Goal: Task Accomplishment & Management: Manage account settings

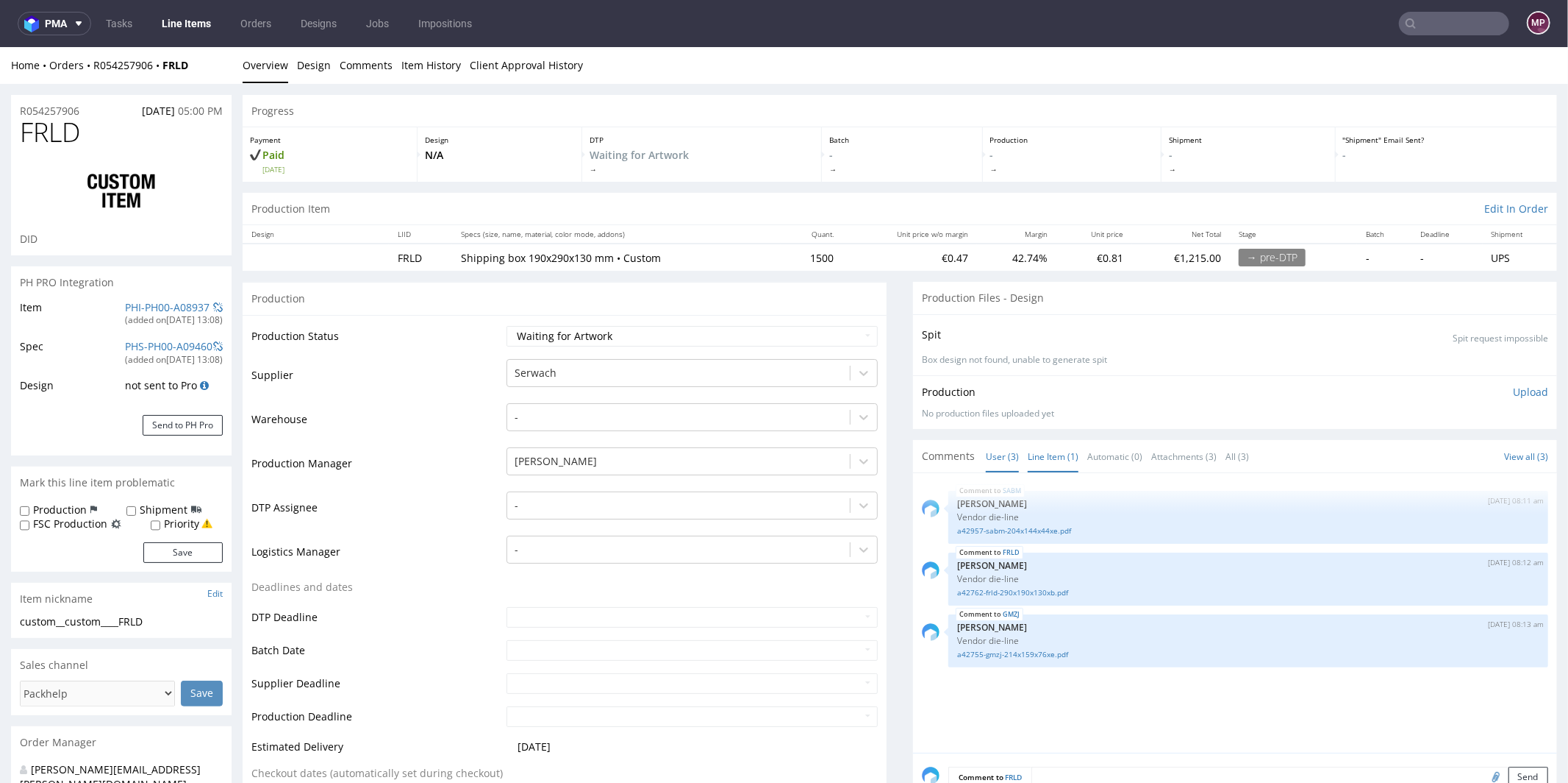
click at [1039, 464] on link "Line Item (1)" at bounding box center [1053, 455] width 51 height 32
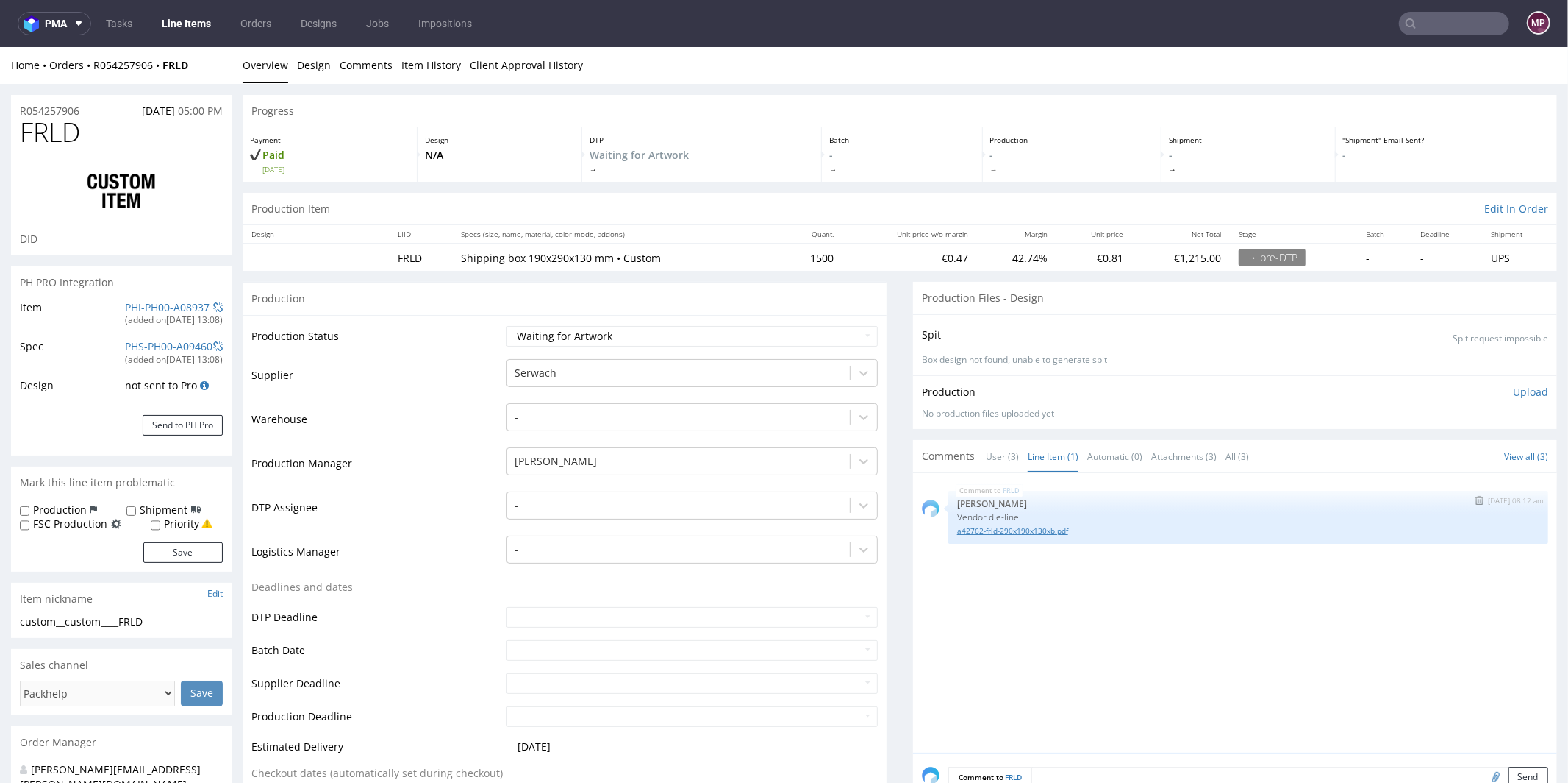
click at [1006, 530] on link "a42762-frld-290x190x130xb.pdf" at bounding box center [1248, 529] width 582 height 11
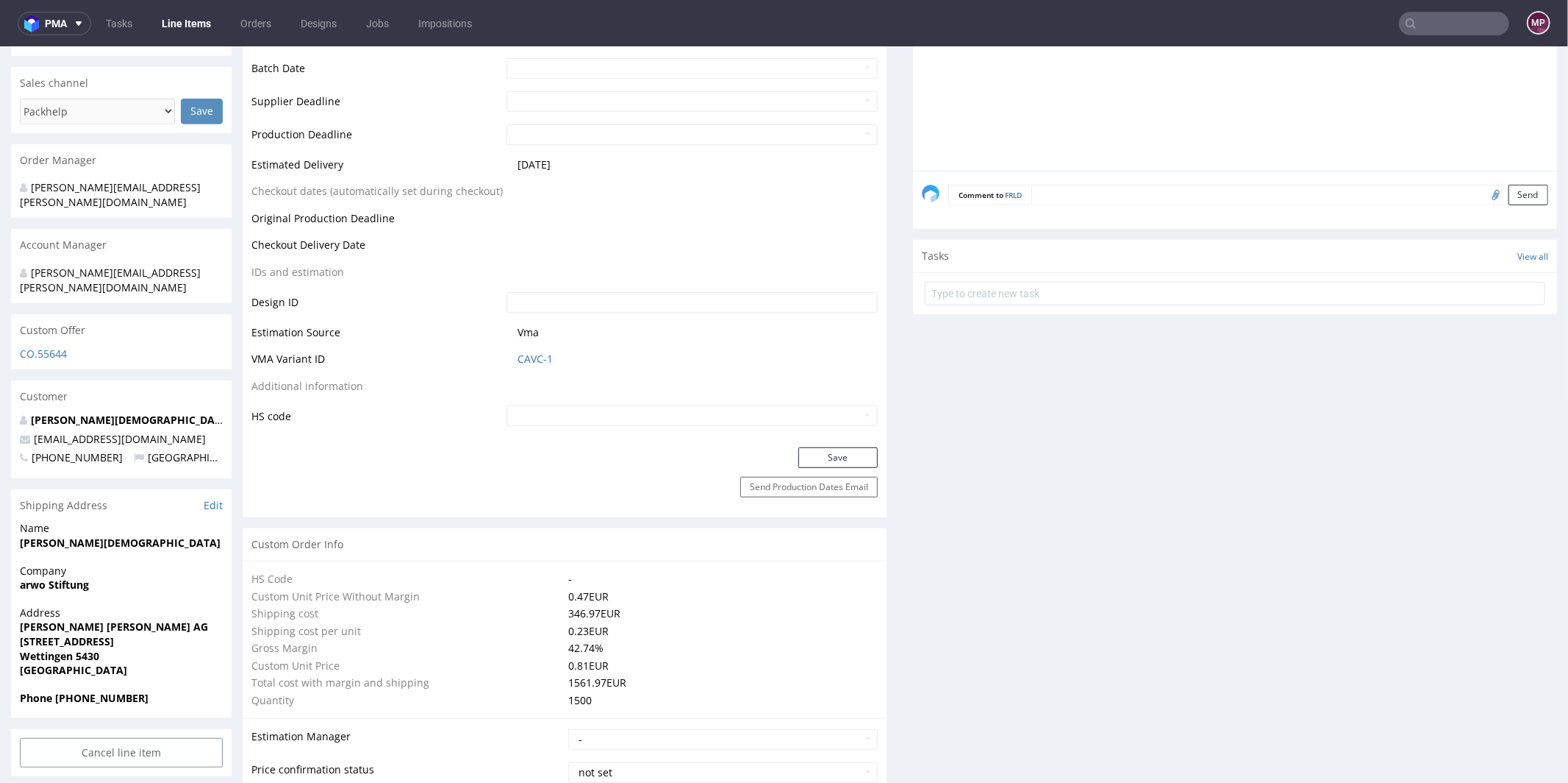
scroll to position [832, 0]
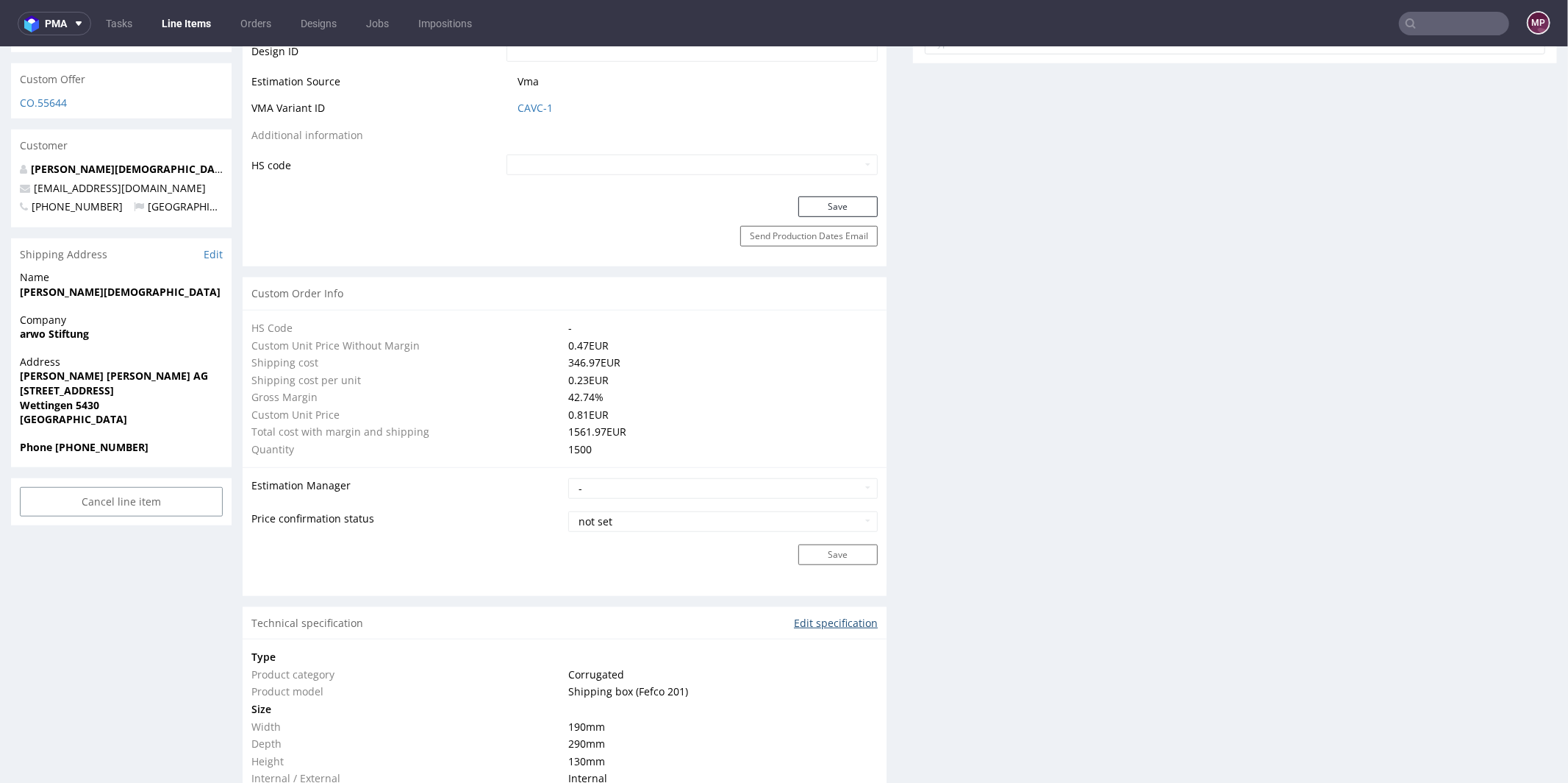
click at [819, 617] on link "Edit specification" at bounding box center [836, 622] width 84 height 15
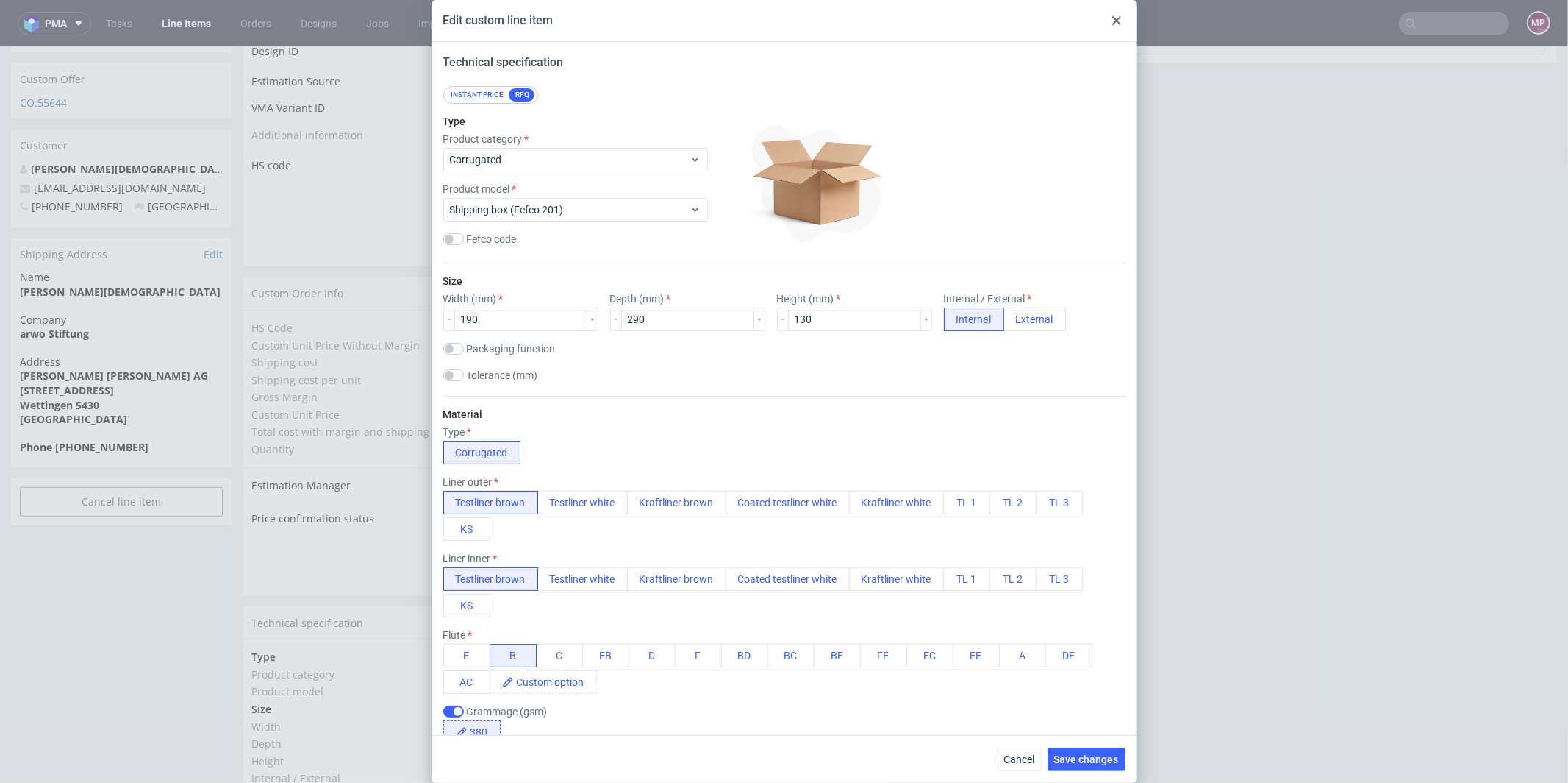
click at [1114, 16] on icon at bounding box center [1117, 20] width 9 height 9
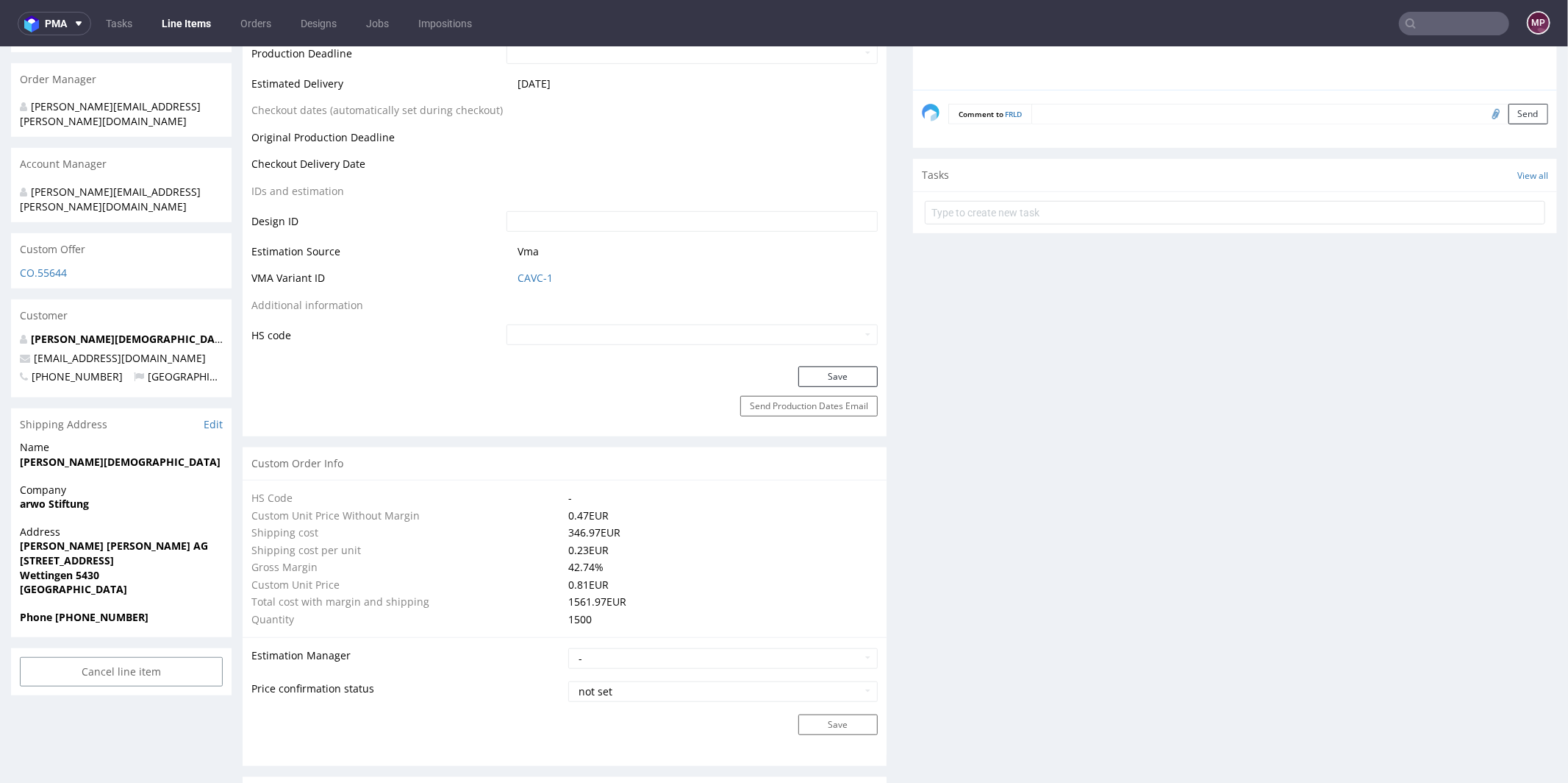
scroll to position [994, 0]
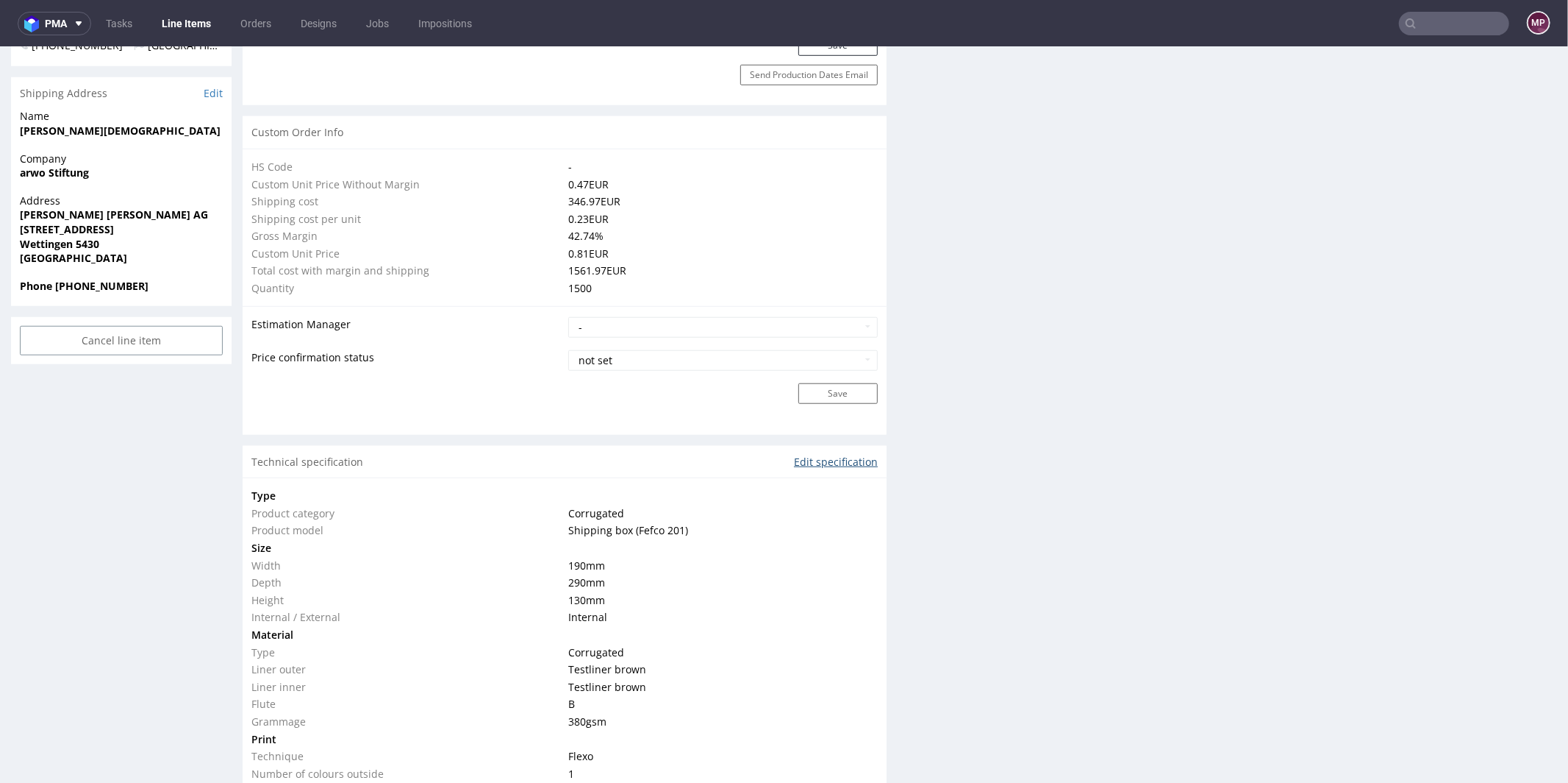
click at [846, 462] on link "Edit specification" at bounding box center [836, 461] width 84 height 15
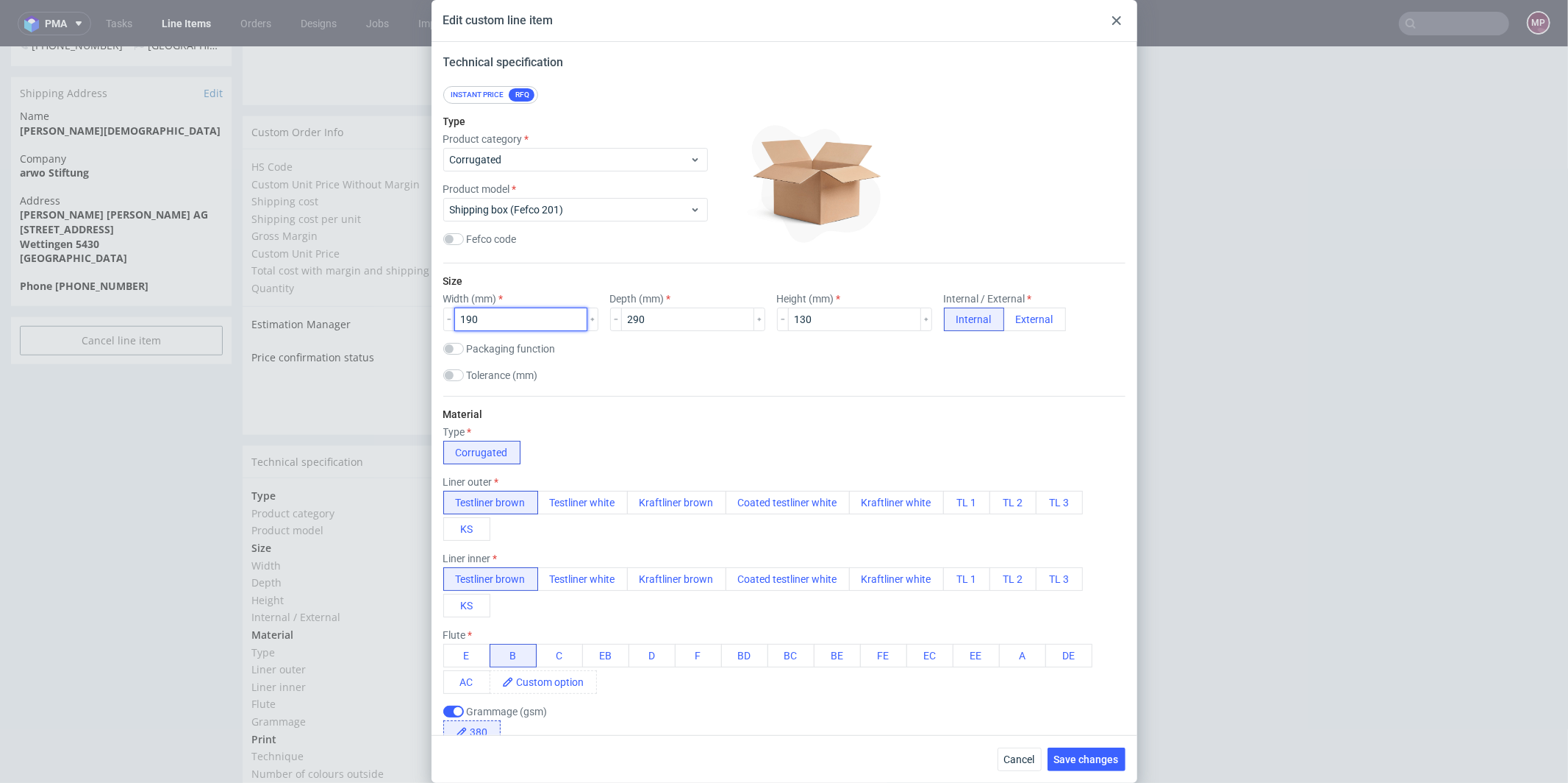
drag, startPoint x: 541, startPoint y: 321, endPoint x: 439, endPoint y: 319, distance: 102.0
click at [439, 319] on div "Technical specification Instant price RFQ Type Product category Corrugated Prod…" at bounding box center [784, 388] width 706 height 693
type input "290"
click at [624, 317] on input "290" at bounding box center [688, 319] width 133 height 24
type input "190"
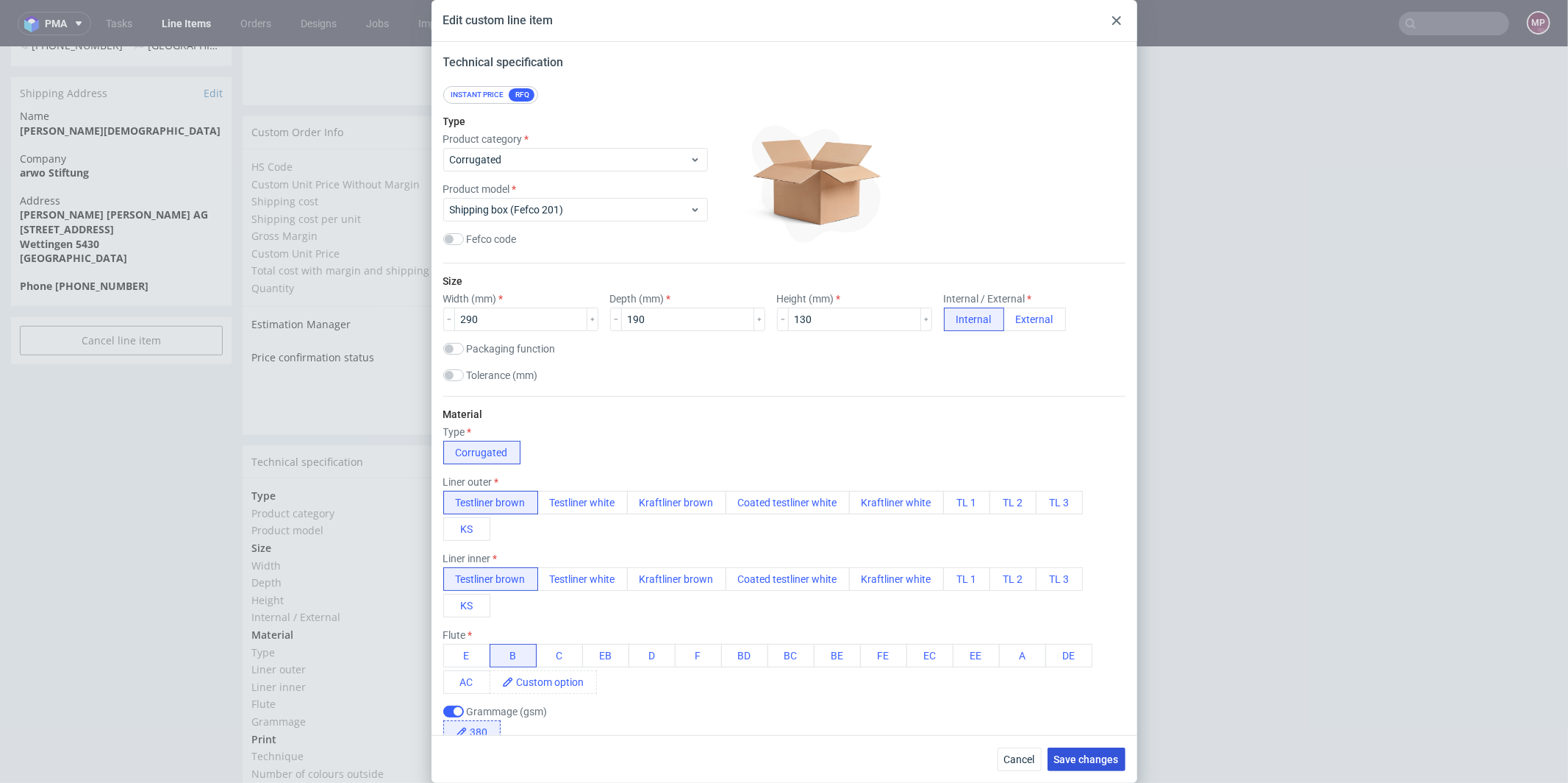
click at [1078, 755] on span "Save changes" at bounding box center [1086, 759] width 64 height 11
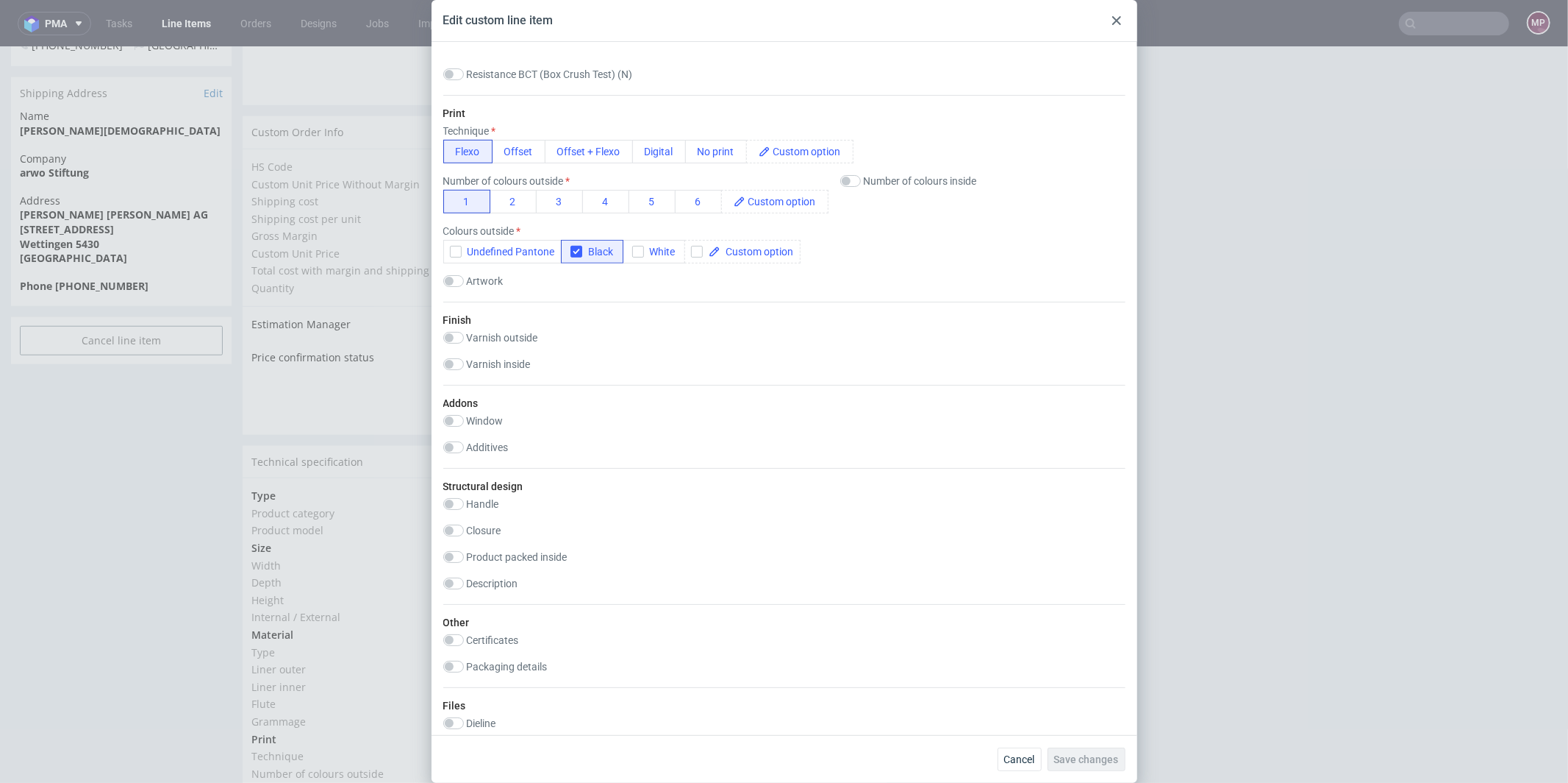
scroll to position [1216, 0]
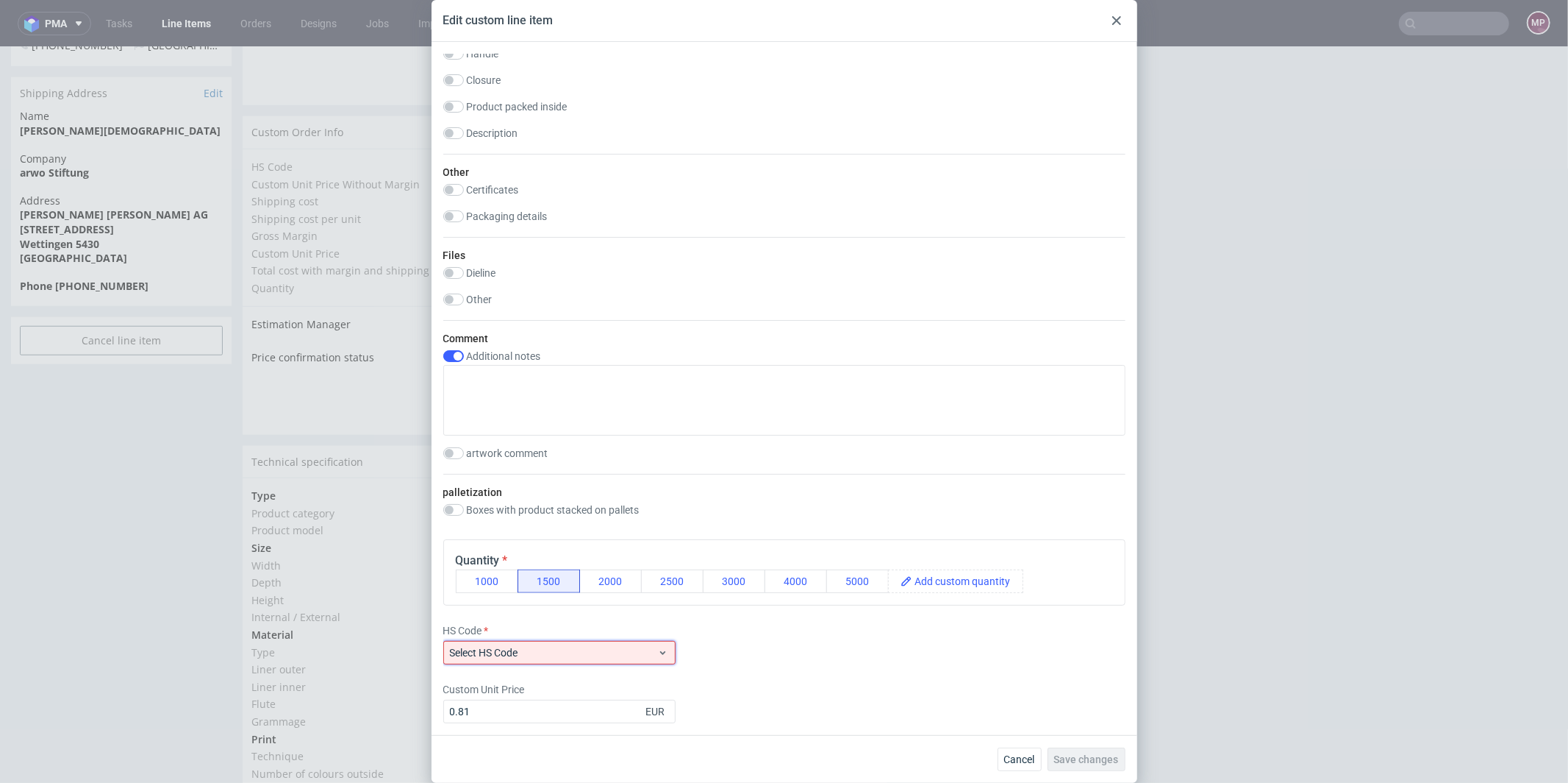
click at [671, 646] on div "Select HS Code" at bounding box center [560, 652] width 232 height 24
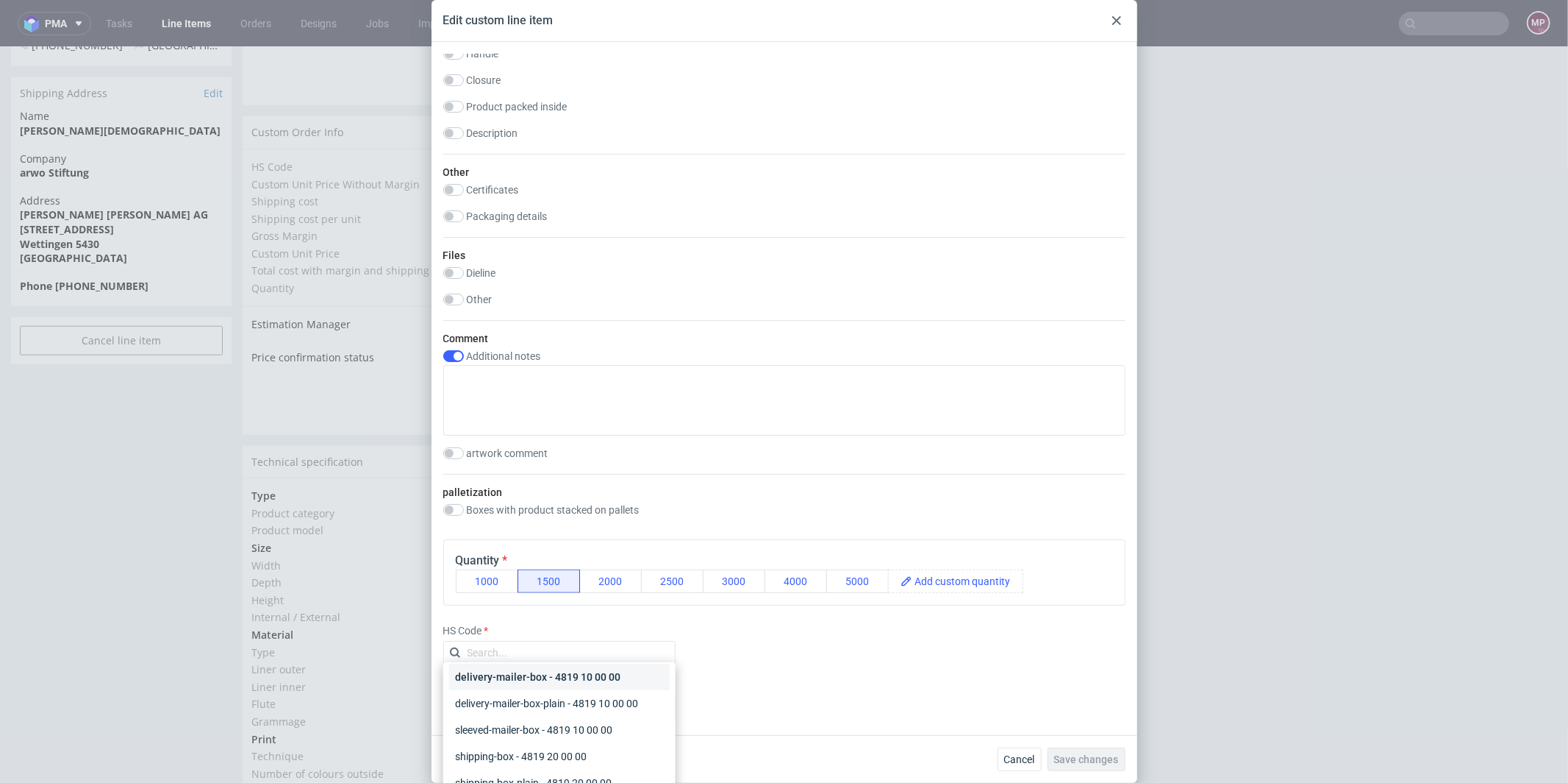
scroll to position [175, 0]
click at [587, 725] on div "shipping-box - 4819 20 00 00" at bounding box center [559, 733] width 221 height 26
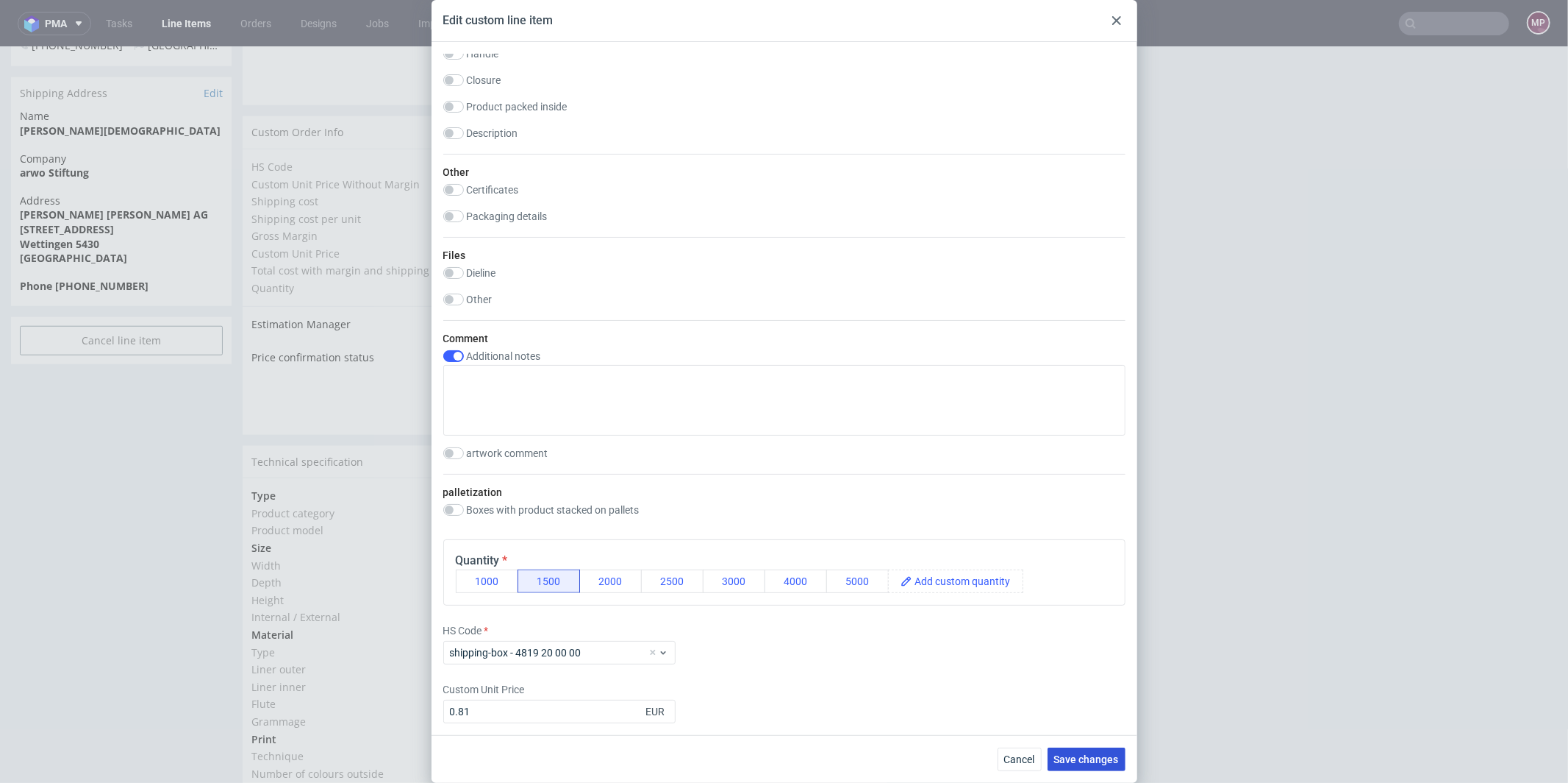
click at [1090, 764] on span "Save changes" at bounding box center [1086, 759] width 64 height 11
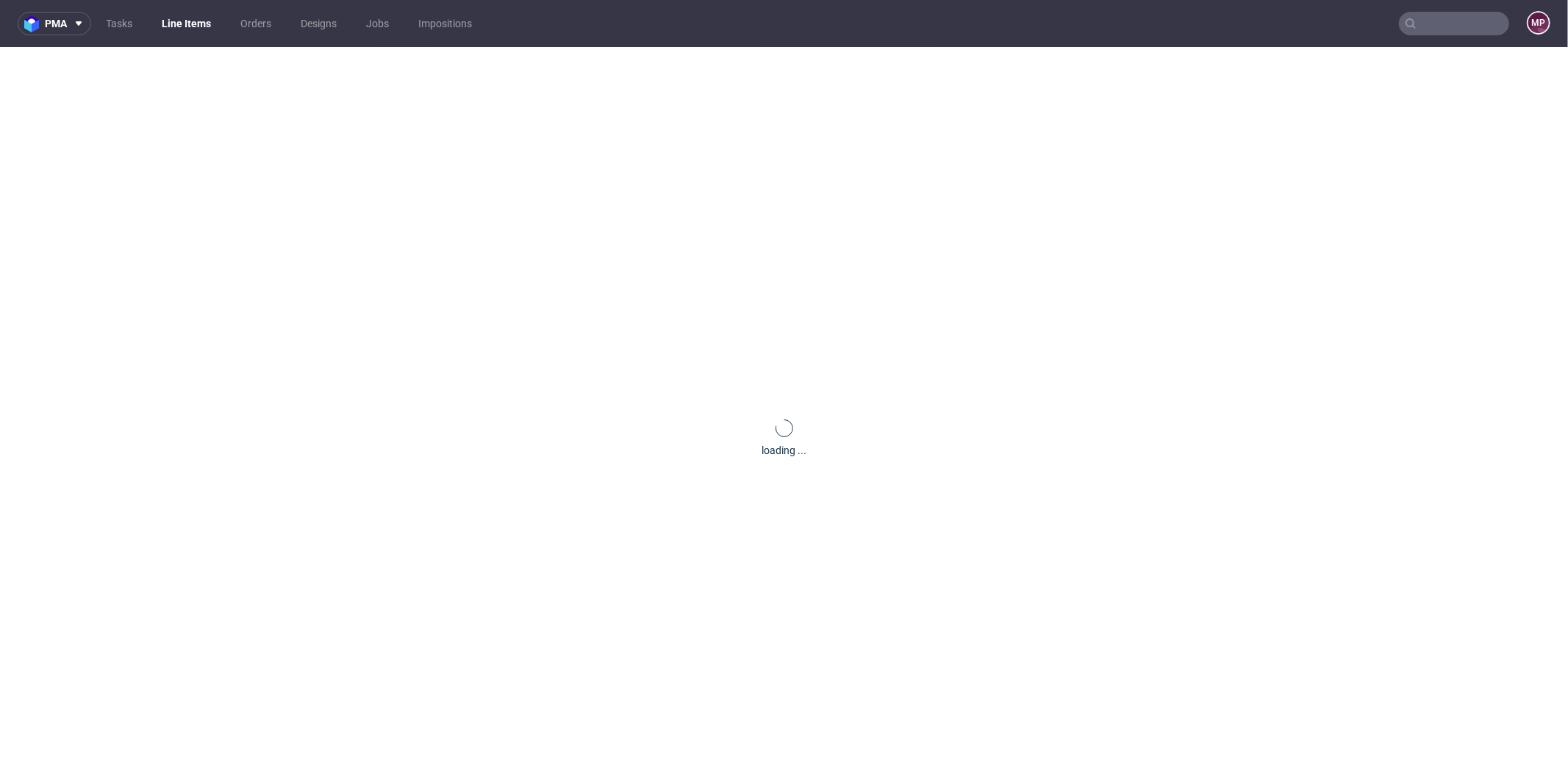
scroll to position [0, 0]
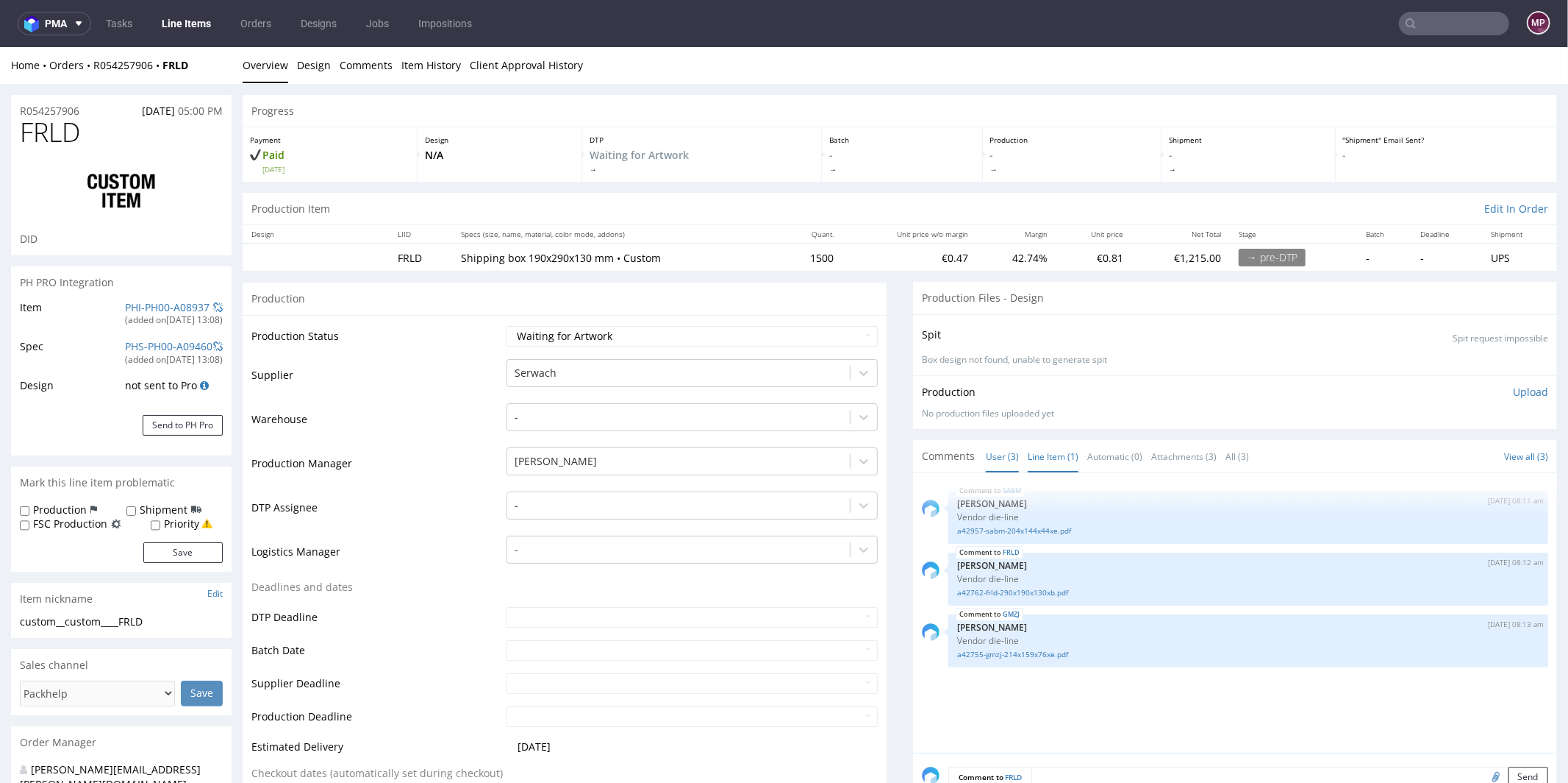
click at [1041, 458] on link "Line Item (1)" at bounding box center [1053, 455] width 51 height 32
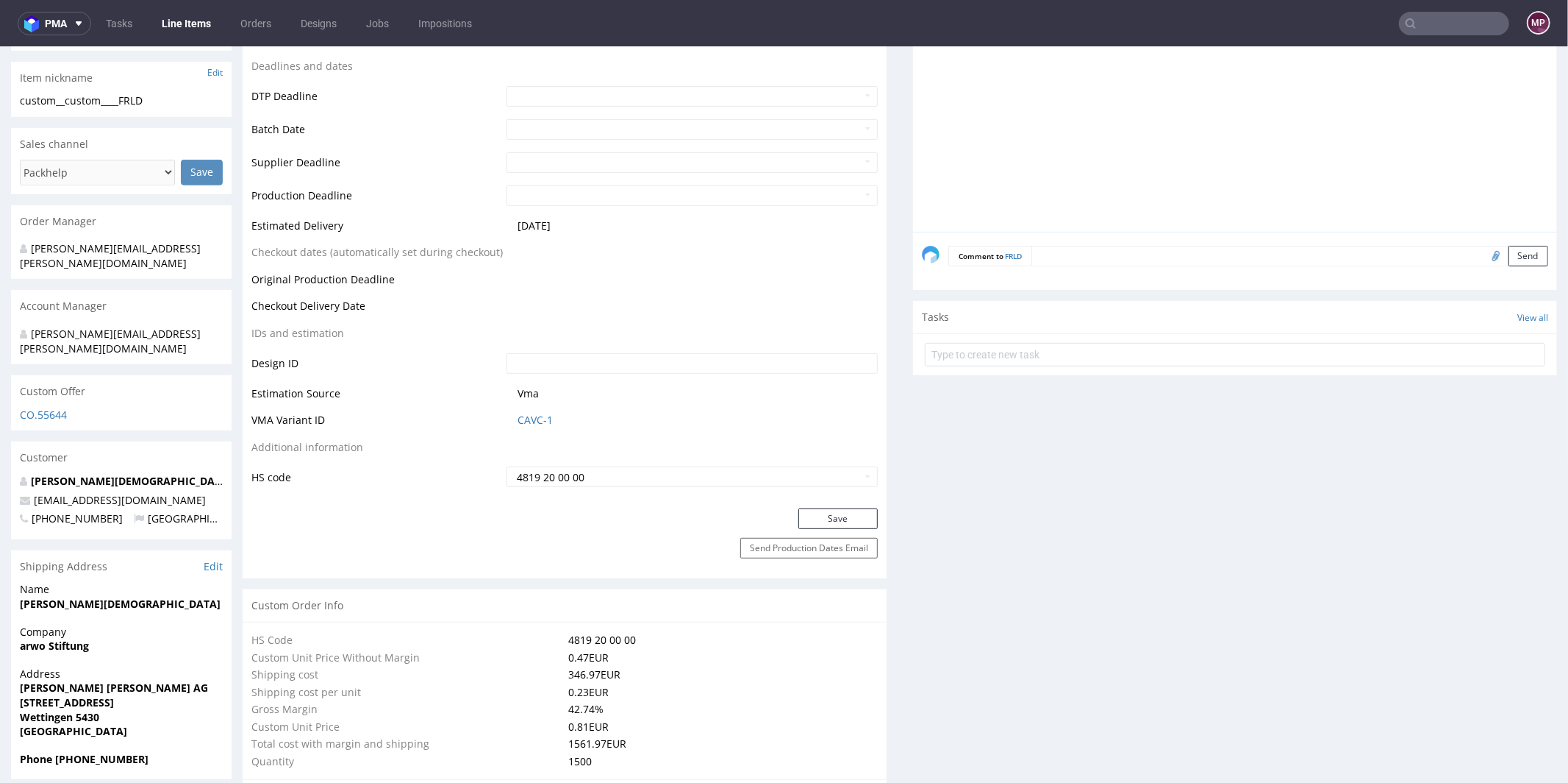
scroll to position [1300, 0]
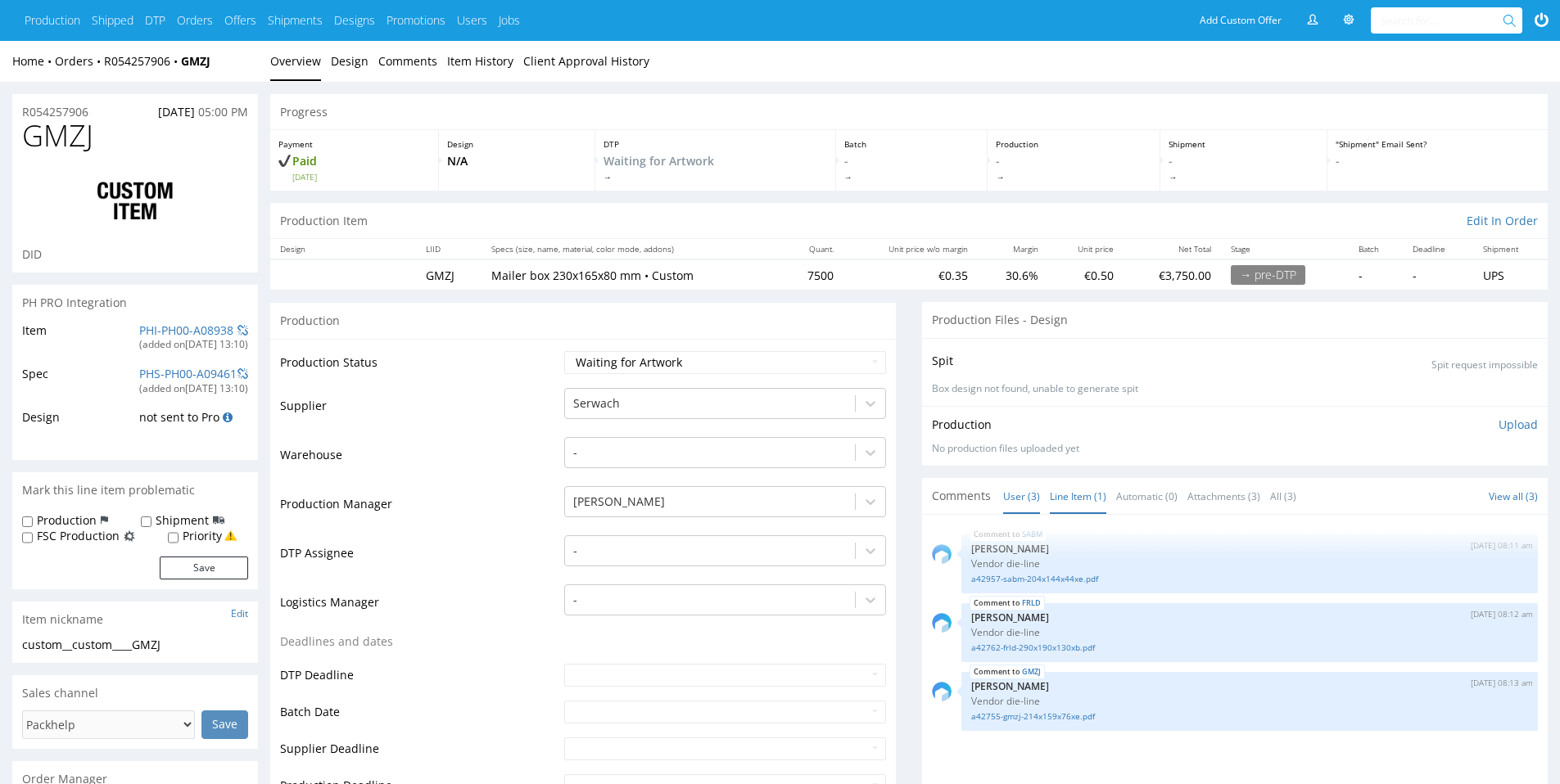
click at [1090, 489] on link "Line Item (1)" at bounding box center [1079, 497] width 57 height 35
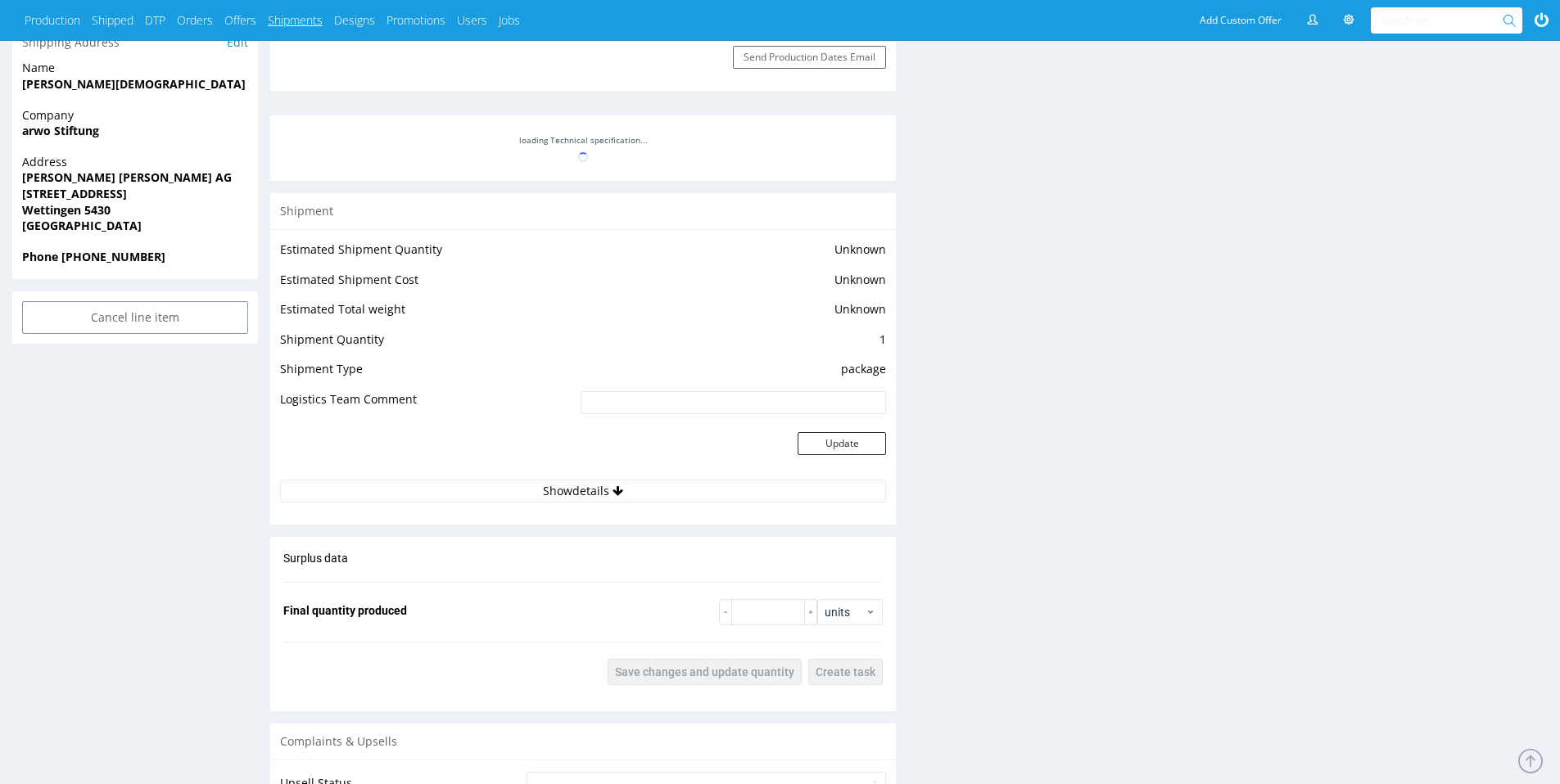
scroll to position [717, 0]
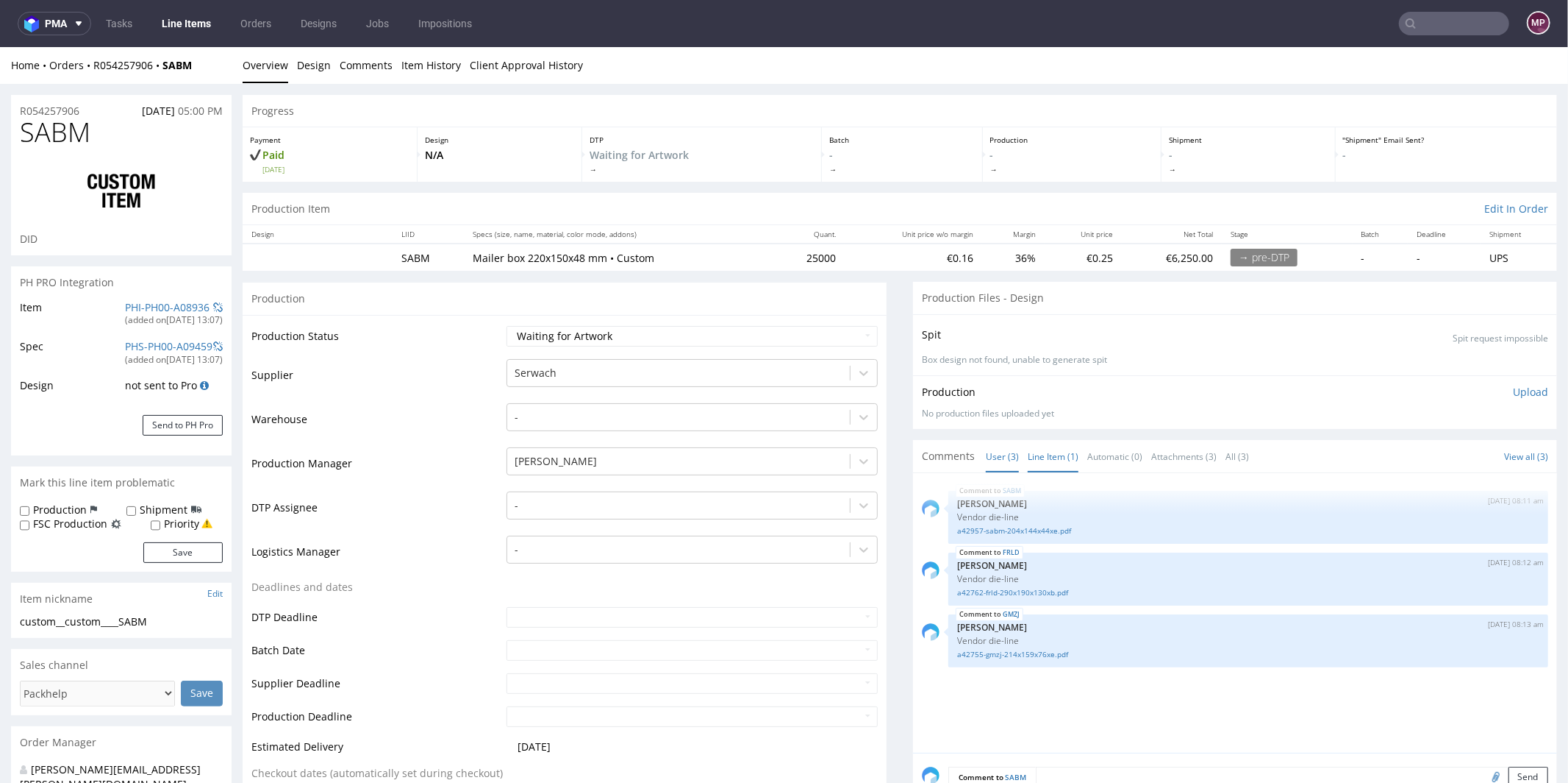
click at [1046, 458] on link "Line Item (1)" at bounding box center [1053, 455] width 51 height 32
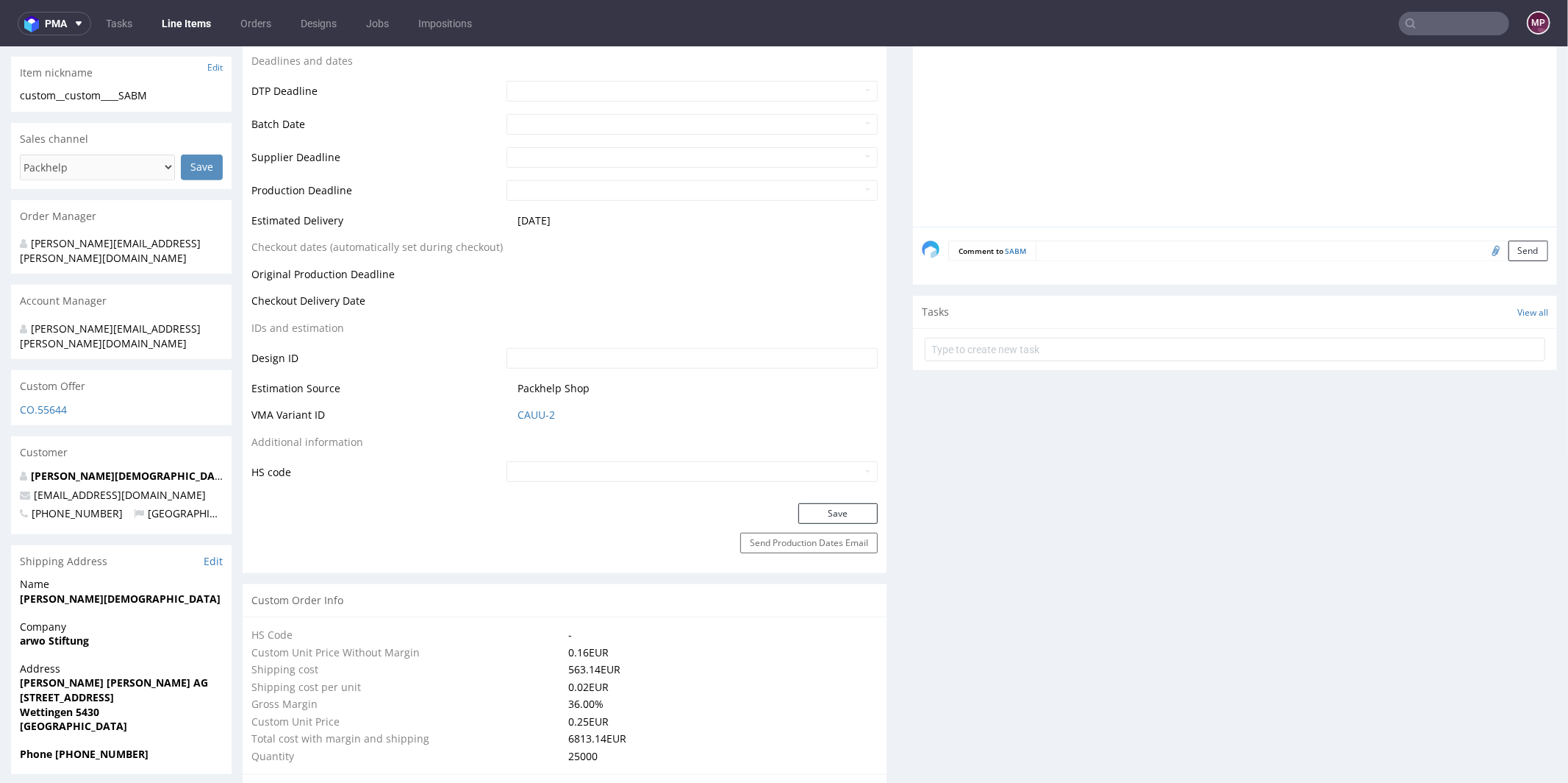
scroll to position [203, 0]
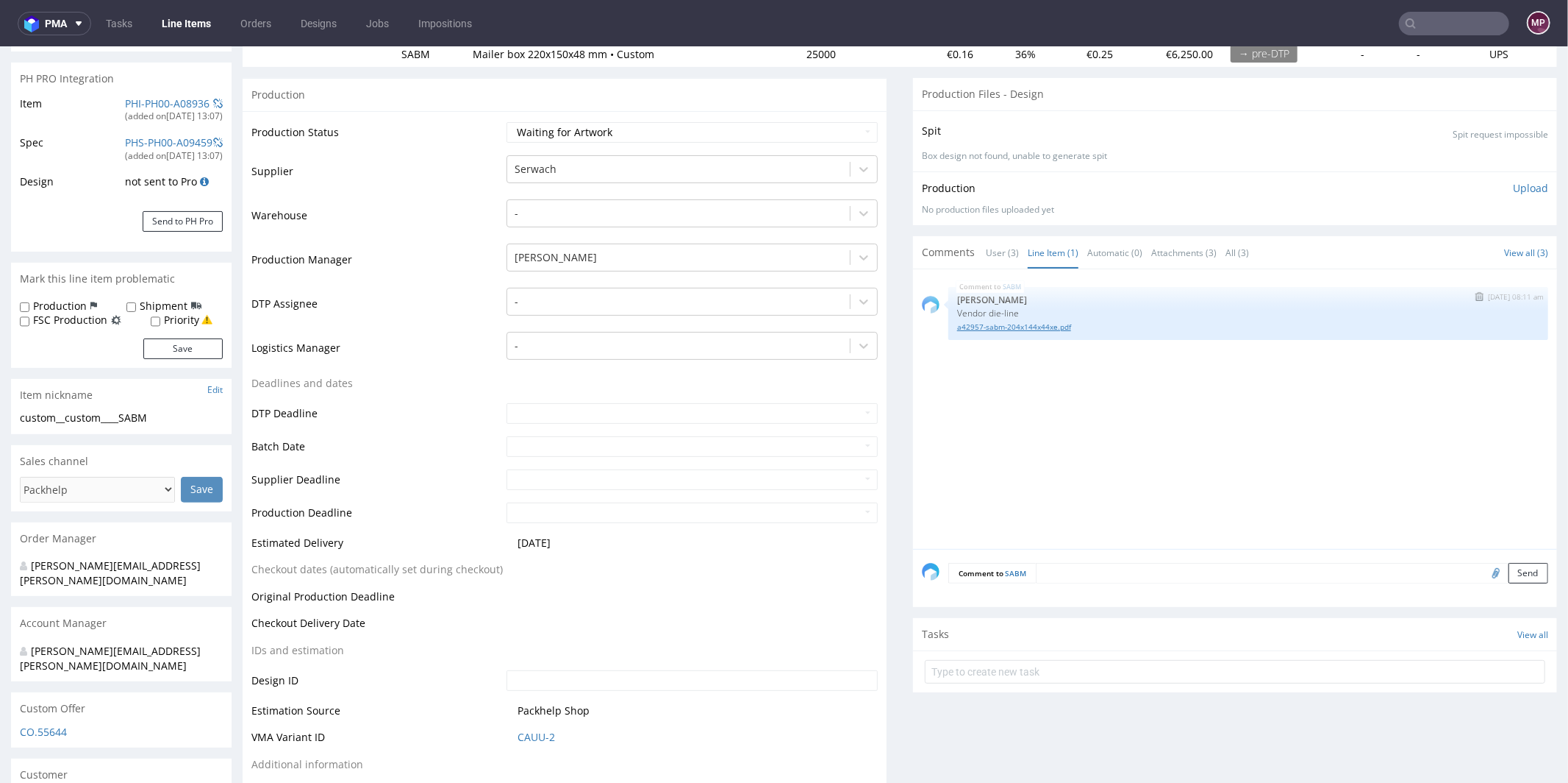
click at [991, 324] on link "a42957-sabm-204x144x44xe.pdf" at bounding box center [1248, 326] width 582 height 11
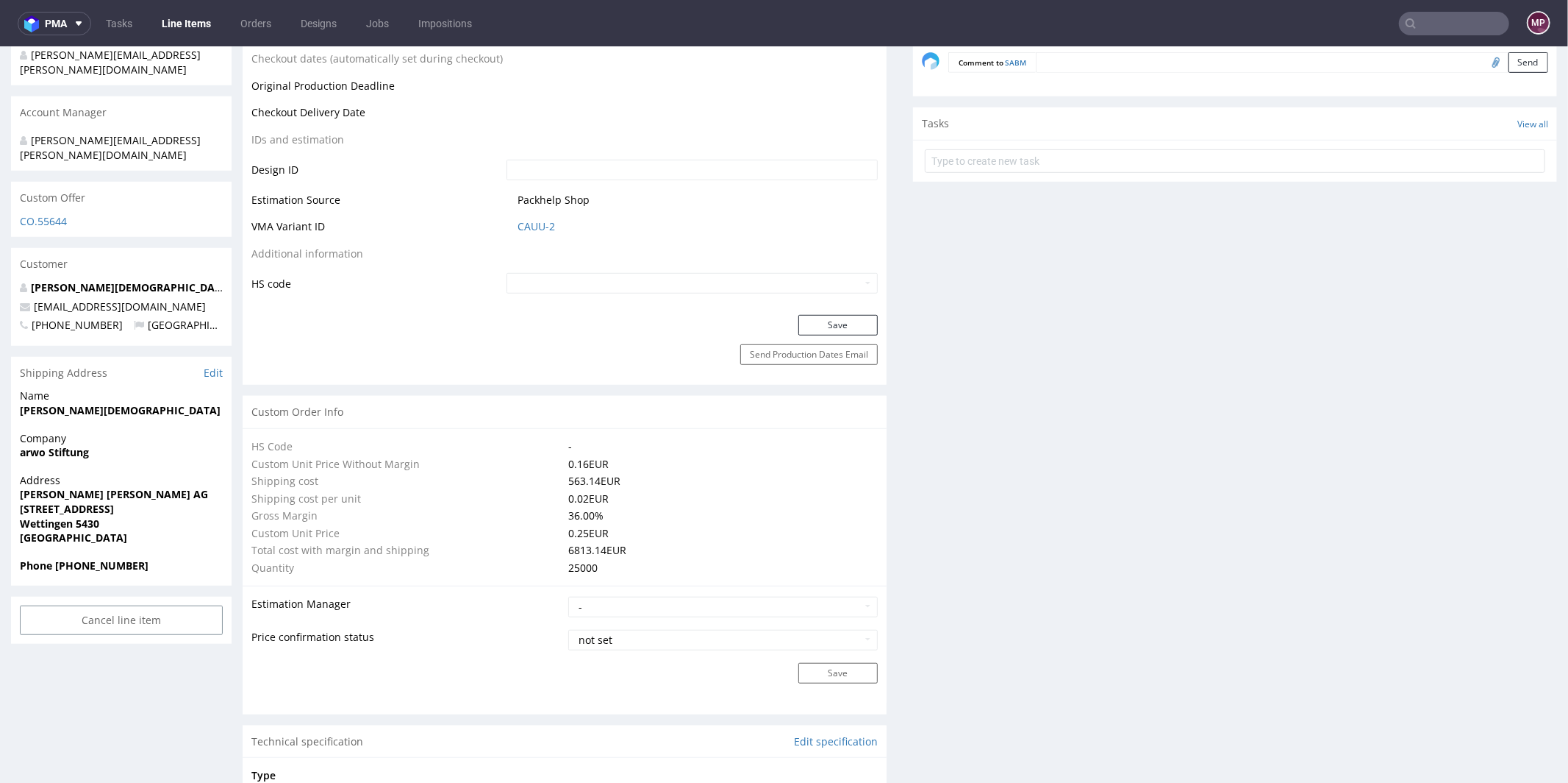
scroll to position [1237, 0]
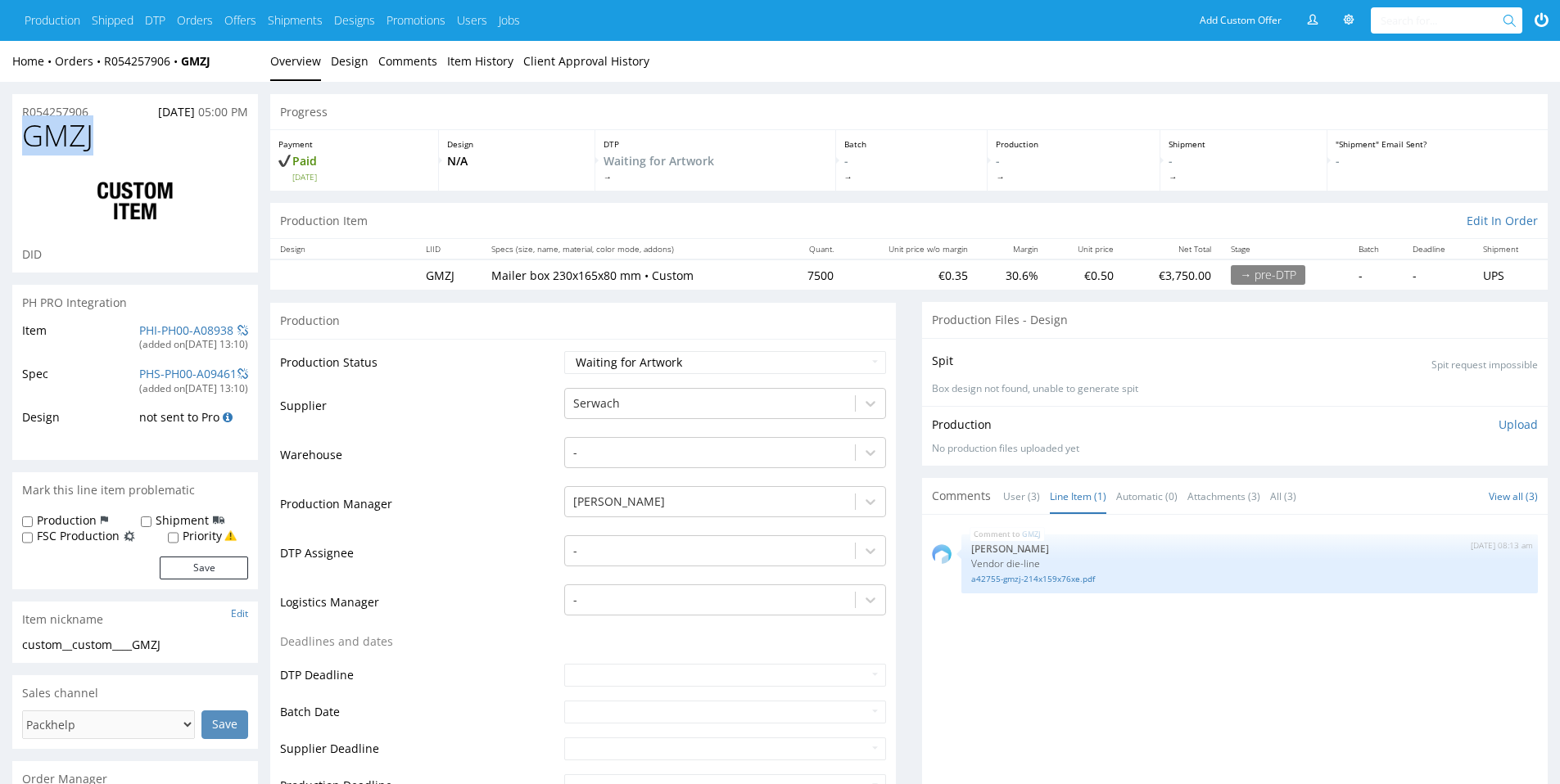
drag, startPoint x: 110, startPoint y: 145, endPoint x: 23, endPoint y: 133, distance: 87.8
click at [23, 133] on h1 "GMZJ" at bounding box center [135, 135] width 226 height 32
copy span "GMZJ"
click at [1439, 22] on input "text" at bounding box center [1443, 21] width 126 height 26
paste input "GMZJ"
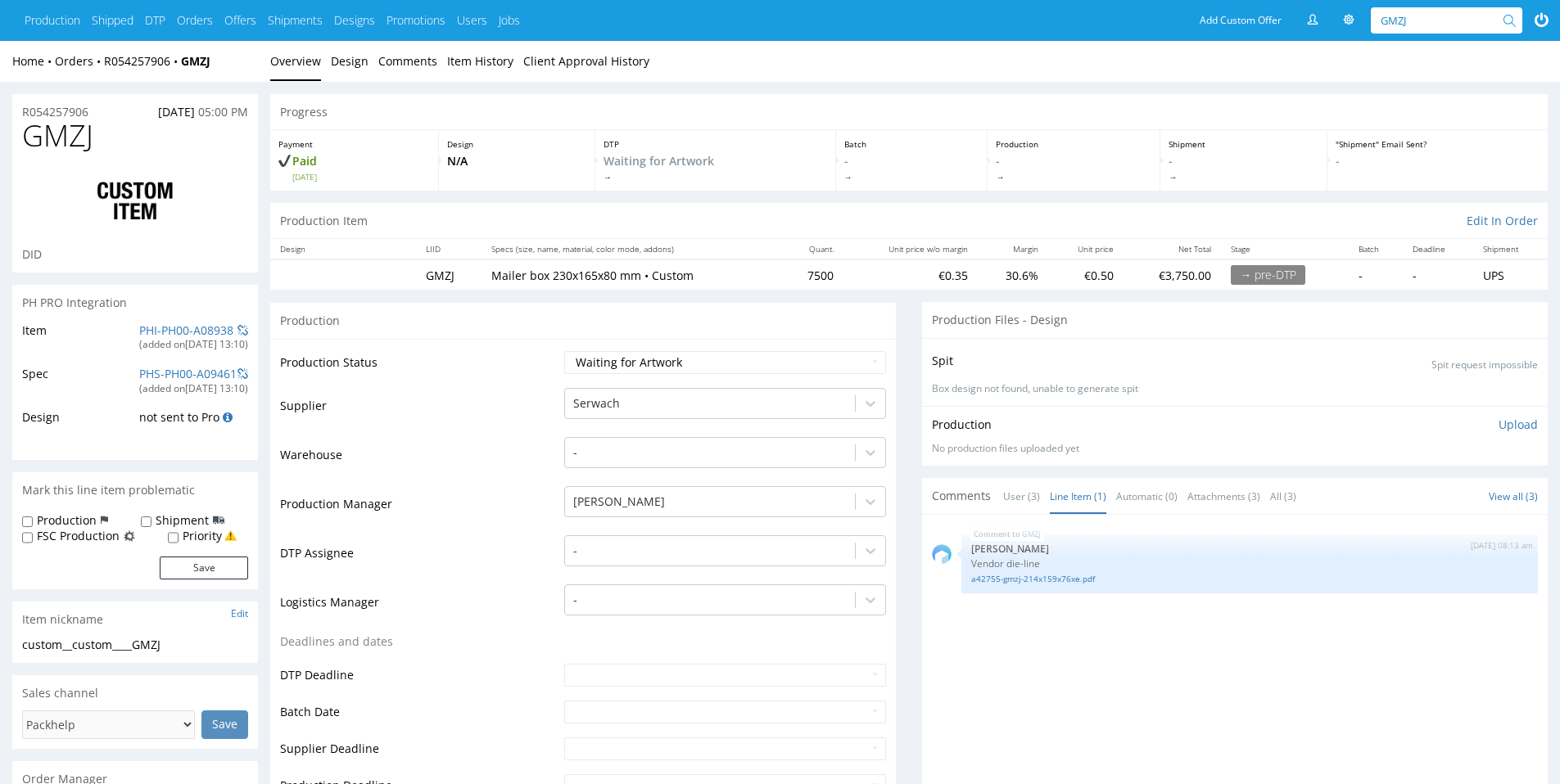
type input "GMZJ"
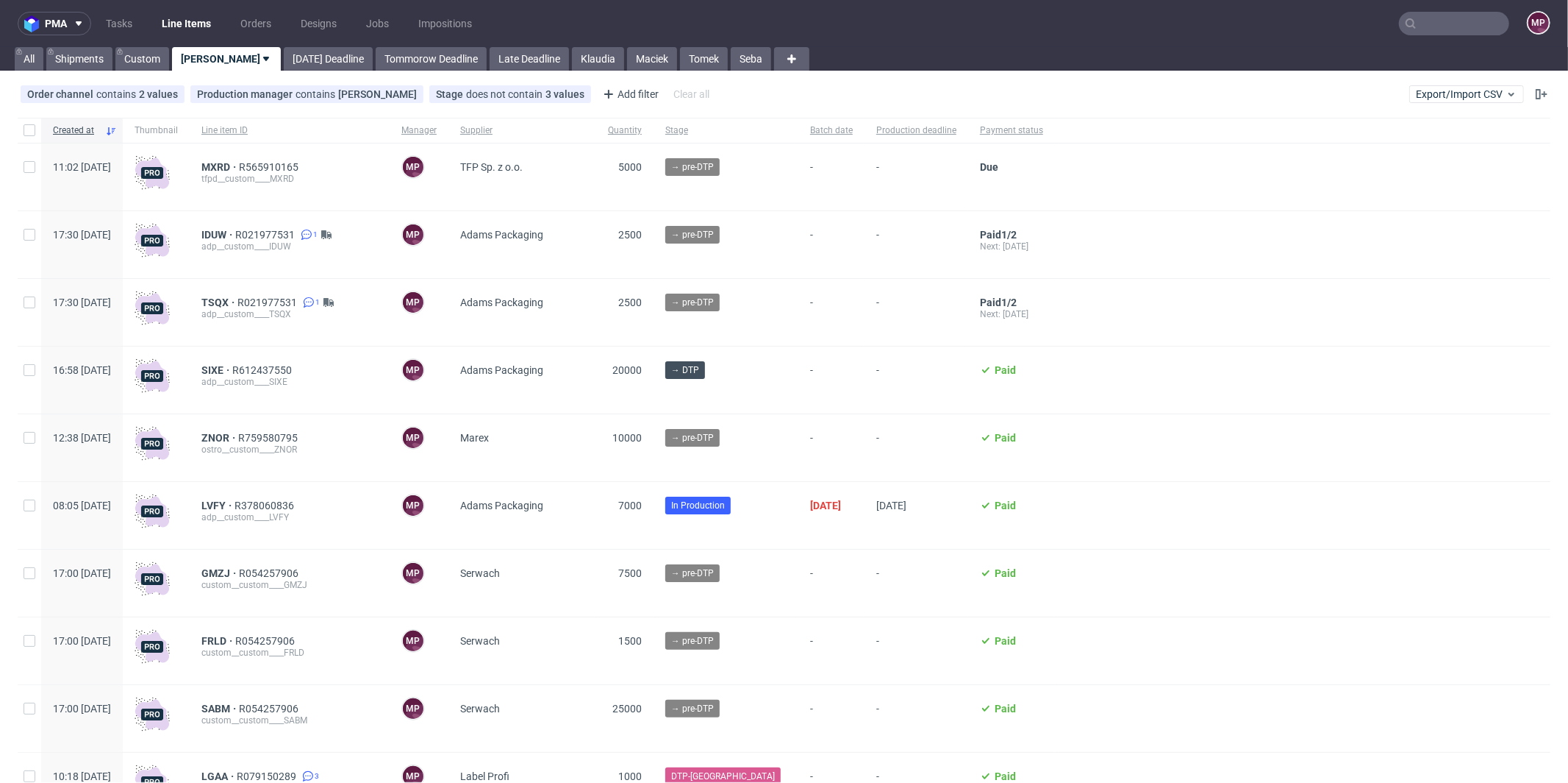
click at [1429, 29] on input "text" at bounding box center [1454, 23] width 110 height 24
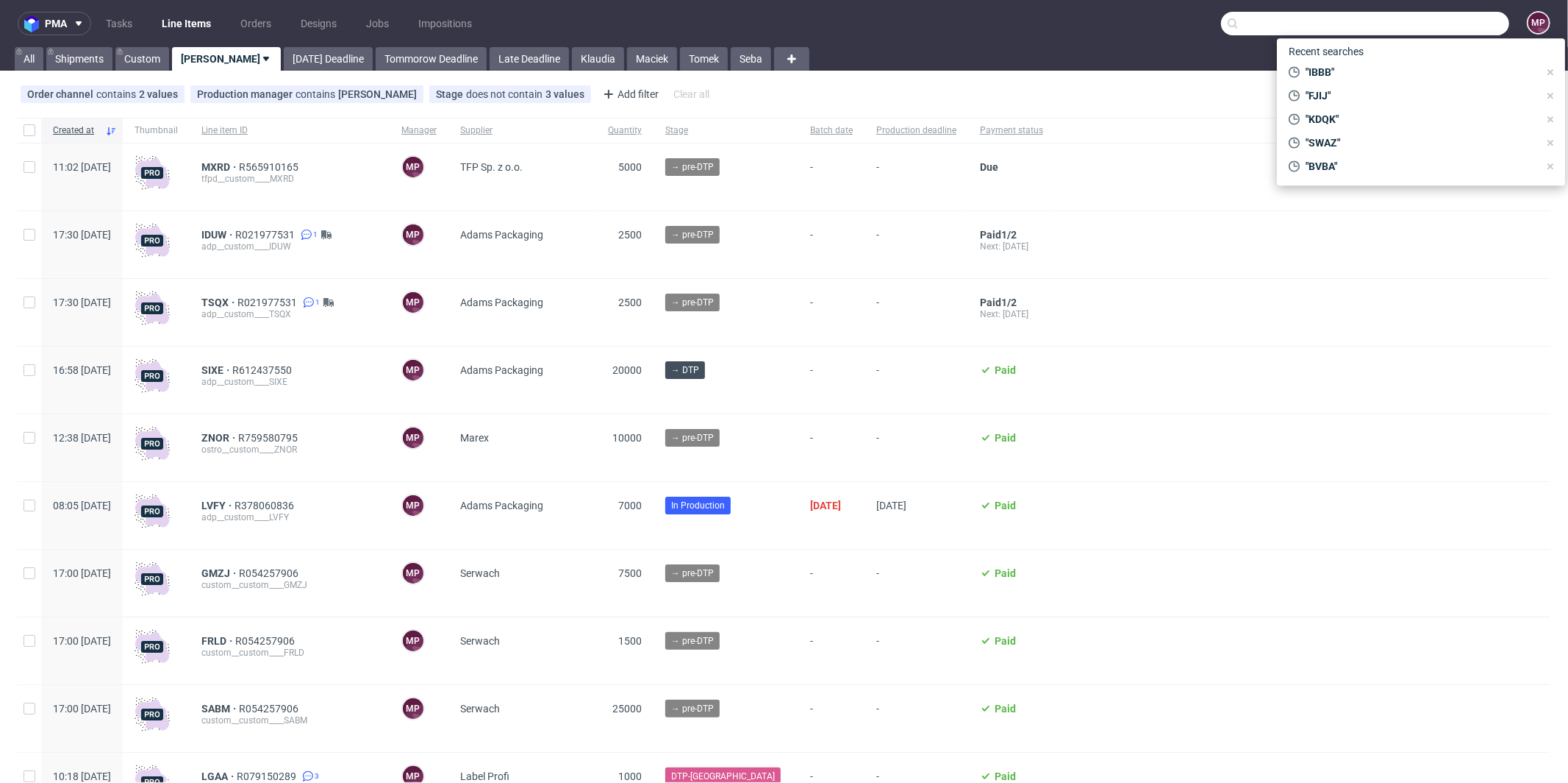
paste input "GMZJ"
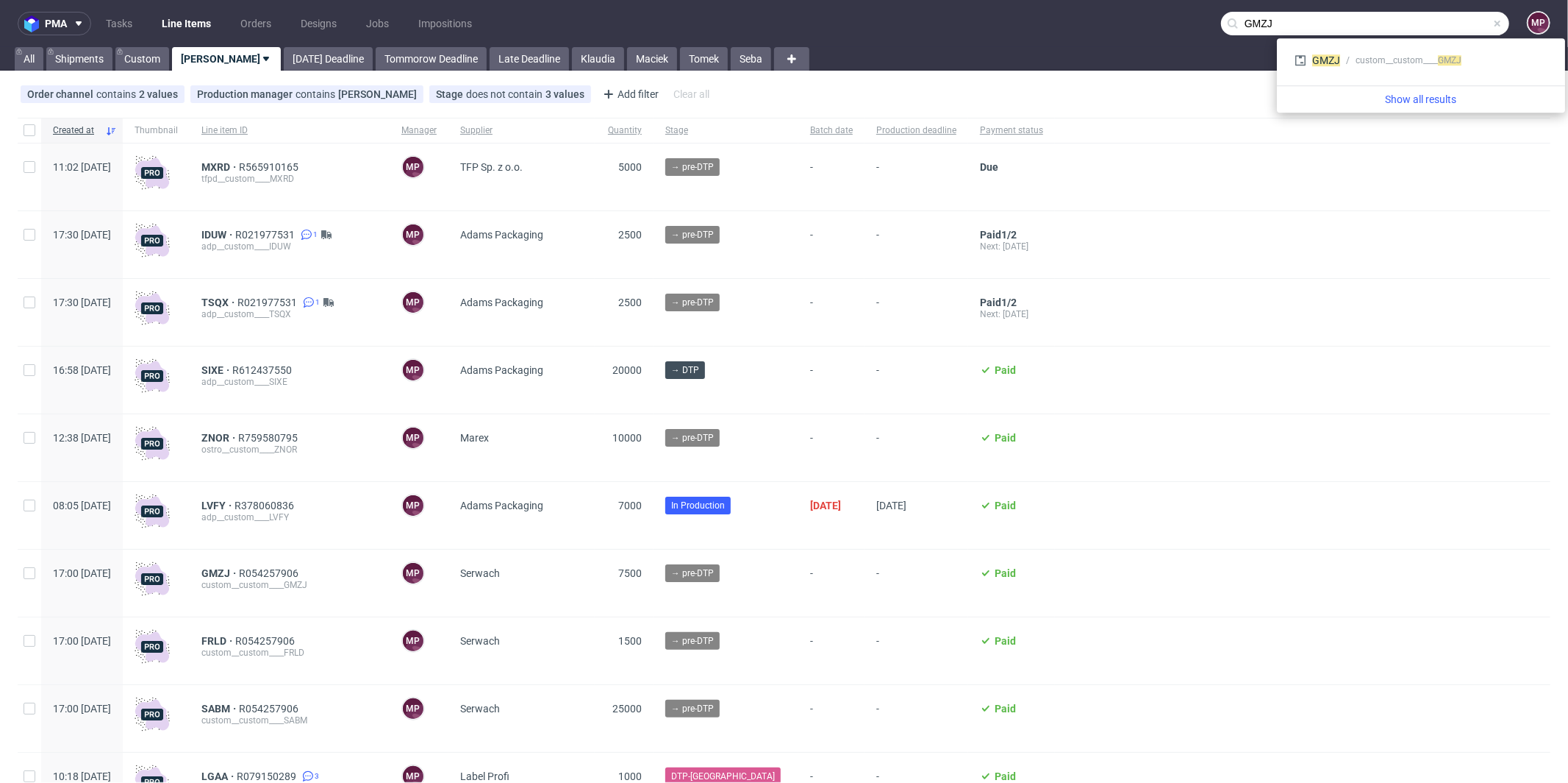
type input "GMZJ"
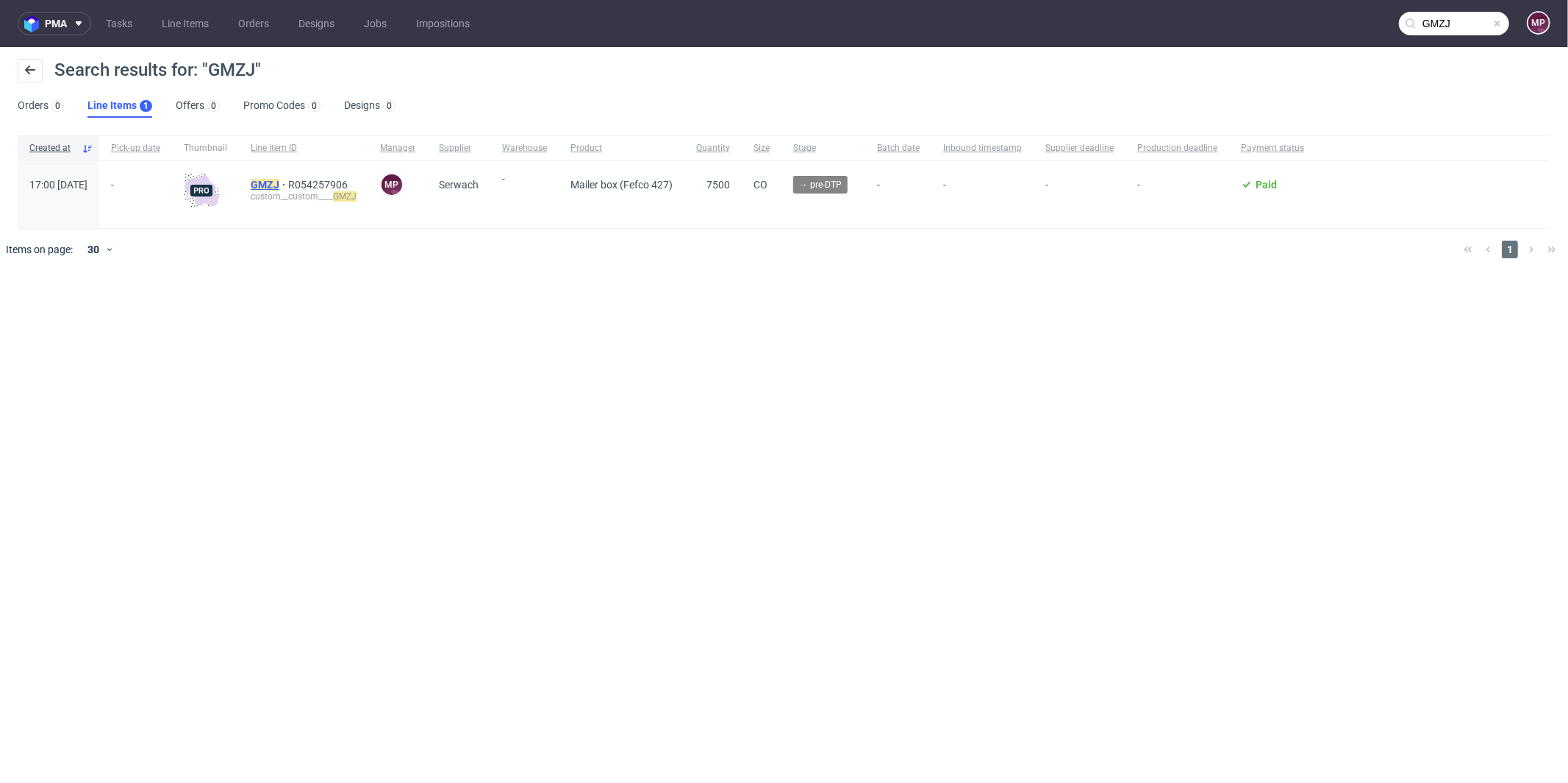
click at [279, 179] on mark "GMZJ" at bounding box center [265, 184] width 29 height 11
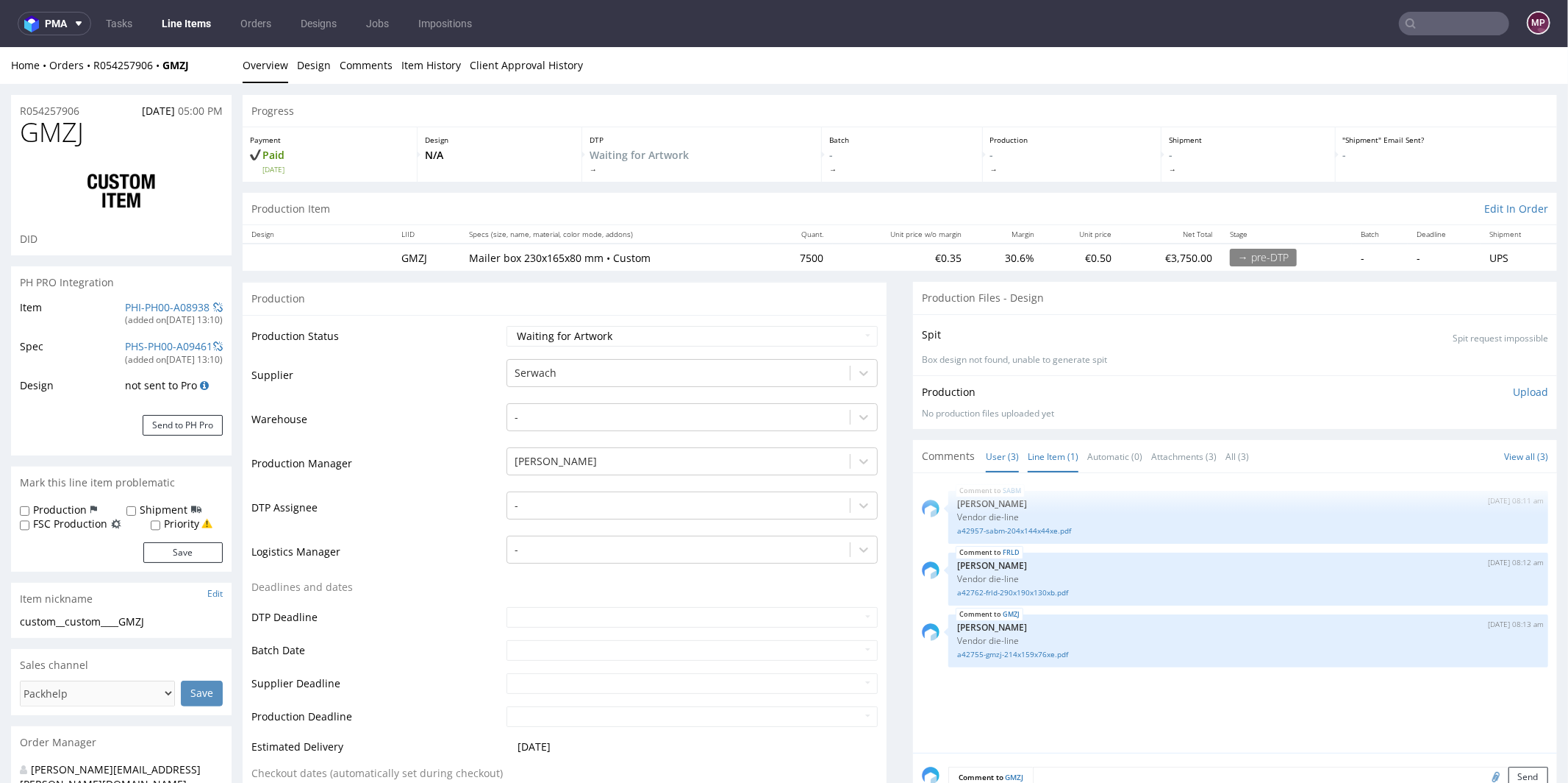
click at [1042, 445] on link "Line Item (1)" at bounding box center [1053, 455] width 51 height 32
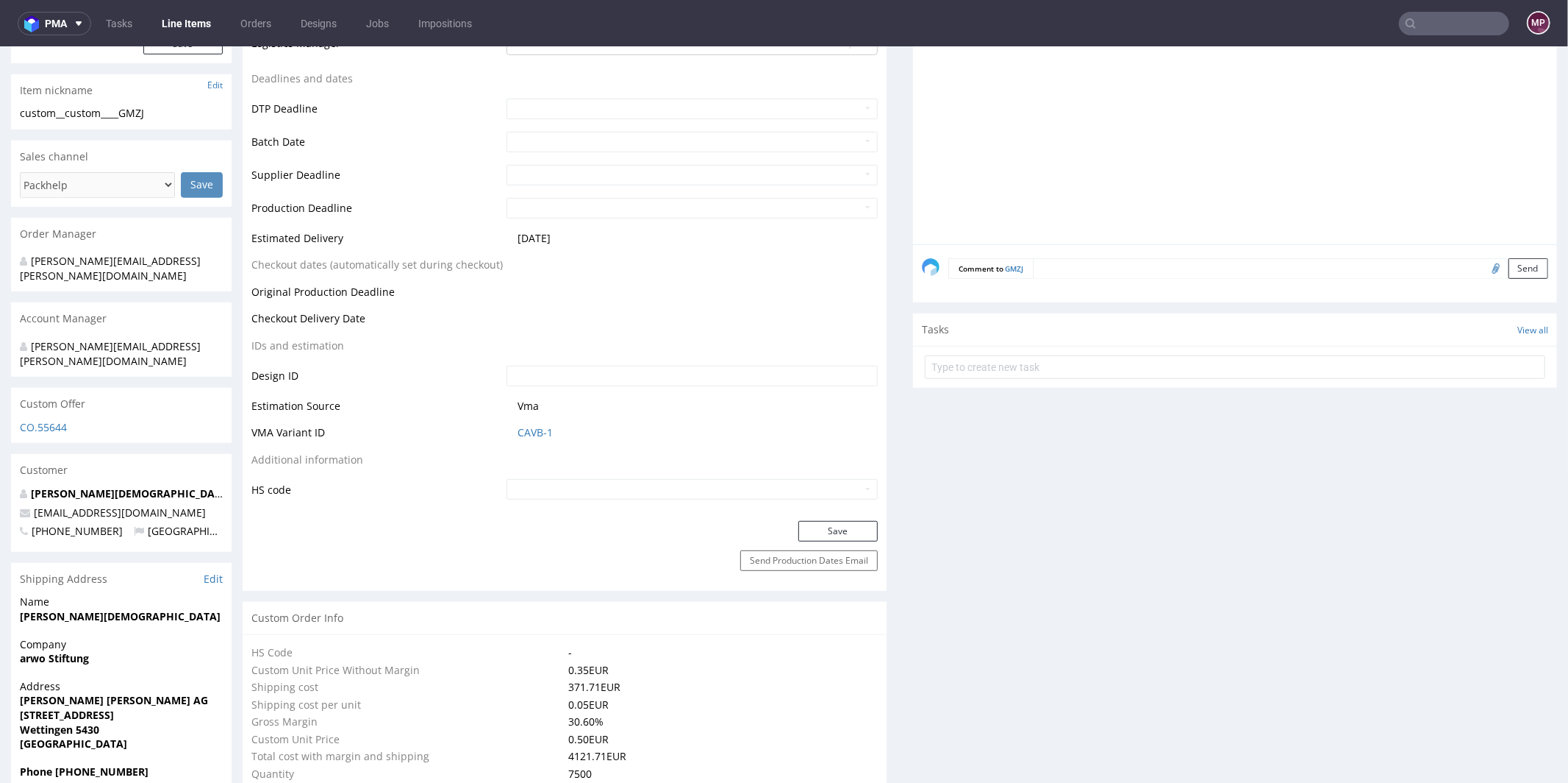
scroll to position [384, 0]
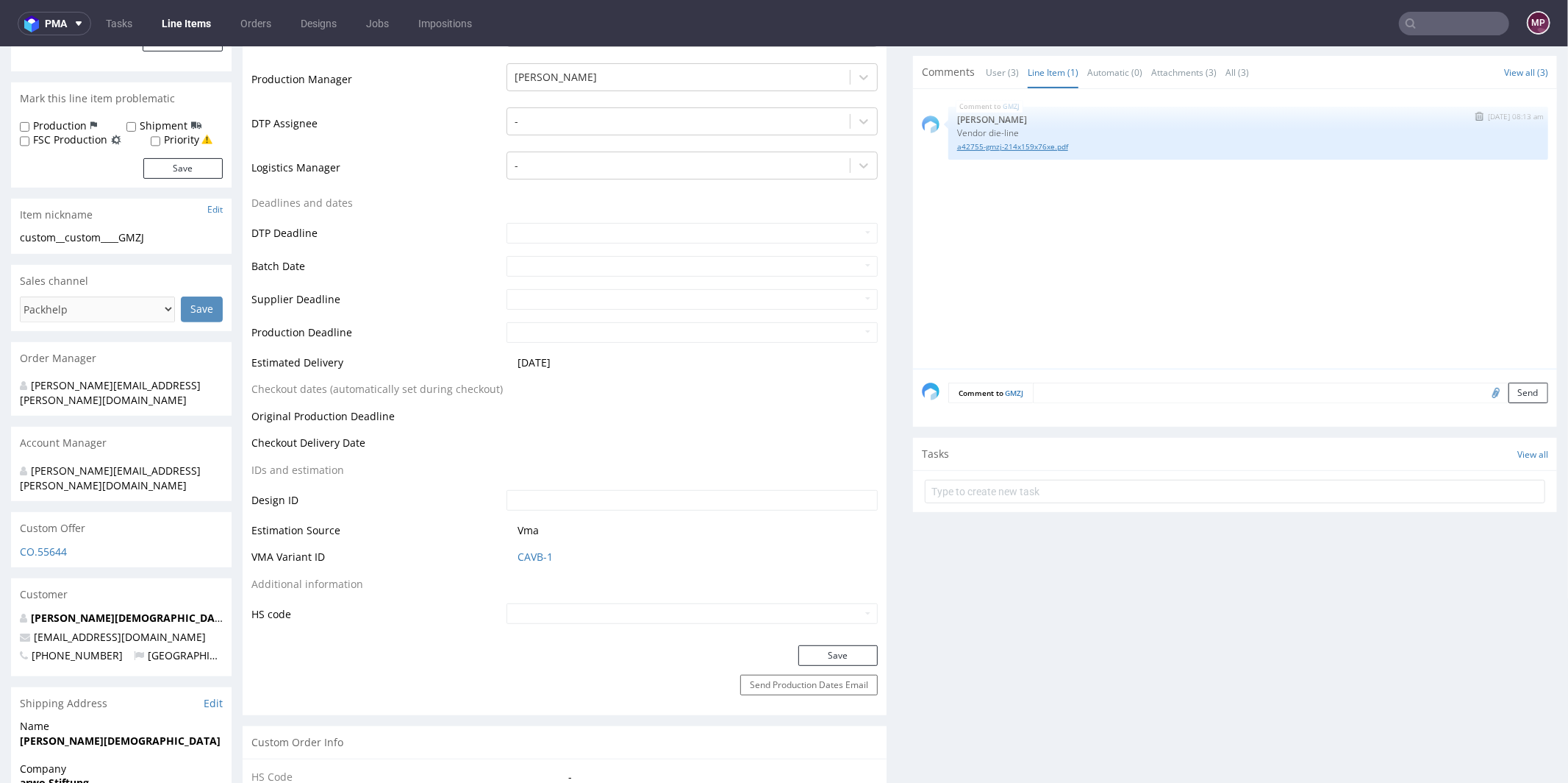
click at [1023, 144] on link "a42755-gmzj-214x159x76xe.pdf" at bounding box center [1248, 146] width 582 height 11
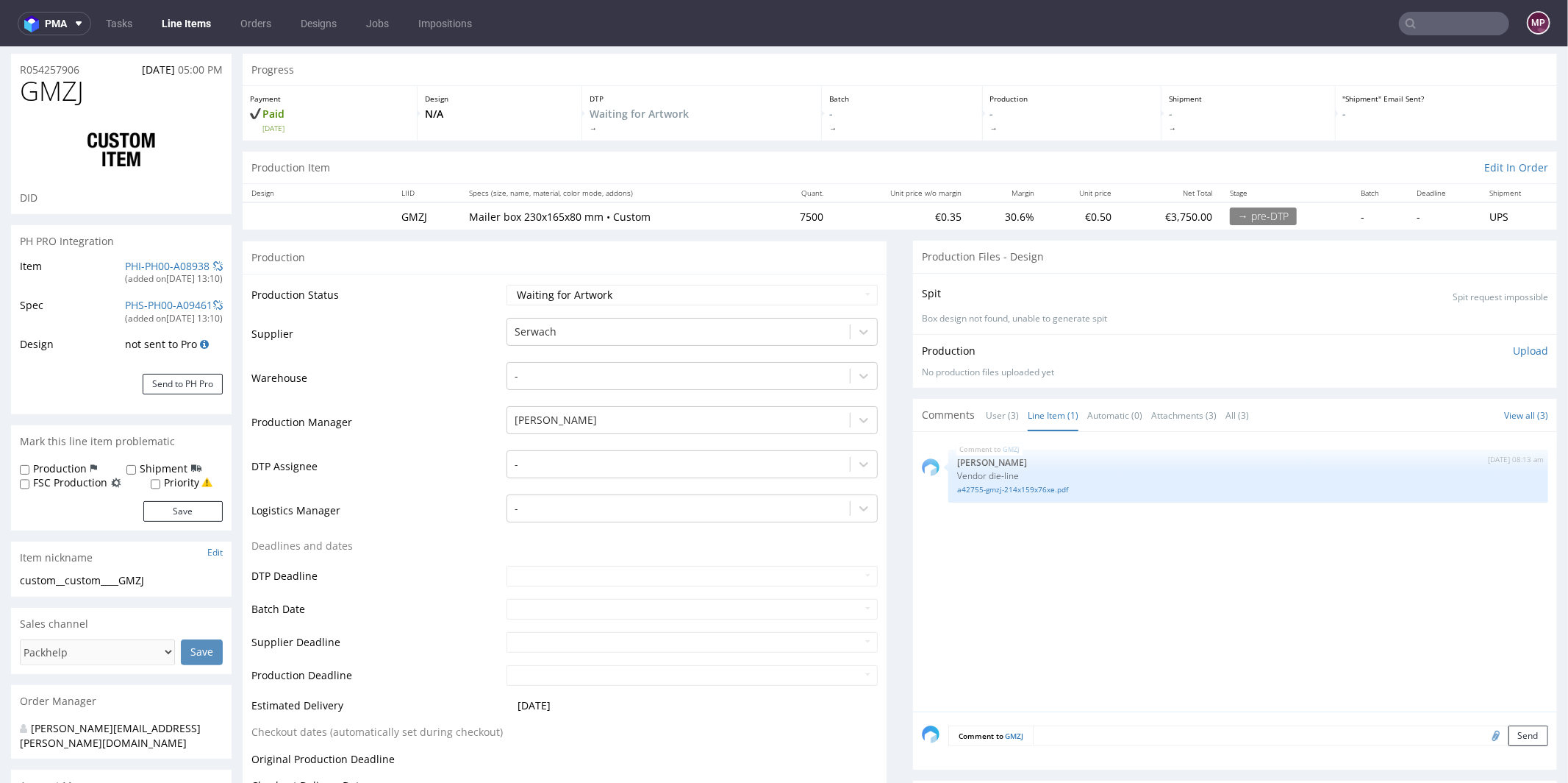
scroll to position [0, 0]
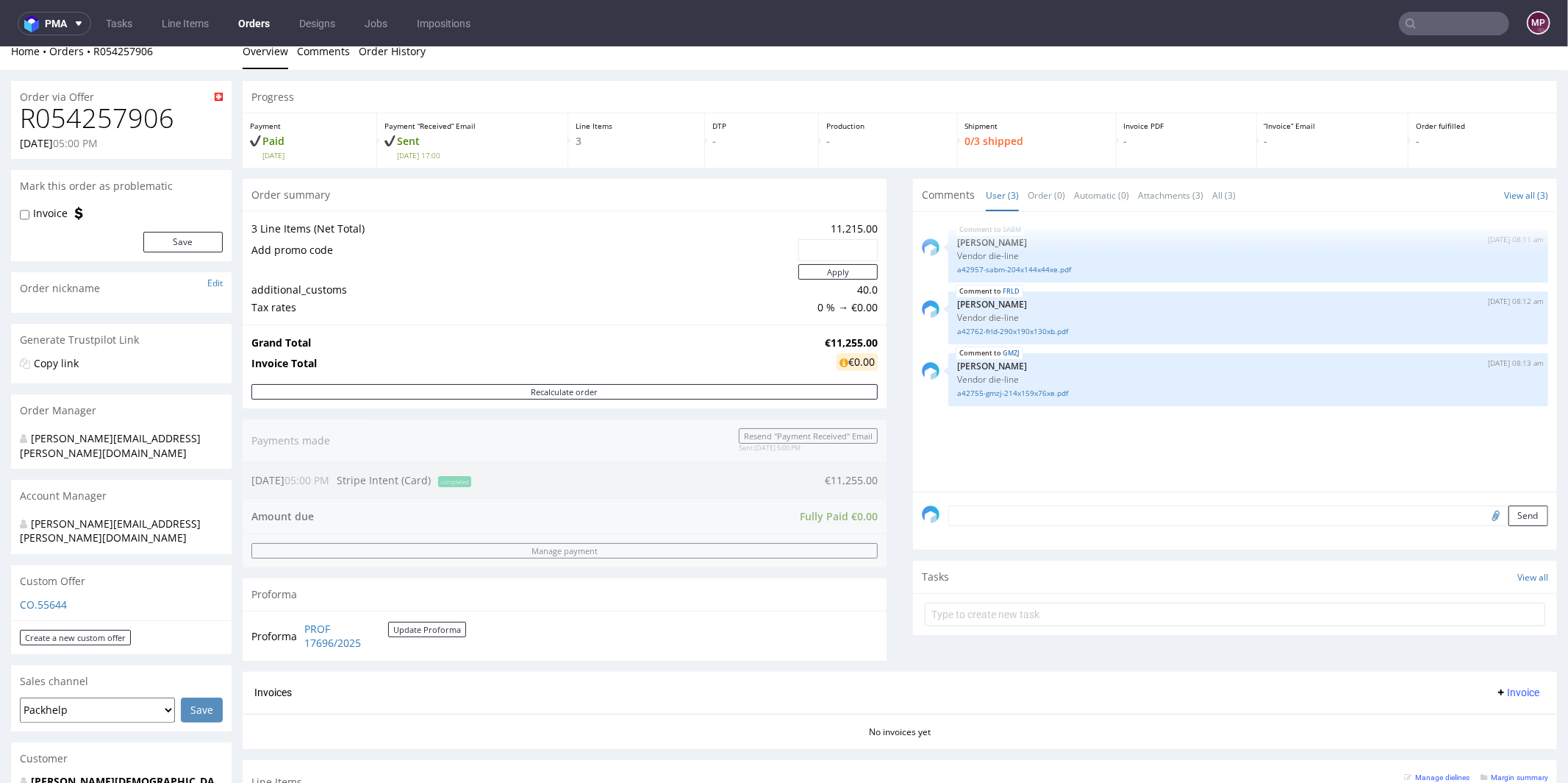
scroll to position [551, 0]
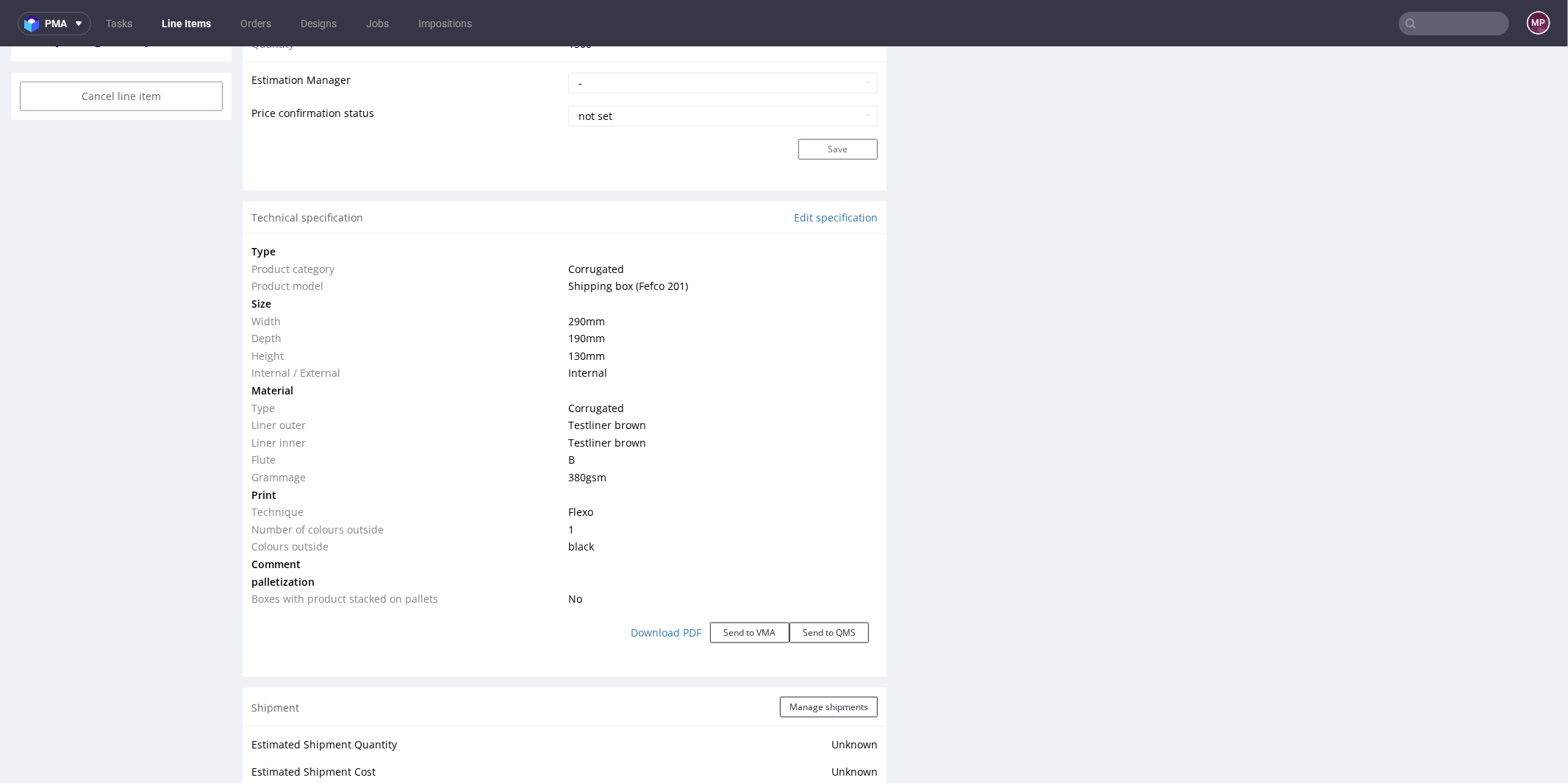
scroll to position [1229, 0]
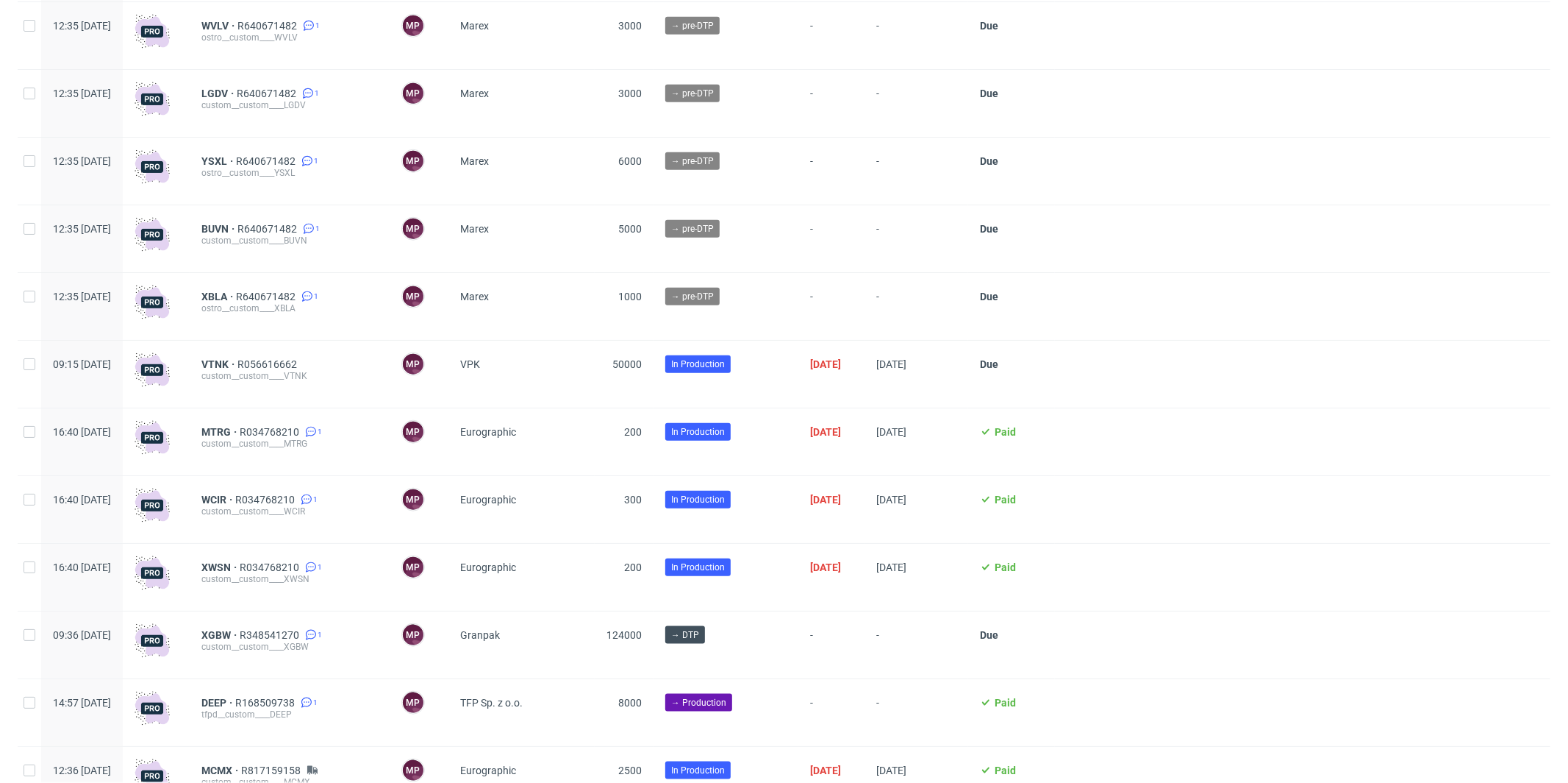
scroll to position [1658, 0]
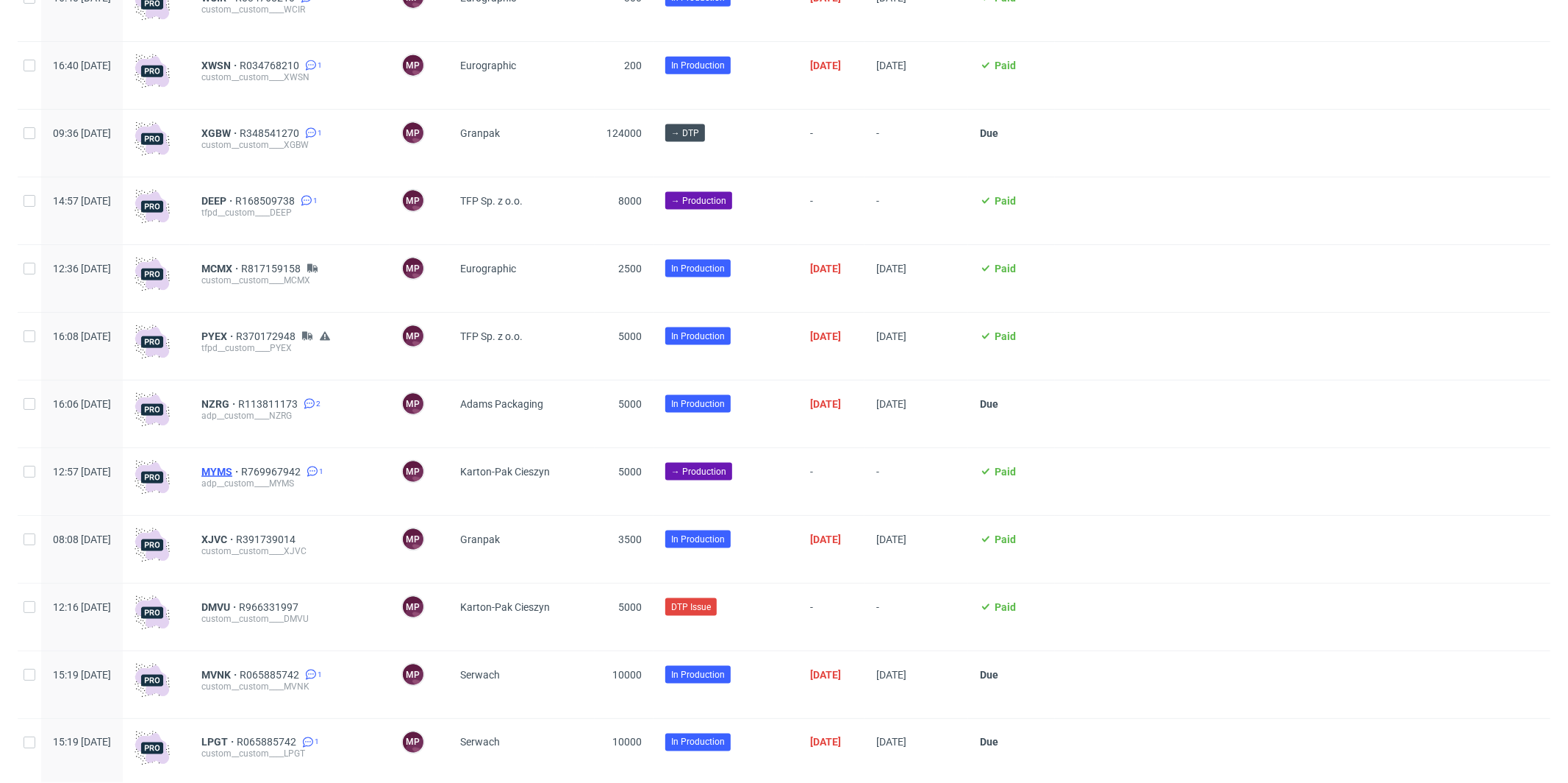
click at [241, 477] on span "MYMS" at bounding box center [221, 471] width 40 height 11
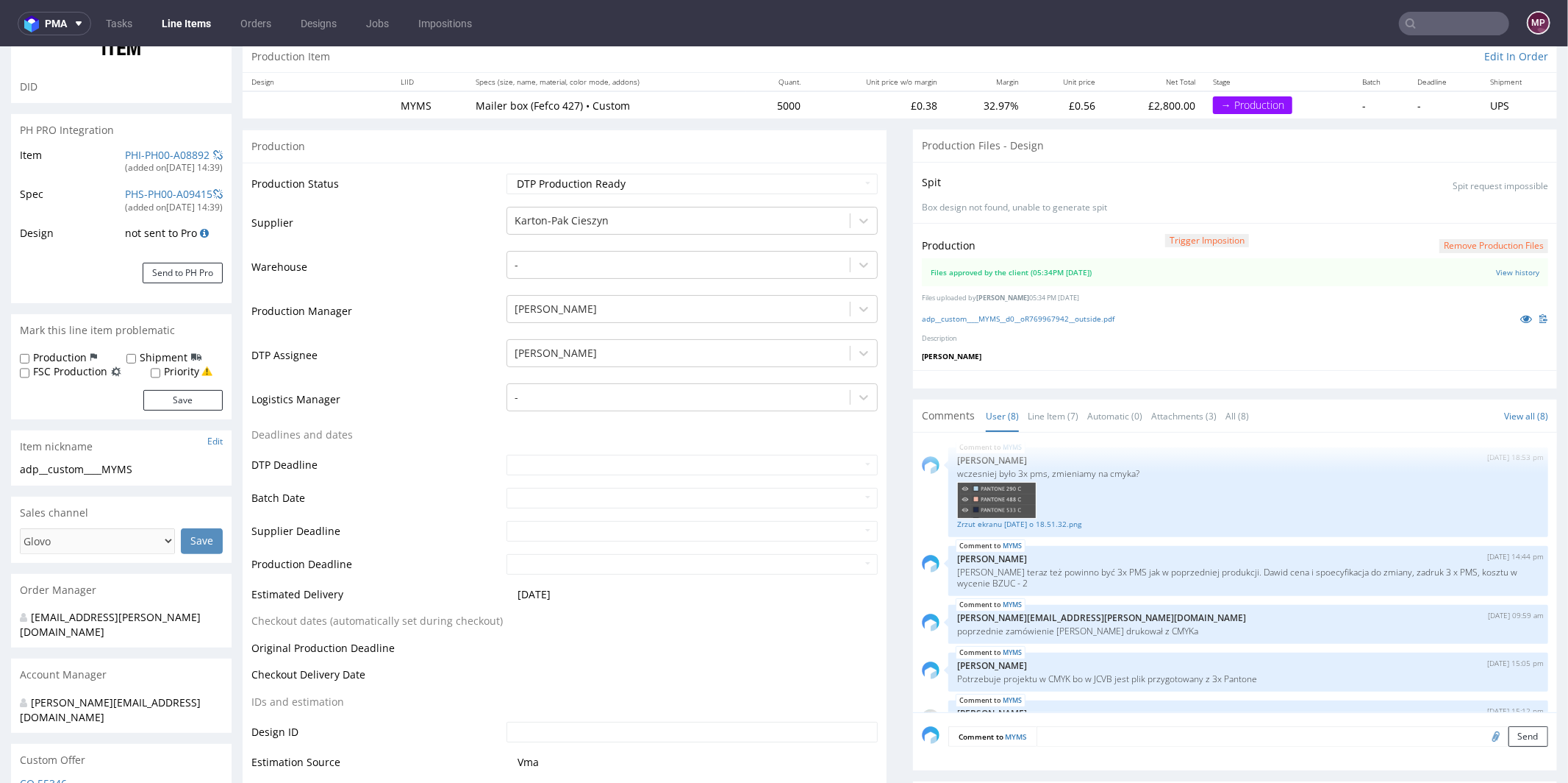
scroll to position [304, 0]
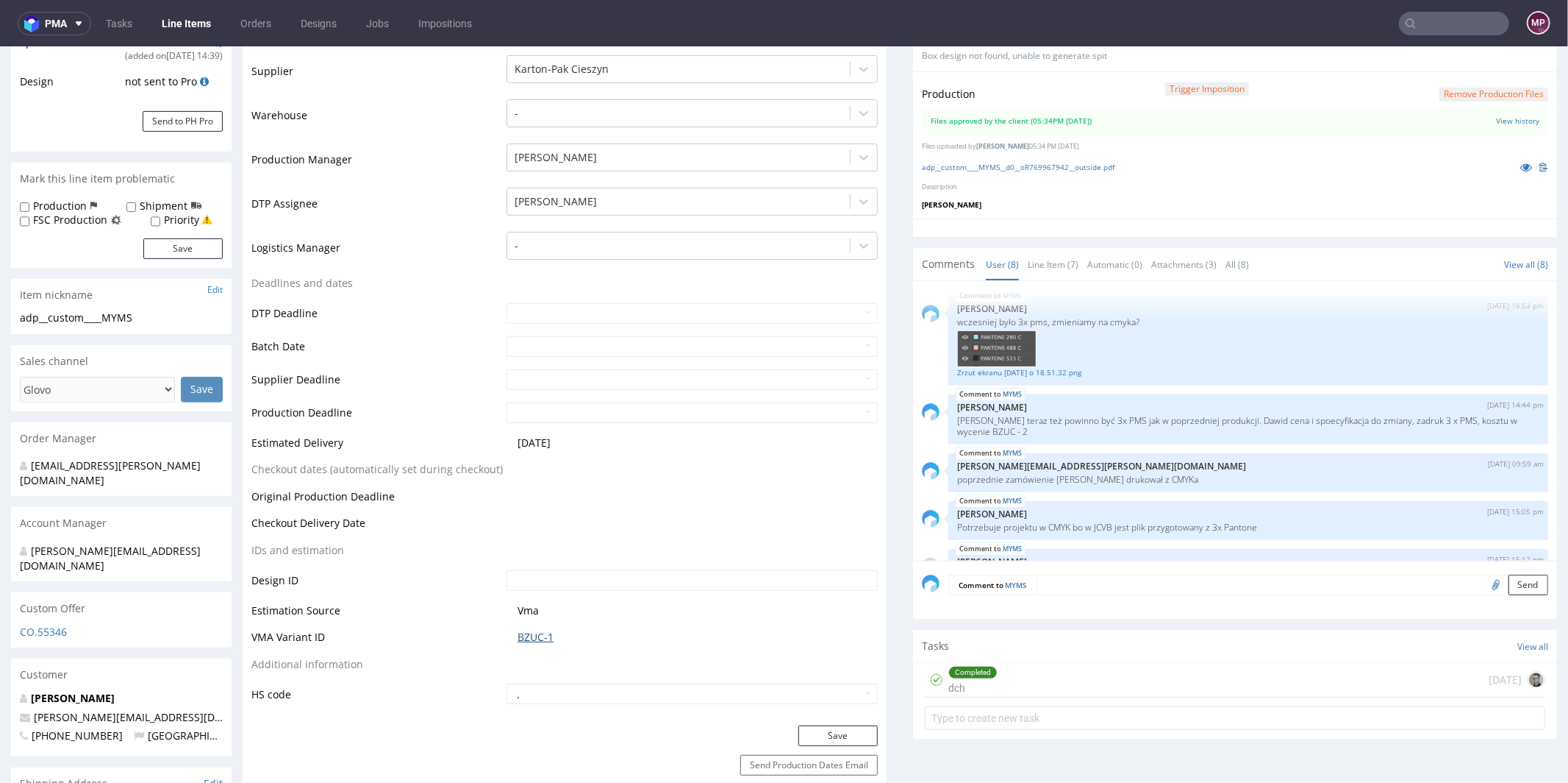
click at [531, 635] on link "BZUC-1" at bounding box center [535, 636] width 36 height 15
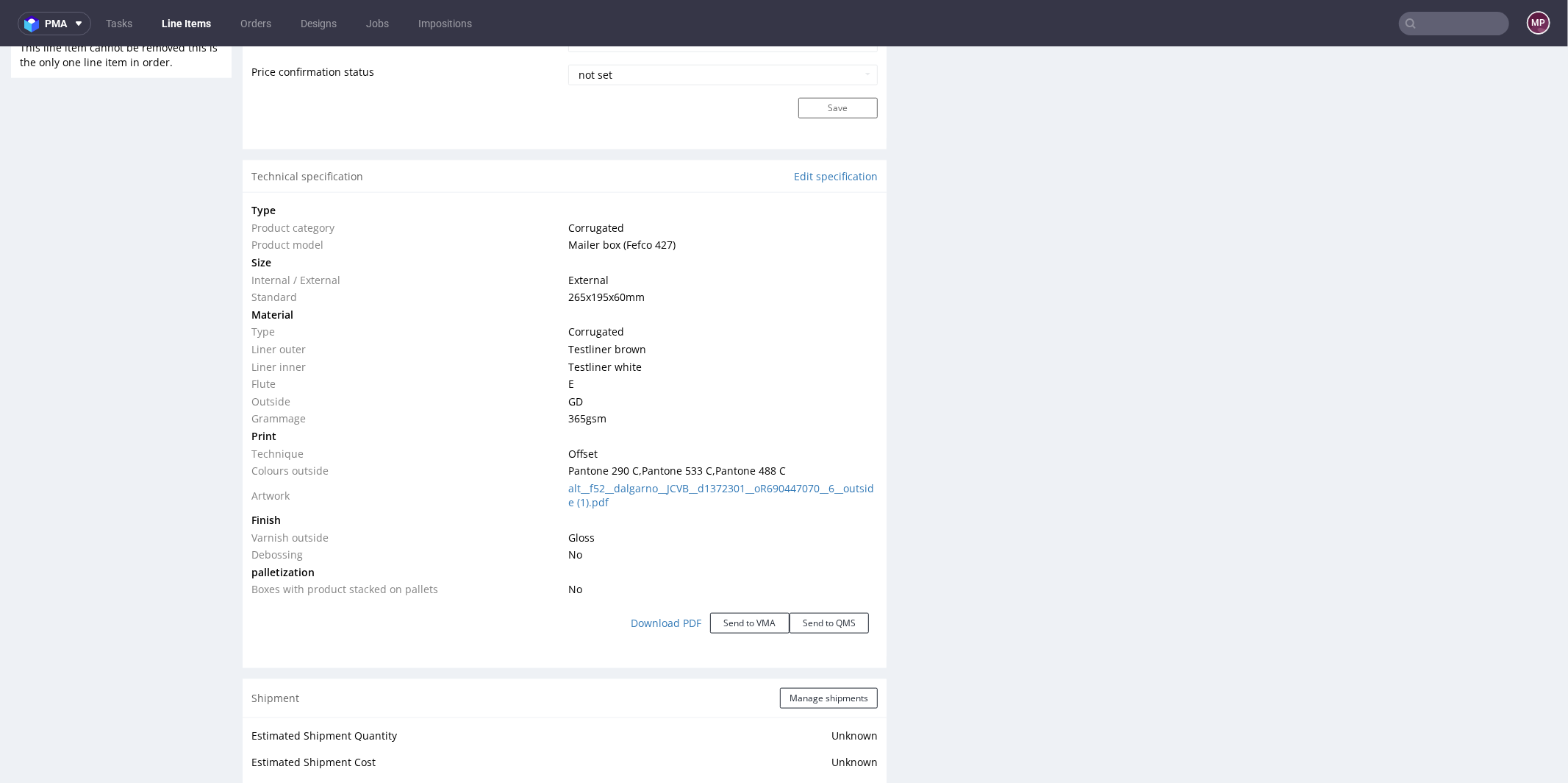
scroll to position [1275, 0]
click link "Edit specification"
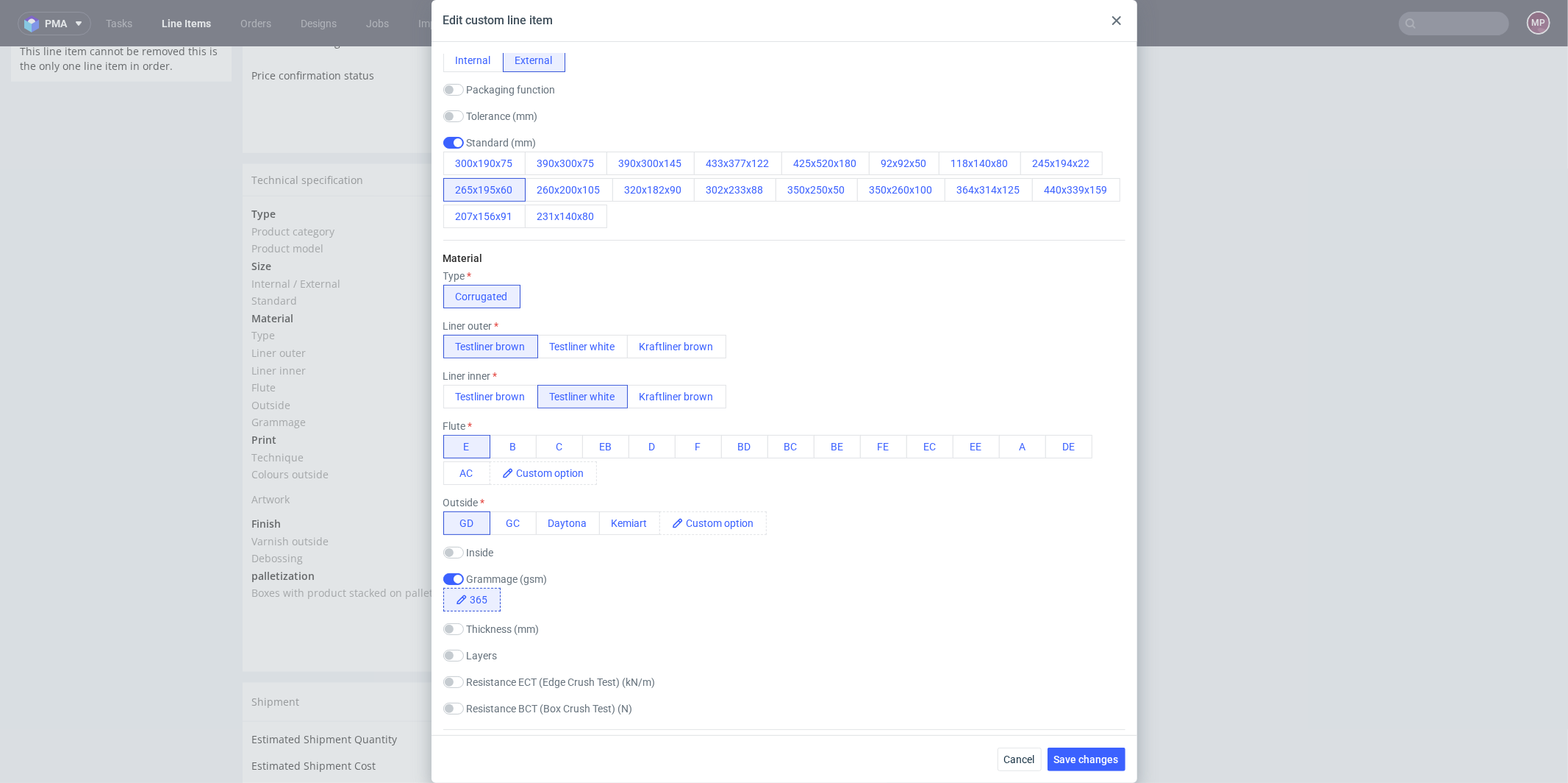
scroll to position [391, 0]
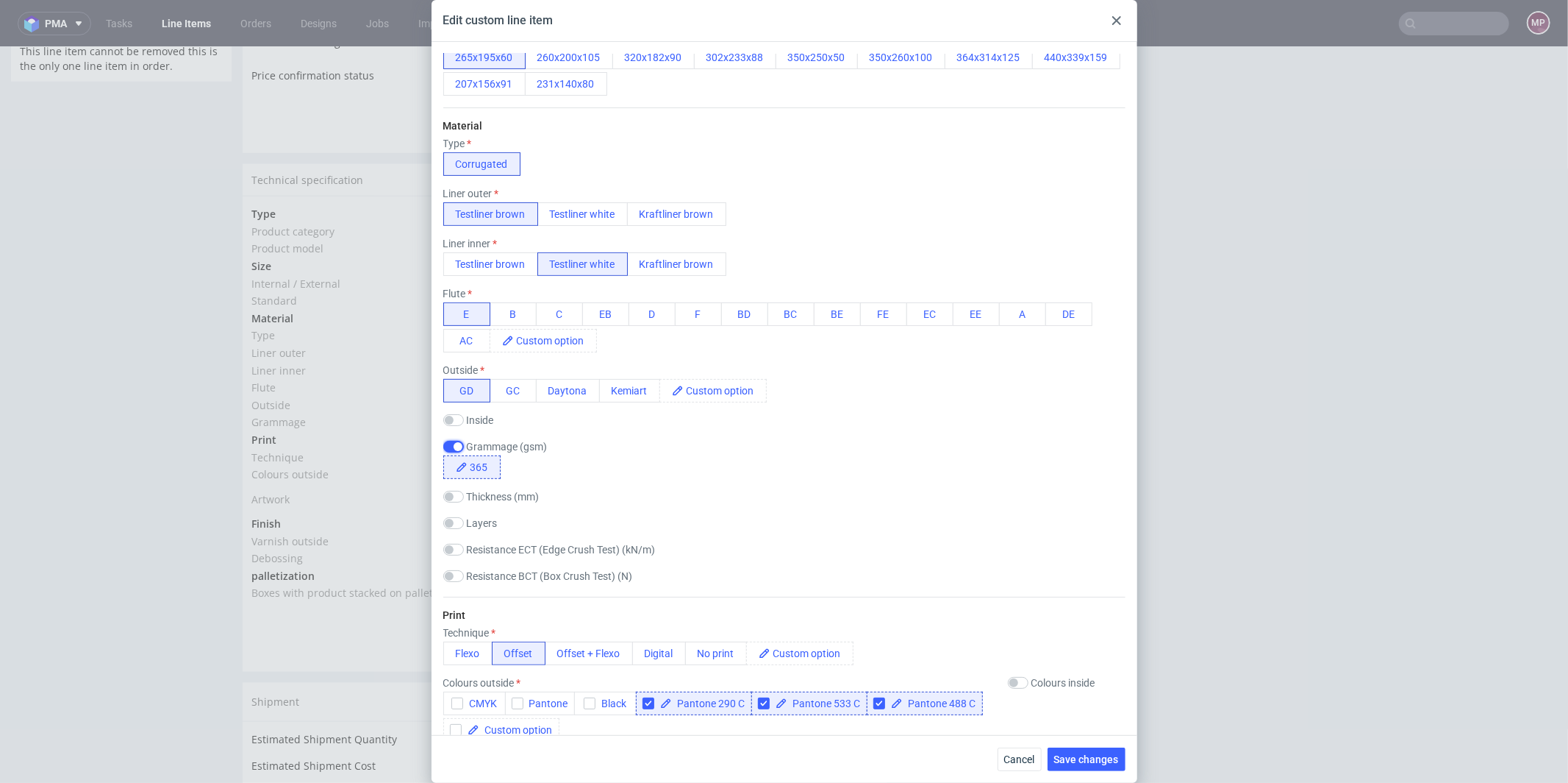
click at [452, 449] on input "checkbox" at bounding box center [453, 446] width 20 height 11
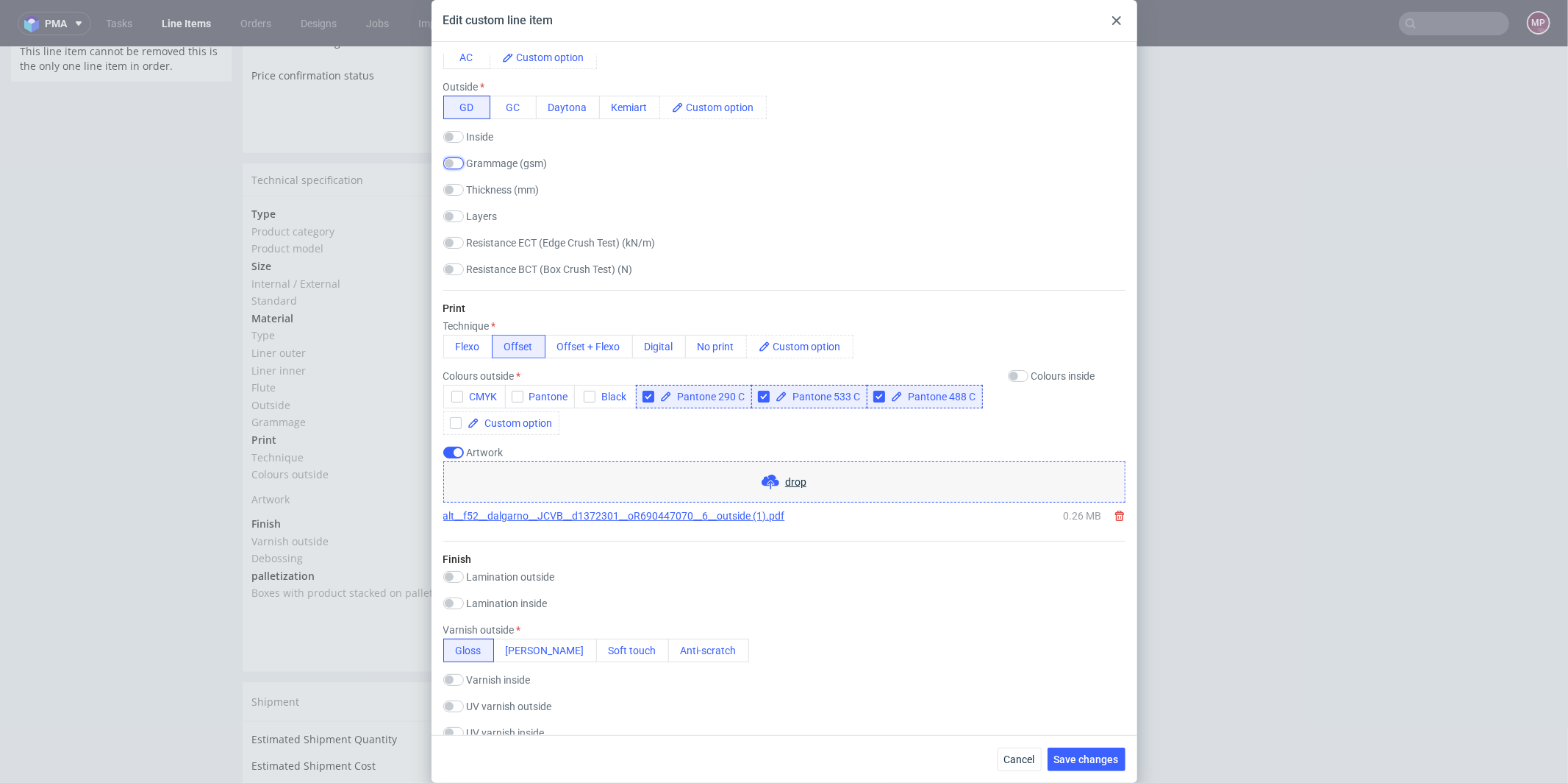
scroll to position [476, 0]
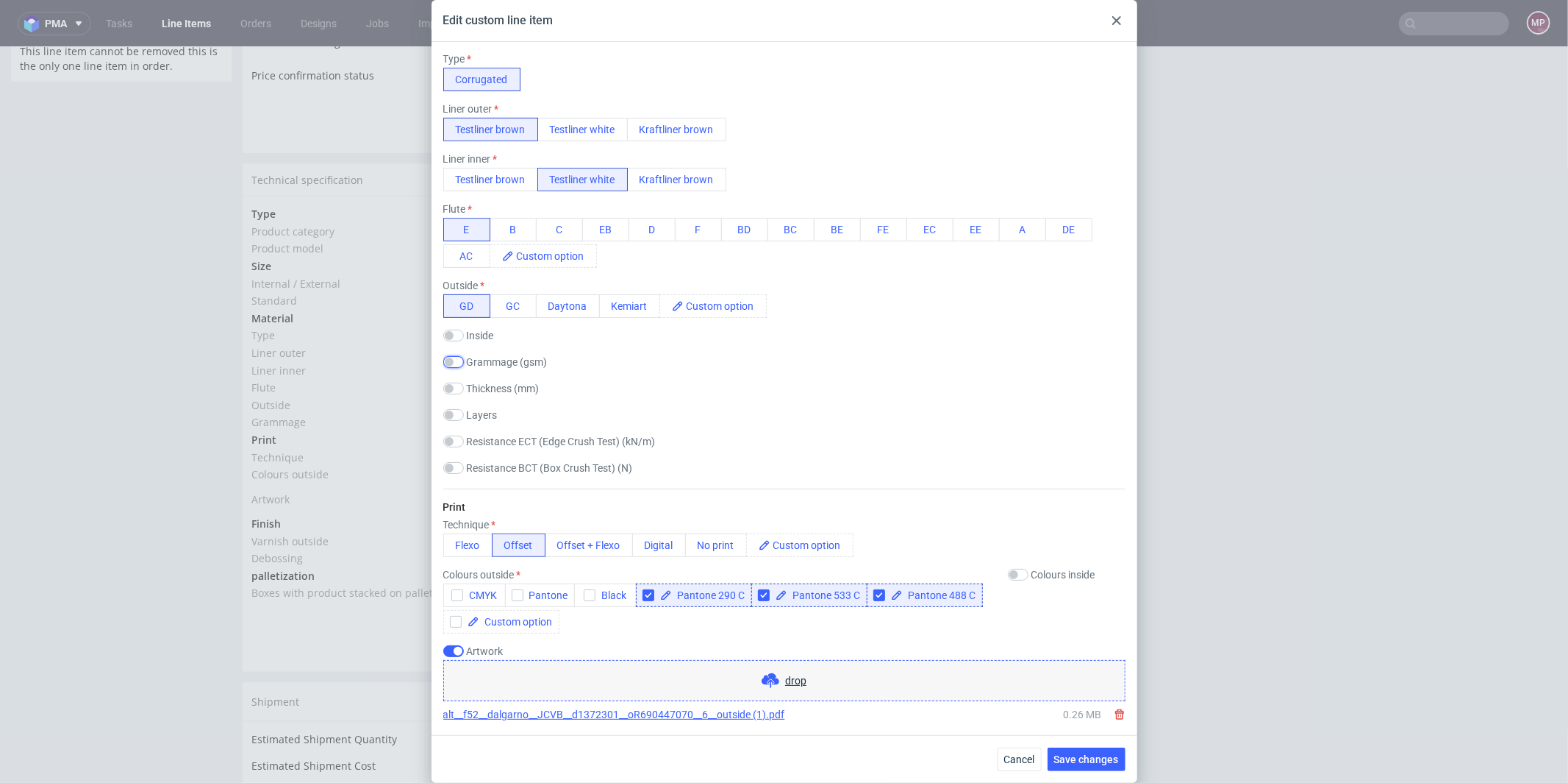
click at [456, 359] on input "checkbox" at bounding box center [453, 361] width 20 height 11
checkbox input "true"
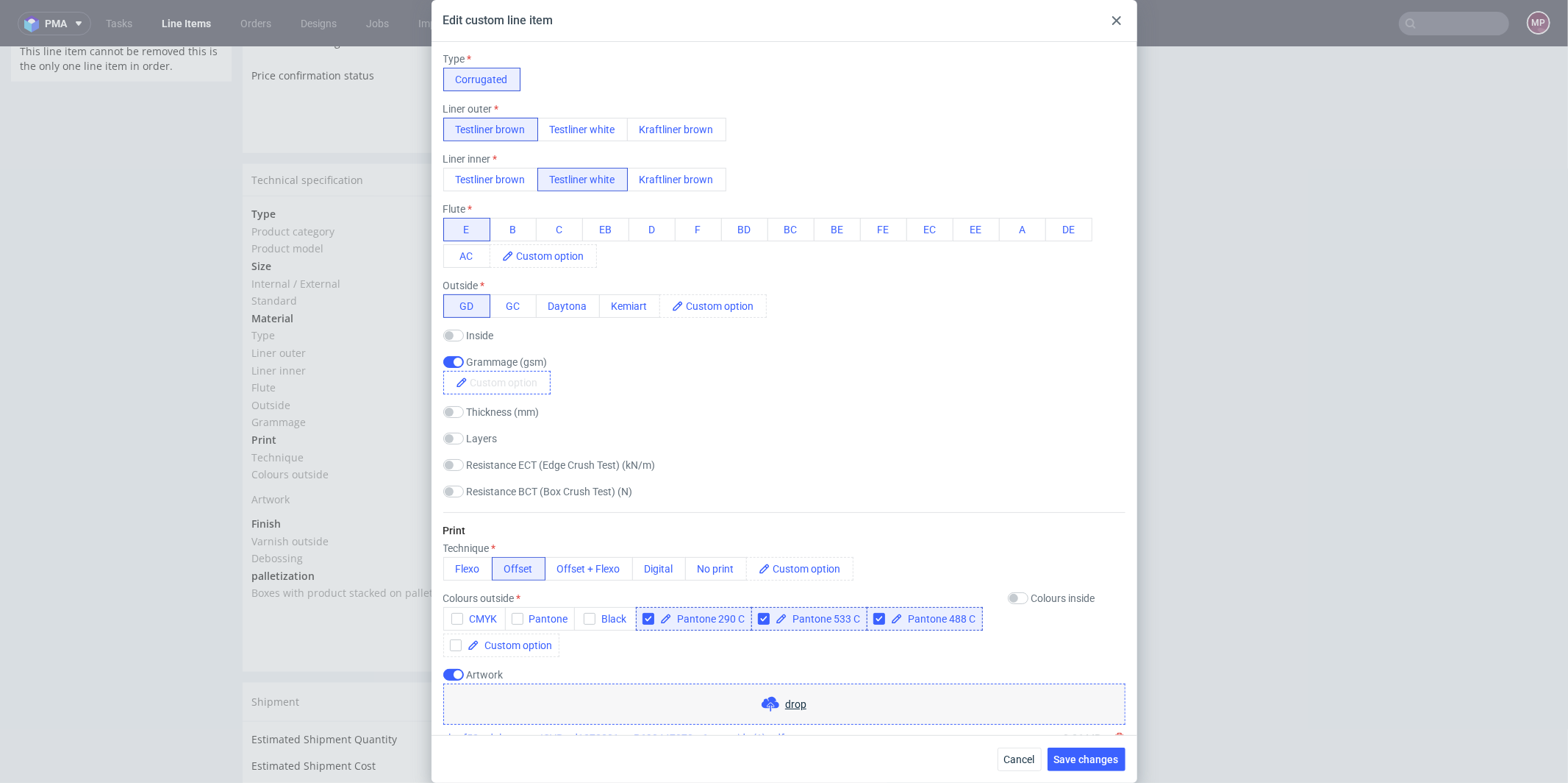
click at [503, 389] on span at bounding box center [509, 382] width 83 height 22
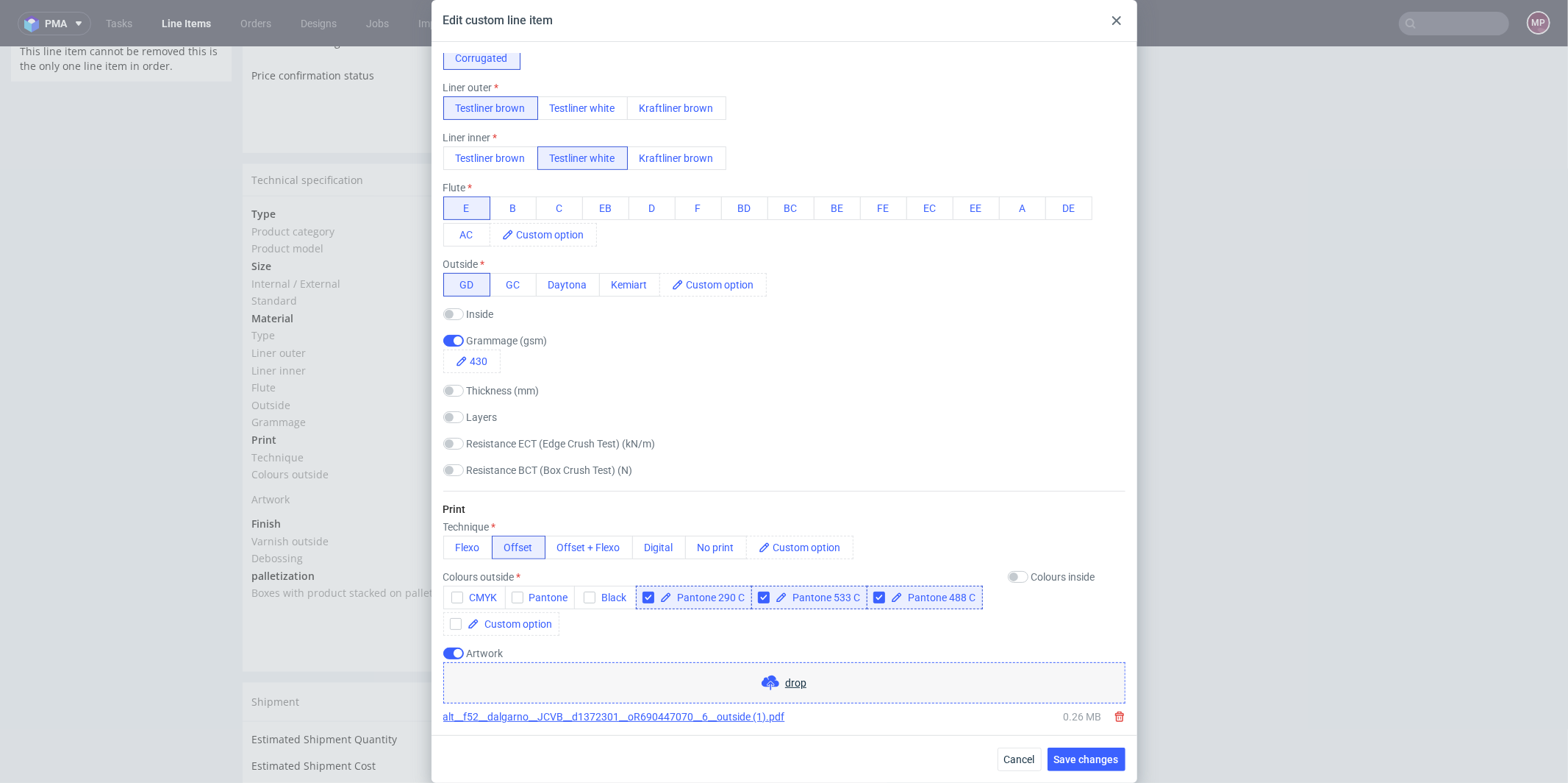
scroll to position [614, 0]
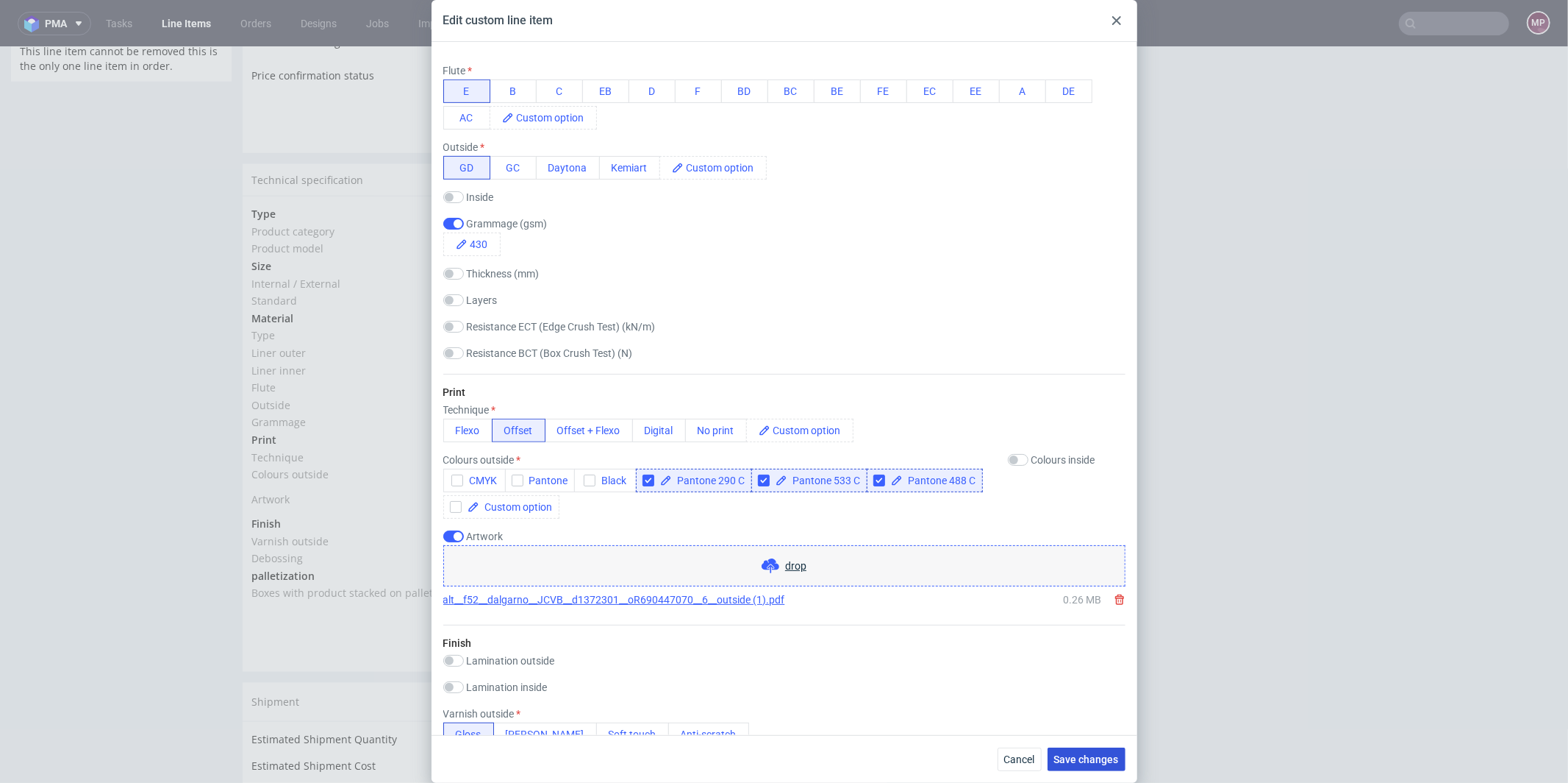
click at [1074, 757] on span "Save changes" at bounding box center [1086, 759] width 64 height 11
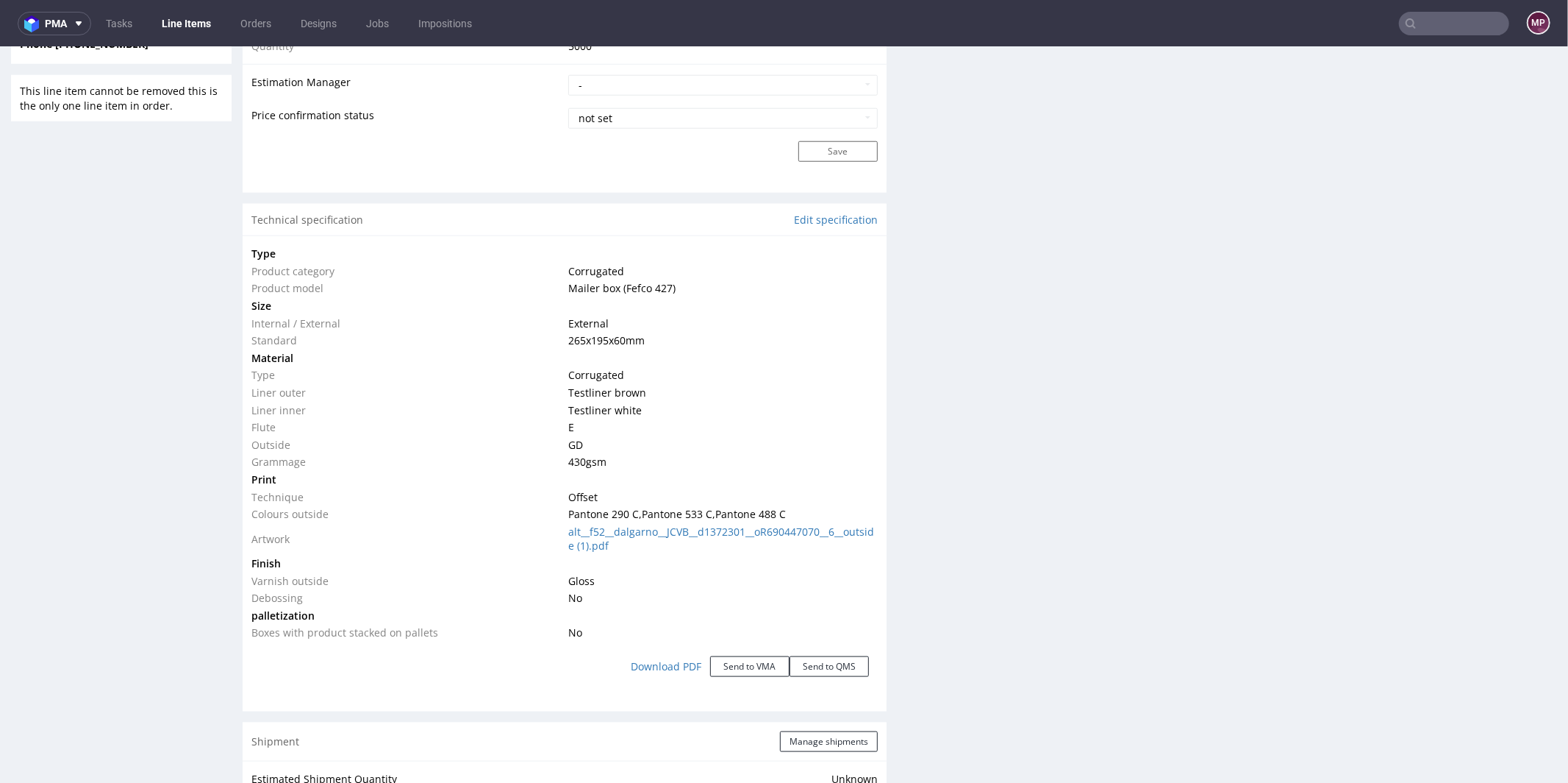
scroll to position [1256, 0]
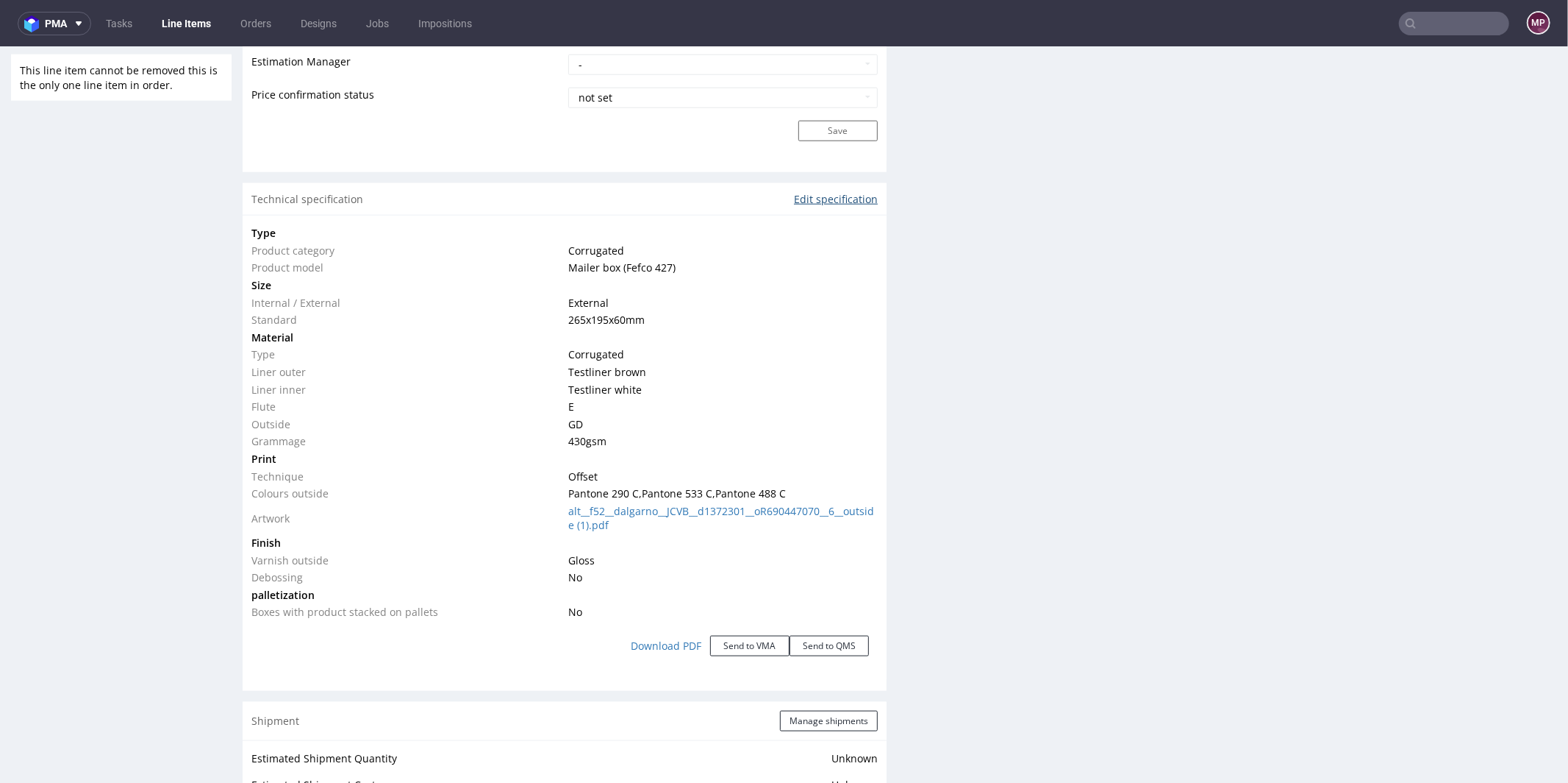
click at [826, 198] on link "Edit specification" at bounding box center [836, 198] width 84 height 15
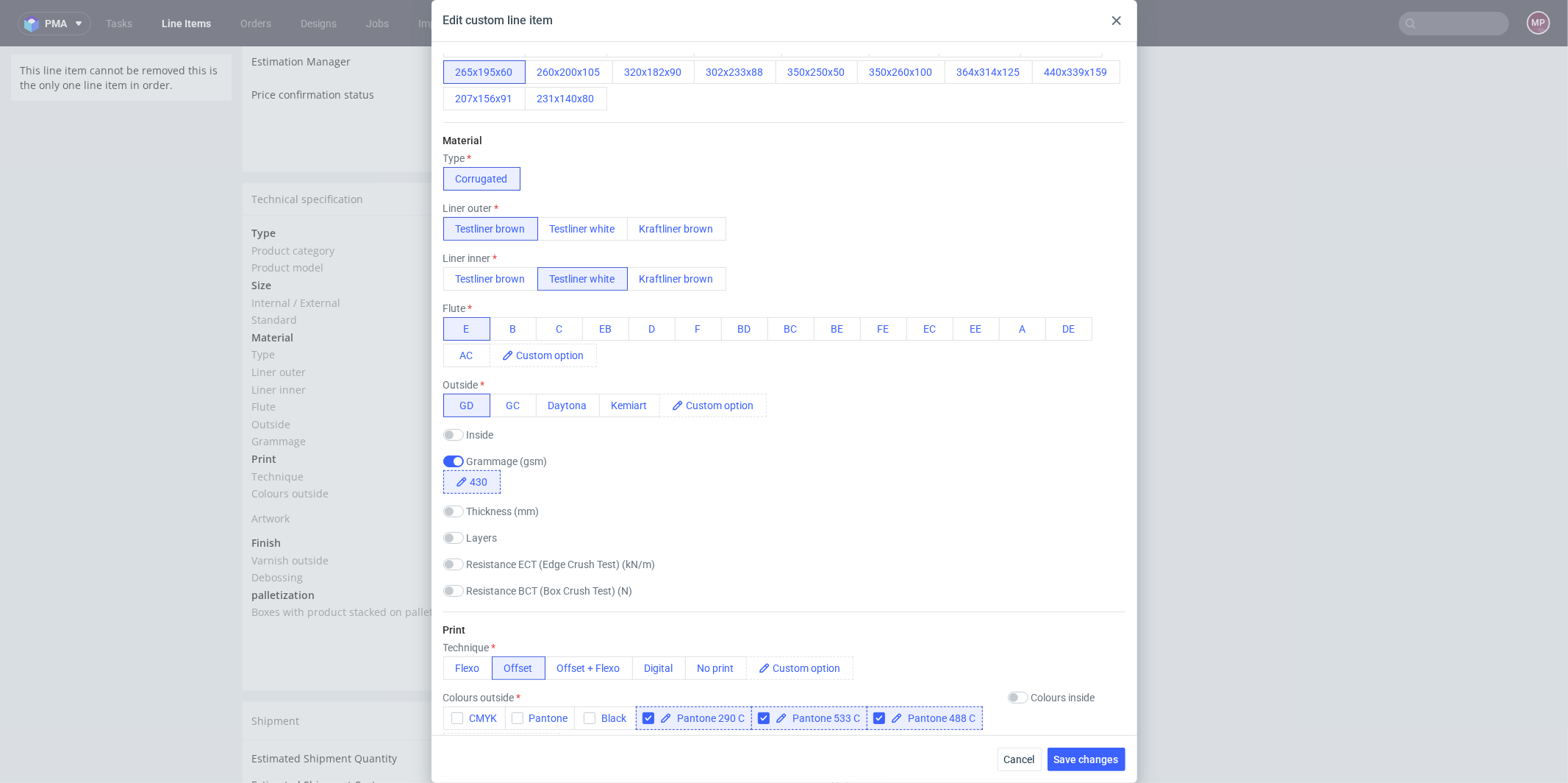
scroll to position [439, 0]
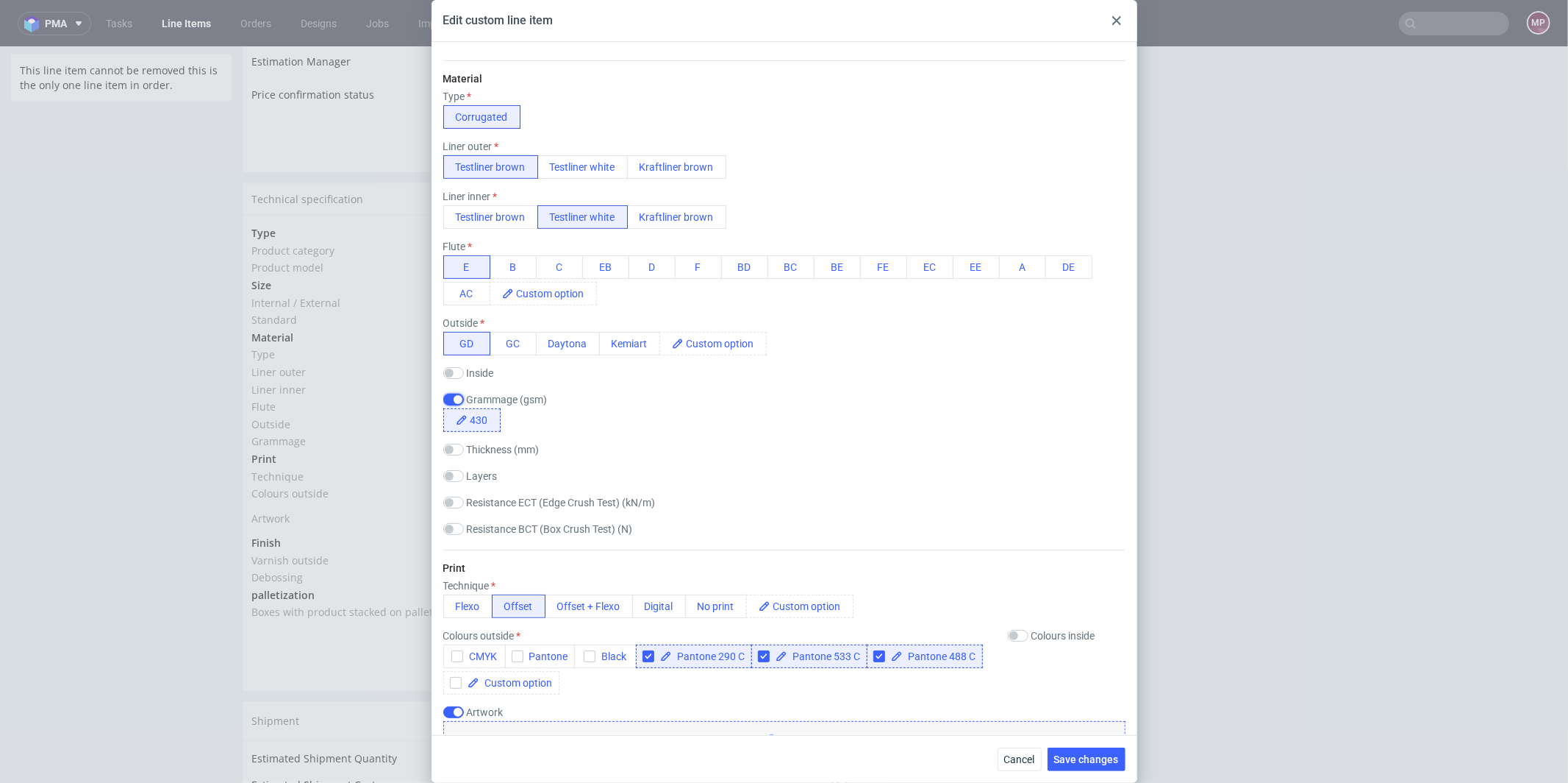
click at [453, 399] on input "checkbox" at bounding box center [453, 399] width 20 height 11
checkbox input "false"
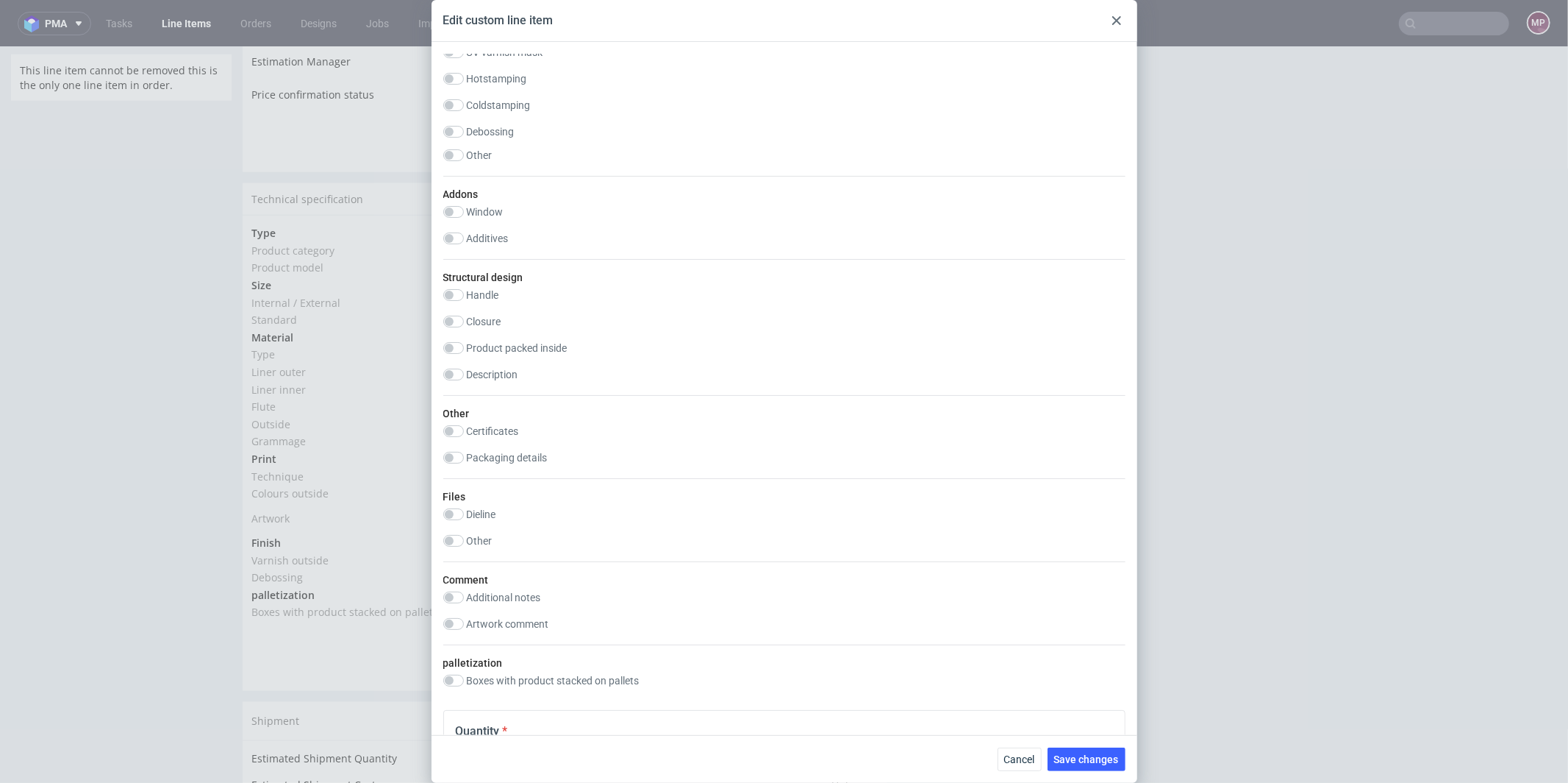
scroll to position [1429, 0]
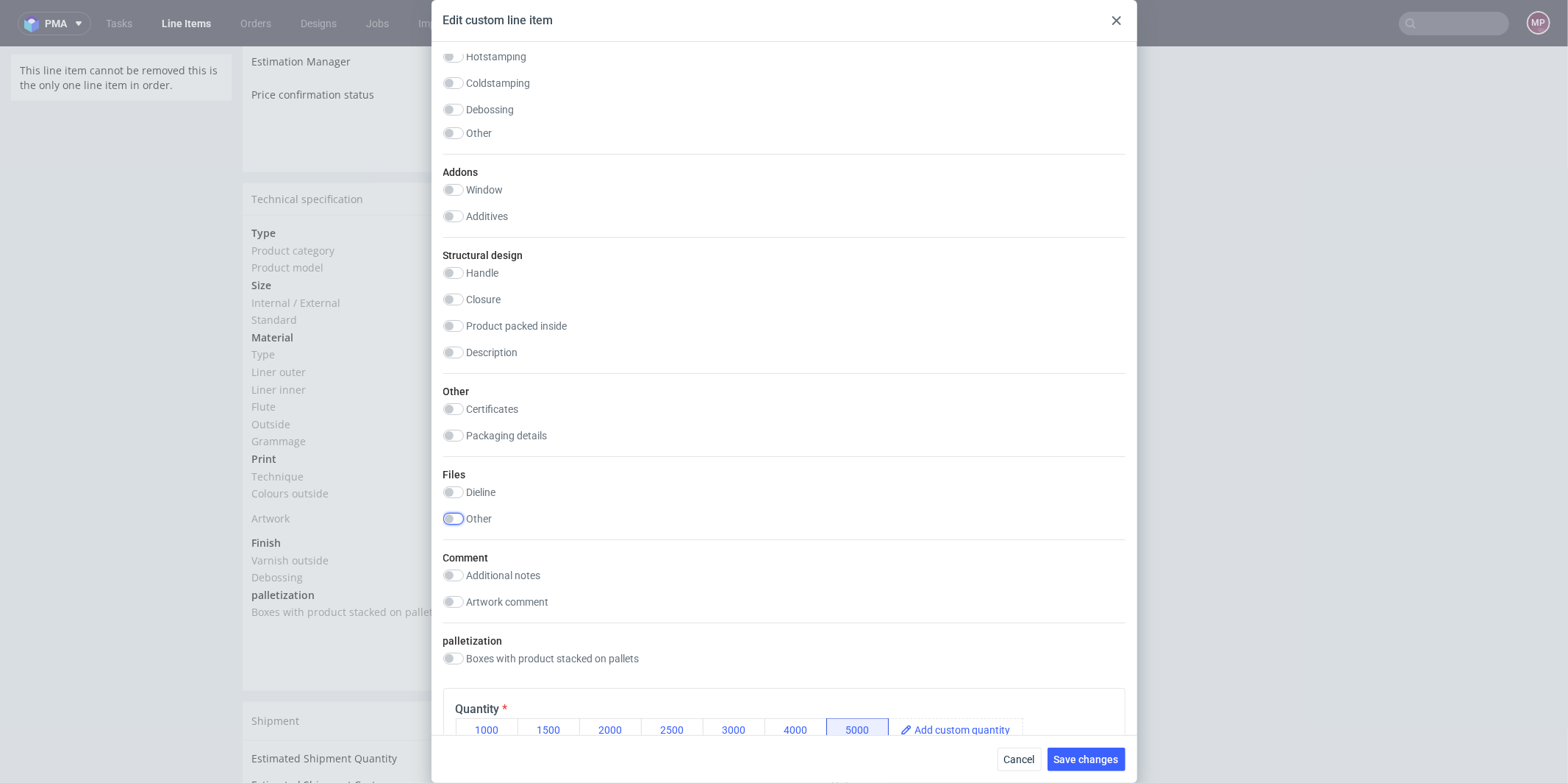
click at [451, 518] on input "checkbox" at bounding box center [453, 518] width 20 height 11
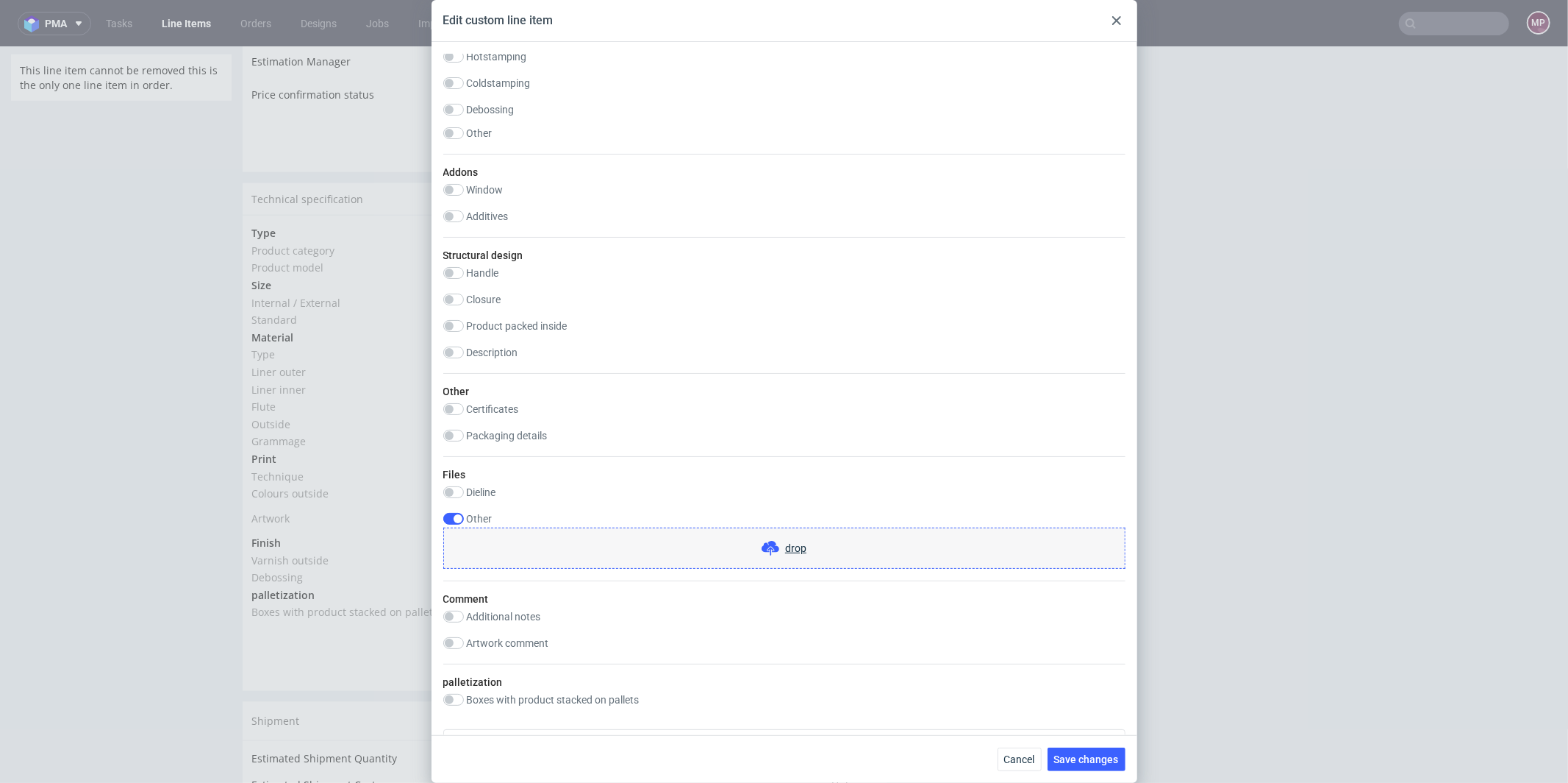
click at [456, 508] on div "Files Dieline drop Other drop" at bounding box center [784, 518] width 682 height 124
click at [456, 513] on input "checkbox" at bounding box center [453, 518] width 20 height 11
checkbox input "false"
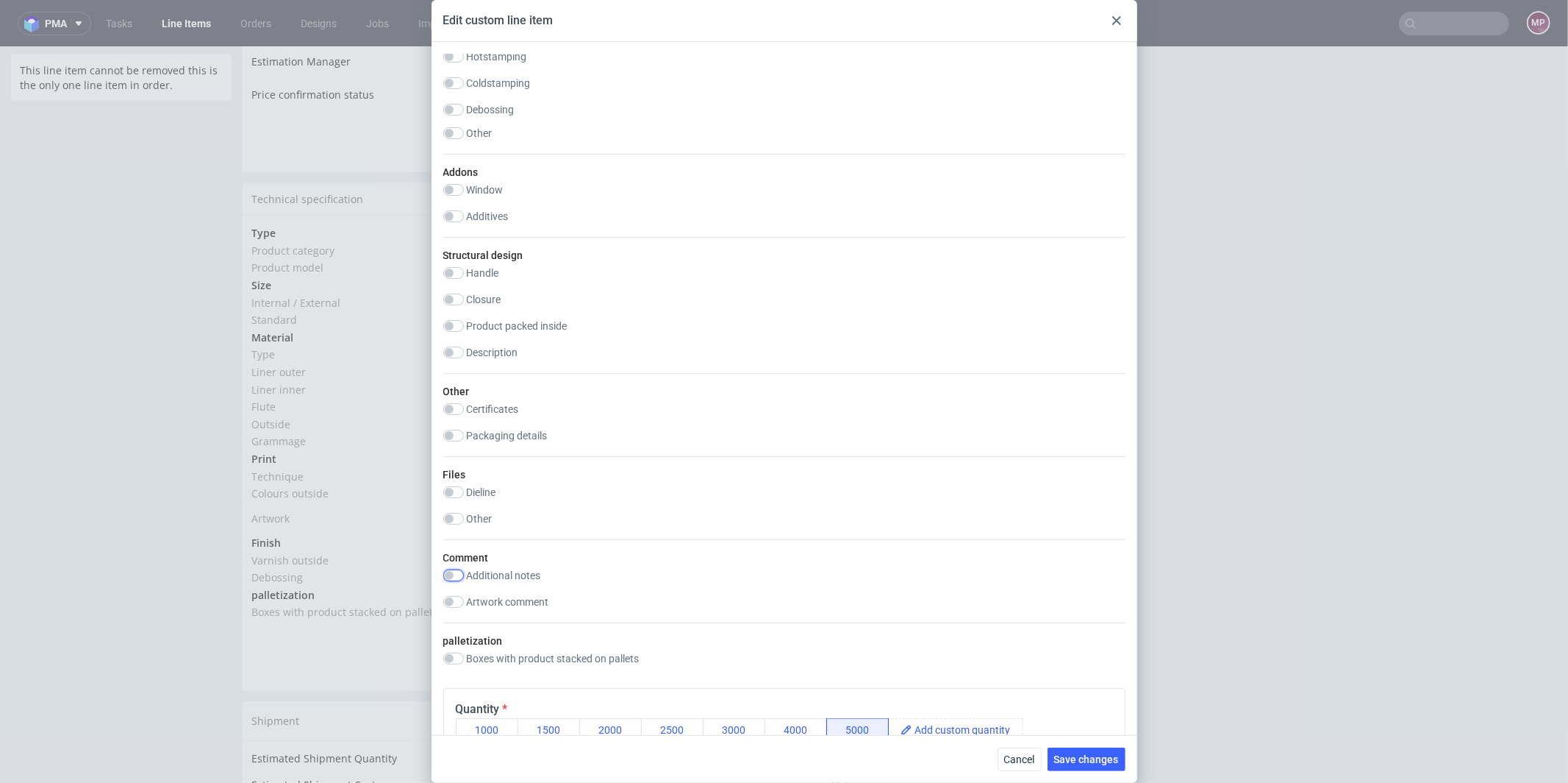
click at [457, 569] on input "checkbox" at bounding box center [453, 574] width 20 height 11
checkbox input "true"
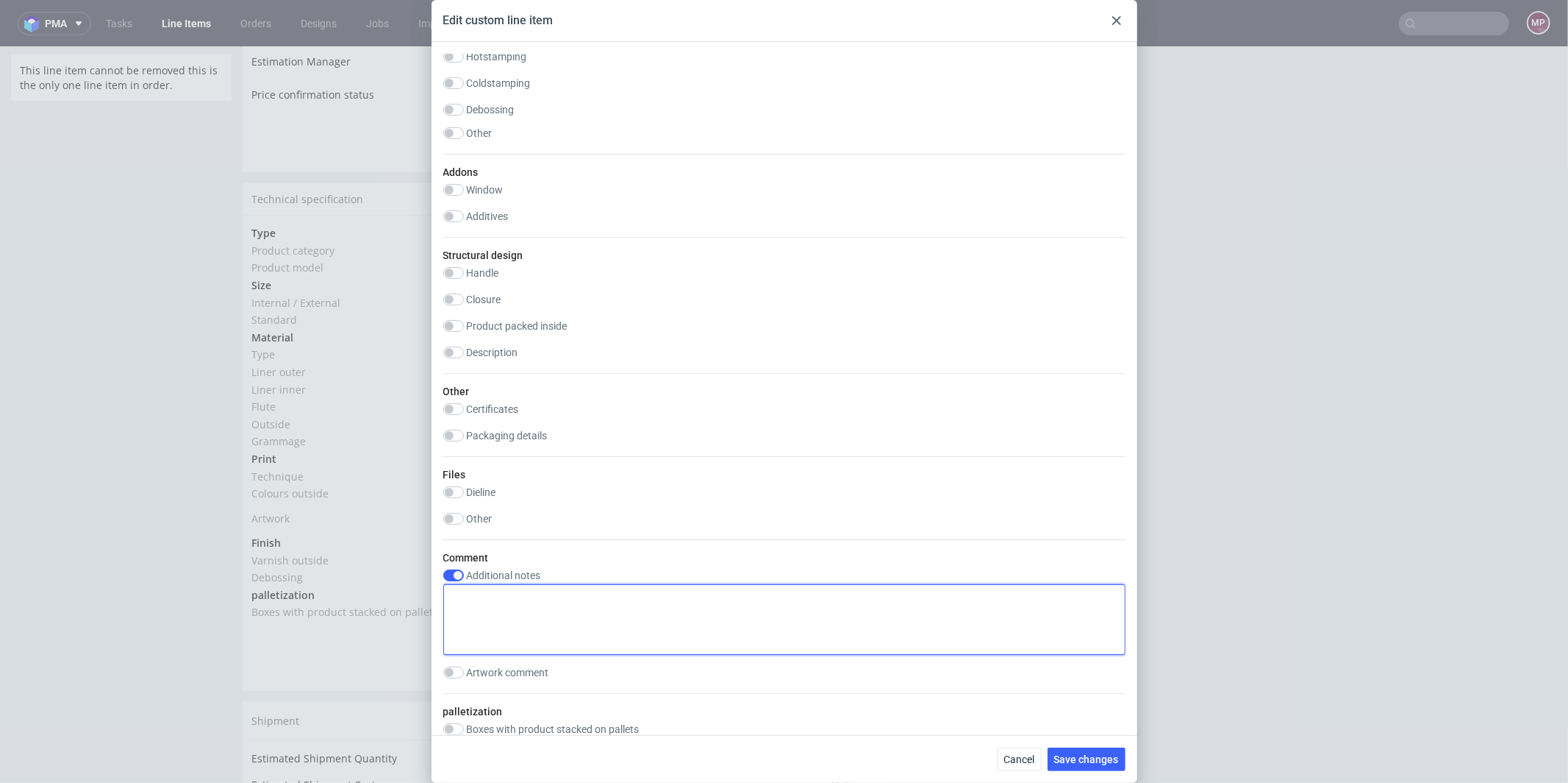
click at [485, 596] on textarea at bounding box center [784, 619] width 682 height 70
paste textarea "Fala E biała 120/100 gsm / GD2 210gsm"
click at [506, 595] on textarea "Fala E biała 120/100 gsm / GD2 210gsm" at bounding box center [784, 619] width 682 height 70
type textarea "Fala E biała jednostronnie 120/100 gsm / GD2 210gsm"
click at [1055, 747] on button "Save changes" at bounding box center [1086, 758] width 78 height 24
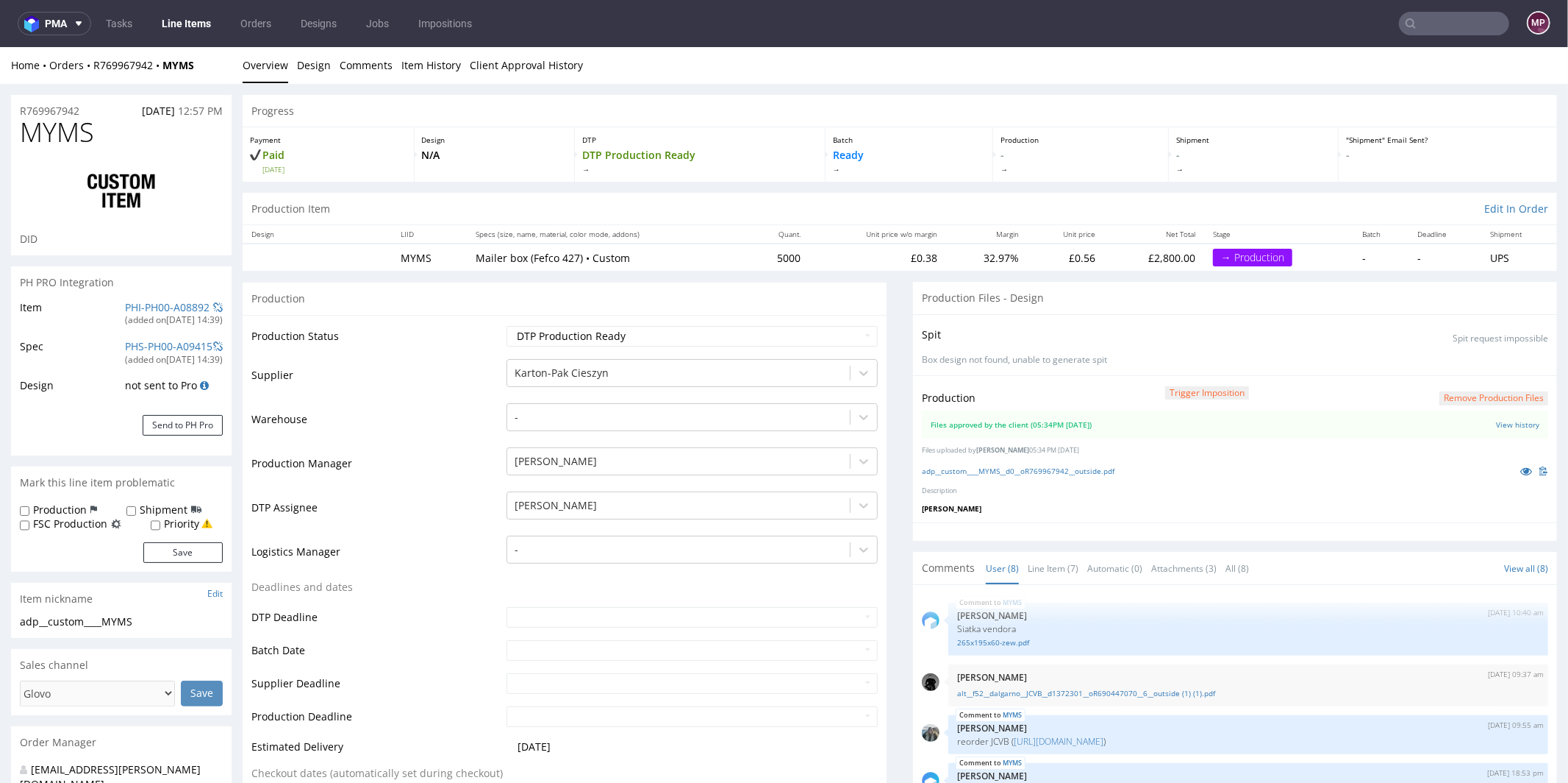
scroll to position [199, 0]
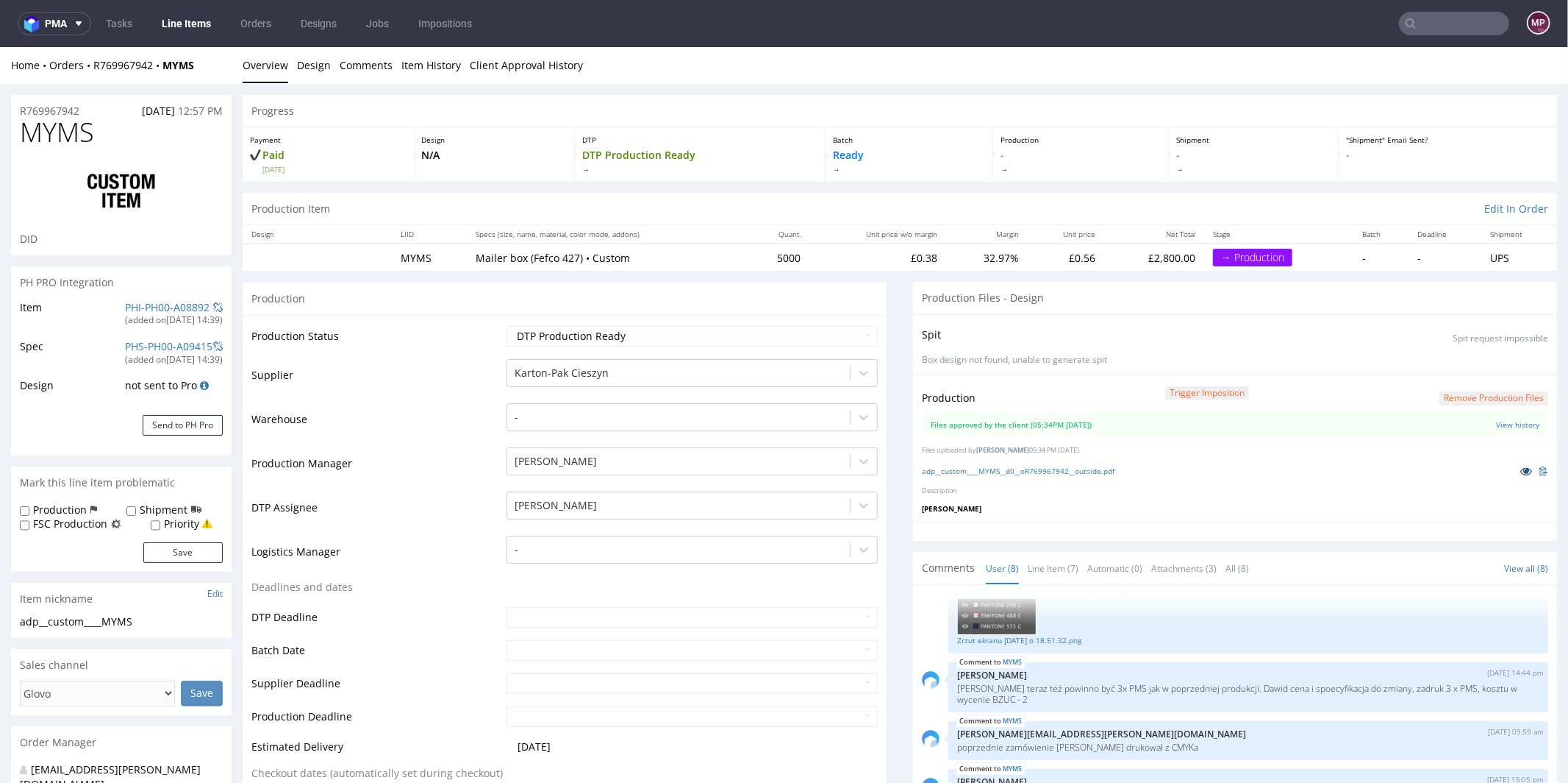
click at [1520, 471] on icon at bounding box center [1526, 470] width 11 height 11
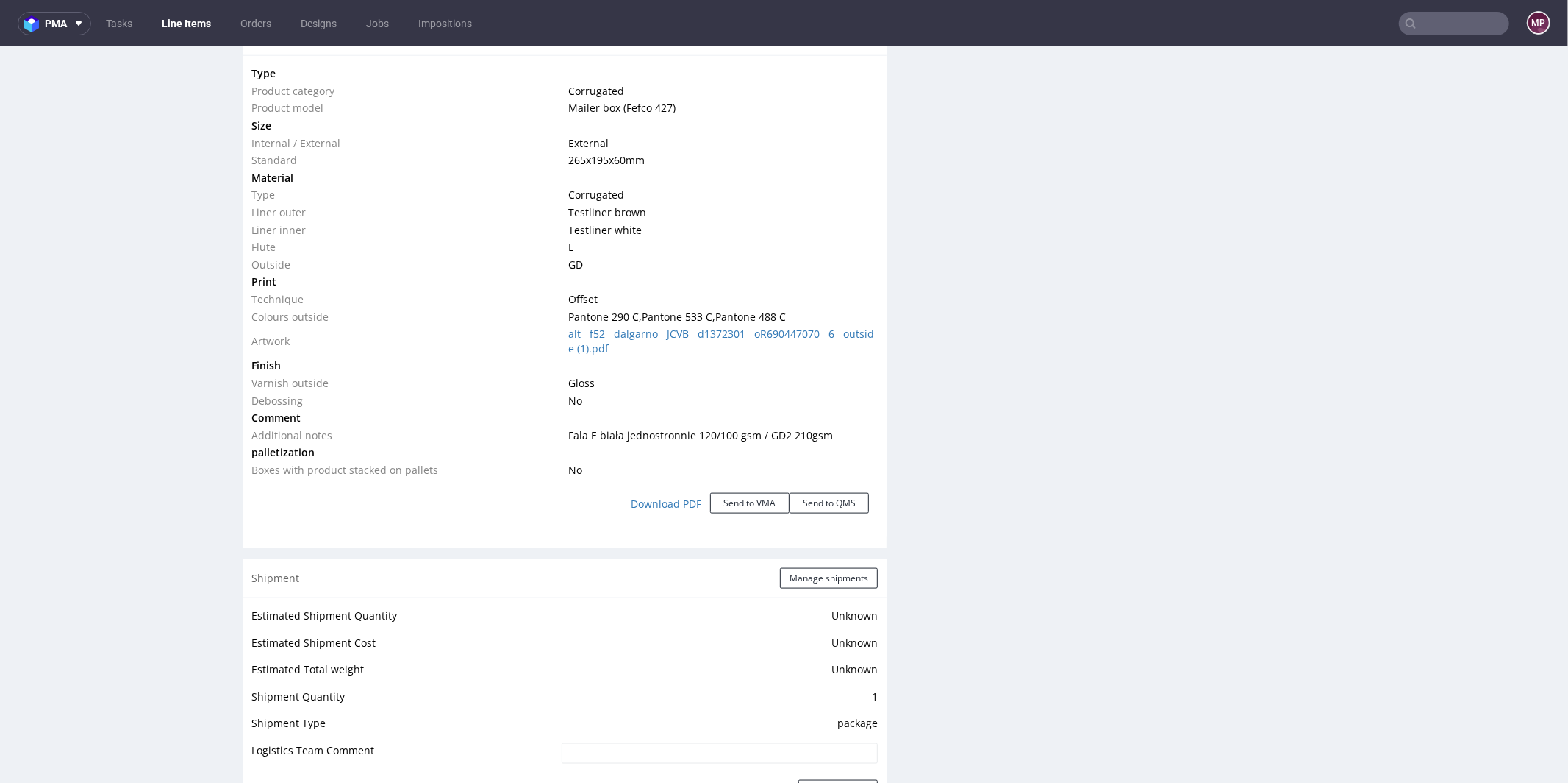
scroll to position [1105, 0]
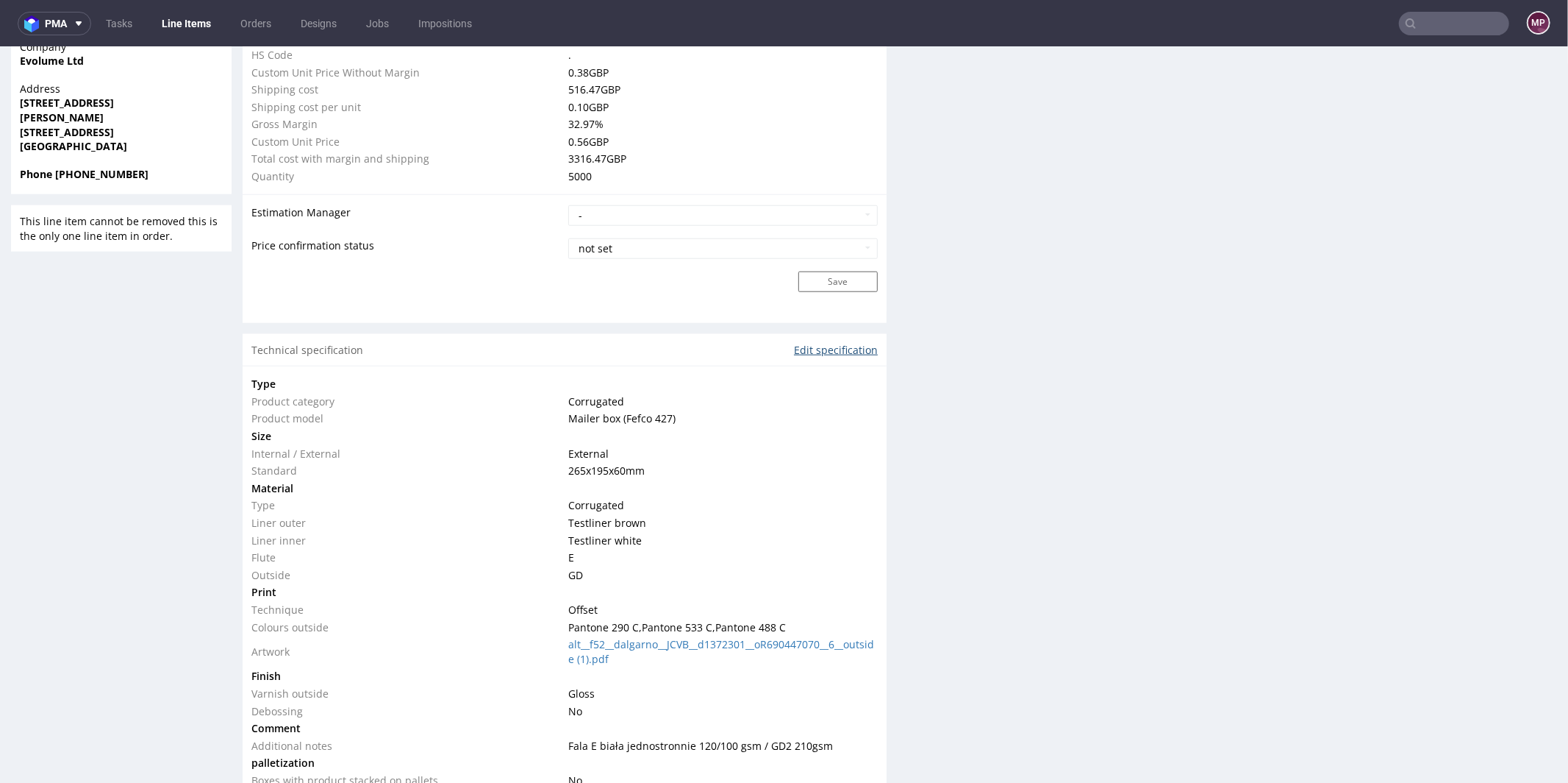
click at [836, 344] on link "Edit specification" at bounding box center [836, 349] width 84 height 15
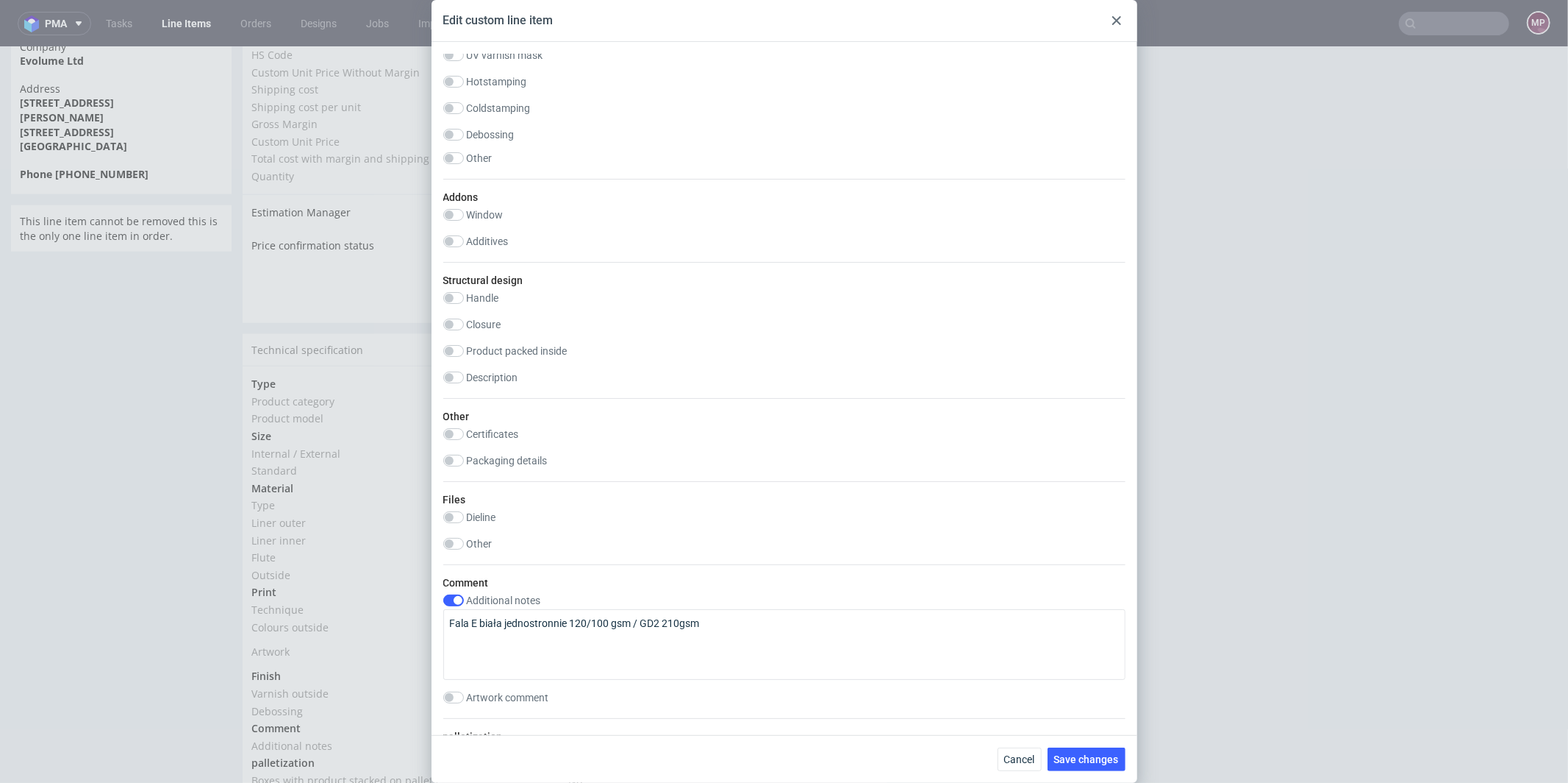
scroll to position [1649, 0]
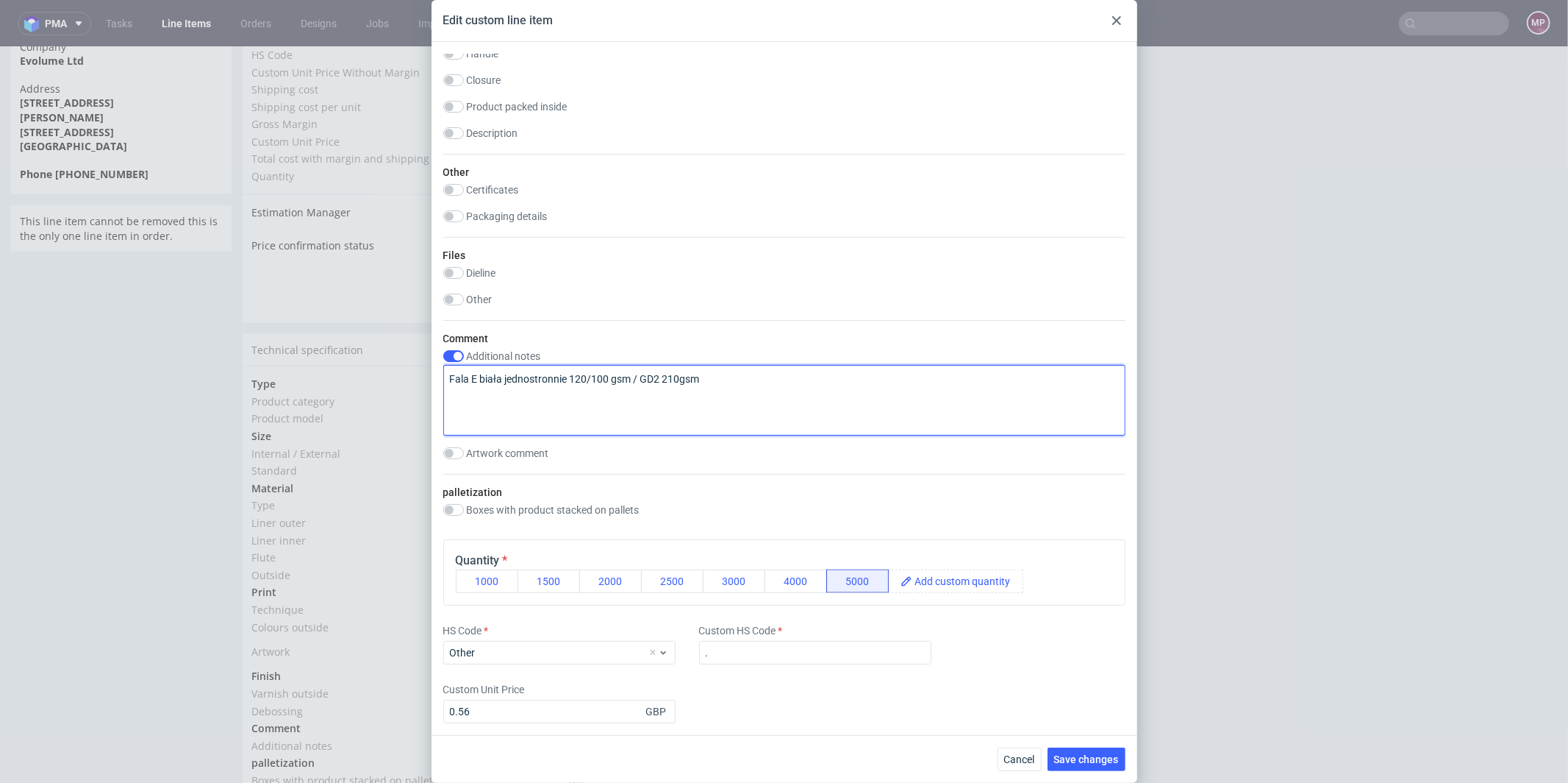
drag, startPoint x: 567, startPoint y: 374, endPoint x: 503, endPoint y: 379, distance: 64.2
click at [503, 379] on textarea "Fala E biała jednostronnie 120/100 gsm / GD2 210gsm" at bounding box center [784, 400] width 682 height 70
type textarea "Fala E biała 120/100 gsm / GD2 210gsm"
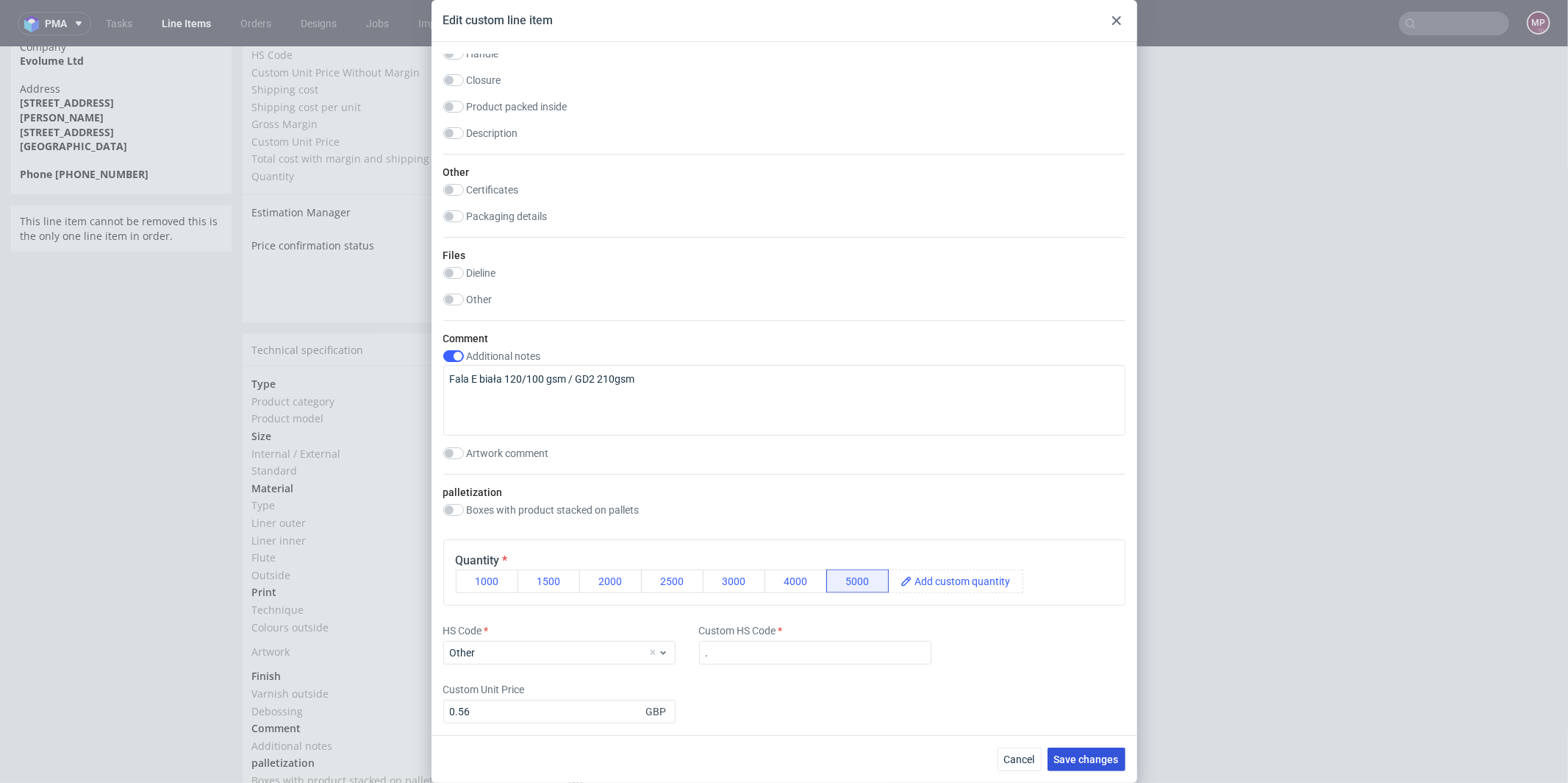
click at [1064, 751] on button "Save changes" at bounding box center [1086, 758] width 78 height 24
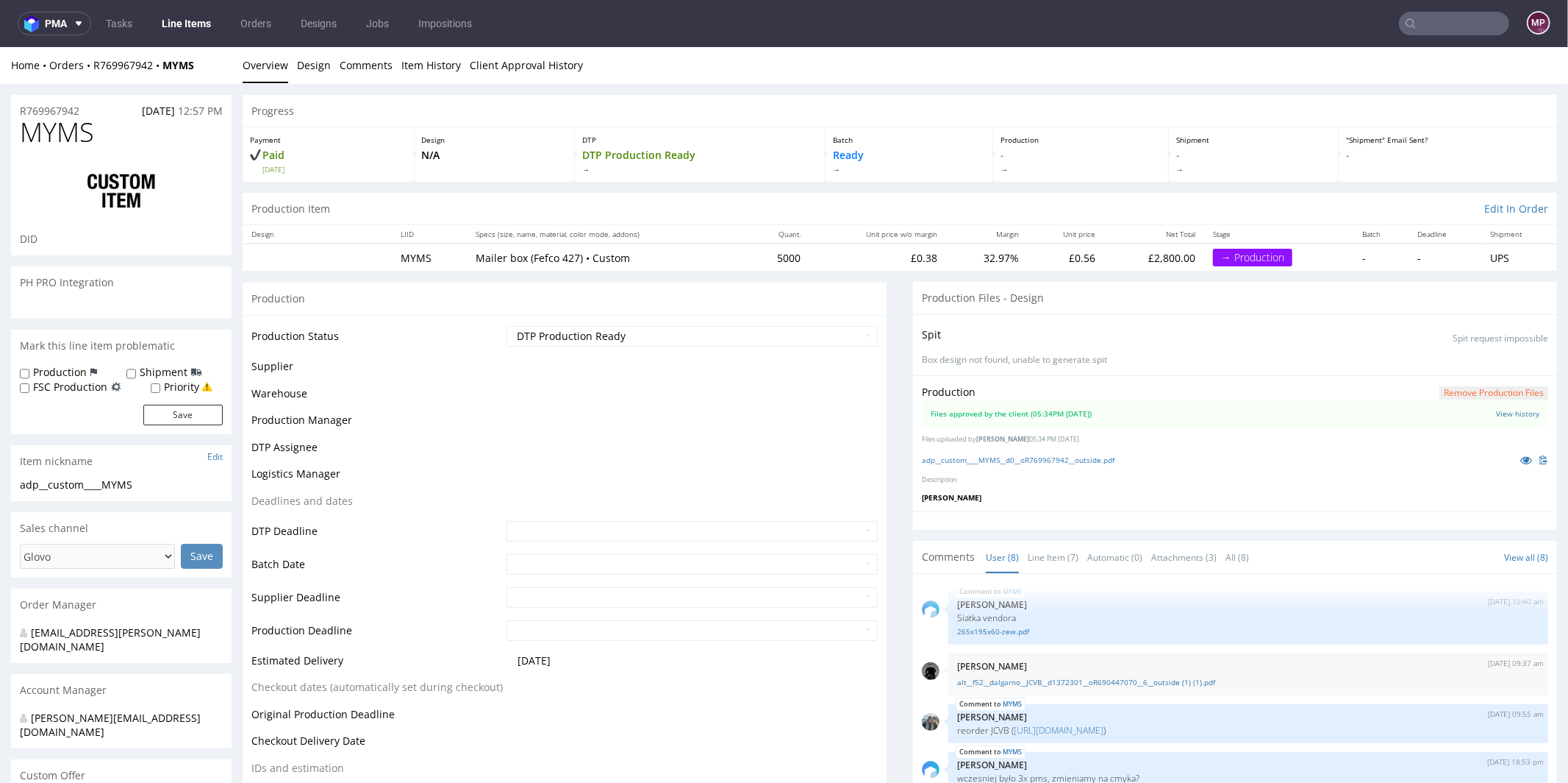
scroll to position [199, 0]
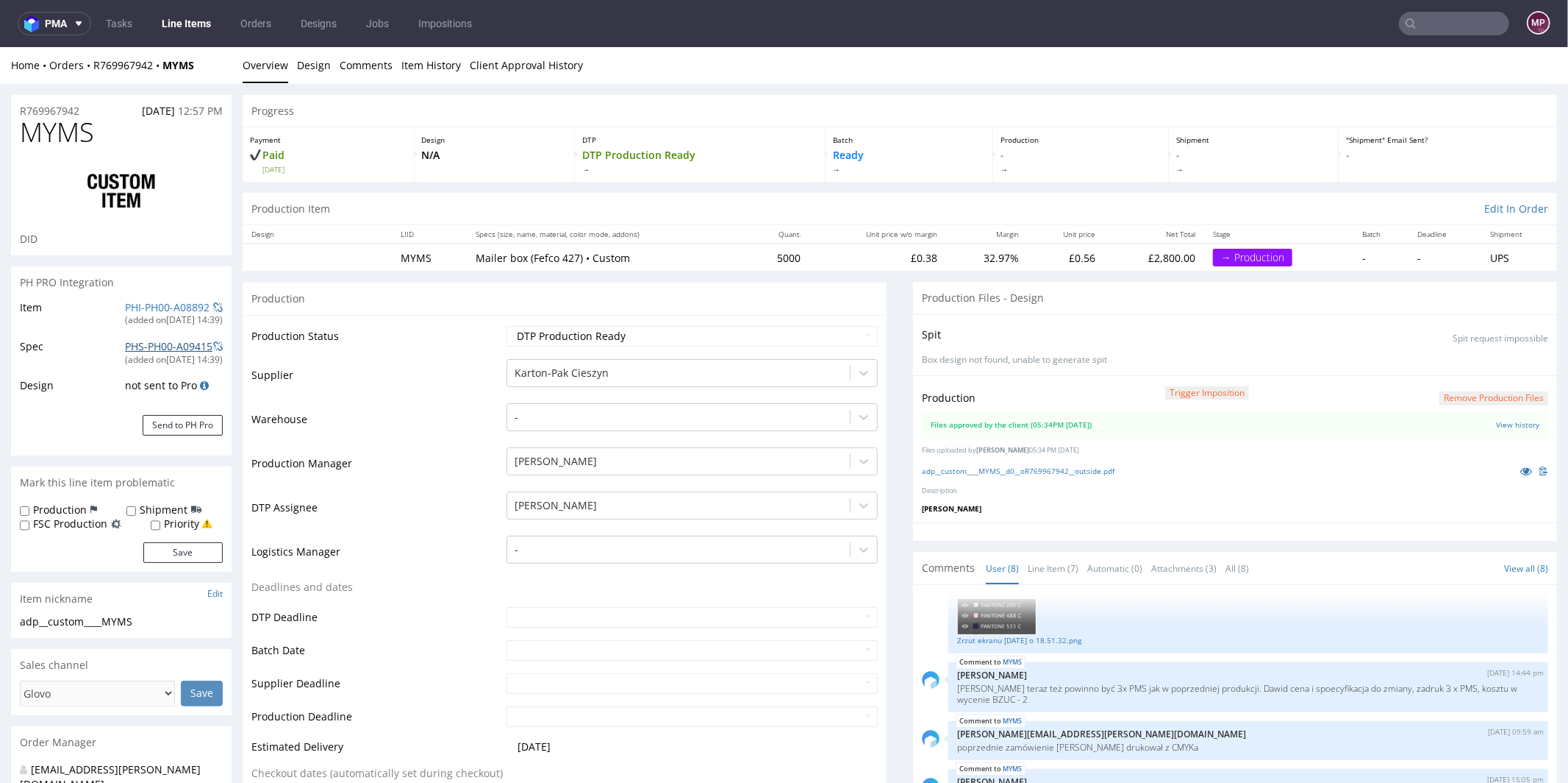
click at [166, 350] on link "PHS-PH00-A09415" at bounding box center [168, 345] width 87 height 14
click at [216, 338] on link at bounding box center [217, 345] width 10 height 15
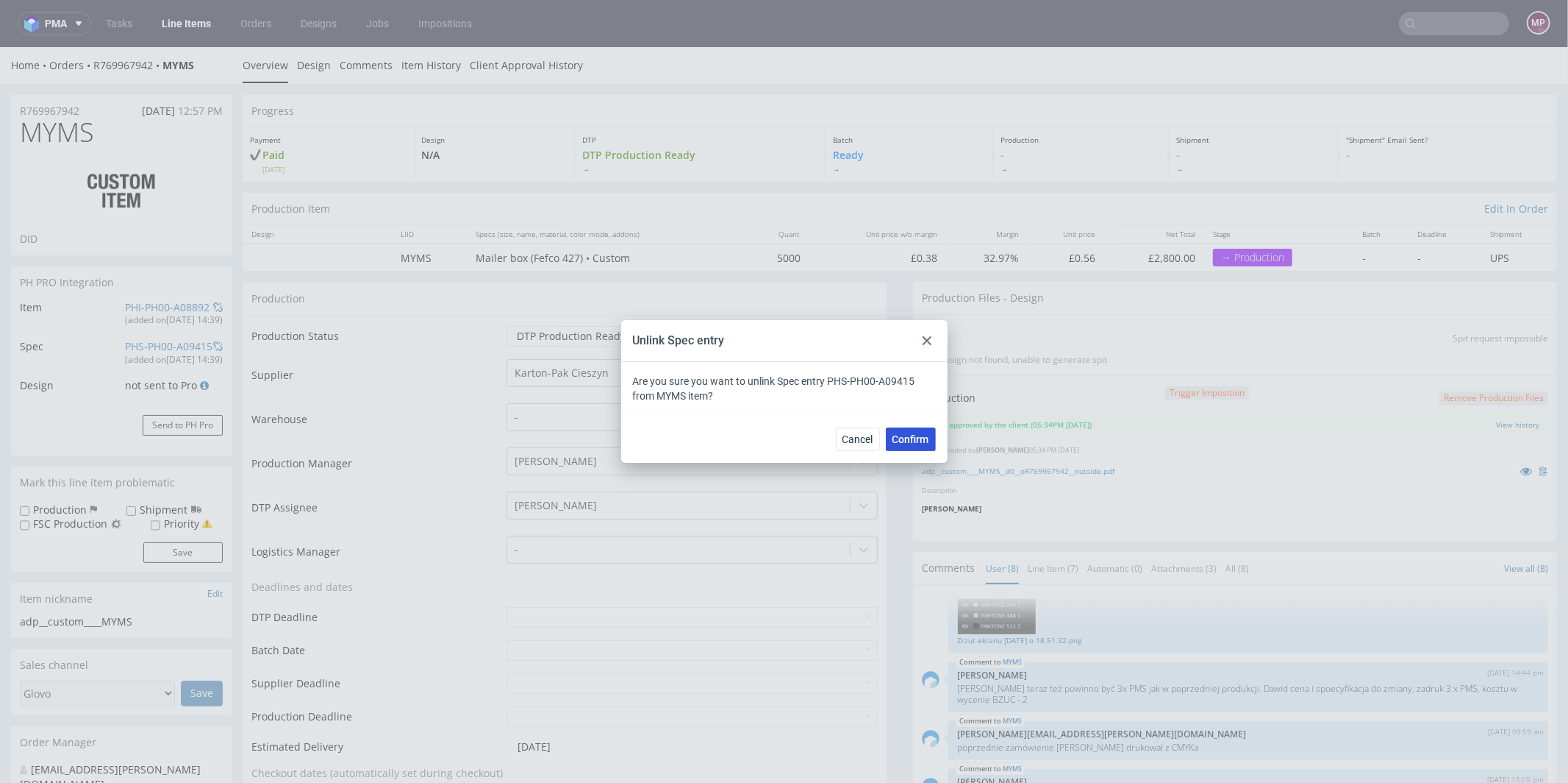
click at [917, 440] on span "Confirm" at bounding box center [911, 440] width 37 height 11
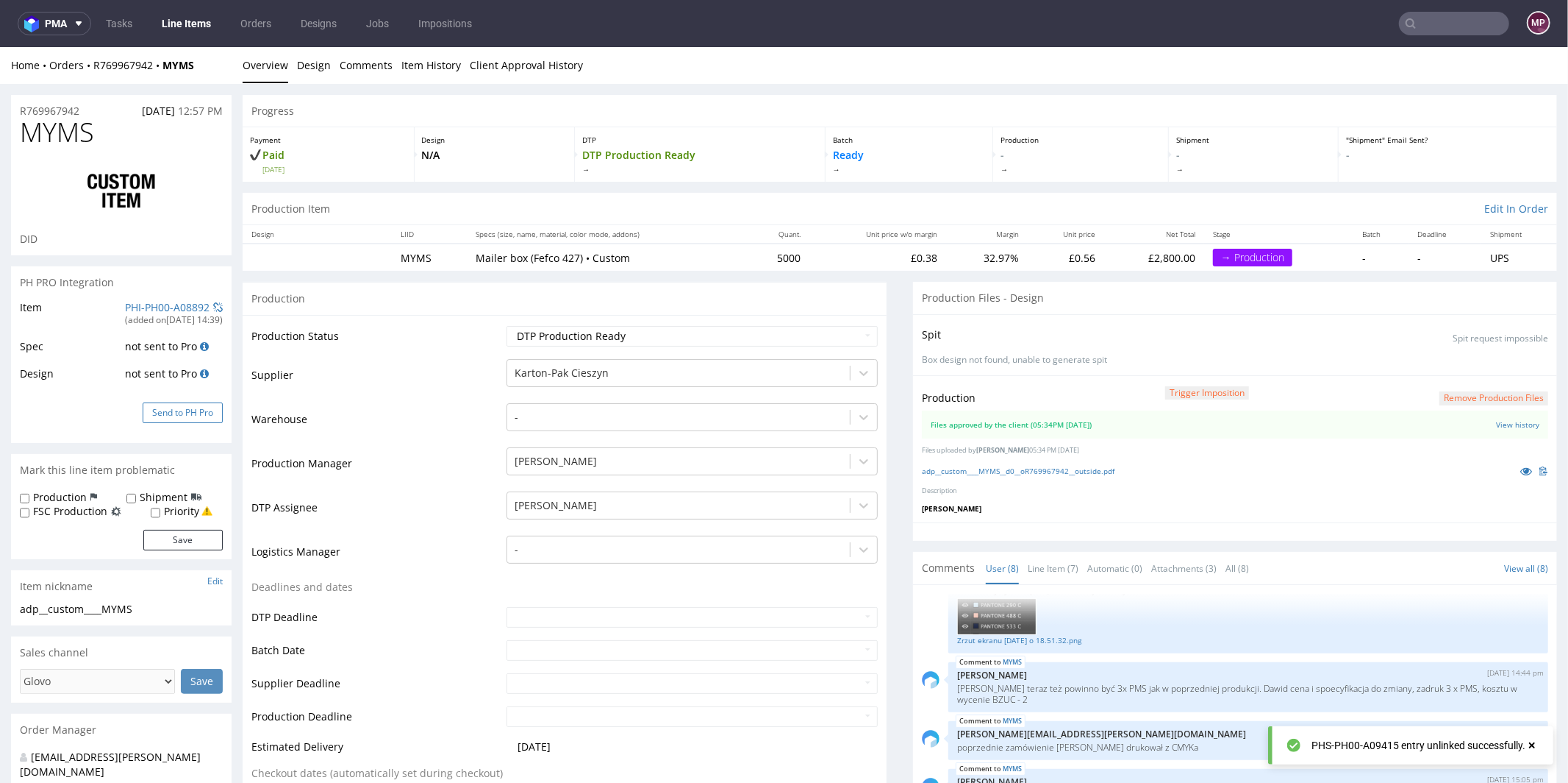
click at [202, 402] on button "Send to PH Pro" at bounding box center [182, 411] width 80 height 20
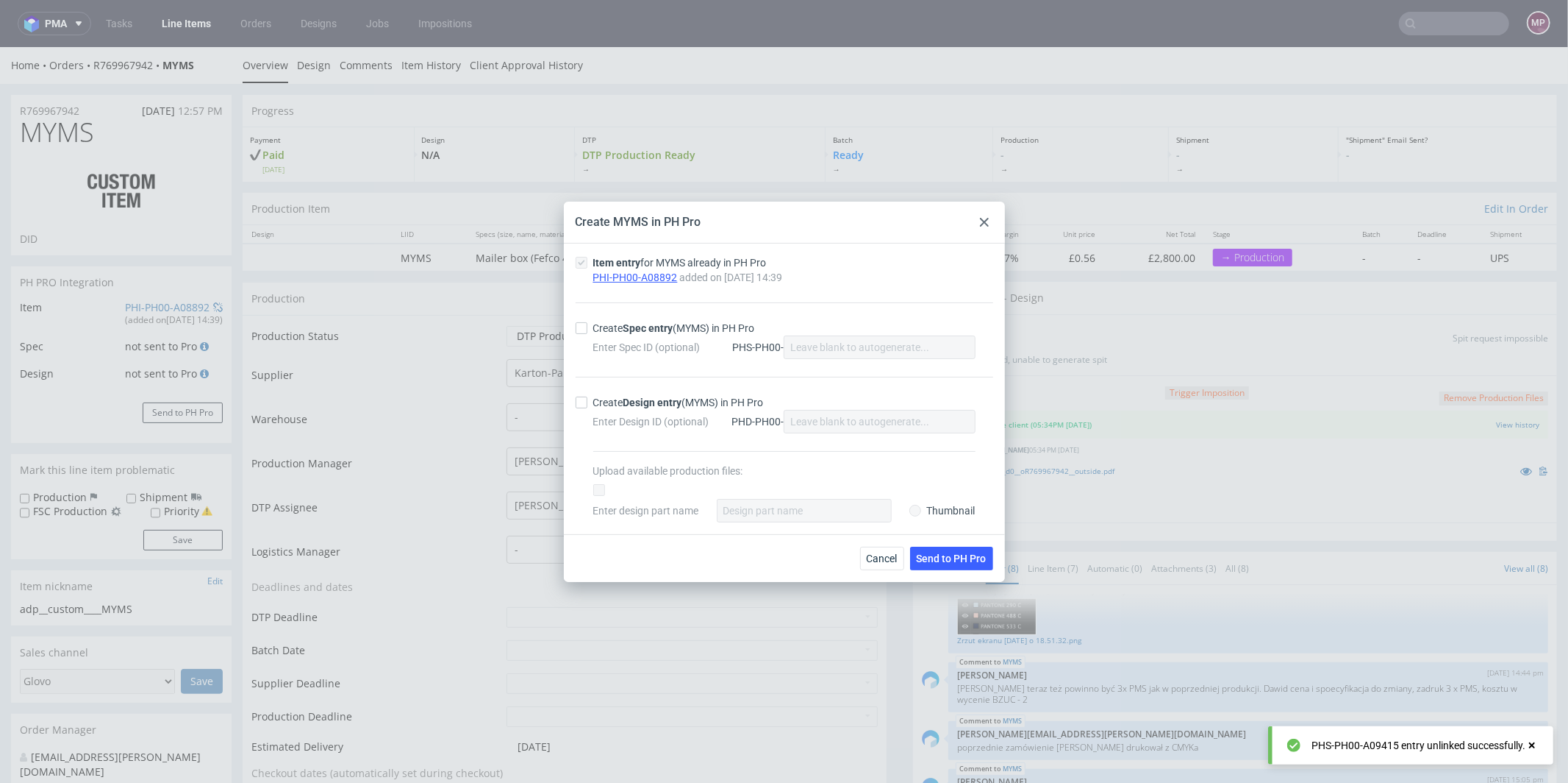
click at [586, 326] on div at bounding box center [585, 328] width 18 height 11
click at [586, 326] on input "Create Spec entry (MYMS) in PH Pro" at bounding box center [581, 328] width 11 height 11
checkbox input "true"
click at [949, 561] on span "Send to PH Pro" at bounding box center [951, 558] width 70 height 11
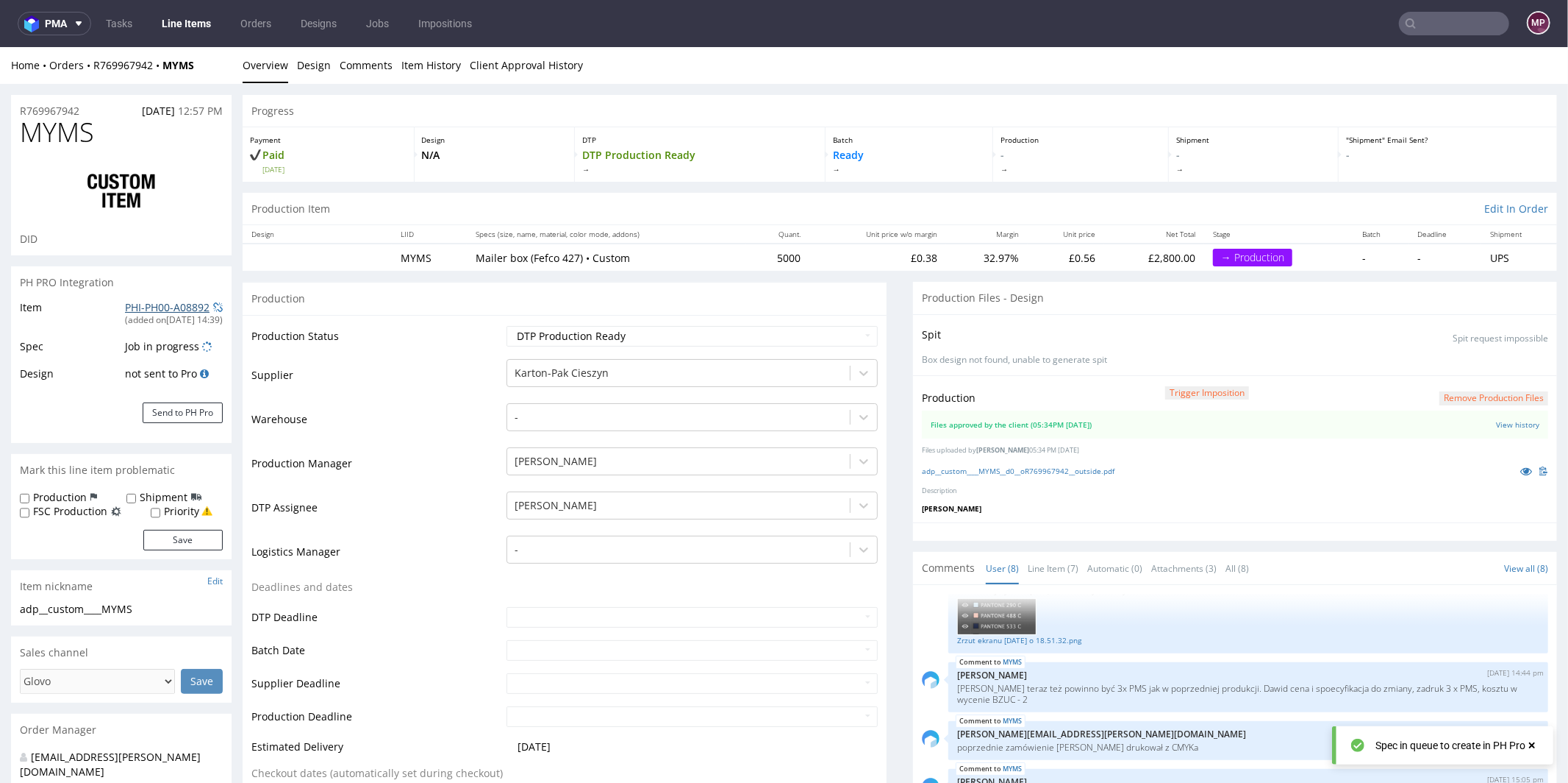
click at [148, 305] on link "PHI-PH00-A08892" at bounding box center [167, 307] width 85 height 14
click at [1018, 469] on link "adp__custom____MYMS__d0__oR769967942__outside.pdf" at bounding box center [1018, 470] width 193 height 11
drag, startPoint x: 131, startPoint y: 140, endPoint x: 26, endPoint y: 135, distance: 105.1
click at [25, 135] on h1 "MYMS" at bounding box center [121, 131] width 202 height 29
copy span "MYMS"
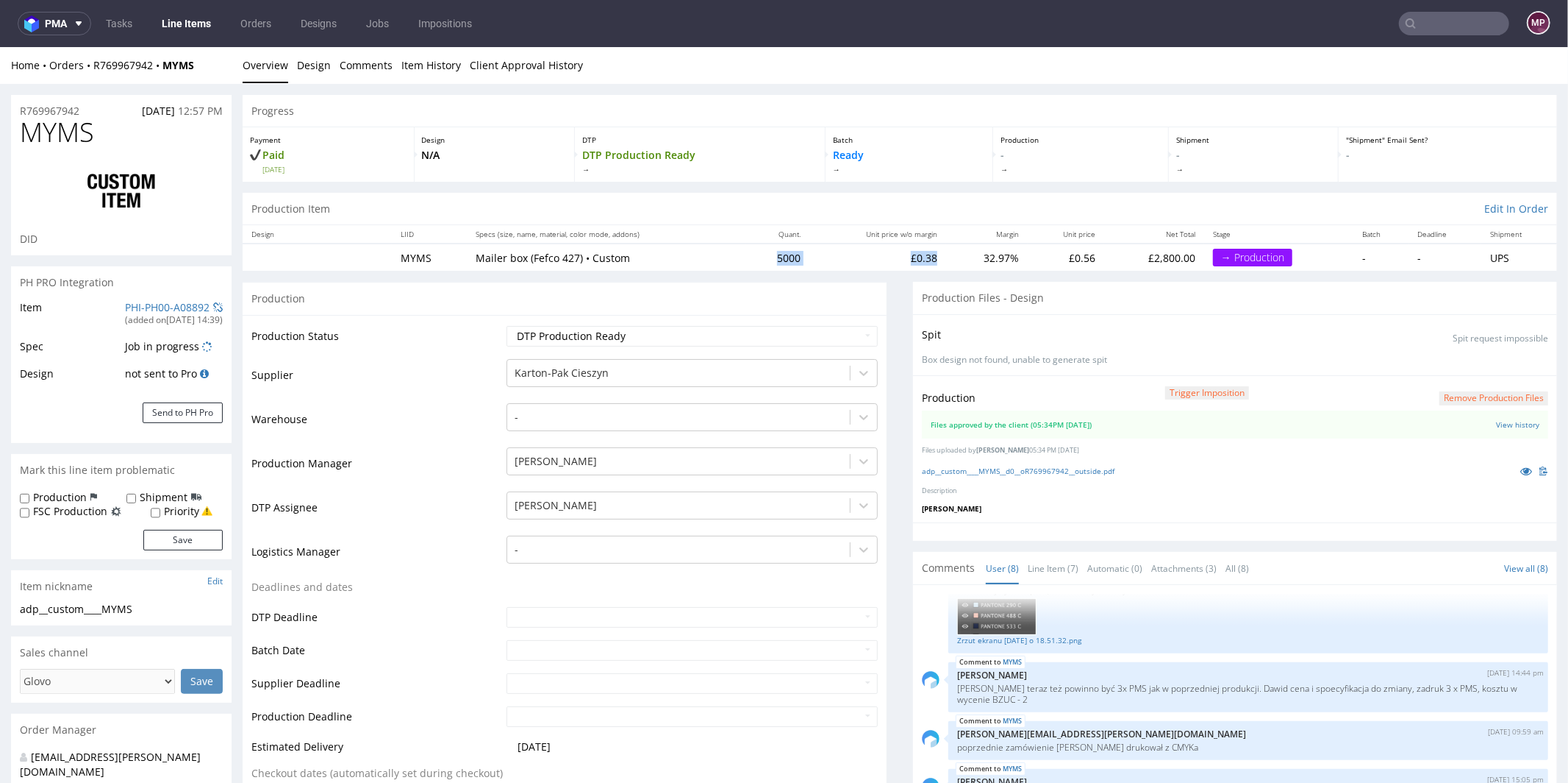
drag, startPoint x: 789, startPoint y: 263, endPoint x: 758, endPoint y: 262, distance: 31.0
click at [757, 262] on tr "MYMS Mailer box (Fefco 427) • Custom 5000 £0.38 32.97% £0.56 £2,800.00 → Produc…" at bounding box center [900, 256] width 1314 height 27
click at [758, 262] on td "5000" at bounding box center [778, 256] width 63 height 27
click at [811, 261] on td "£0.38" at bounding box center [877, 256] width 136 height 27
drag, startPoint x: 808, startPoint y: 256, endPoint x: 759, endPoint y: 257, distance: 49.0
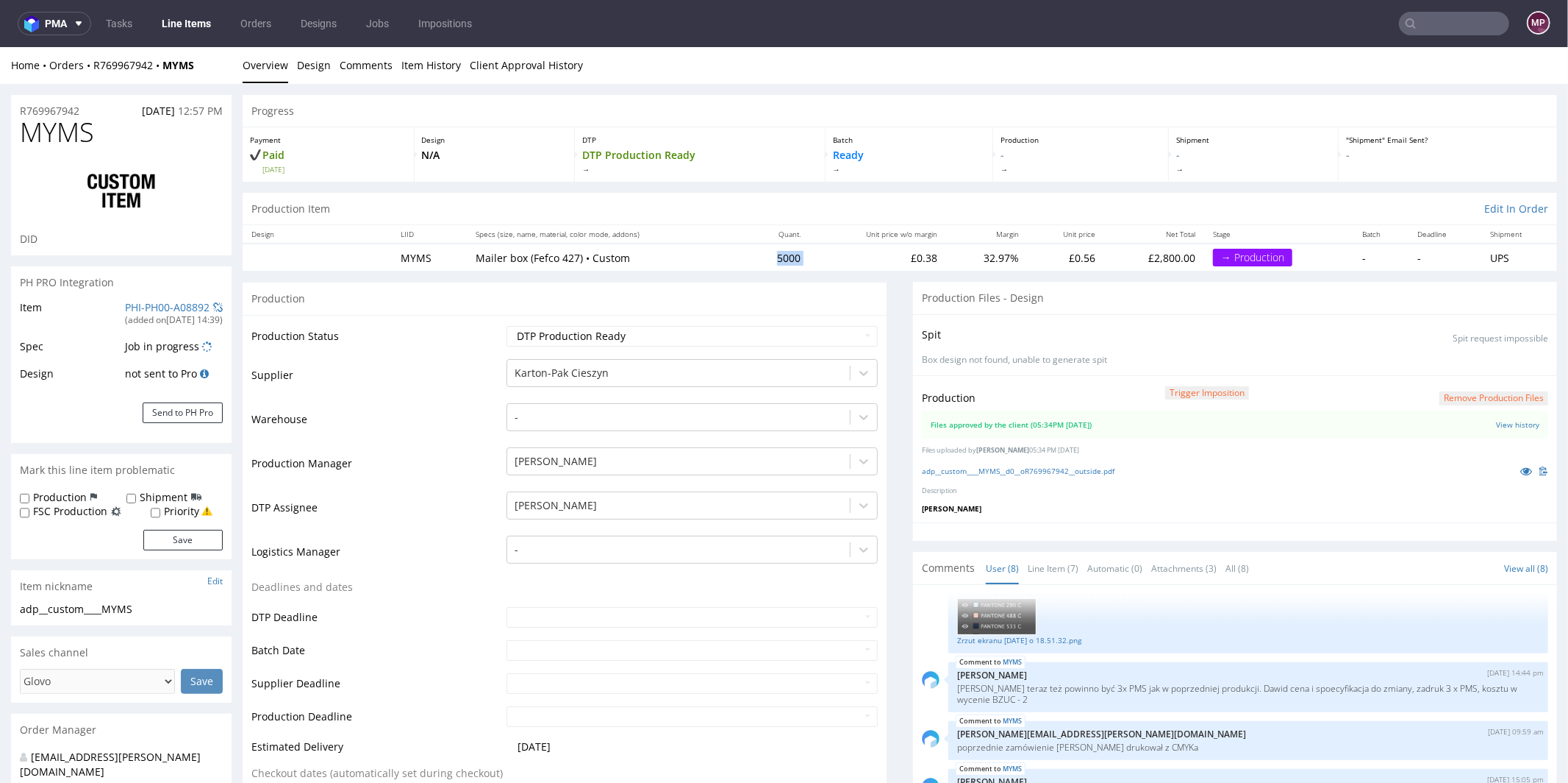
click at [759, 257] on tr "MYMS Mailer box (Fefco 427) • Custom 5000 £0.38 32.97% £0.56 £2,800.00 → Produc…" at bounding box center [900, 256] width 1314 height 27
copy td "5000"
drag, startPoint x: 109, startPoint y: 131, endPoint x: 26, endPoint y: 134, distance: 83.1
click at [26, 134] on h1 "MYMS" at bounding box center [121, 131] width 202 height 29
copy span "MYMS"
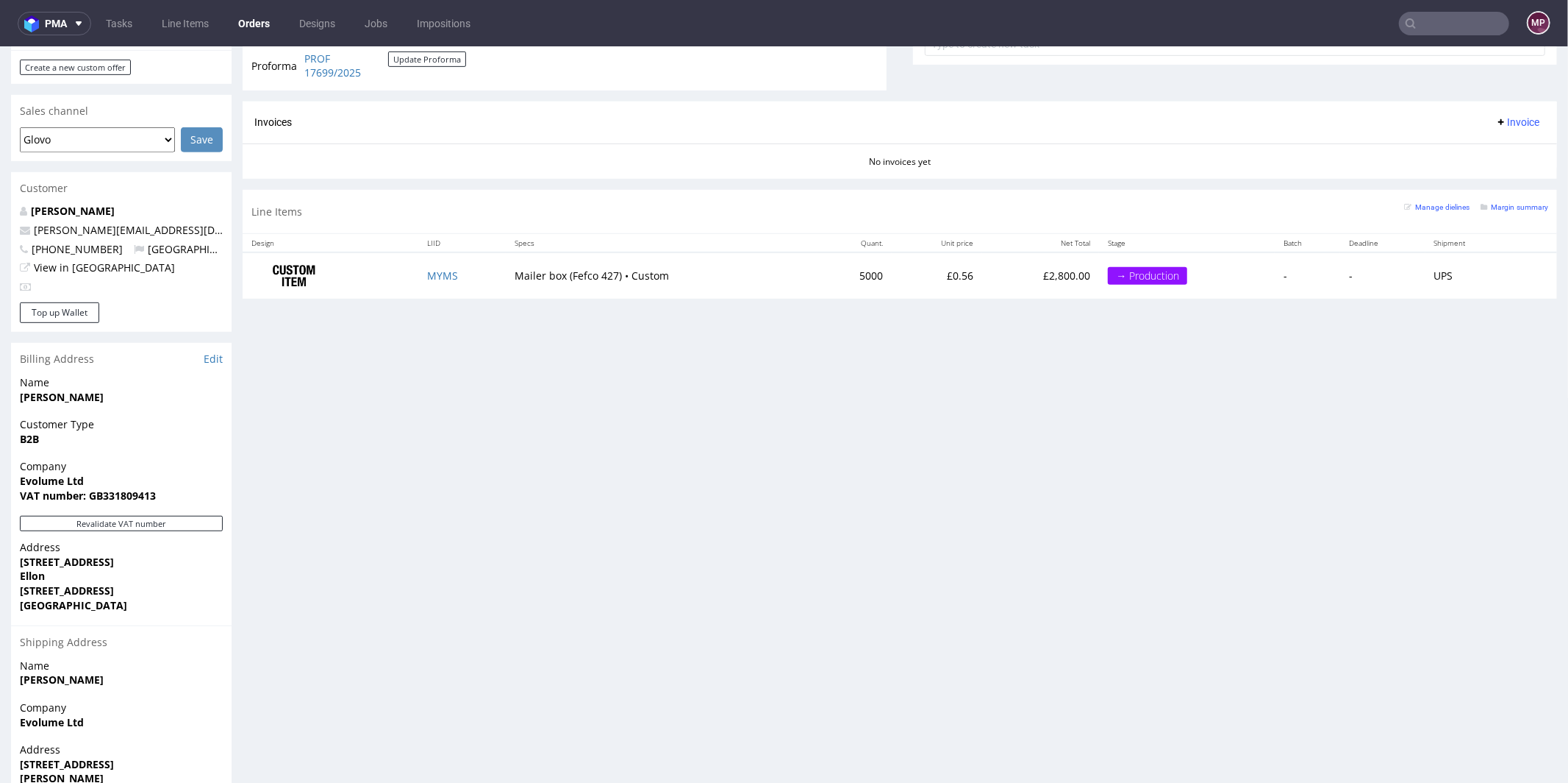
scroll to position [645, 0]
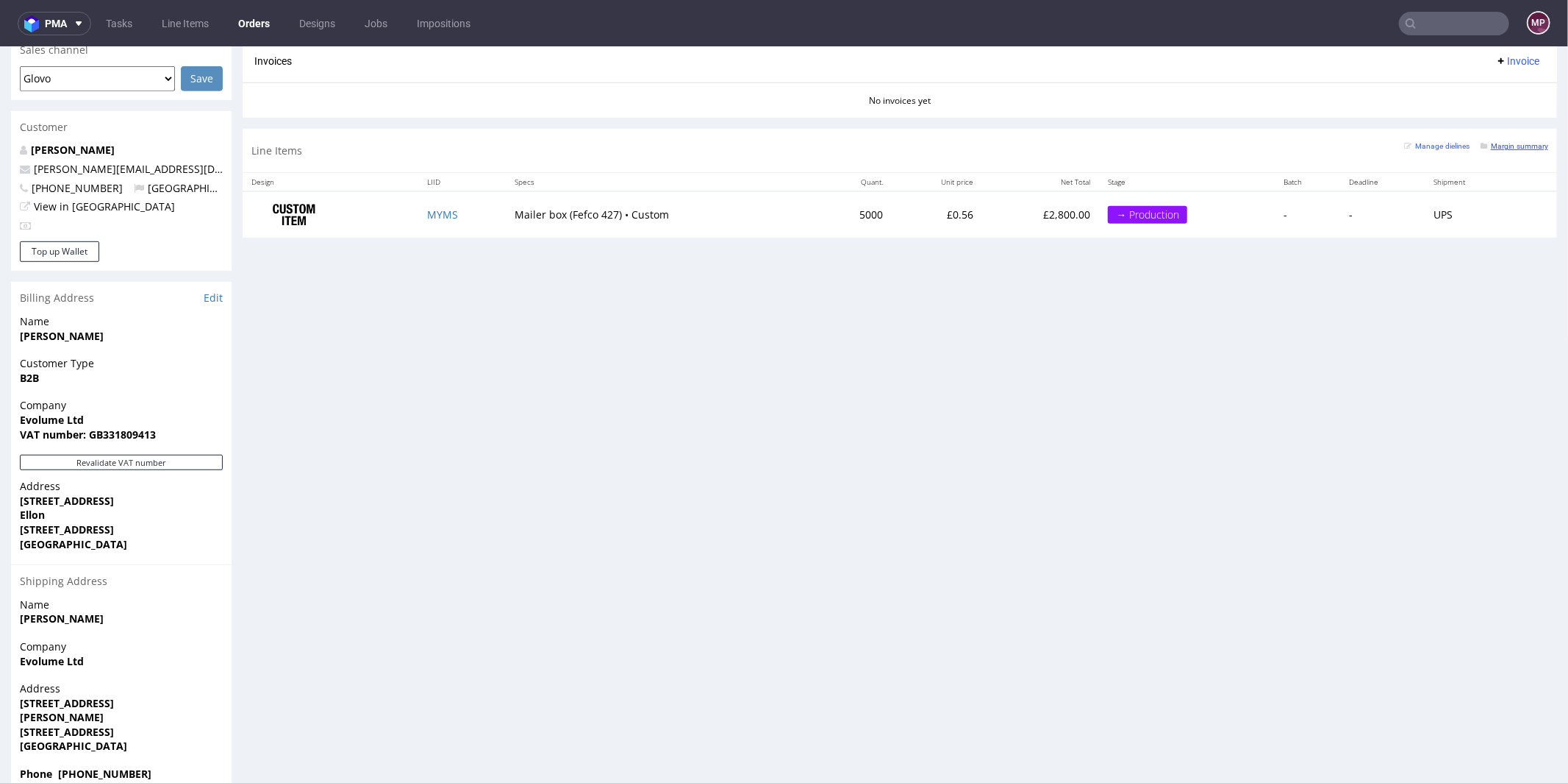
click at [1481, 142] on small "Margin summary" at bounding box center [1514, 144] width 68 height 8
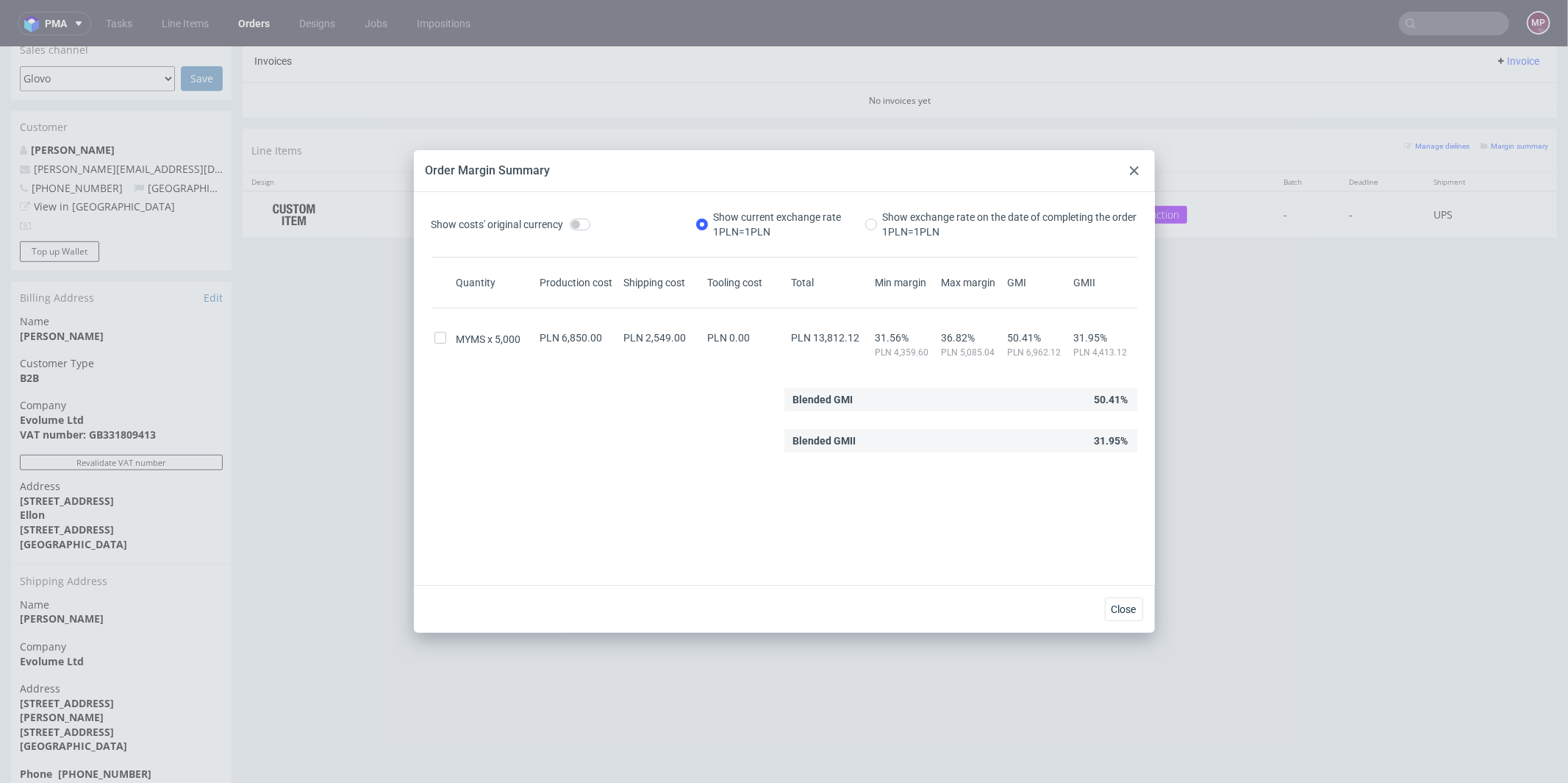
click at [1129, 165] on div at bounding box center [1135, 171] width 18 height 18
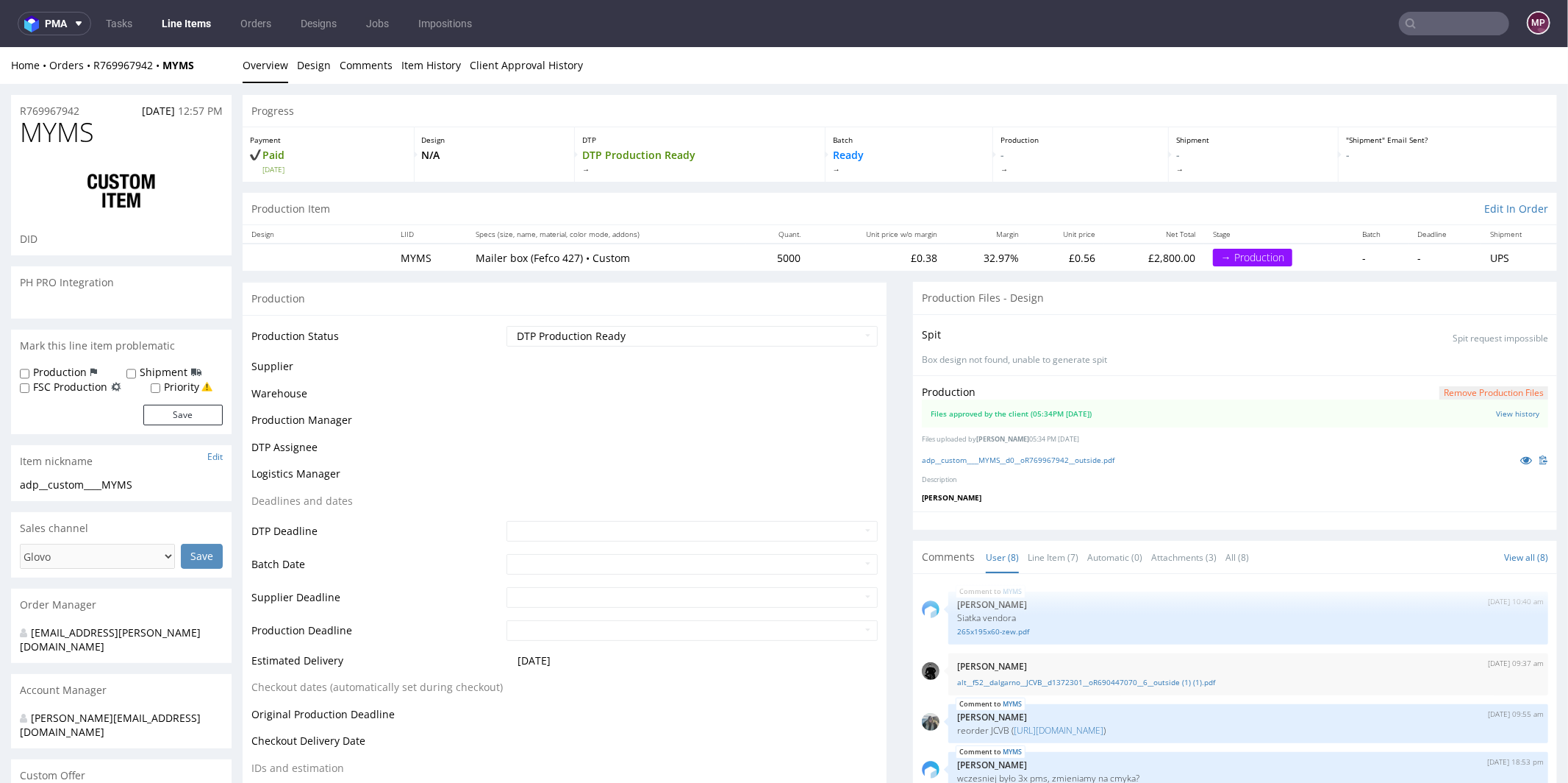
scroll to position [199, 0]
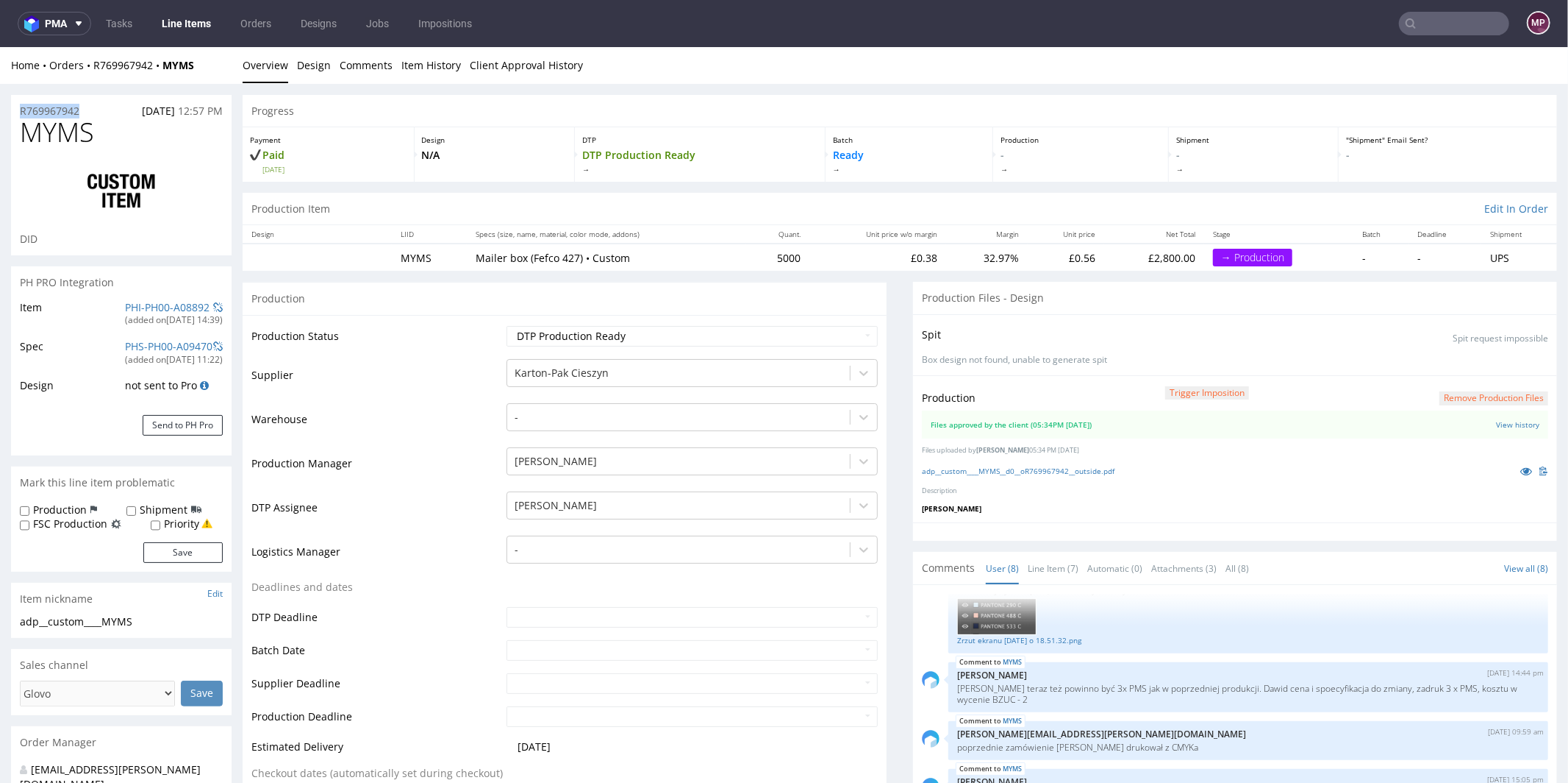
drag, startPoint x: 91, startPoint y: 110, endPoint x: 10, endPoint y: 109, distance: 81.0
copy p "R769967942"
drag, startPoint x: 114, startPoint y: 137, endPoint x: 26, endPoint y: 137, distance: 88.0
click at [26, 137] on h1 "MYMS" at bounding box center [121, 131] width 202 height 29
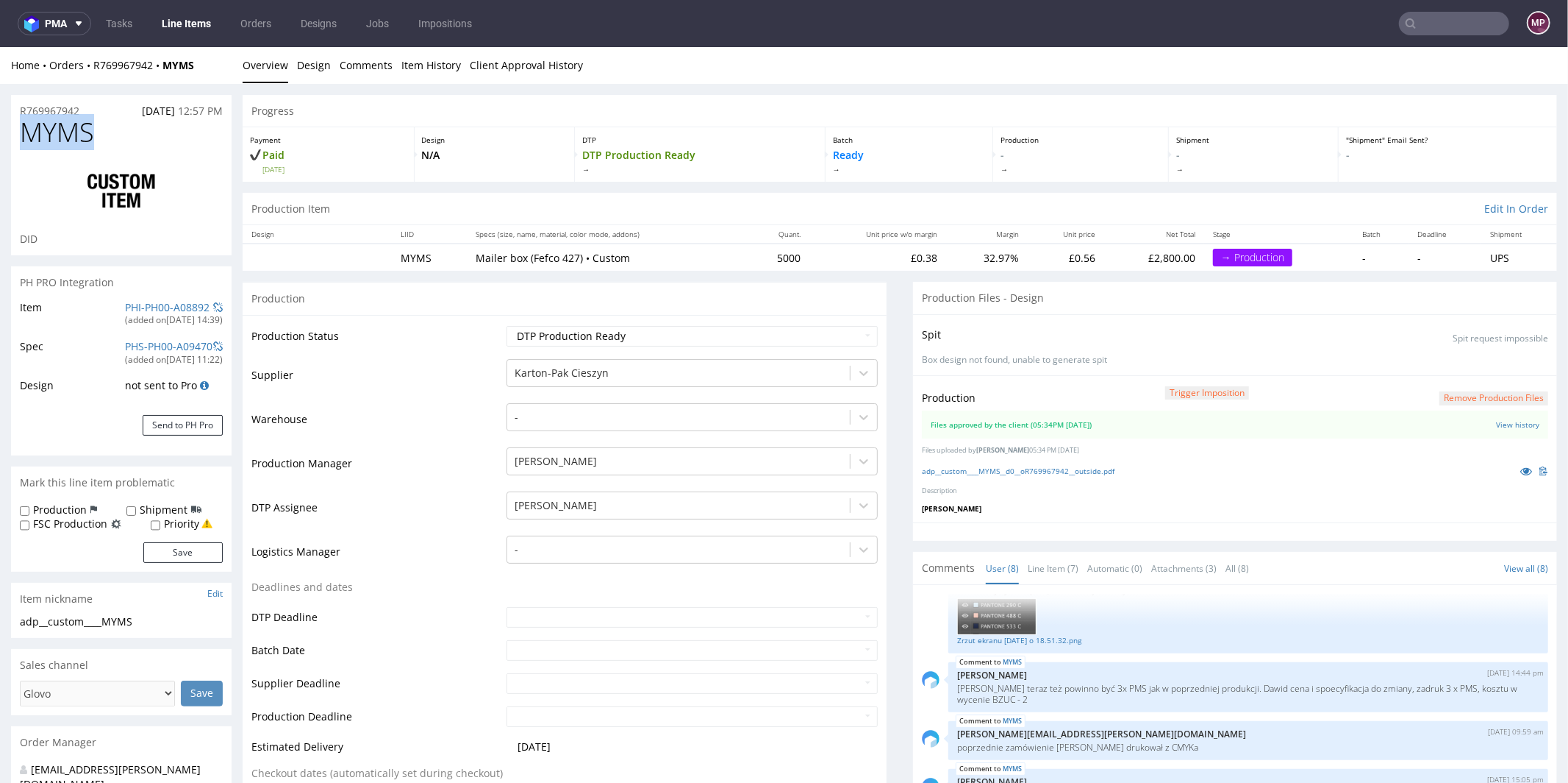
copy span "MYMS"
click at [166, 302] on link "PHI-PH00-A08892" at bounding box center [167, 307] width 85 height 14
click at [629, 328] on select "Waiting for Artwork Waiting for Diecut Waiting for Mockup Waiting for DTP Waiti…" at bounding box center [692, 335] width 372 height 20
select select "production_in_process"
click at [506, 325] on select "Waiting for Artwork Waiting for Diecut Waiting for Mockup Waiting for DTP Waiti…" at bounding box center [692, 335] width 372 height 20
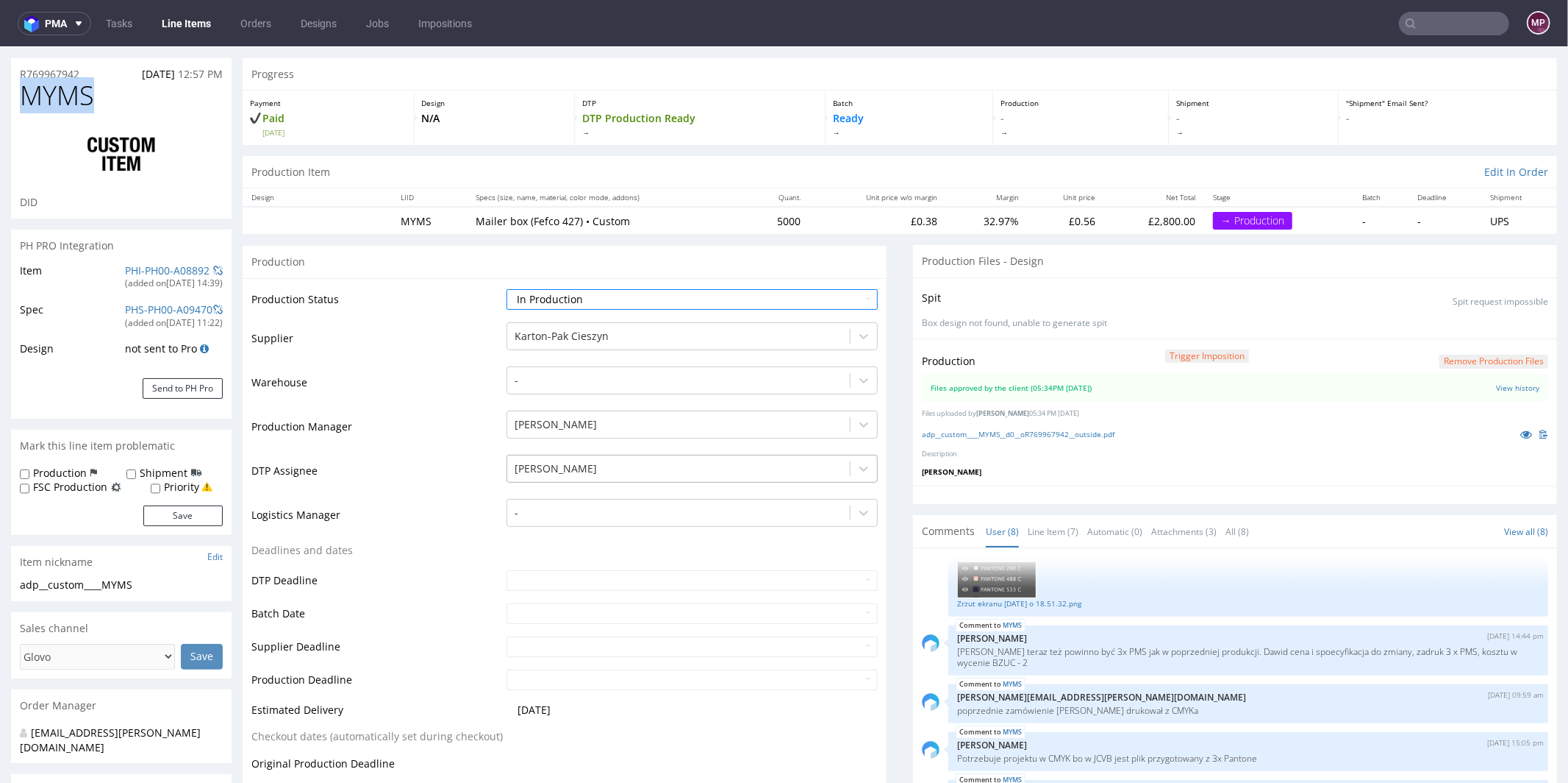
scroll to position [55, 0]
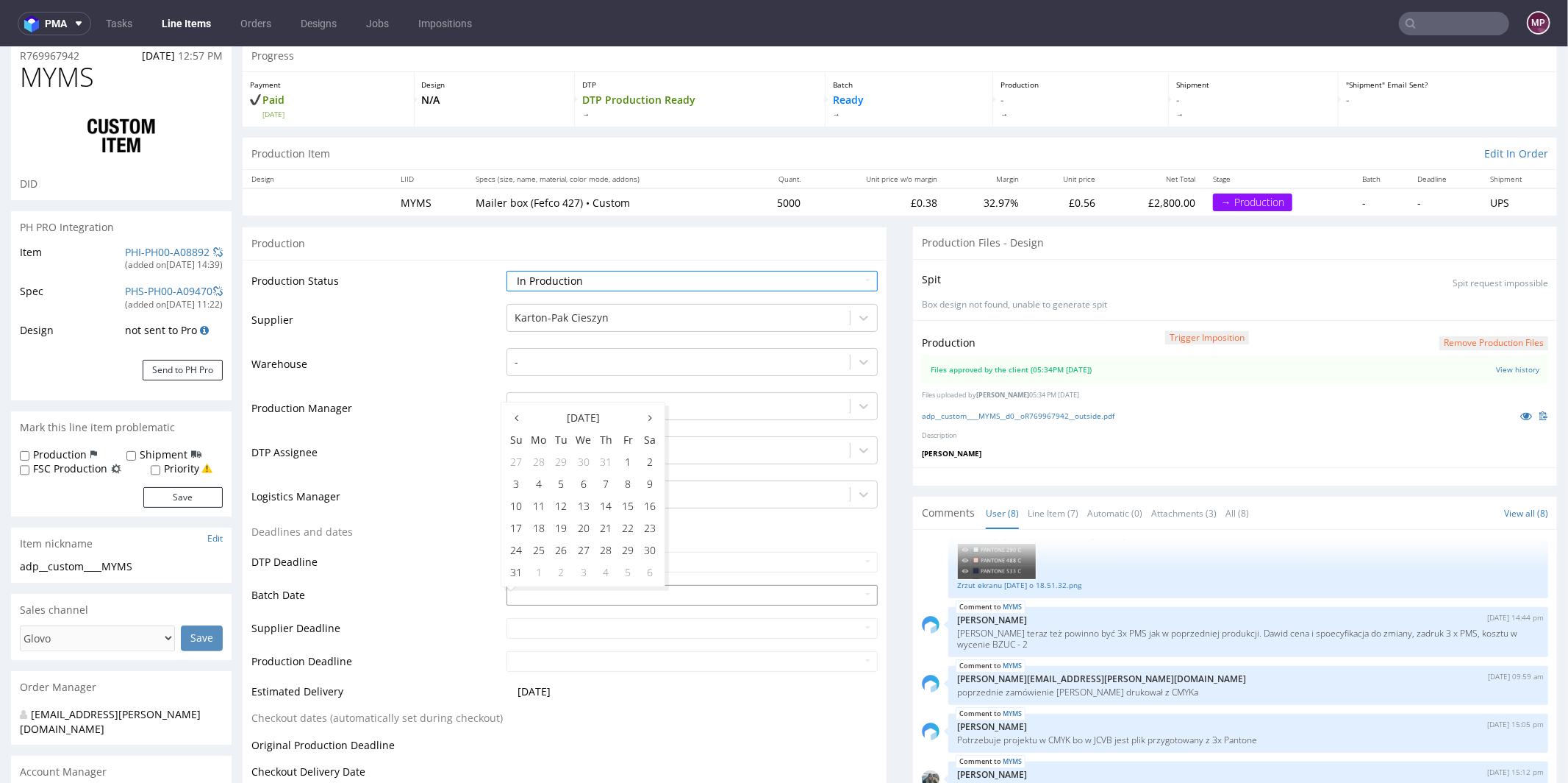
click at [537, 595] on input "text" at bounding box center [692, 594] width 372 height 20
click at [601, 528] on td "21" at bounding box center [606, 526] width 22 height 22
type input "2025-08-21"
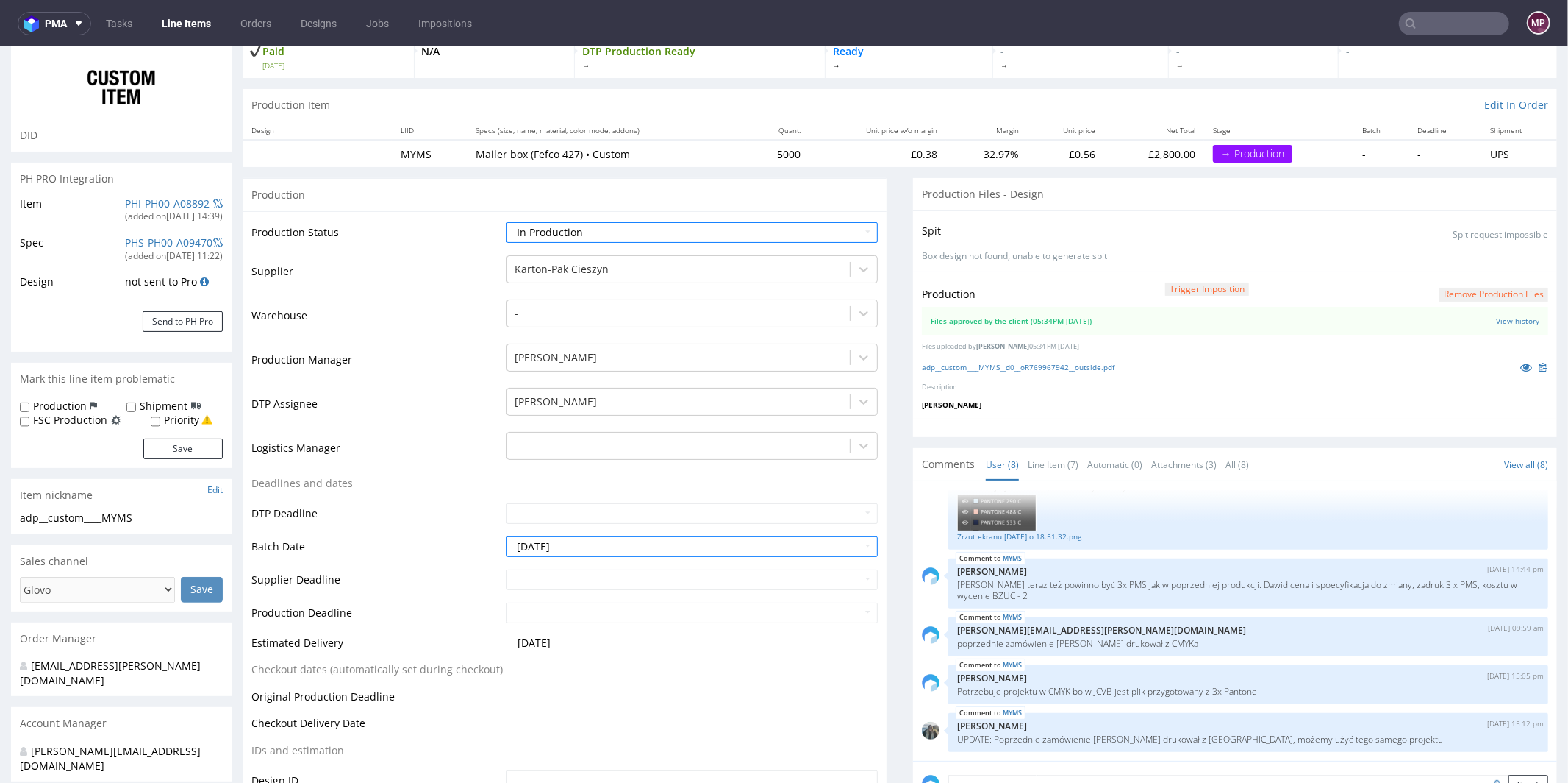
scroll to position [309, 0]
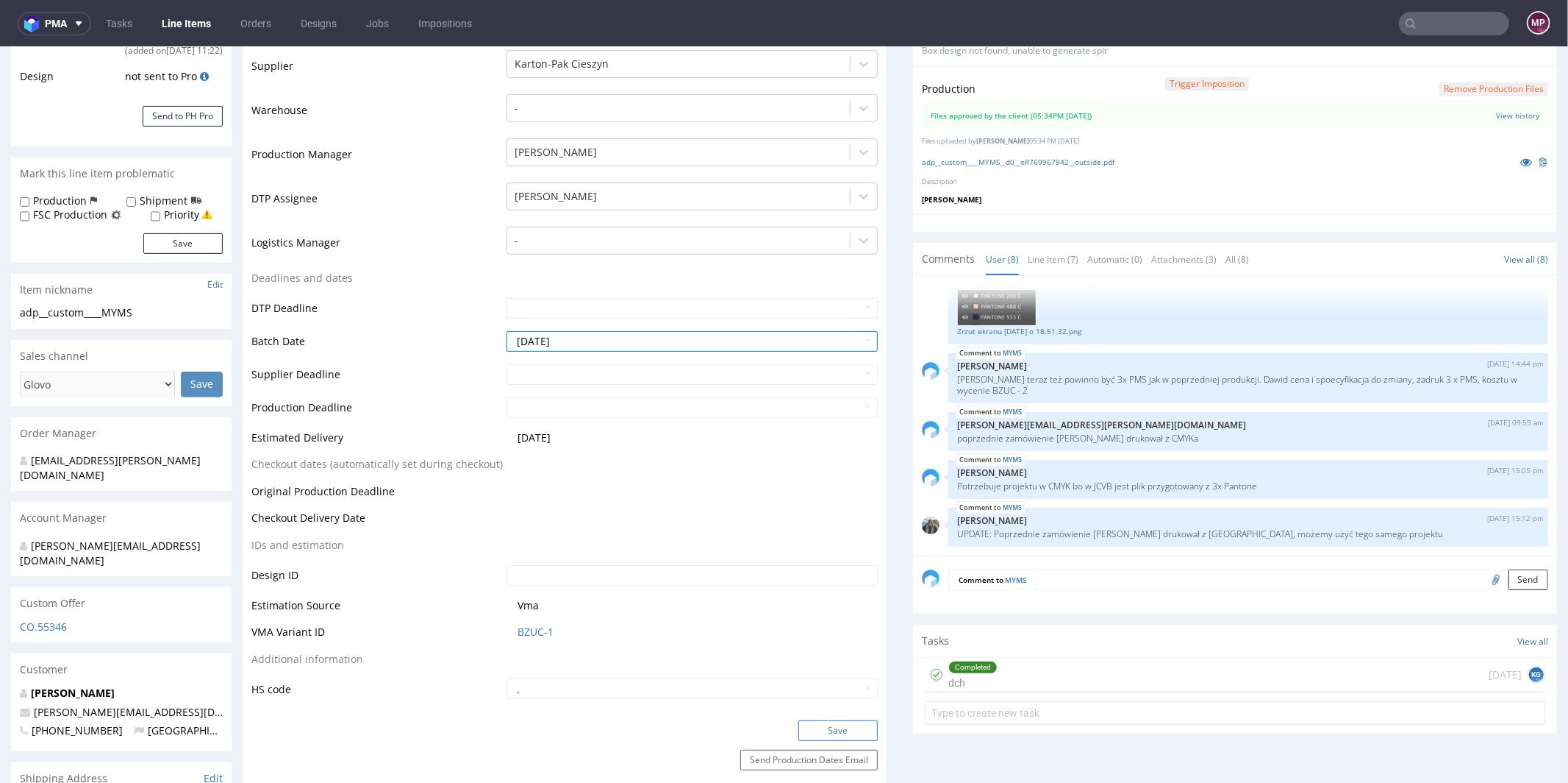
click at [839, 720] on button "Save" at bounding box center [838, 729] width 79 height 20
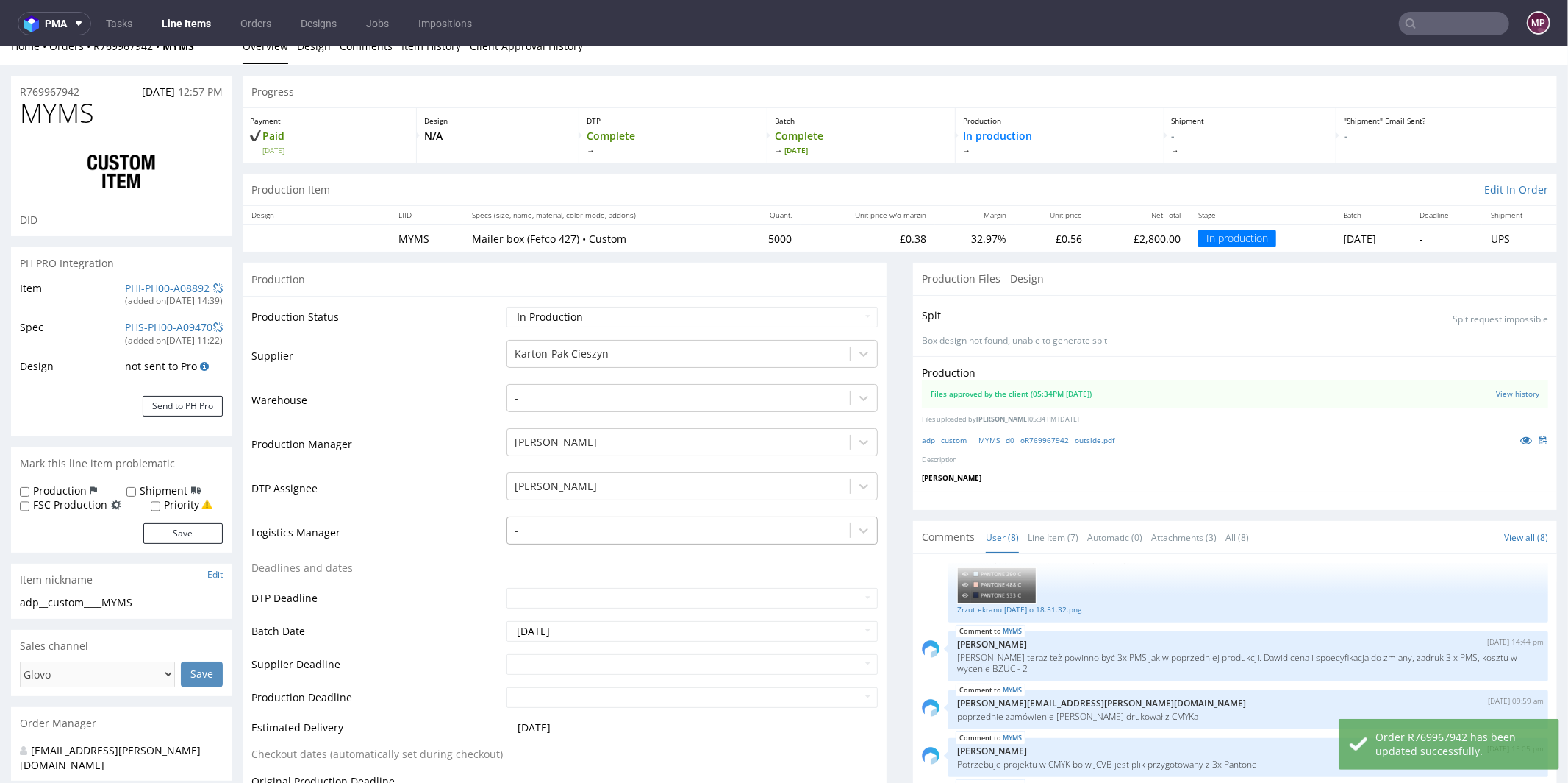
scroll to position [0, 0]
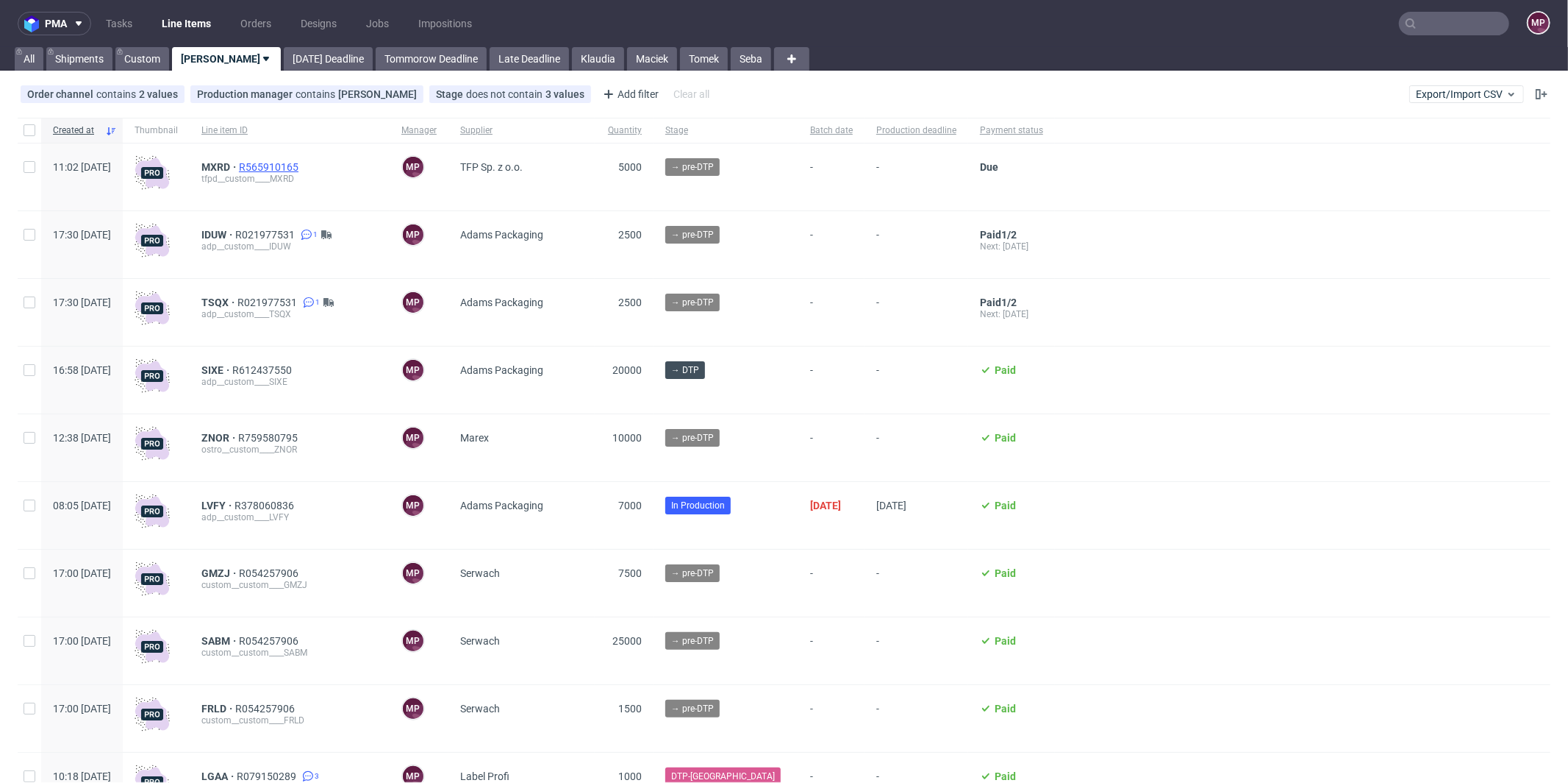
click at [298, 165] on span "R565910165" at bounding box center [269, 166] width 63 height 11
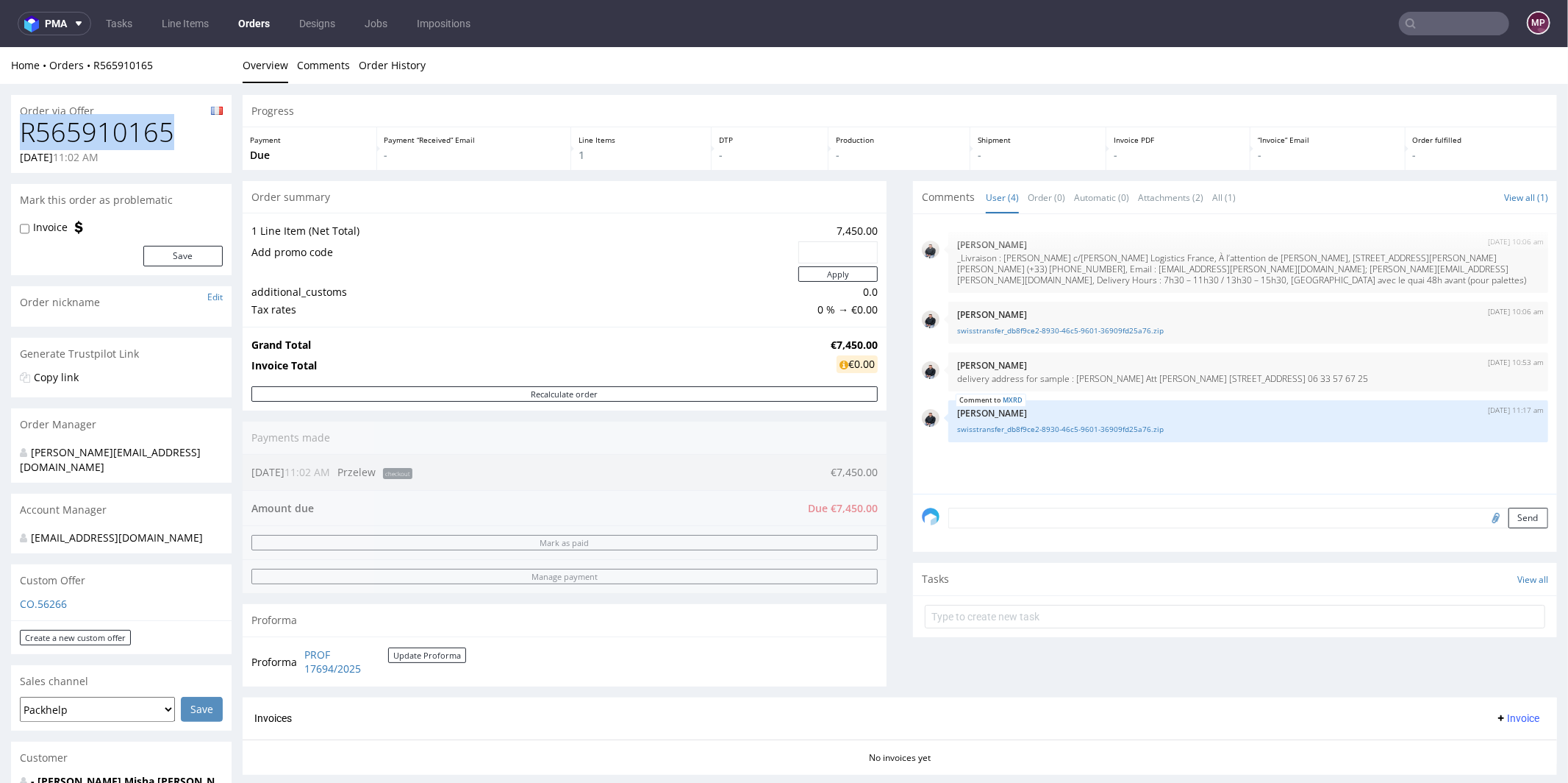
drag, startPoint x: 180, startPoint y: 128, endPoint x: 21, endPoint y: 129, distance: 159.0
click at [21, 129] on h1 "R565910165" at bounding box center [121, 131] width 202 height 29
copy h1 "R565910165"
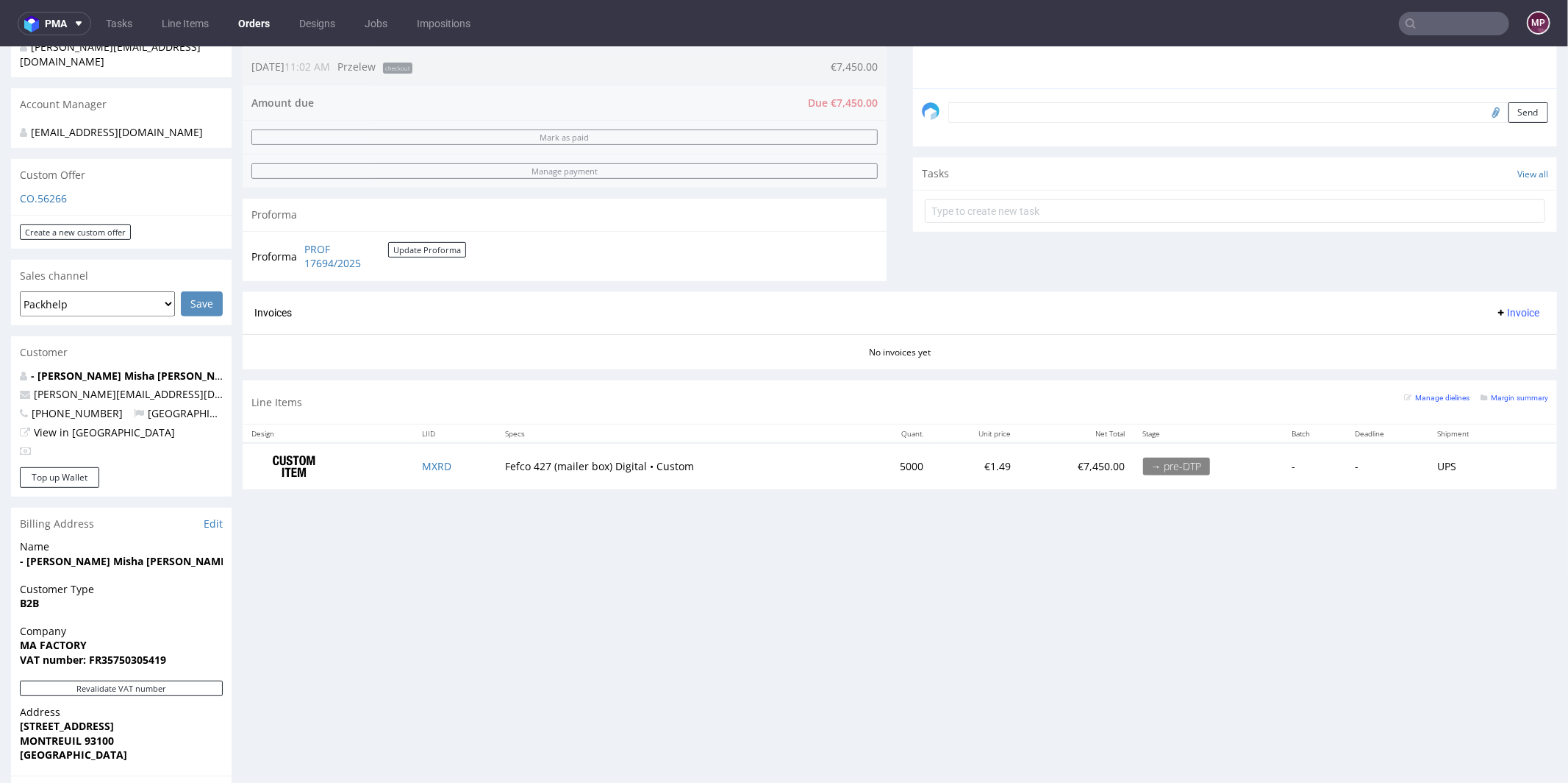
scroll to position [543, 0]
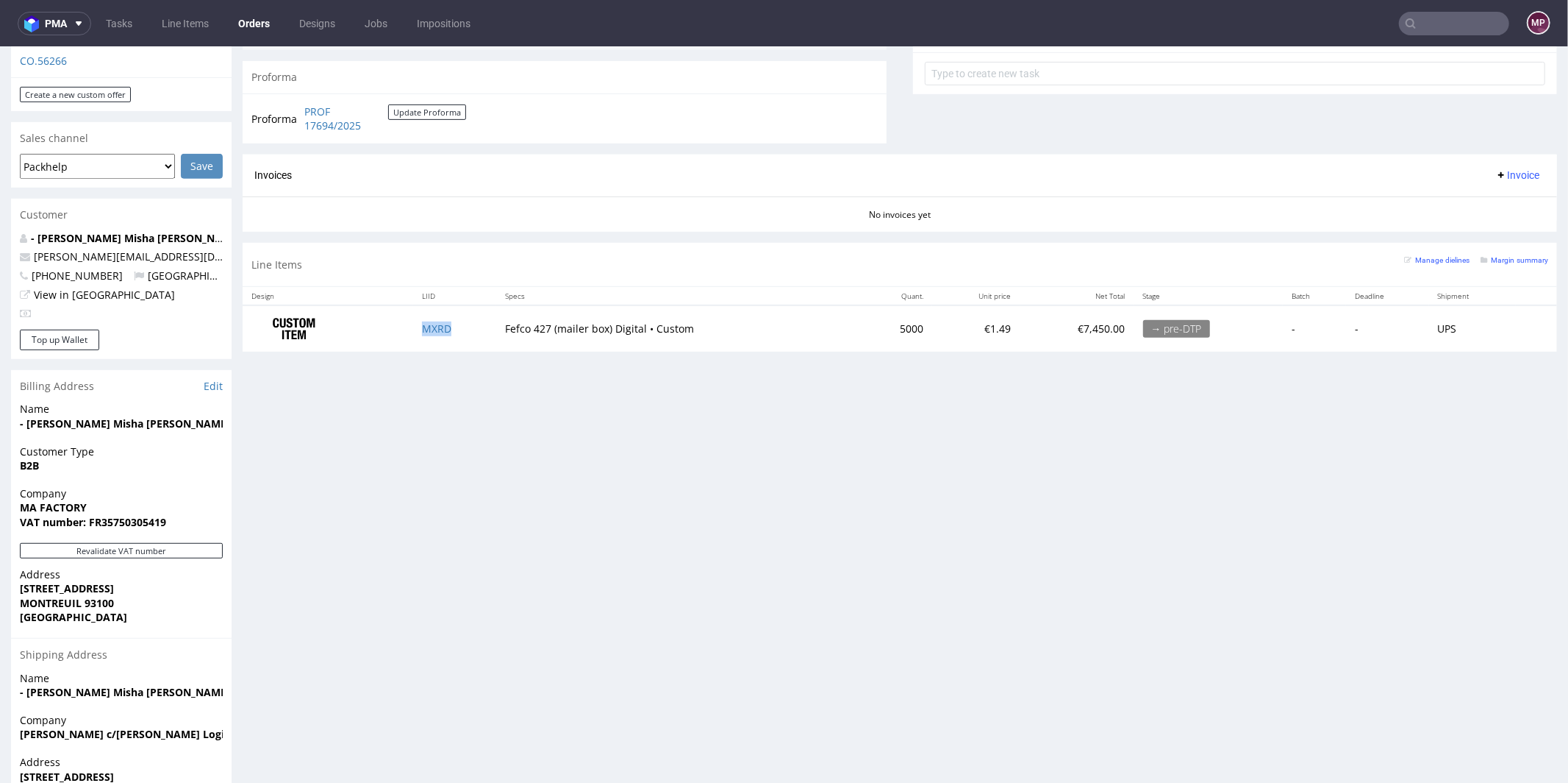
click at [455, 319] on td "MXRD" at bounding box center [454, 328] width 83 height 47
copy link "MXRD"
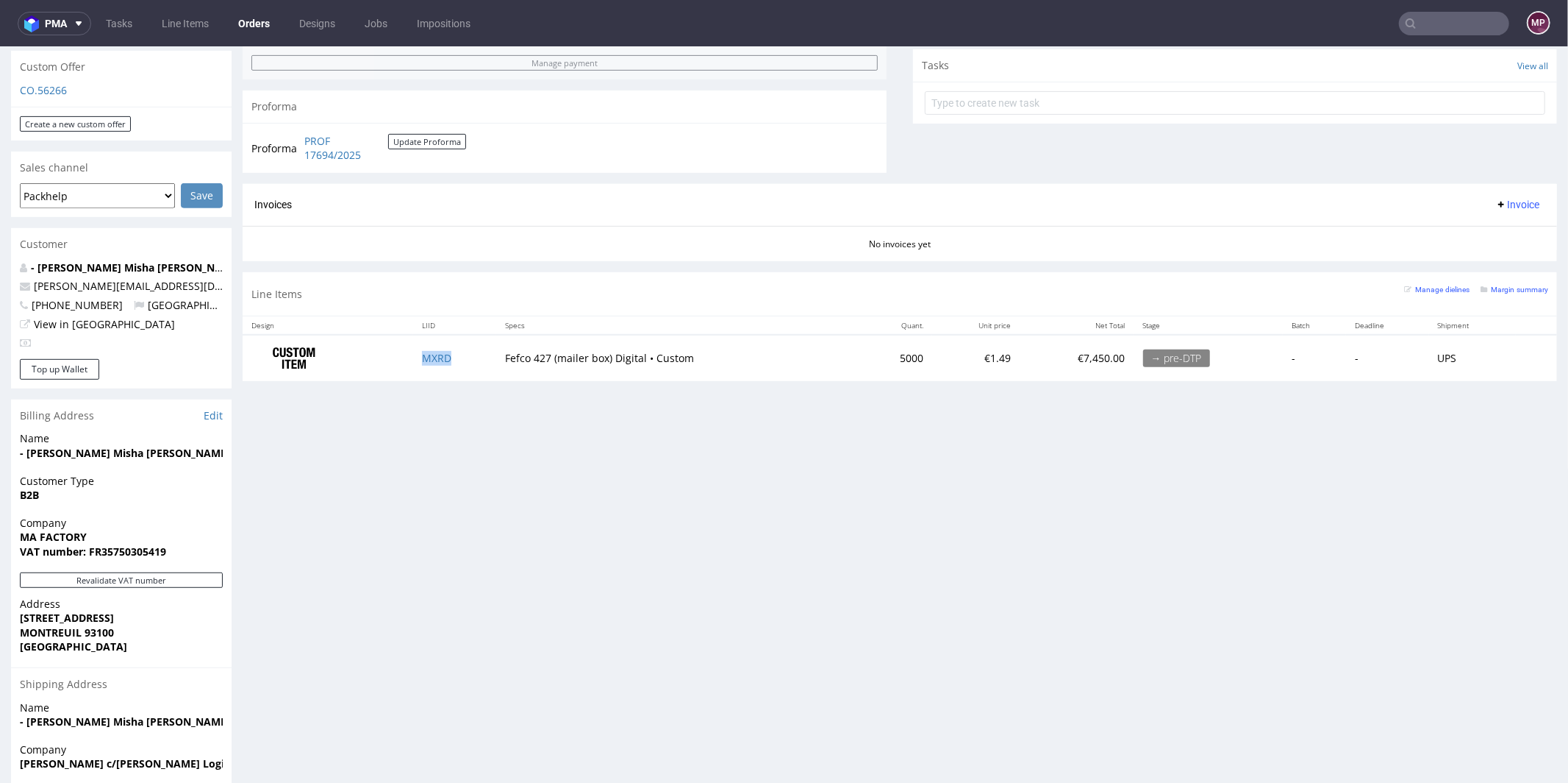
scroll to position [513, 0]
click at [1500, 284] on link "Margin summary" at bounding box center [1514, 289] width 68 height 11
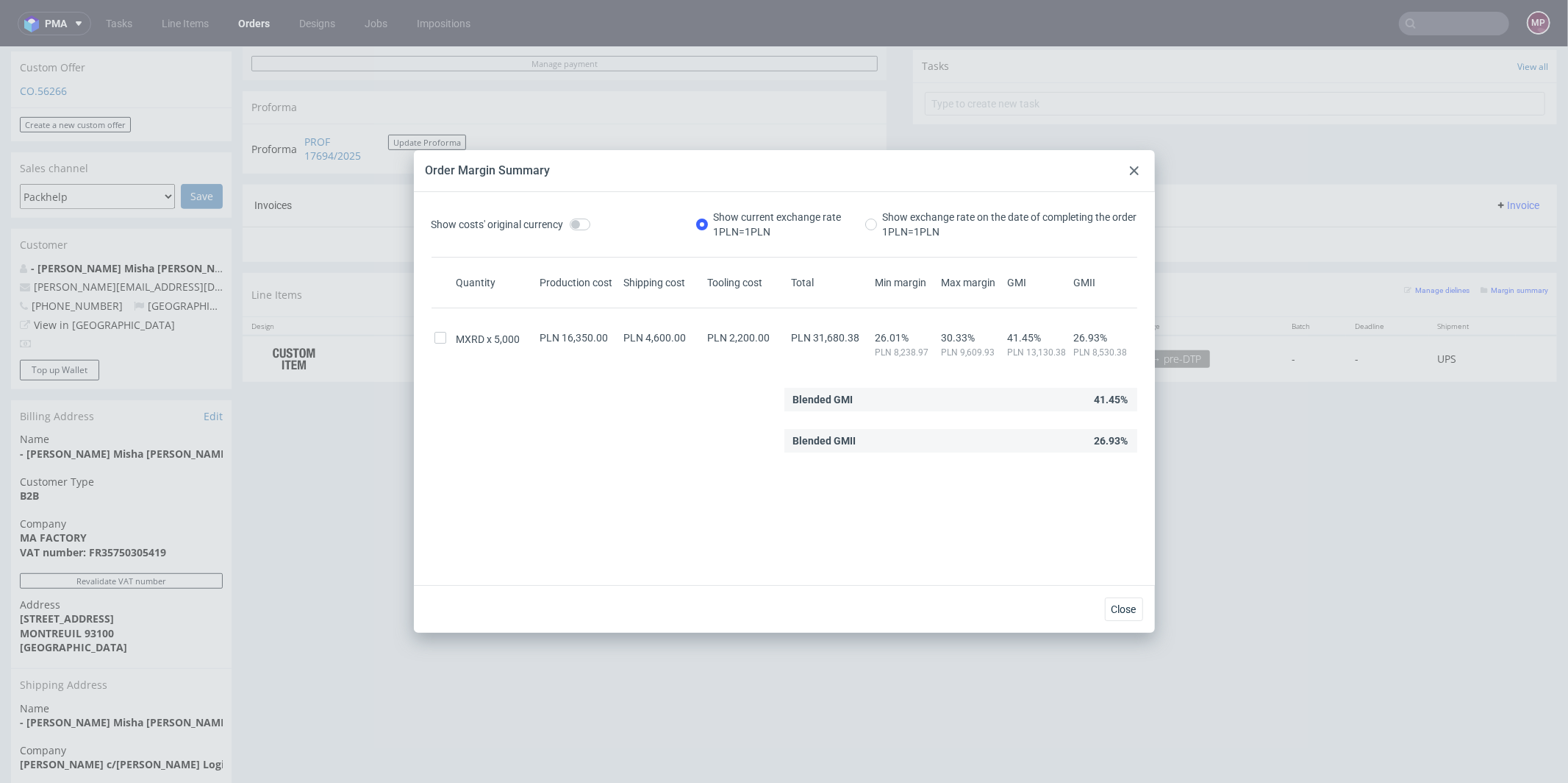
click at [1140, 170] on div at bounding box center [1135, 171] width 18 height 18
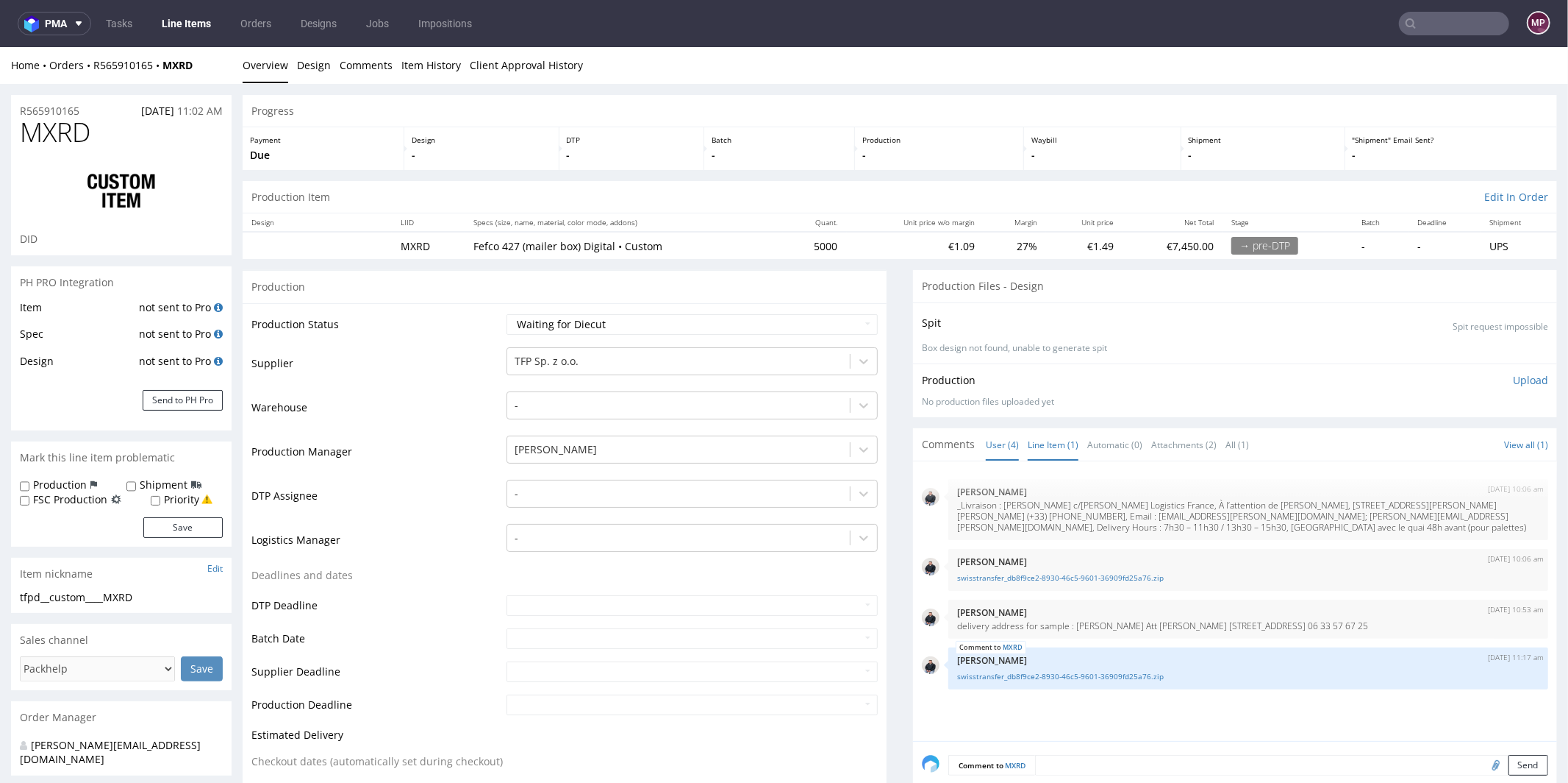
click at [1050, 439] on link "Line Item (1)" at bounding box center [1053, 444] width 51 height 32
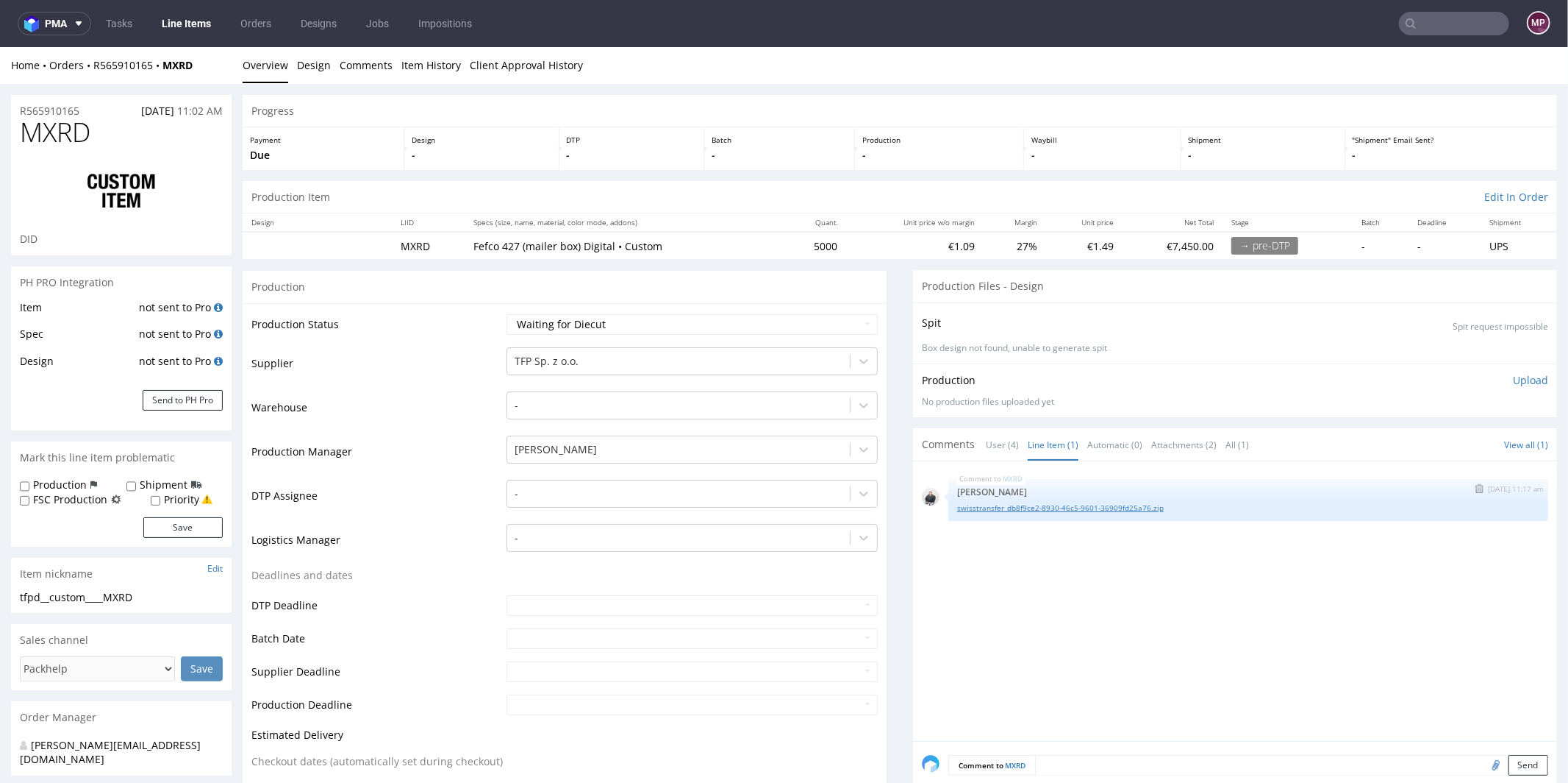
click at [1051, 506] on link "swisstransfer_db8f9ce2-8930-46c5-9601-36909fd25a76.zip" at bounding box center [1248, 507] width 582 height 11
click at [435, 383] on td "Supplier" at bounding box center [378, 367] width 252 height 44
click at [467, 484] on td "DTP Assignee" at bounding box center [378, 499] width 252 height 44
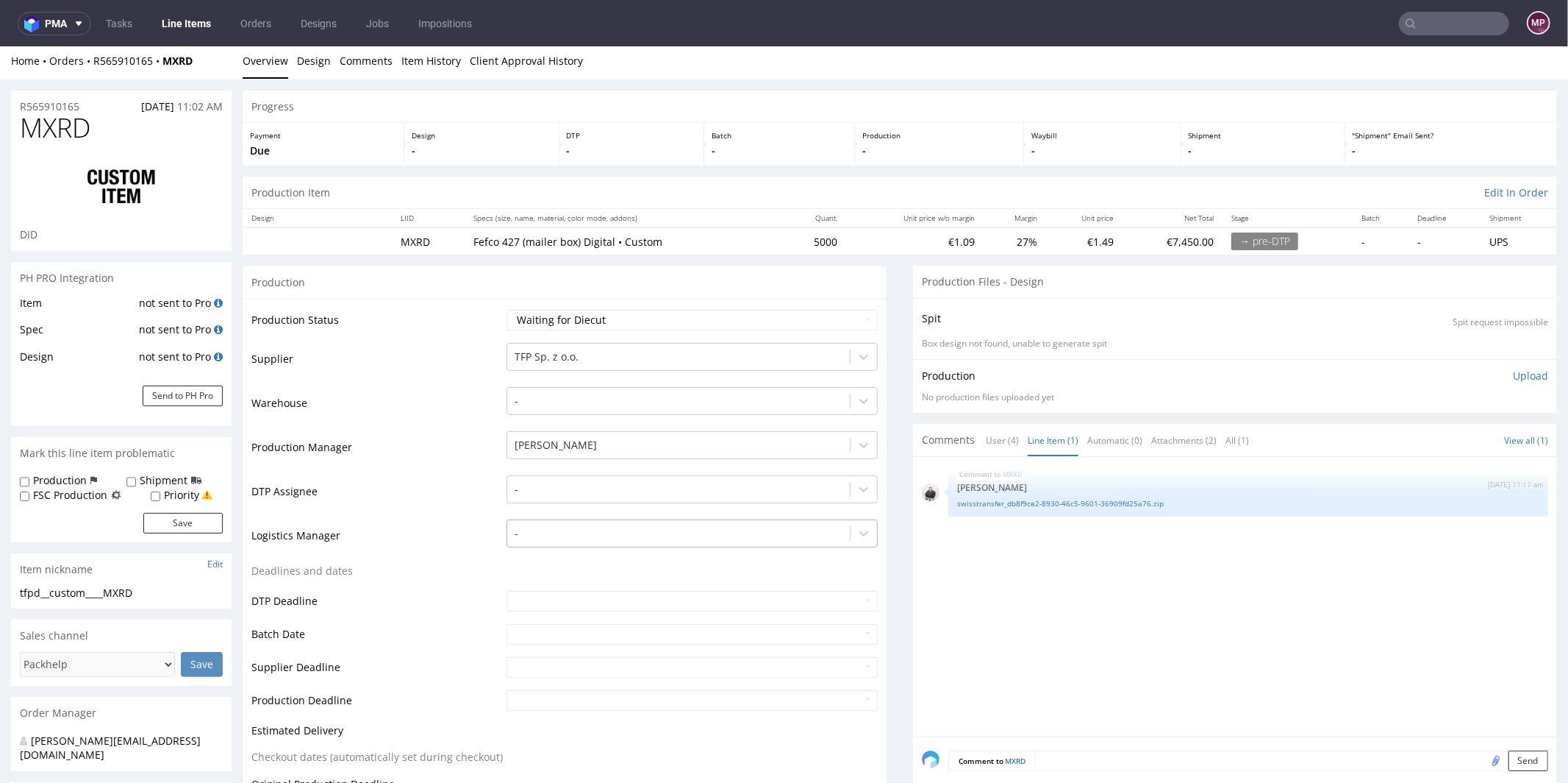
scroll to position [348, 0]
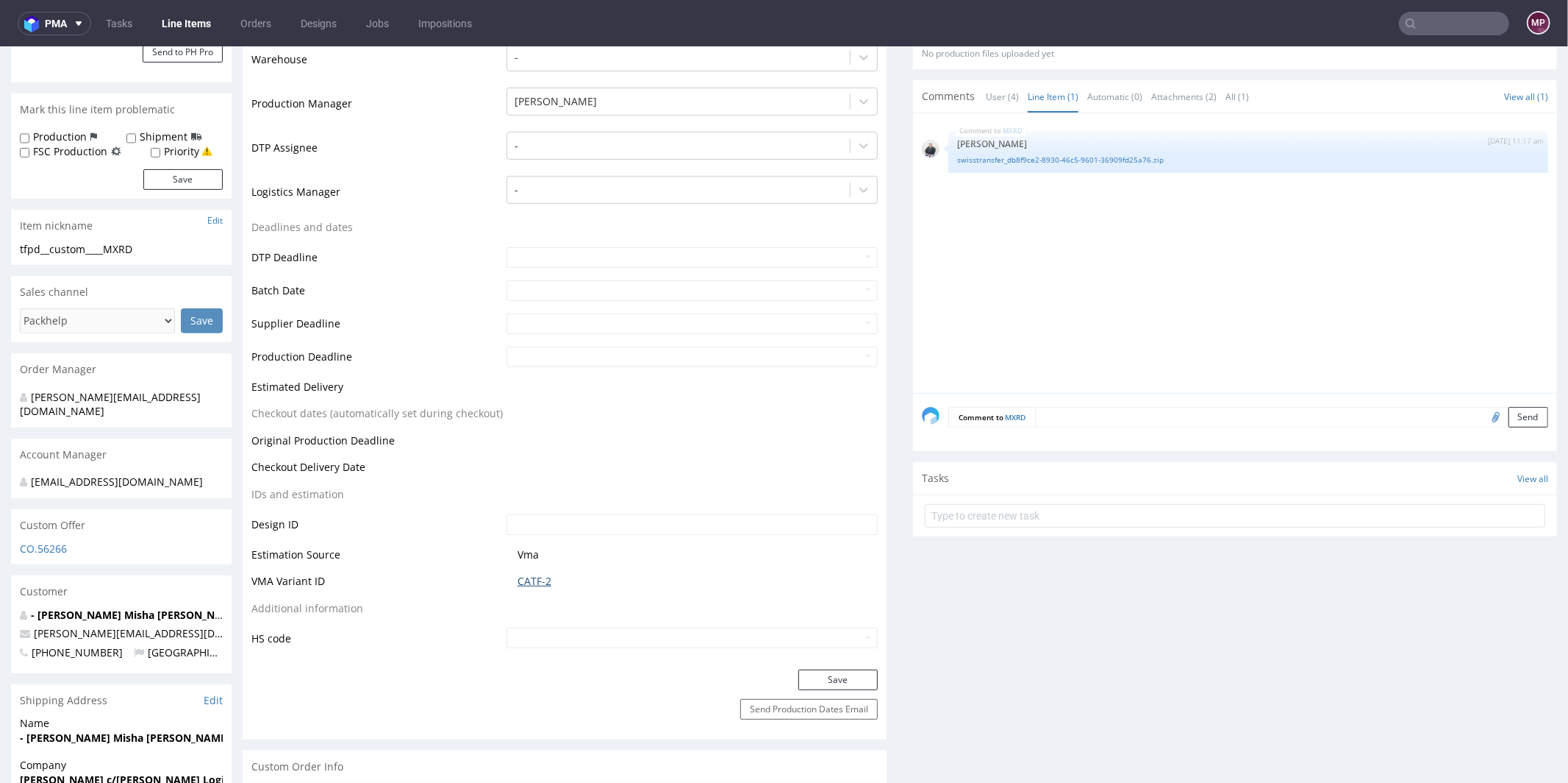
click at [518, 579] on link "CATF-2" at bounding box center [534, 580] width 33 height 15
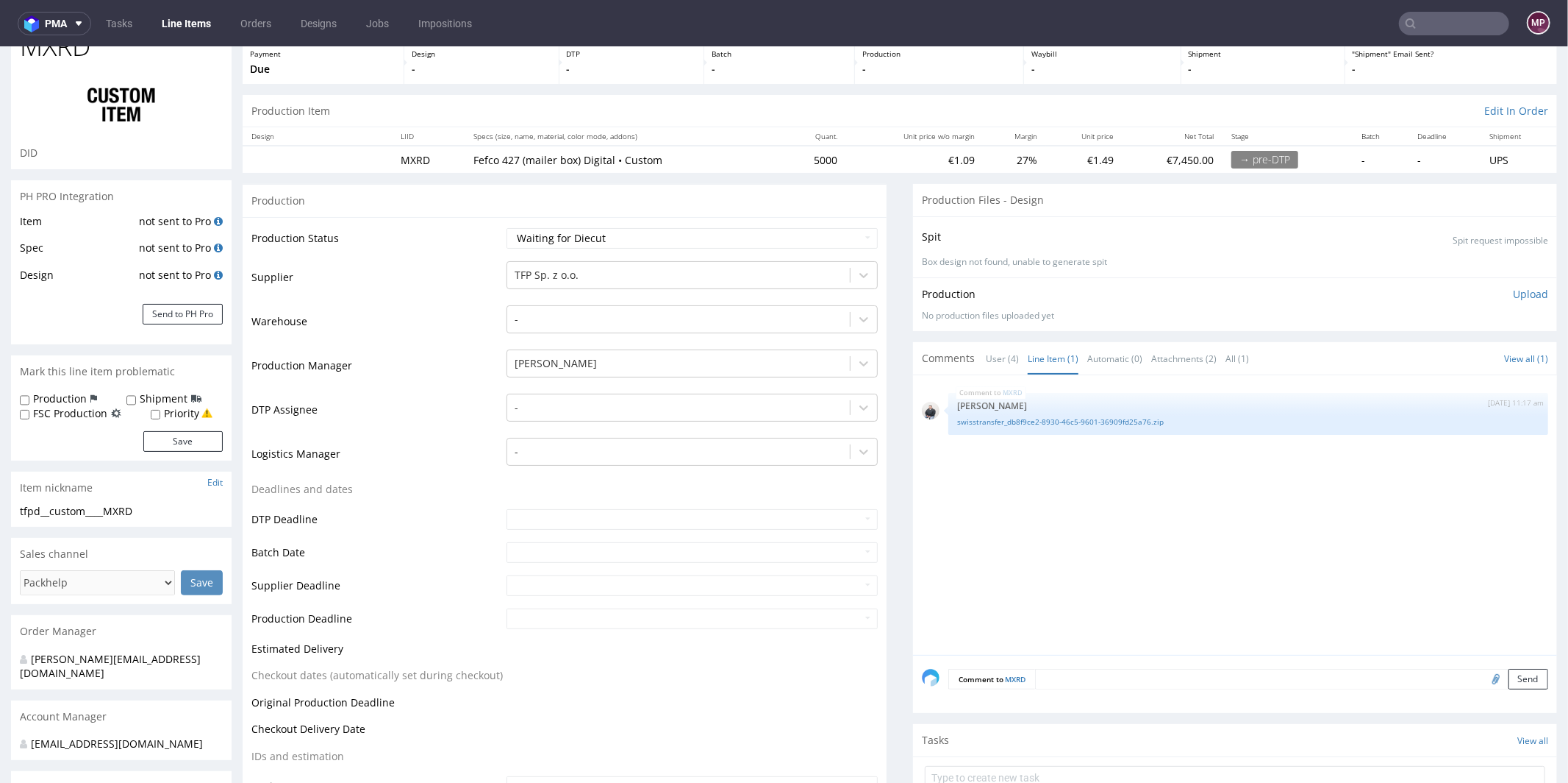
scroll to position [0, 0]
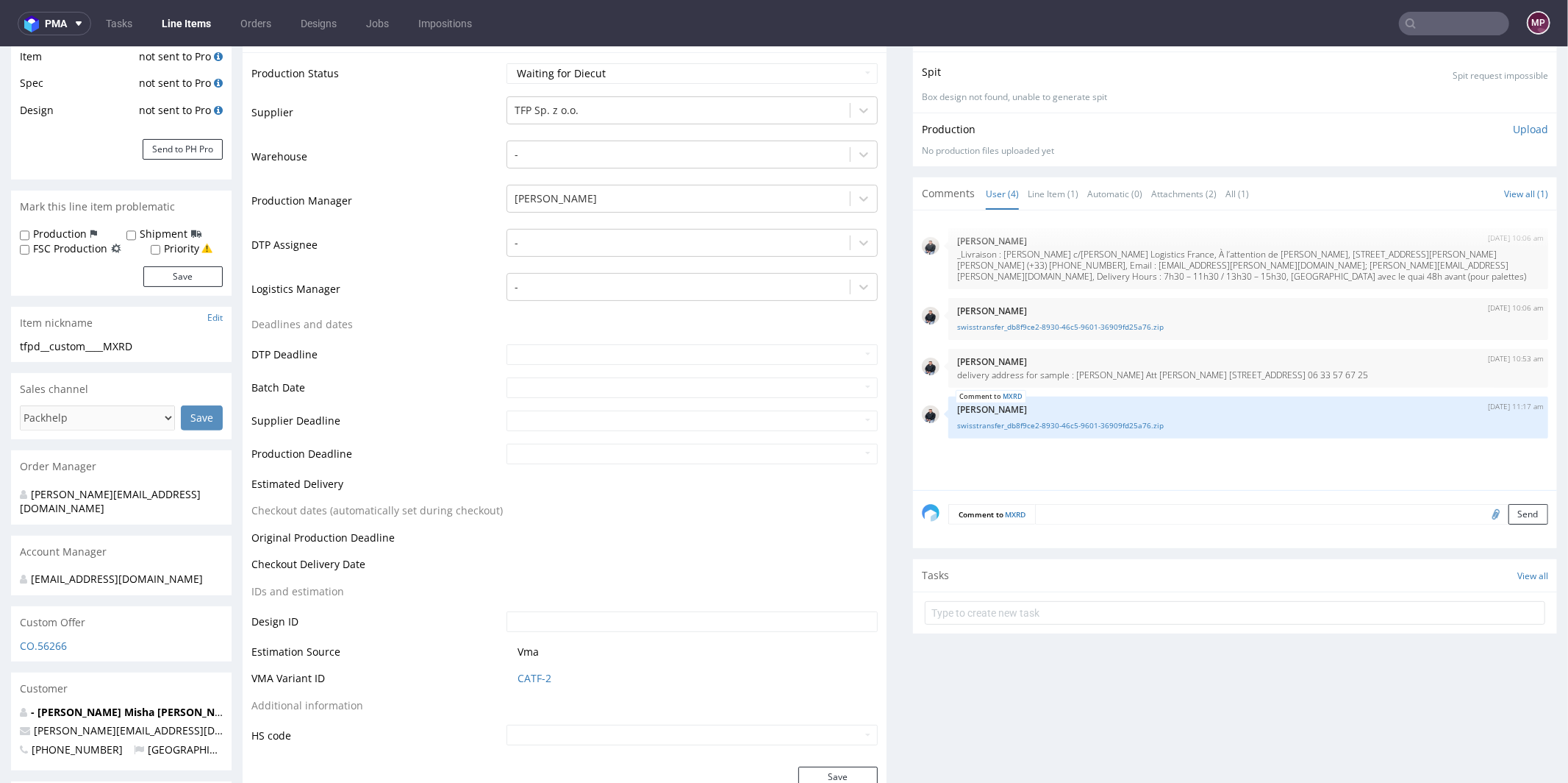
scroll to position [256, 0]
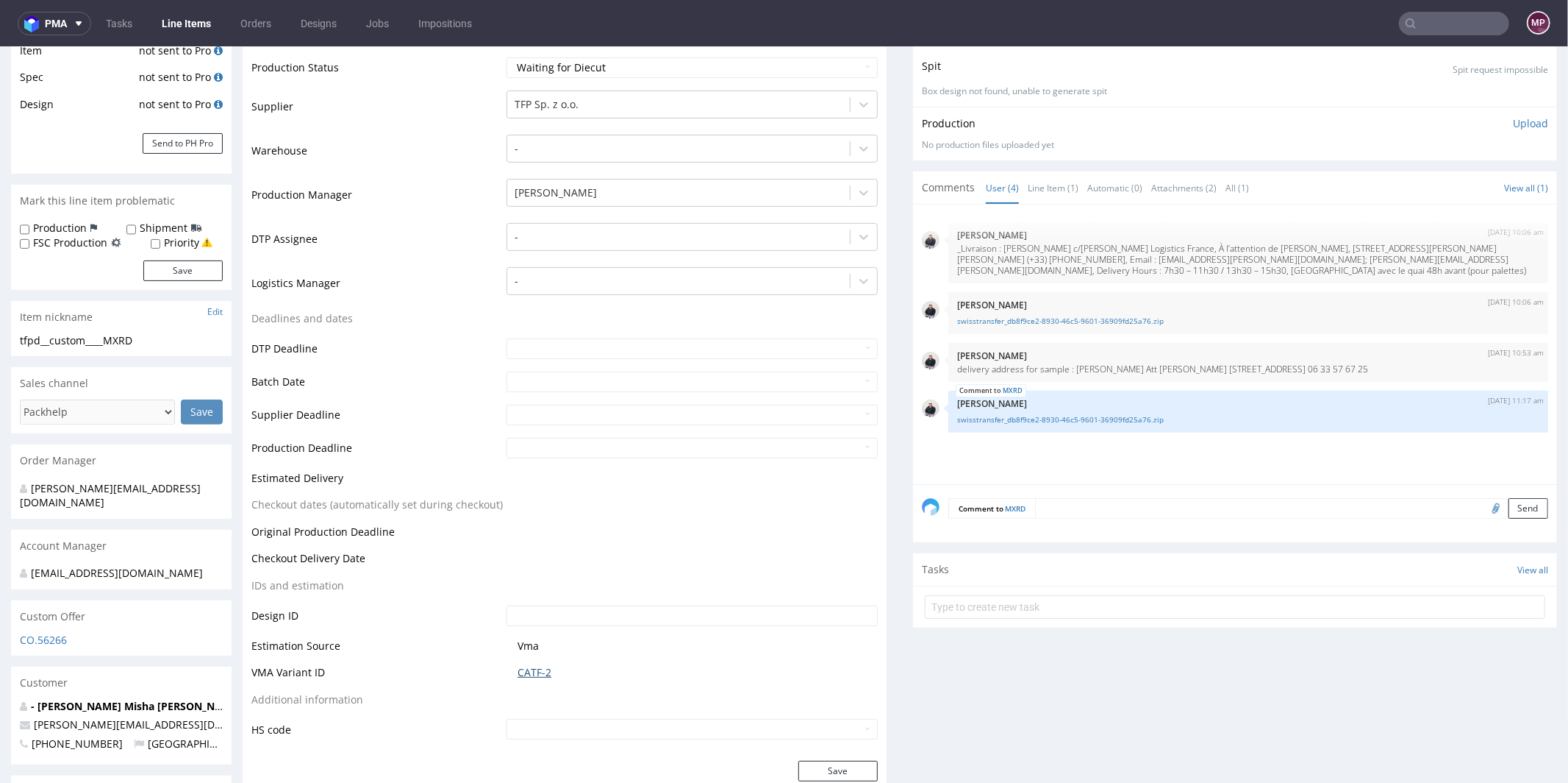
click at [528, 676] on link "CATF-2" at bounding box center [534, 671] width 33 height 15
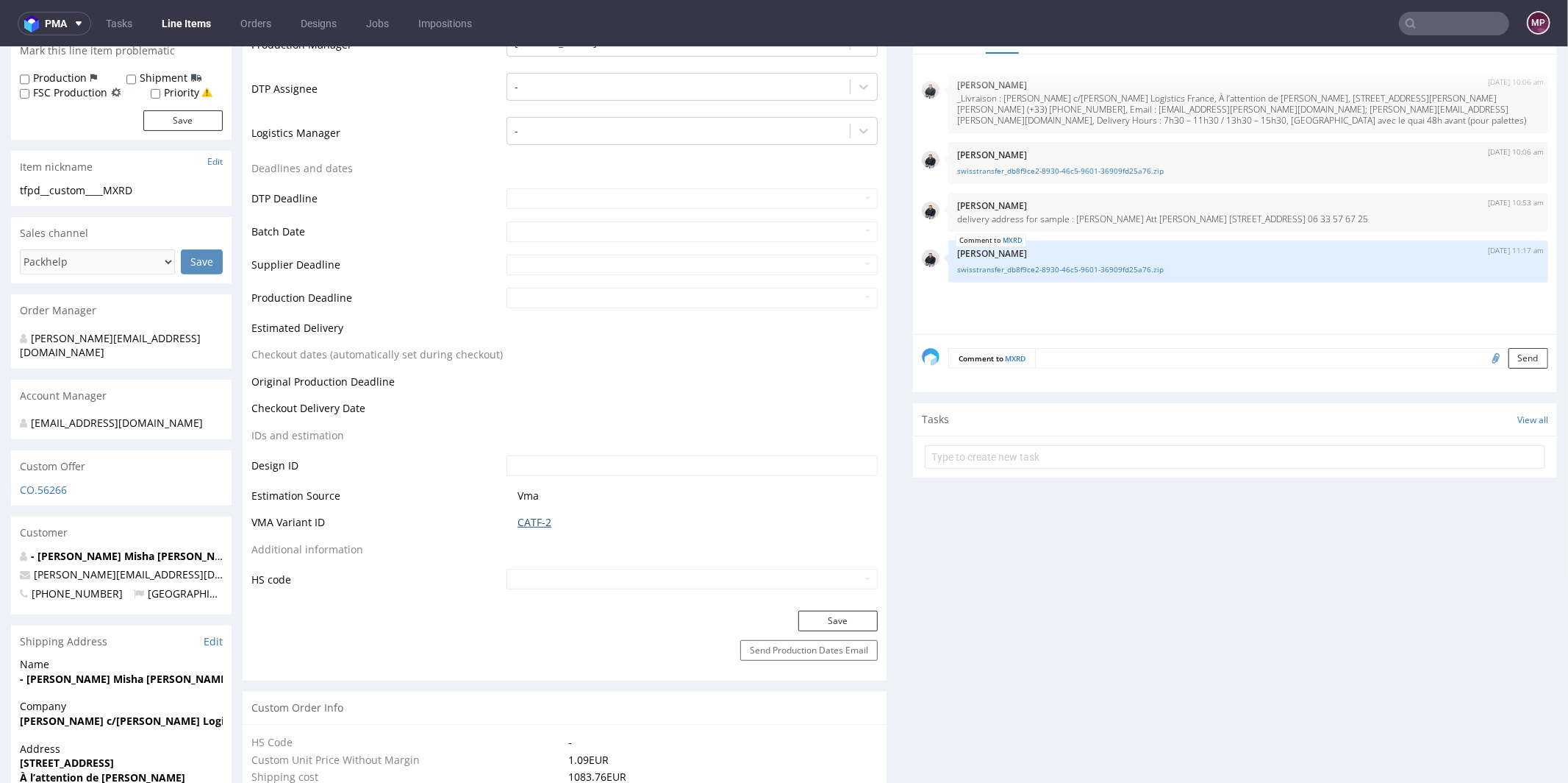
scroll to position [0, 0]
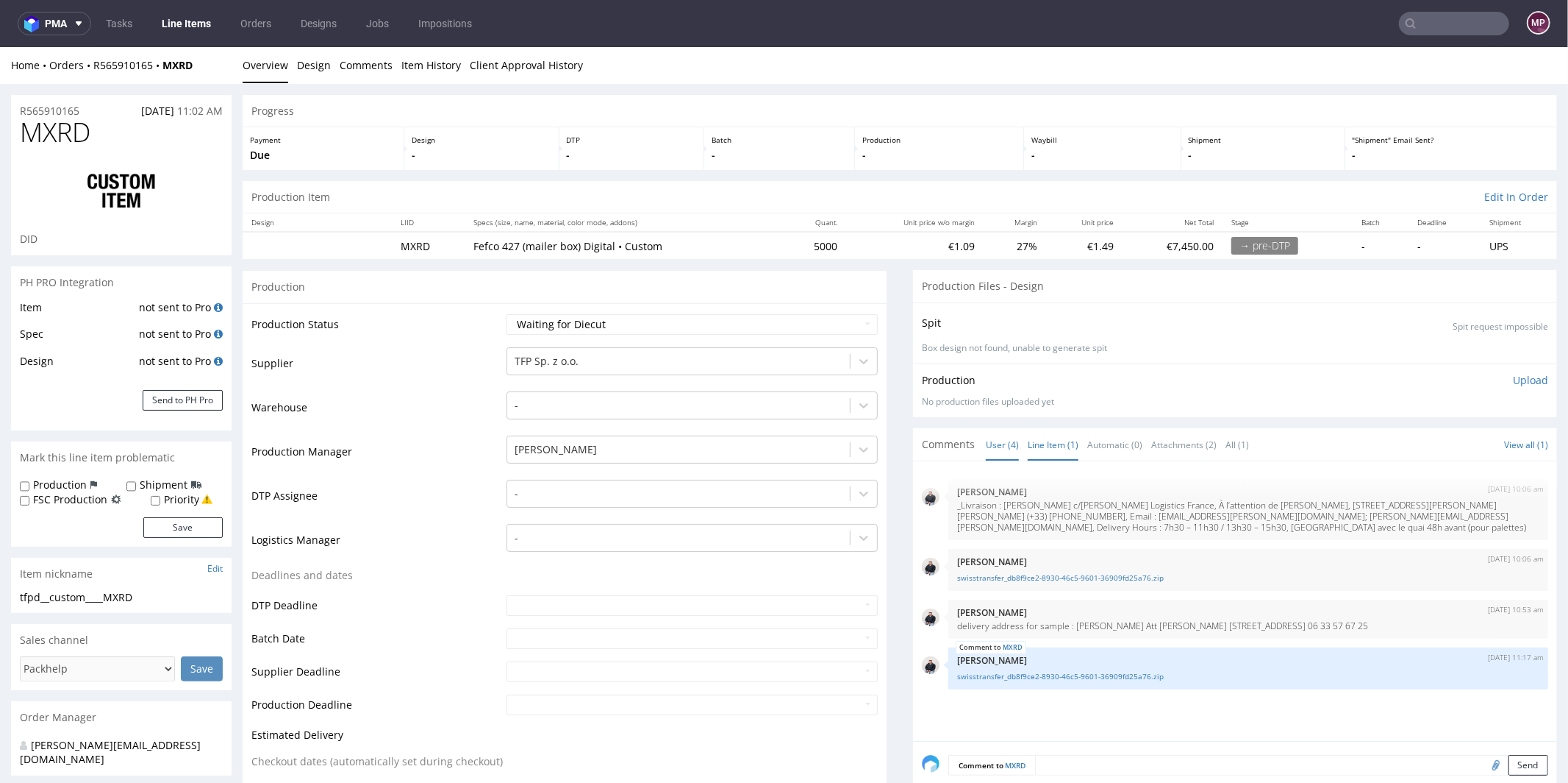
click at [1041, 445] on link "Line Item (1)" at bounding box center [1053, 444] width 51 height 32
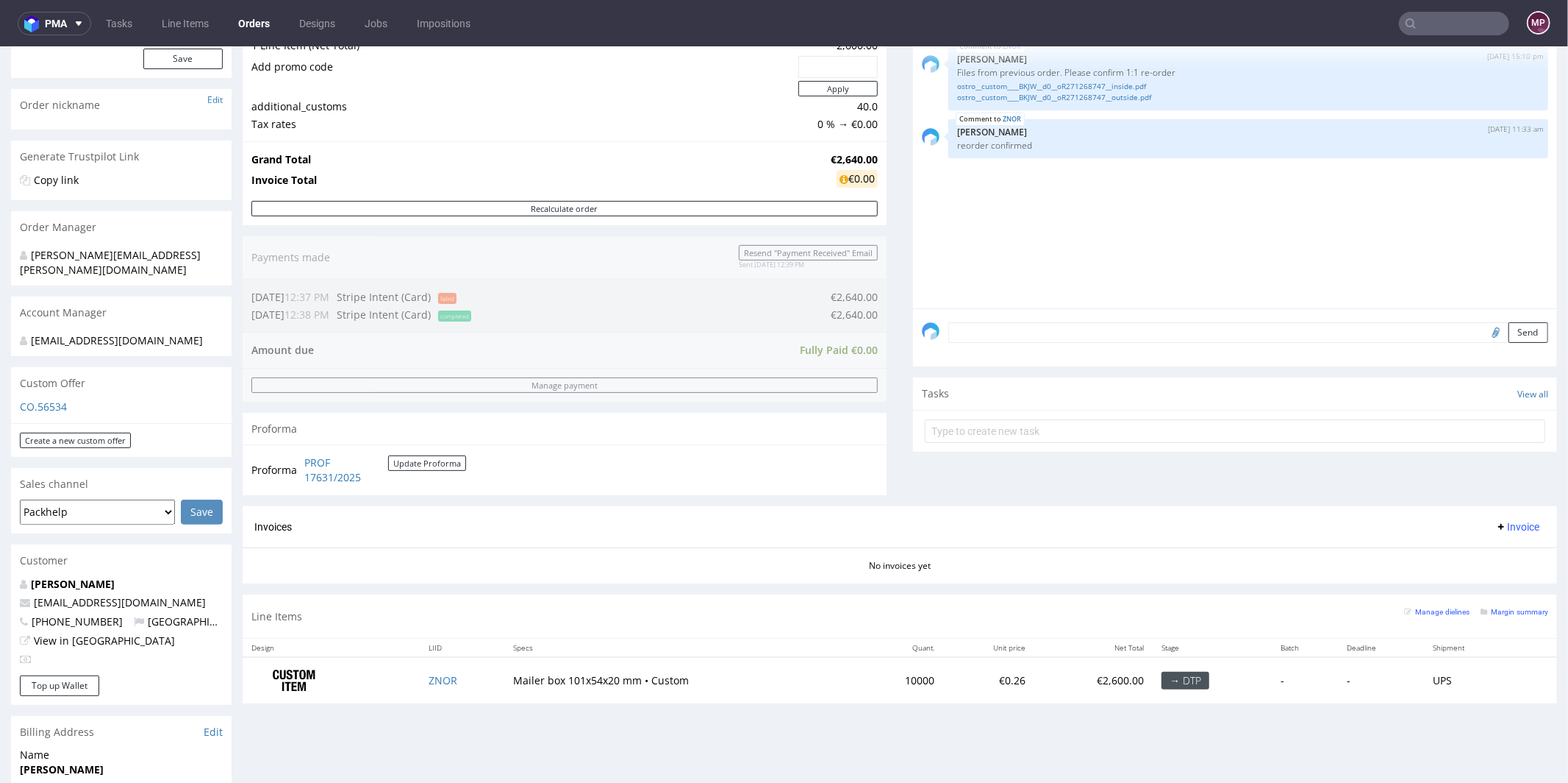
scroll to position [412, 0]
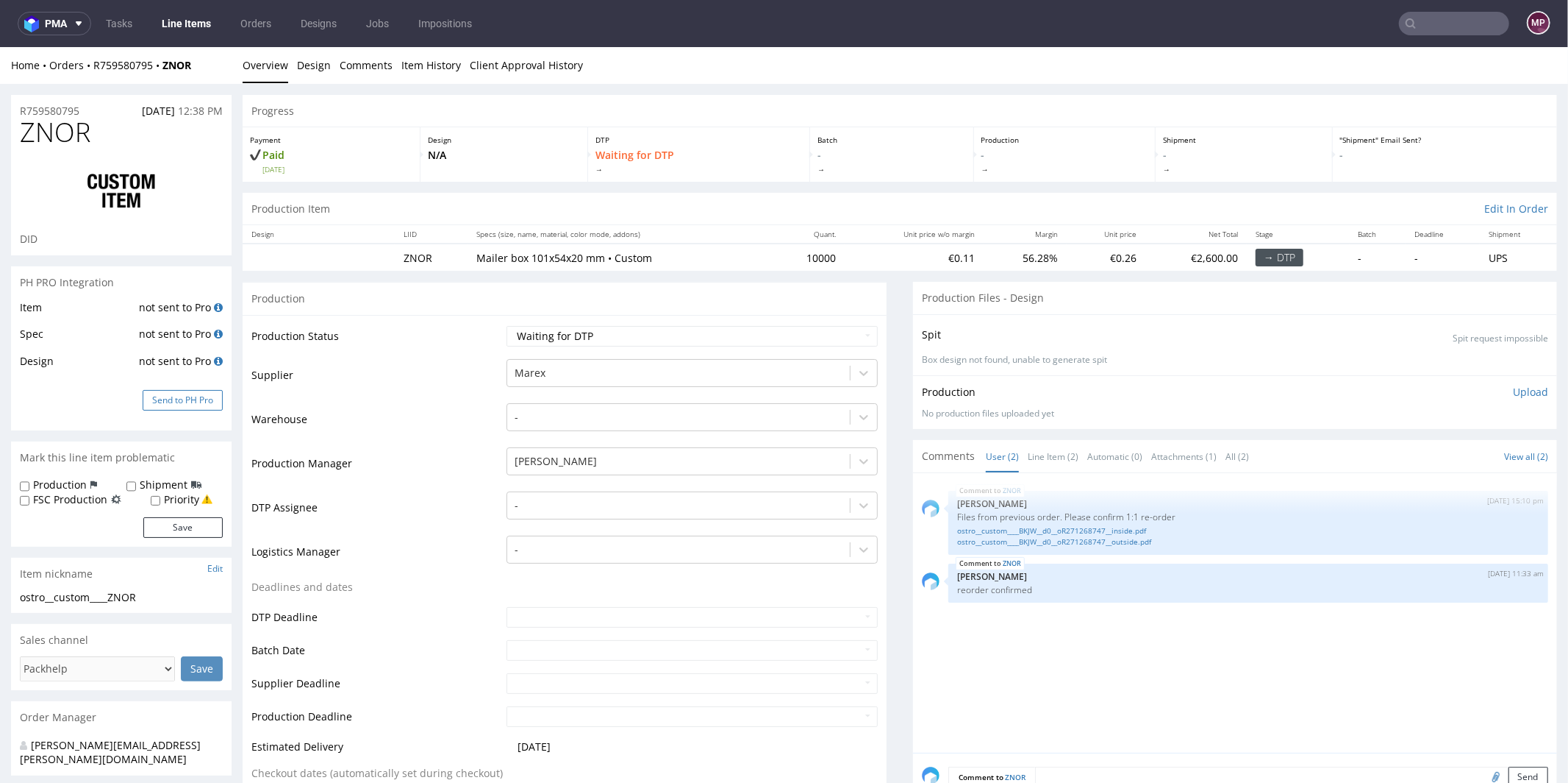
click at [182, 395] on button "Send to PH Pro" at bounding box center [182, 399] width 80 height 20
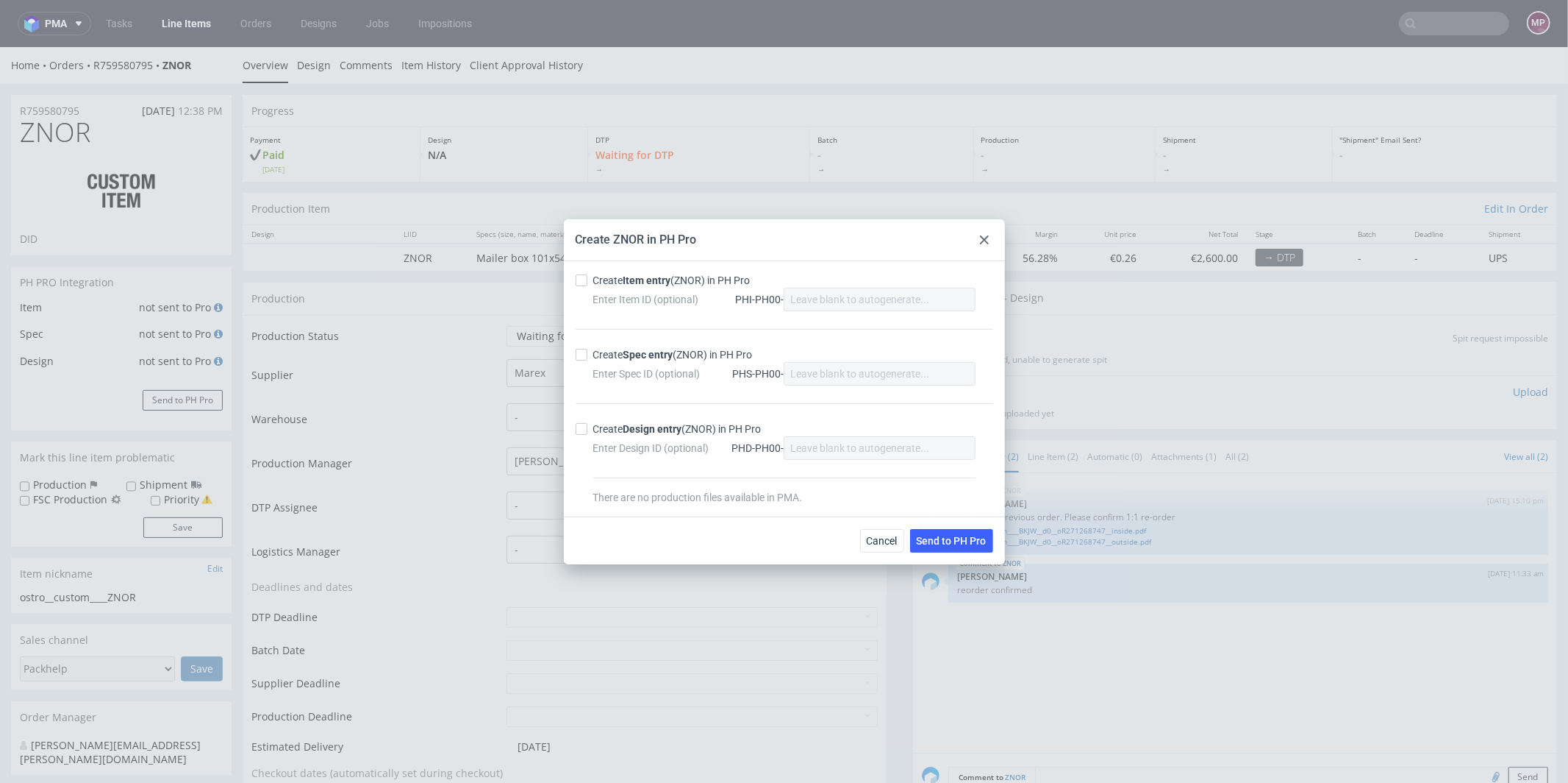
click at [594, 276] on div "Create Item entry (ZNOR) in PH Pro" at bounding box center [672, 280] width 158 height 15
click at [587, 276] on input "Create Item entry (ZNOR) in PH Pro" at bounding box center [581, 279] width 11 height 11
checkbox input "true"
click at [600, 357] on div "Create Spec entry (ZNOR) in PH Pro" at bounding box center [673, 354] width 159 height 15
click at [587, 357] on input "Create Spec entry (ZNOR) in PH Pro" at bounding box center [581, 354] width 11 height 11
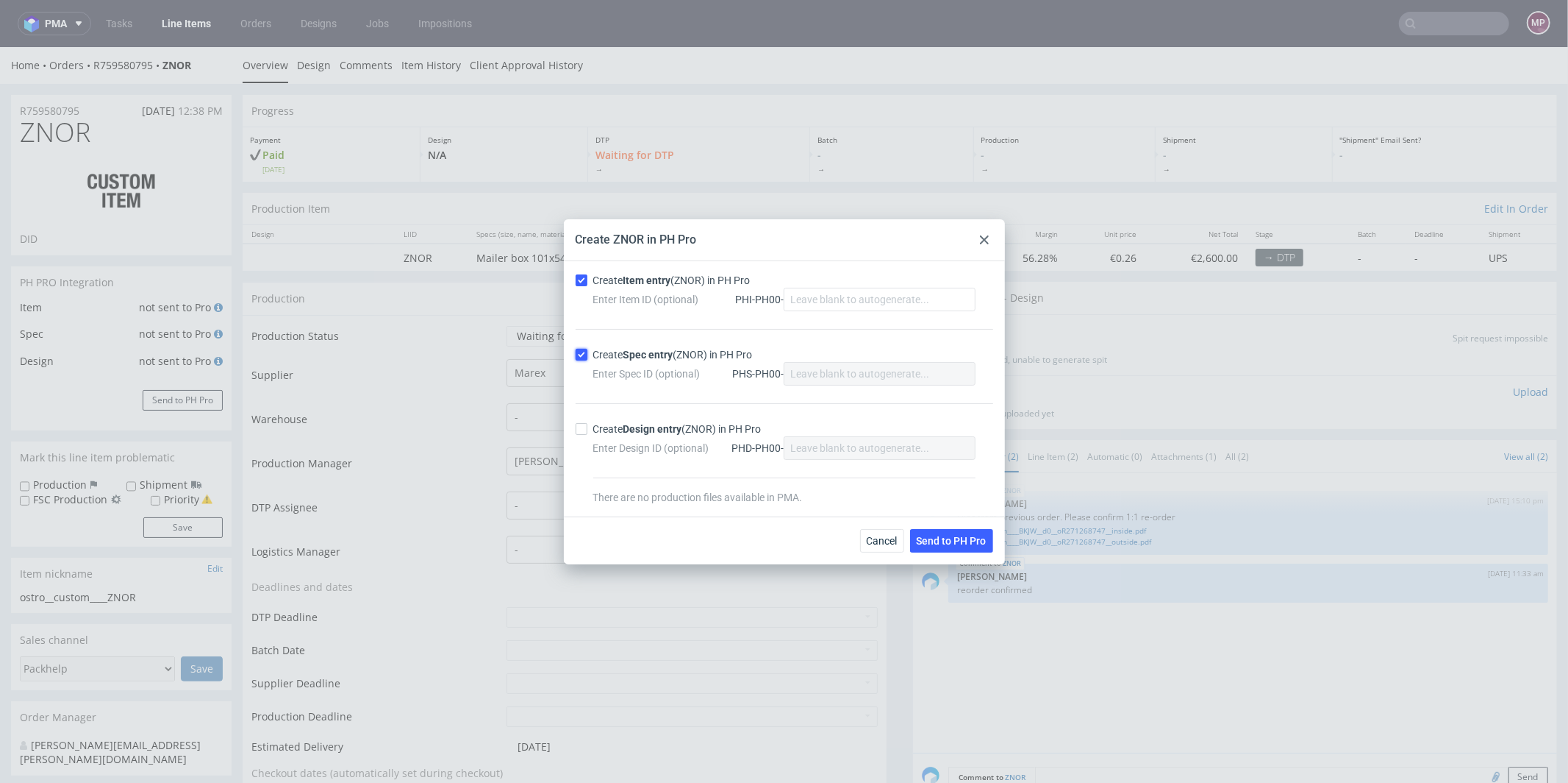
checkbox input "true"
click at [966, 542] on span "Send to PH Pro" at bounding box center [951, 541] width 70 height 11
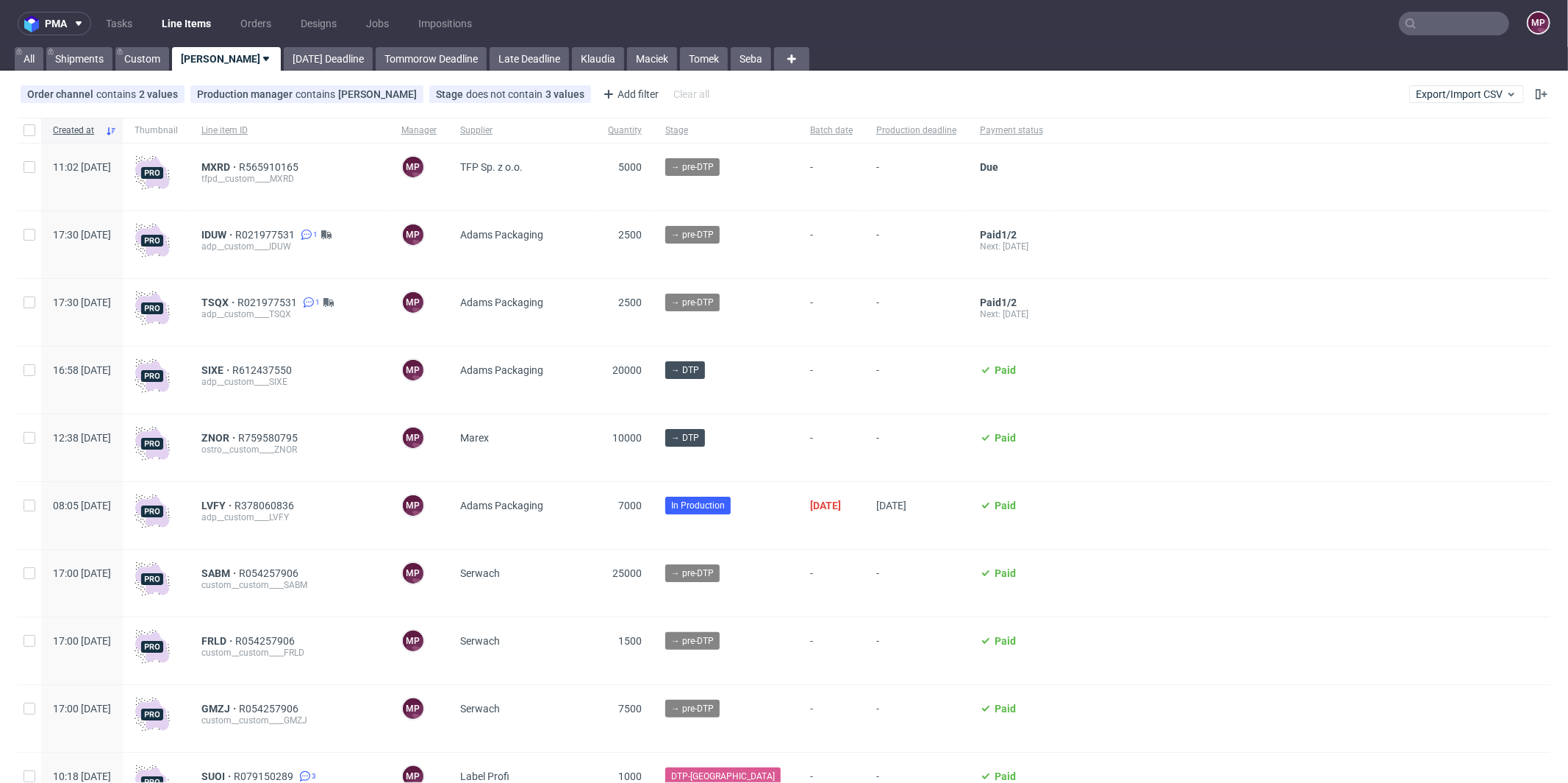
click at [1438, 13] on input "text" at bounding box center [1454, 23] width 110 height 24
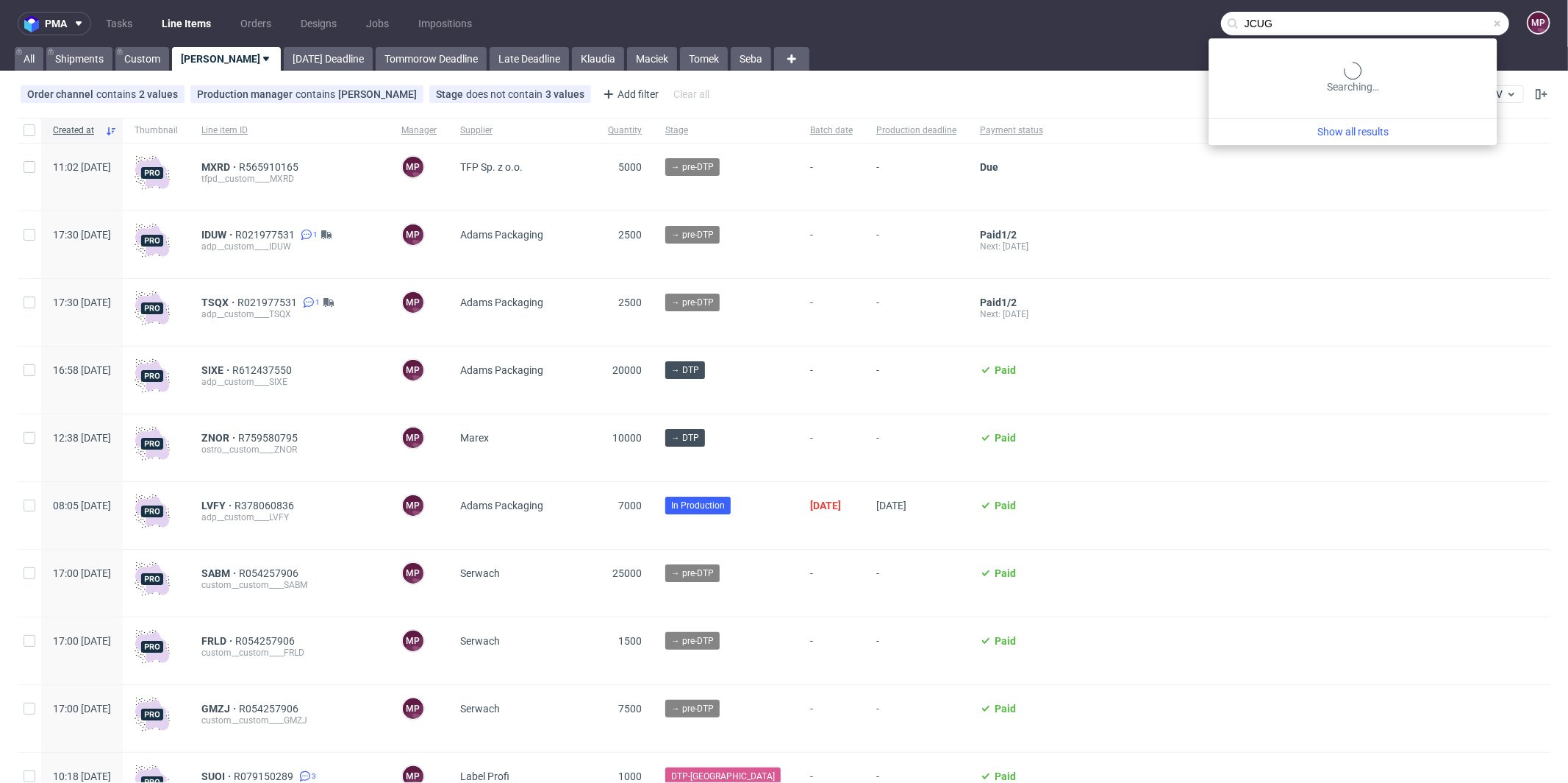
type input "JCUG"
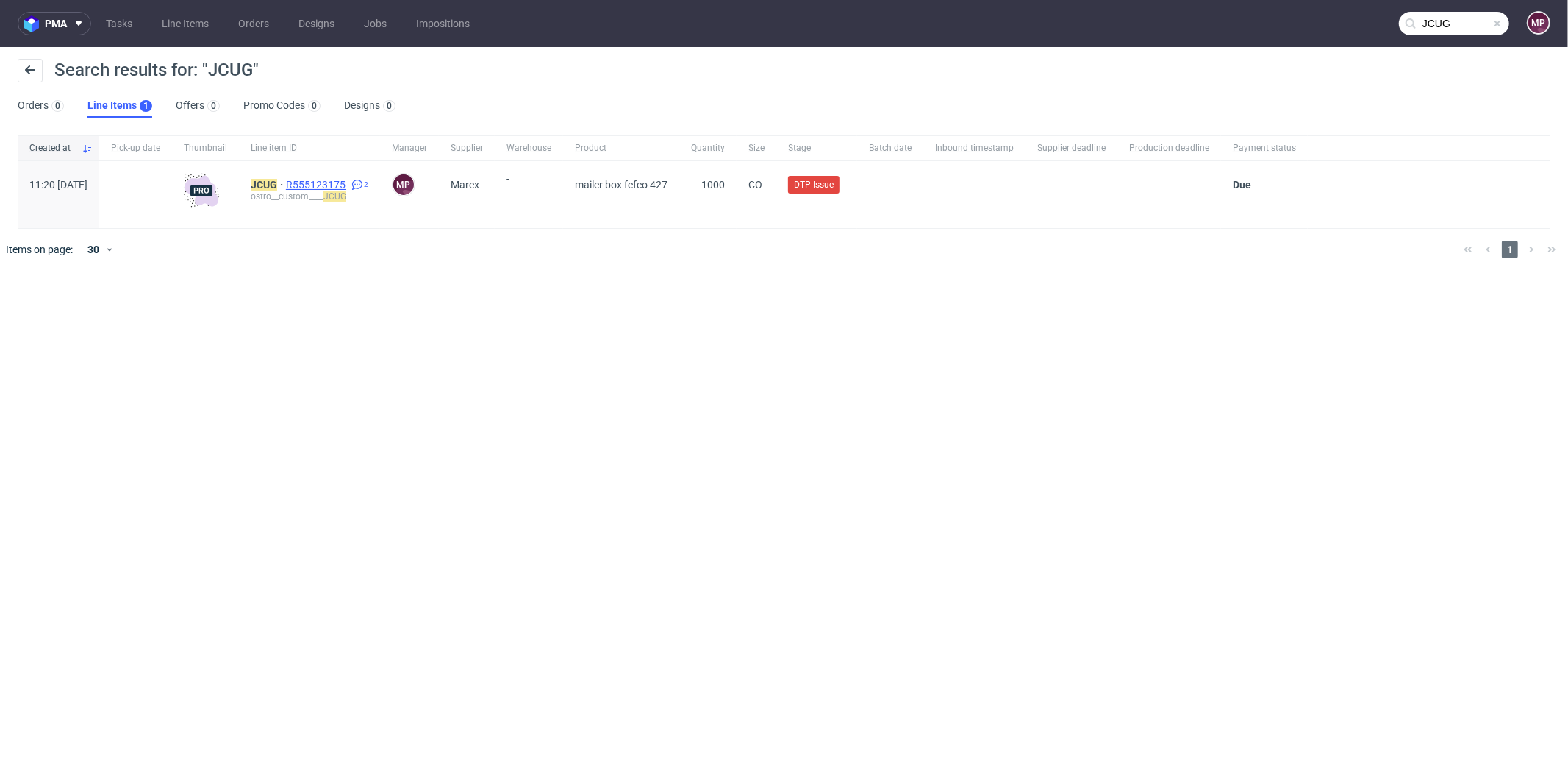
click at [341, 181] on span "R555123175" at bounding box center [317, 184] width 63 height 11
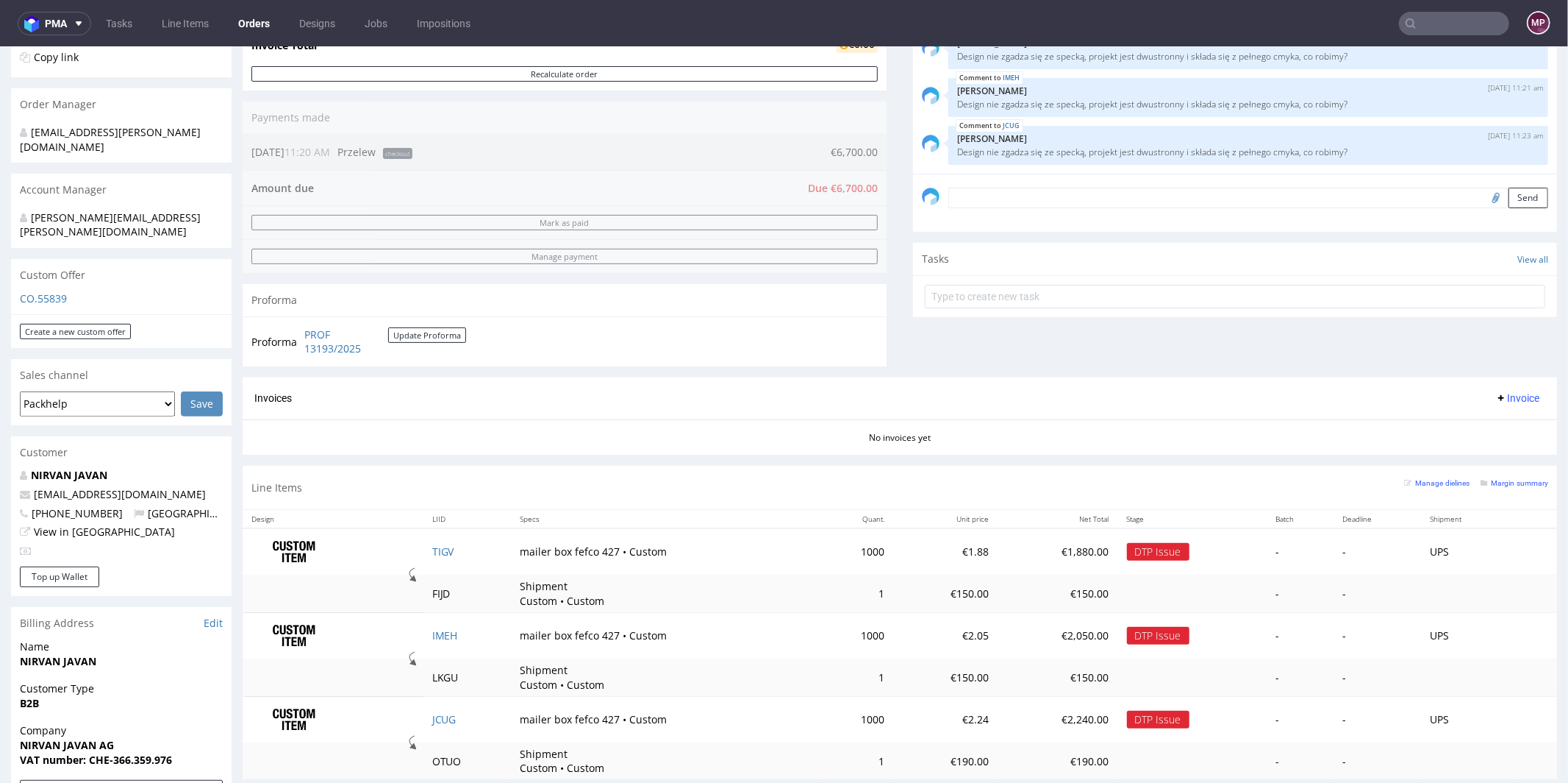
scroll to position [600, 0]
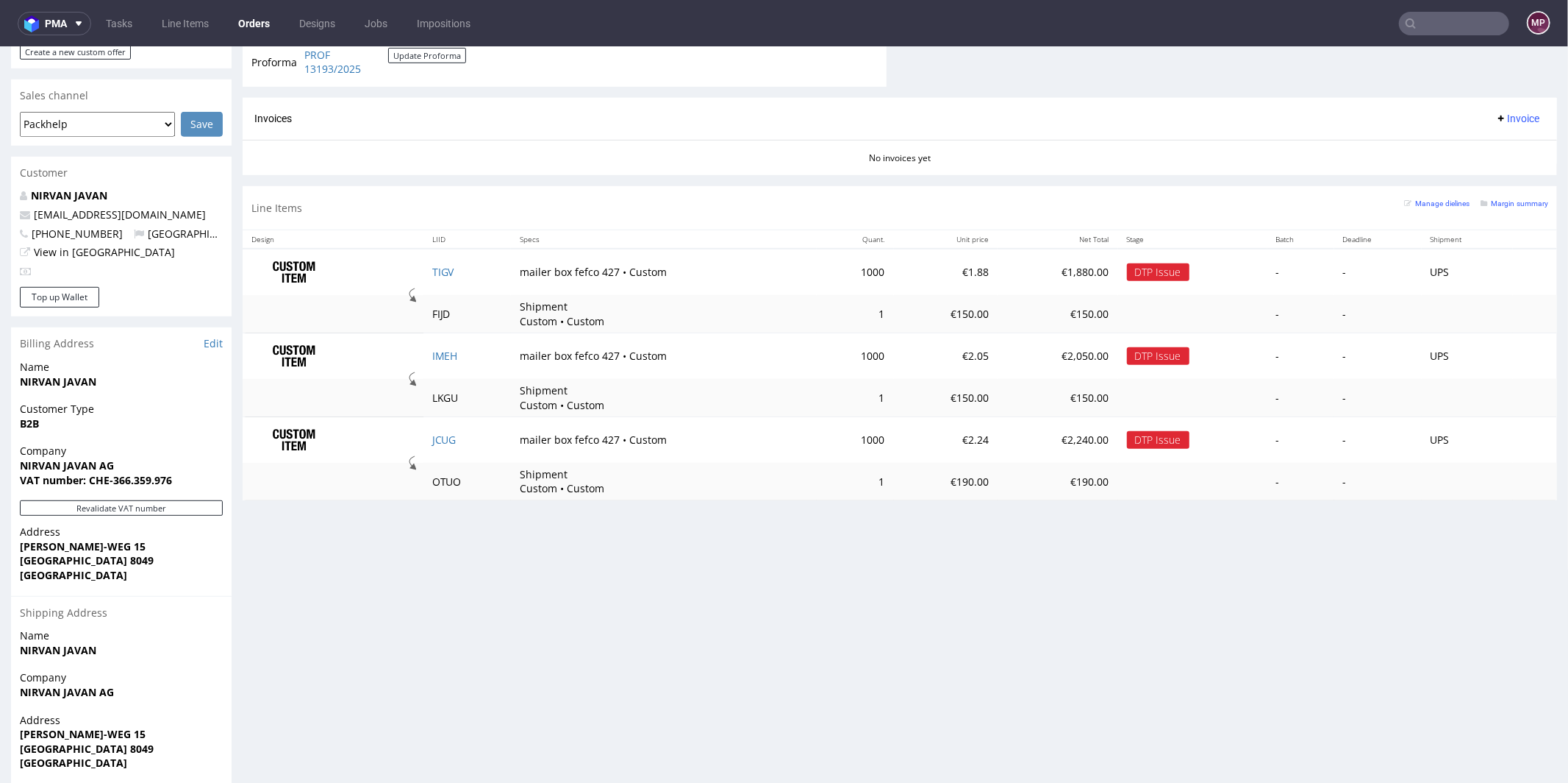
click at [1435, 26] on input "text" at bounding box center [1454, 23] width 110 height 24
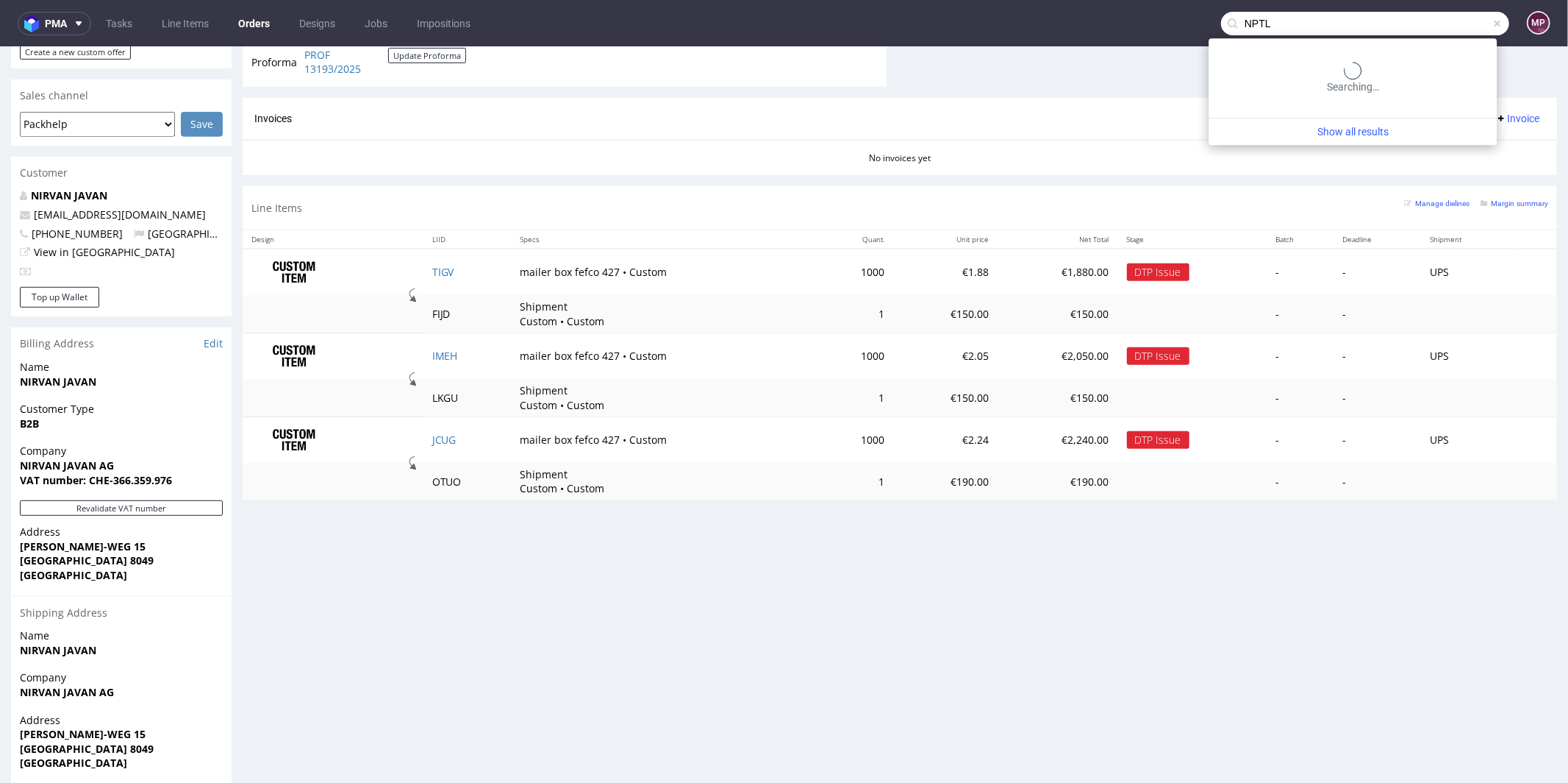
type input "NPTL"
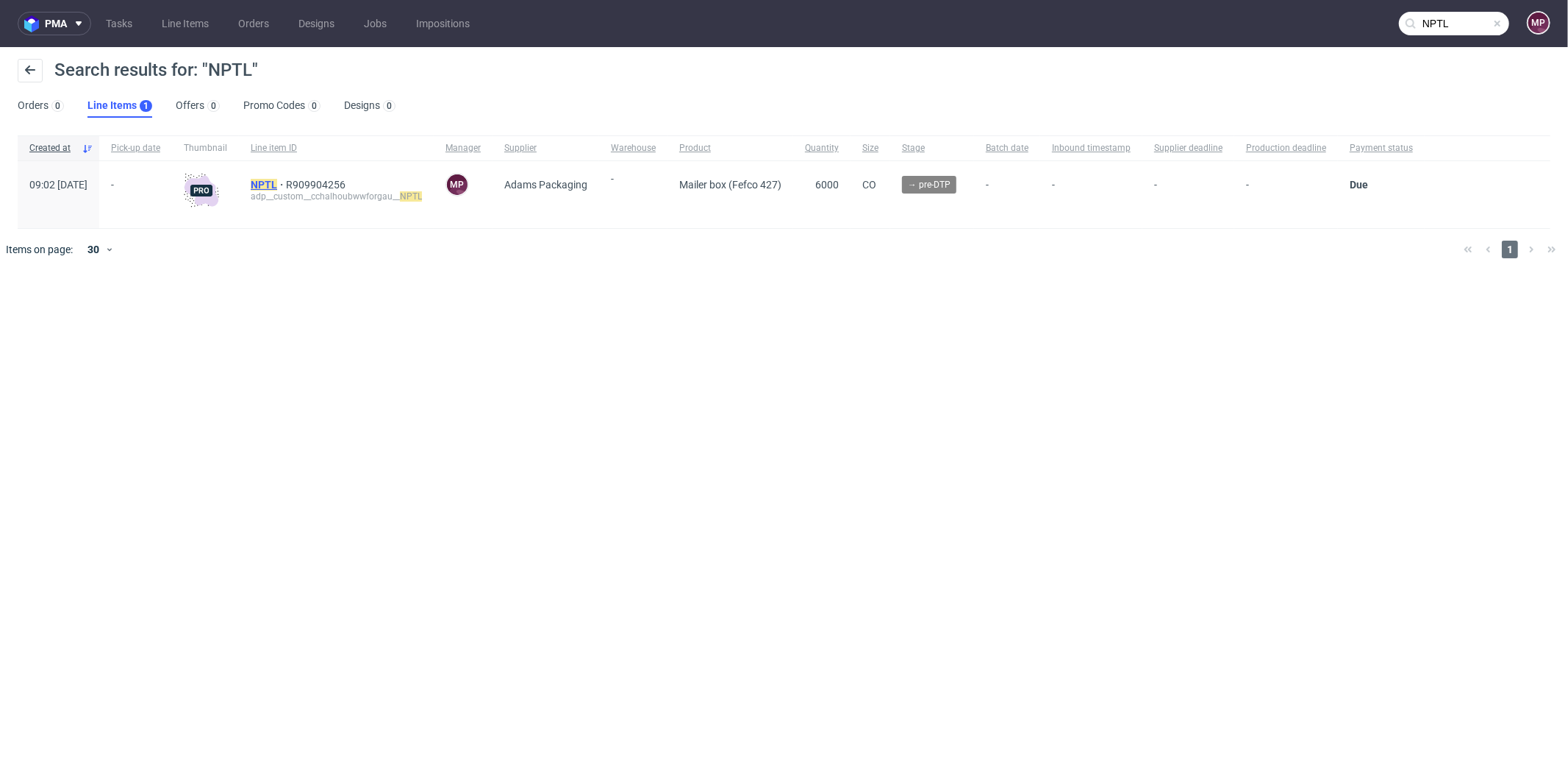
click at [277, 185] on mark "NPTL" at bounding box center [264, 184] width 26 height 11
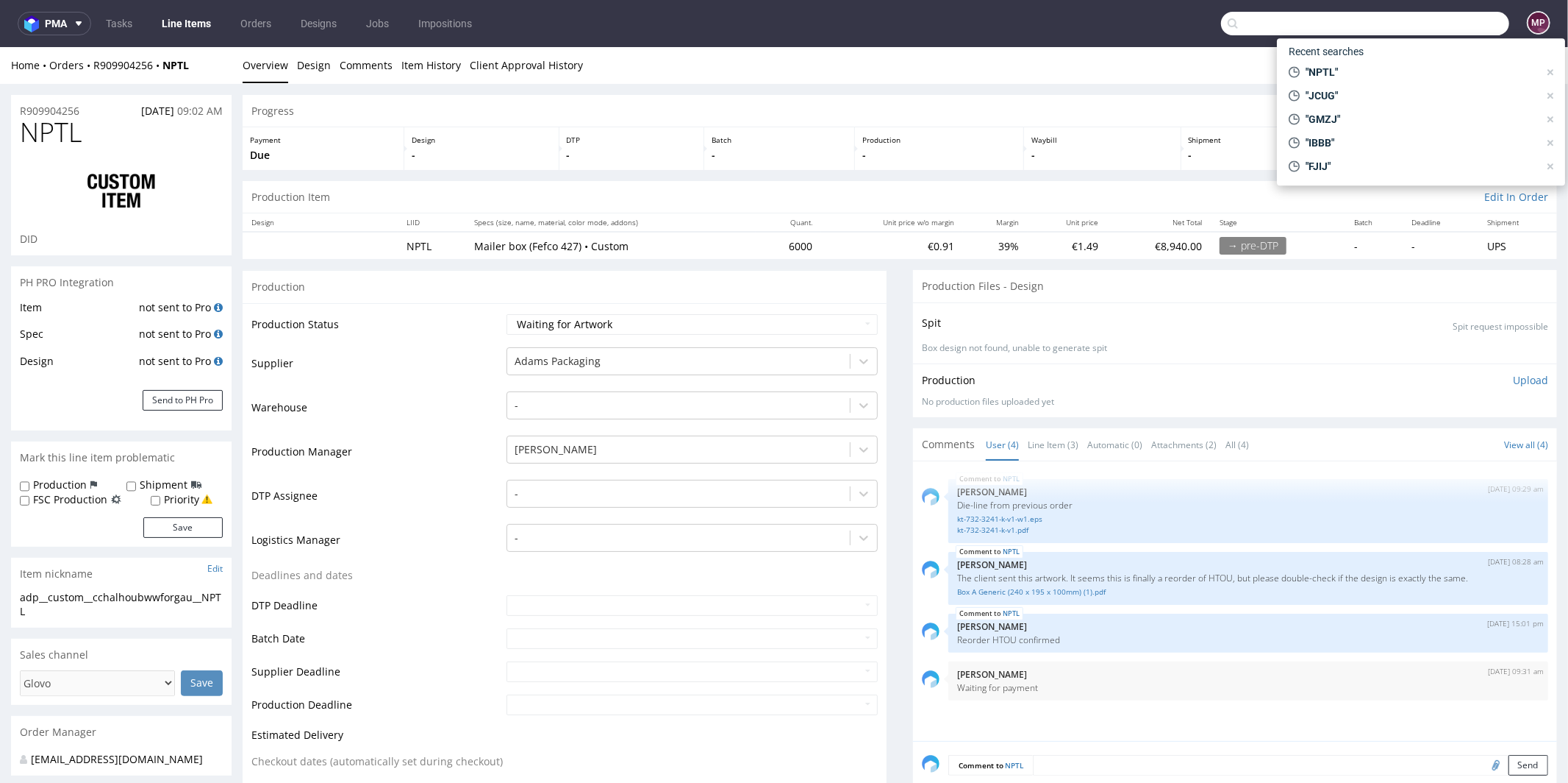
click at [1442, 23] on input "text" at bounding box center [1365, 23] width 288 height 24
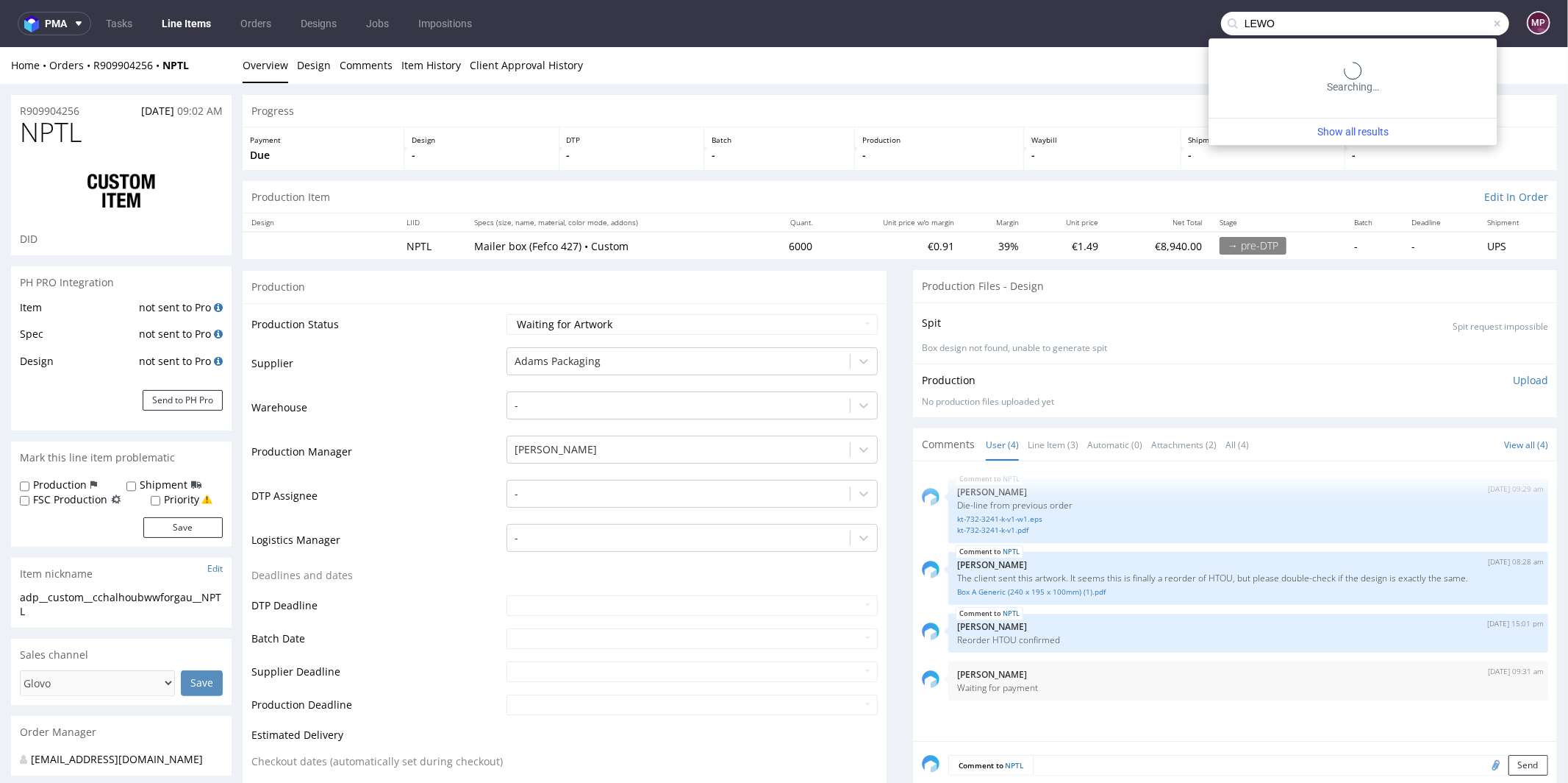
type input "LEWO"
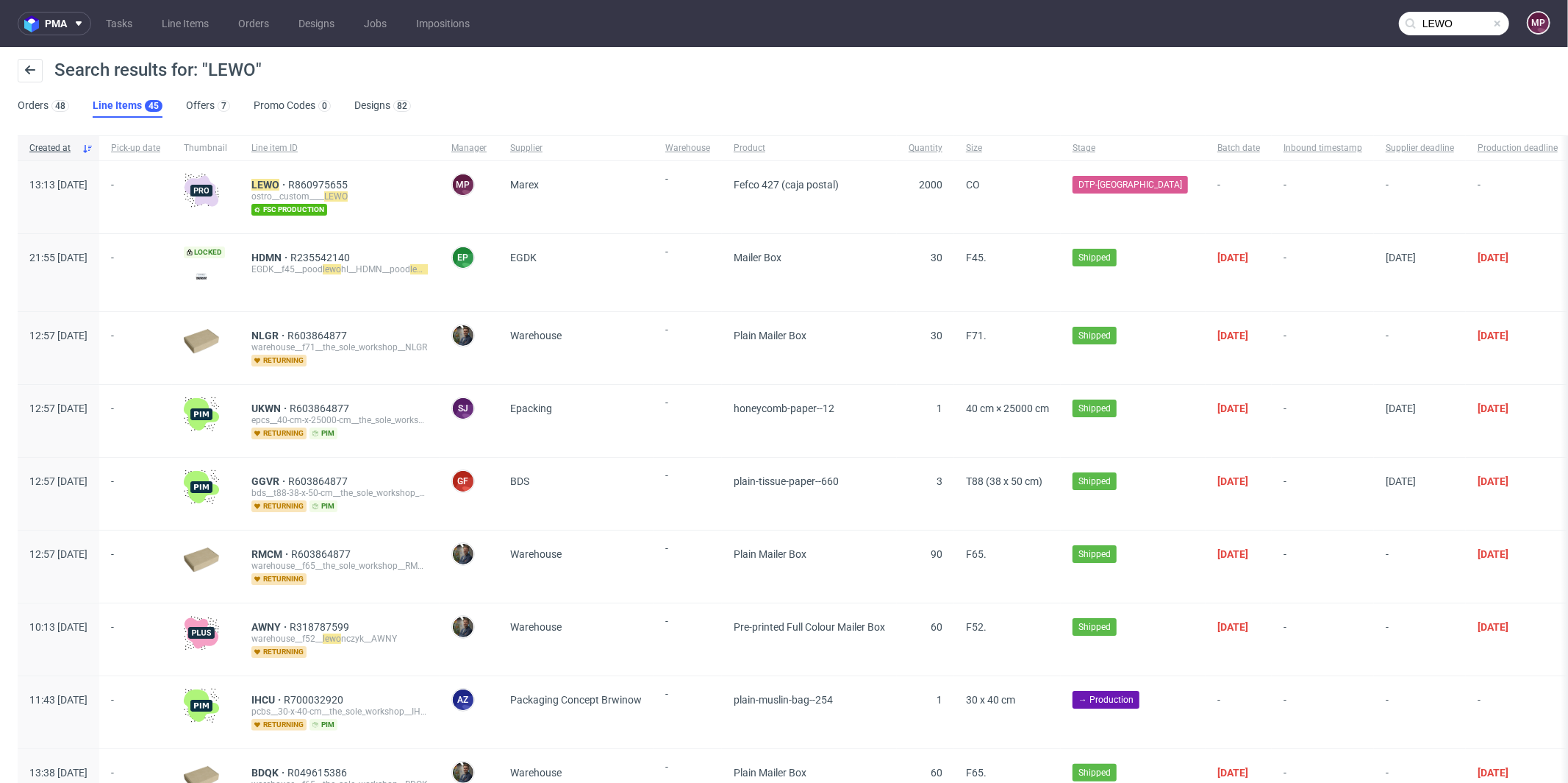
click at [1491, 25] on span at bounding box center [1497, 23] width 11 height 11
click at [1456, 25] on input "text" at bounding box center [1454, 23] width 110 height 24
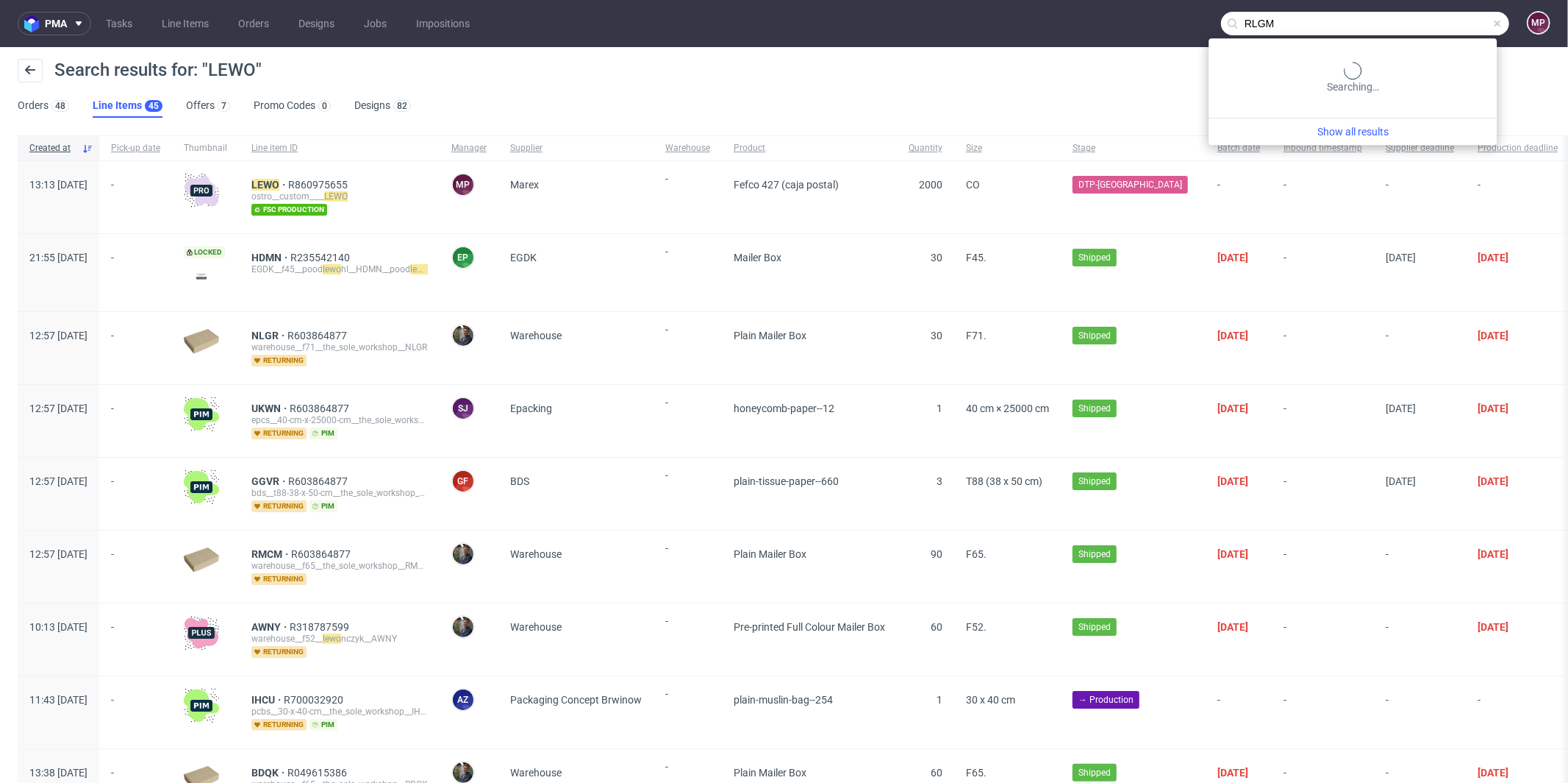
type input "RLGM"
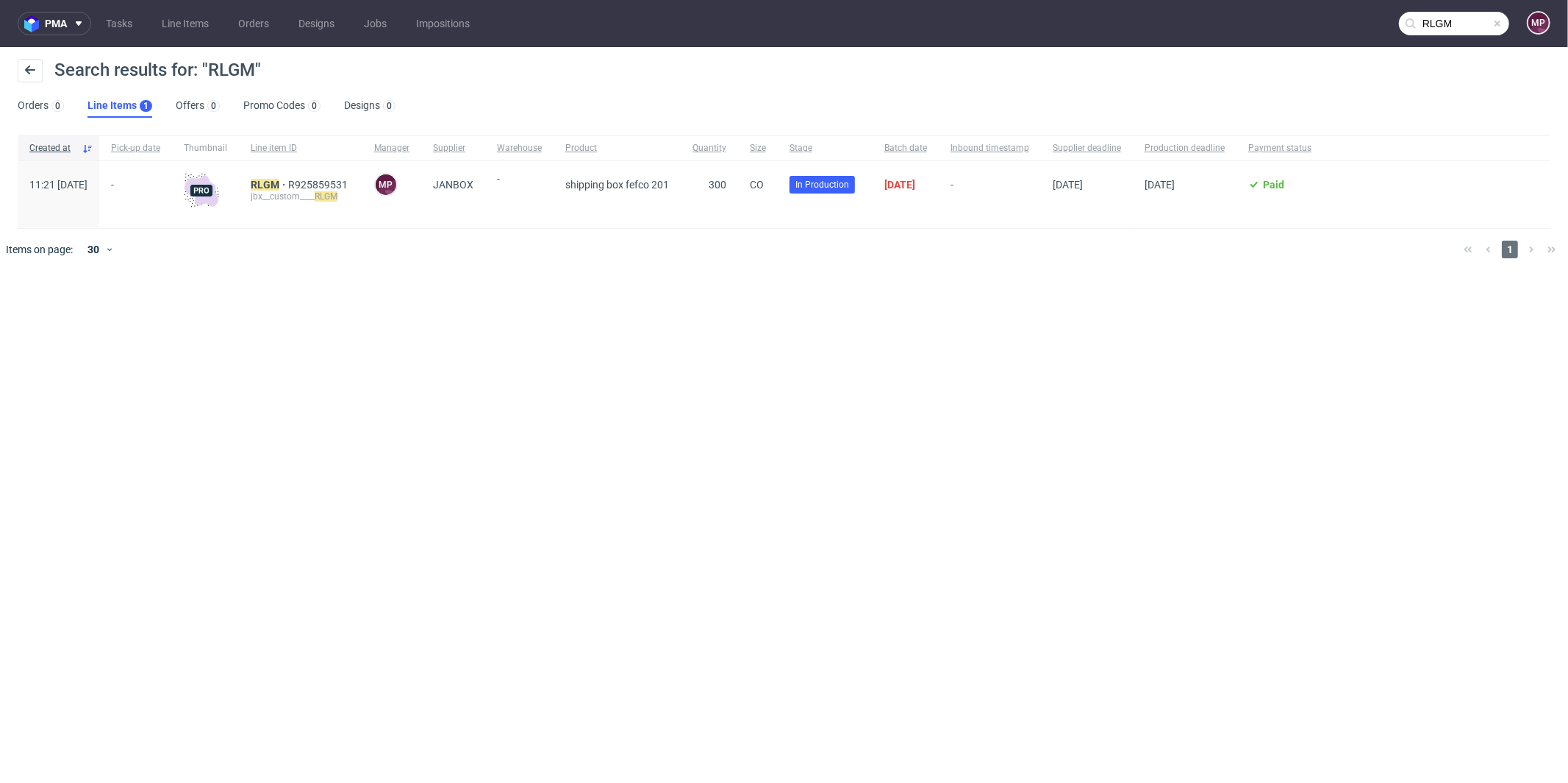
click at [1496, 21] on span at bounding box center [1497, 23] width 11 height 11
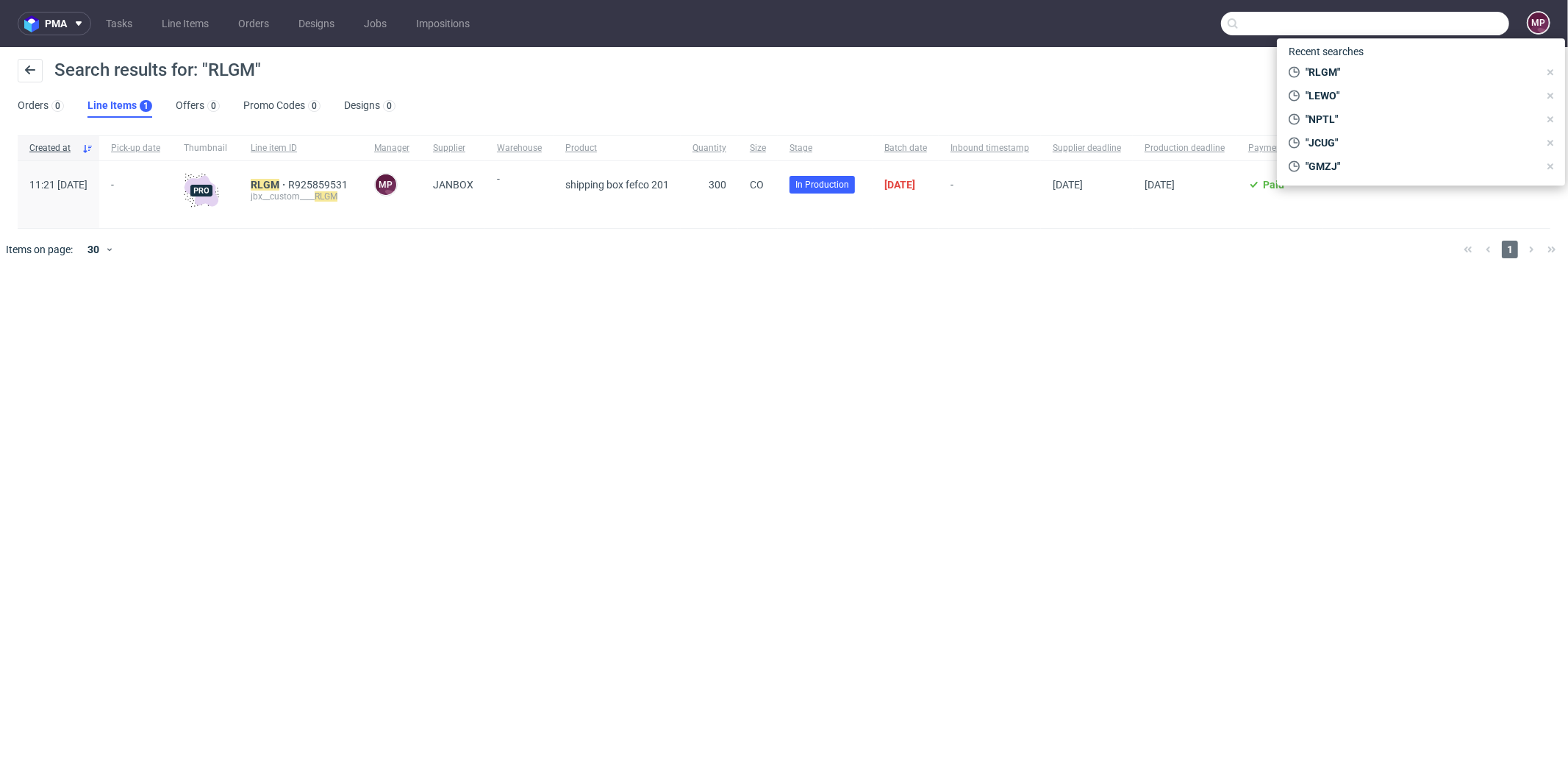
click at [1483, 25] on input "text" at bounding box center [1365, 23] width 288 height 24
paste input "MDKV"
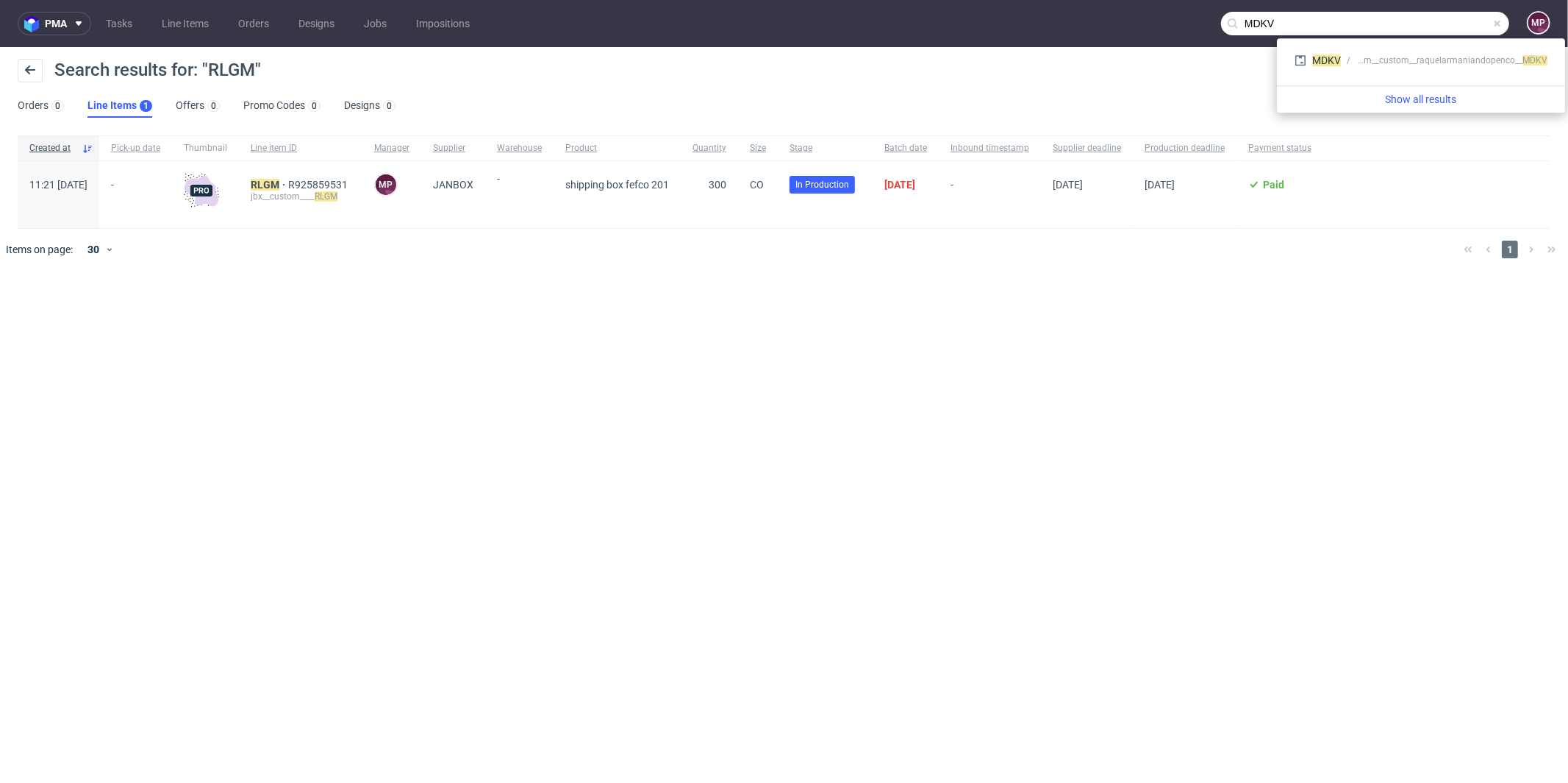
type input "MDKV"
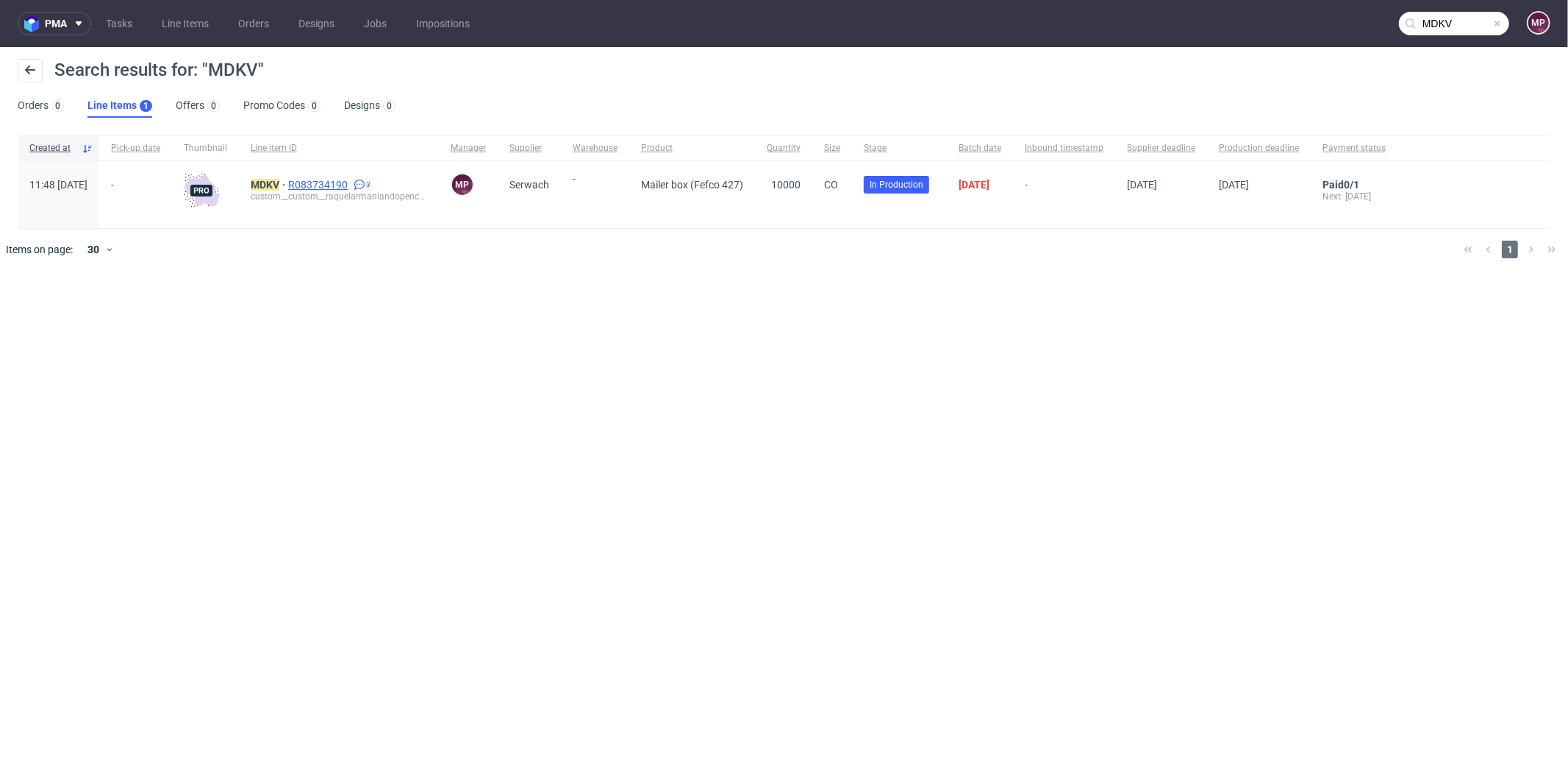
click at [350, 182] on span "R083734190" at bounding box center [319, 184] width 63 height 11
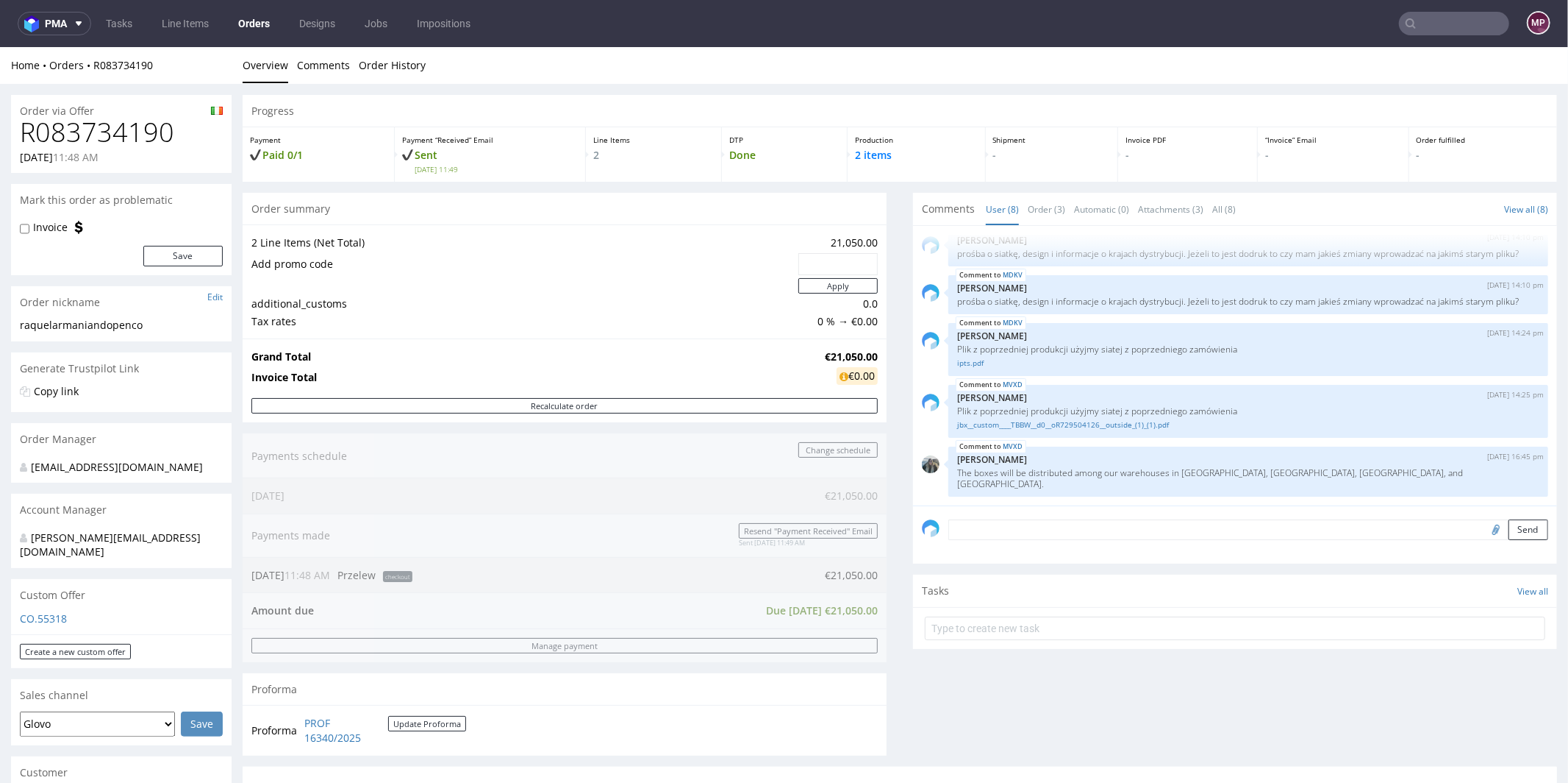
scroll to position [538, 0]
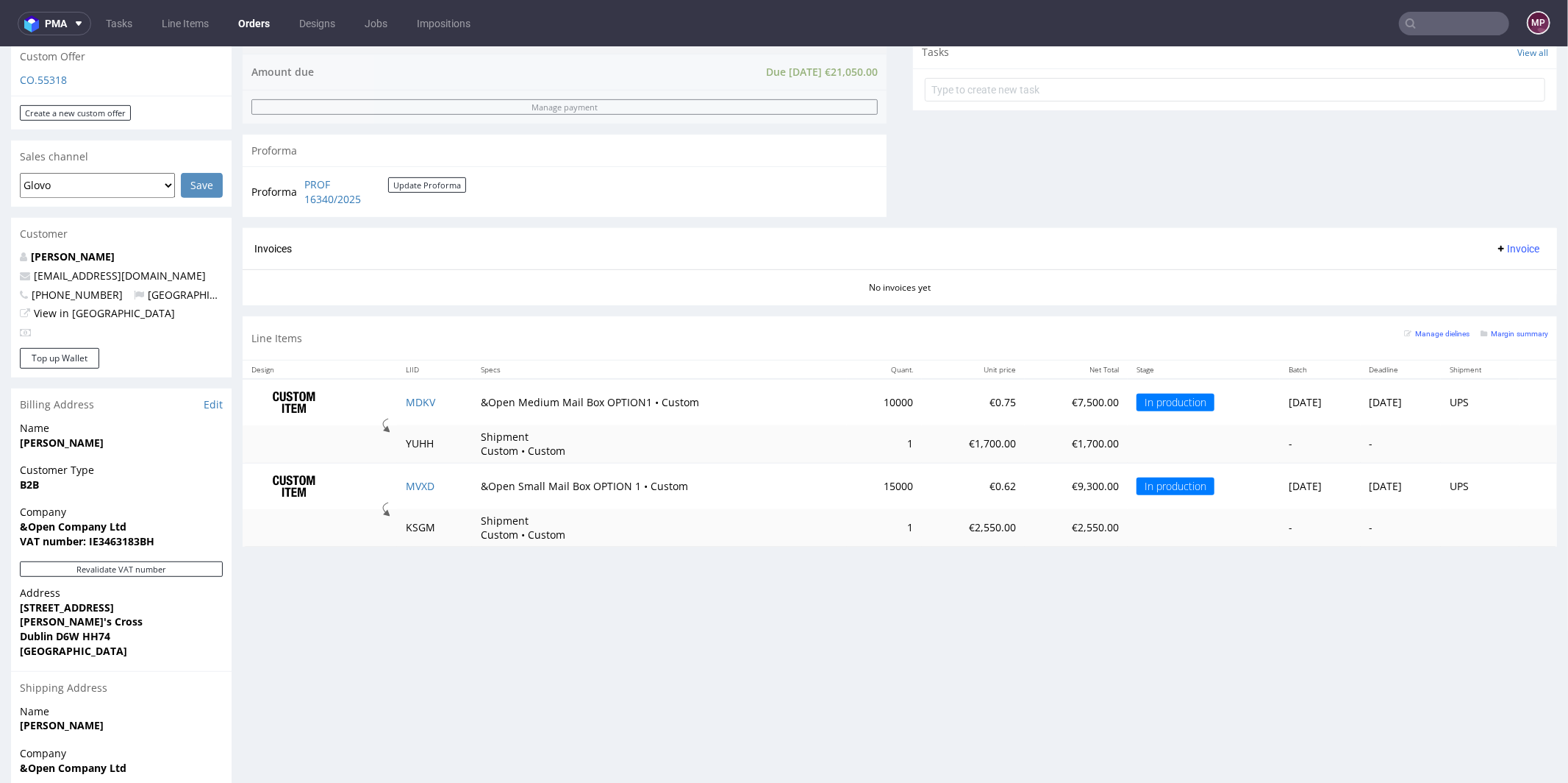
click at [1455, 22] on input "text" at bounding box center [1454, 23] width 110 height 24
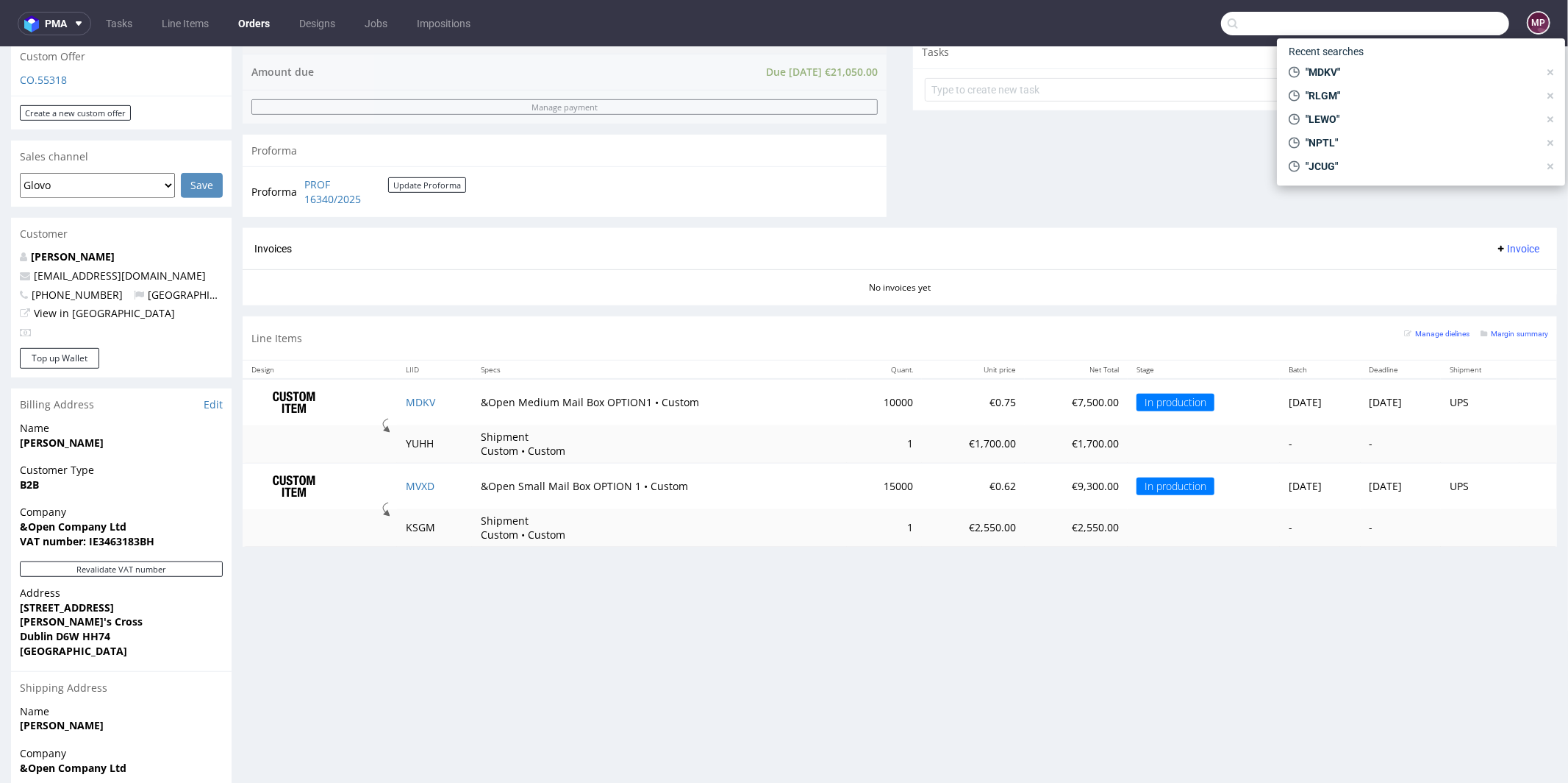
paste input "DMVU"
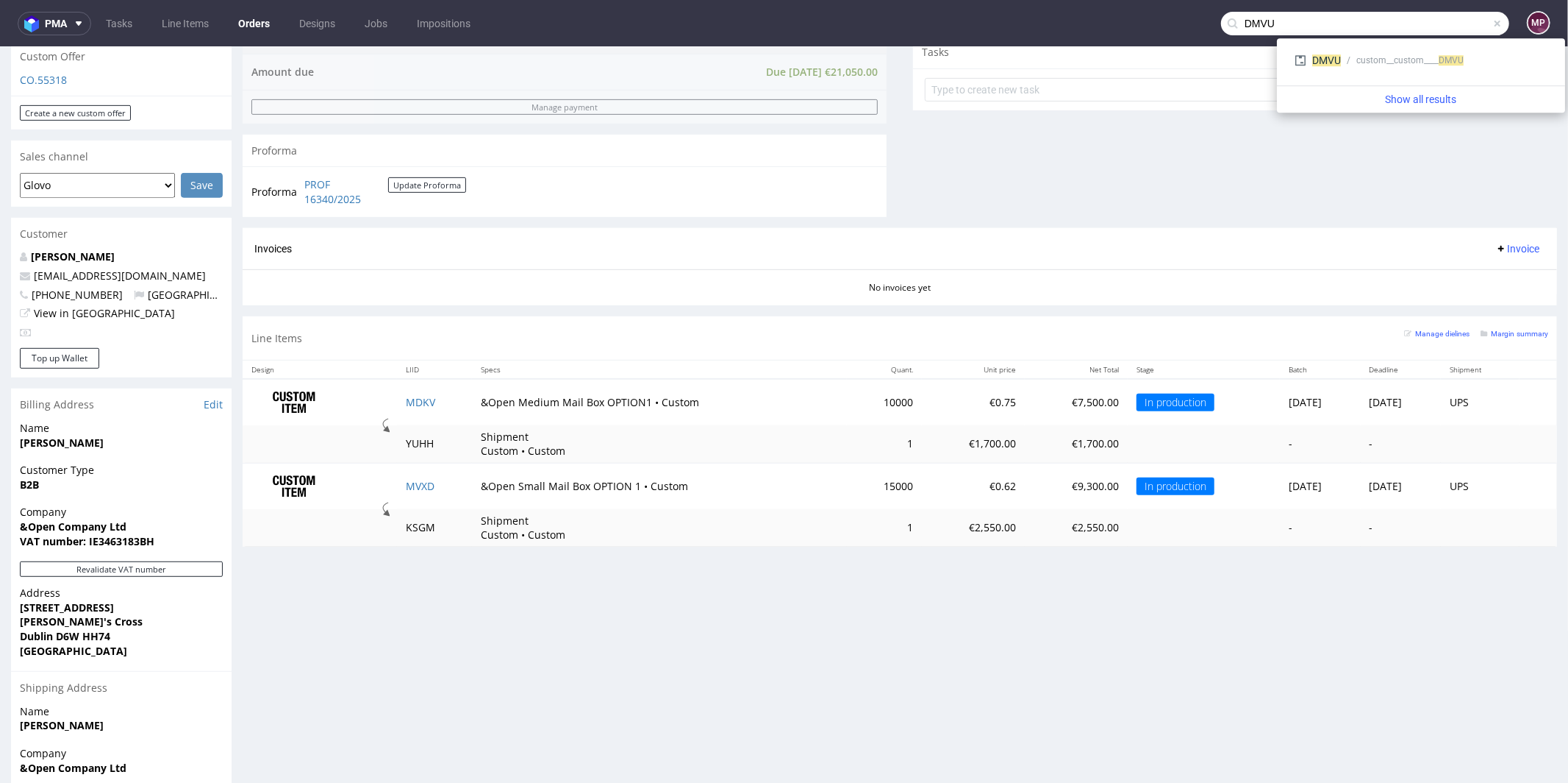
type input "DMVU"
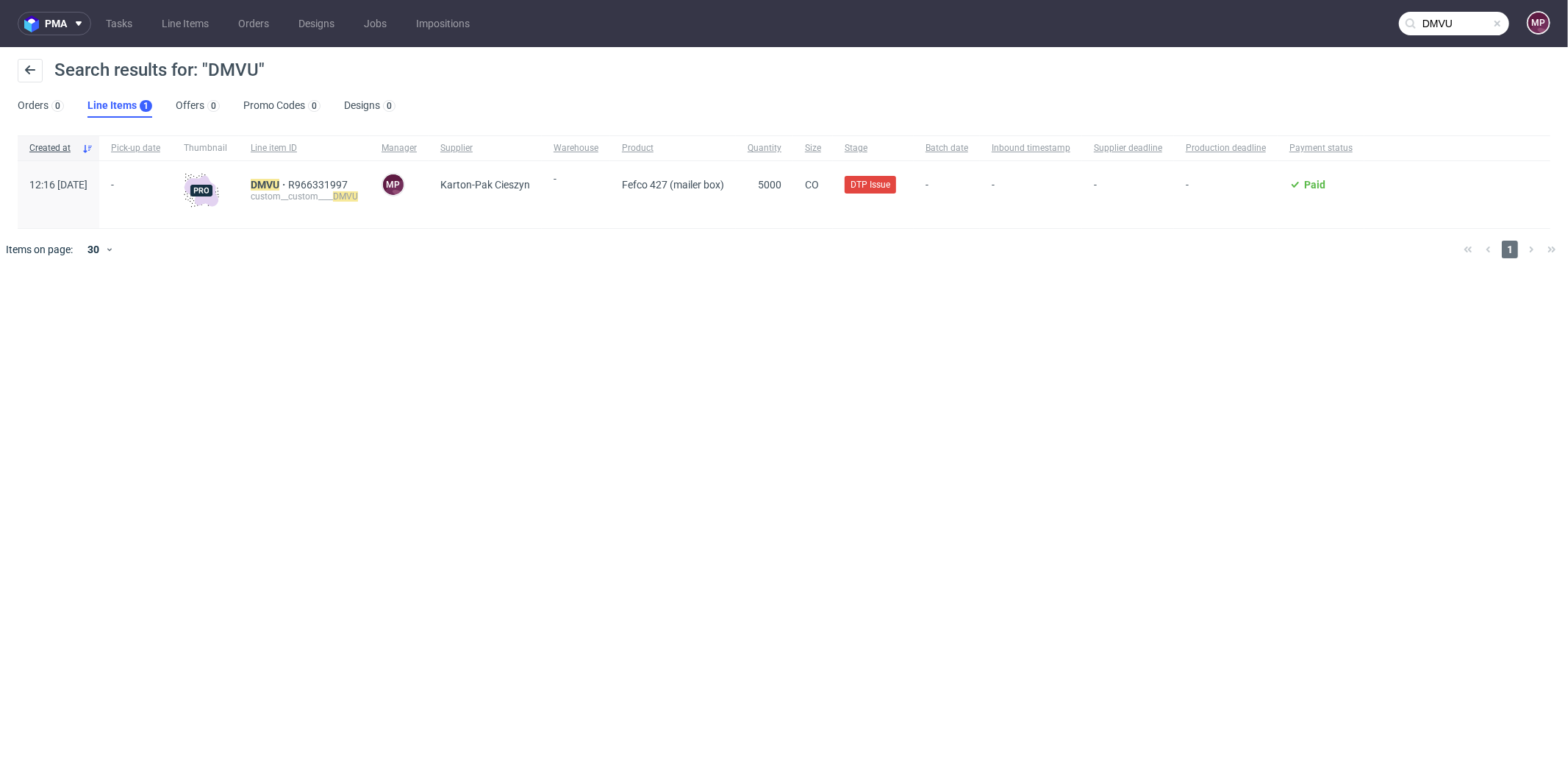
click at [1500, 23] on span at bounding box center [1497, 23] width 11 height 11
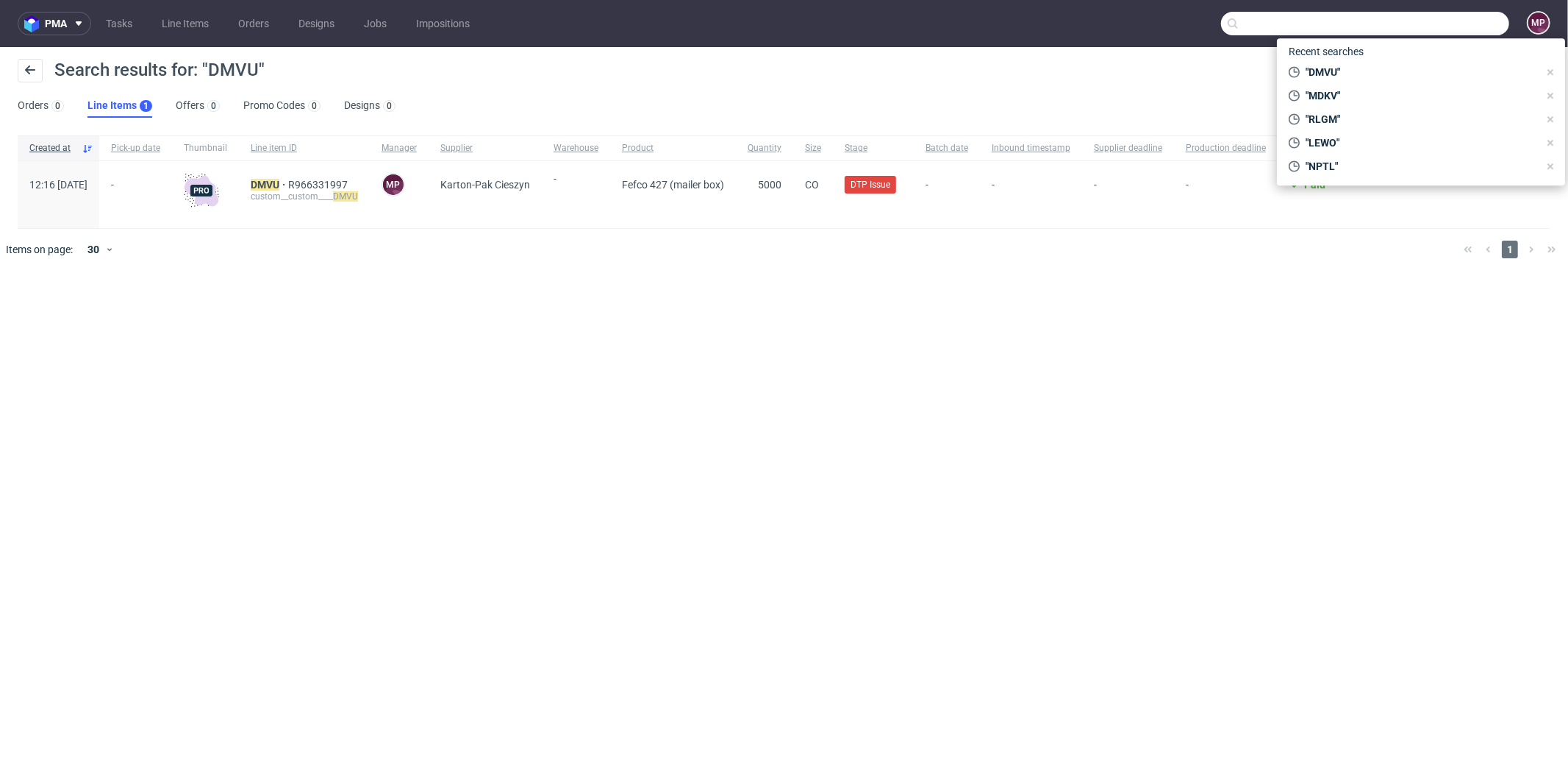
click at [1487, 25] on input "text" at bounding box center [1365, 23] width 288 height 24
paste input "MCMX"
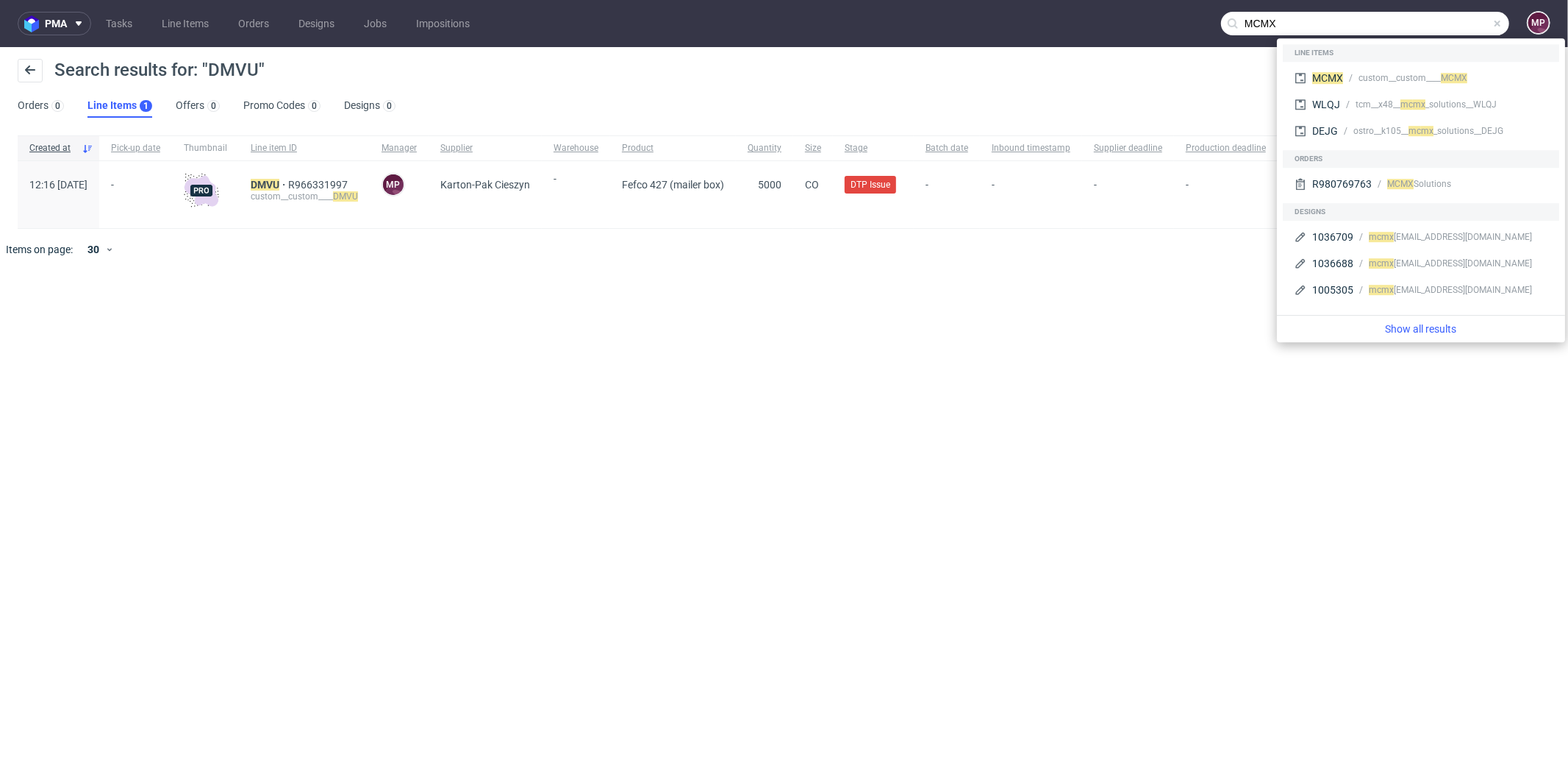
type input "MCMX"
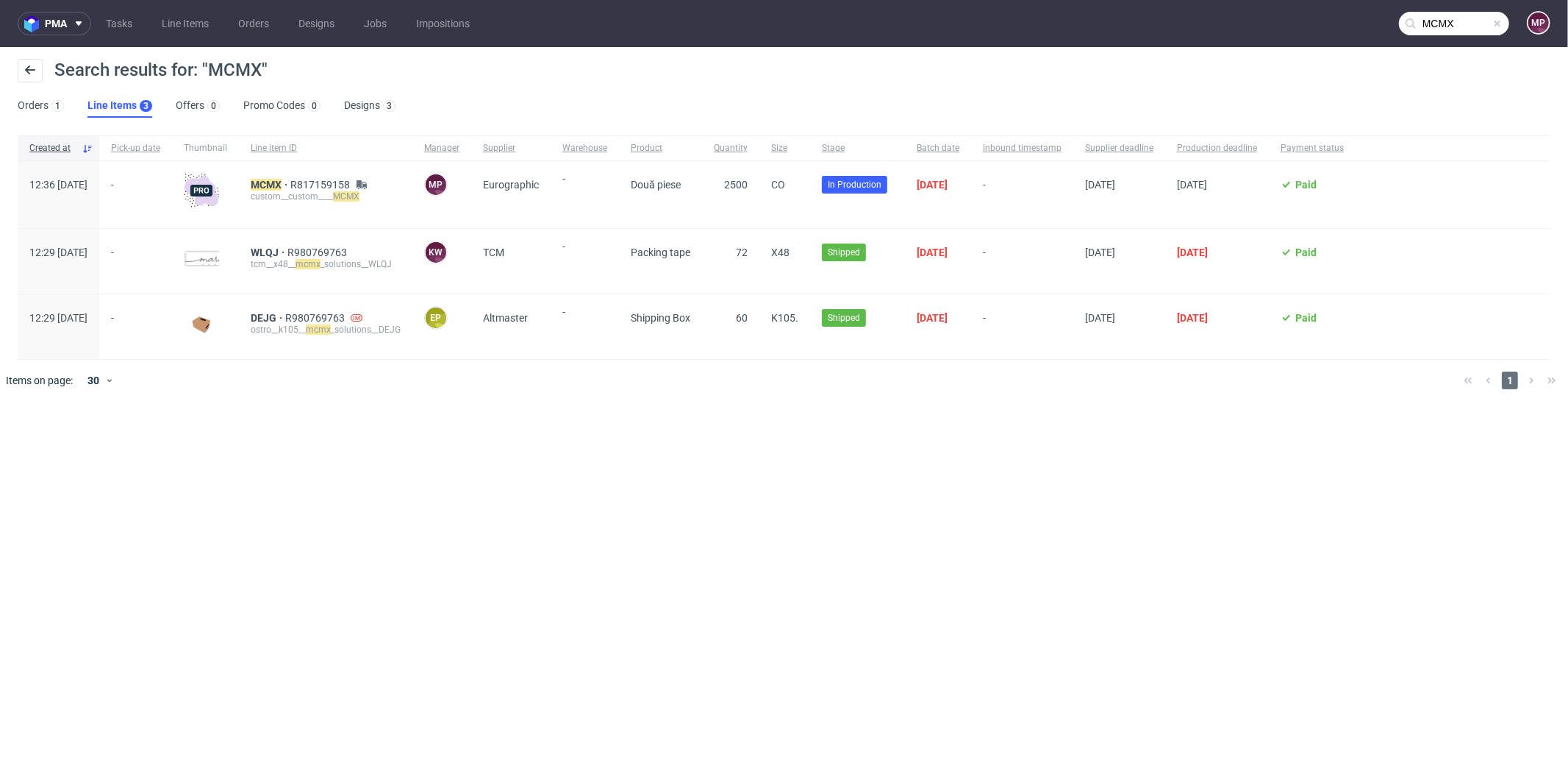
click at [306, 191] on div "custom__custom____ MCMX" at bounding box center [326, 196] width 150 height 11
click at [282, 184] on mark "MCMX" at bounding box center [266, 184] width 31 height 11
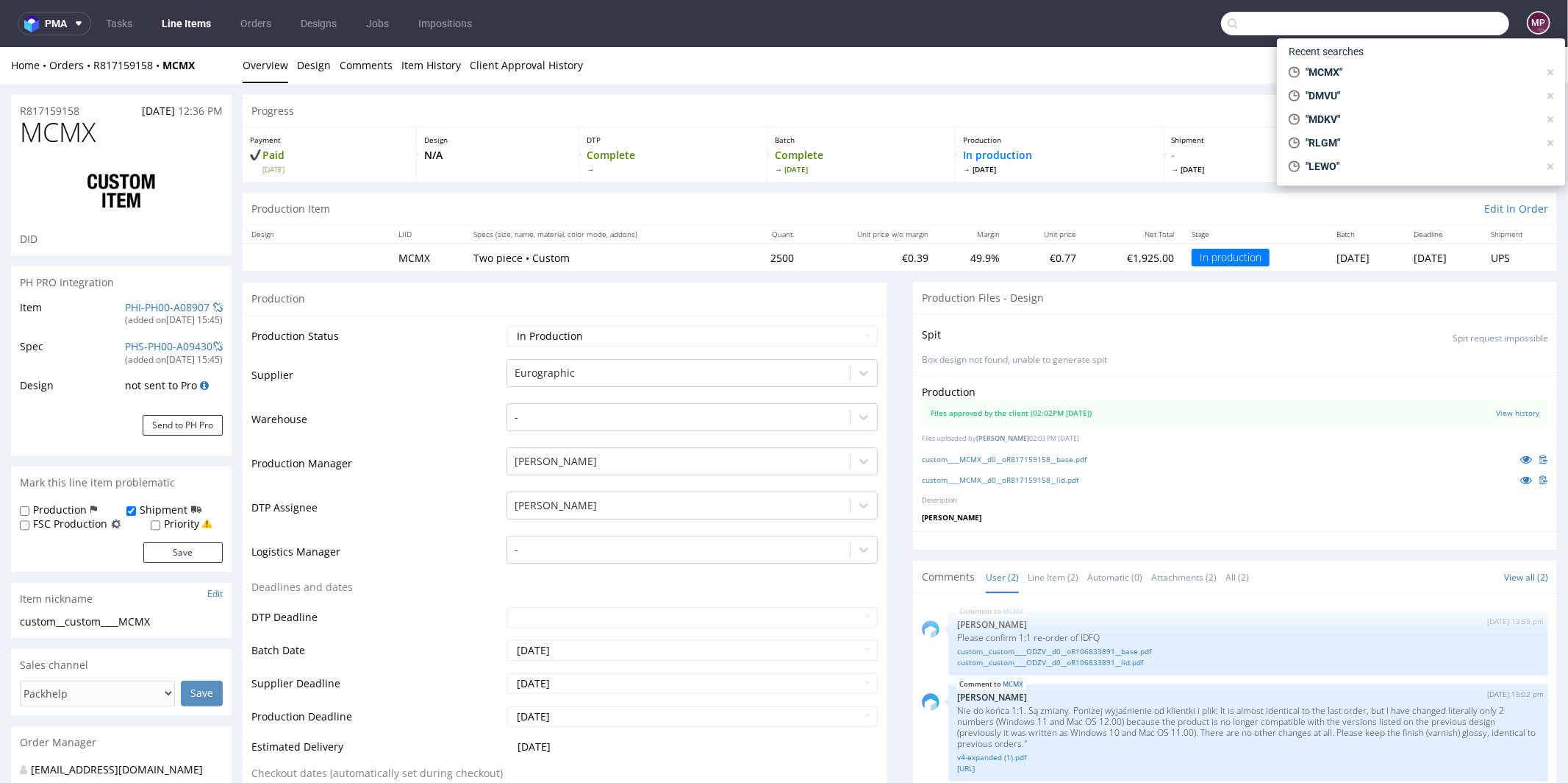
click at [1441, 29] on input "text" at bounding box center [1365, 23] width 288 height 24
paste input "XGBW"
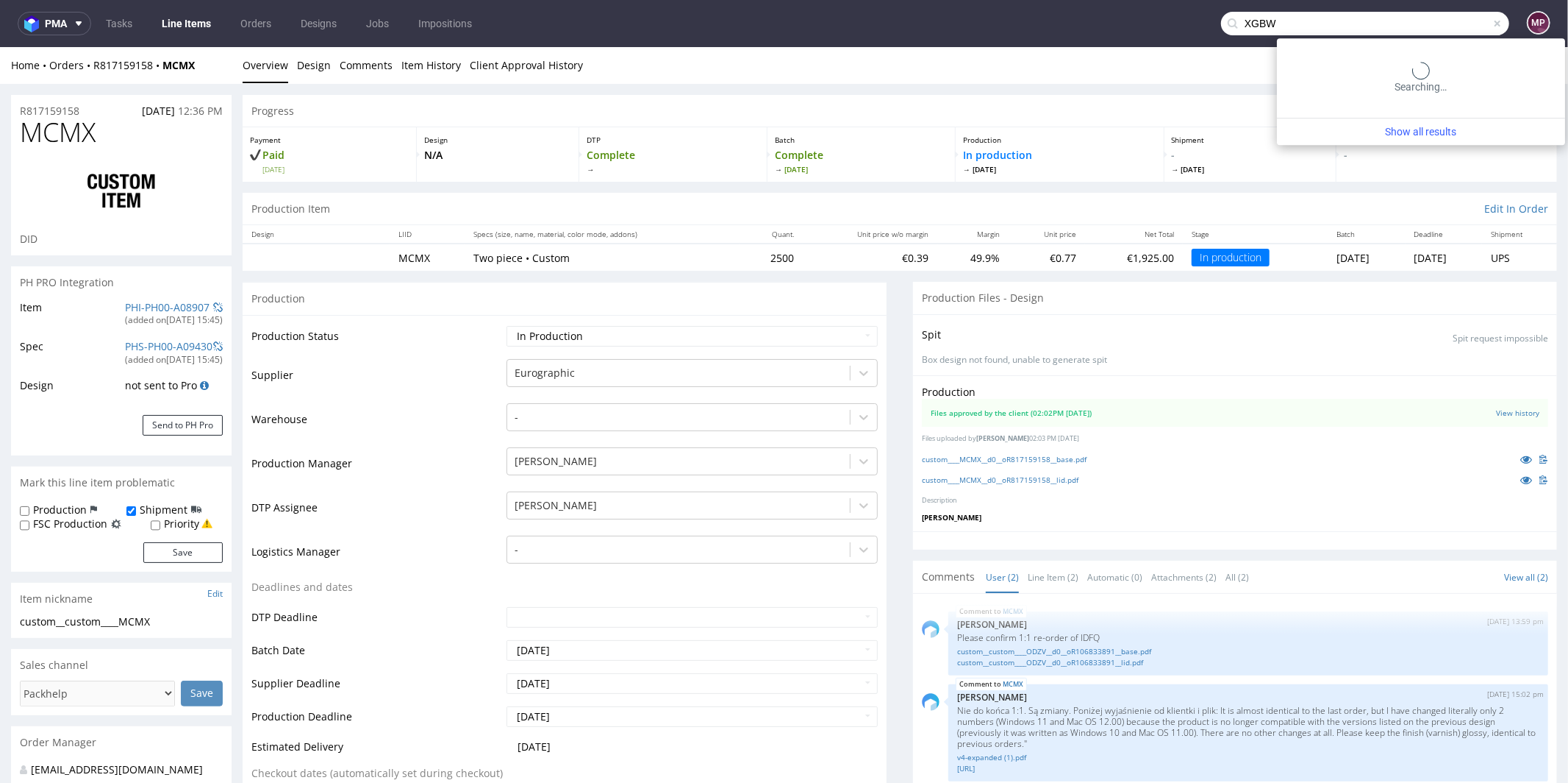
type input "XGBW"
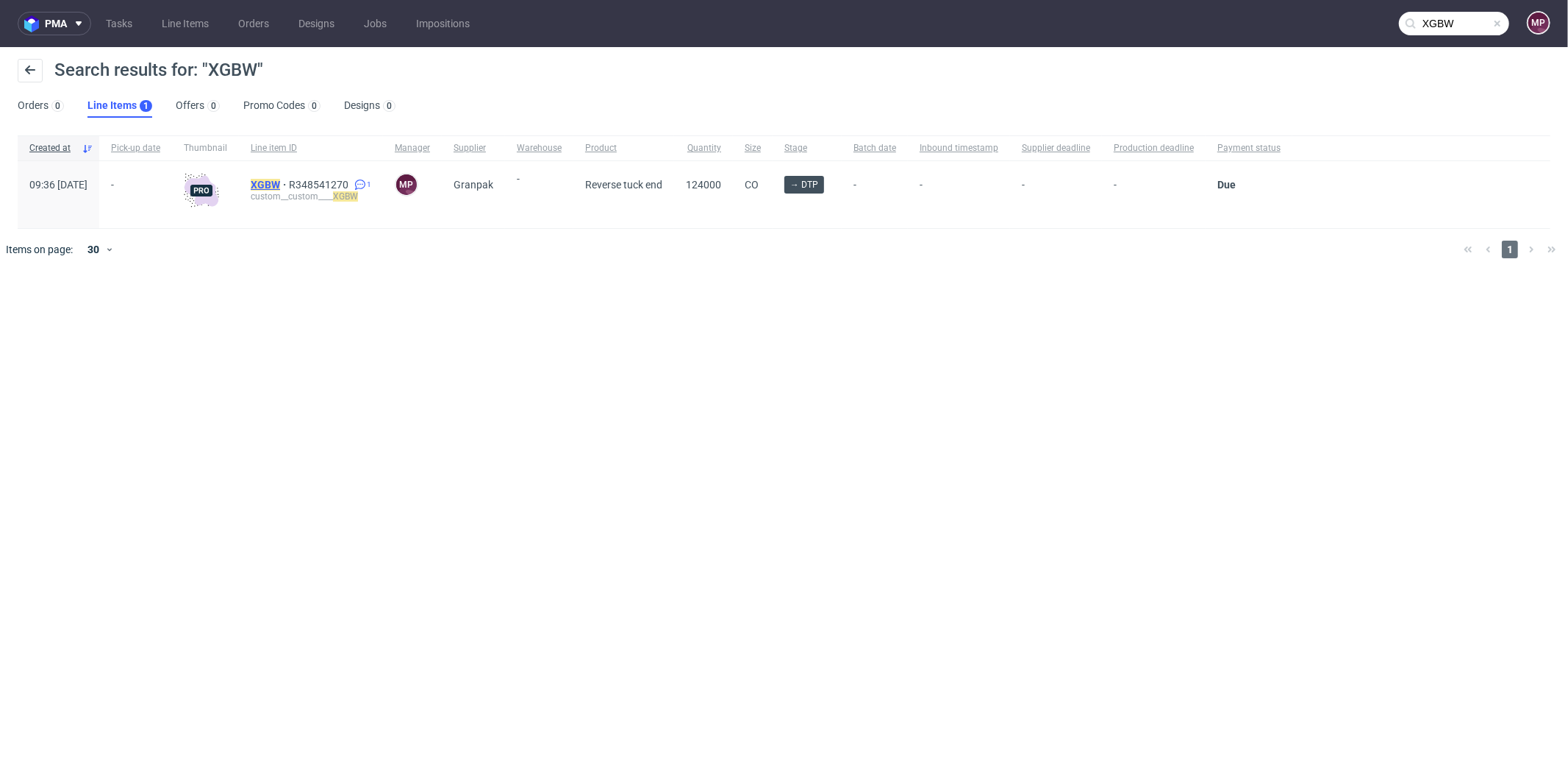
click at [289, 185] on span "XGBW" at bounding box center [269, 184] width 38 height 11
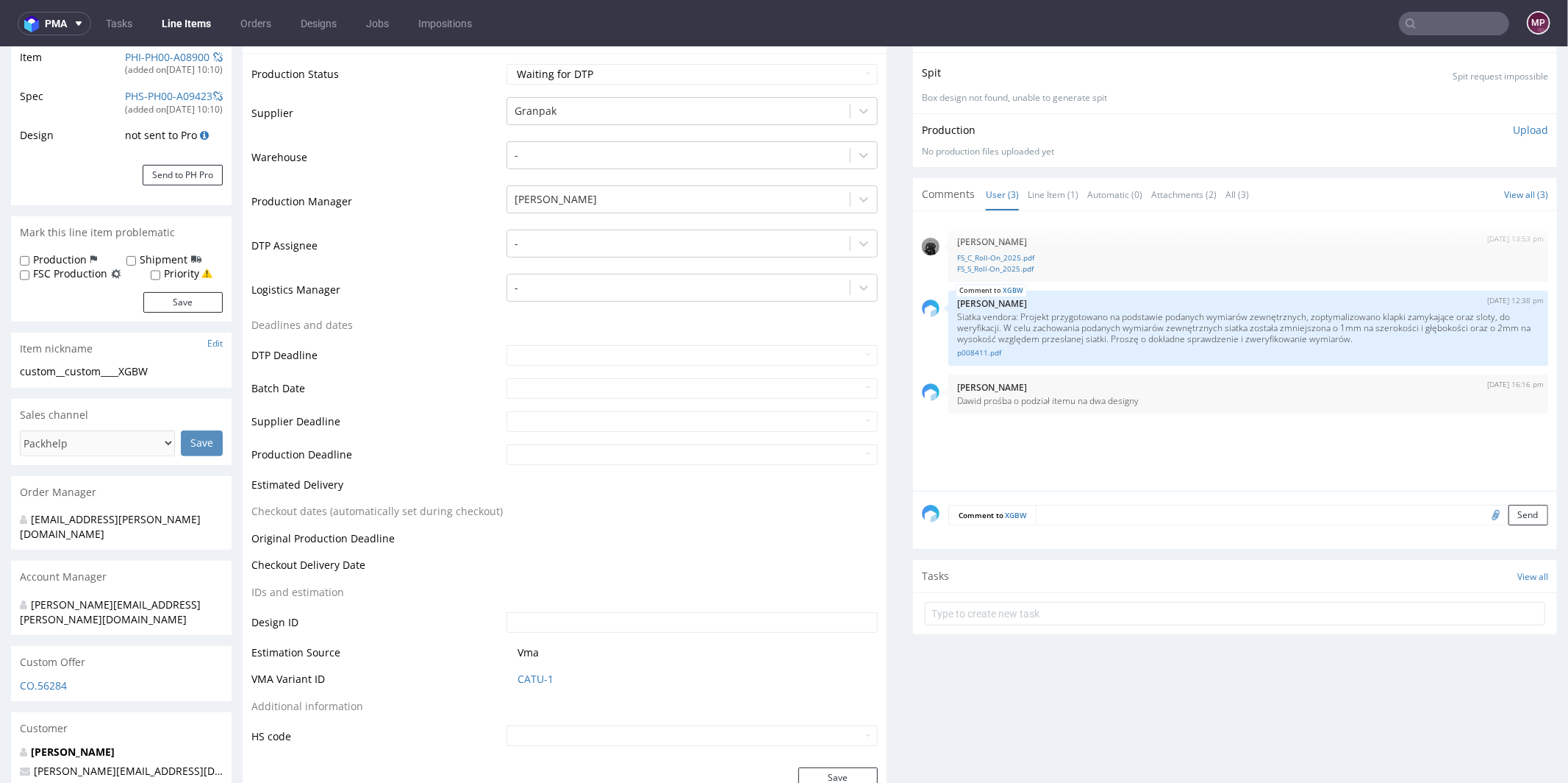
scroll to position [343, 0]
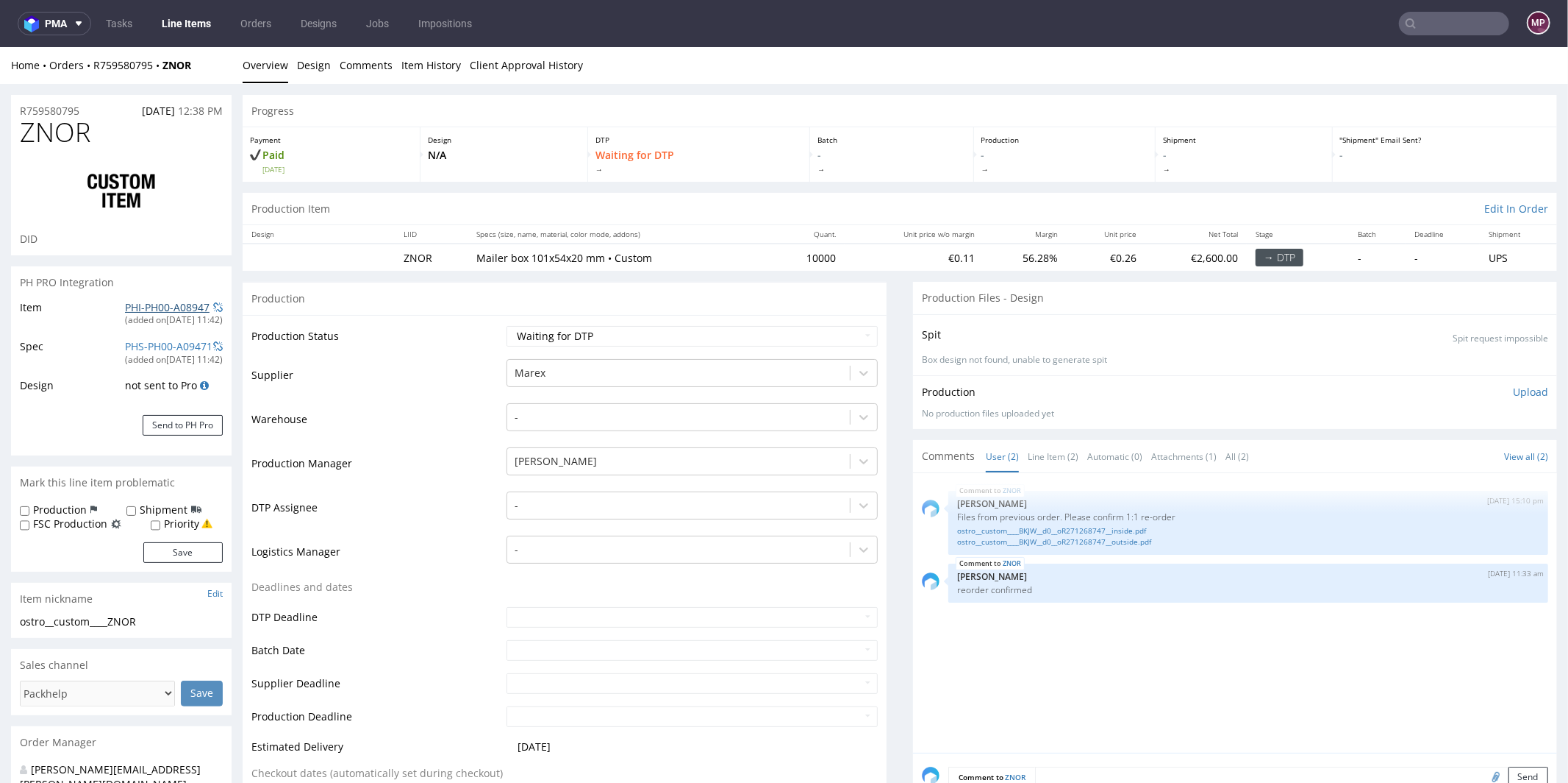
click at [184, 305] on link "PHI-PH00-A08947" at bounding box center [167, 307] width 85 height 14
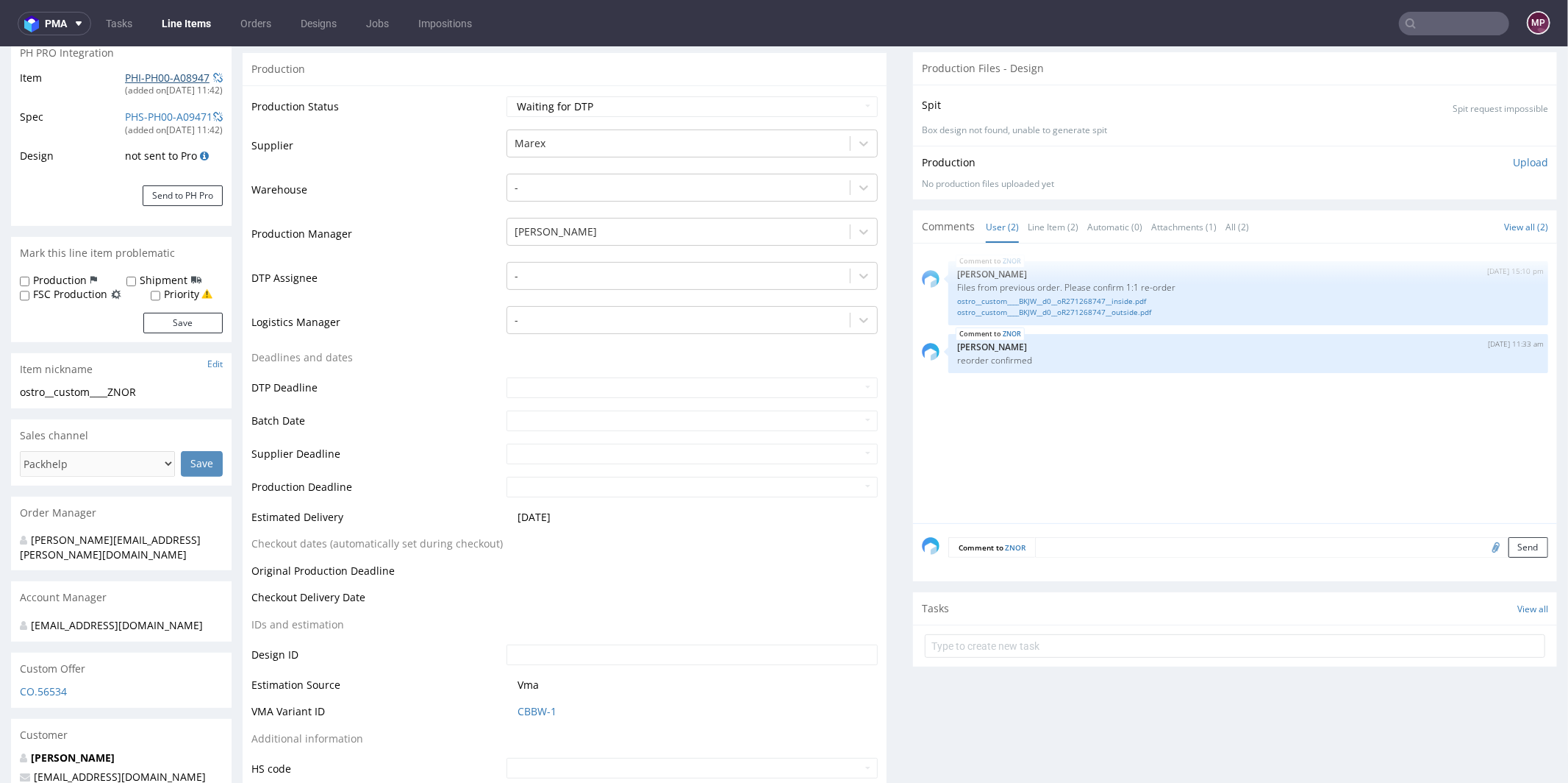
scroll to position [292, 0]
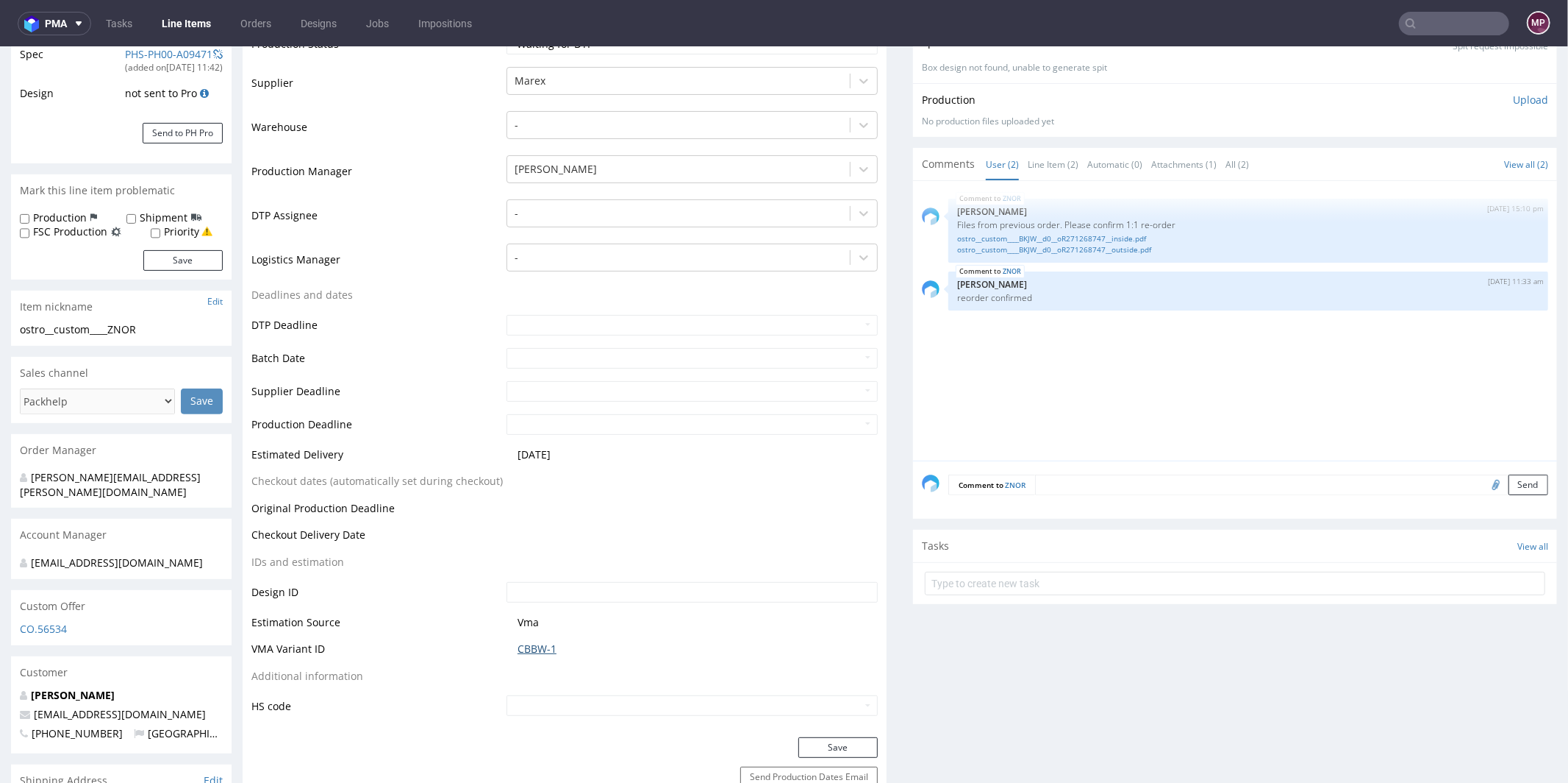
click at [539, 650] on link "CBBW-1" at bounding box center [537, 647] width 39 height 15
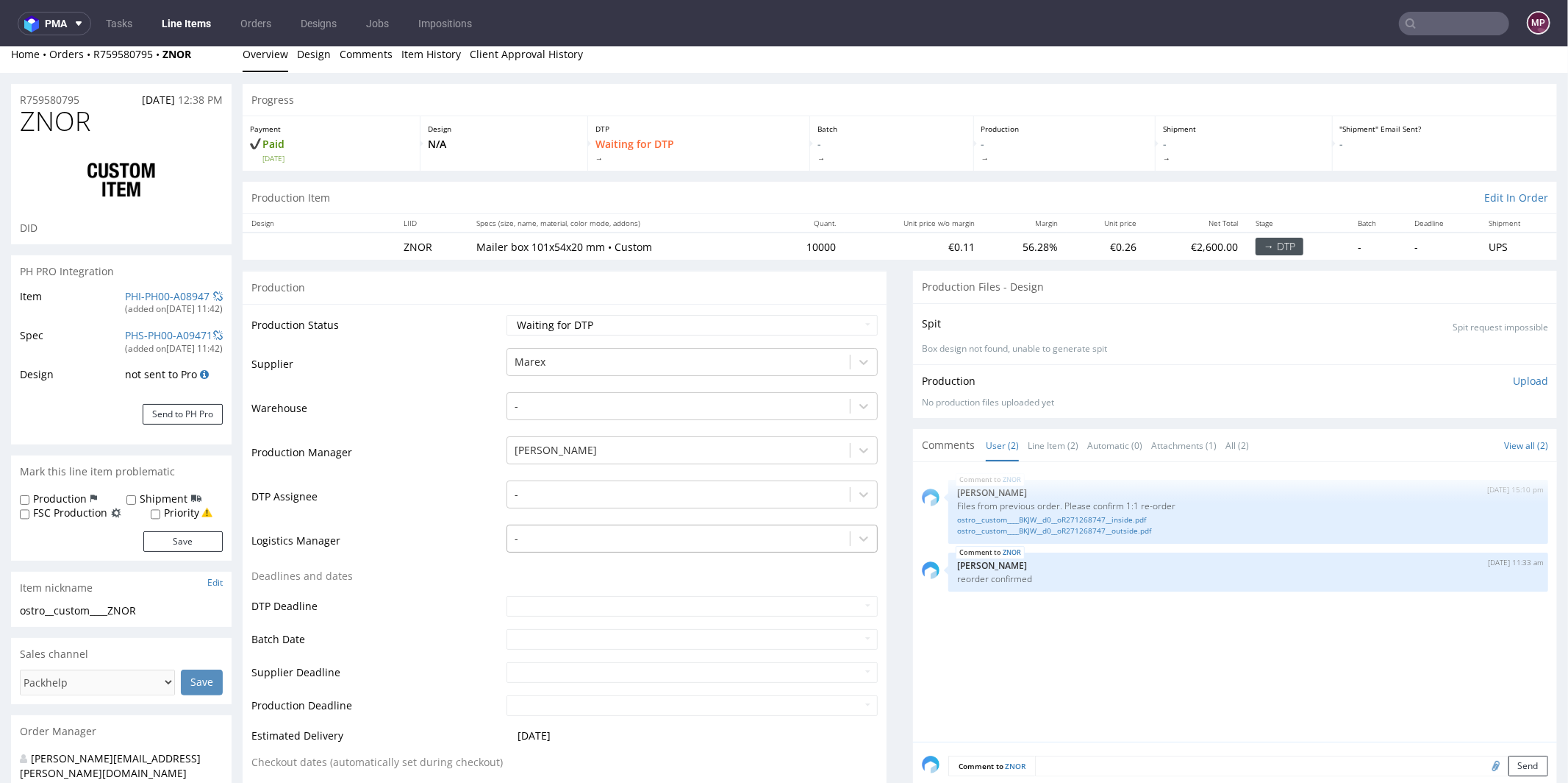
scroll to position [0, 0]
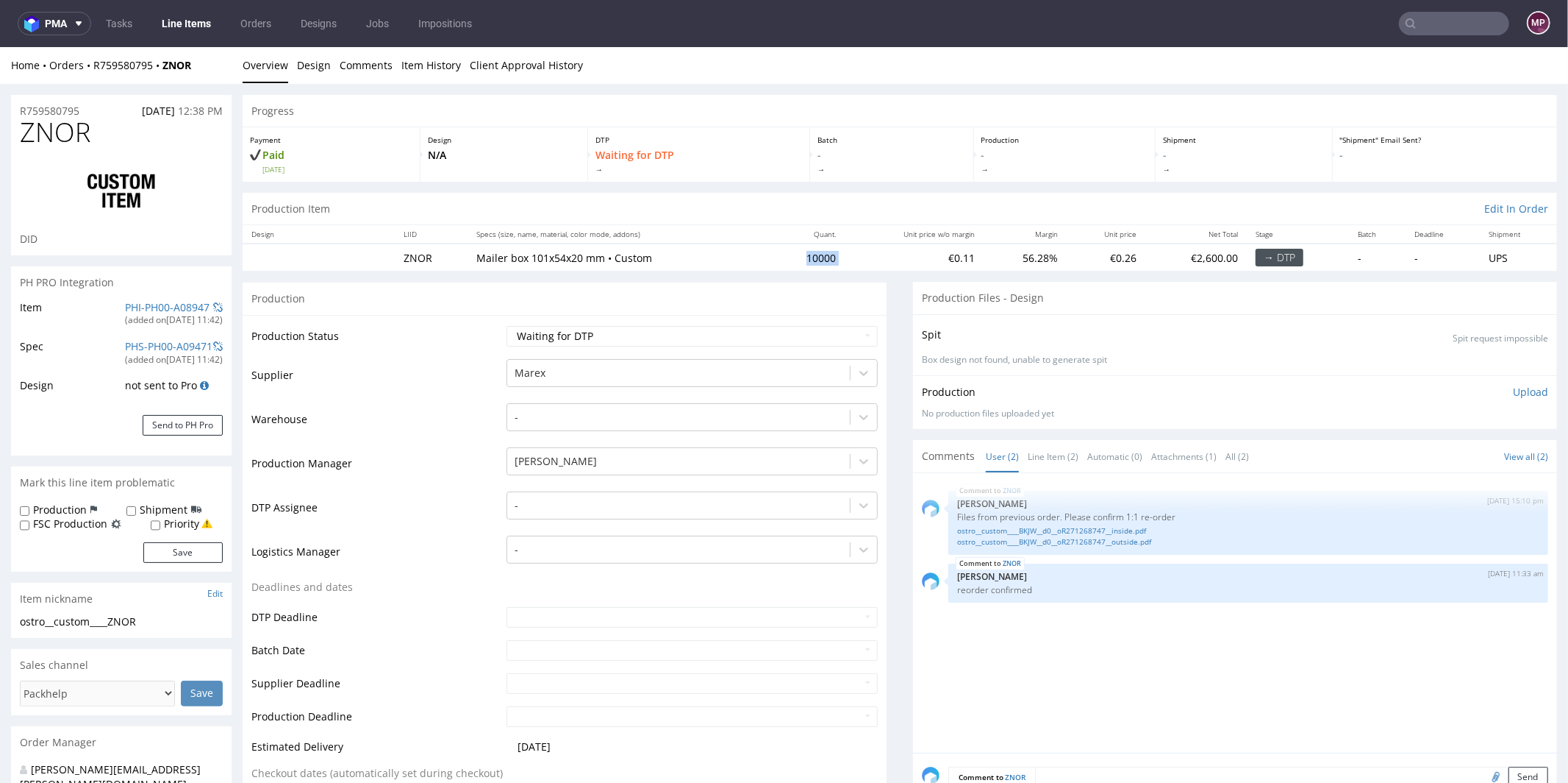
drag, startPoint x: 839, startPoint y: 252, endPoint x: 774, endPoint y: 256, distance: 65.1
click at [774, 256] on tr "ZNOR Mailer box 101x54x20 mm • Custom 10000 €0.11 56.28% €0.26 €2,600.00 → DTP …" at bounding box center [900, 256] width 1314 height 27
copy td "10000"
drag, startPoint x: 130, startPoint y: 136, endPoint x: 20, endPoint y: 136, distance: 110.0
click at [20, 136] on h1 "ZNOR" at bounding box center [121, 131] width 202 height 29
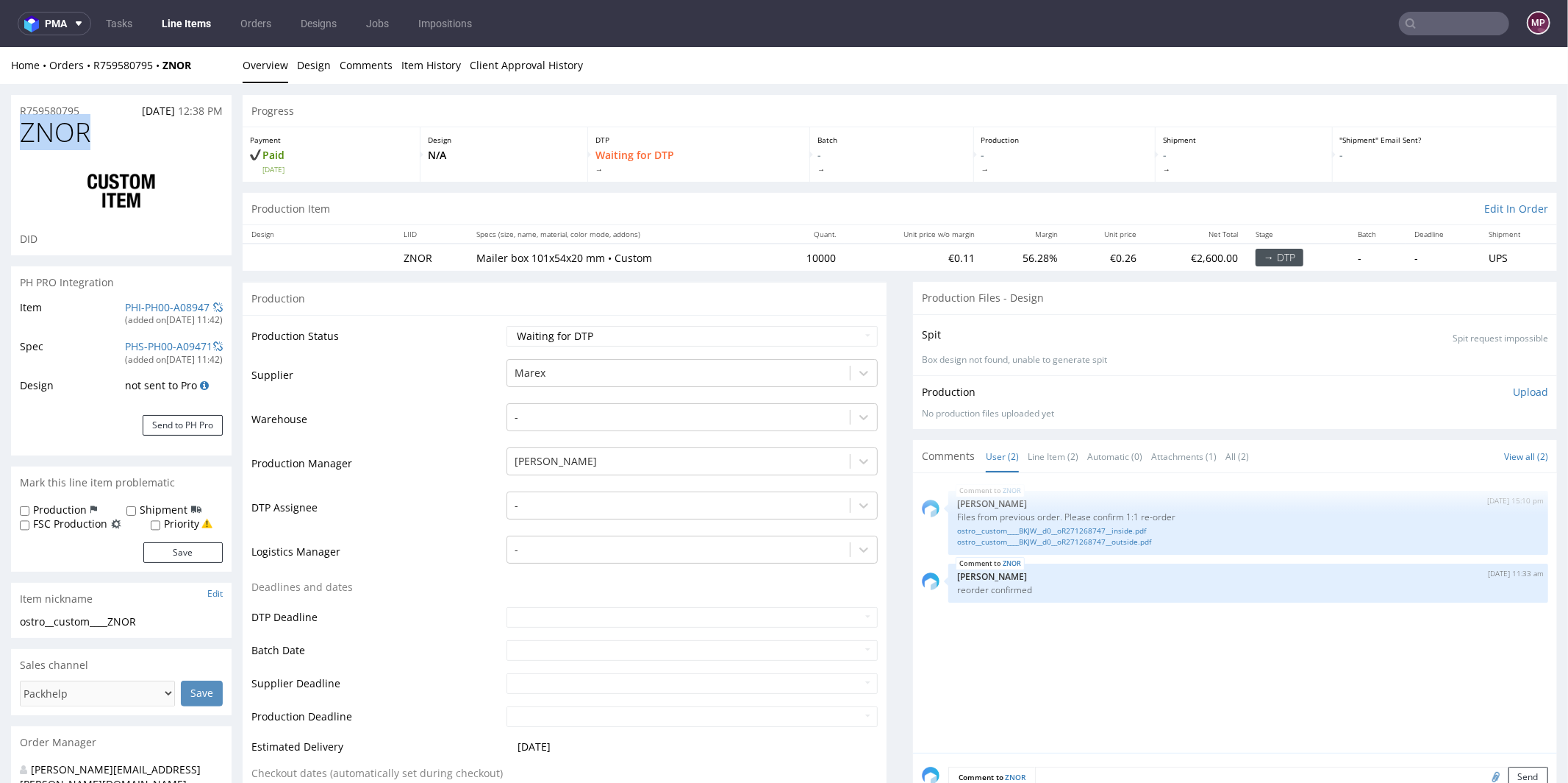
copy span "ZNOR"
click at [98, 117] on h1 "ZNOR" at bounding box center [121, 131] width 202 height 29
drag, startPoint x: 92, startPoint y: 109, endPoint x: 15, endPoint y: 110, distance: 77.0
click at [15, 110] on div "R759580795 [DATE] 12:38 PM" at bounding box center [121, 106] width 221 height 24
copy p "R759580795"
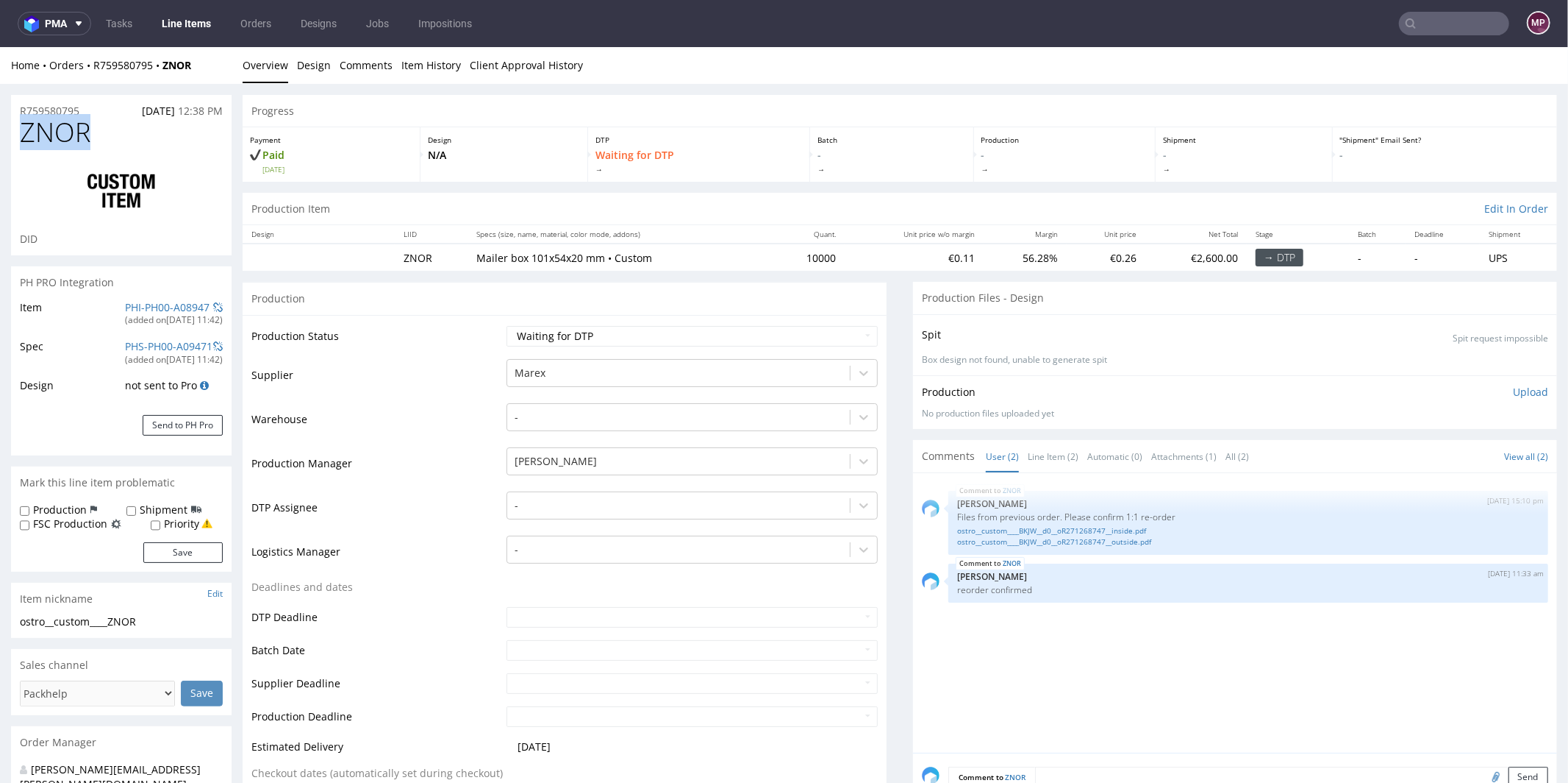
drag, startPoint x: 122, startPoint y: 137, endPoint x: 26, endPoint y: 132, distance: 96.1
click at [26, 132] on h1 "ZNOR" at bounding box center [121, 131] width 202 height 29
copy span "ZNOR"
click at [570, 330] on select "Waiting for Artwork Waiting for Diecut Waiting for Mockup Waiting for DTP Waiti…" at bounding box center [692, 335] width 372 height 20
select select "production_in_process"
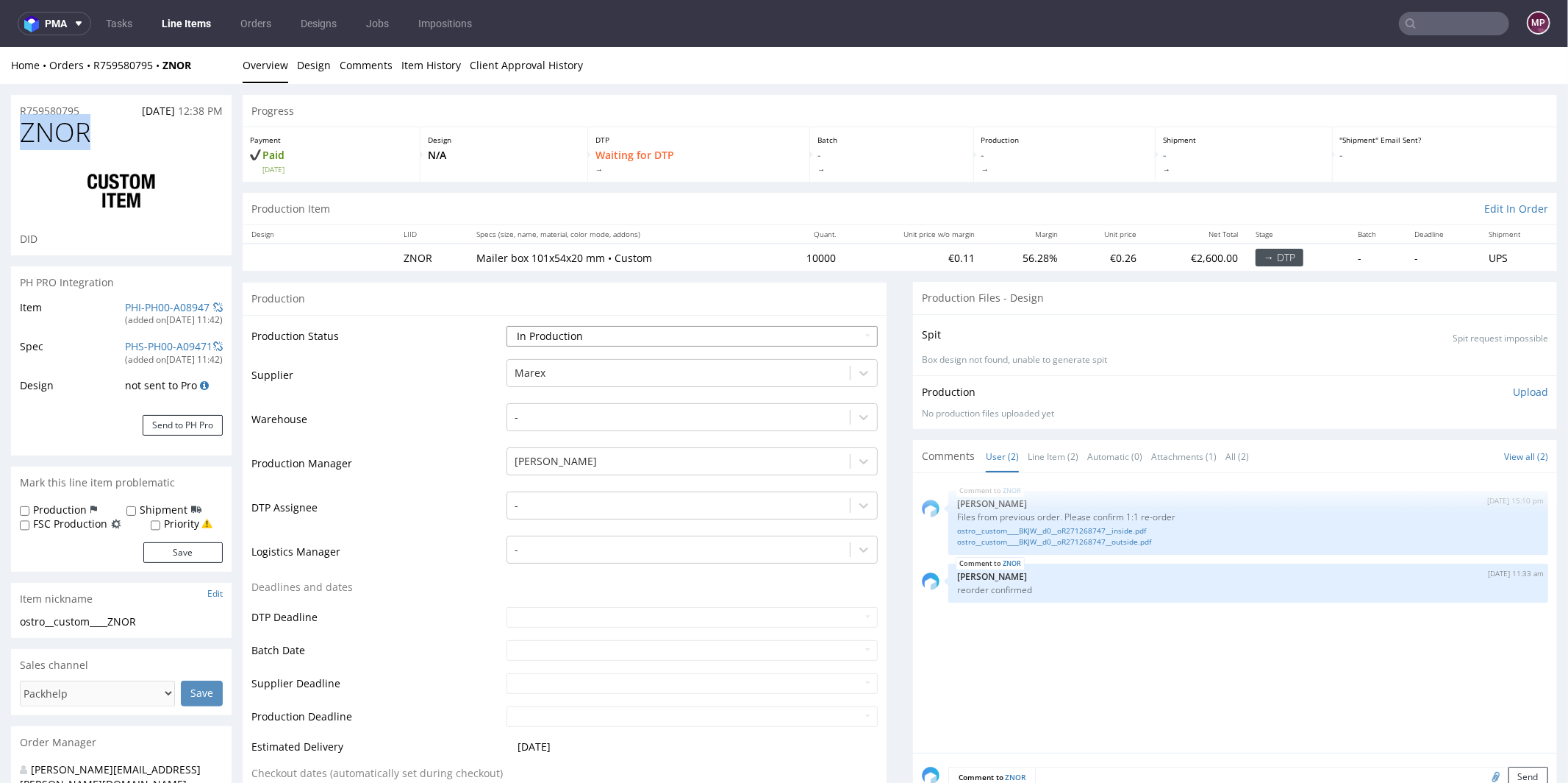
click at [506, 325] on select "Waiting for Artwork Waiting for Diecut Waiting for Mockup Waiting for DTP Waiti…" at bounding box center [692, 335] width 372 height 20
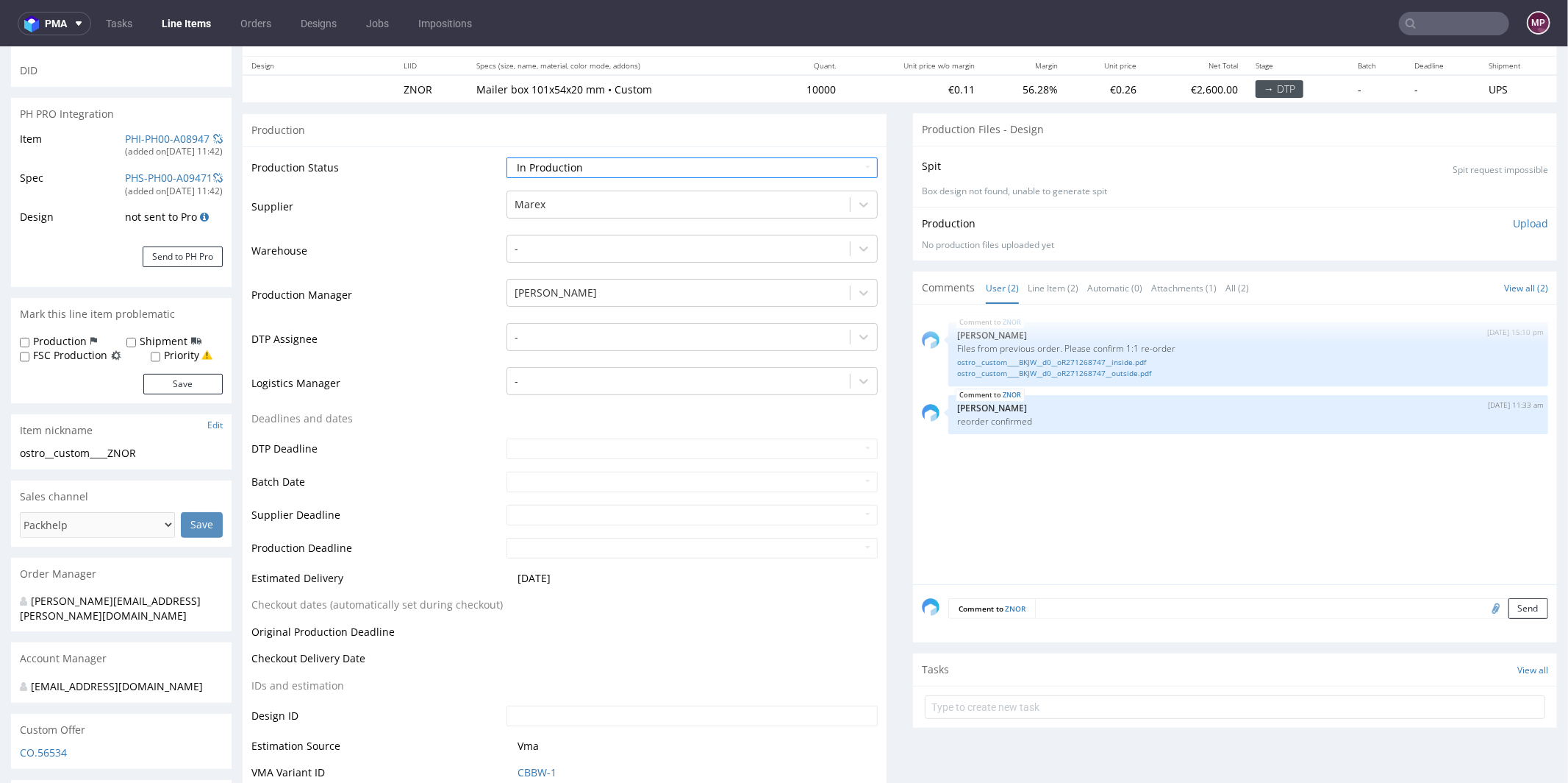
scroll to position [169, 0]
click at [519, 482] on input "text" at bounding box center [692, 480] width 372 height 20
click at [602, 408] on td "21" at bounding box center [606, 412] width 22 height 22
type input "[DATE]"
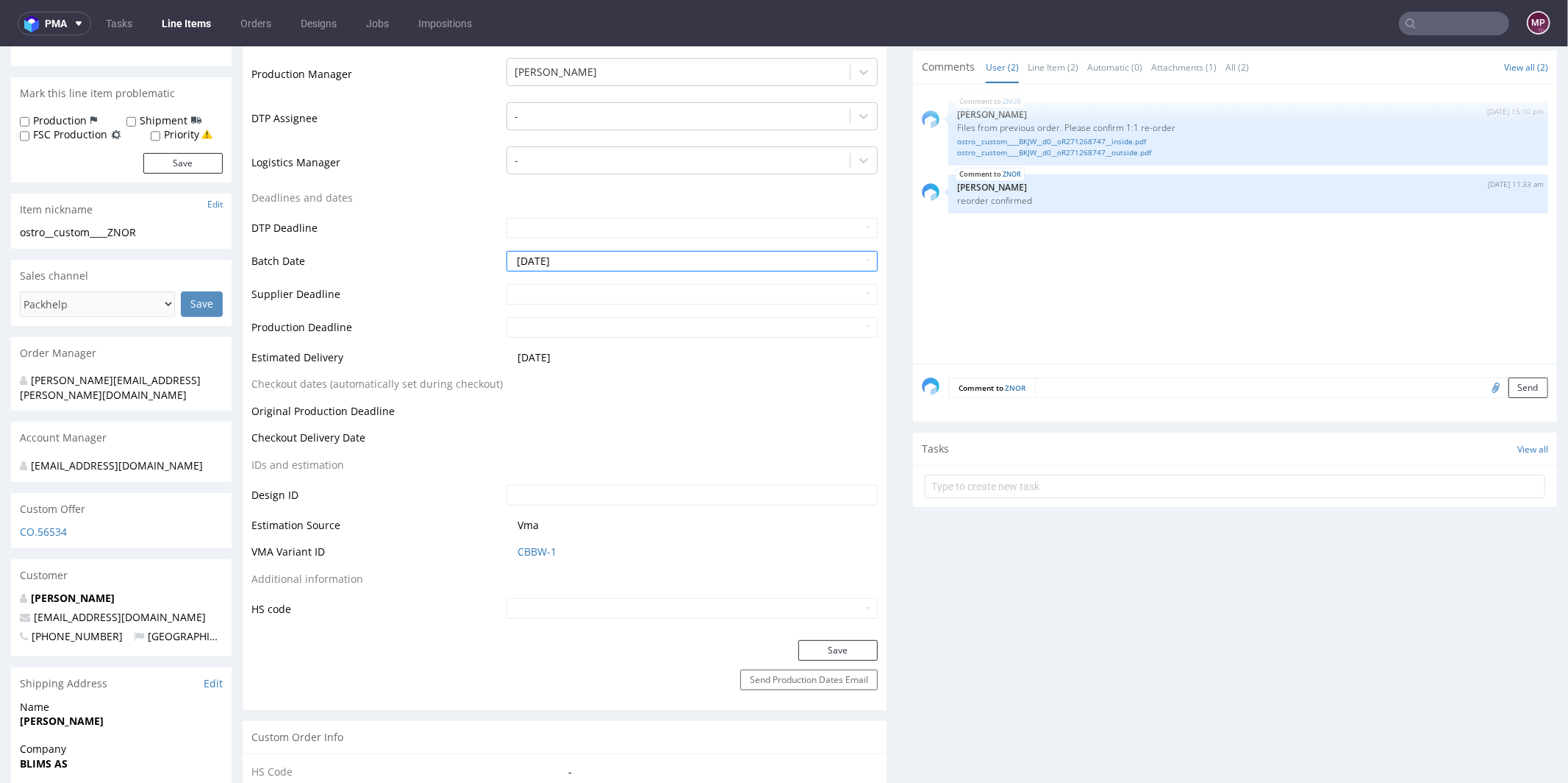
scroll to position [484, 0]
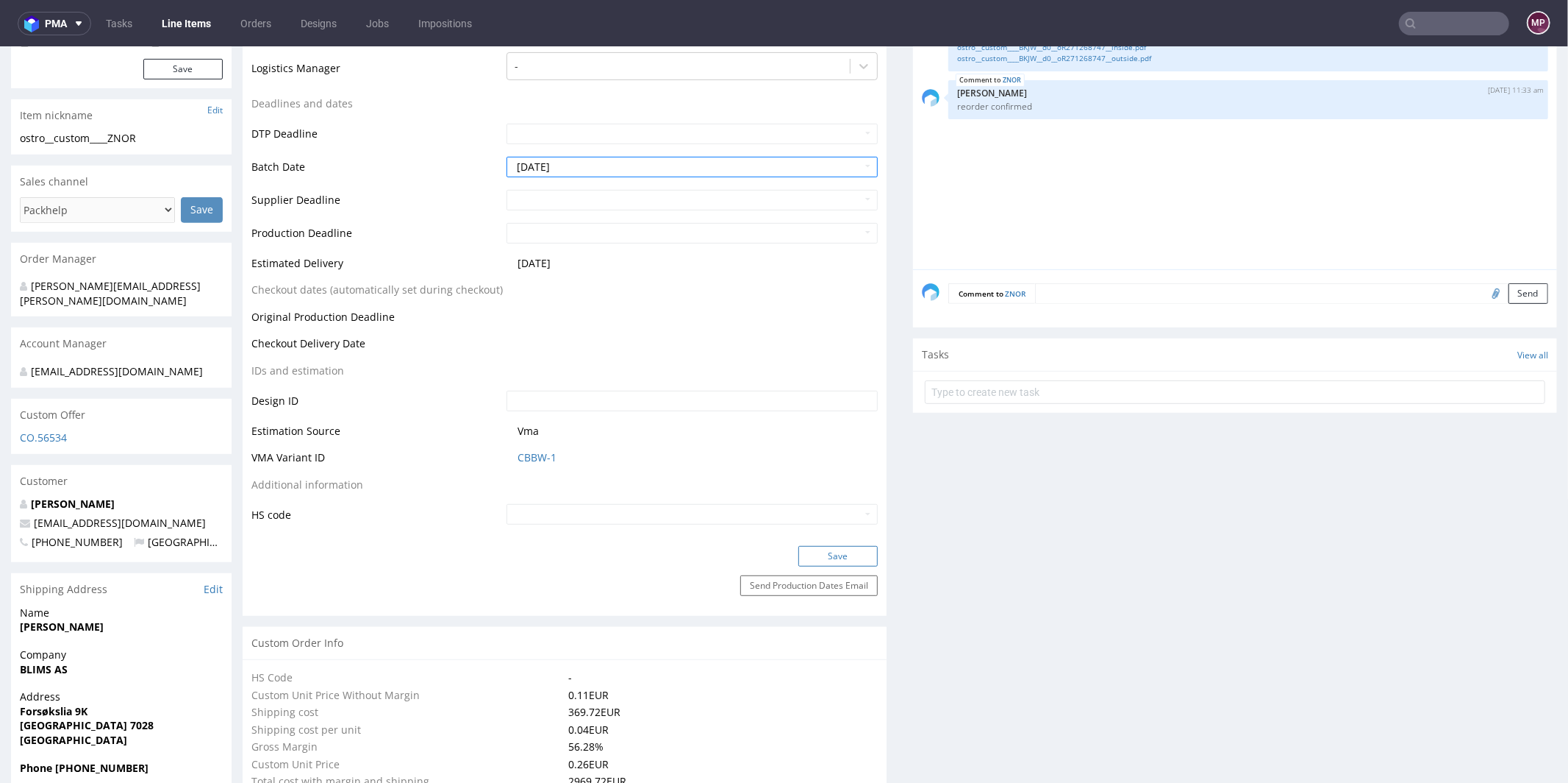
click at [839, 549] on button "Save" at bounding box center [838, 555] width 79 height 20
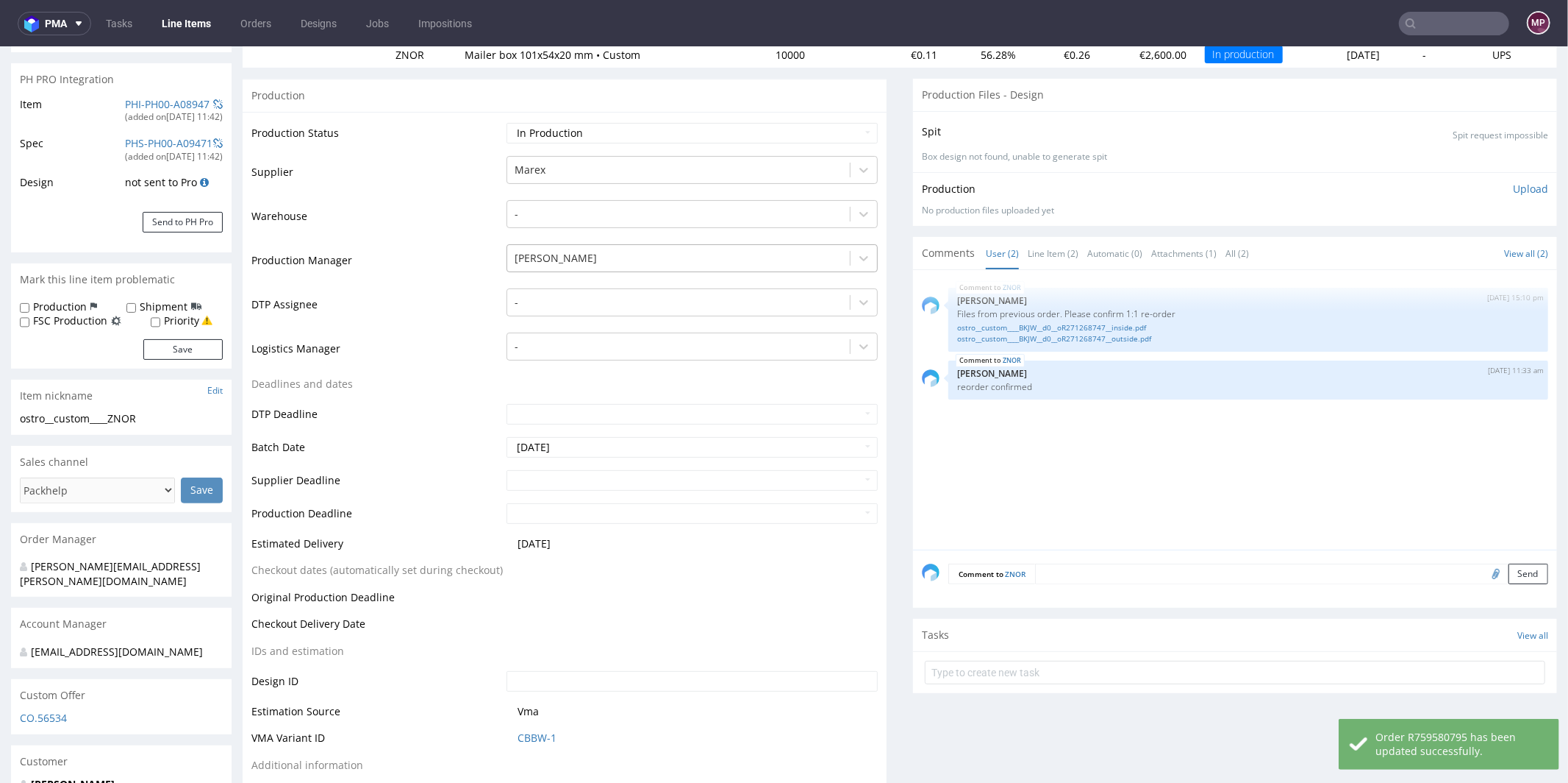
scroll to position [0, 0]
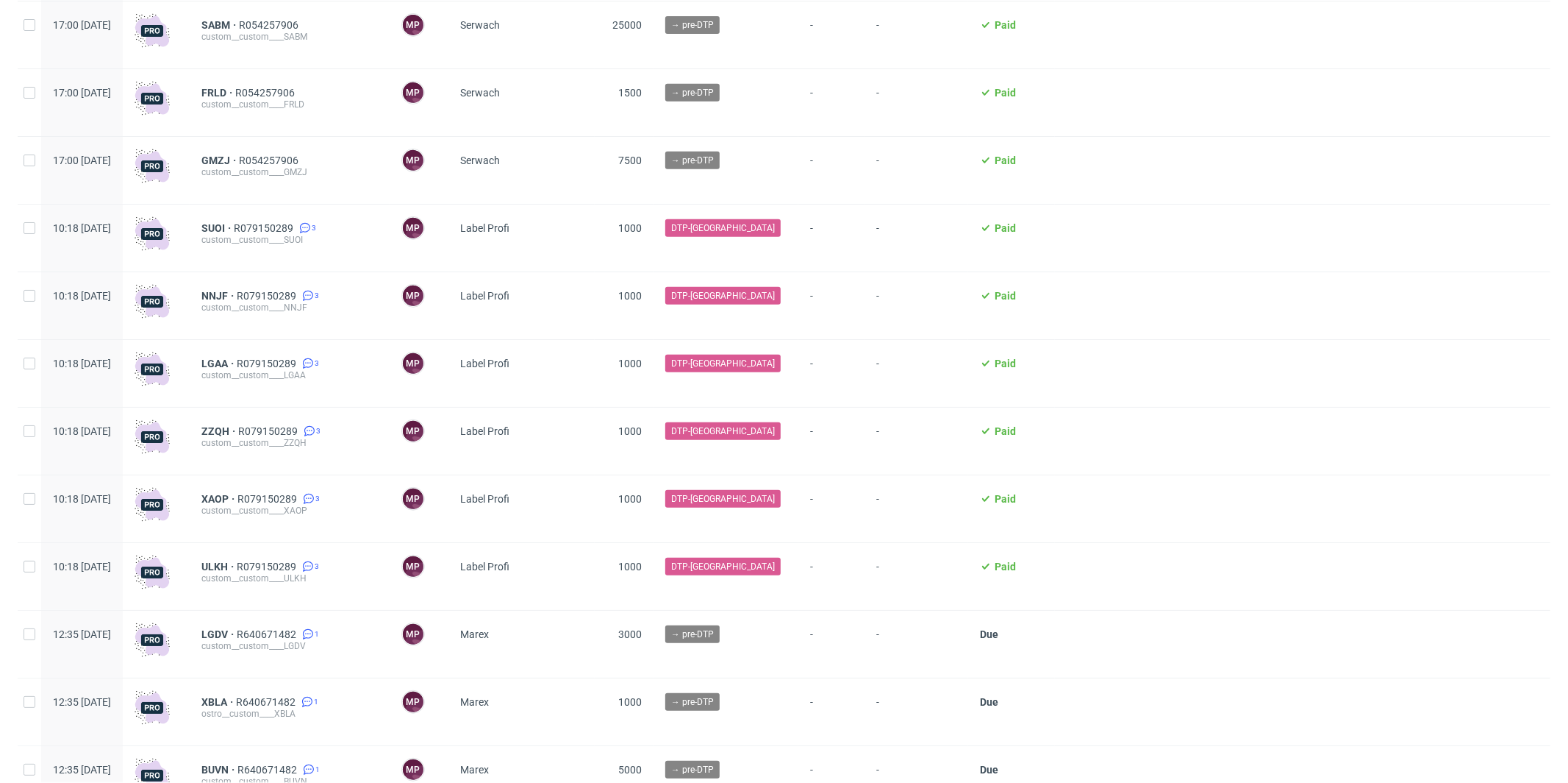
scroll to position [670, 0]
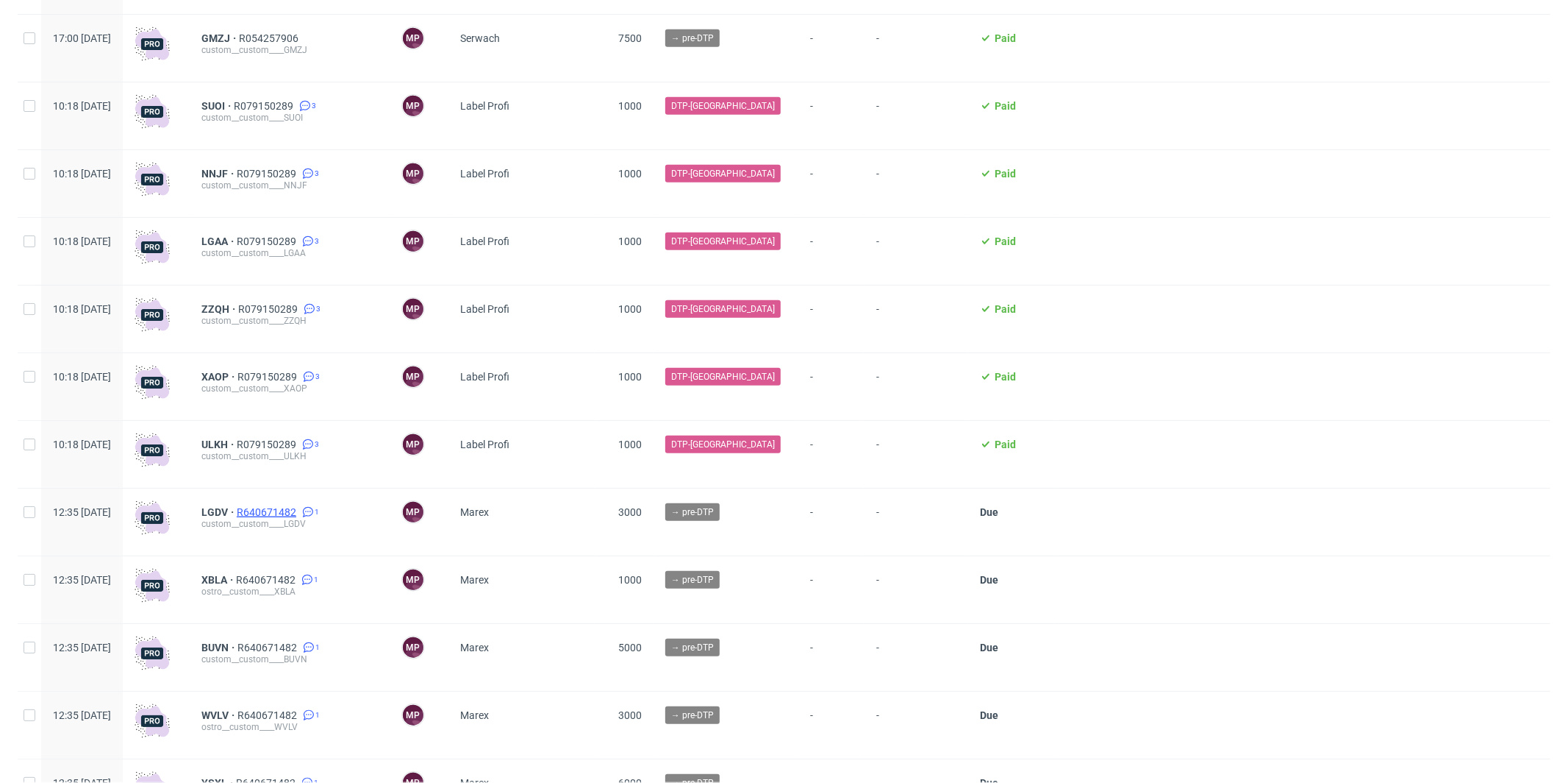
click at [299, 514] on span "R640671482" at bounding box center [268, 512] width 63 height 11
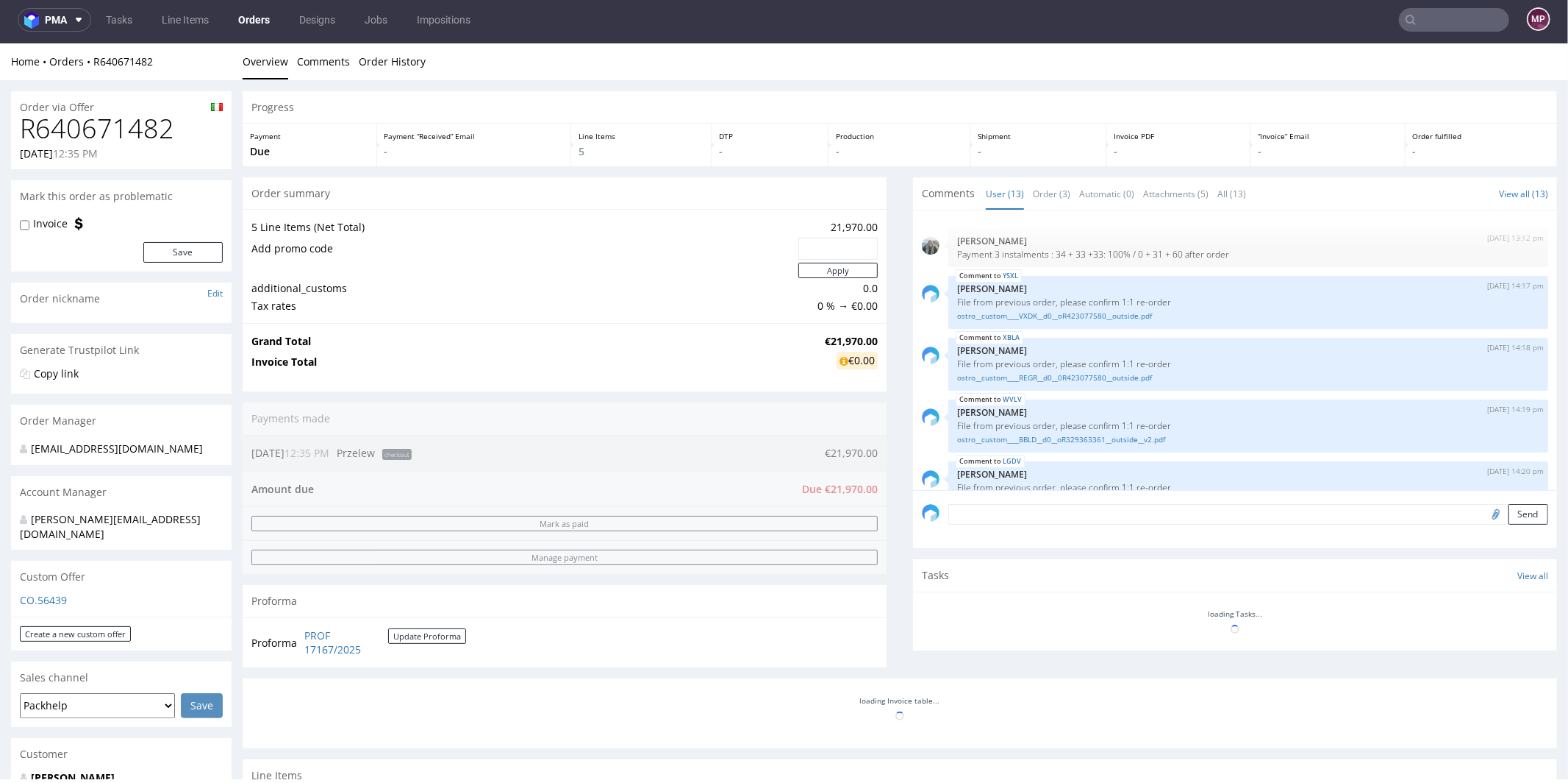
scroll to position [429, 0]
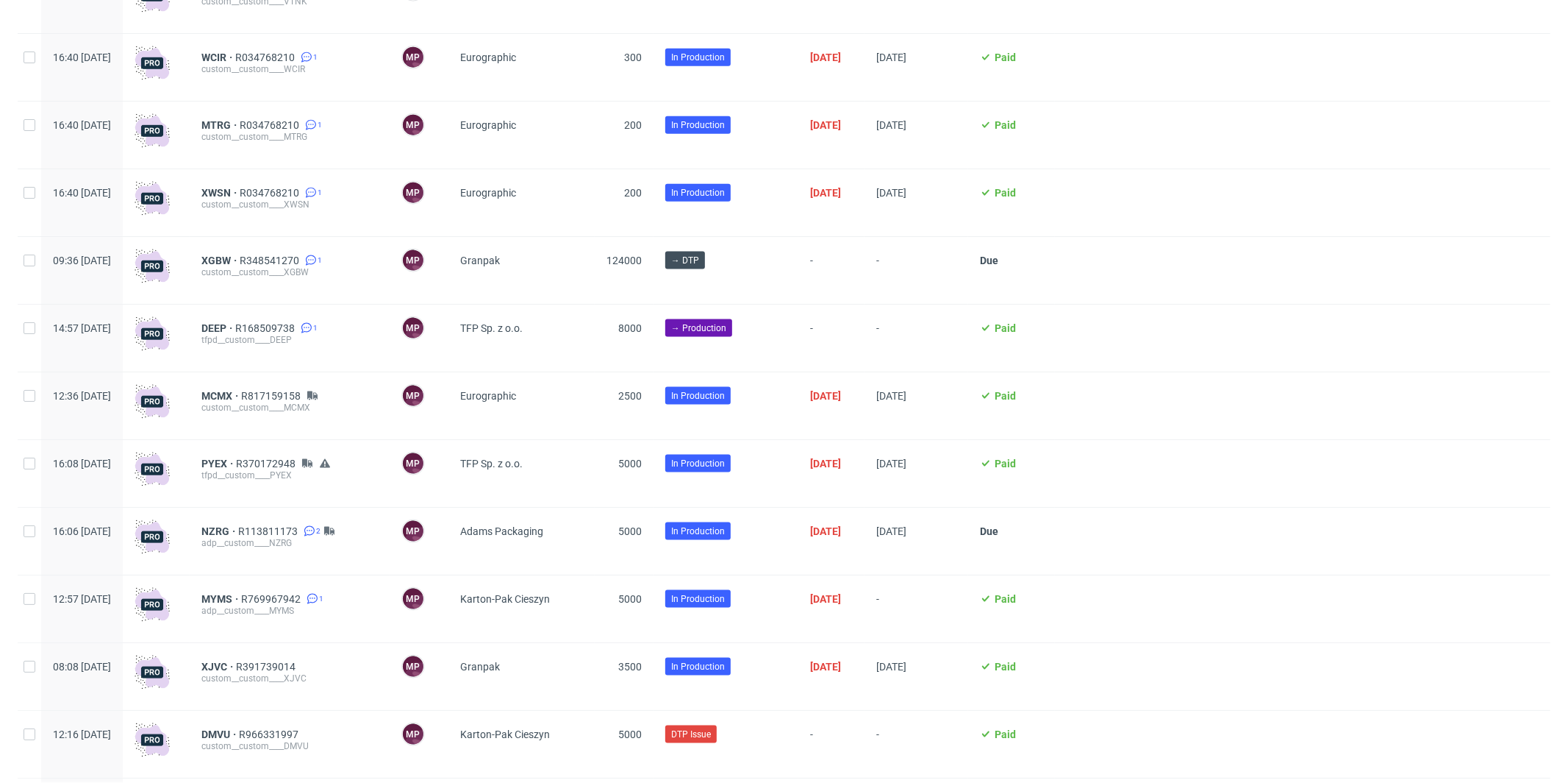
scroll to position [1474, 0]
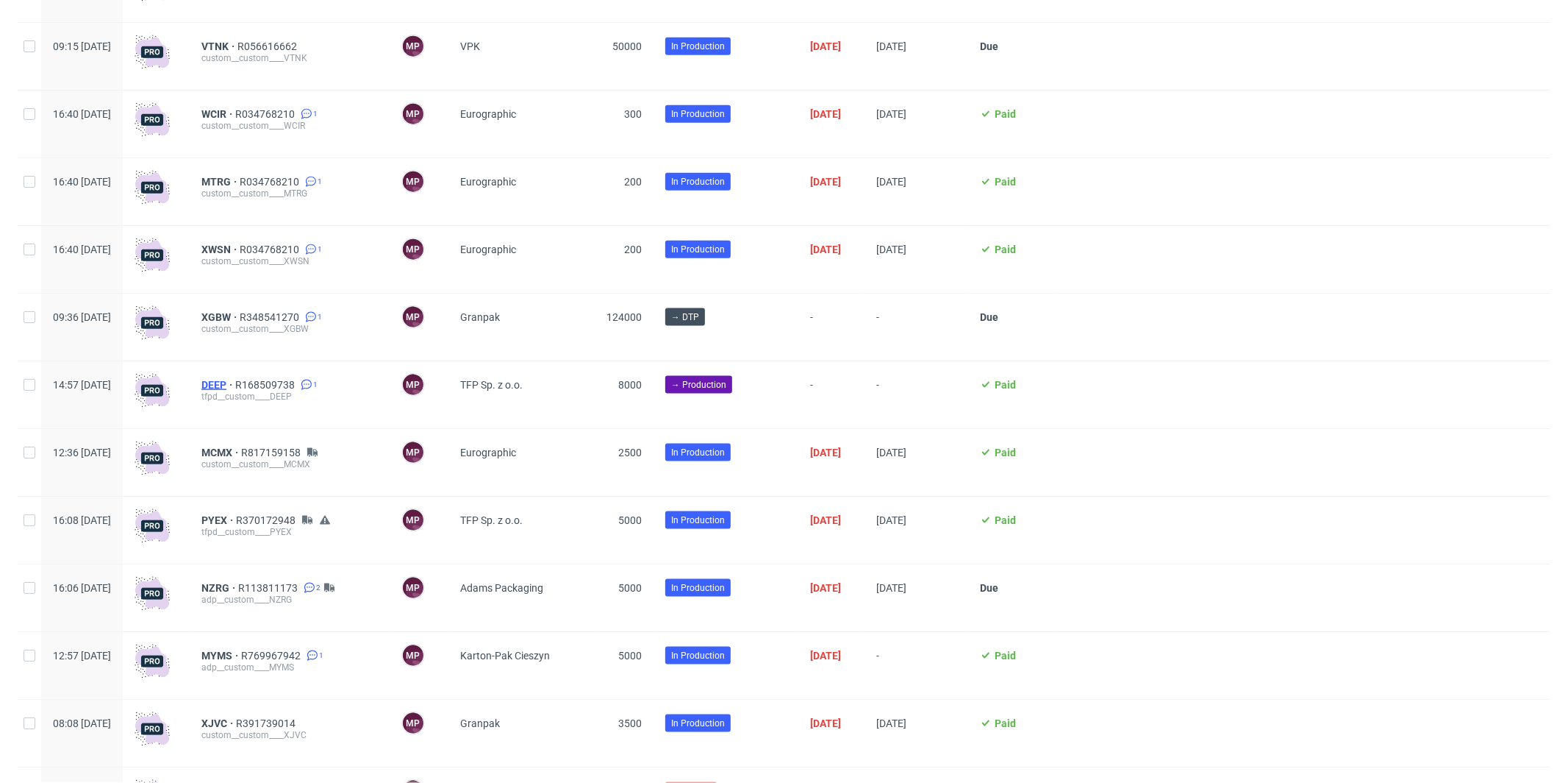
click at [235, 389] on span "DEEP" at bounding box center [218, 384] width 33 height 11
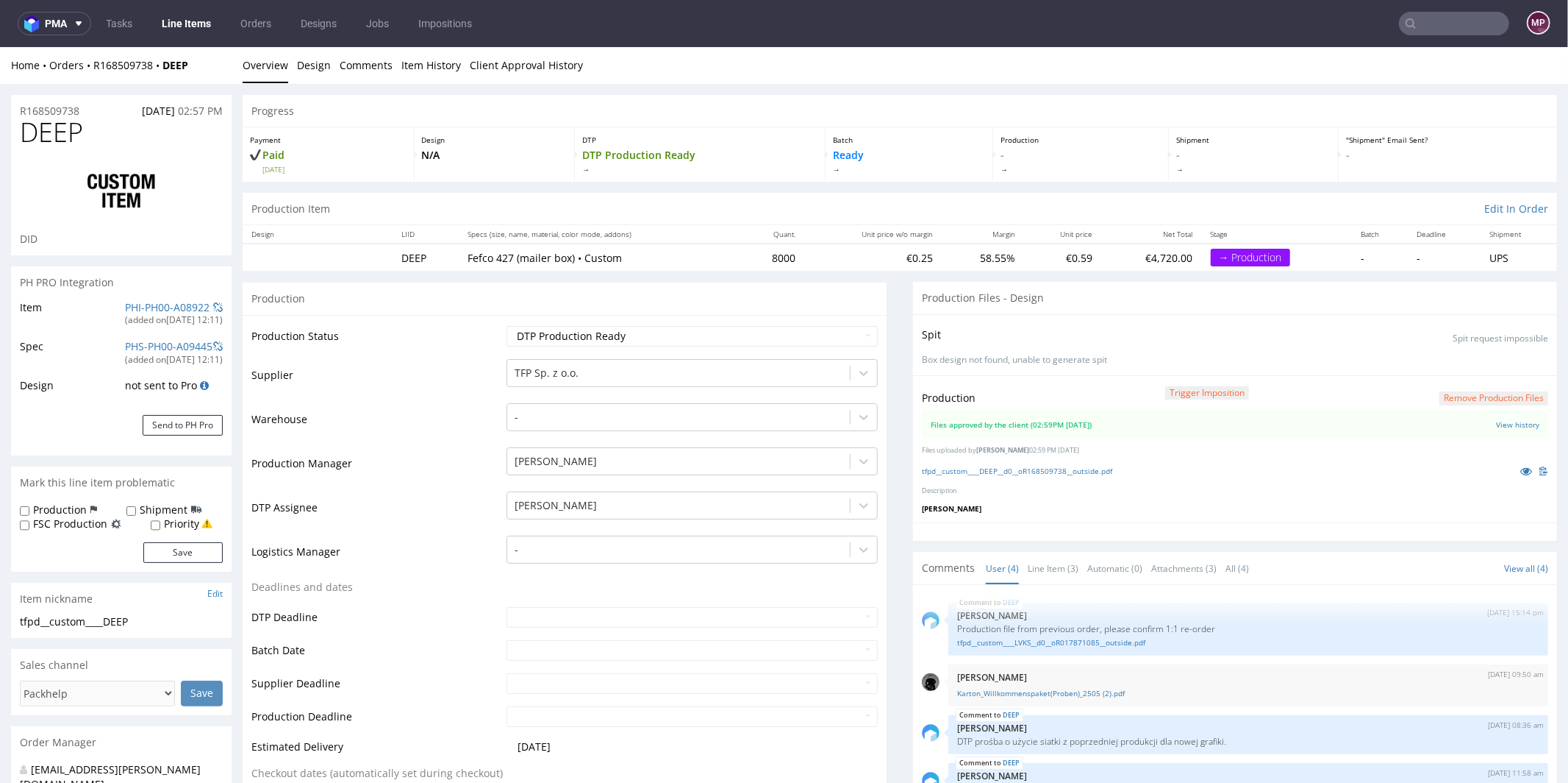
scroll to position [38, 0]
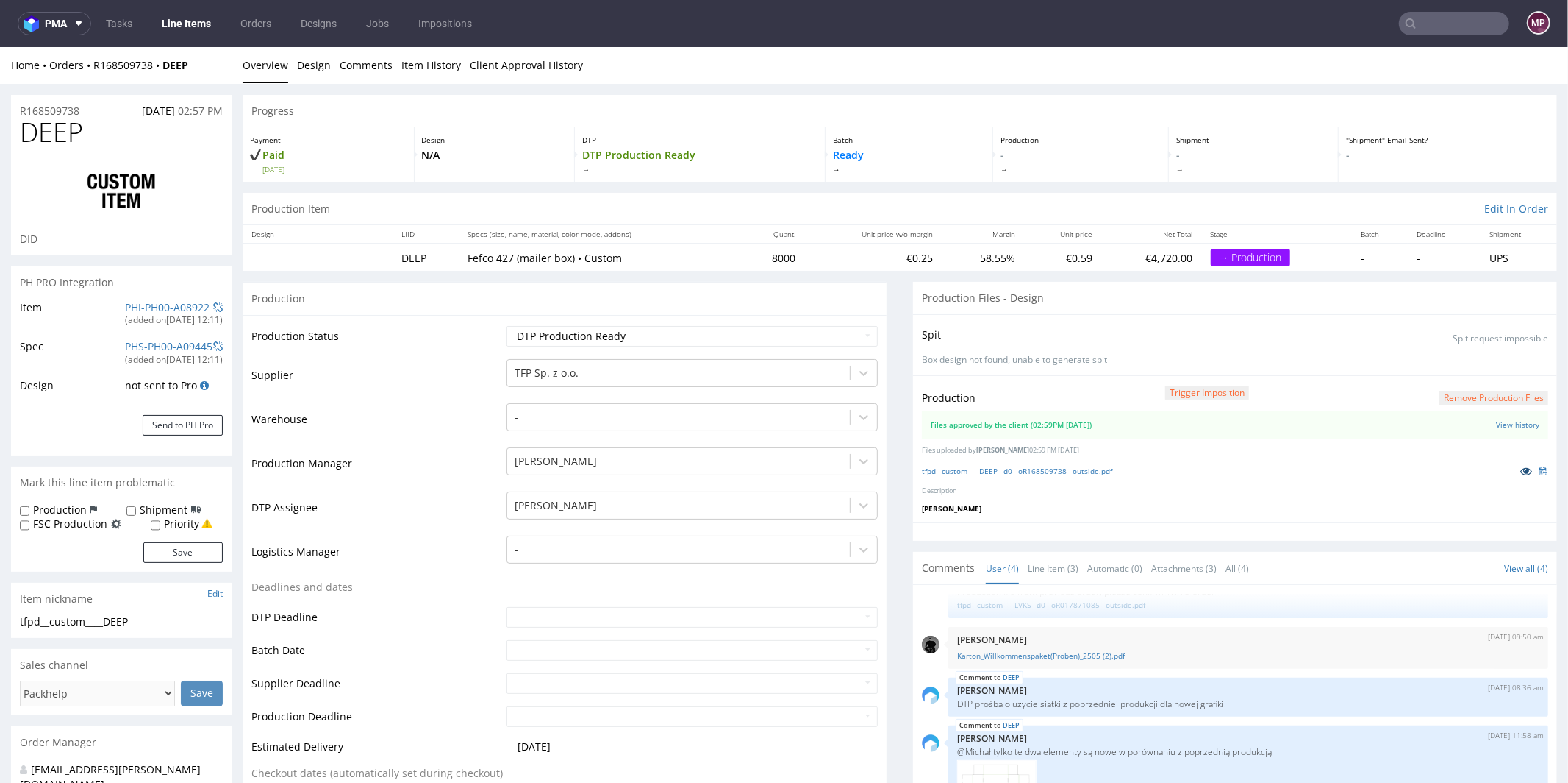
click at [1520, 469] on icon at bounding box center [1526, 470] width 11 height 11
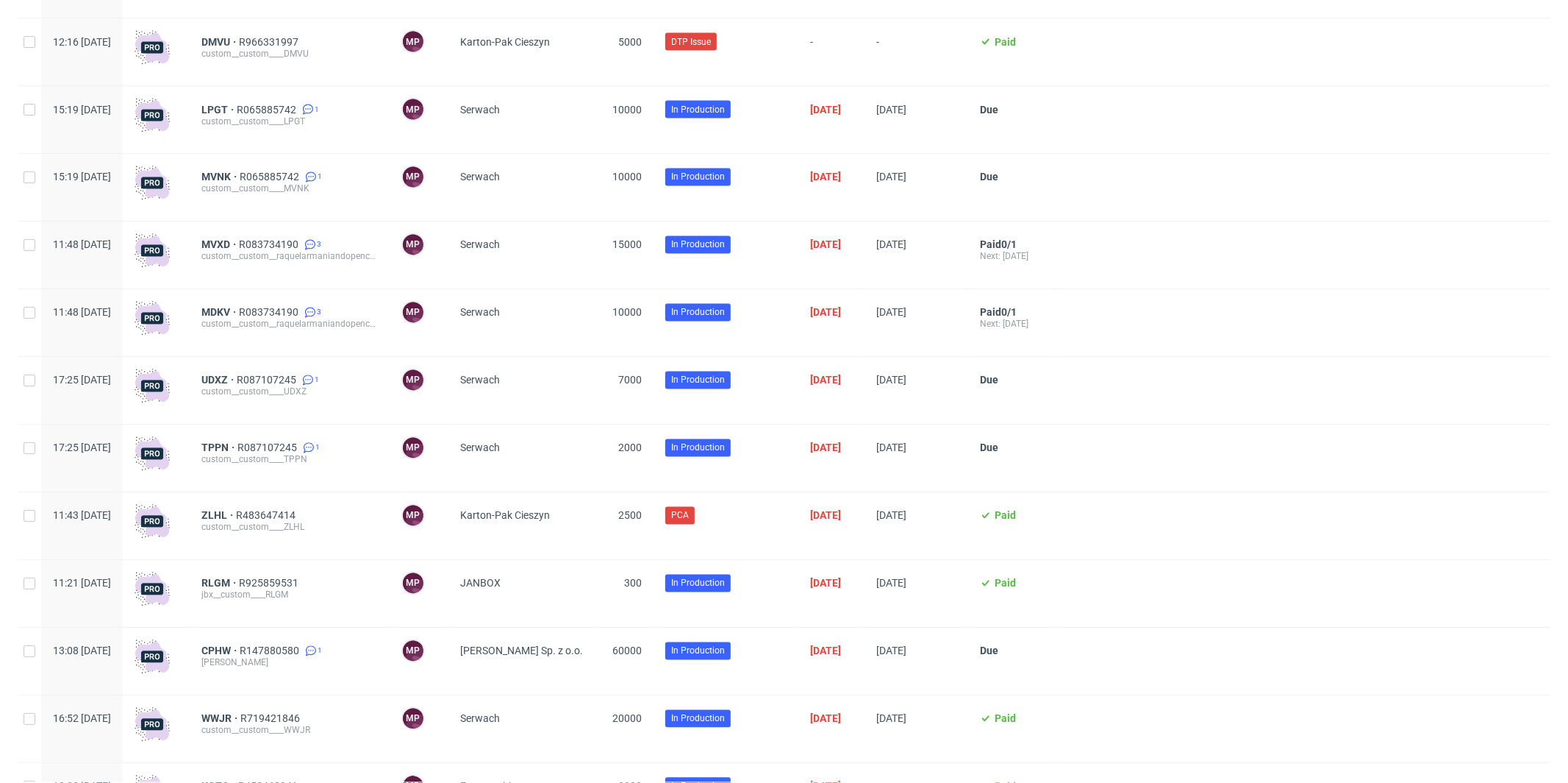
scroll to position [2304, 0]
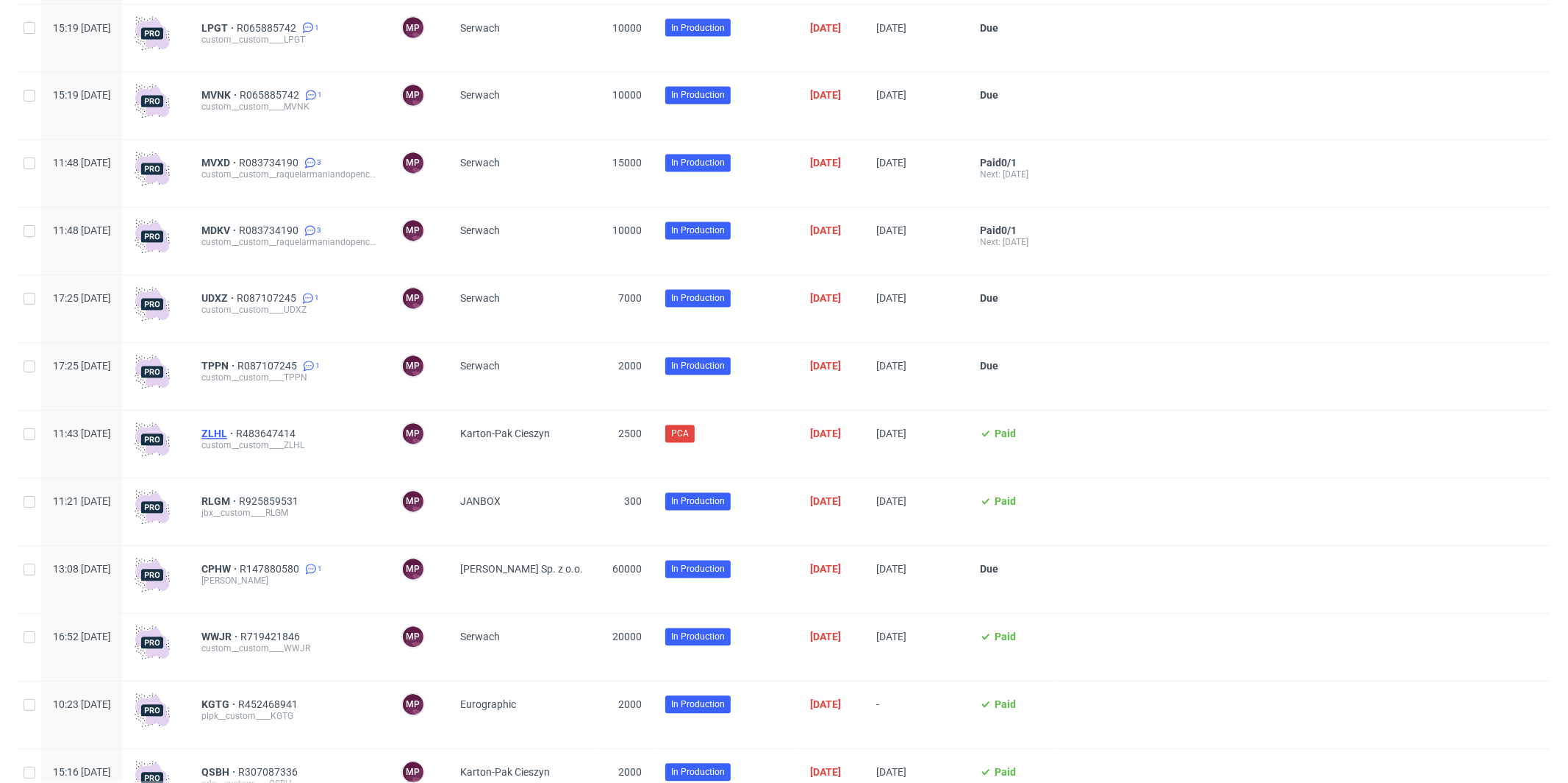
click at [236, 440] on span "ZLHL" at bounding box center [218, 433] width 34 height 11
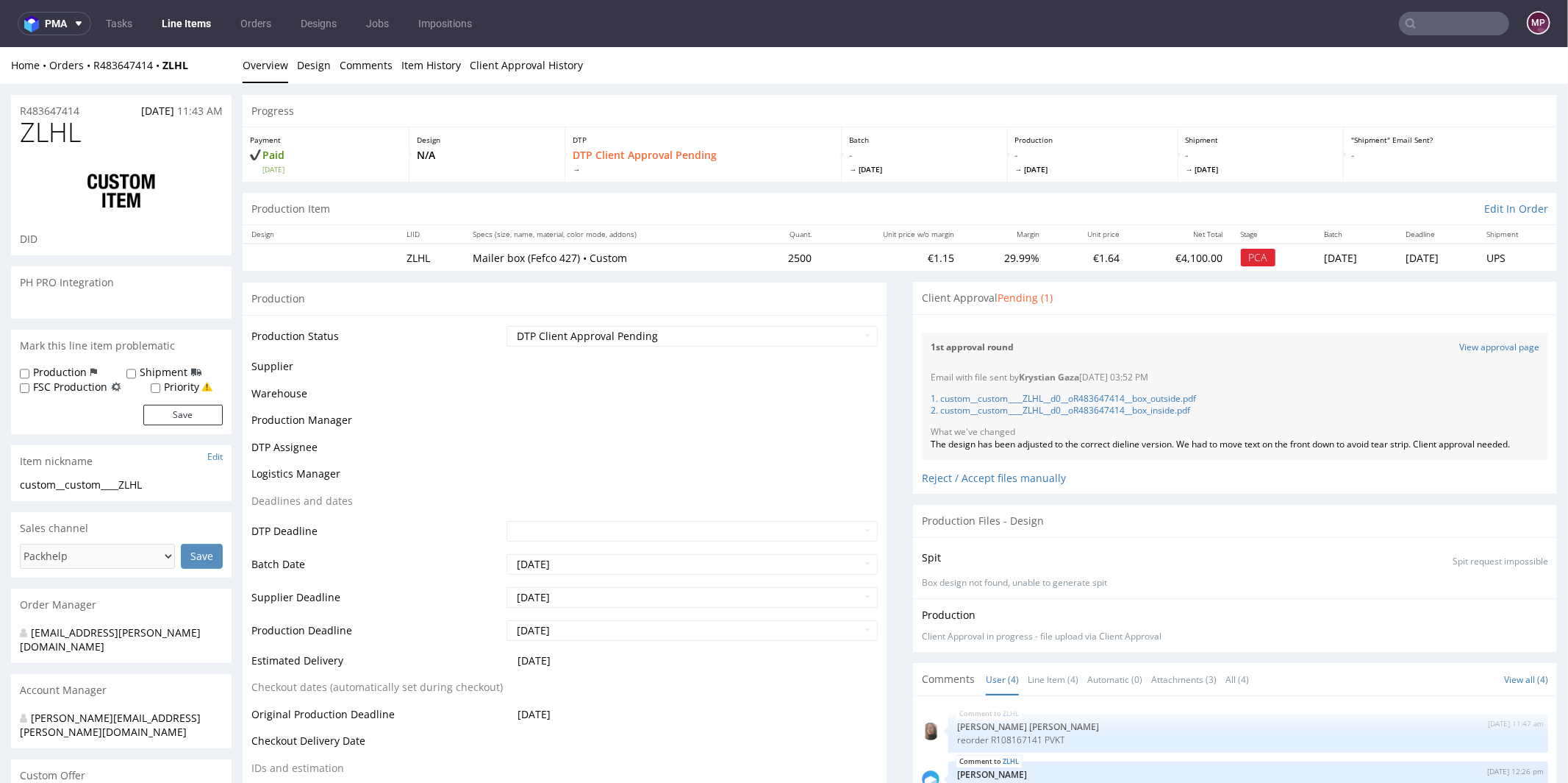
scroll to position [60, 0]
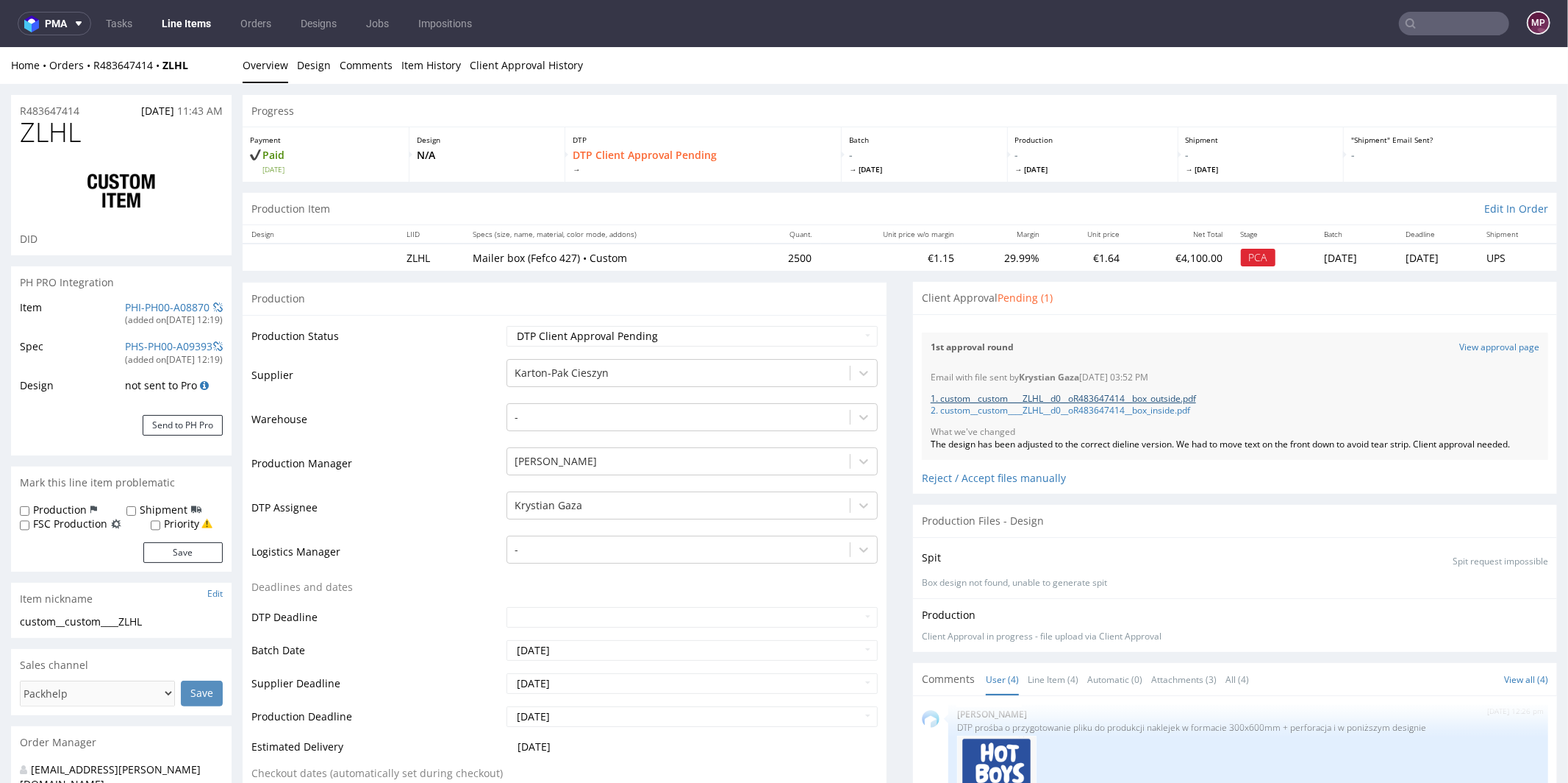
click at [988, 397] on link "1. custom__custom____ZLHL__d0__oR483647414__box_outside.pdf" at bounding box center [1063, 397] width 265 height 12
click at [158, 310] on link "PHI-PH00-A08870" at bounding box center [167, 307] width 85 height 14
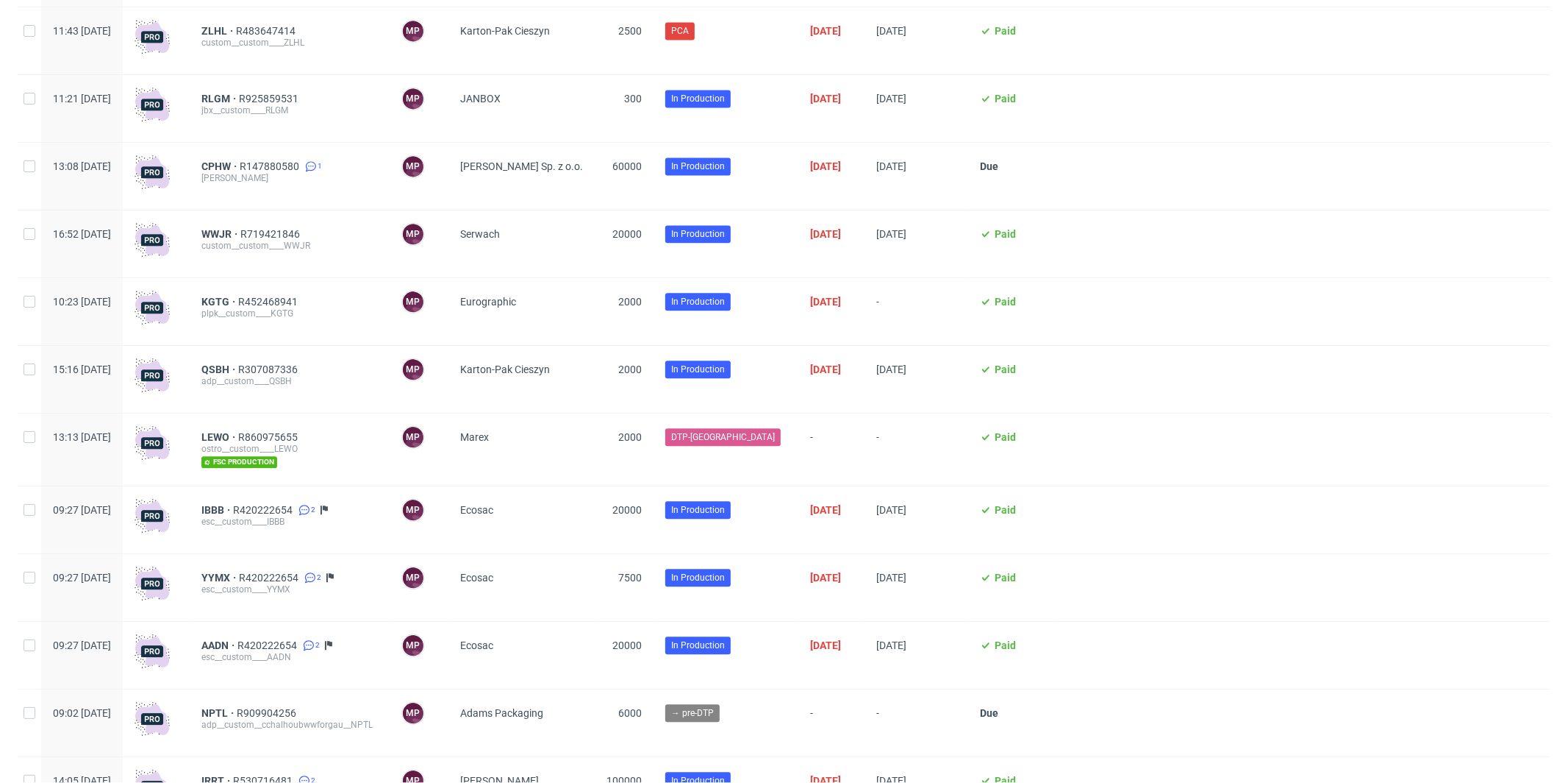
scroll to position [2708, 0]
click at [296, 515] on span "R420222654" at bounding box center [264, 508] width 63 height 11
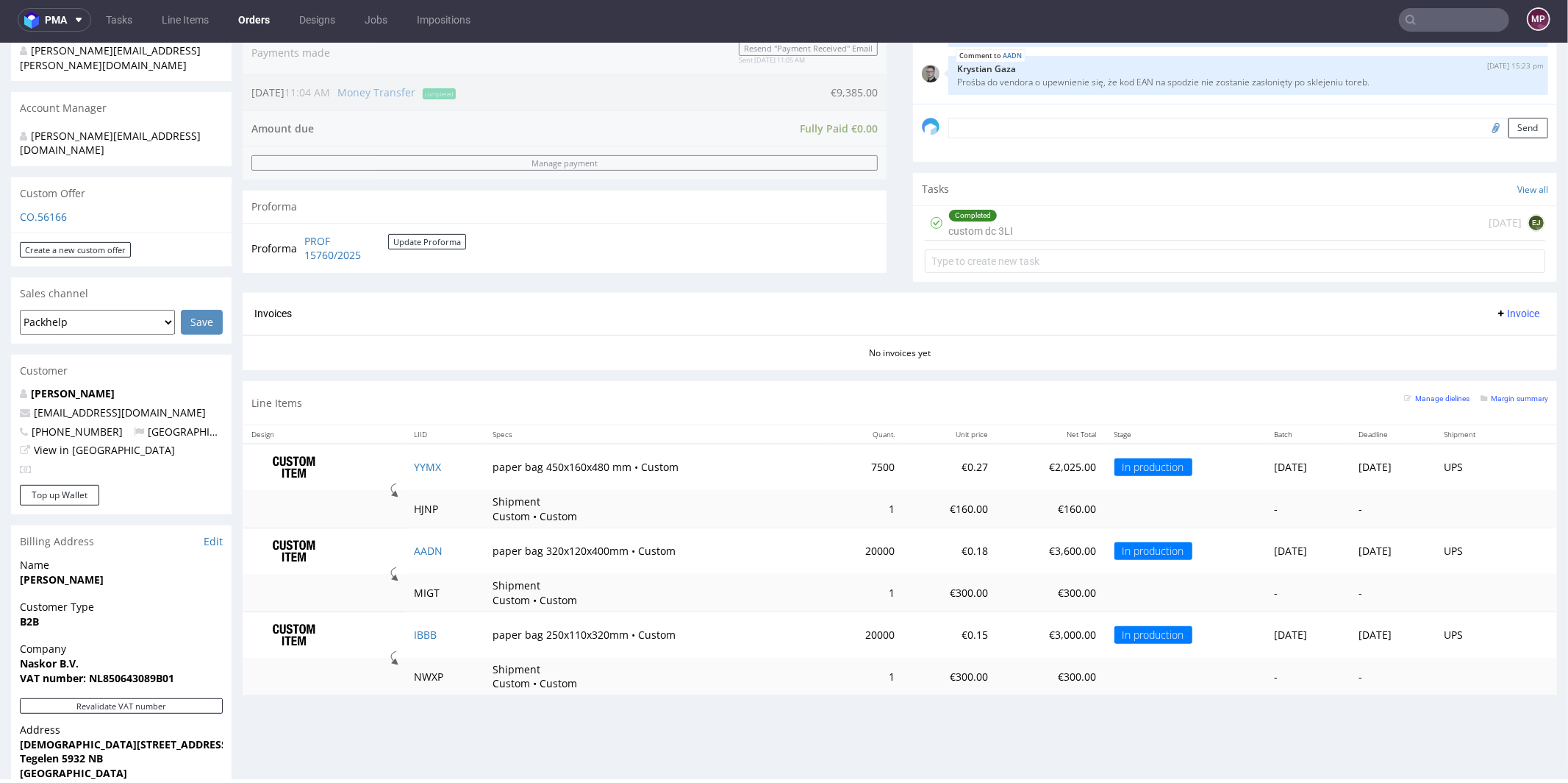
scroll to position [462, 0]
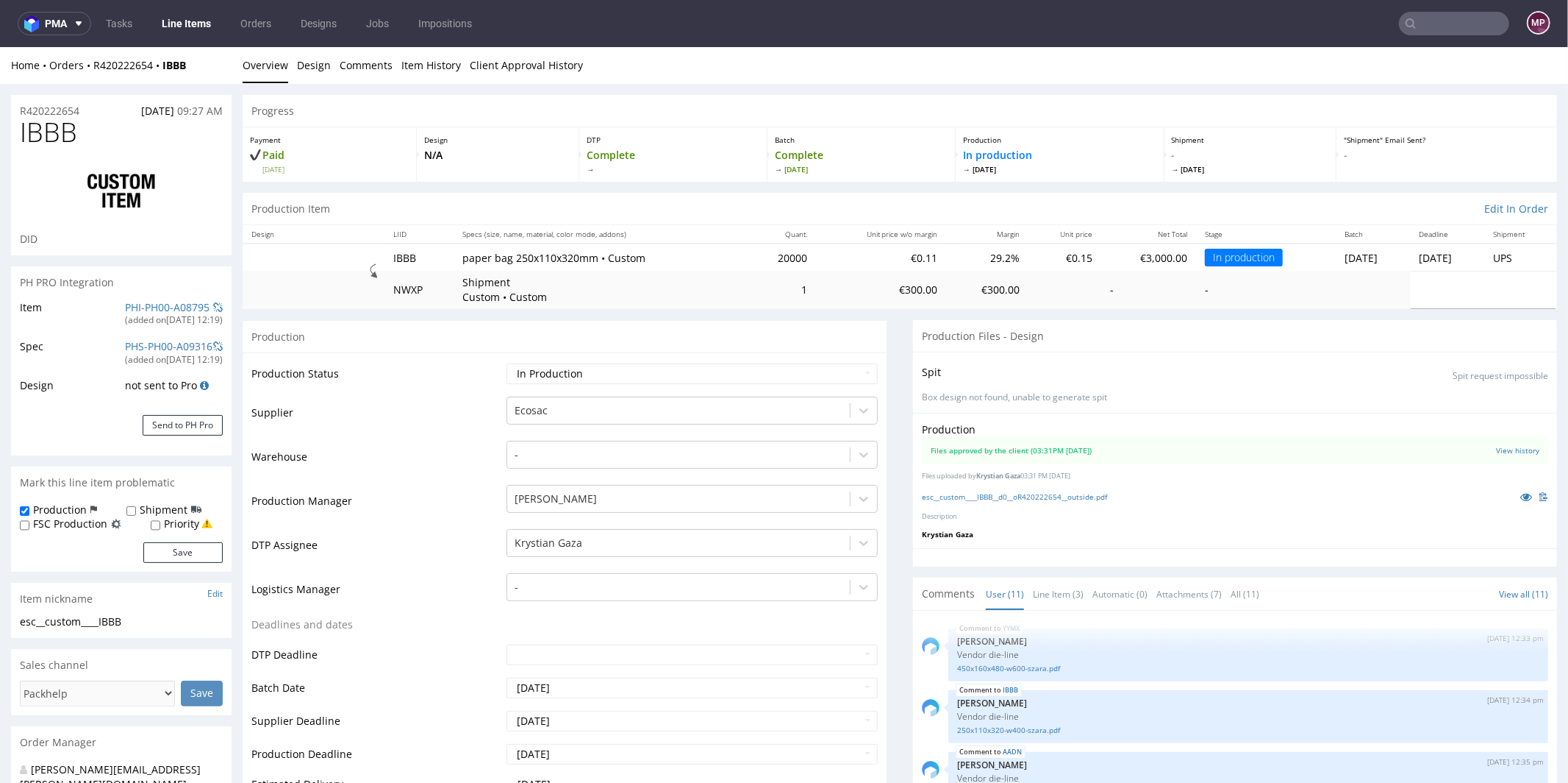
scroll to position [362, 0]
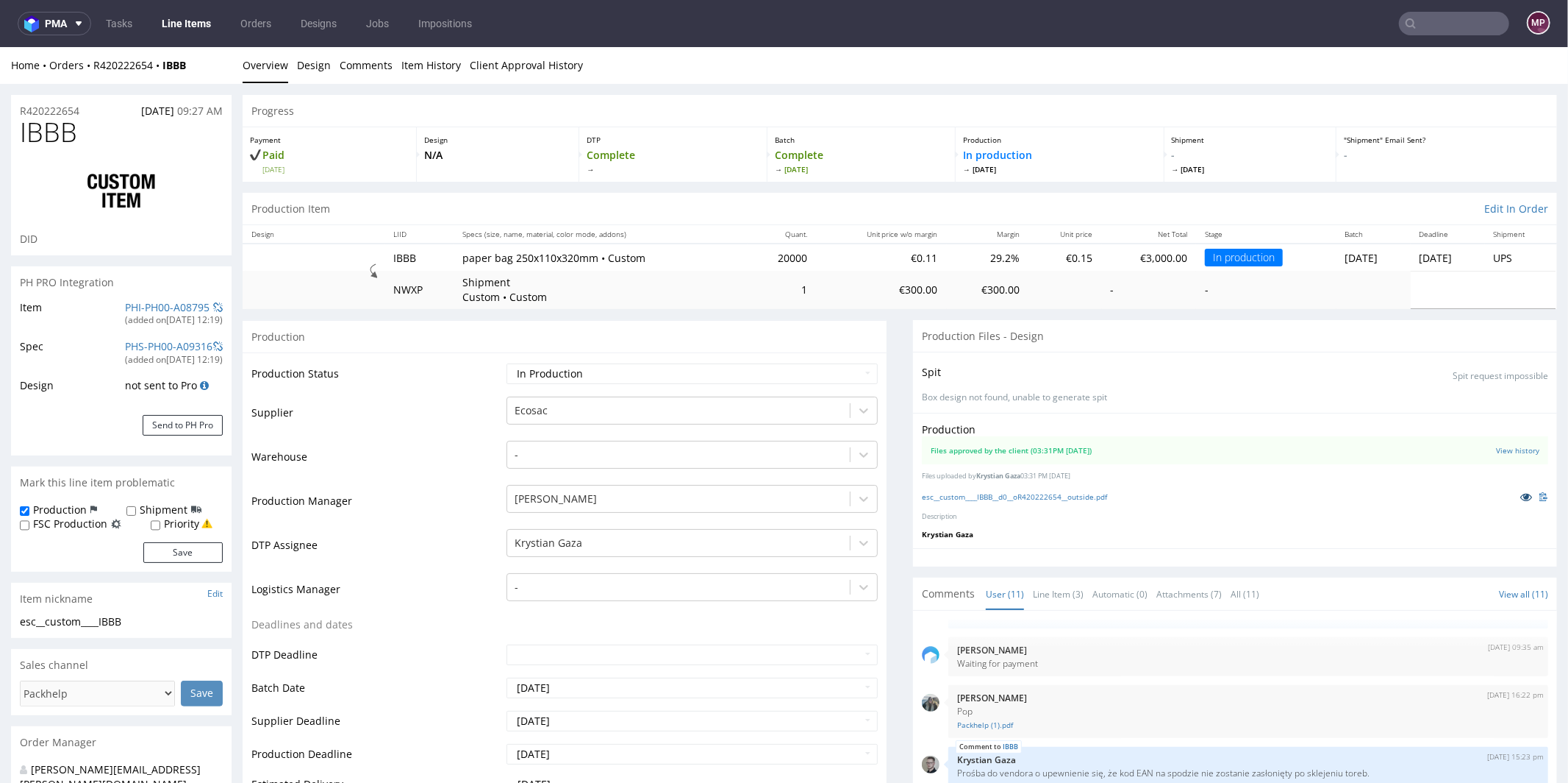
click at [1520, 492] on icon at bounding box center [1526, 496] width 11 height 11
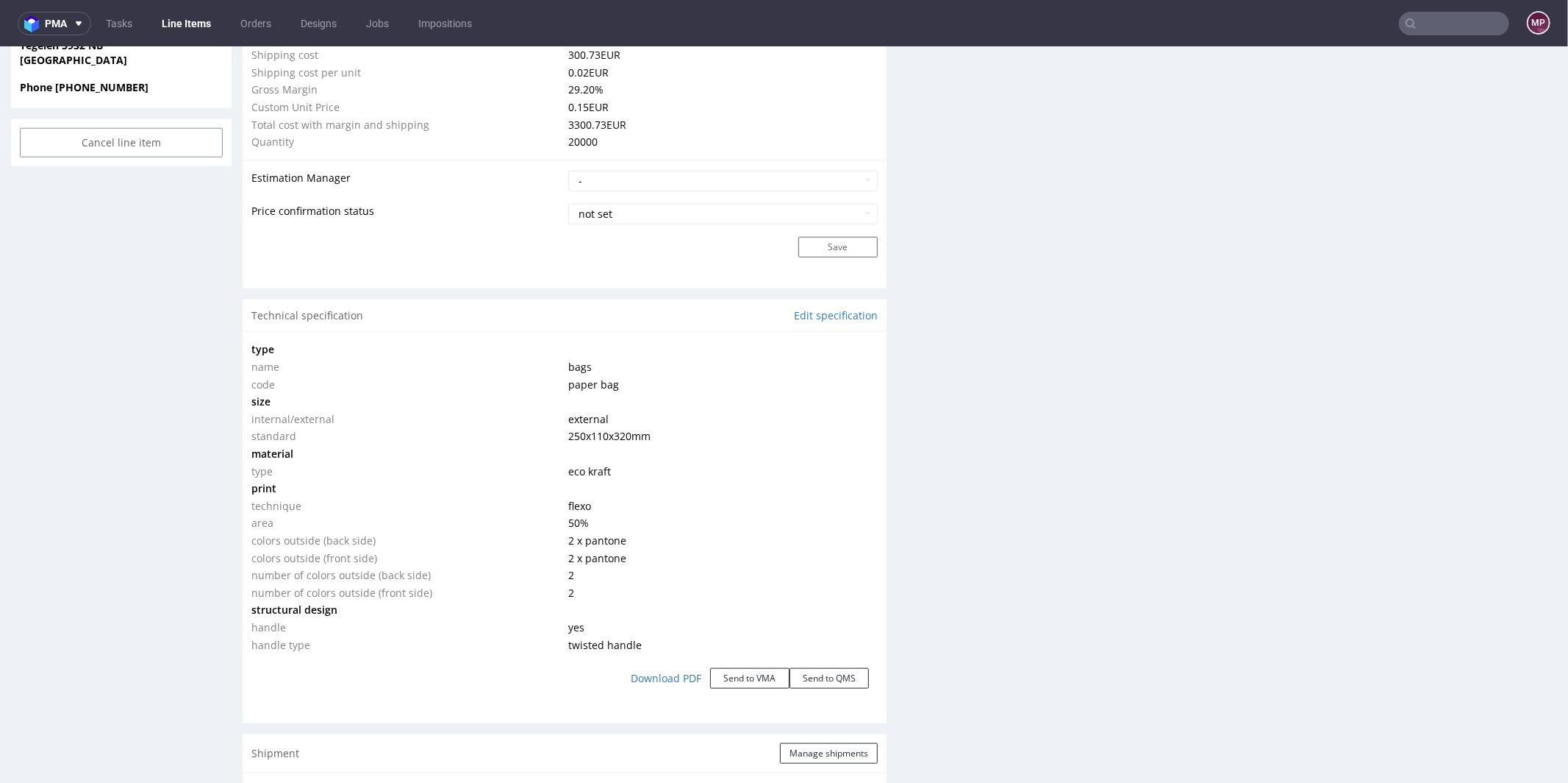
scroll to position [1703, 0]
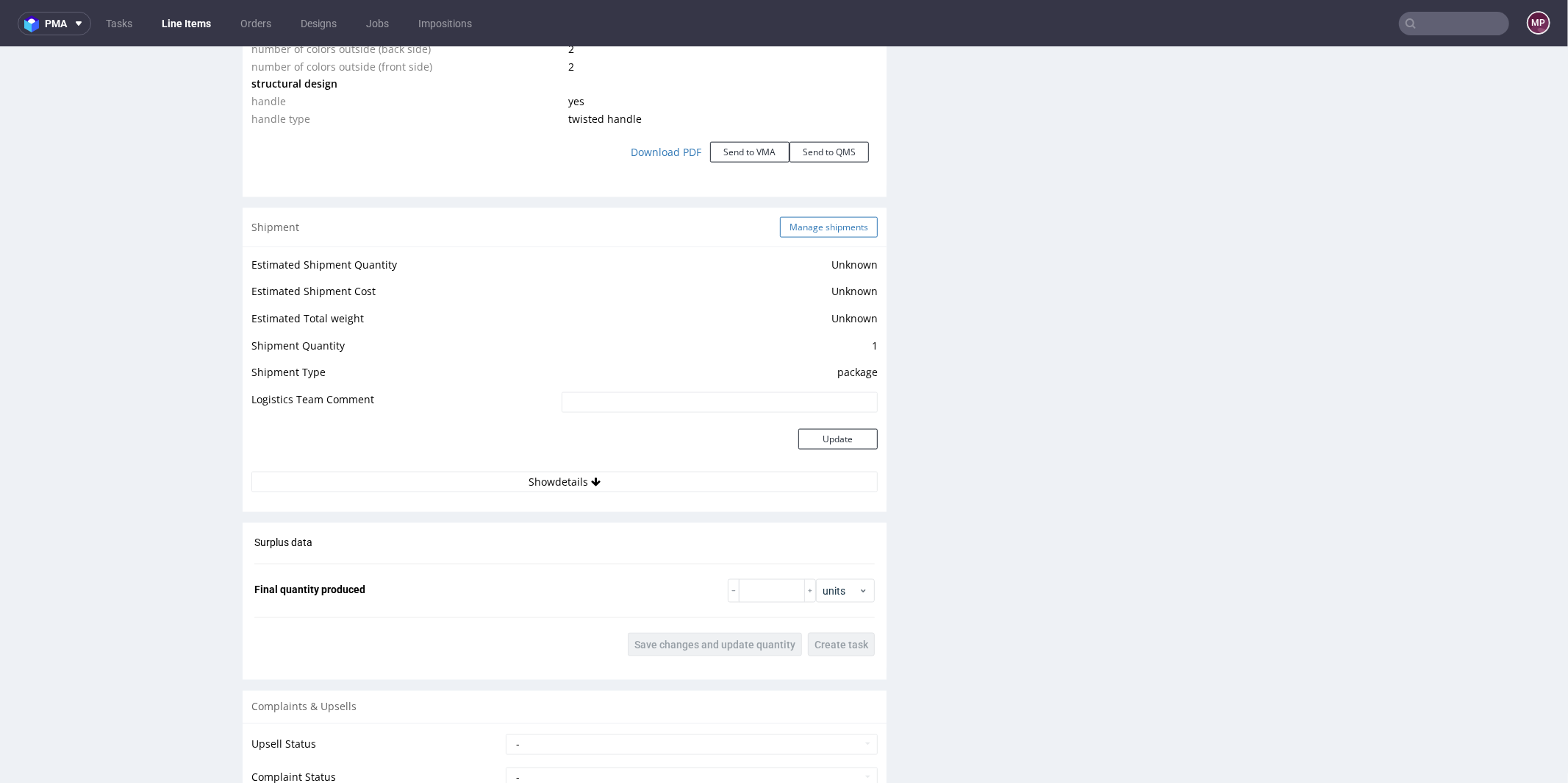
click at [814, 228] on button "Manage shipments" at bounding box center [828, 226] width 98 height 20
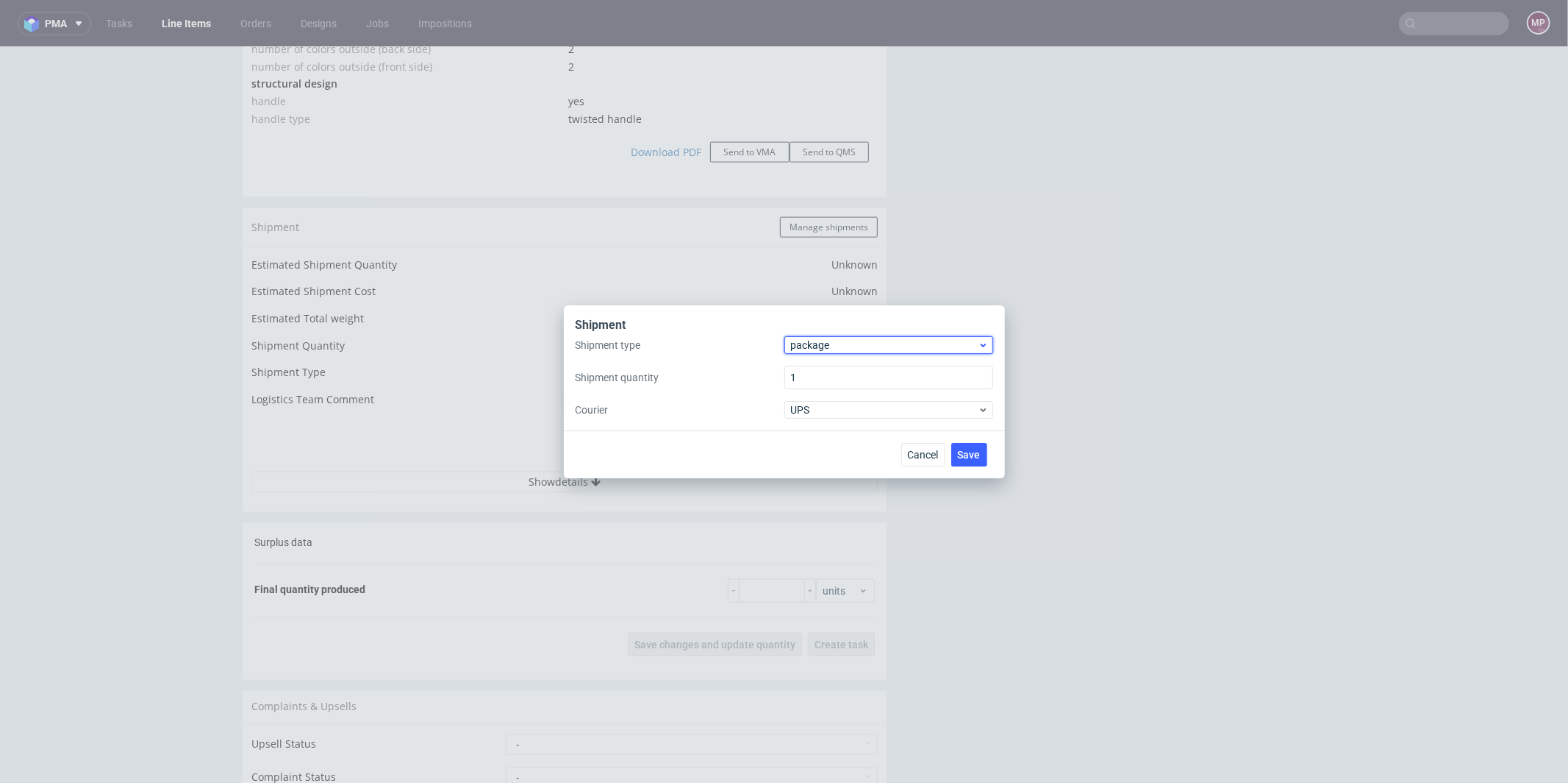
click at [828, 338] on span "package" at bounding box center [885, 344] width 188 height 15
click at [827, 373] on div "pallet" at bounding box center [889, 376] width 197 height 26
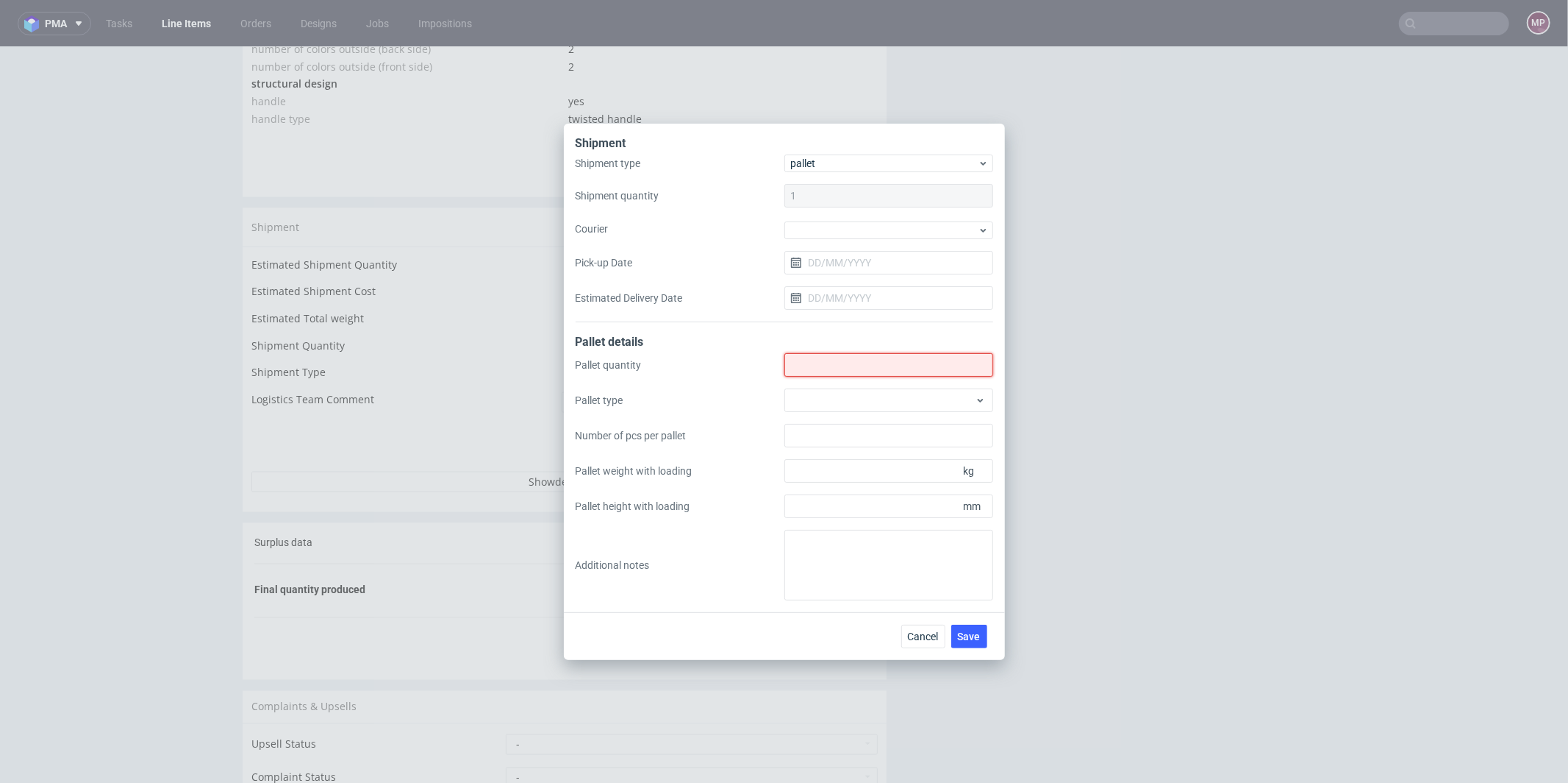
click at [818, 366] on input "Shipment type" at bounding box center [888, 365] width 209 height 24
type input "4"
click at [808, 395] on div at bounding box center [888, 400] width 209 height 24
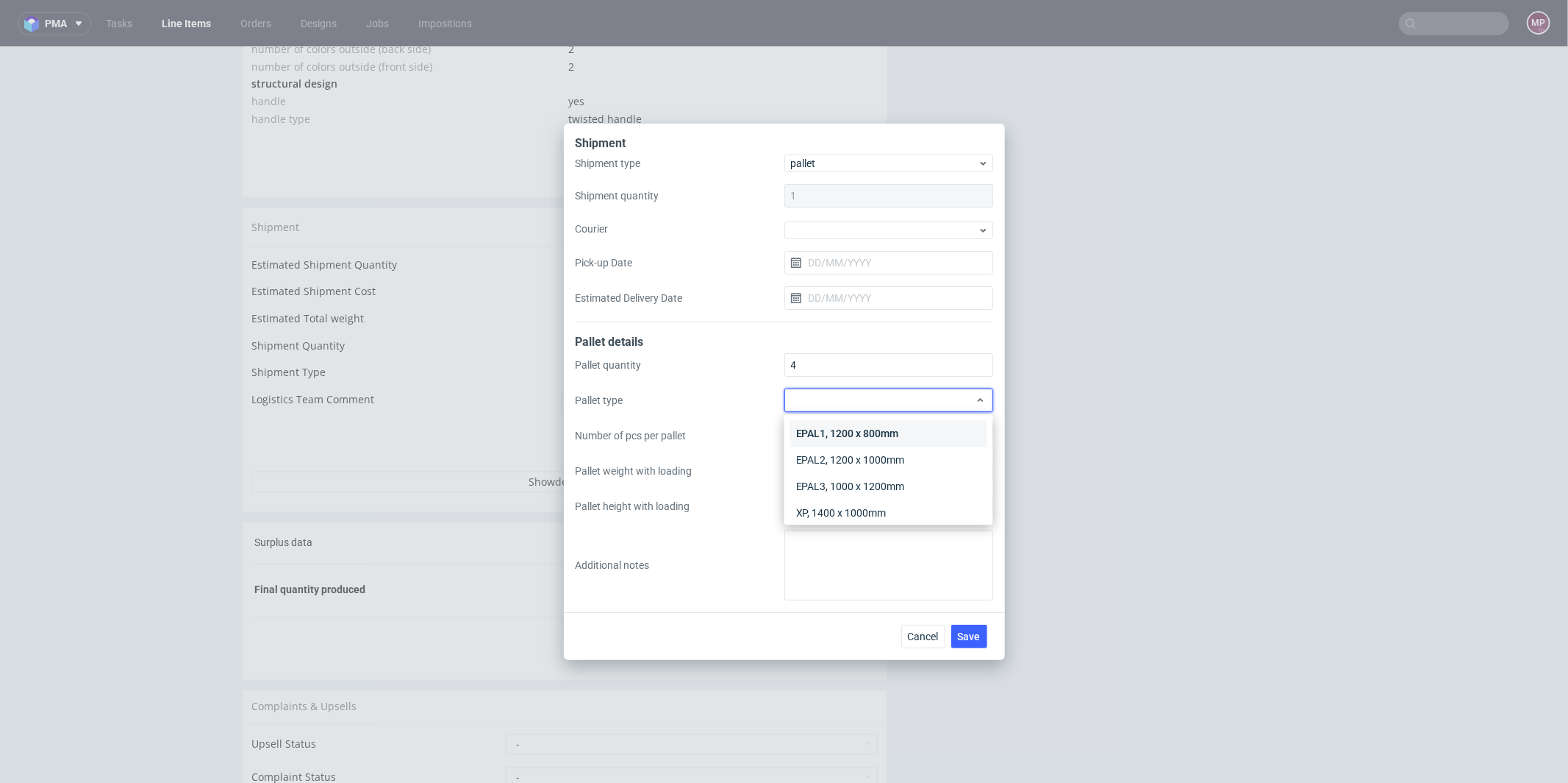
click at [861, 429] on div "EPAL1, 1200 x 800mm" at bounding box center [889, 433] width 197 height 26
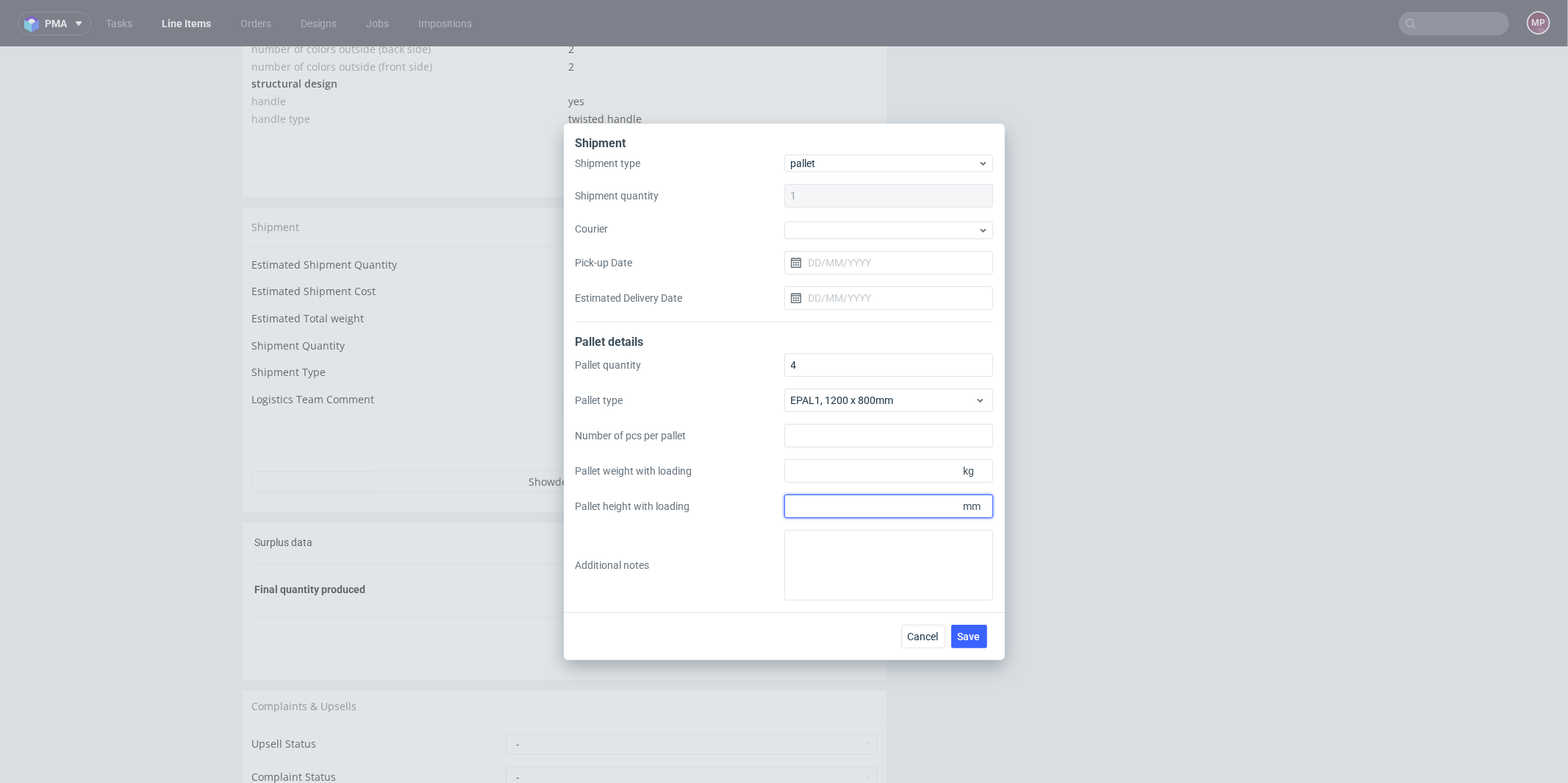
click at [854, 504] on input "Pallet height with loading" at bounding box center [888, 506] width 209 height 24
type input "2000"
click at [869, 470] on input "Pallet weight with loading" at bounding box center [888, 470] width 209 height 24
type input "265"
click at [796, 565] on textarea at bounding box center [888, 565] width 209 height 70
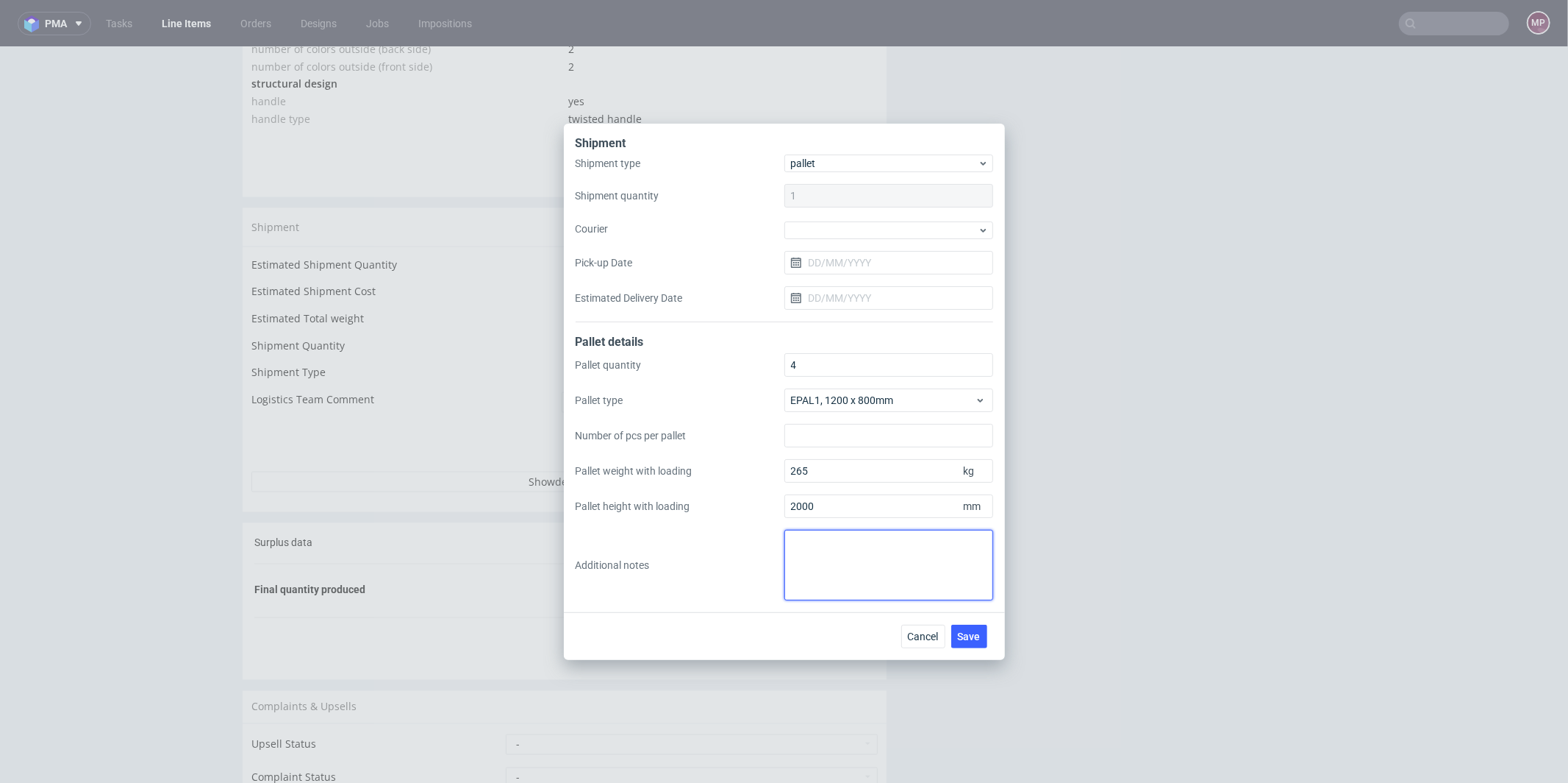
paste textarea "IBBB - 120x80x200 ~265 kg x3 + 120x80x140 ~90 kg x1"
click at [825, 544] on textarea "IBBB - 120x80x200 ~265 kg x3 + 120x80x140 ~90 kg x1" at bounding box center [888, 565] width 209 height 70
click at [823, 544] on textarea "IBBB - 120x80x200 ~265 kg x3 + 120x80x140 ~90 kg x1" at bounding box center [888, 565] width 209 height 70
click at [819, 543] on textarea "IBBB - 120x80x200 ~265 kg x3 + 120x80x140 ~90 kg x1" at bounding box center [888, 565] width 209 height 70
type textarea "IBBB 120x80x200 ~265 kg x3 120x80x140 ~90 kg x1"
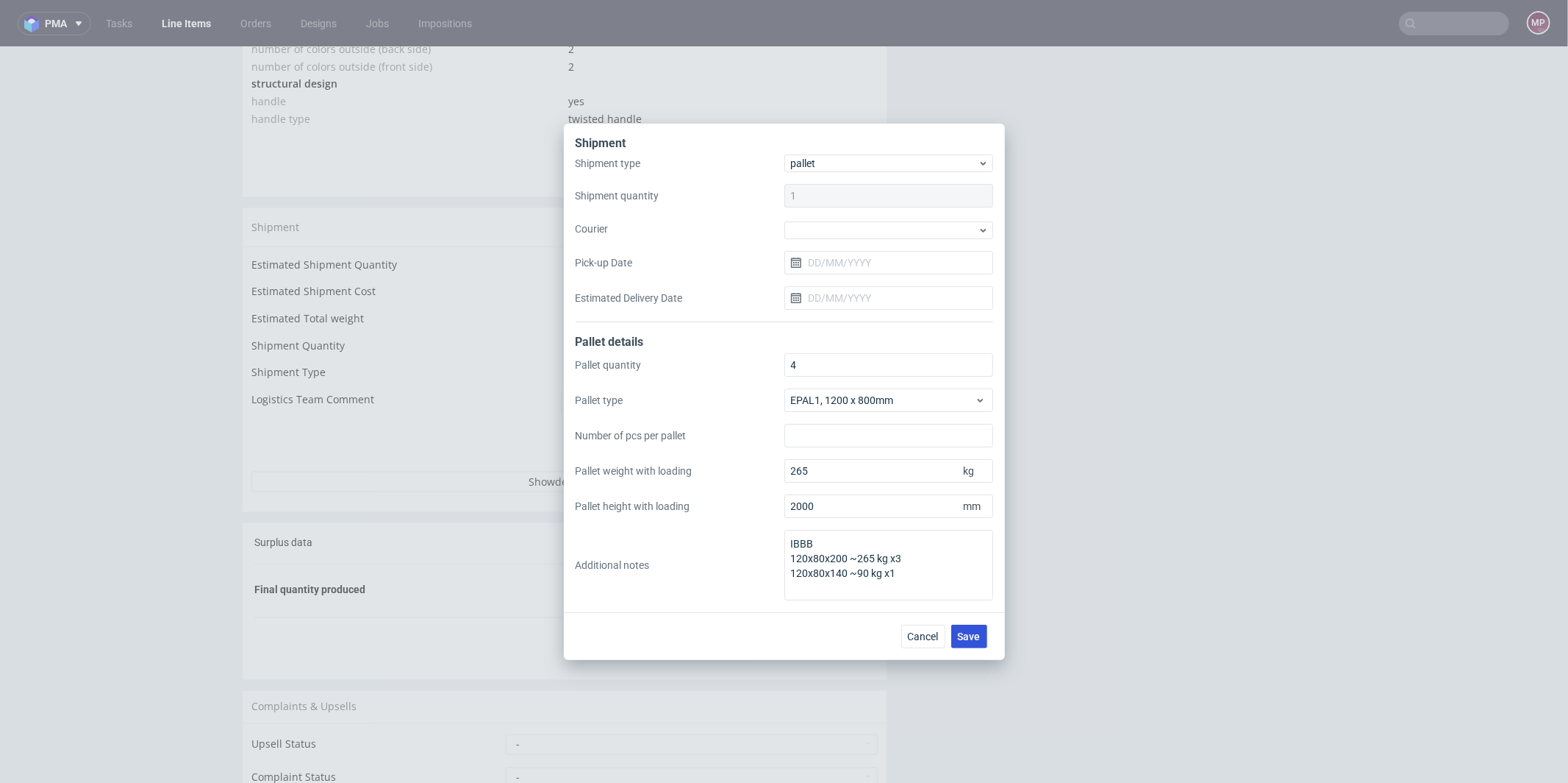
click at [968, 632] on span "Save" at bounding box center [969, 637] width 23 height 11
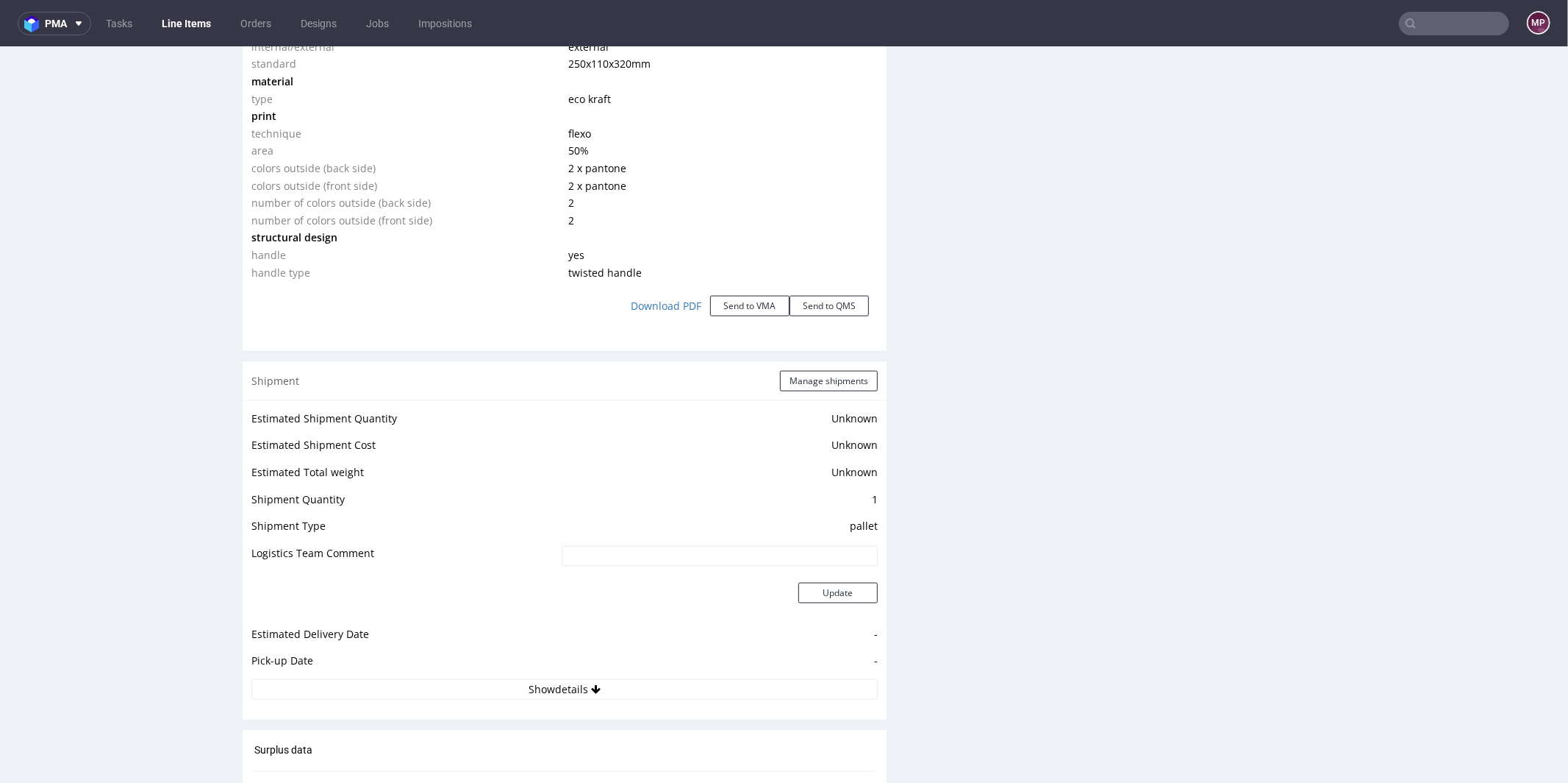
scroll to position [2139, 0]
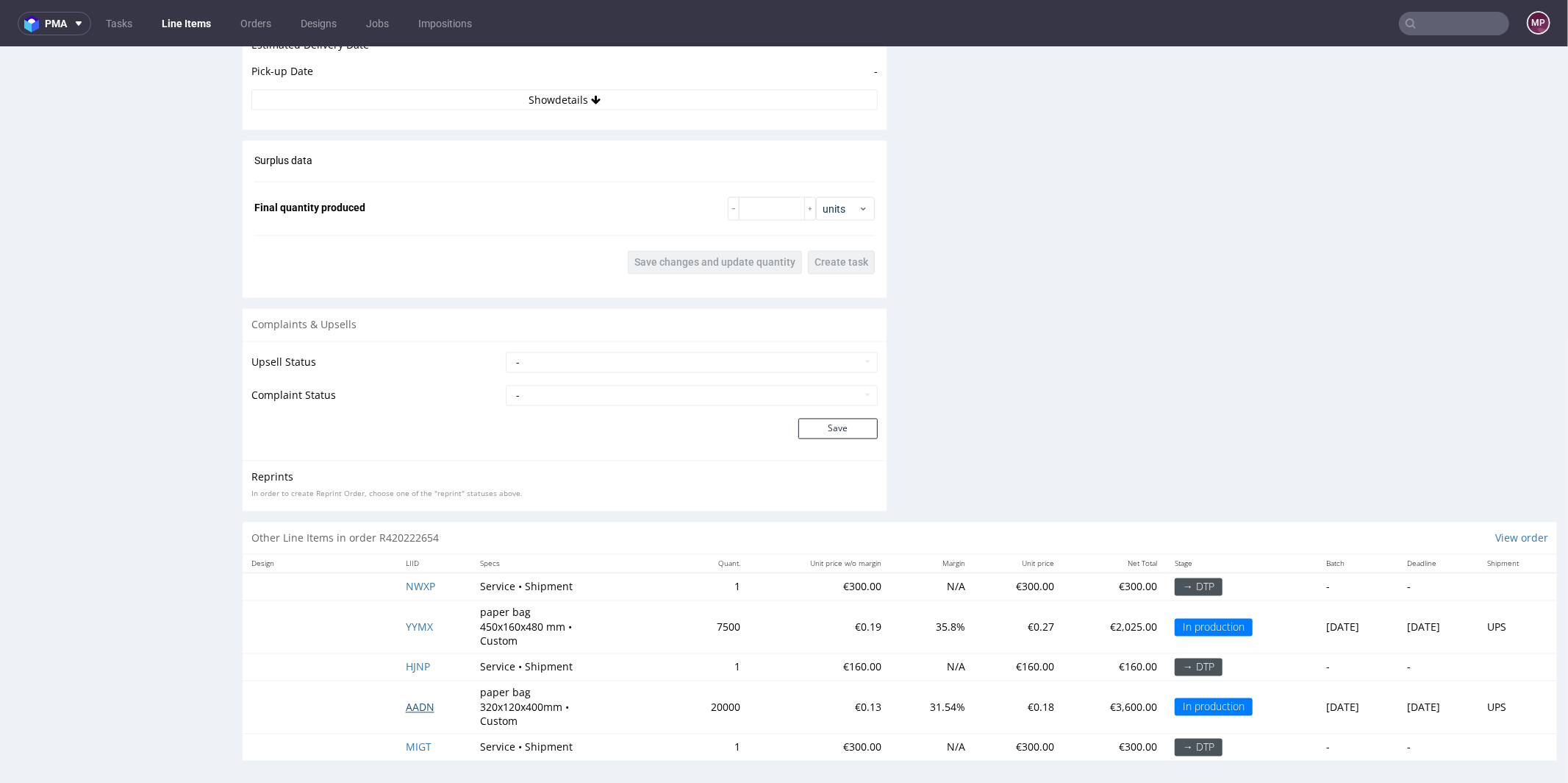
click at [416, 699] on span "AADN" at bounding box center [420, 706] width 29 height 14
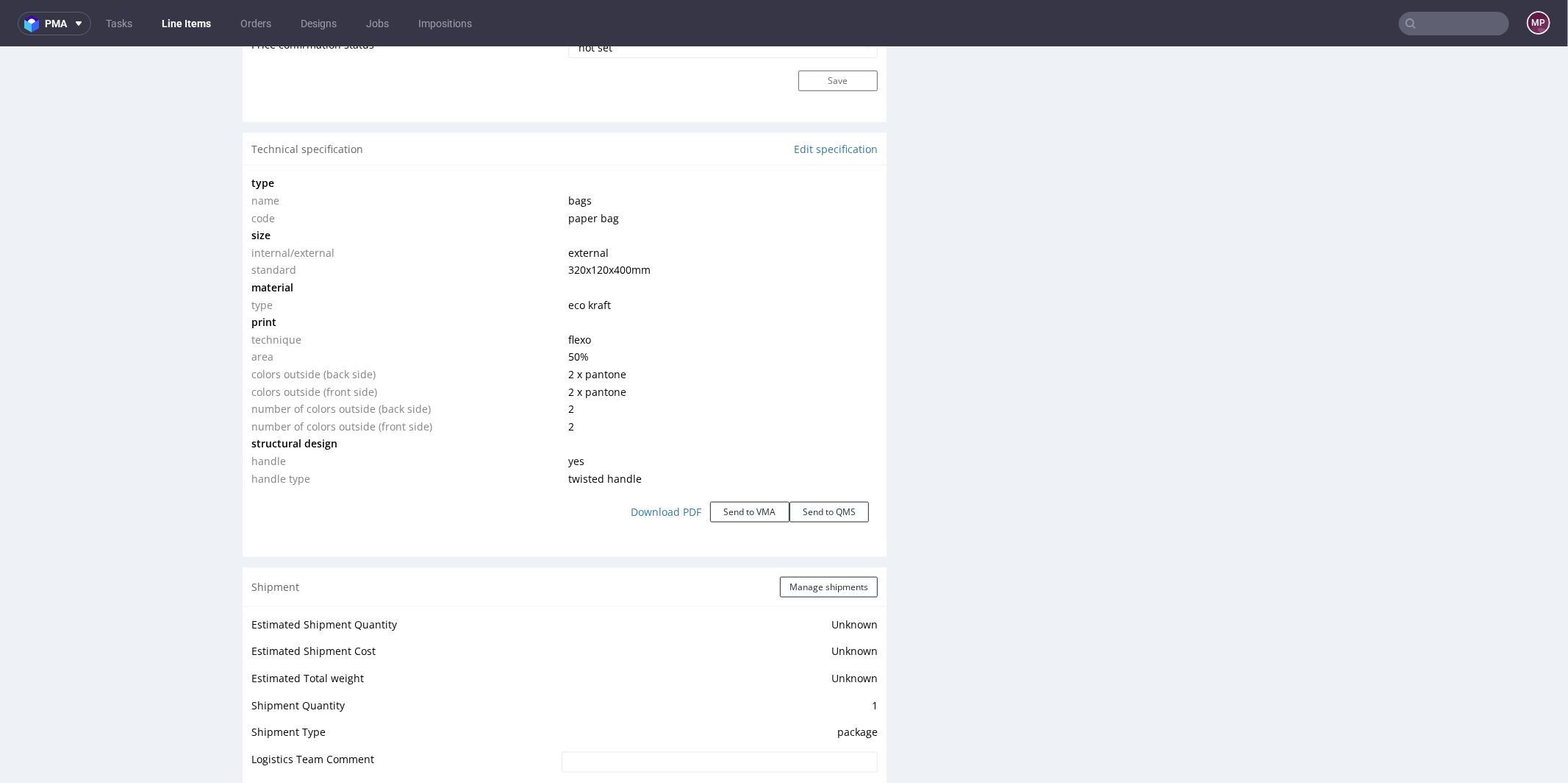
scroll to position [1642, 0]
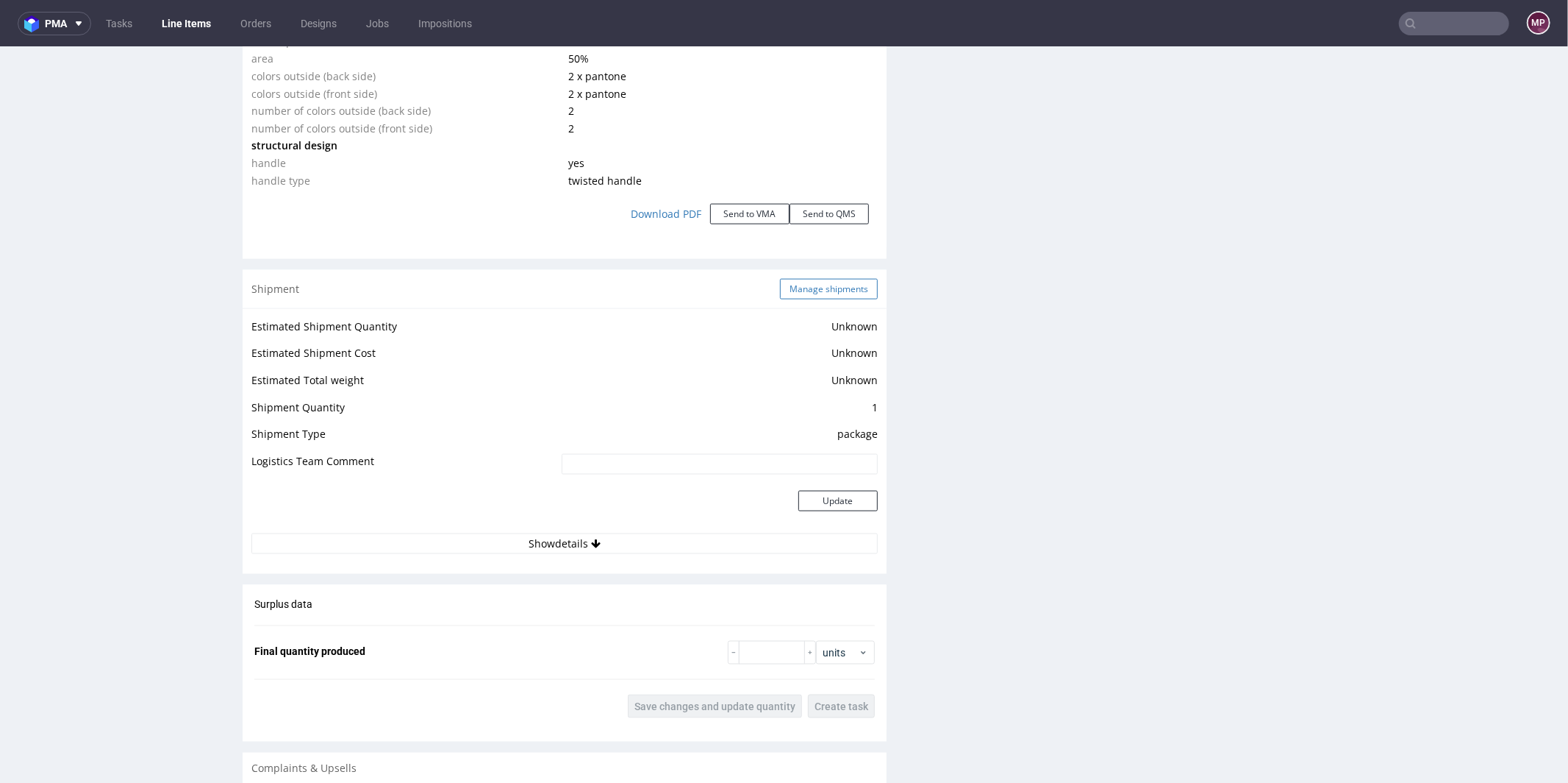
click at [844, 279] on button "Manage shipments" at bounding box center [828, 288] width 98 height 20
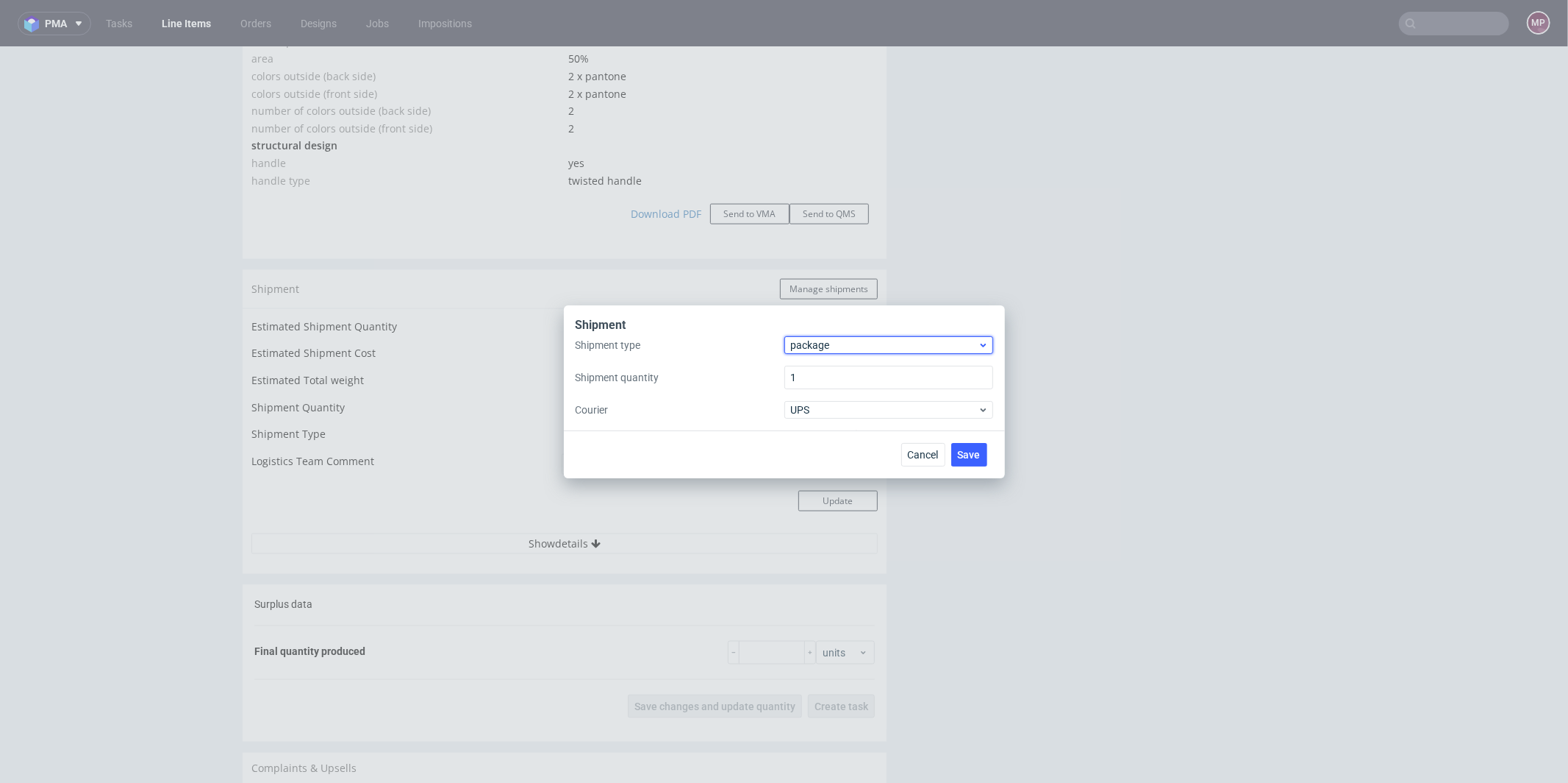
click at [817, 344] on span "package" at bounding box center [885, 344] width 188 height 15
click at [817, 368] on div "pallet" at bounding box center [889, 376] width 197 height 26
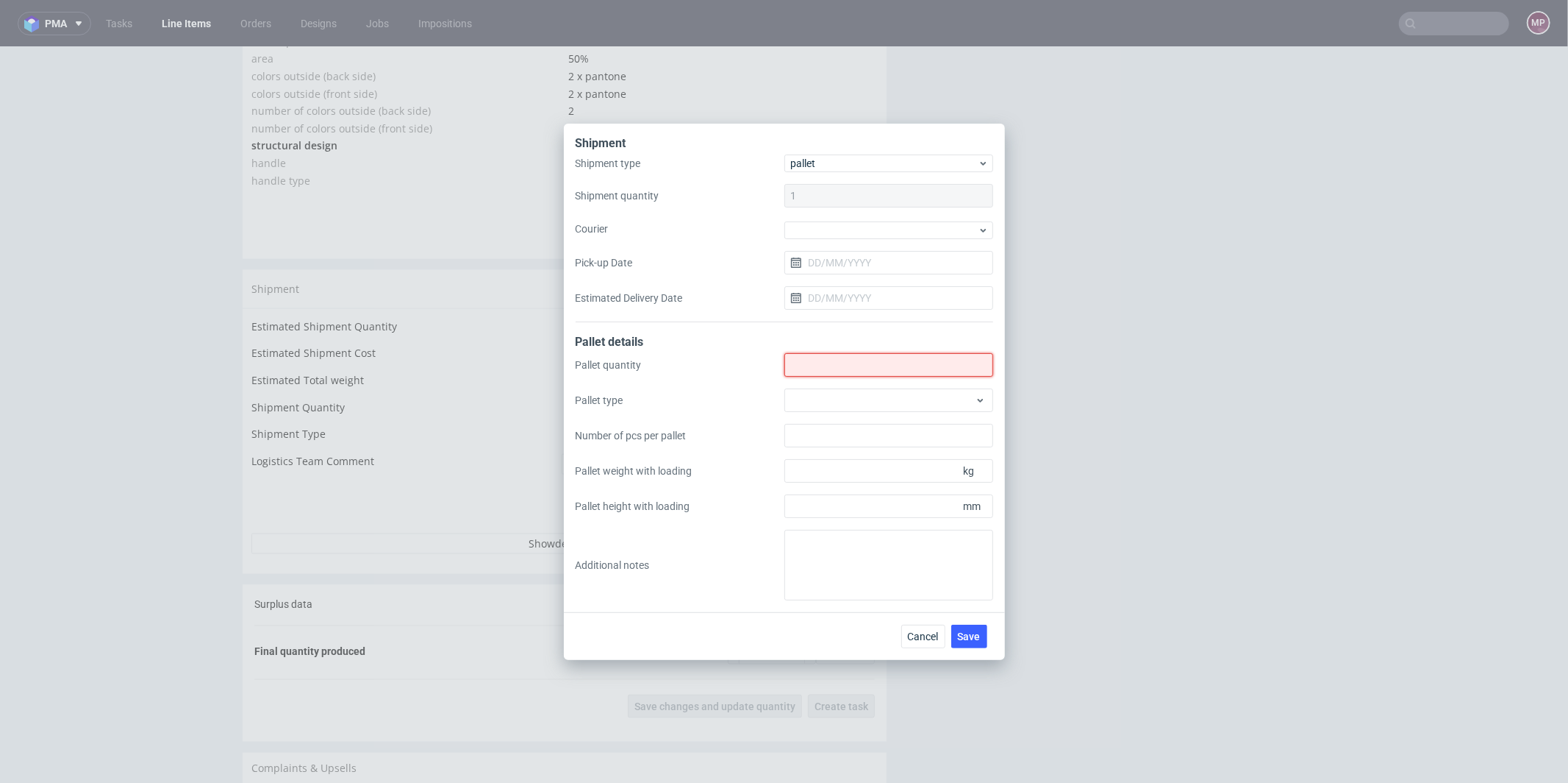
click at [812, 372] on input "Shipment type" at bounding box center [888, 365] width 209 height 24
type input "4"
click at [796, 402] on div at bounding box center [888, 400] width 209 height 24
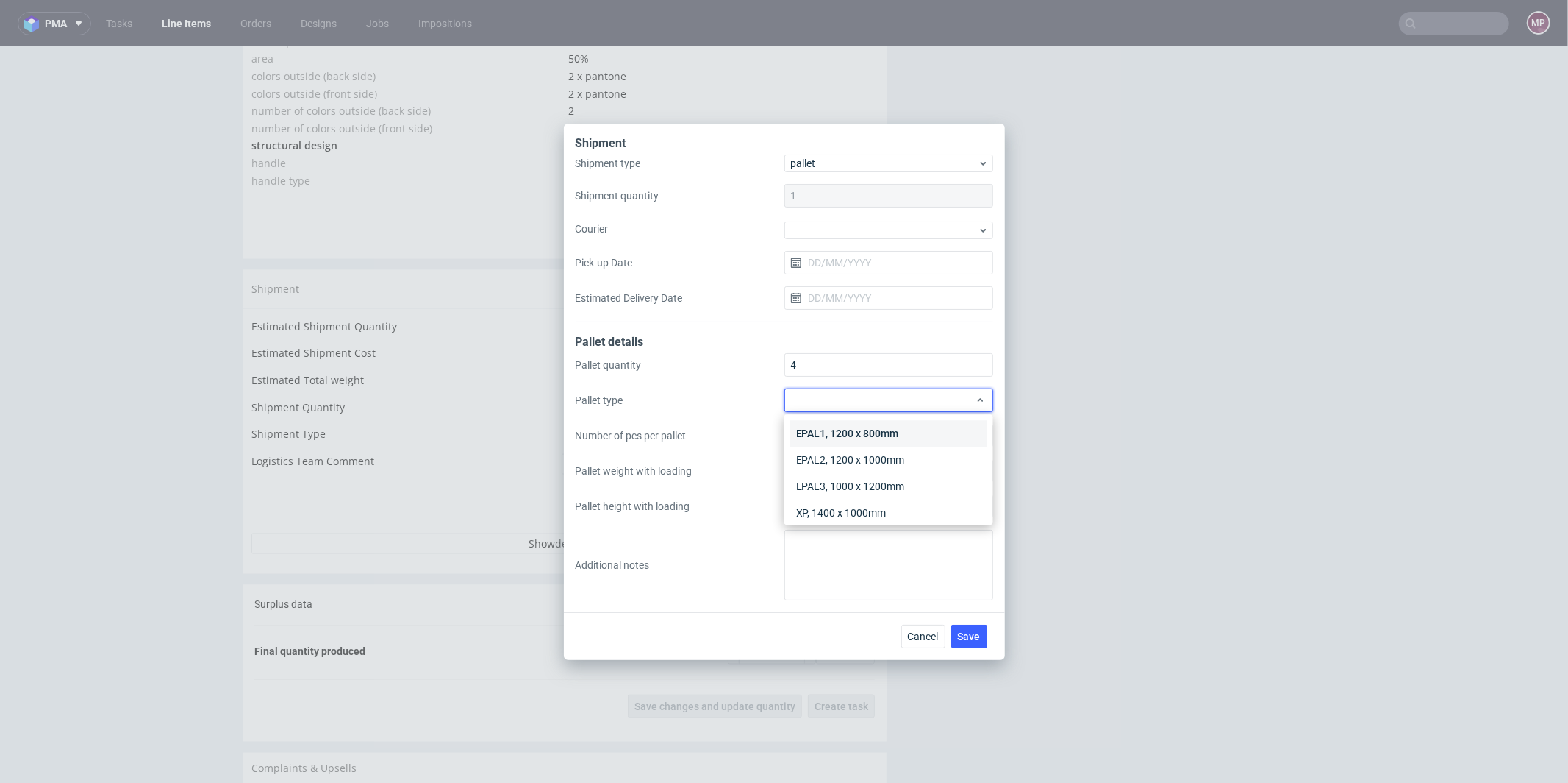
click at [828, 437] on div "EPAL1, 1200 x 800mm" at bounding box center [889, 433] width 197 height 26
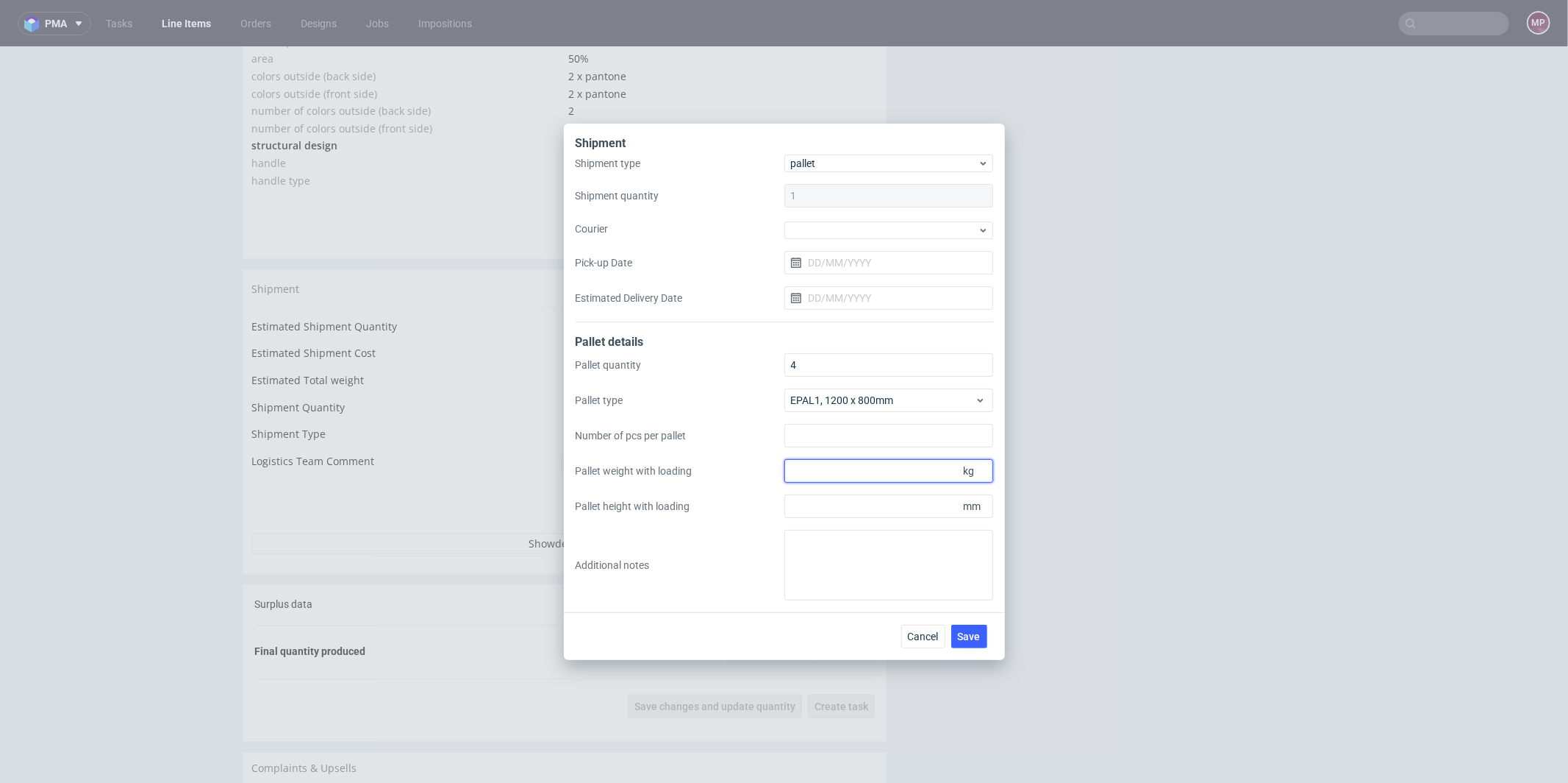
click at [876, 476] on input "Pallet weight with loading" at bounding box center [888, 470] width 209 height 24
type input "310"
click at [848, 511] on input "Pallet height with loading" at bounding box center [888, 506] width 209 height 24
type input "2000"
click at [834, 540] on textarea at bounding box center [888, 565] width 209 height 70
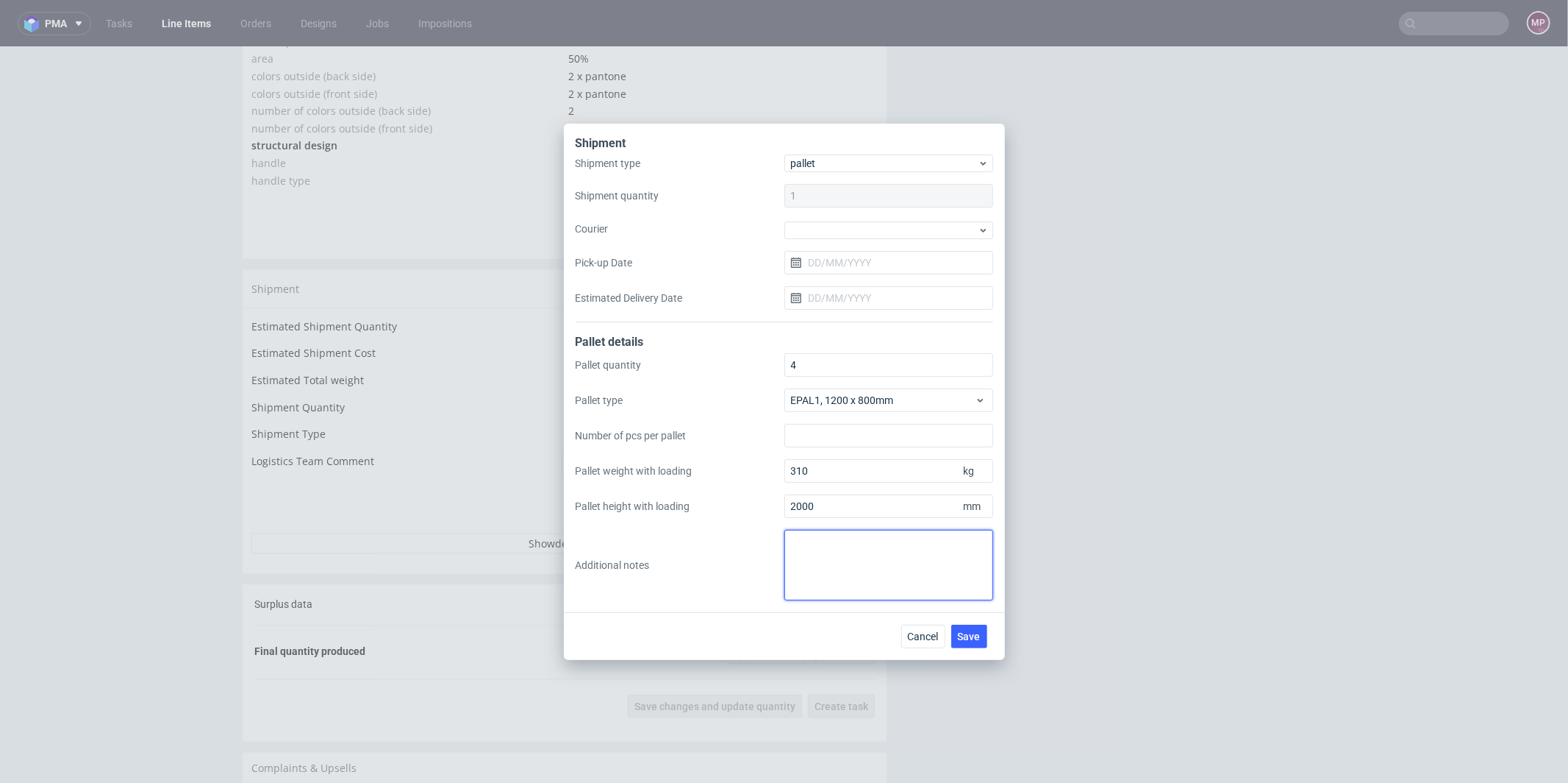
paste textarea "AADN - 120x80x200 ~310 kg x3 + 120x80x170 ~230 kg x1"
click at [826, 539] on textarea "AADN - 120x80x200 ~310 kg x3 + 120x80x170 ~230 kg x1" at bounding box center [888, 565] width 209 height 70
type textarea "AADN 120x80x200 ~310 kg x3 120x80x170 ~230 kg x1"
click at [984, 652] on div "Cancel Save" at bounding box center [784, 636] width 441 height 48
click at [976, 640] on span "Save" at bounding box center [969, 637] width 23 height 11
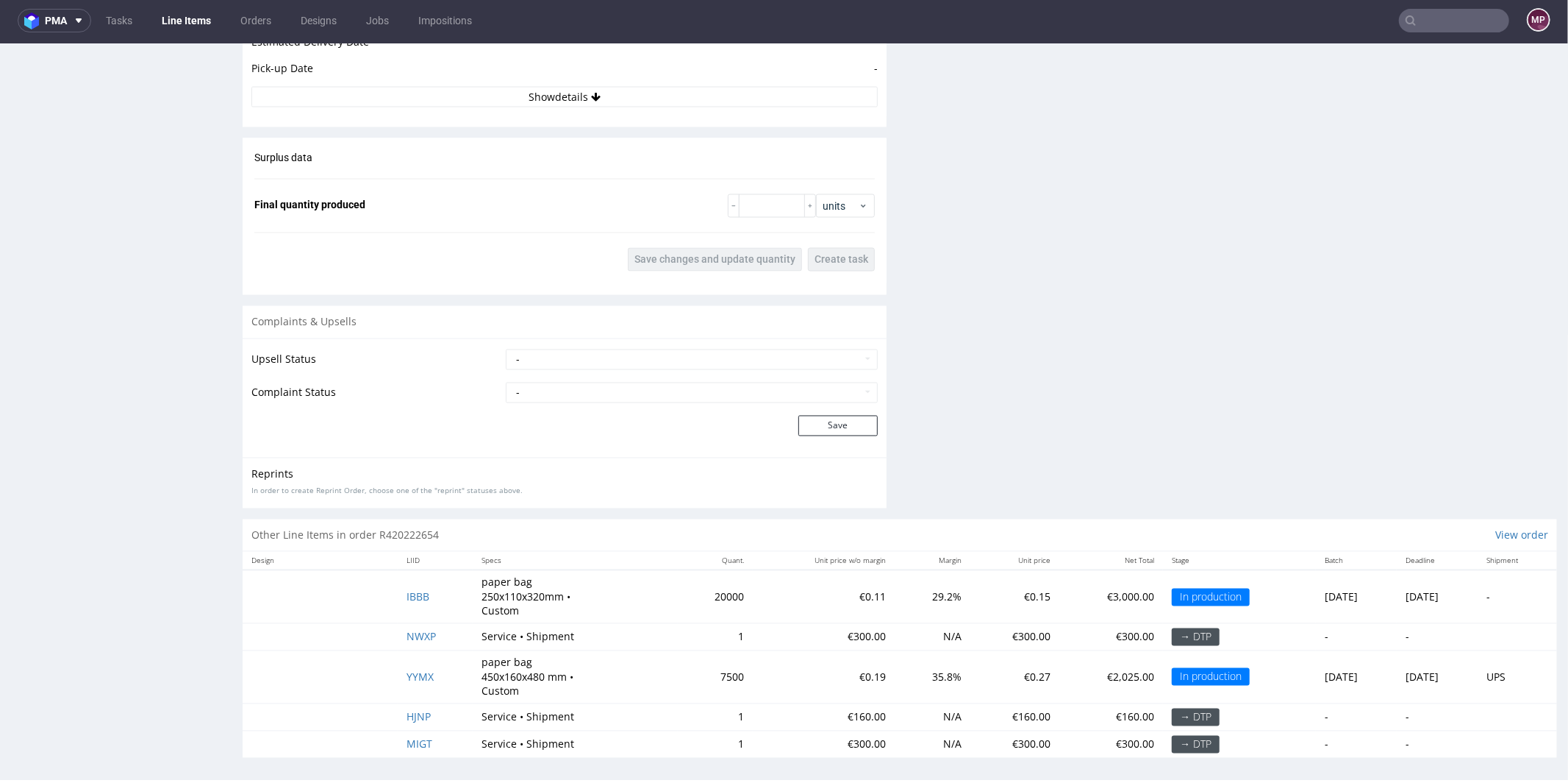
scroll to position [4, 0]
click at [417, 670] on span "YYMX" at bounding box center [420, 676] width 27 height 14
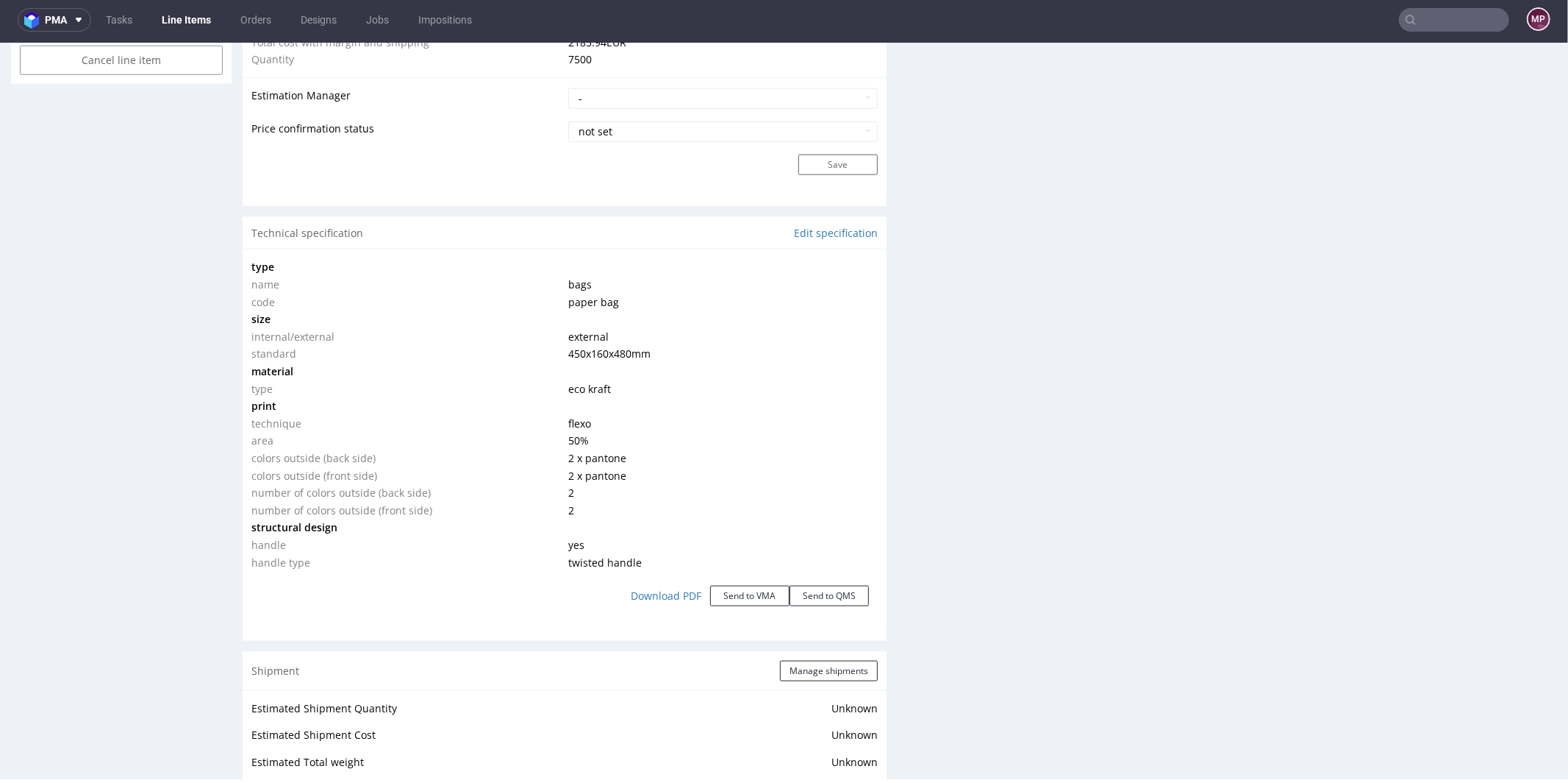
scroll to position [1449, 0]
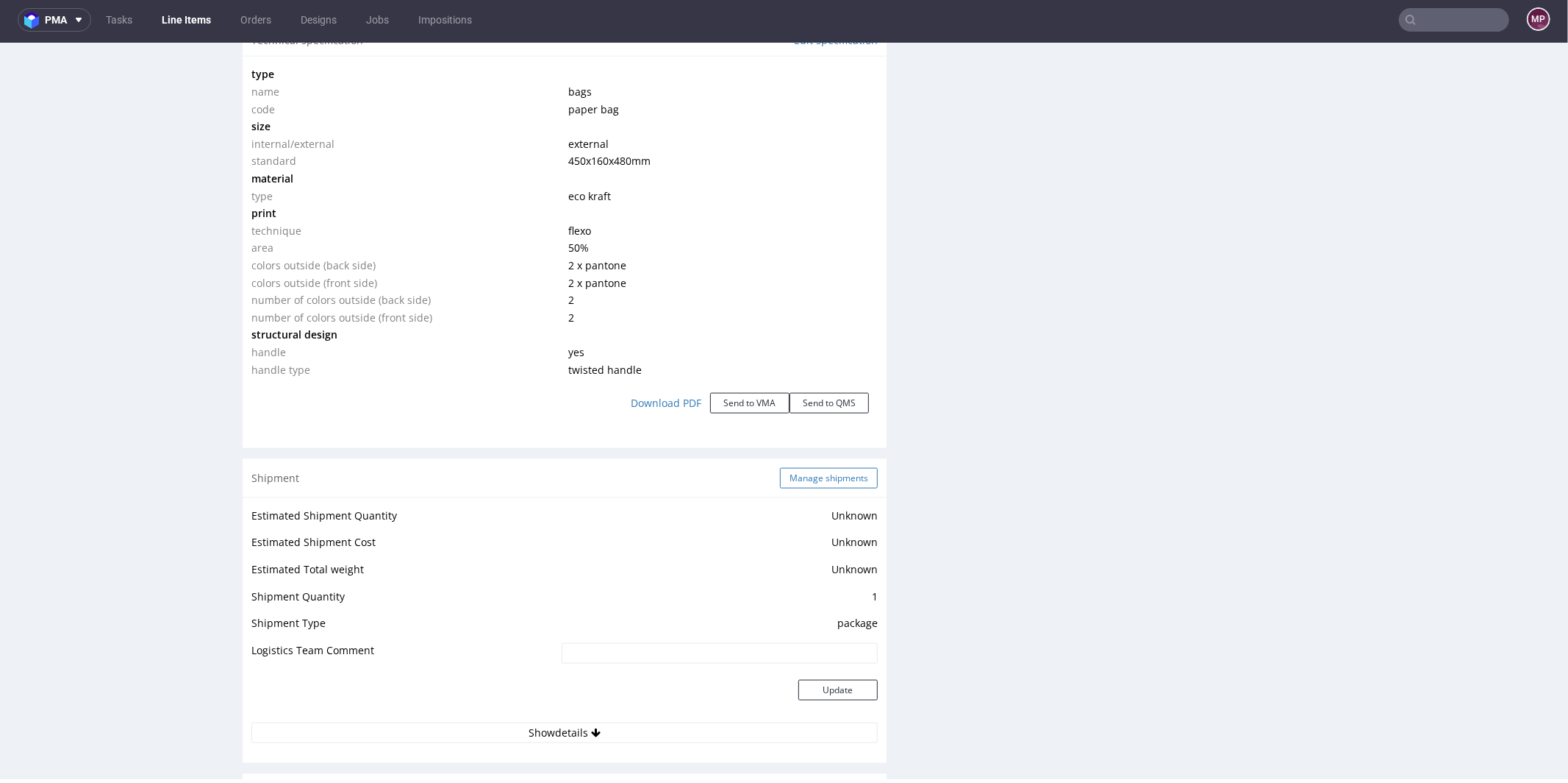
click at [797, 469] on button "Manage shipments" at bounding box center [828, 476] width 98 height 20
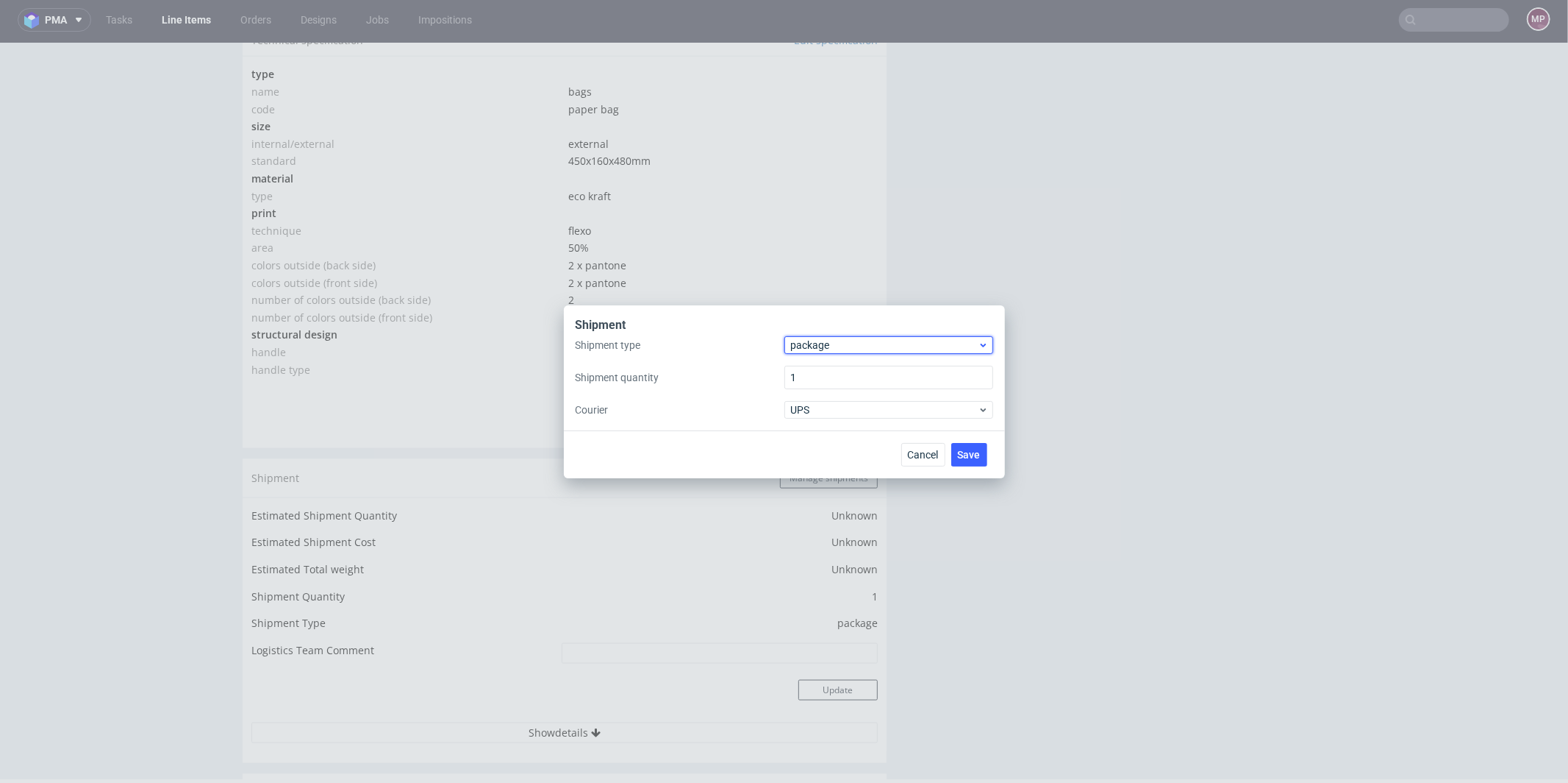
click at [862, 348] on span "package" at bounding box center [885, 344] width 188 height 15
click at [846, 364] on div "pallet" at bounding box center [889, 376] width 197 height 26
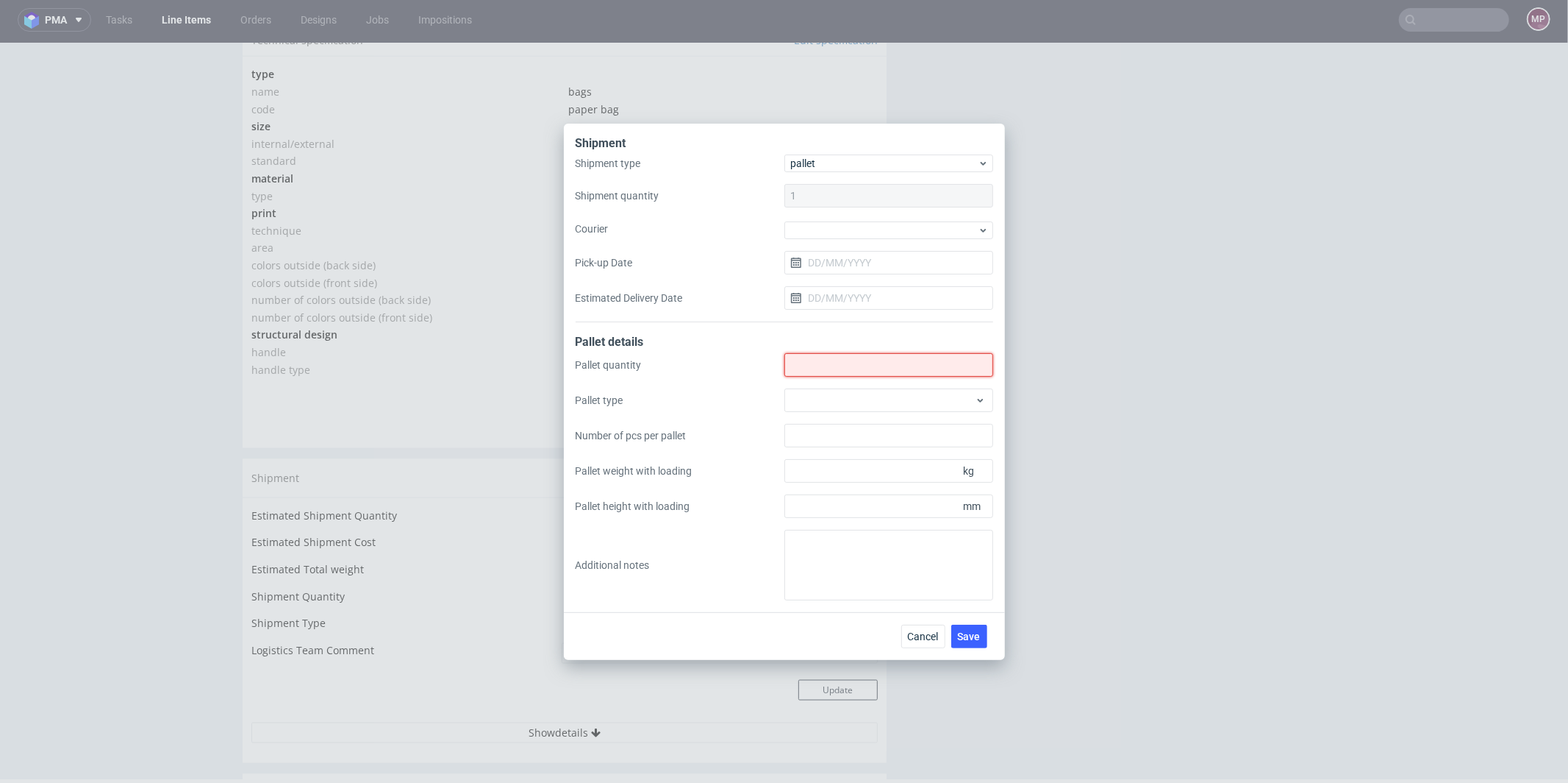
click at [844, 368] on input "Shipment type" at bounding box center [888, 365] width 209 height 24
type input "2"
click at [836, 397] on div at bounding box center [888, 400] width 209 height 24
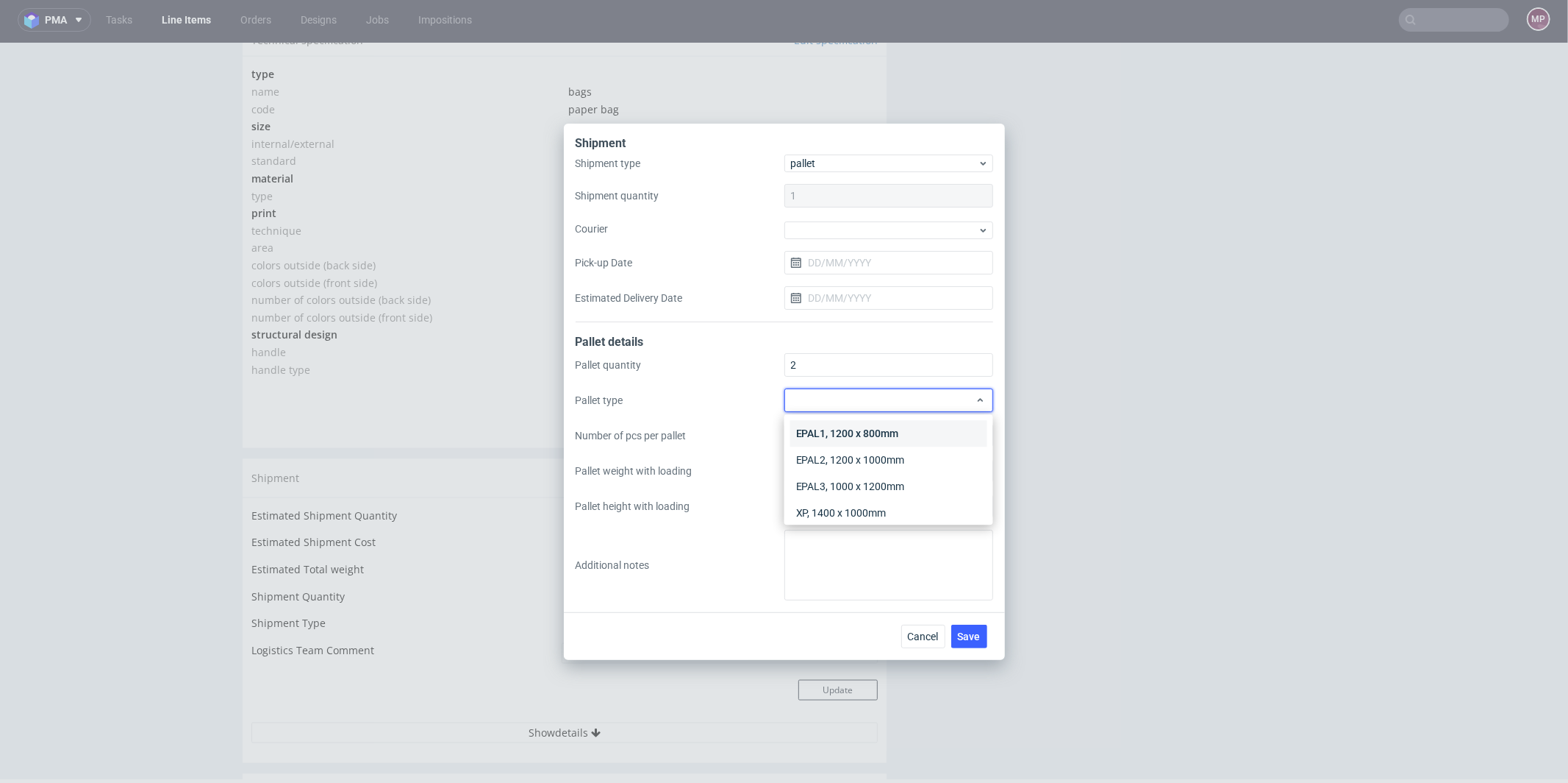
click at [870, 427] on div "EPAL1, 1200 x 800mm" at bounding box center [889, 433] width 197 height 26
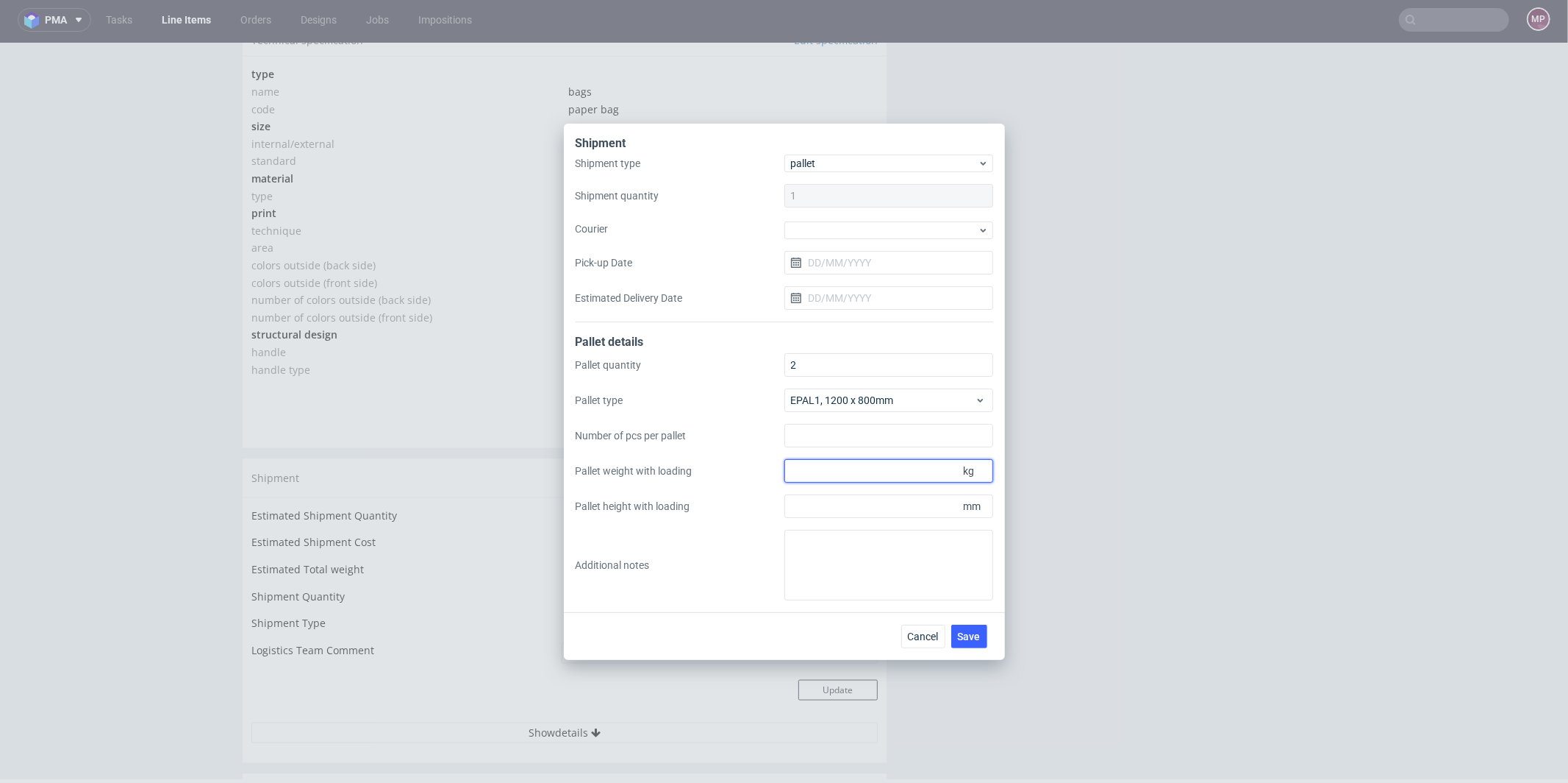
click at [847, 473] on input "Pallet weight with loading" at bounding box center [888, 470] width 209 height 24
type input "390"
click at [849, 499] on input "Pallet height with loading" at bounding box center [888, 506] width 209 height 24
type input "2000"
click at [809, 538] on textarea at bounding box center [888, 565] width 209 height 70
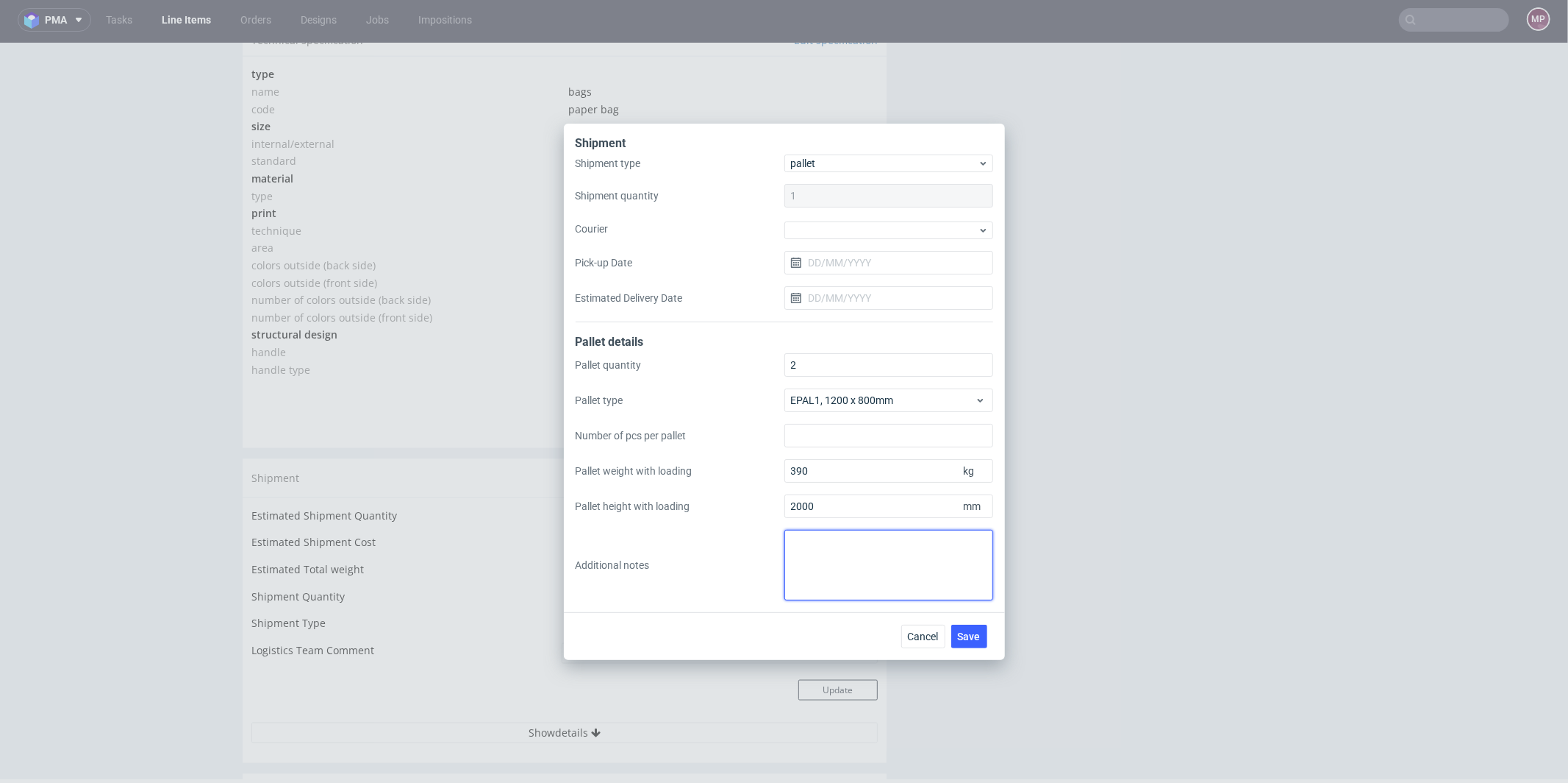
paste textarea "YYMX - 120x80x200 ~390 kg x2"
click at [825, 543] on textarea "YYMX - 120x80x200 ~390 kg x2" at bounding box center [888, 565] width 209 height 70
click at [828, 548] on textarea "YYMX - 120x80x200 ~390 kg x2" at bounding box center [888, 565] width 209 height 70
type textarea "YYMX 120x80x200 ~390 kg x2"
click at [974, 632] on span "Save" at bounding box center [969, 637] width 23 height 11
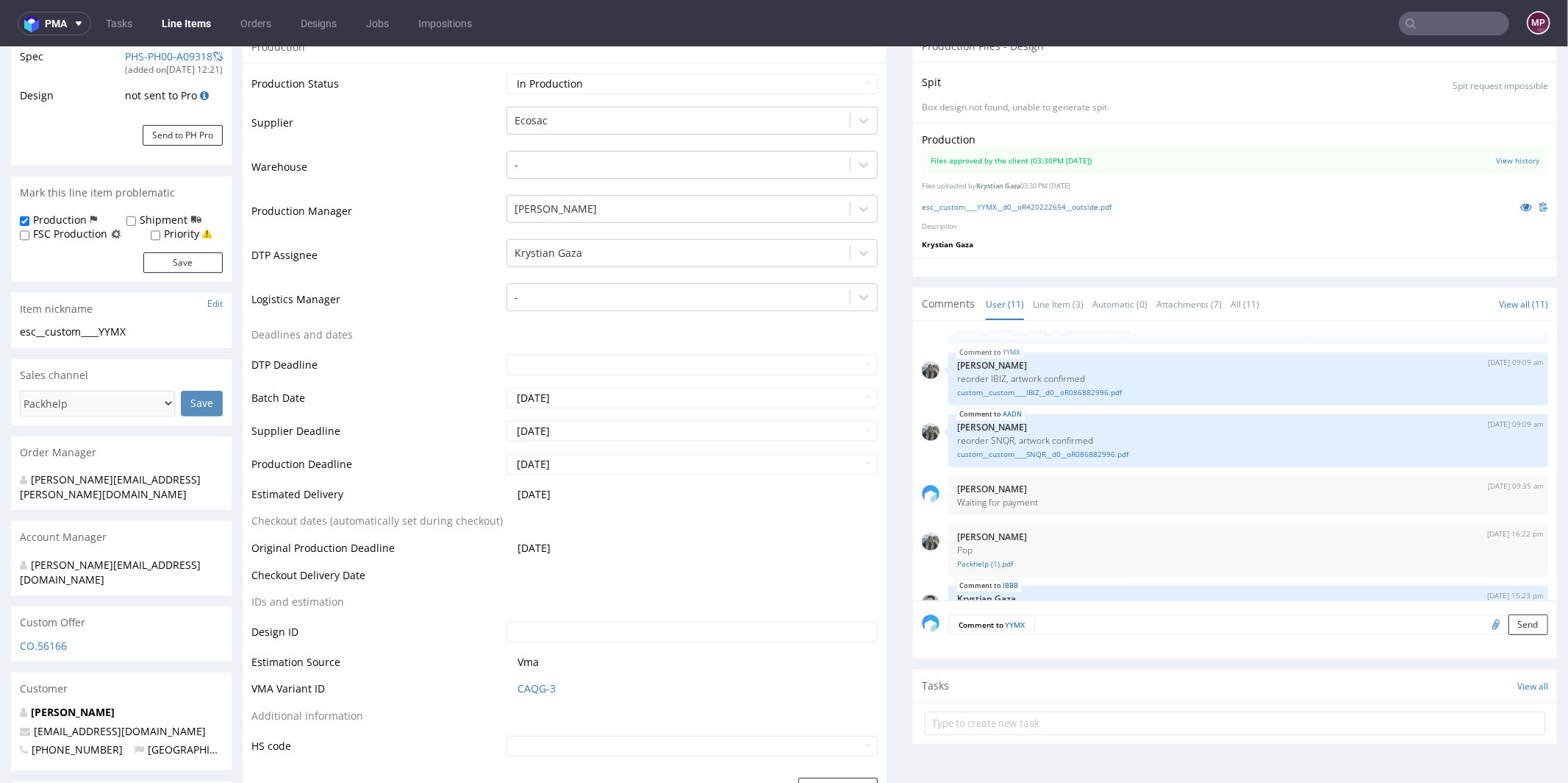
scroll to position [362, 0]
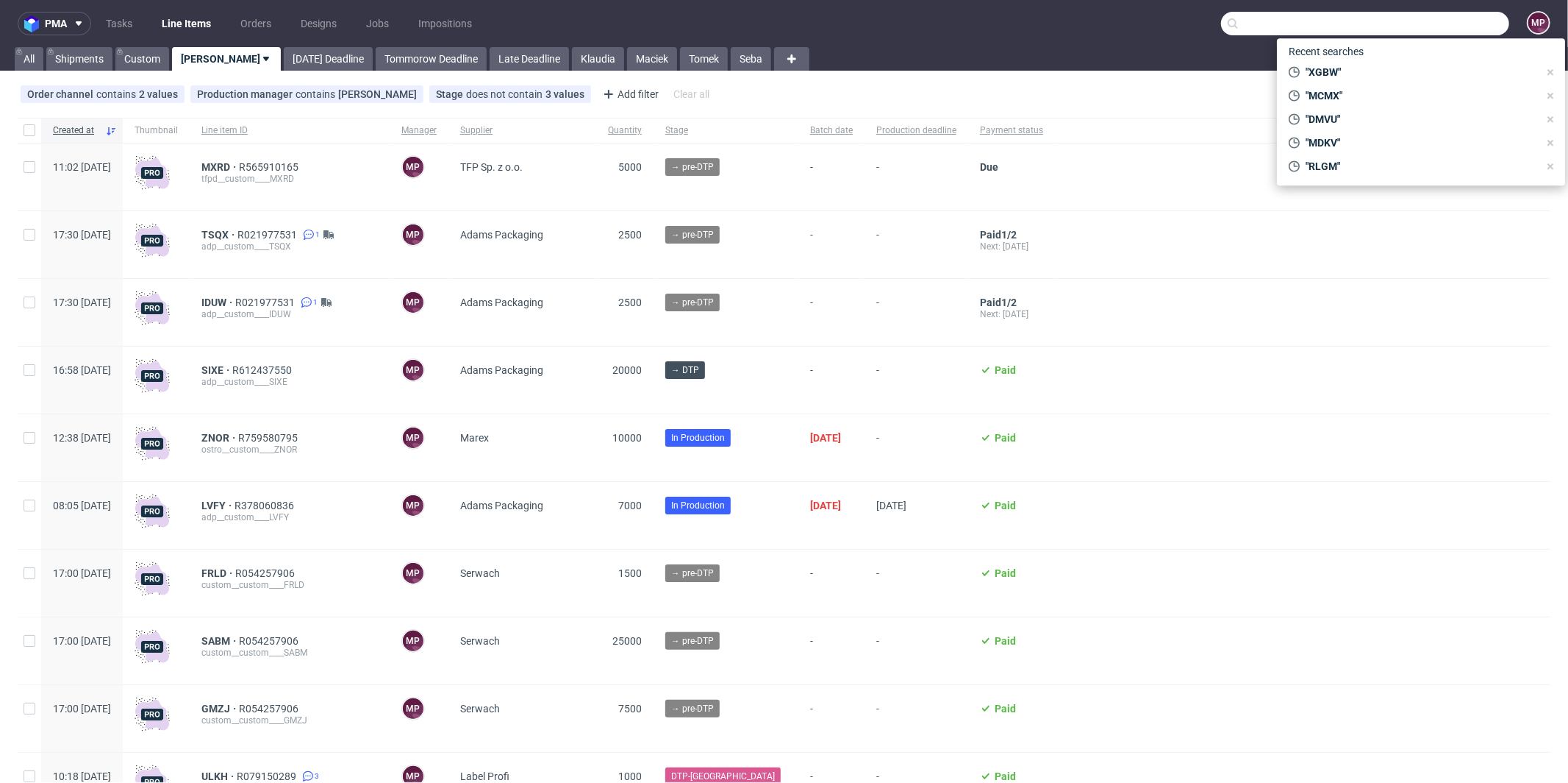
click at [1439, 30] on input "text" at bounding box center [1365, 23] width 288 height 24
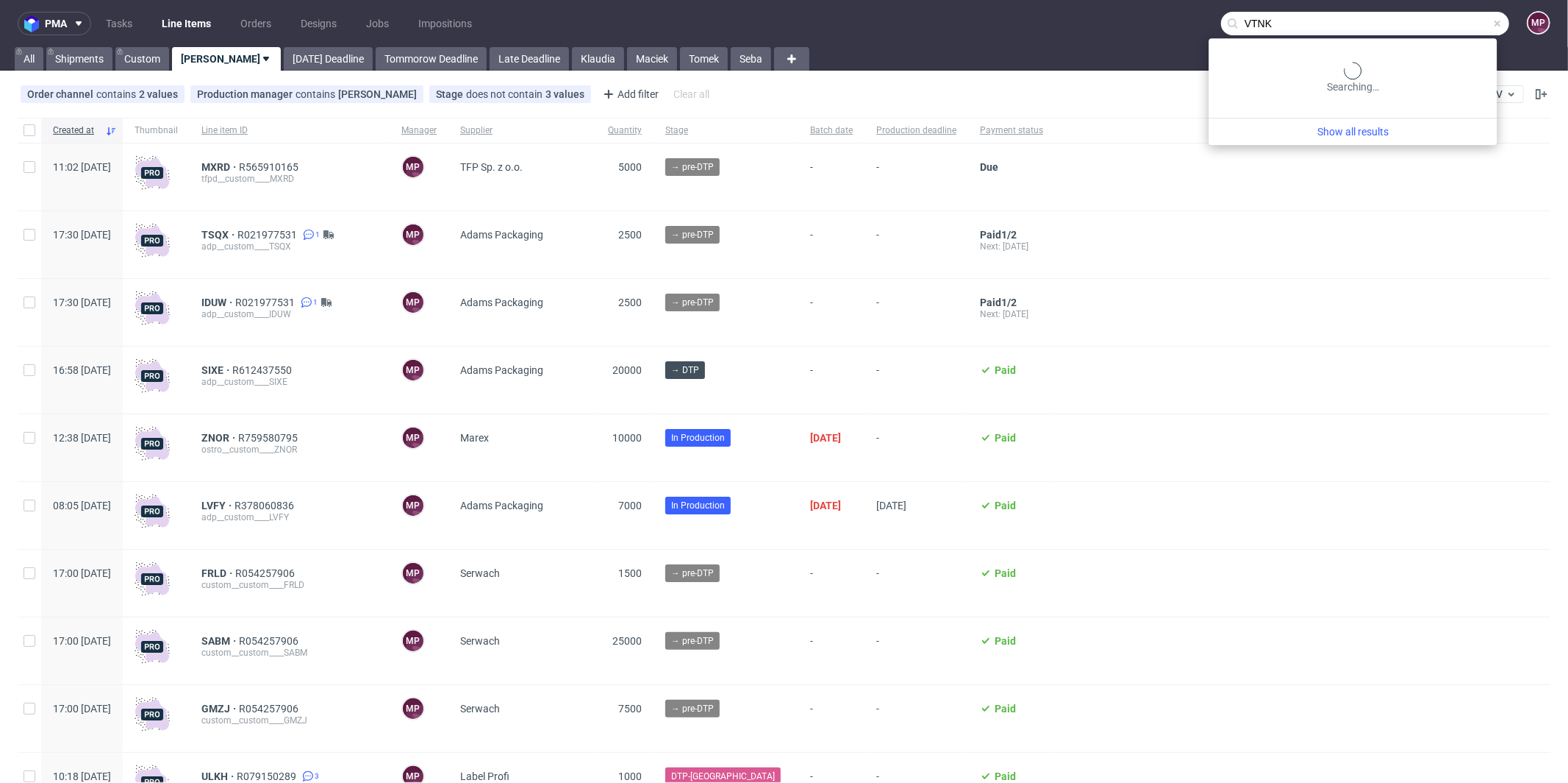
type input "VTNK"
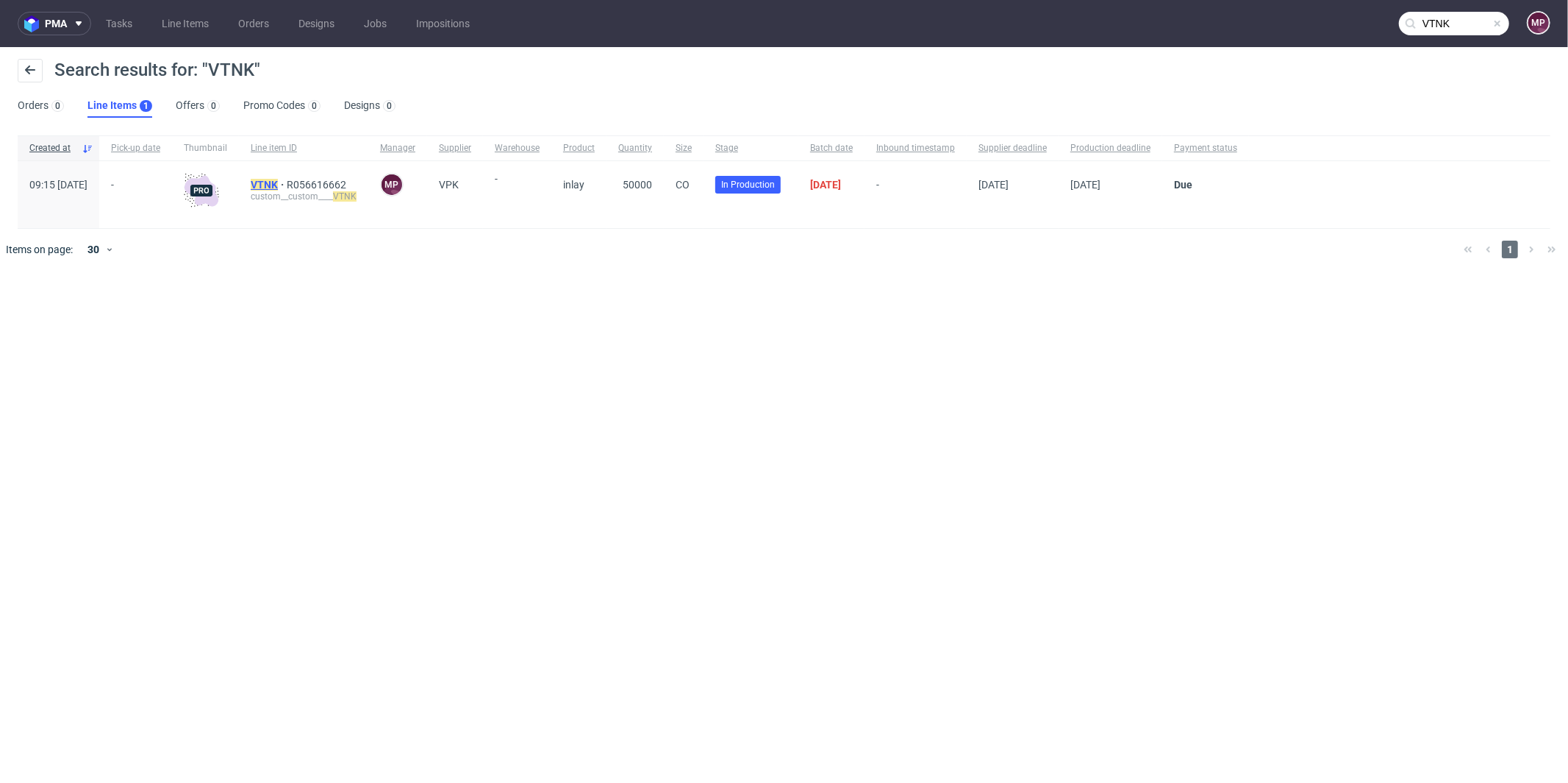
click at [278, 179] on mark "VTNK" at bounding box center [264, 184] width 27 height 11
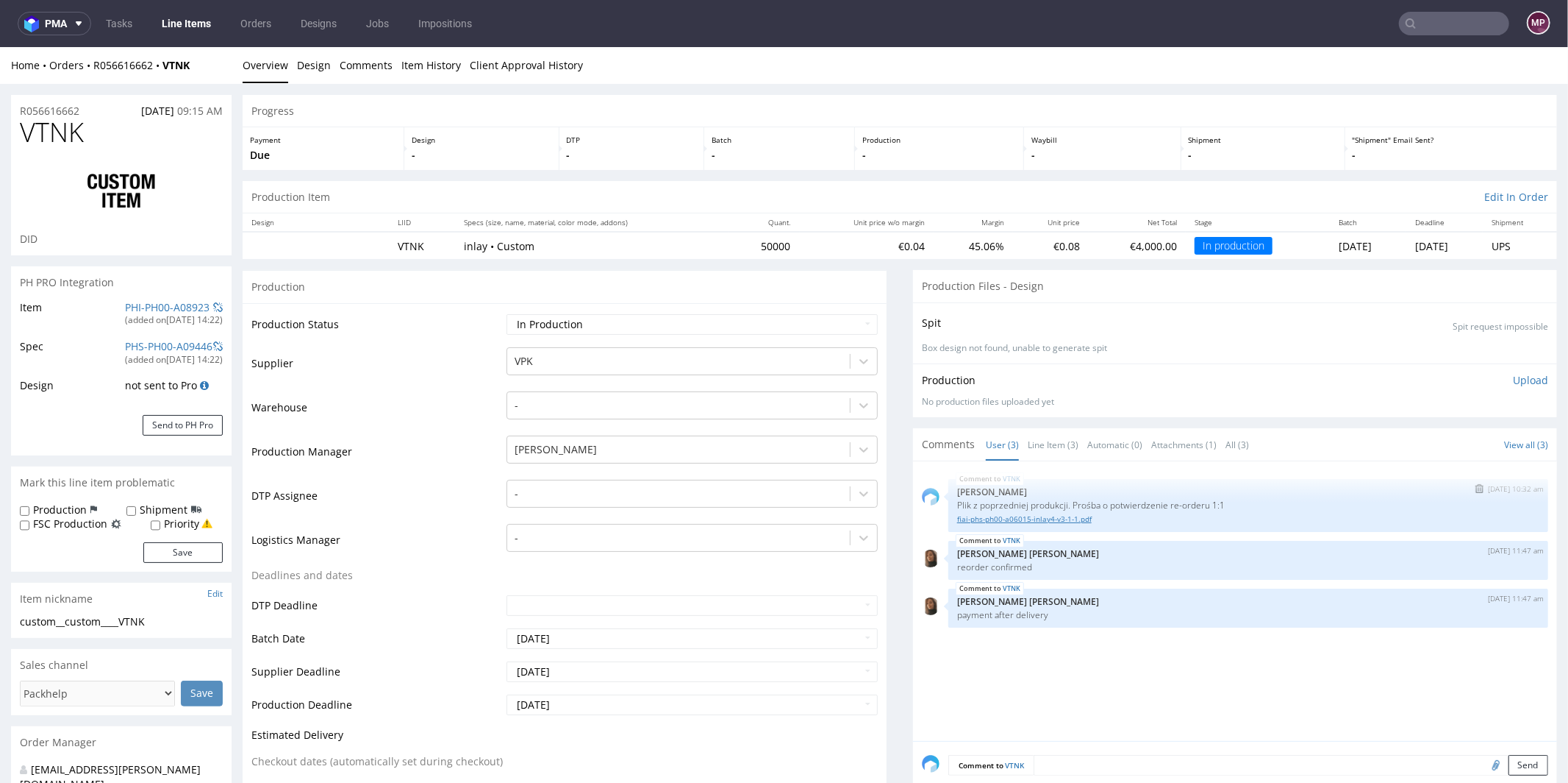
click at [1083, 514] on link "fiai-phs-ph00-a06015-inlay4-v3-1-1.pdf" at bounding box center [1248, 518] width 582 height 11
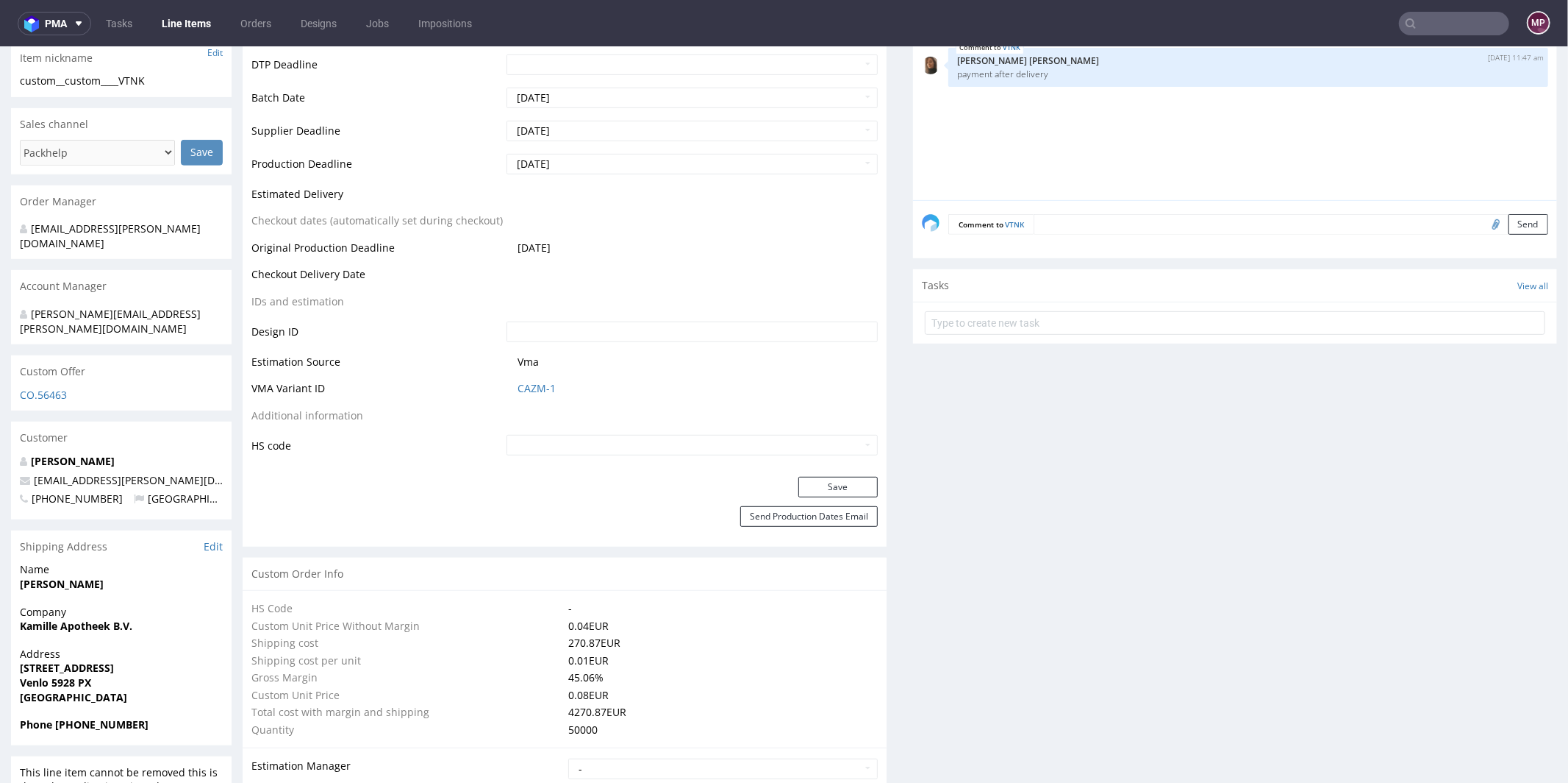
scroll to position [542, 0]
click at [534, 387] on link "CAZM-1" at bounding box center [536, 387] width 38 height 15
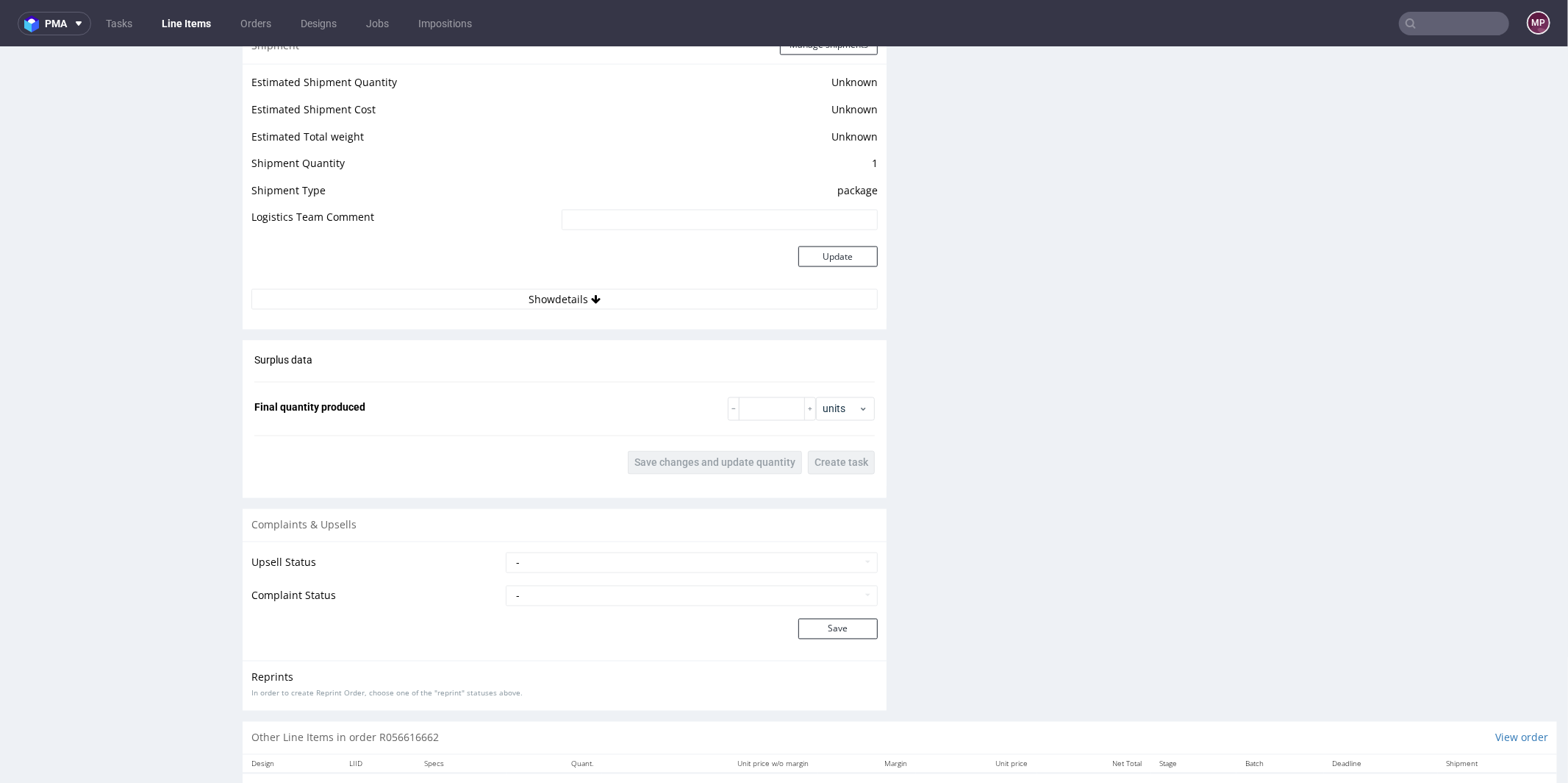
scroll to position [2007, 0]
click at [751, 405] on input "number" at bounding box center [771, 407] width 66 height 24
type input "56160"
click at [718, 456] on span "Save changes and update quantity" at bounding box center [715, 462] width 161 height 11
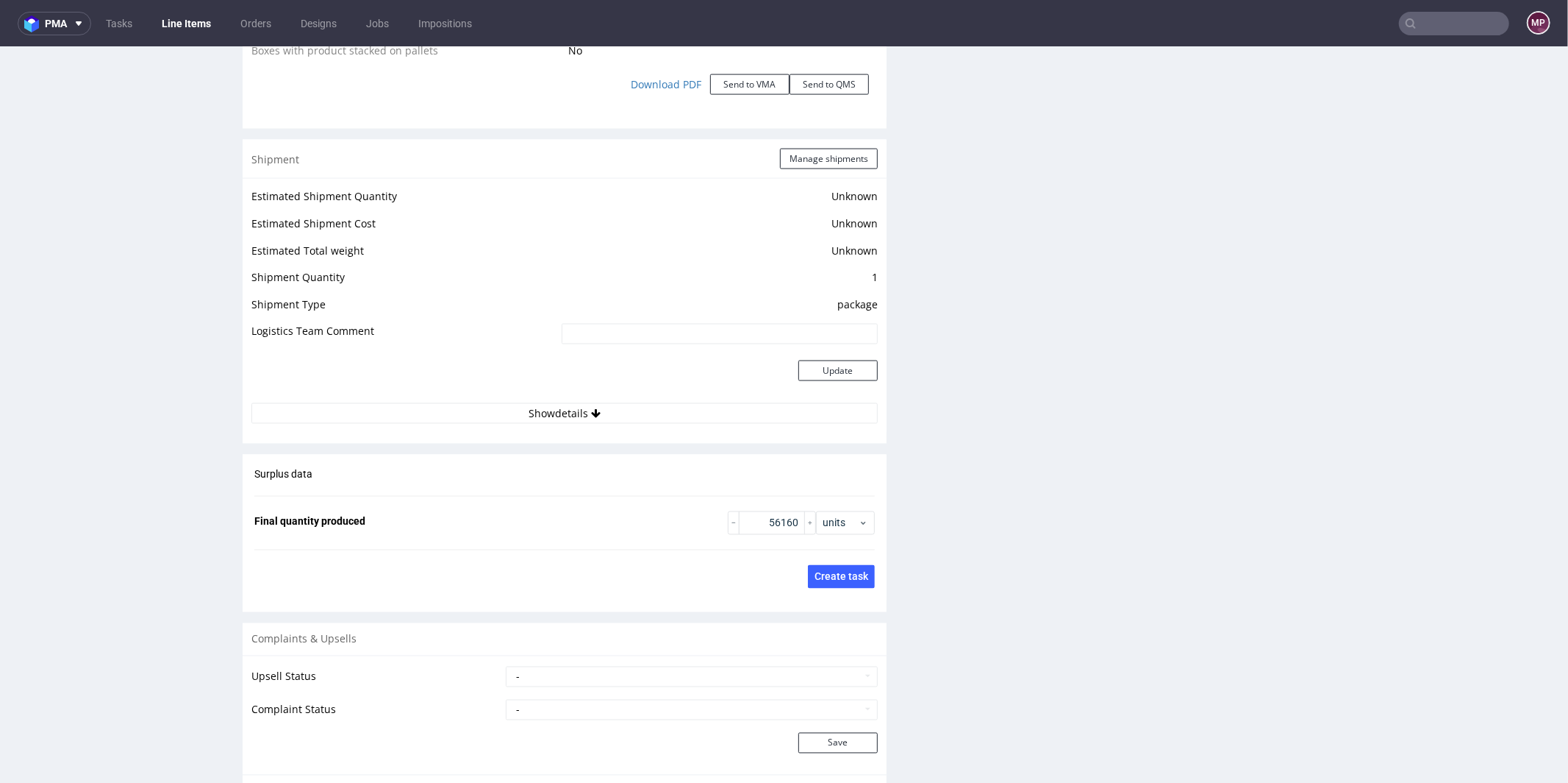
scroll to position [1861, 0]
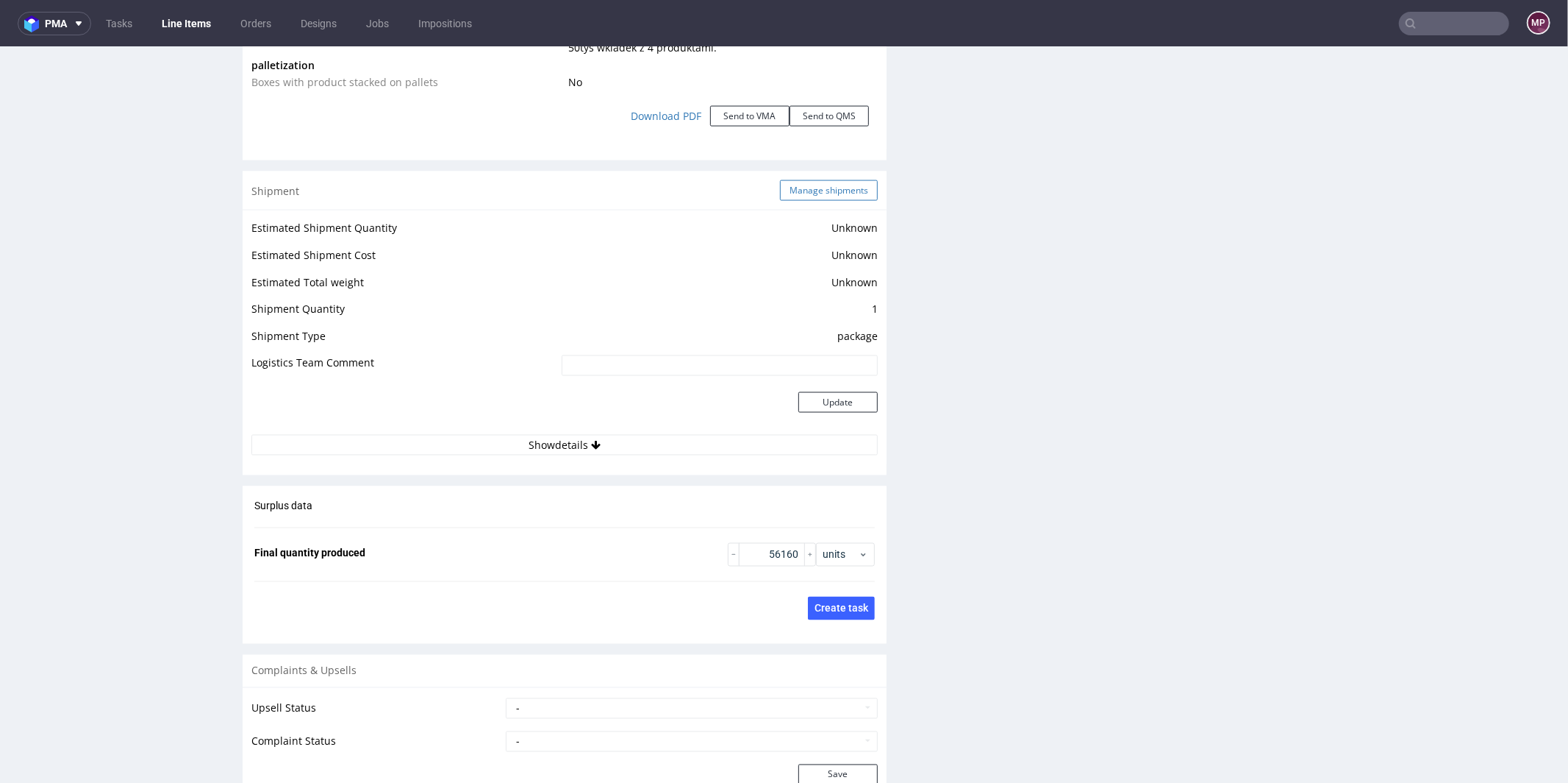
click at [800, 189] on button "Manage shipments" at bounding box center [828, 189] width 98 height 20
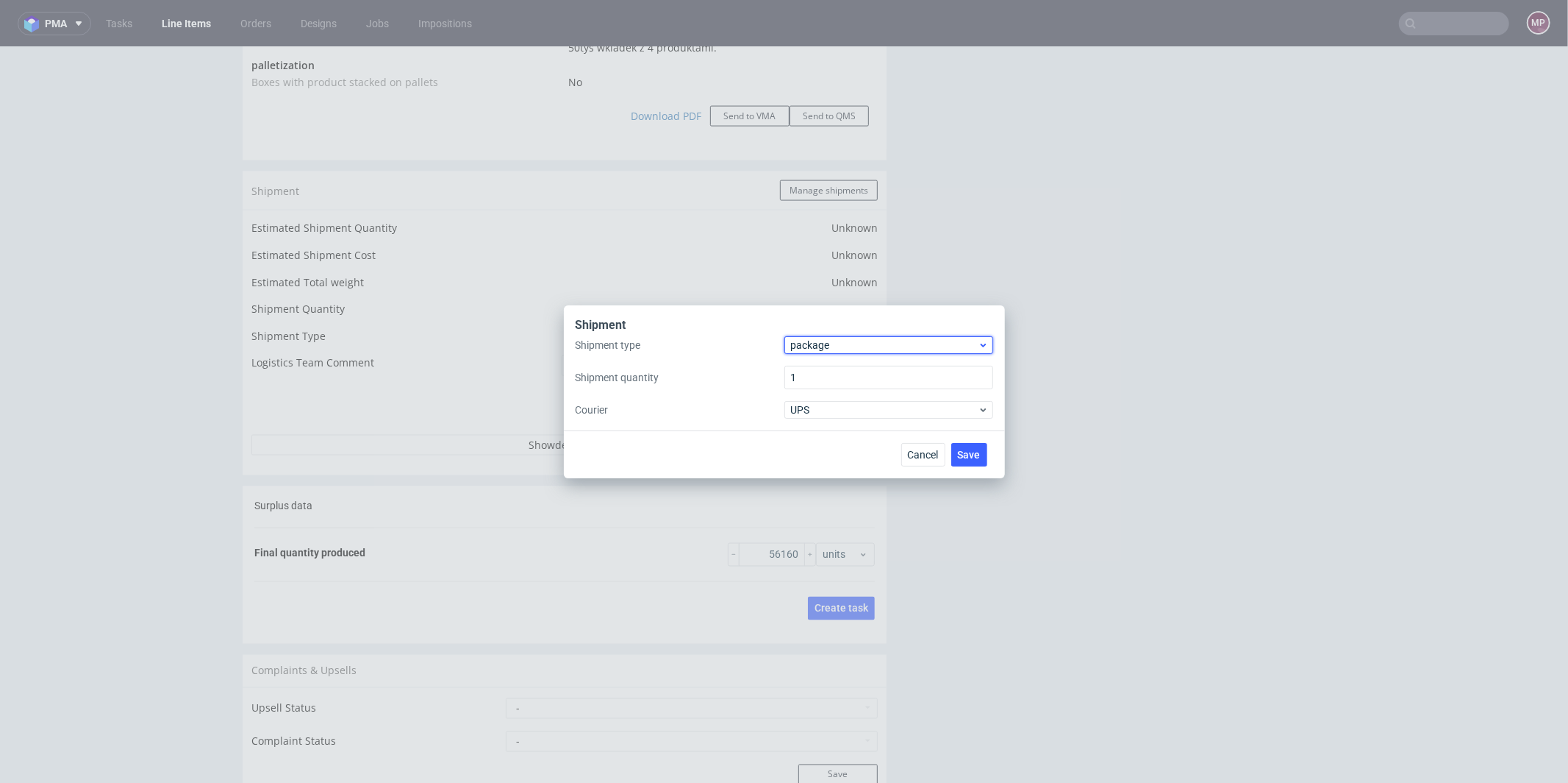
click at [858, 337] on span "package" at bounding box center [885, 344] width 188 height 15
click at [845, 372] on div "pallet" at bounding box center [889, 376] width 197 height 26
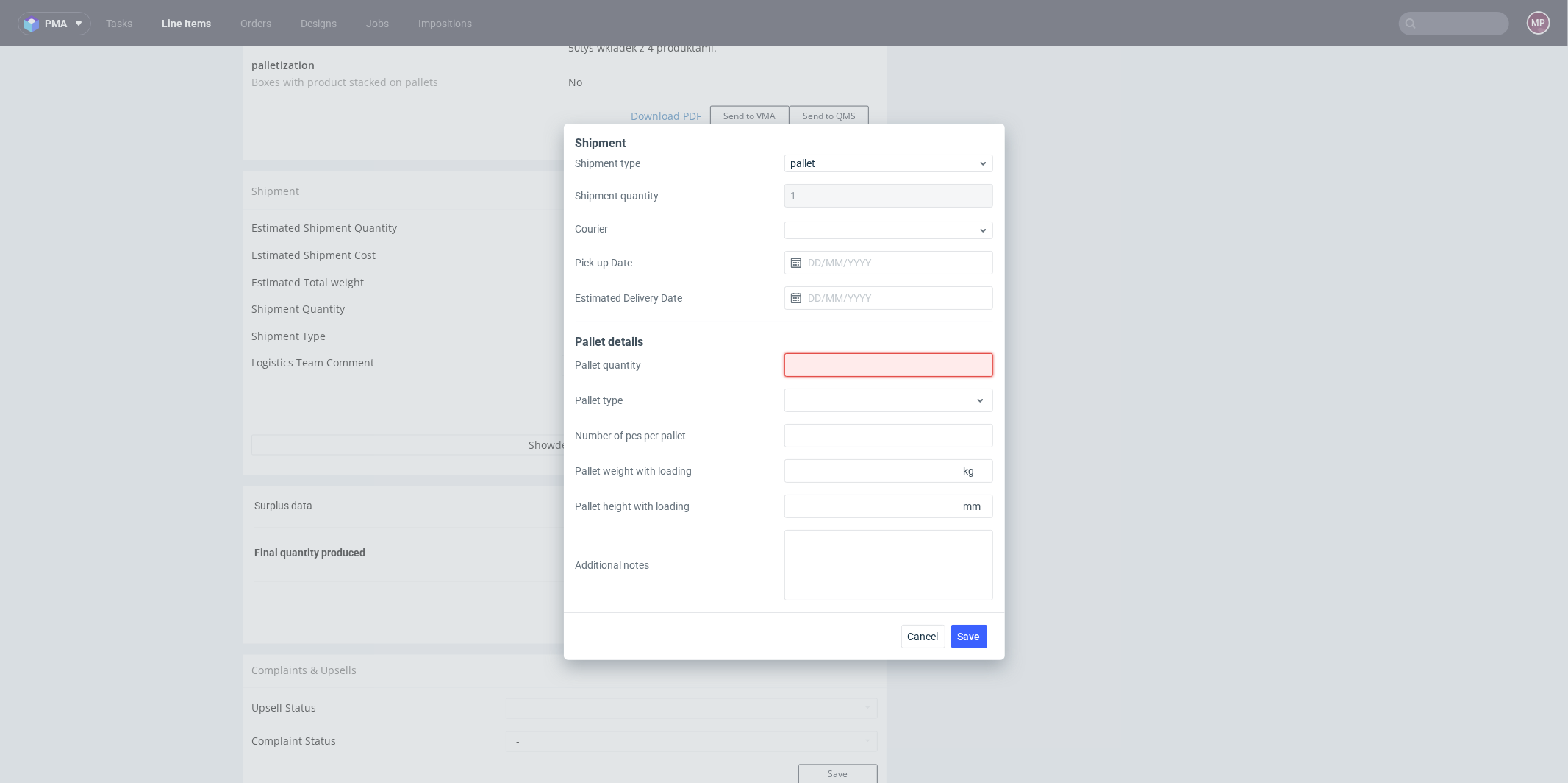
click at [845, 370] on input "Shipment type" at bounding box center [888, 365] width 209 height 24
type input "3"
click at [907, 390] on div at bounding box center [888, 400] width 209 height 24
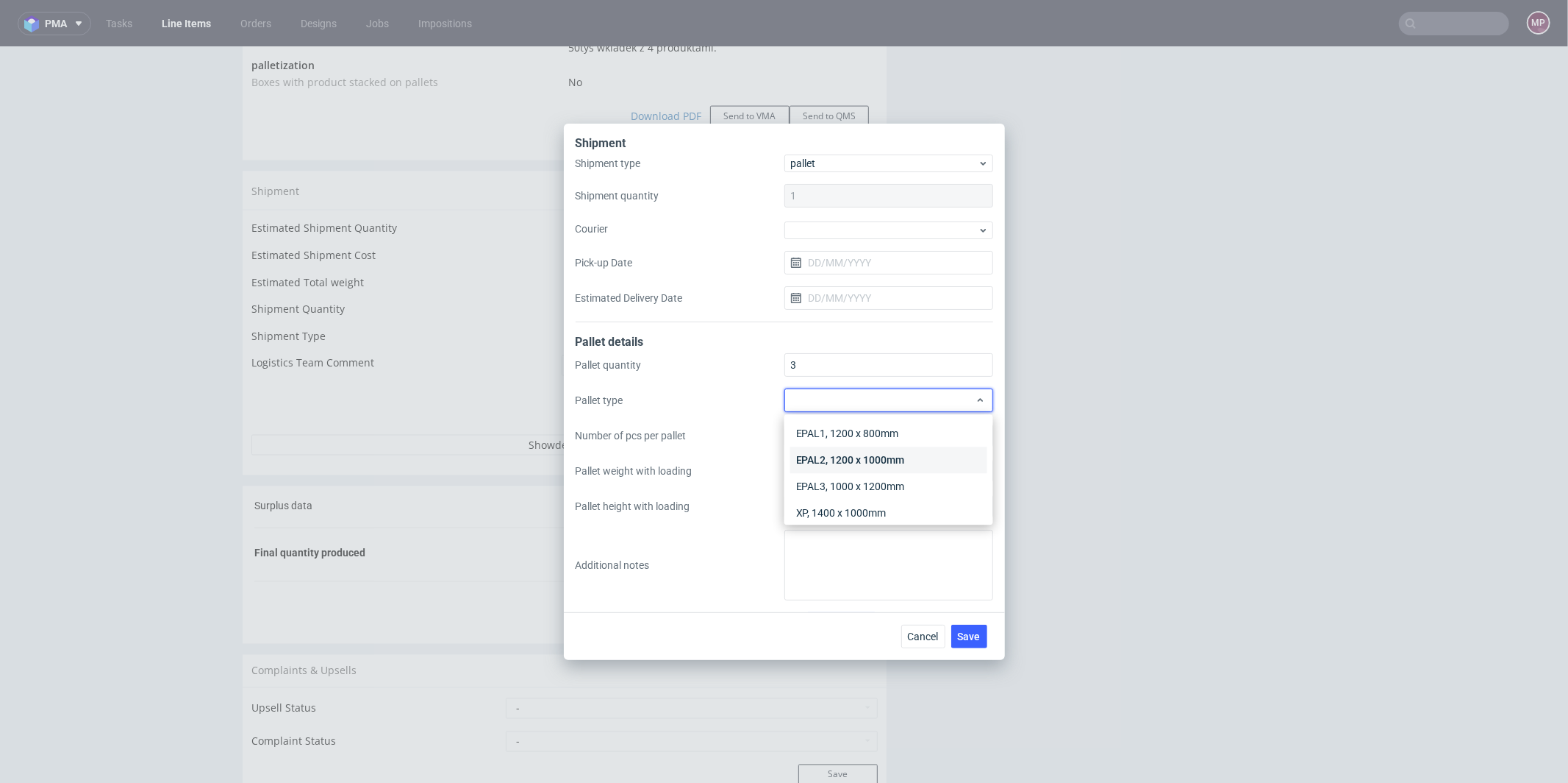
scroll to position [33, 0]
click at [850, 499] on div "Other" at bounding box center [889, 506] width 197 height 26
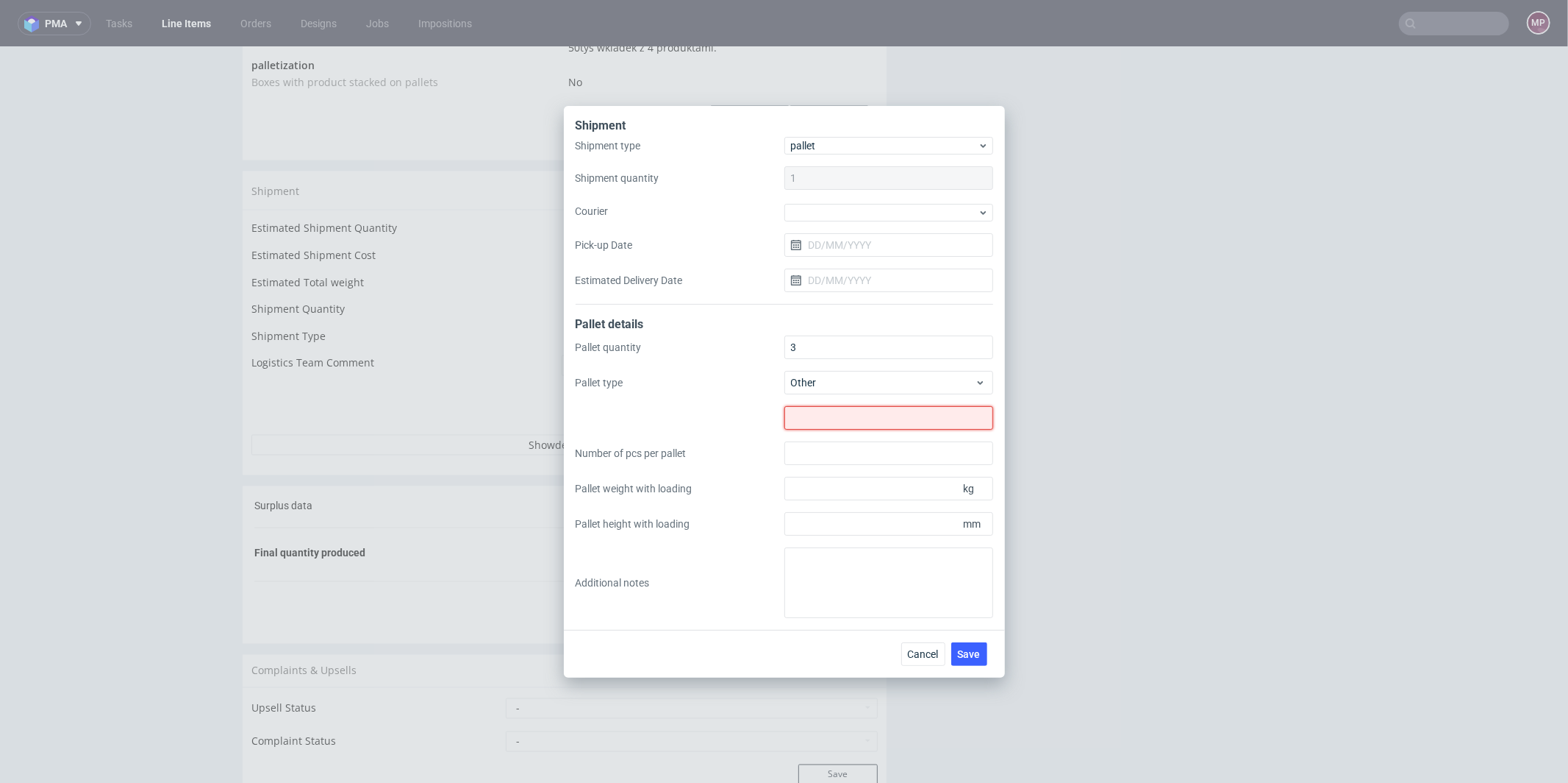
click at [876, 417] on input "text" at bounding box center [888, 417] width 209 height 24
type input "1250x800"
click at [920, 533] on input "Pallet height with loading" at bounding box center [888, 523] width 209 height 24
type input "1800"
click at [902, 491] on input "Pallet weight with loading" at bounding box center [888, 488] width 209 height 24
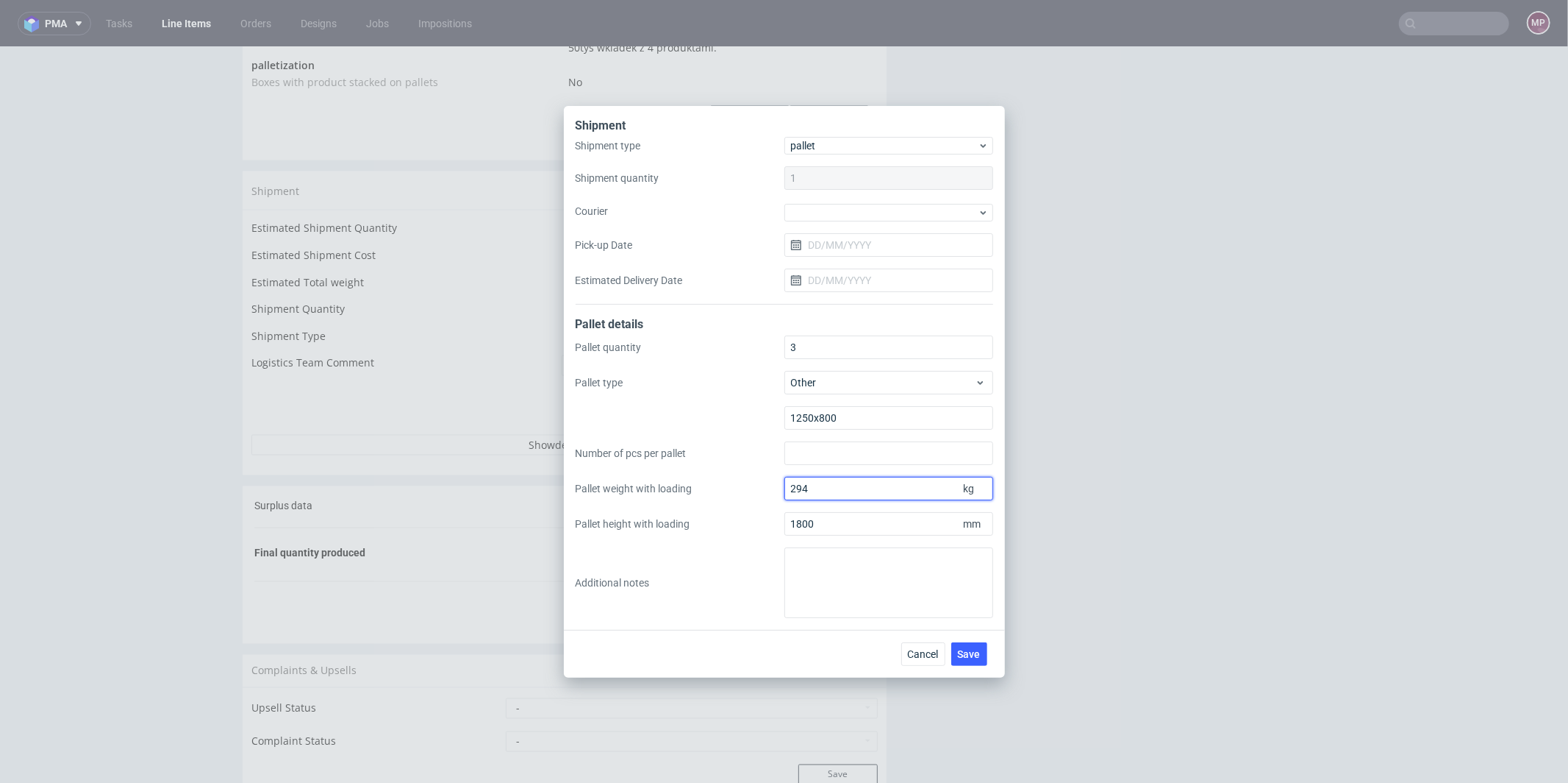
type input "294"
click at [818, 556] on textarea at bounding box center [888, 582] width 209 height 70
paste textarea "2 palety całe, 1 końcowa. Cała 18600sztuk, waga 294kg, szer.80cm,dł.125cm,wys.1…"
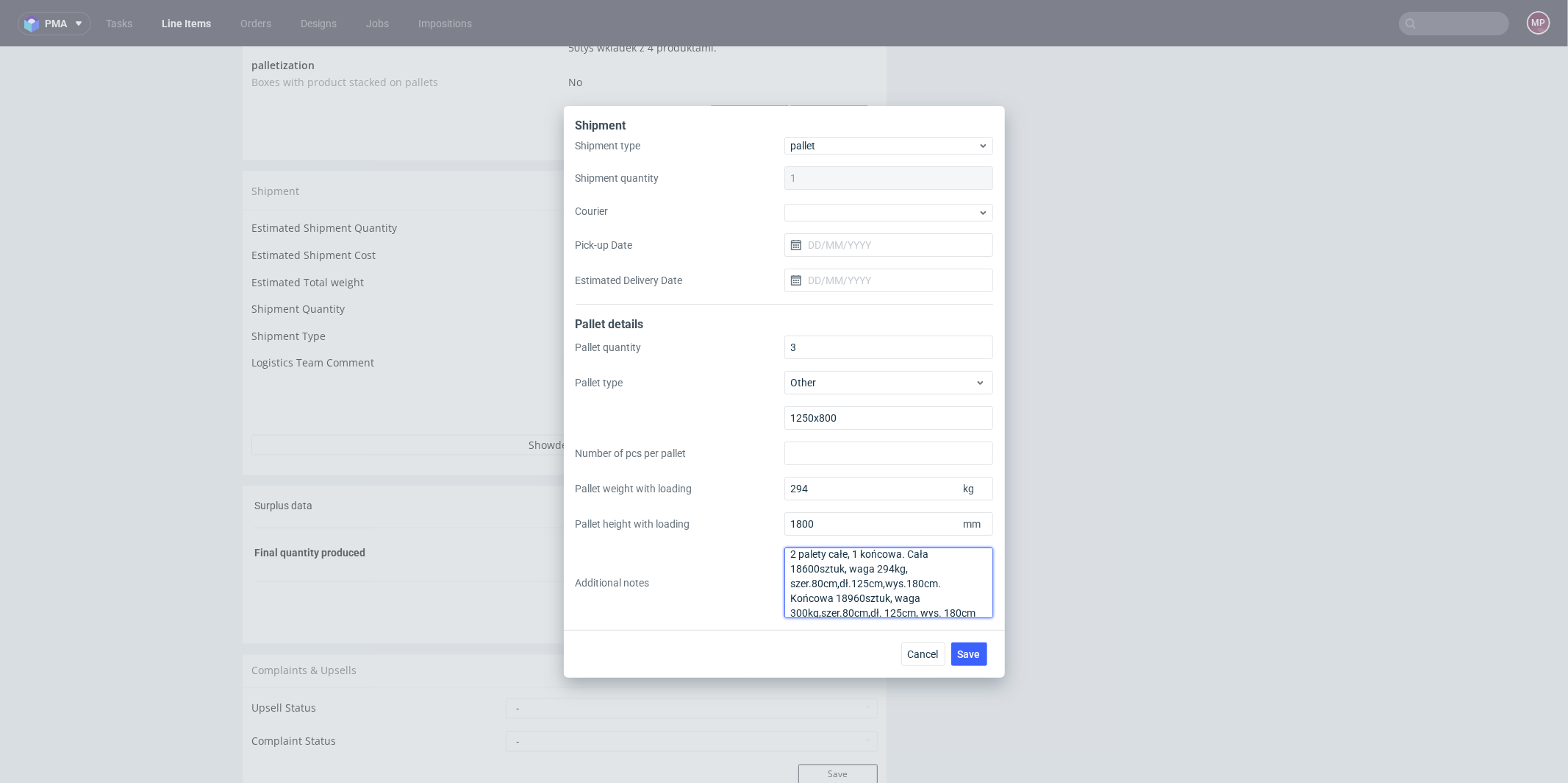
scroll to position [0, 0]
click at [912, 560] on textarea "2 palety całe, 1 końcowa. Cała 18600sztuk, waga 294kg, szer.80cm,dł.125cm,wys.1…" at bounding box center [888, 582] width 209 height 70
type textarea "2 palety całe, 1 końcowa. Cała 18600sztuk, waga 294kg, szer.80cm, dł.125cm, wys…"
click at [963, 644] on button "Save" at bounding box center [969, 654] width 36 height 24
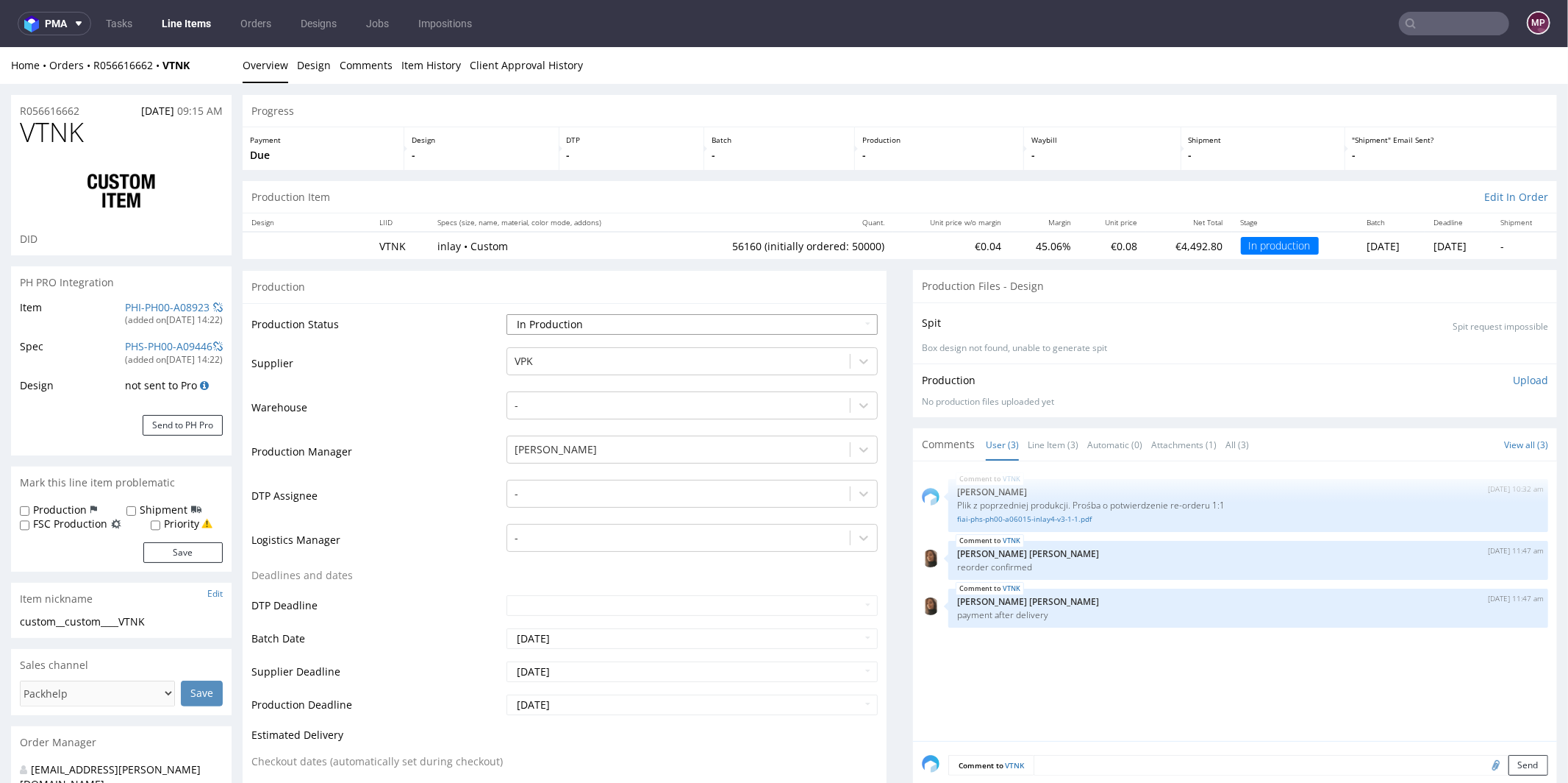
click at [564, 319] on select "Waiting for Artwork Waiting for Diecut Waiting for Mockup Waiting for DTP Waiti…" at bounding box center [692, 323] width 372 height 20
select select "production_complete"
click at [506, 314] on select "Waiting for Artwork Waiting for Diecut Waiting for Mockup Waiting for DTP Waiti…" at bounding box center [692, 323] width 372 height 20
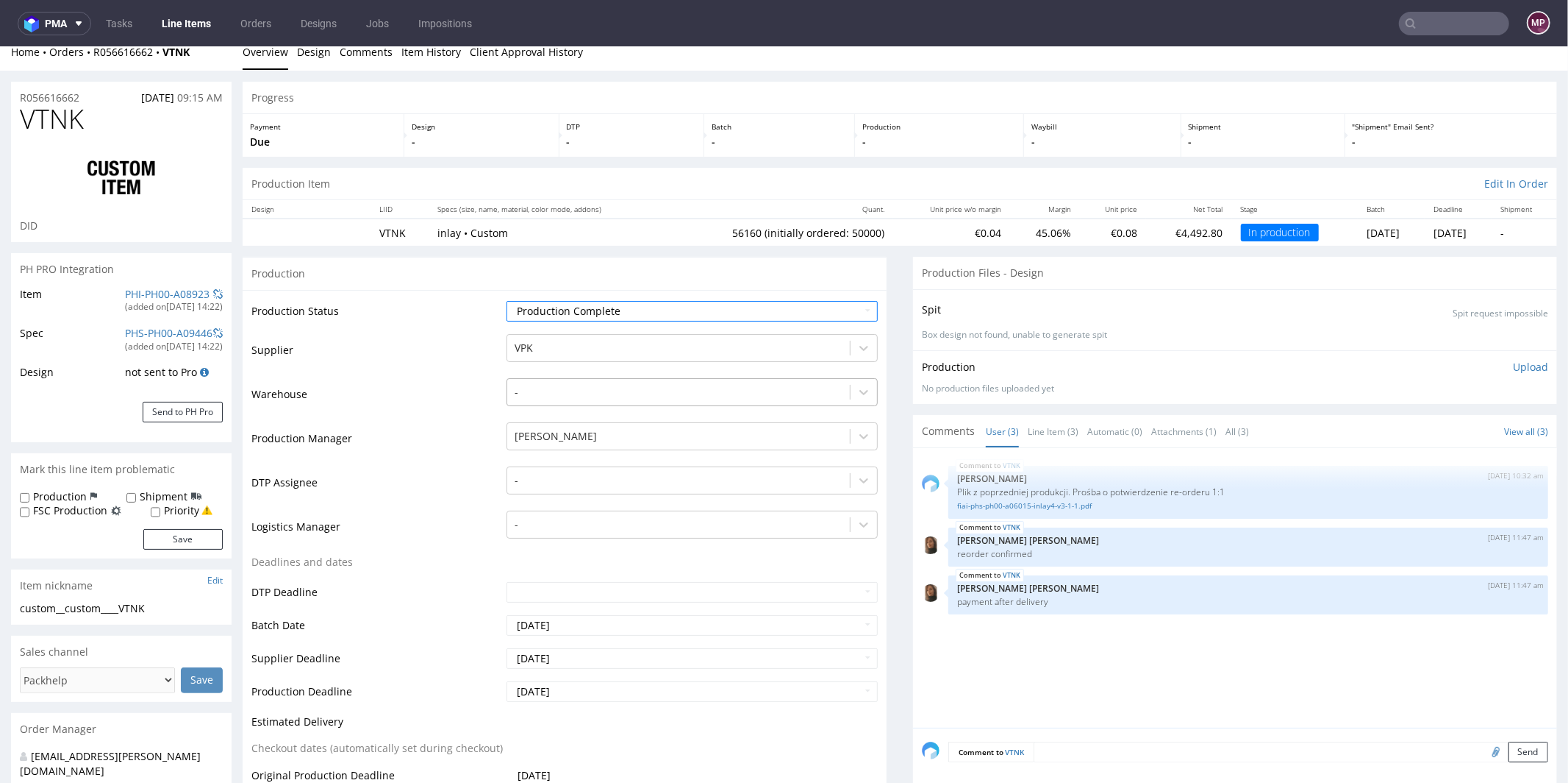
scroll to position [393, 0]
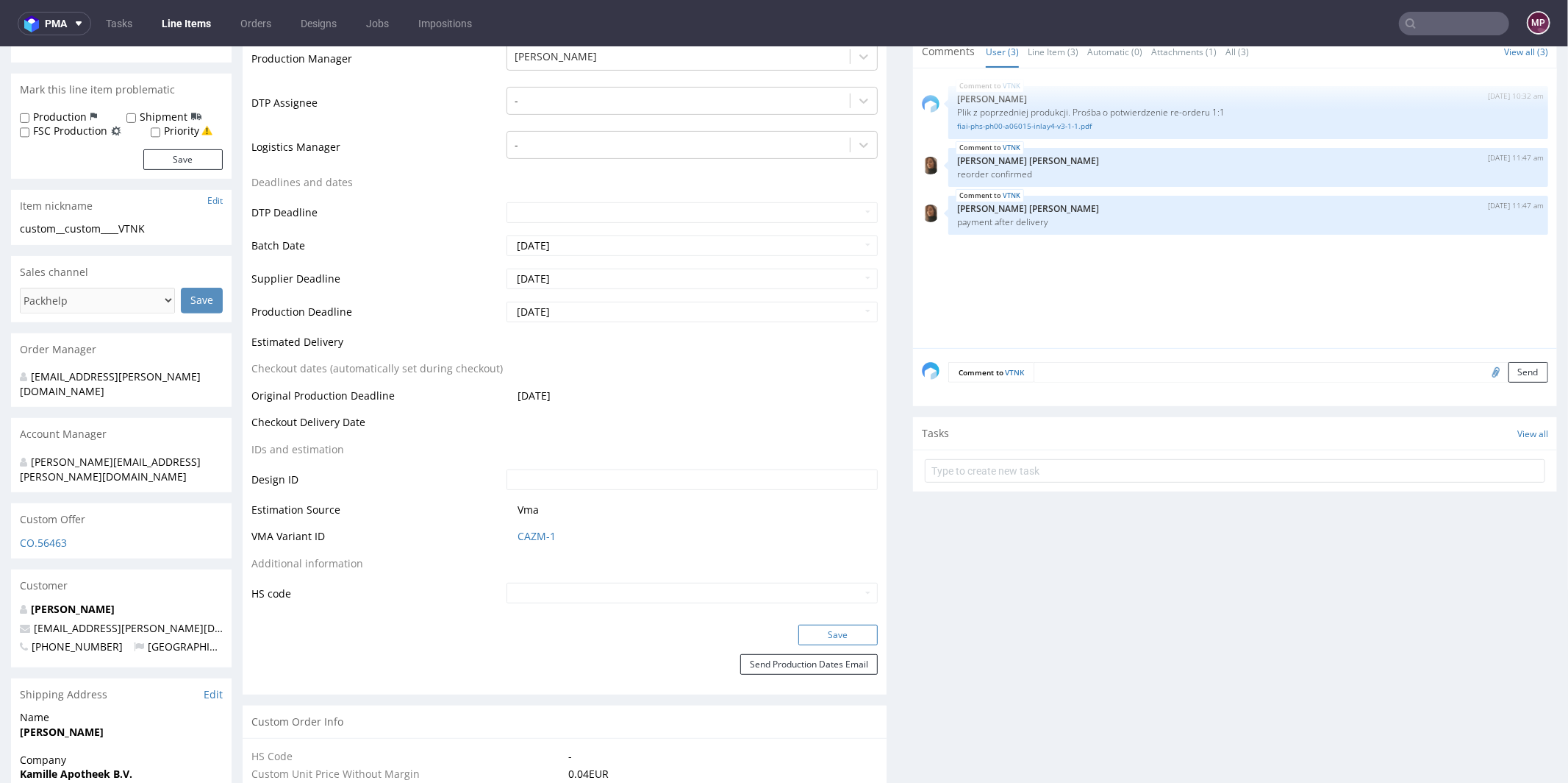
click at [841, 632] on button "Save" at bounding box center [838, 633] width 79 height 20
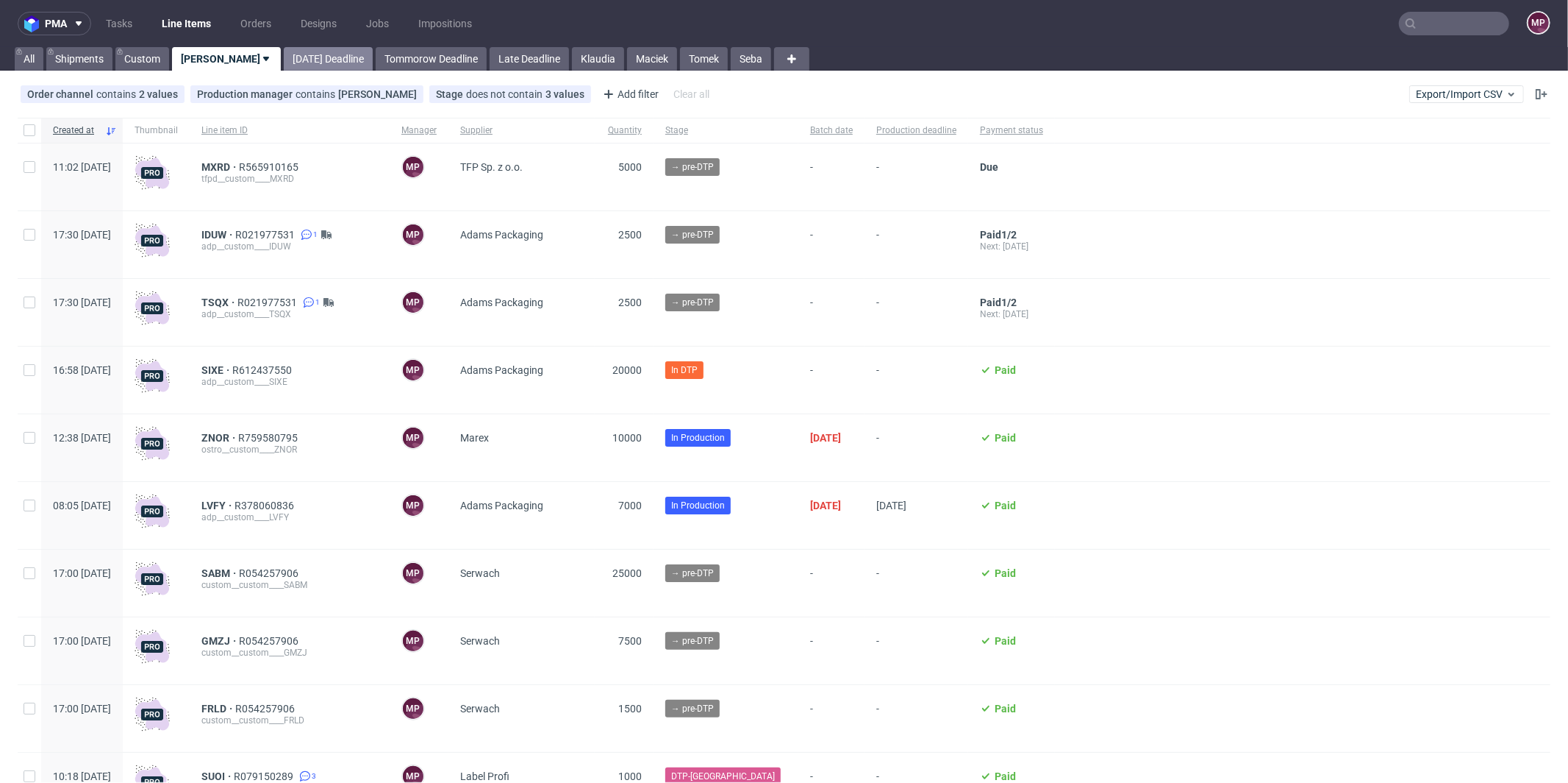
click at [283, 58] on link "[DATE] Deadline" at bounding box center [328, 58] width 89 height 24
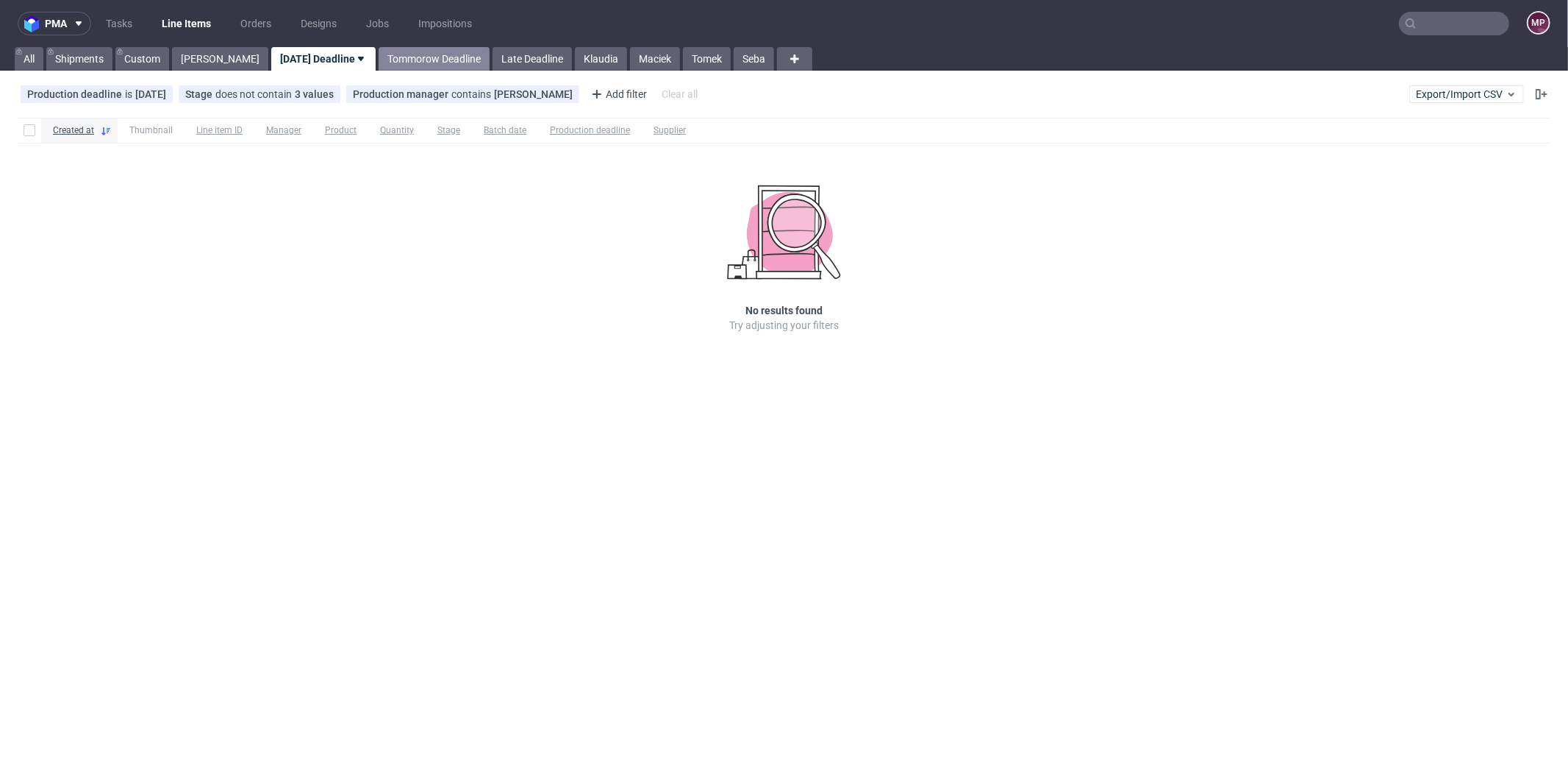
click at [401, 60] on link "Tommorow Deadline" at bounding box center [434, 58] width 111 height 24
click at [492, 60] on link "Late Deadline" at bounding box center [532, 58] width 79 height 24
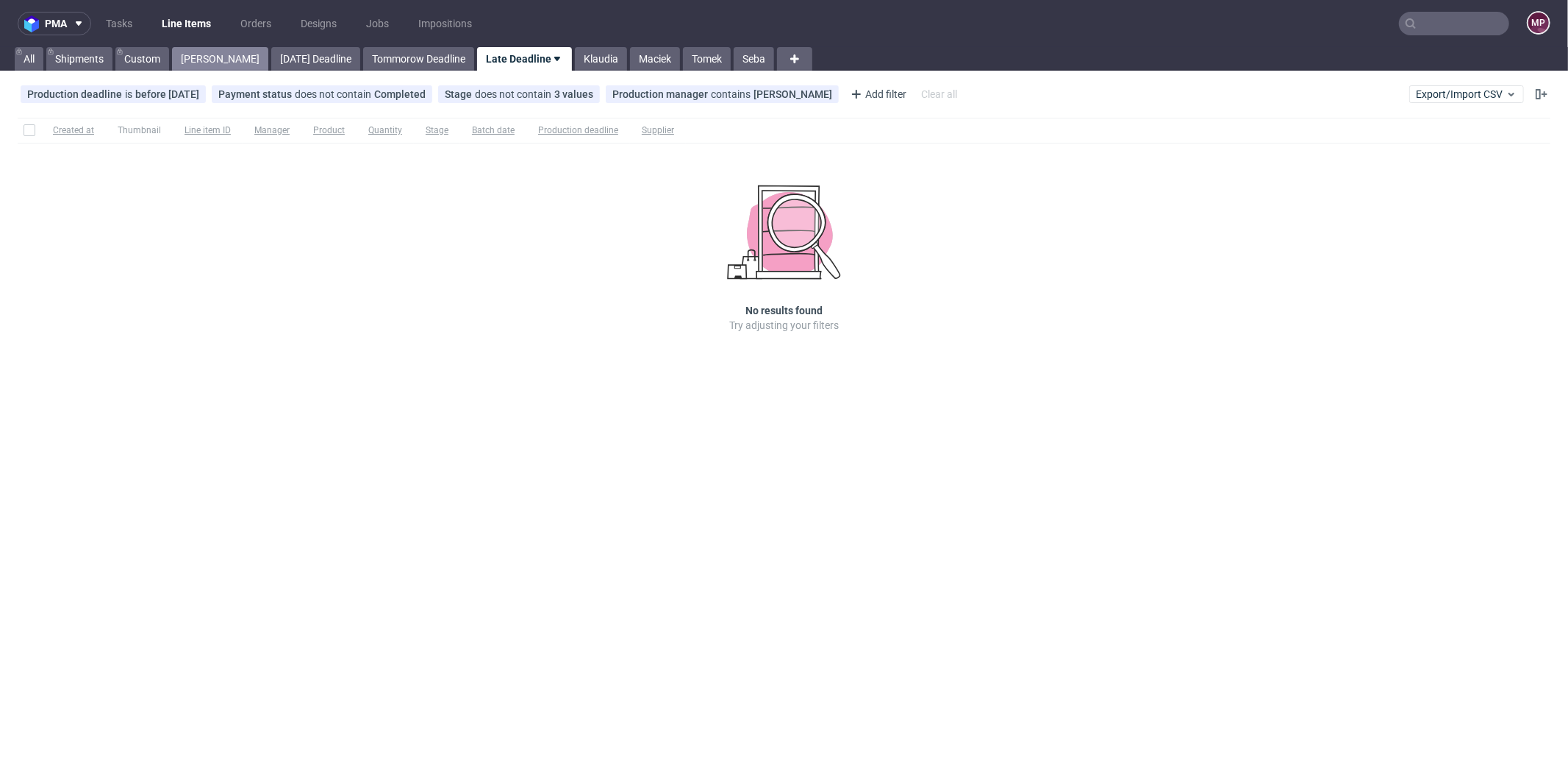
click at [202, 63] on link "[PERSON_NAME]" at bounding box center [219, 58] width 96 height 24
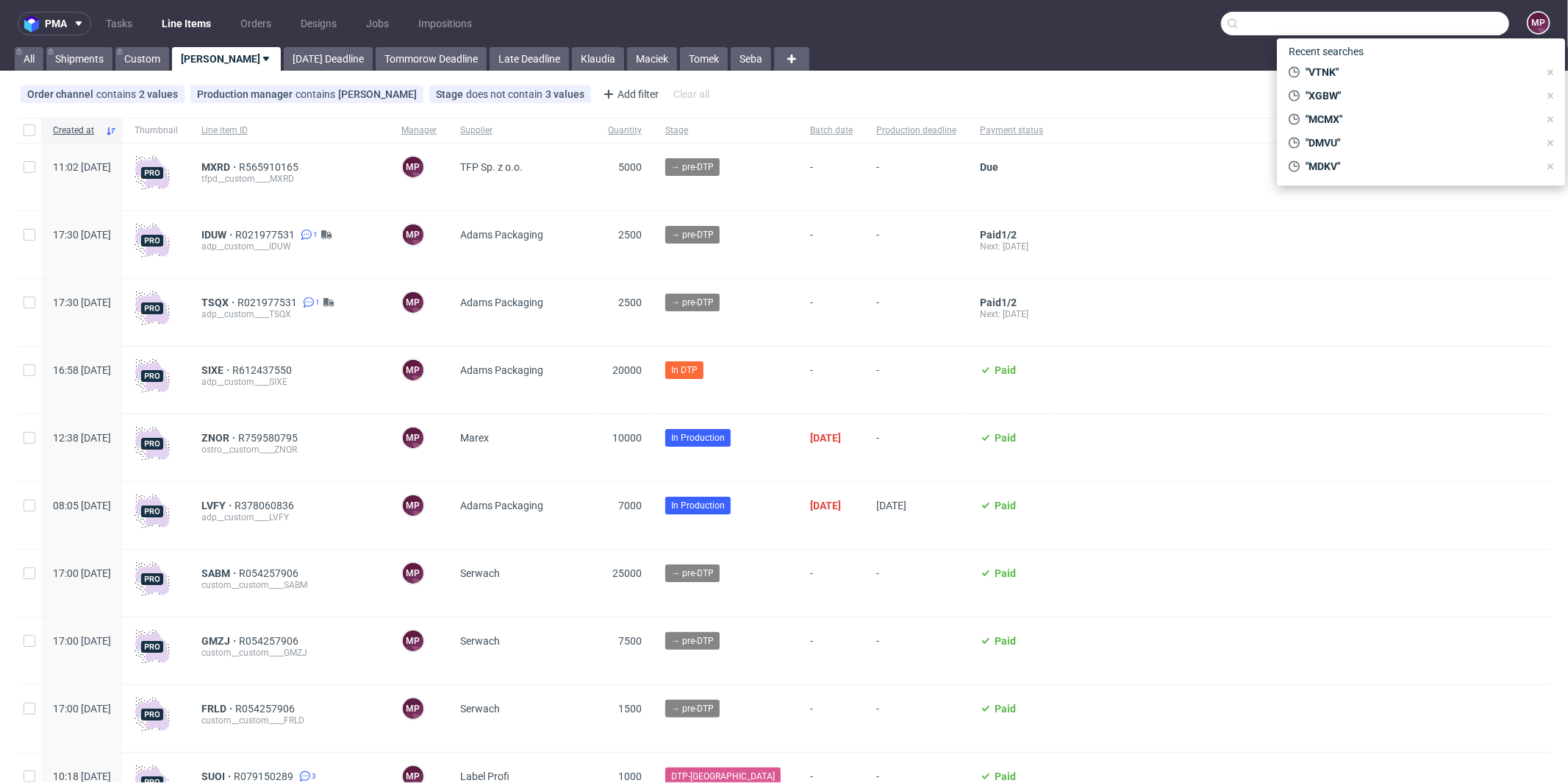
click at [1424, 29] on input "text" at bounding box center [1365, 23] width 288 height 24
paste input "SFHQ"
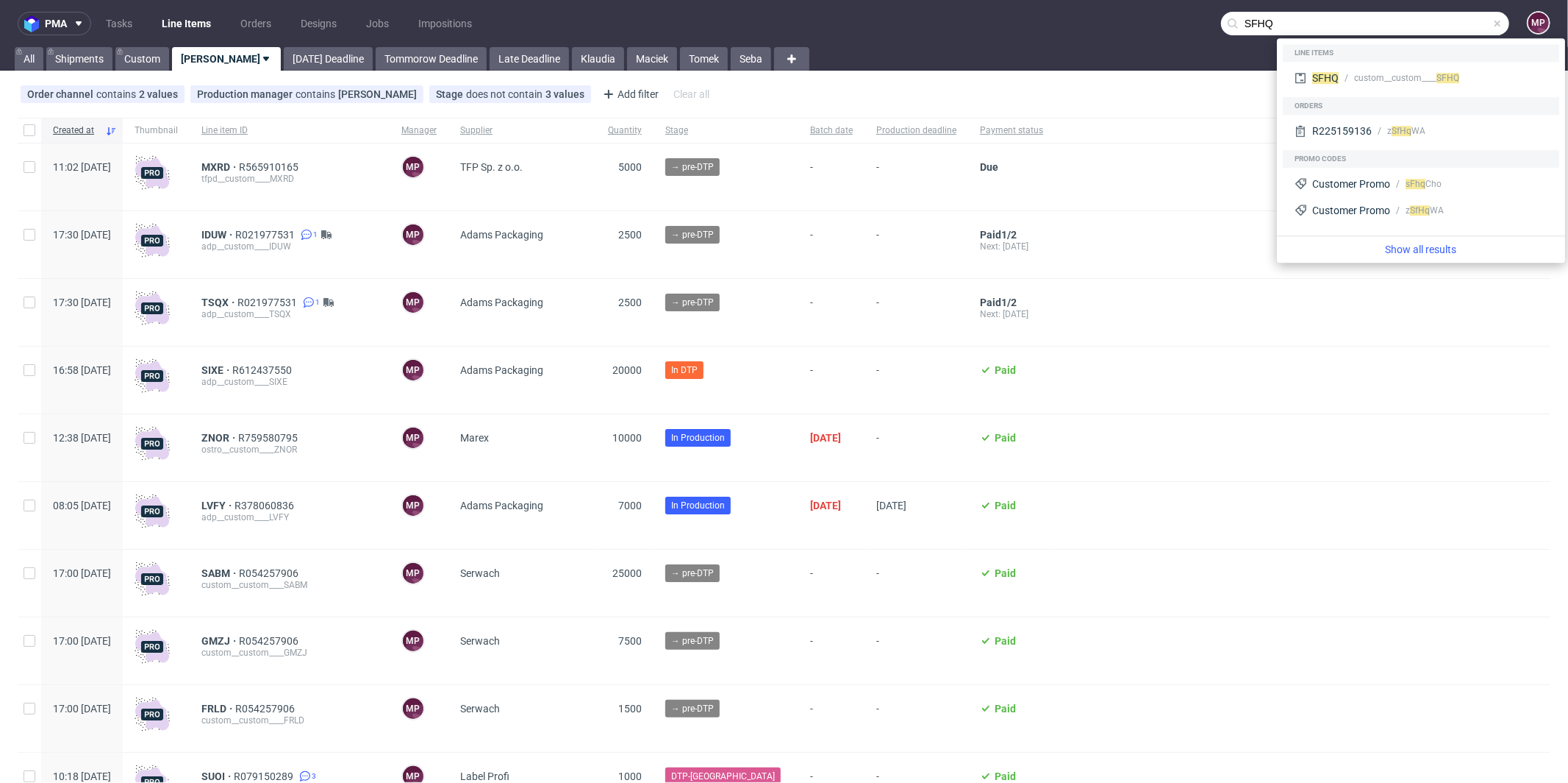
type input "SFHQ"
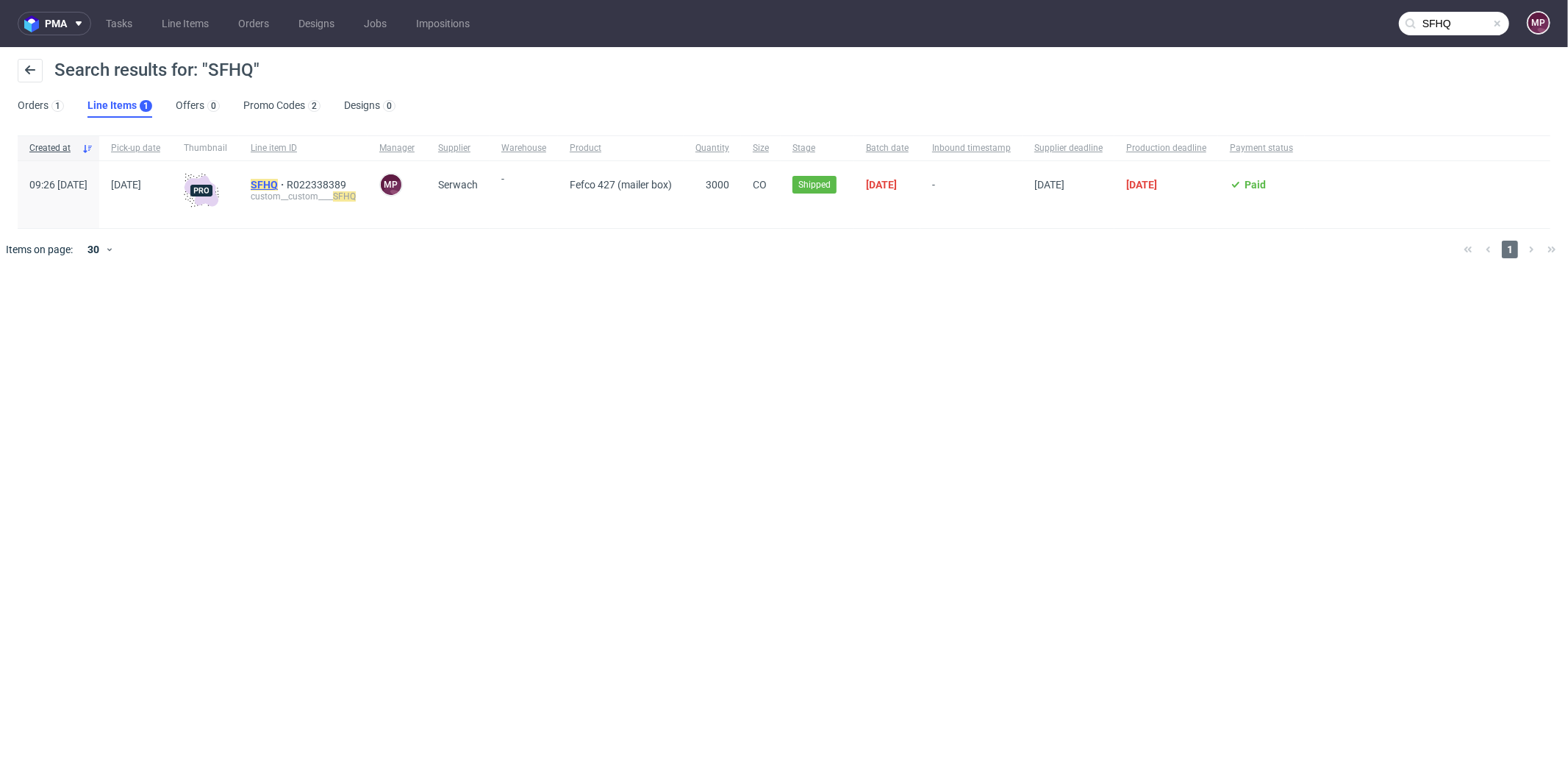
click at [278, 180] on mark "SFHQ" at bounding box center [264, 184] width 27 height 11
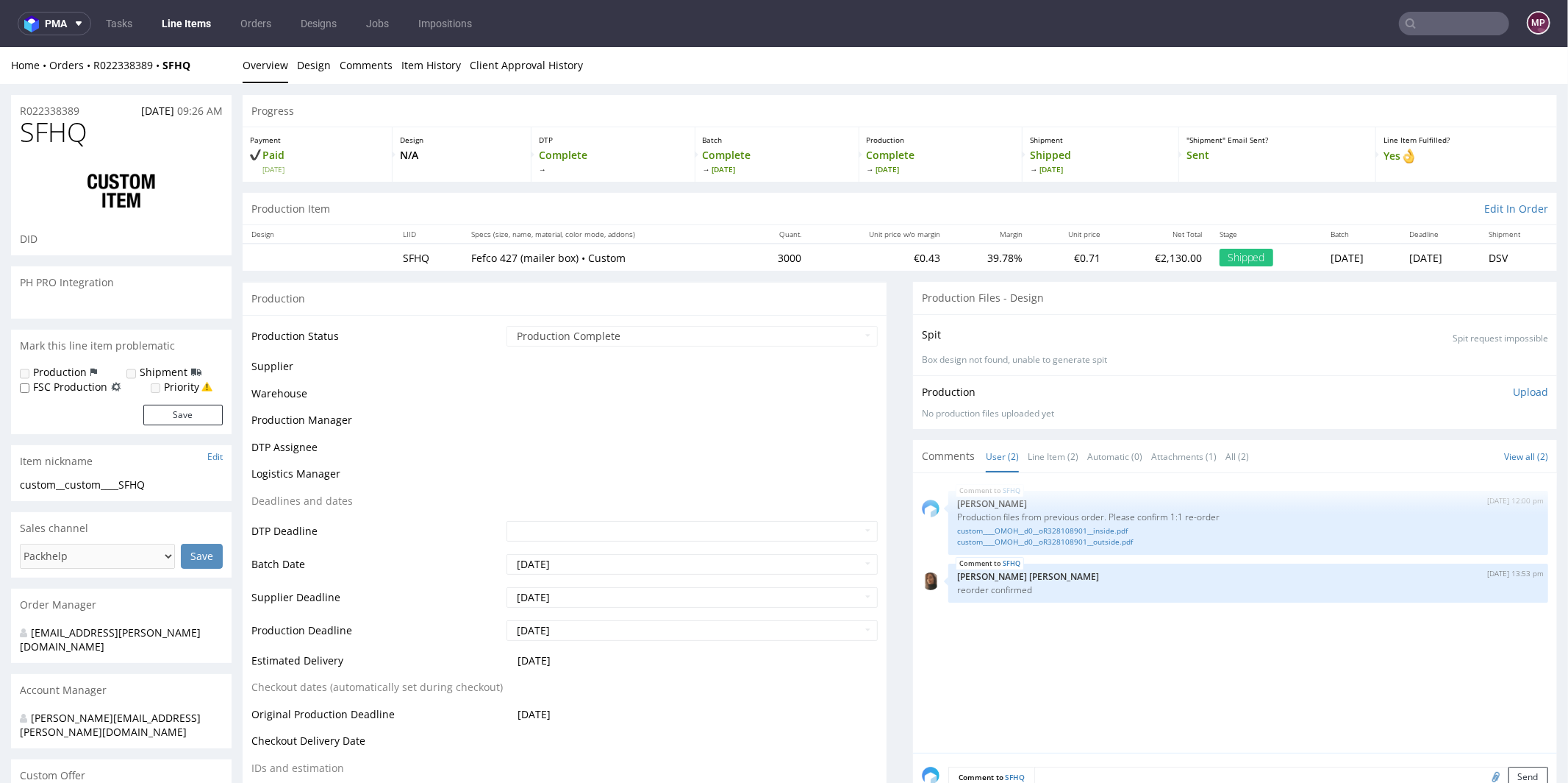
select select "in_progress"
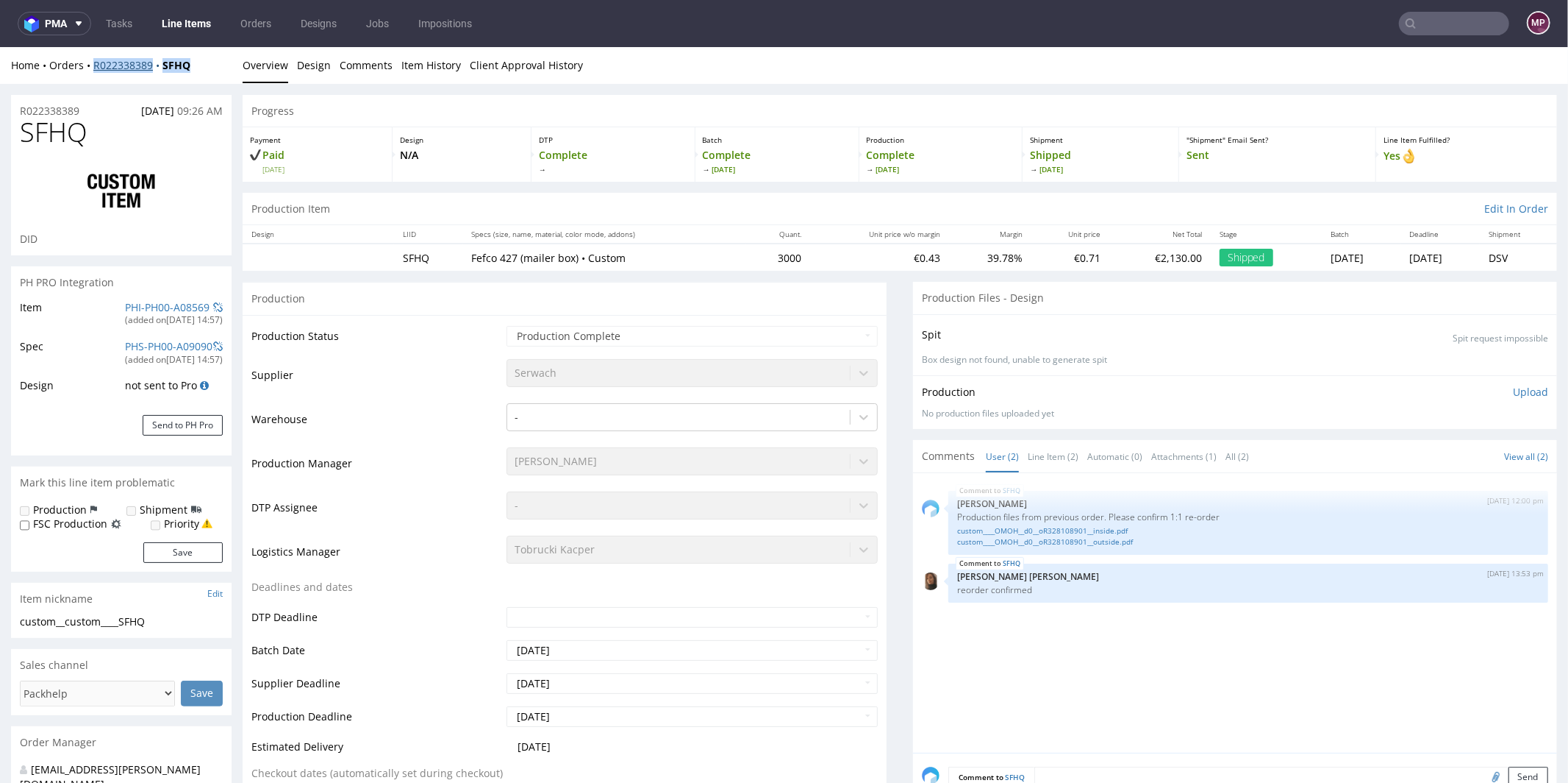
drag, startPoint x: 209, startPoint y: 63, endPoint x: 94, endPoint y: 63, distance: 115.0
click at [94, 63] on div "Home Orders R022338389 SFHQ" at bounding box center [121, 64] width 221 height 15
copy div "R022338389 SFHQ"
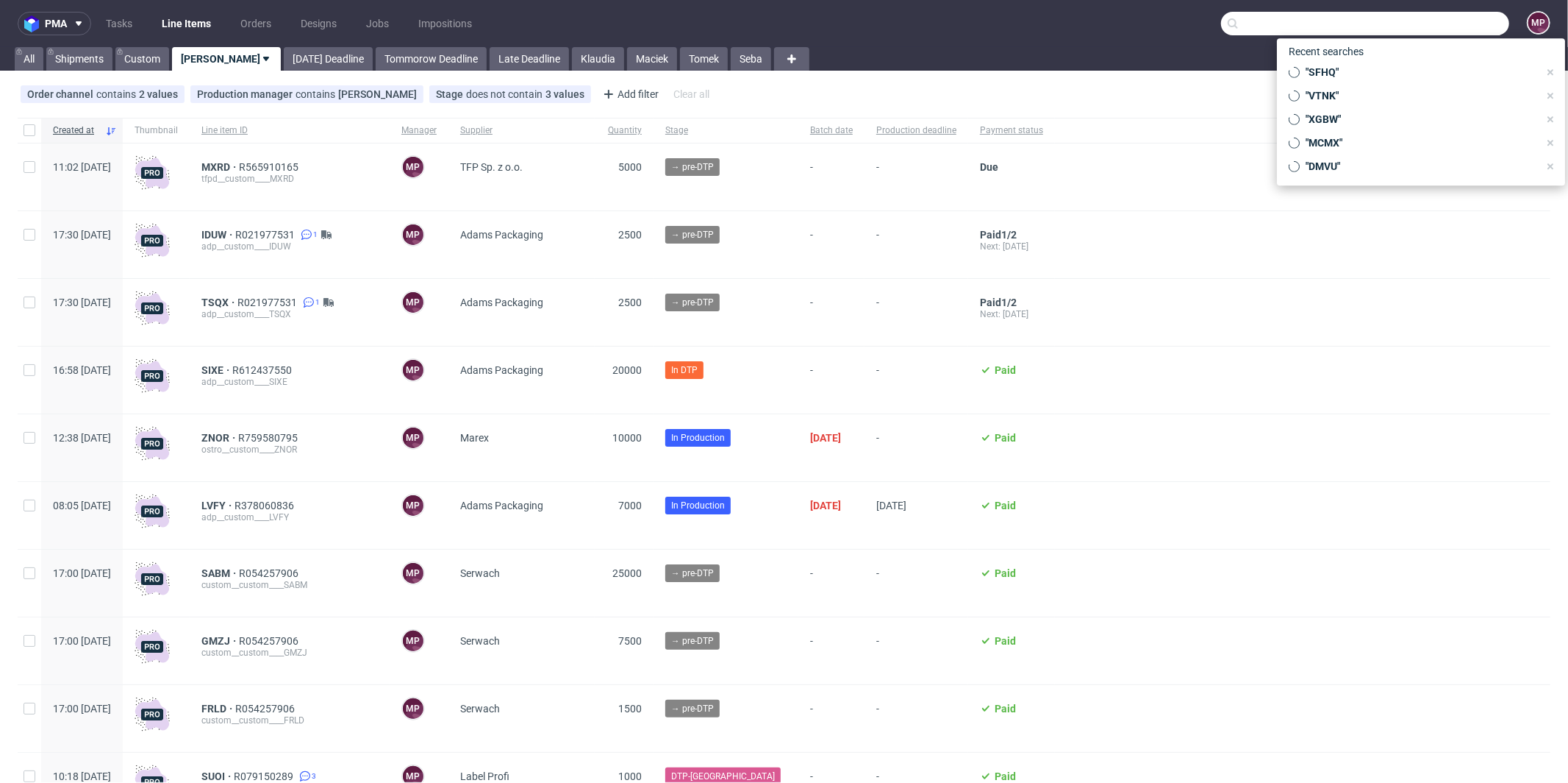
click at [1445, 20] on input "text" at bounding box center [1365, 23] width 288 height 24
paste input "R710678109"
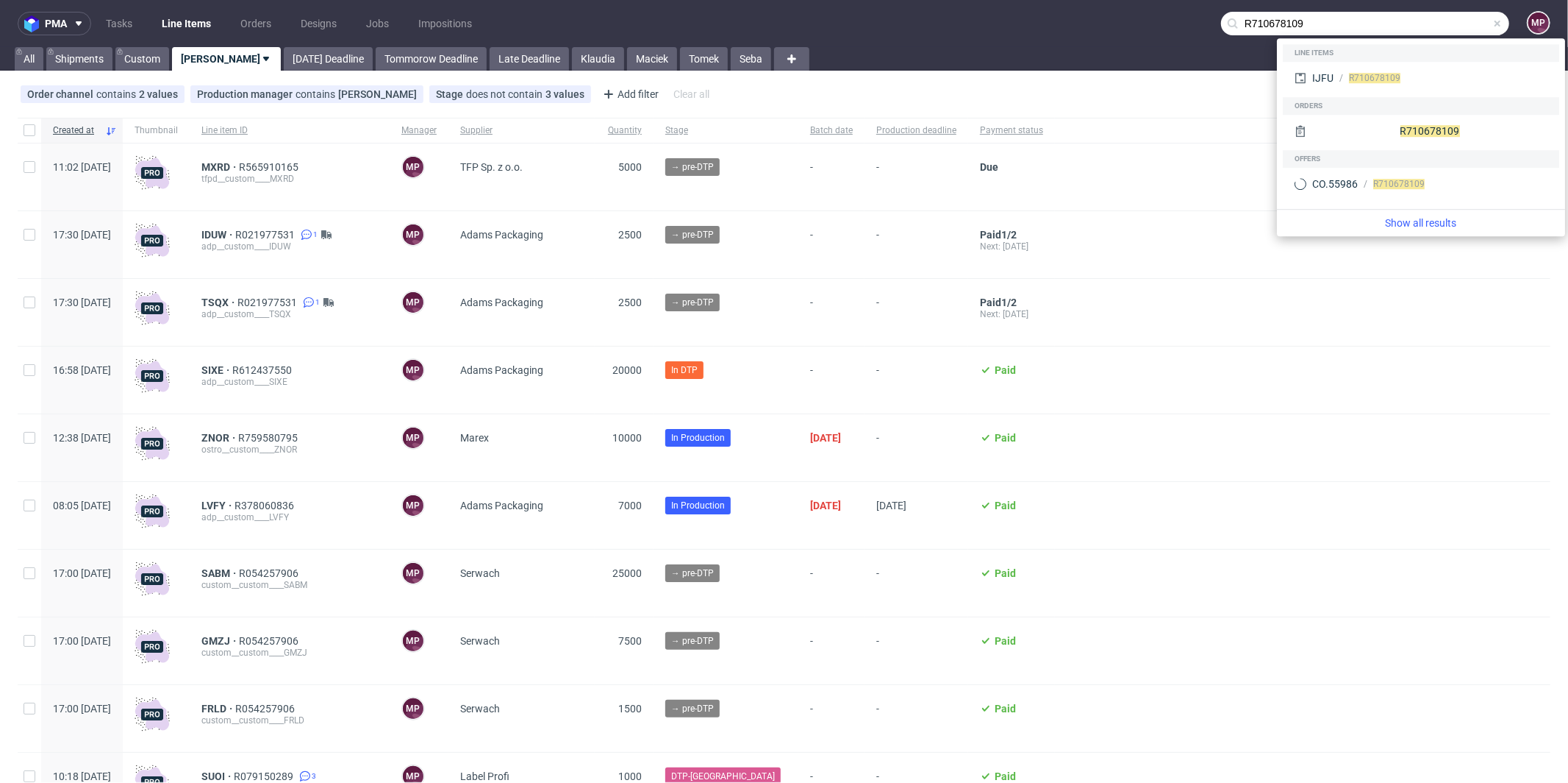
type input "R710678109"
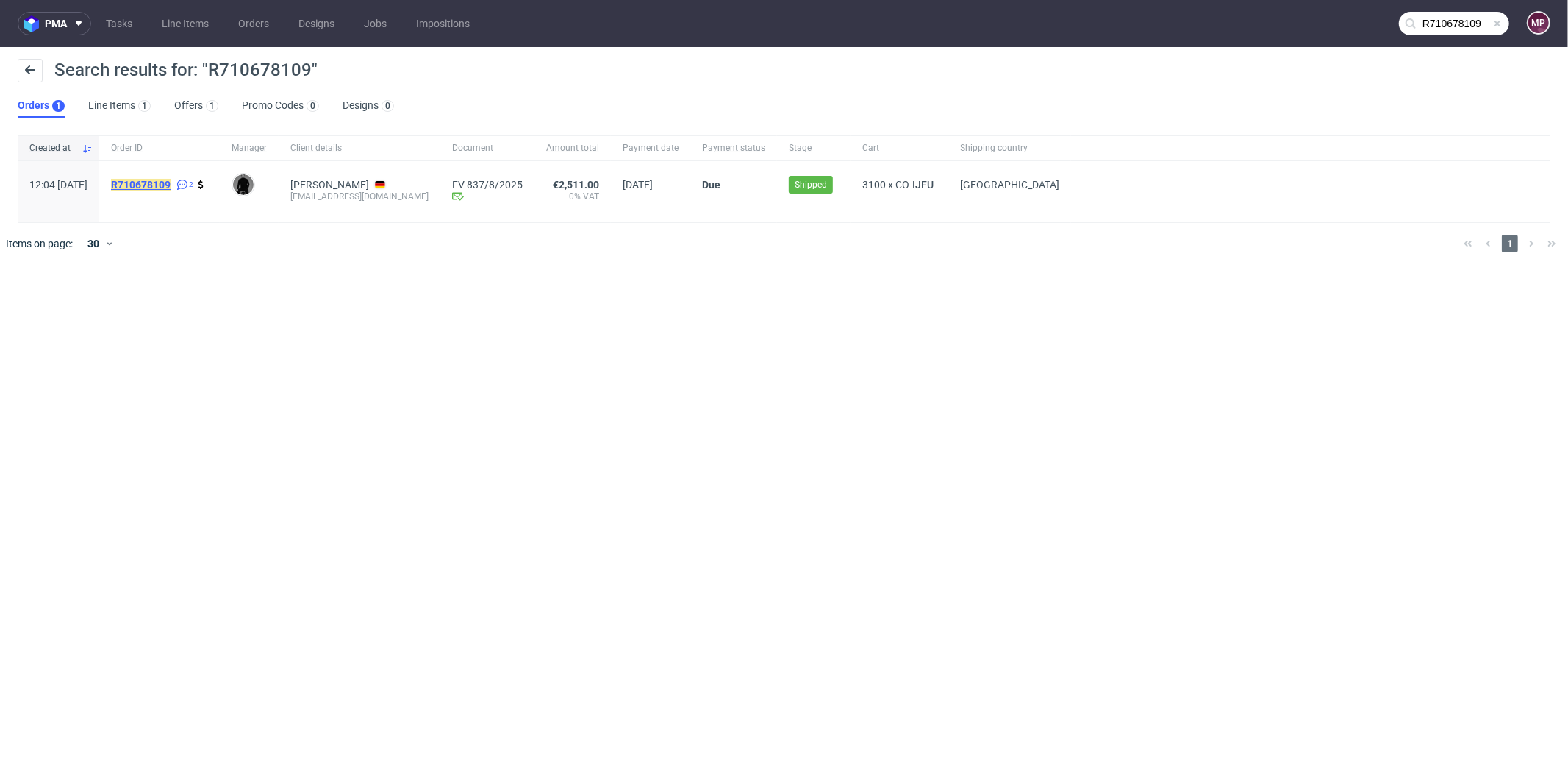
click at [171, 181] on mark "R710678109" at bounding box center [141, 184] width 60 height 11
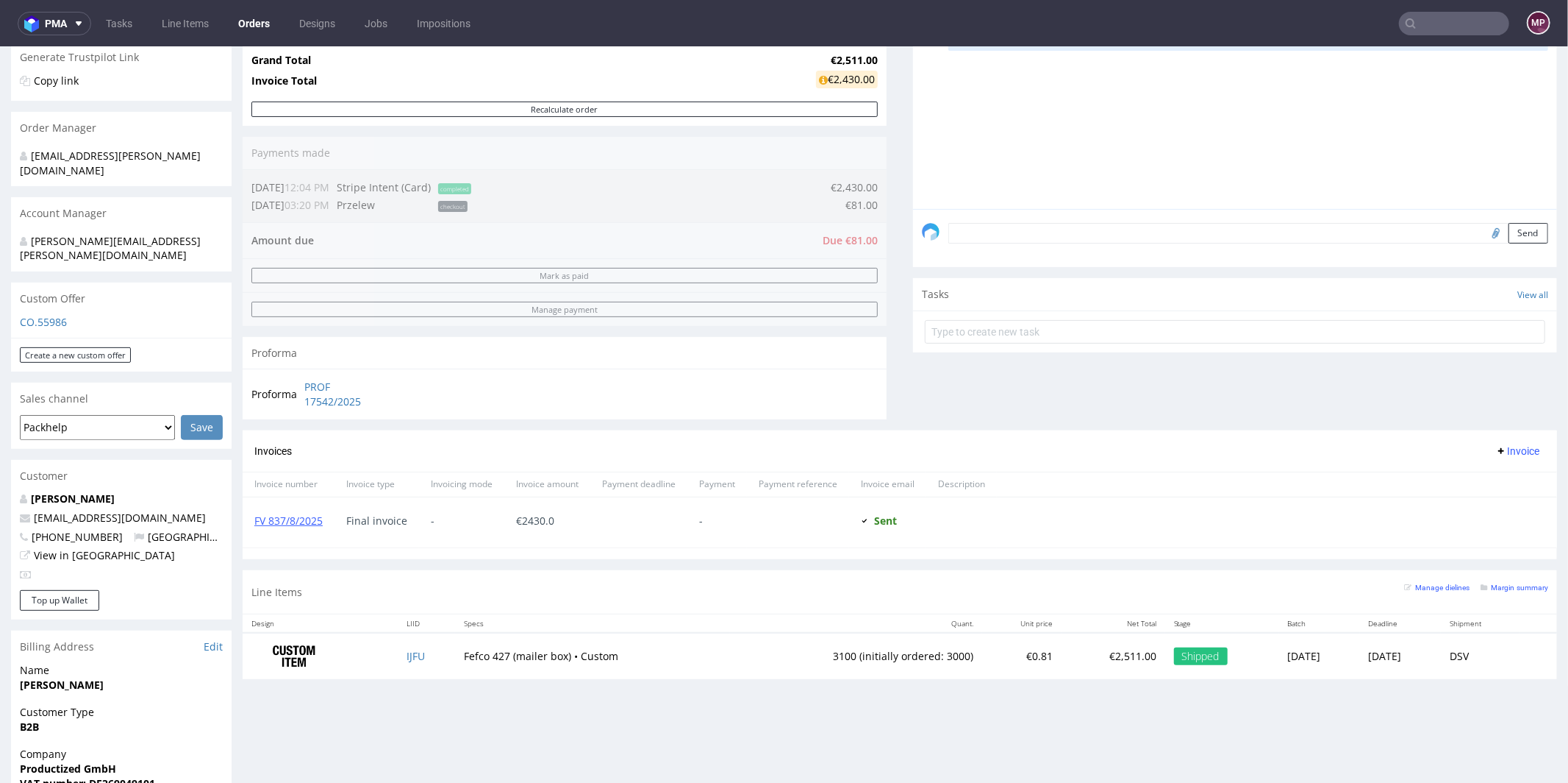
scroll to position [576, 0]
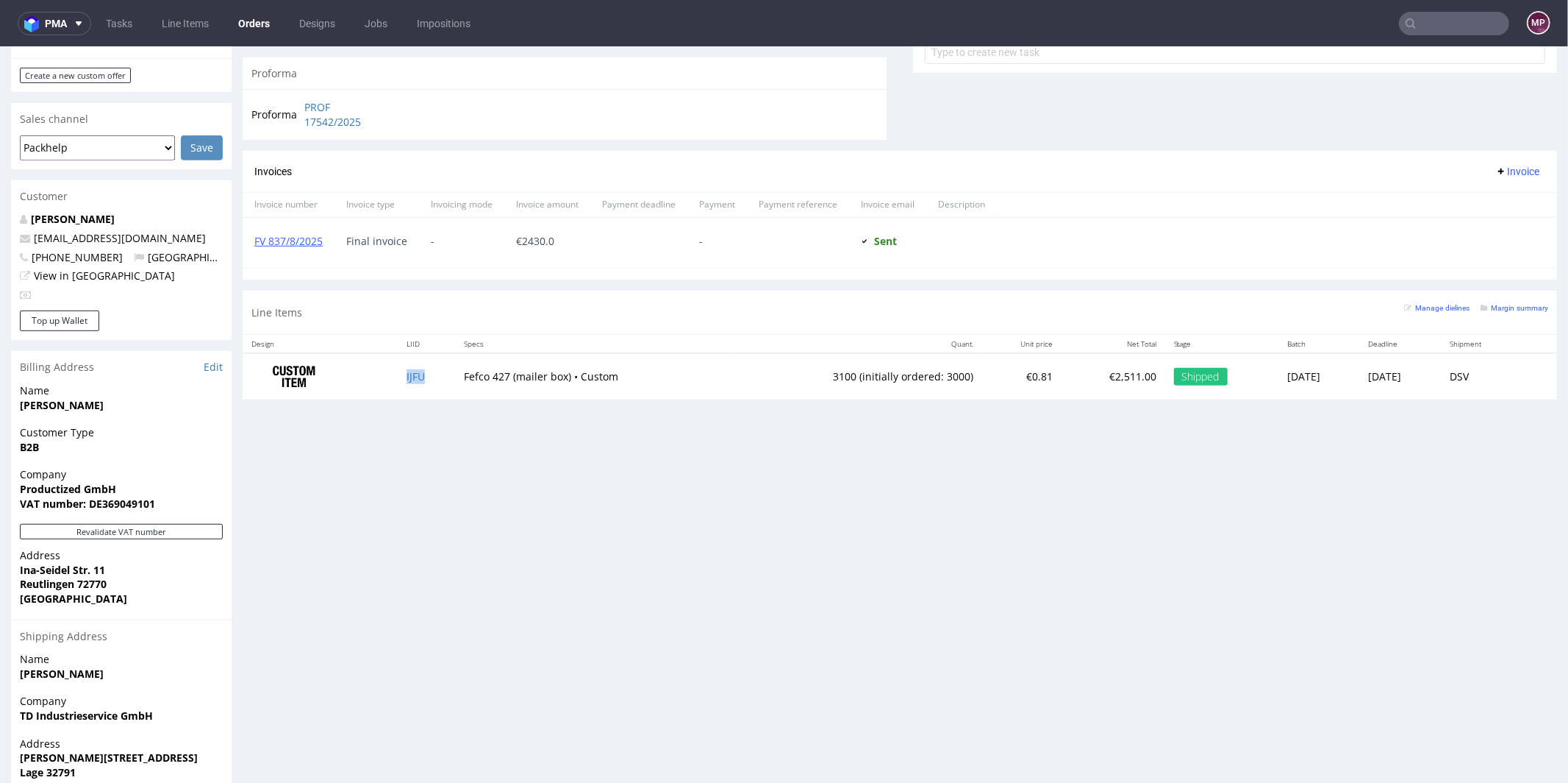
click at [423, 372] on td "IJFU" at bounding box center [426, 375] width 57 height 47
click at [431, 384] on td "IJFU" at bounding box center [426, 378] width 57 height 47
click at [426, 376] on td "IJFU" at bounding box center [426, 378] width 57 height 47
click at [1428, 21] on input "text" at bounding box center [1454, 23] width 110 height 24
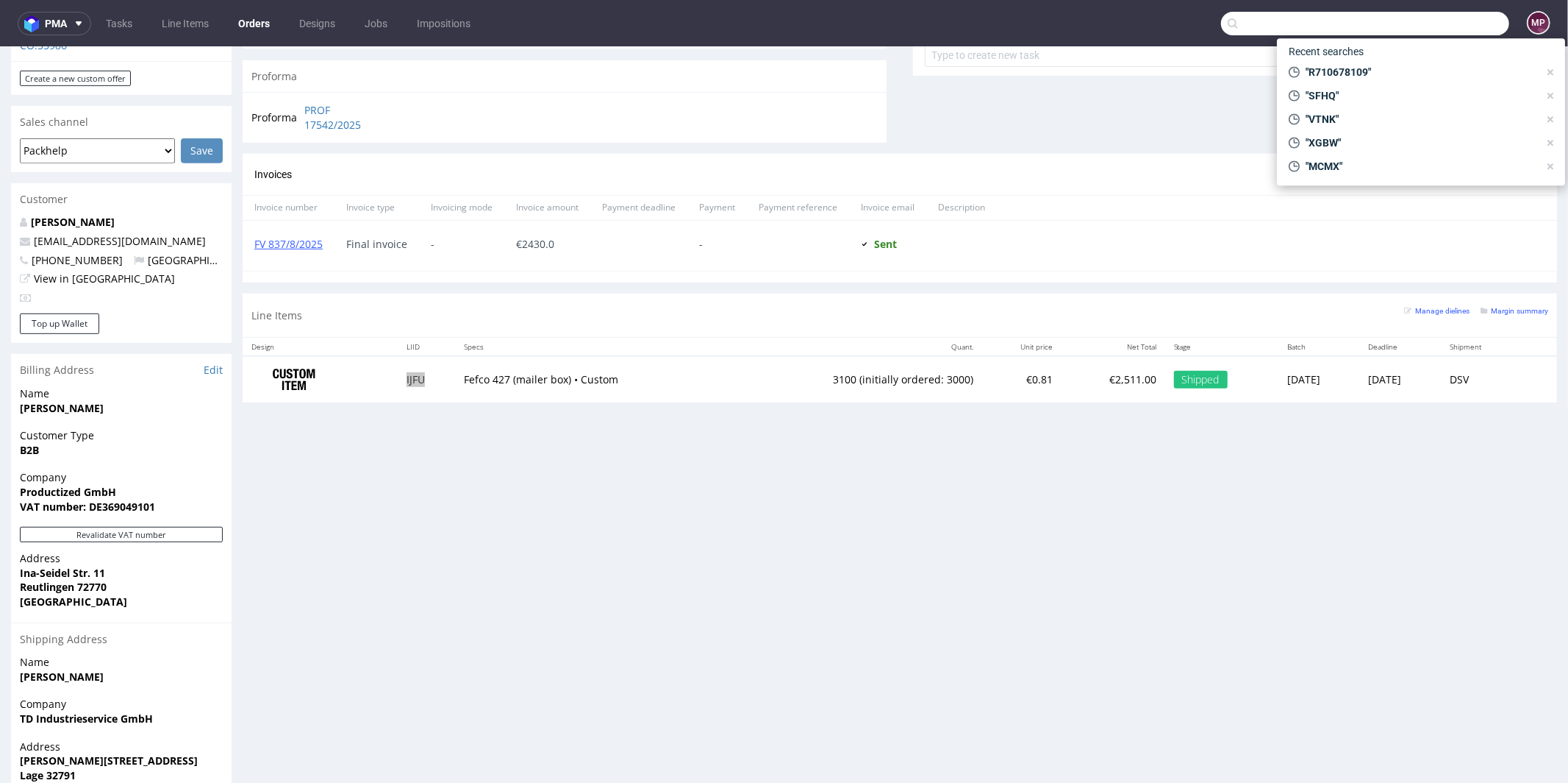
paste input "R249727337"
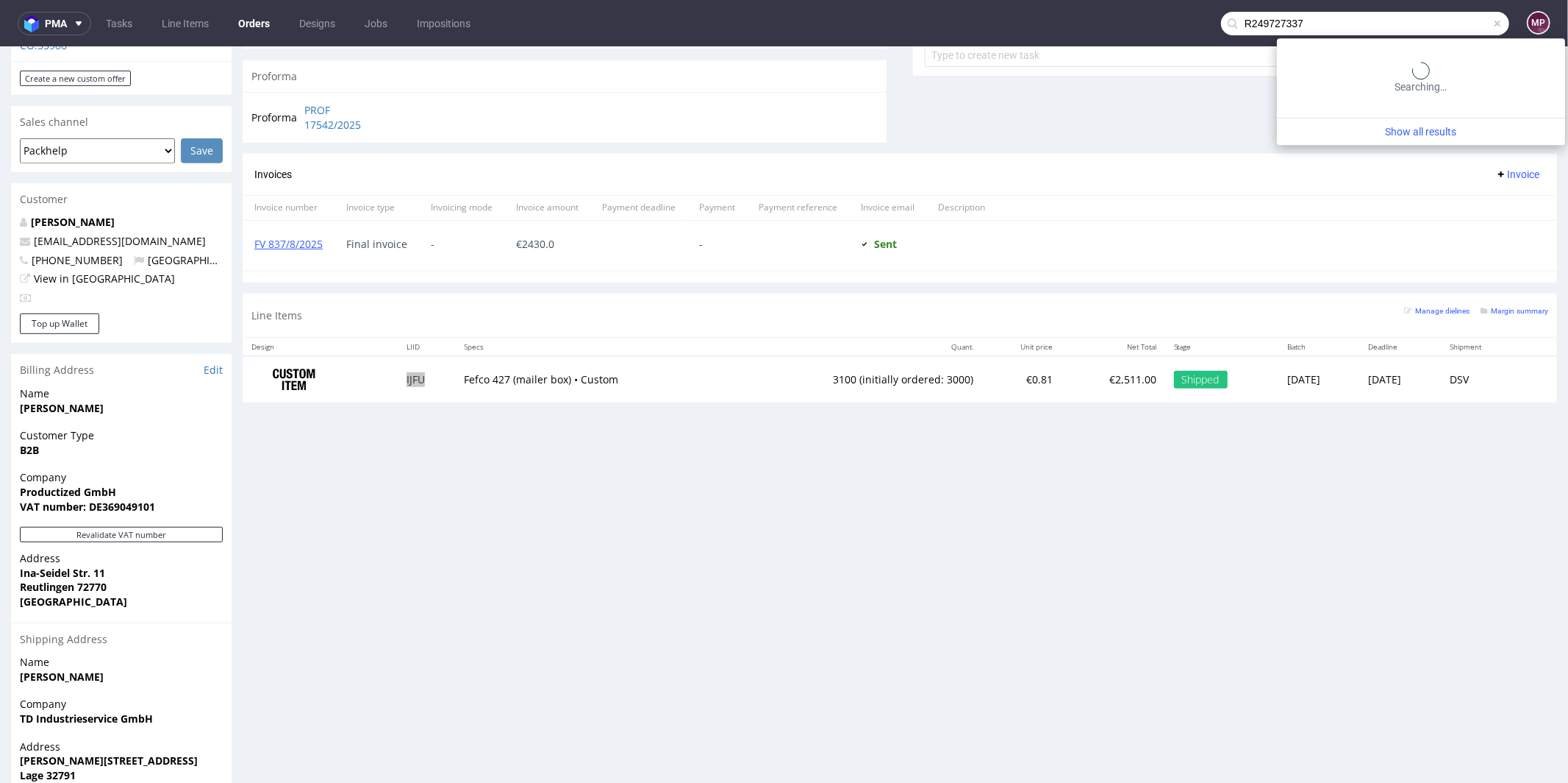
type input "R249727337"
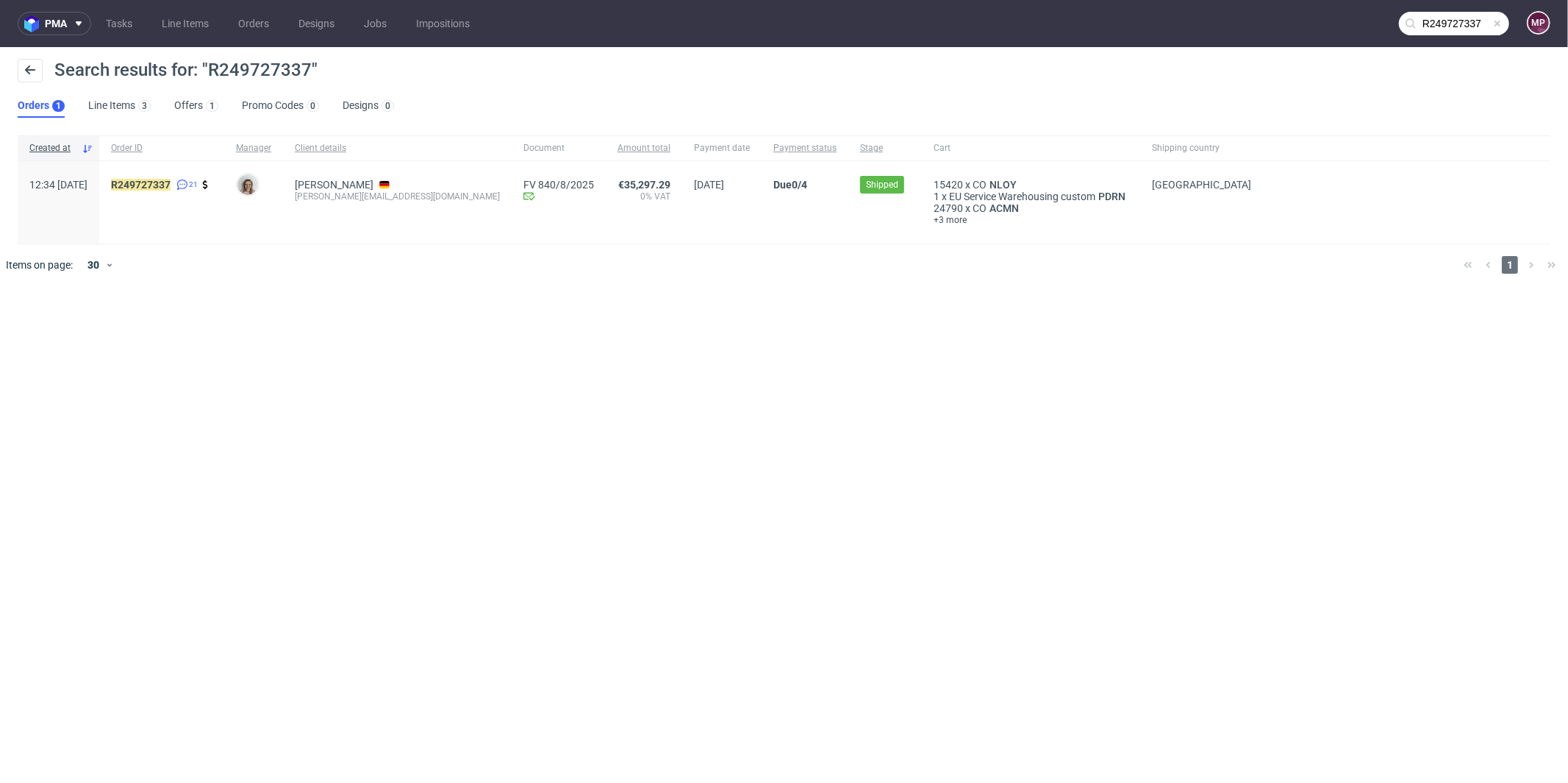
click at [196, 172] on div "R249727337 21" at bounding box center [162, 203] width 125 height 83
click at [195, 176] on div "R249727337 21" at bounding box center [162, 203] width 125 height 83
click at [171, 182] on mark "R249727337" at bounding box center [141, 184] width 60 height 11
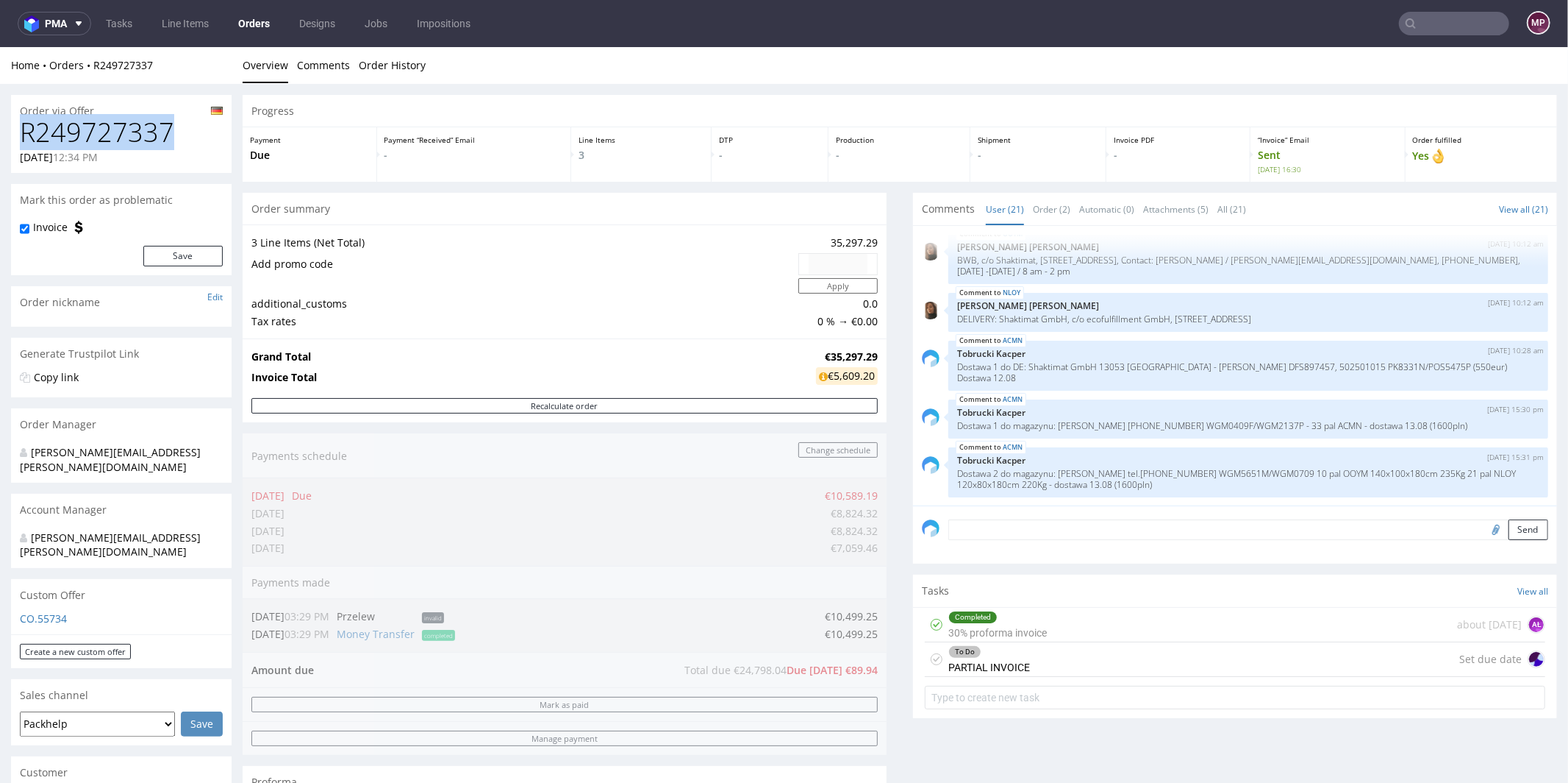
drag, startPoint x: 171, startPoint y: 132, endPoint x: 22, endPoint y: 134, distance: 149.0
click at [22, 134] on h1 "R249727337" at bounding box center [121, 131] width 202 height 29
copy h1 "R249727337"
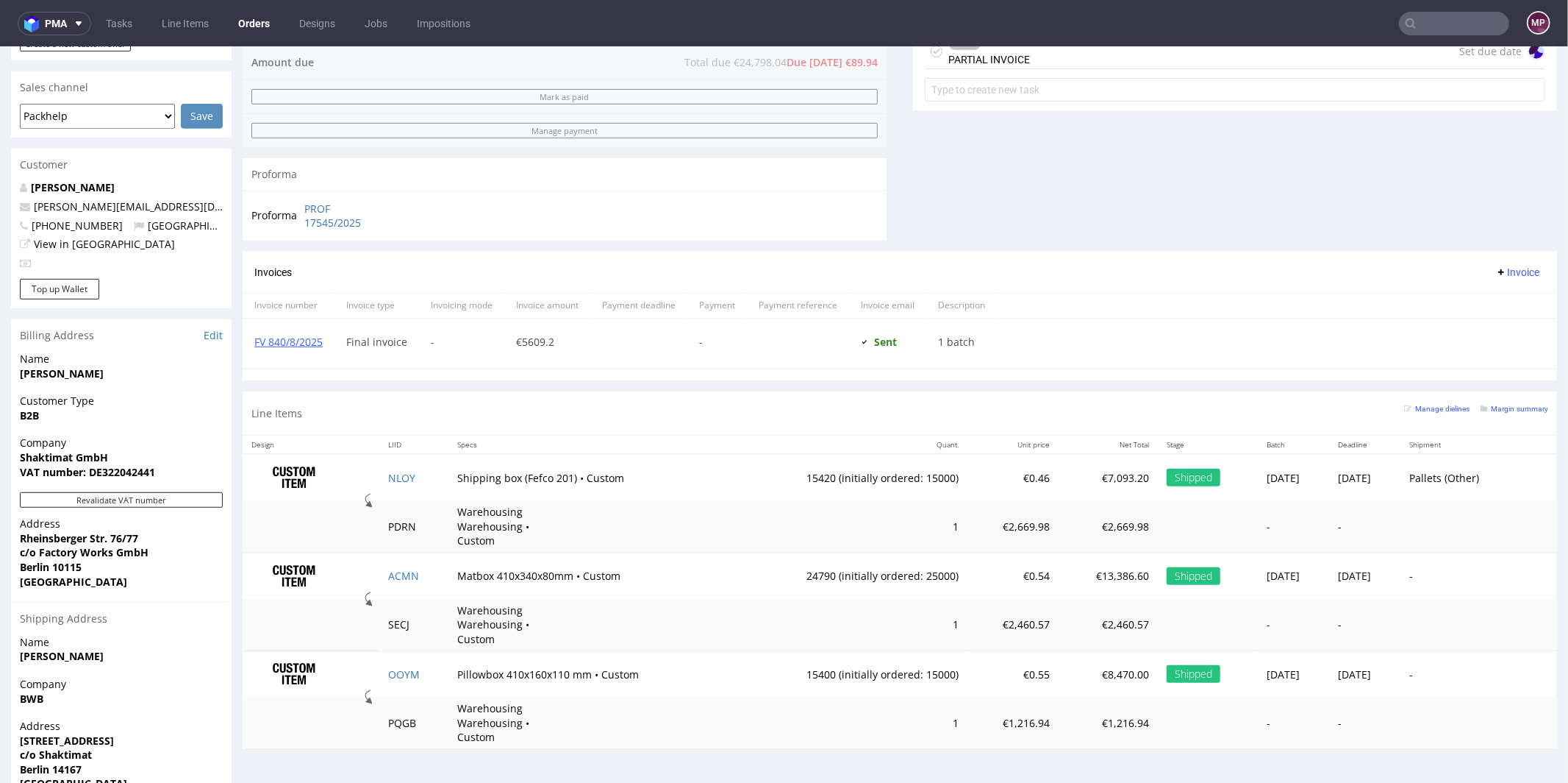
scroll to position [645, 0]
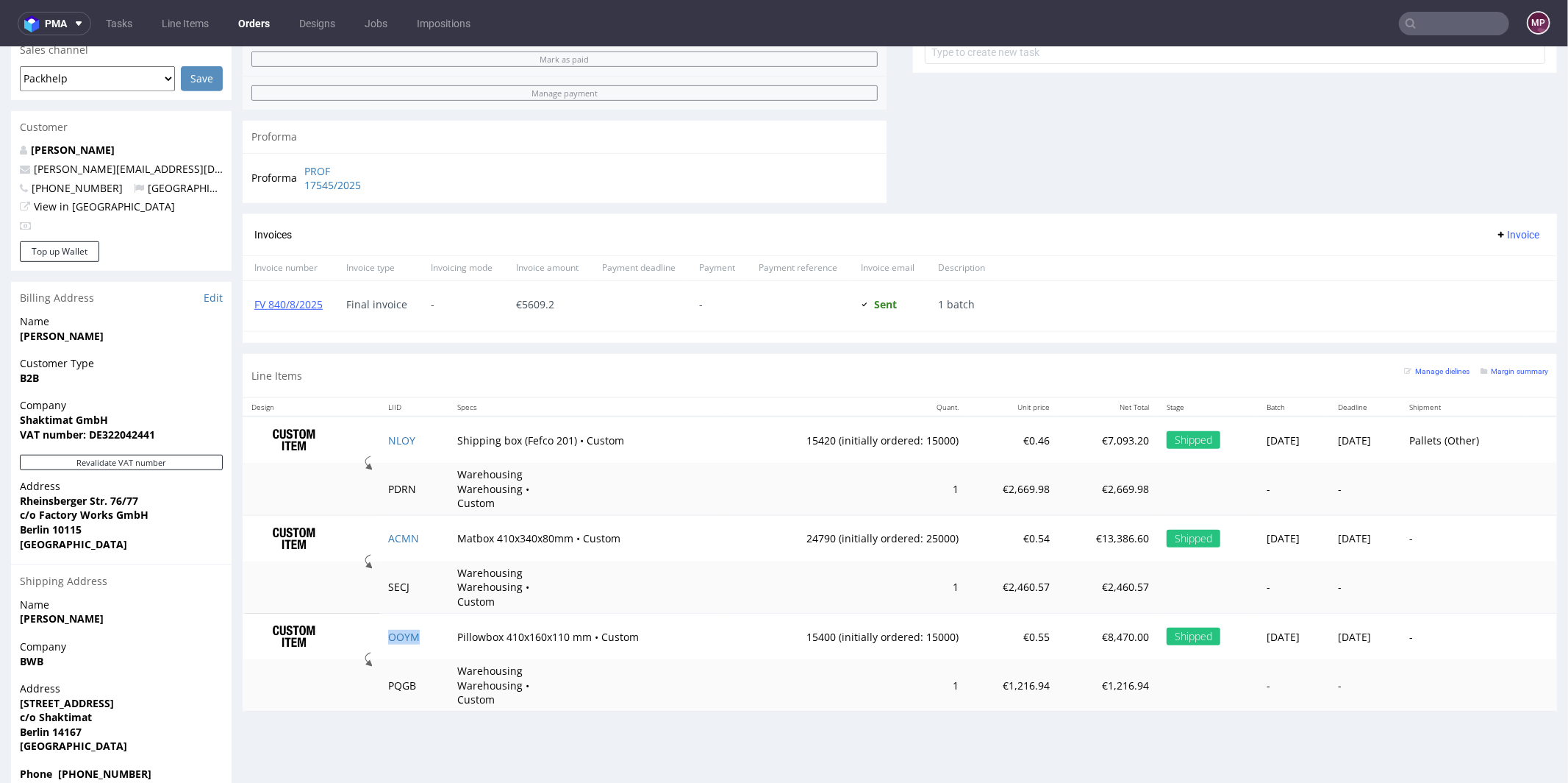
click at [422, 613] on td "OOYM" at bounding box center [414, 636] width 70 height 46
copy link "OOYM"
click at [413, 523] on td "ACMN" at bounding box center [414, 537] width 70 height 46
copy link "ACMN"
click at [417, 431] on td "NLOY" at bounding box center [414, 439] width 70 height 47
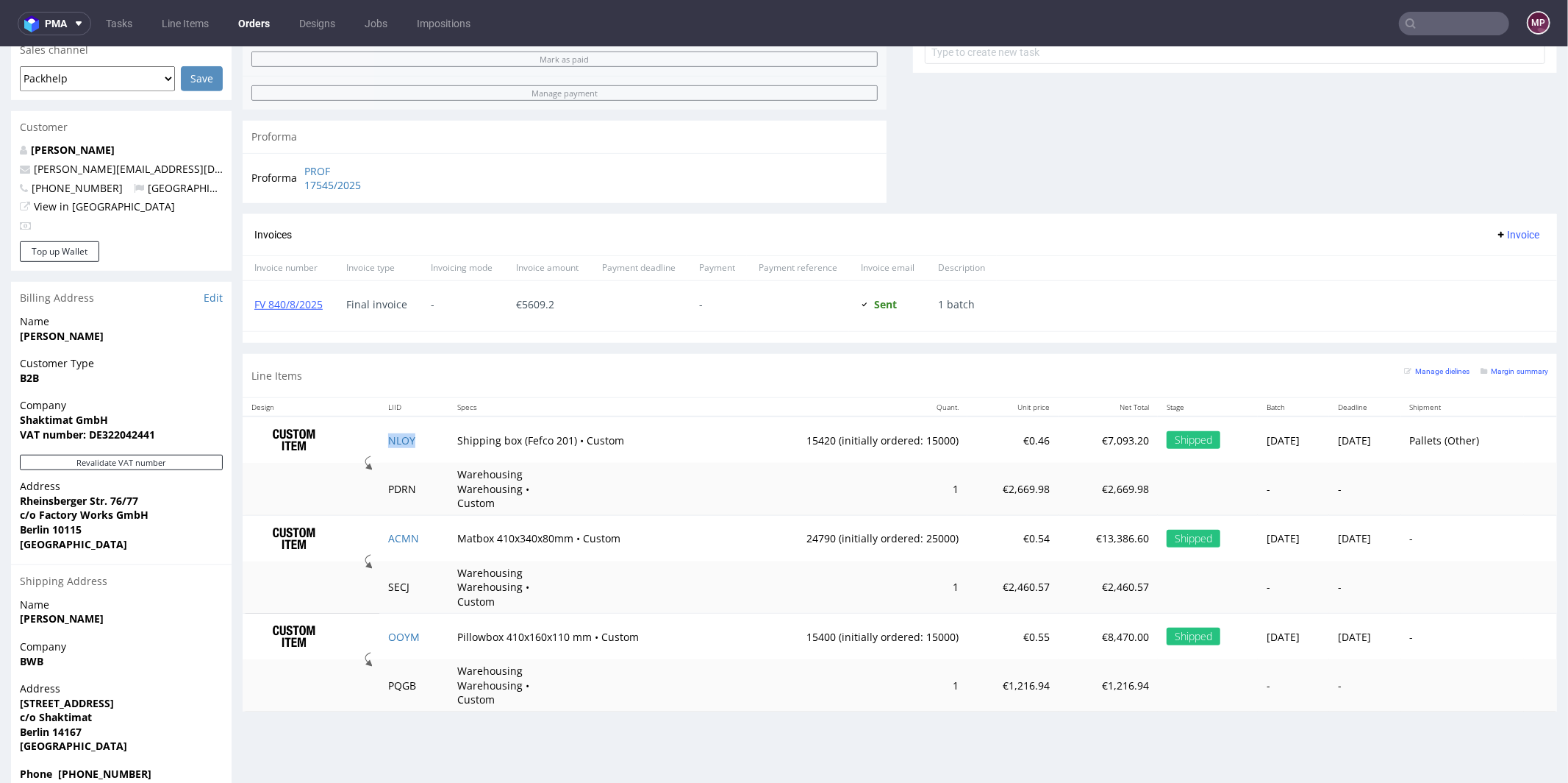
copy link "NLOY"
click at [1429, 18] on input "text" at bounding box center [1454, 23] width 110 height 24
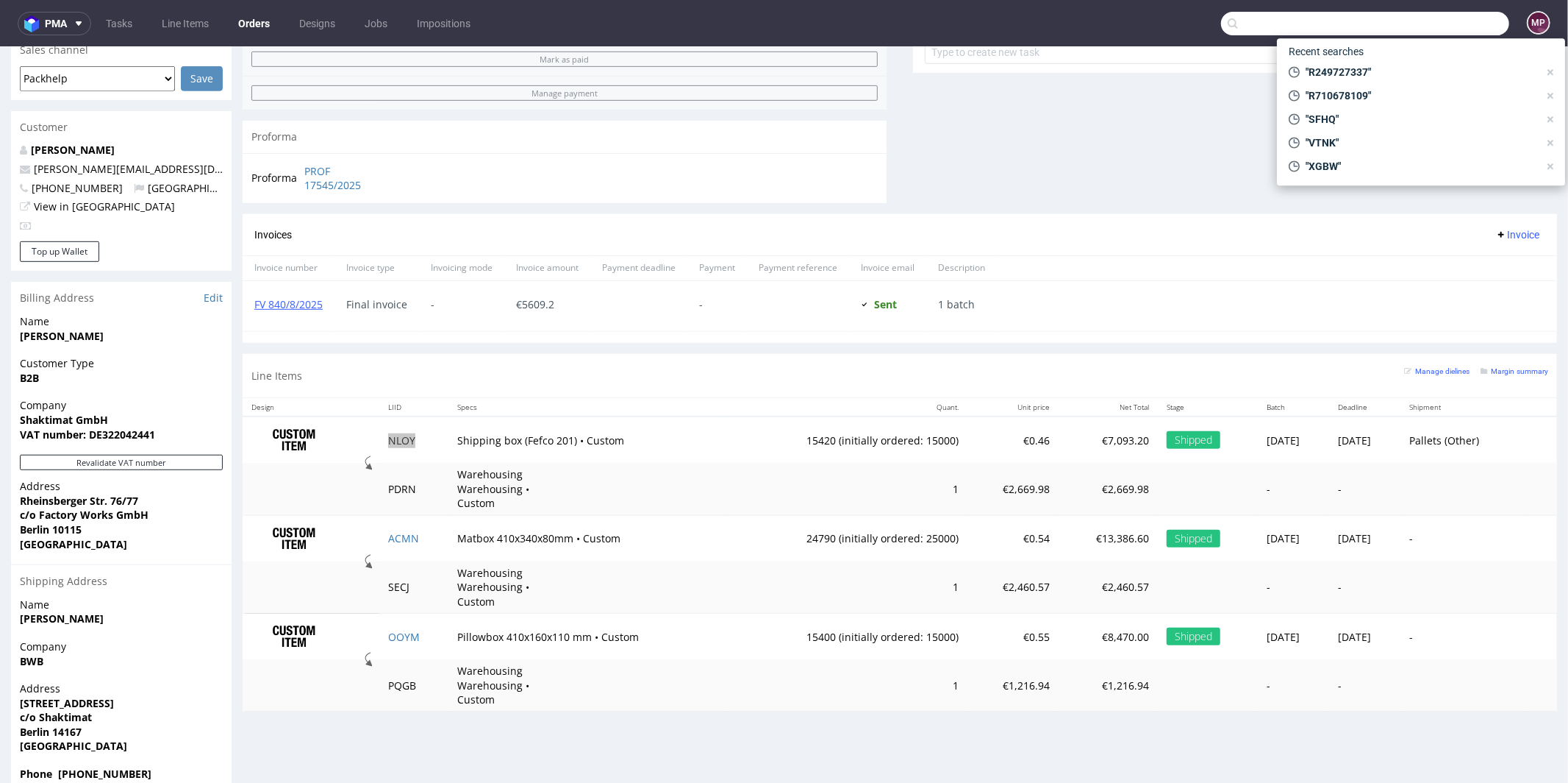
paste input "R546364301"
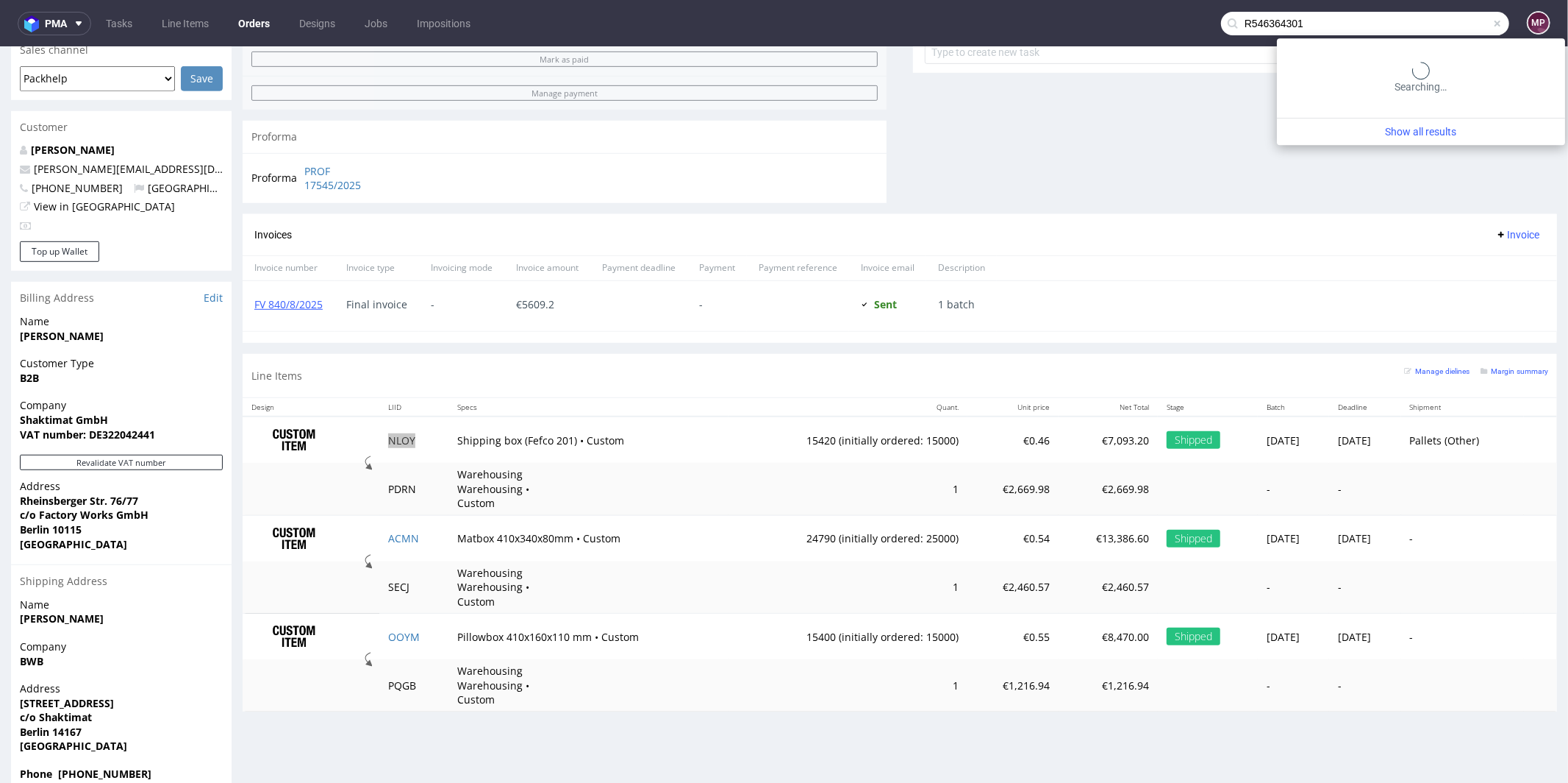
type input "R546364301"
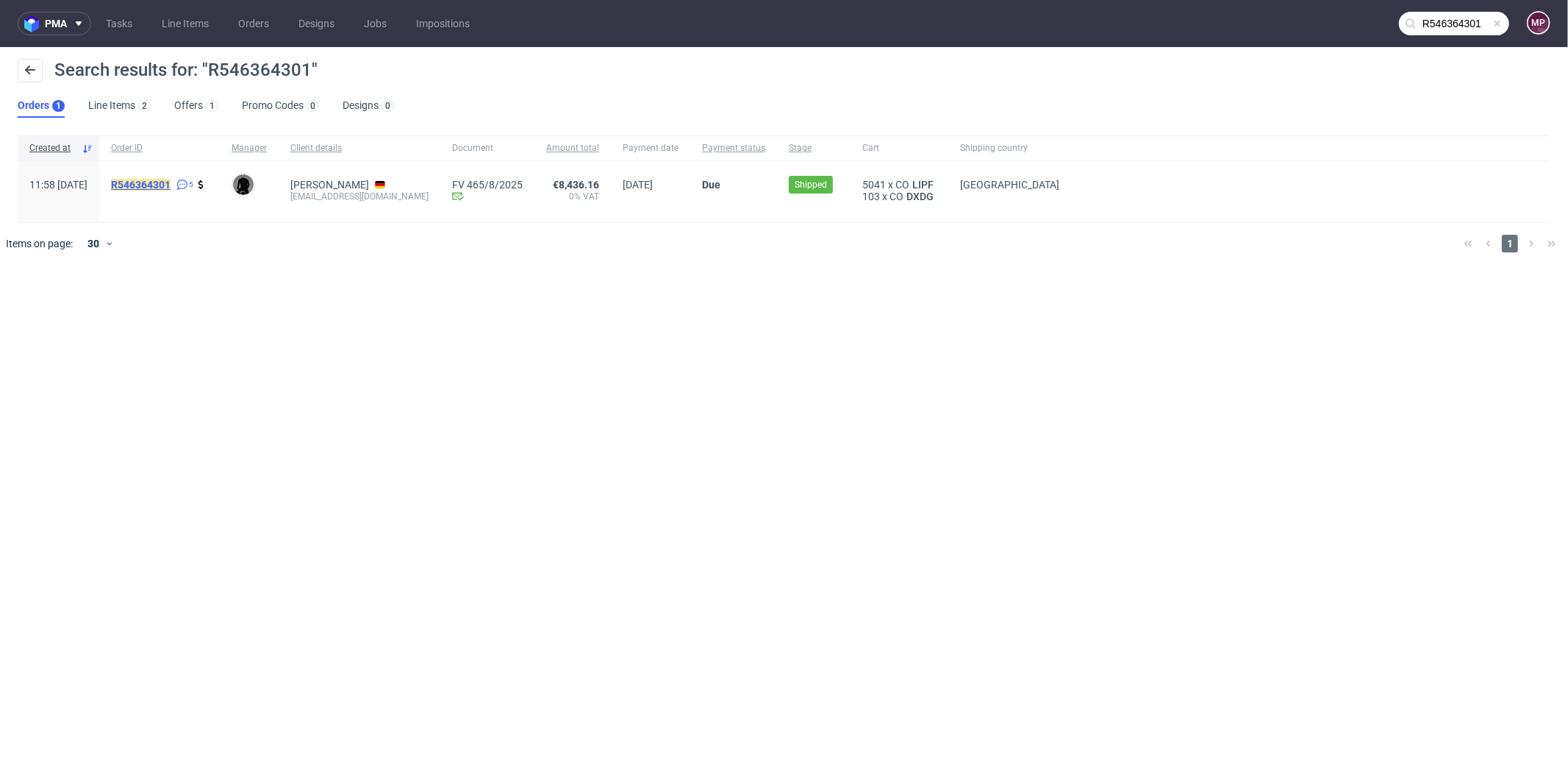
click at [171, 185] on mark "R546364301" at bounding box center [141, 184] width 60 height 11
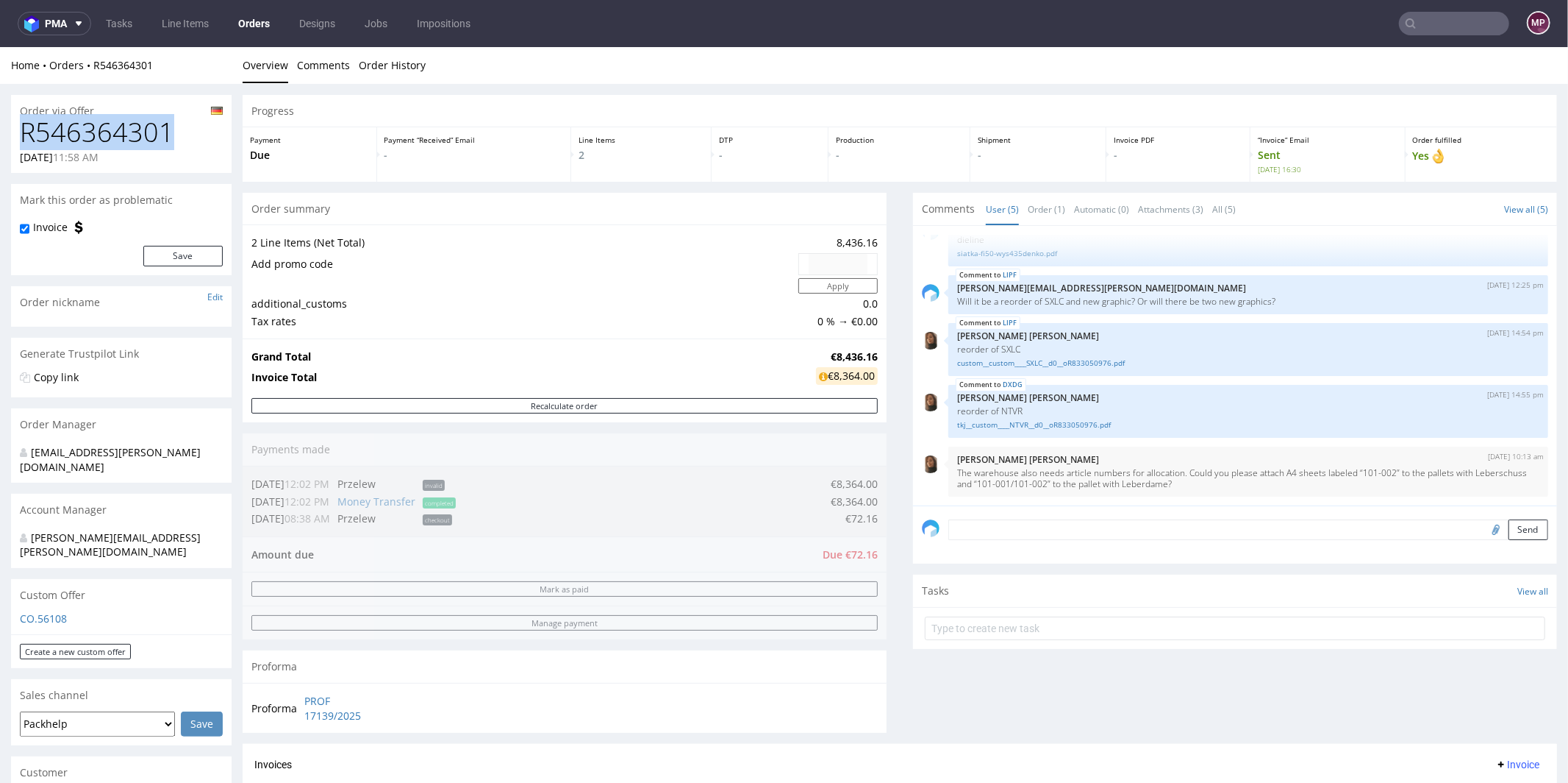
drag, startPoint x: 178, startPoint y: 135, endPoint x: 23, endPoint y: 138, distance: 155.0
click at [23, 138] on h1 "R546364301" at bounding box center [121, 131] width 202 height 29
copy h1 "R546364301"
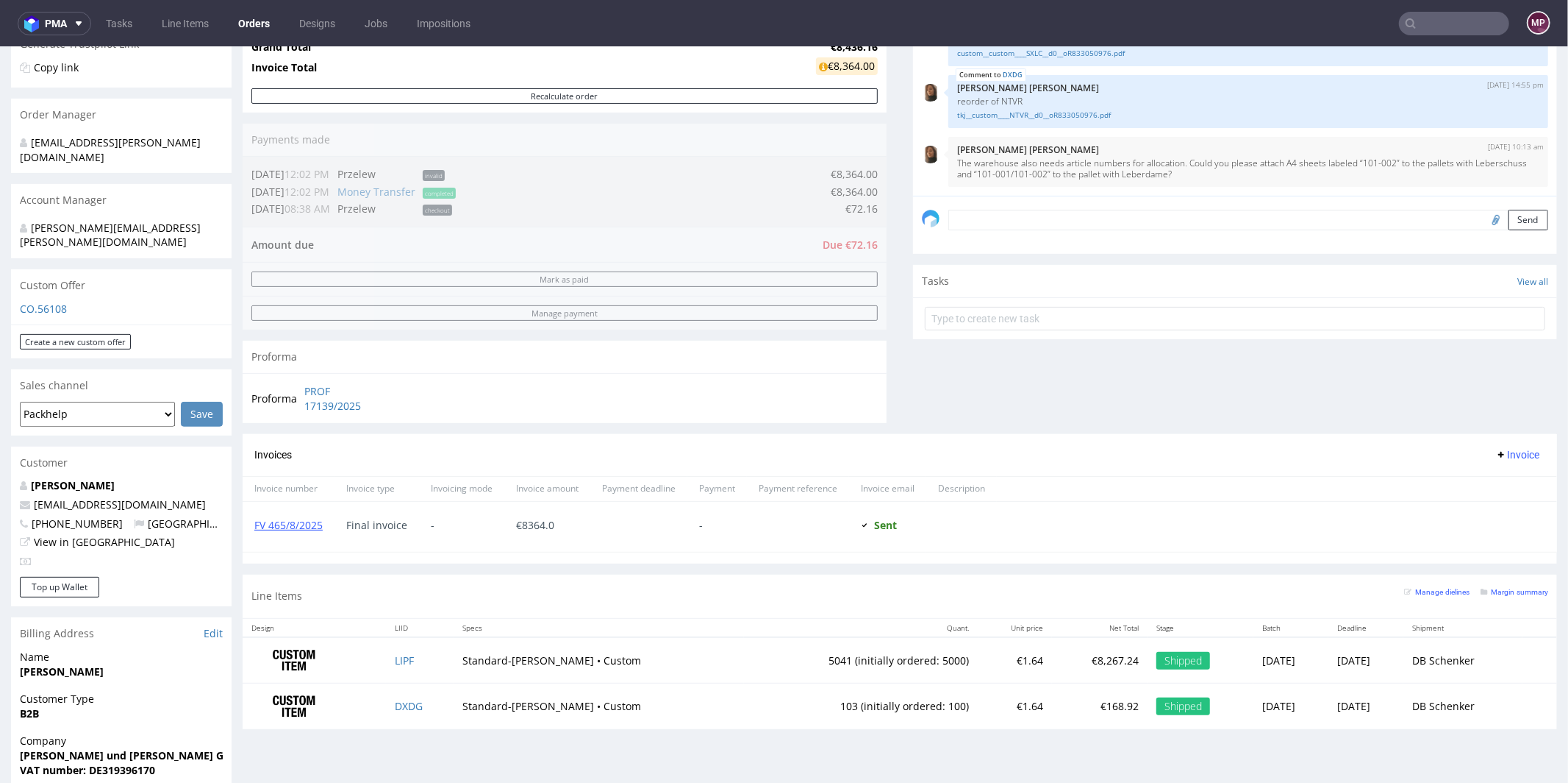
scroll to position [522, 0]
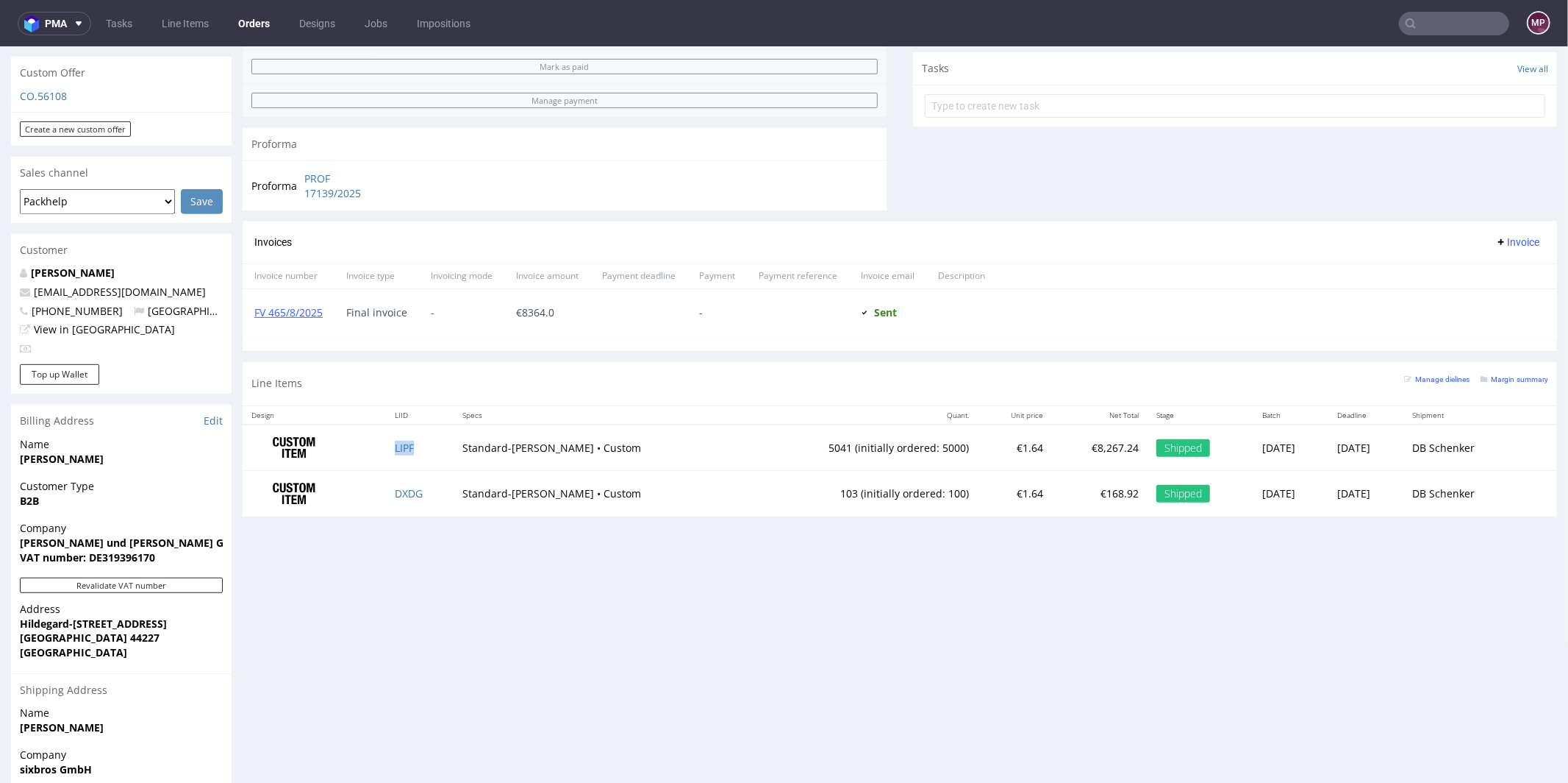
click at [445, 435] on td "LIPF" at bounding box center [419, 447] width 68 height 47
copy link "LIPF"
click at [431, 494] on td "DXDG" at bounding box center [419, 493] width 68 height 46
copy link "DXDG"
click at [1469, 26] on input "text" at bounding box center [1454, 23] width 110 height 24
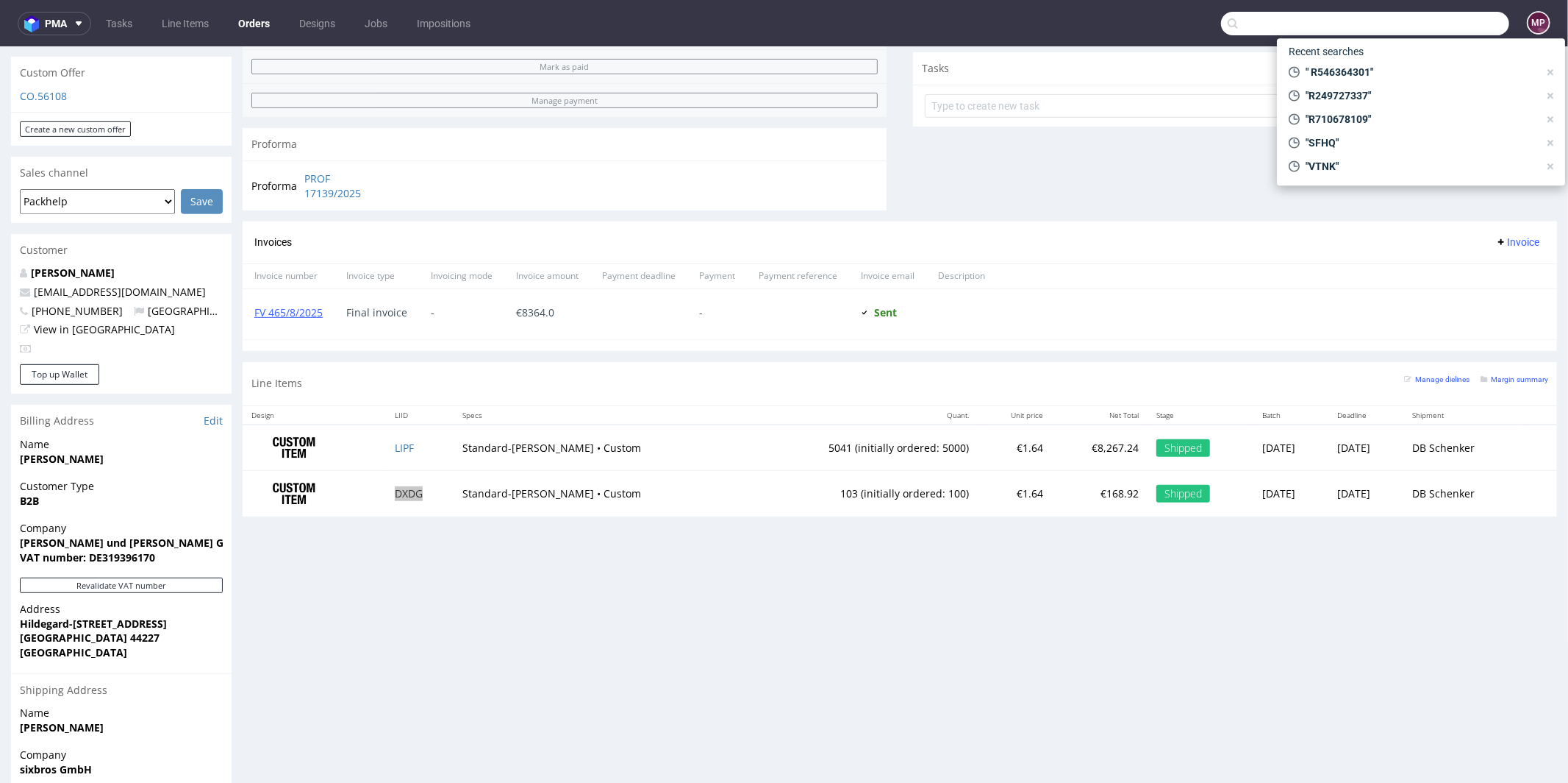
paste input "R523935288"
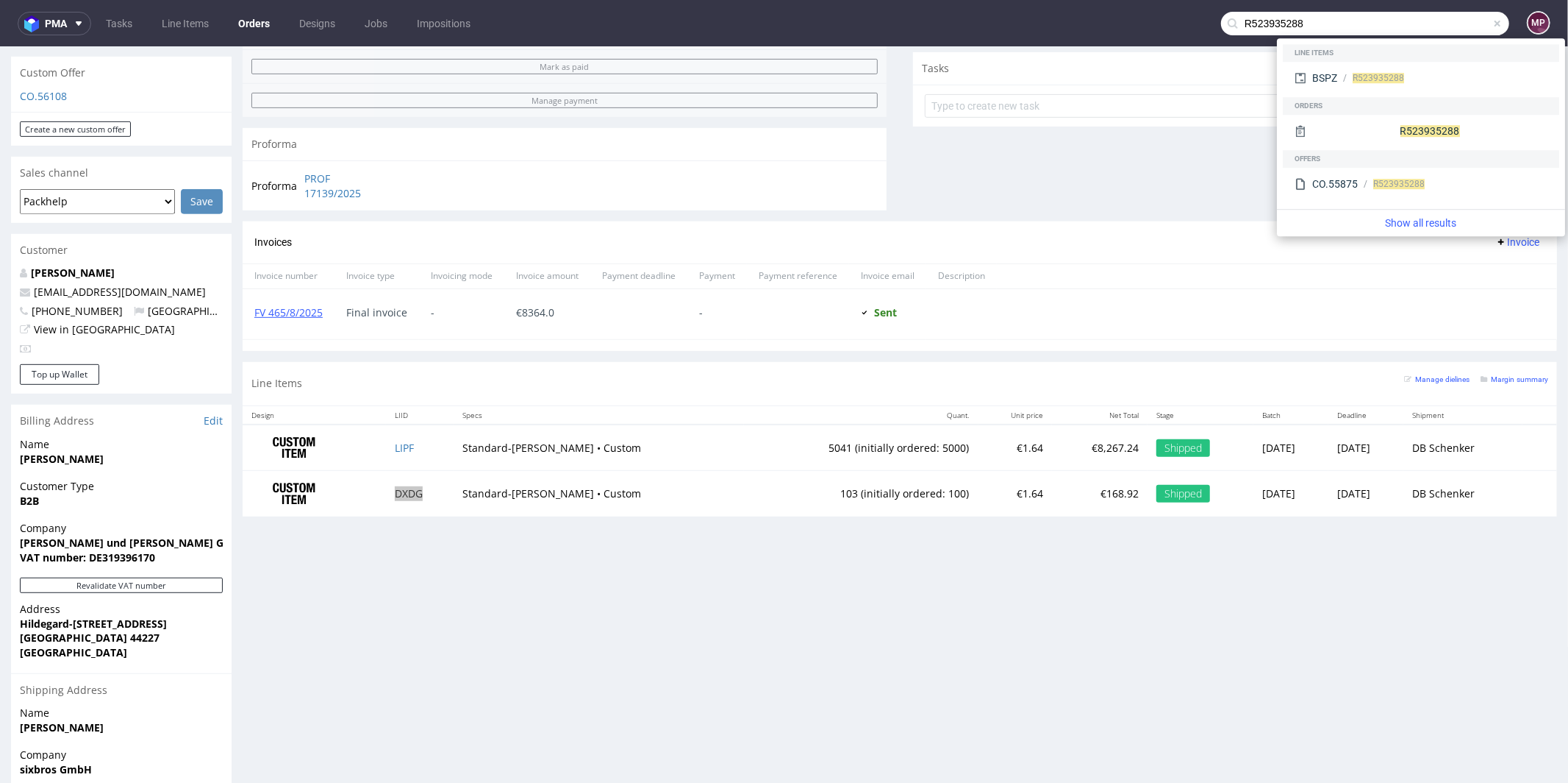
type input "R523935288"
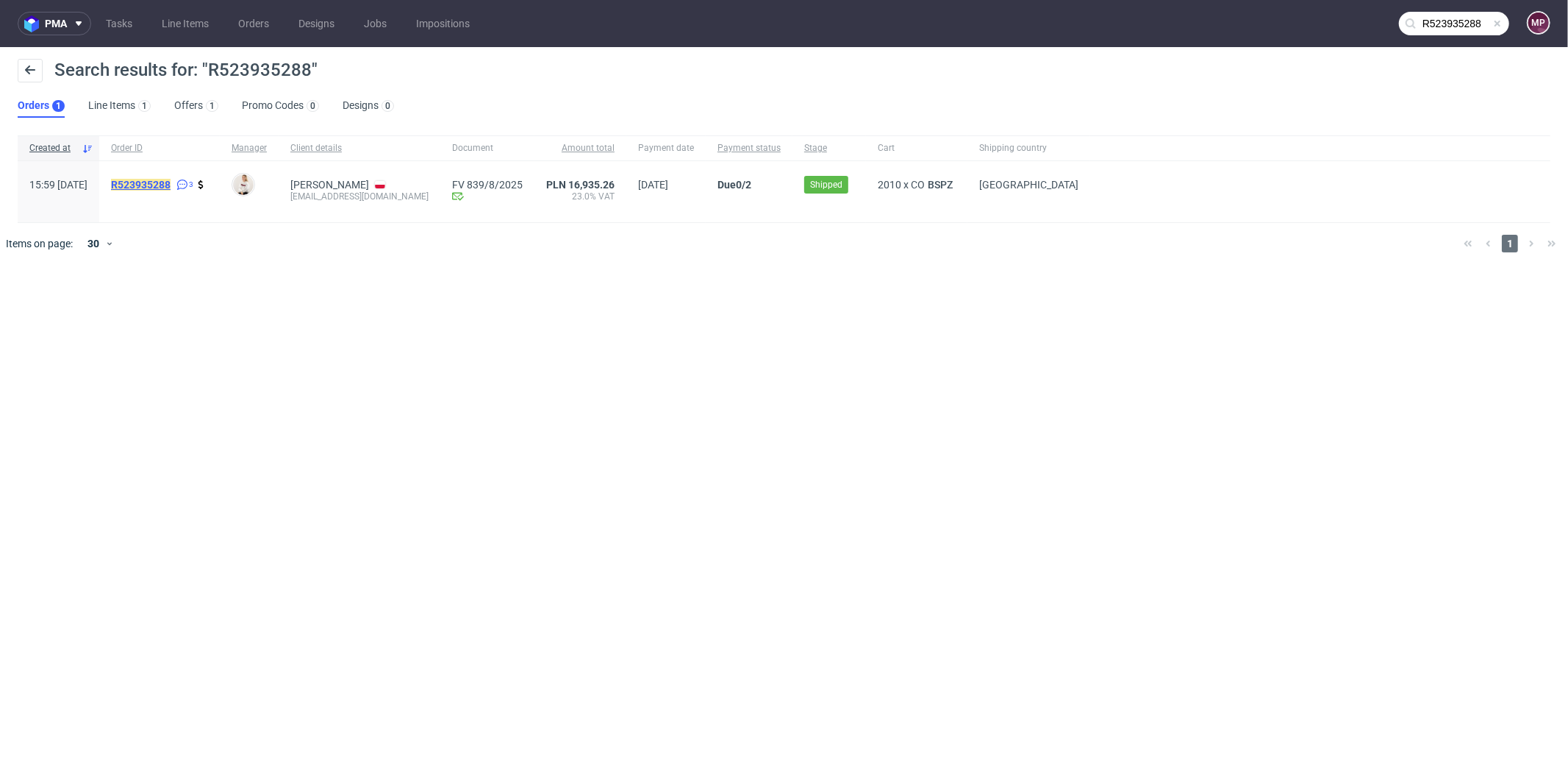
click at [171, 181] on mark "R523935288" at bounding box center [141, 184] width 60 height 11
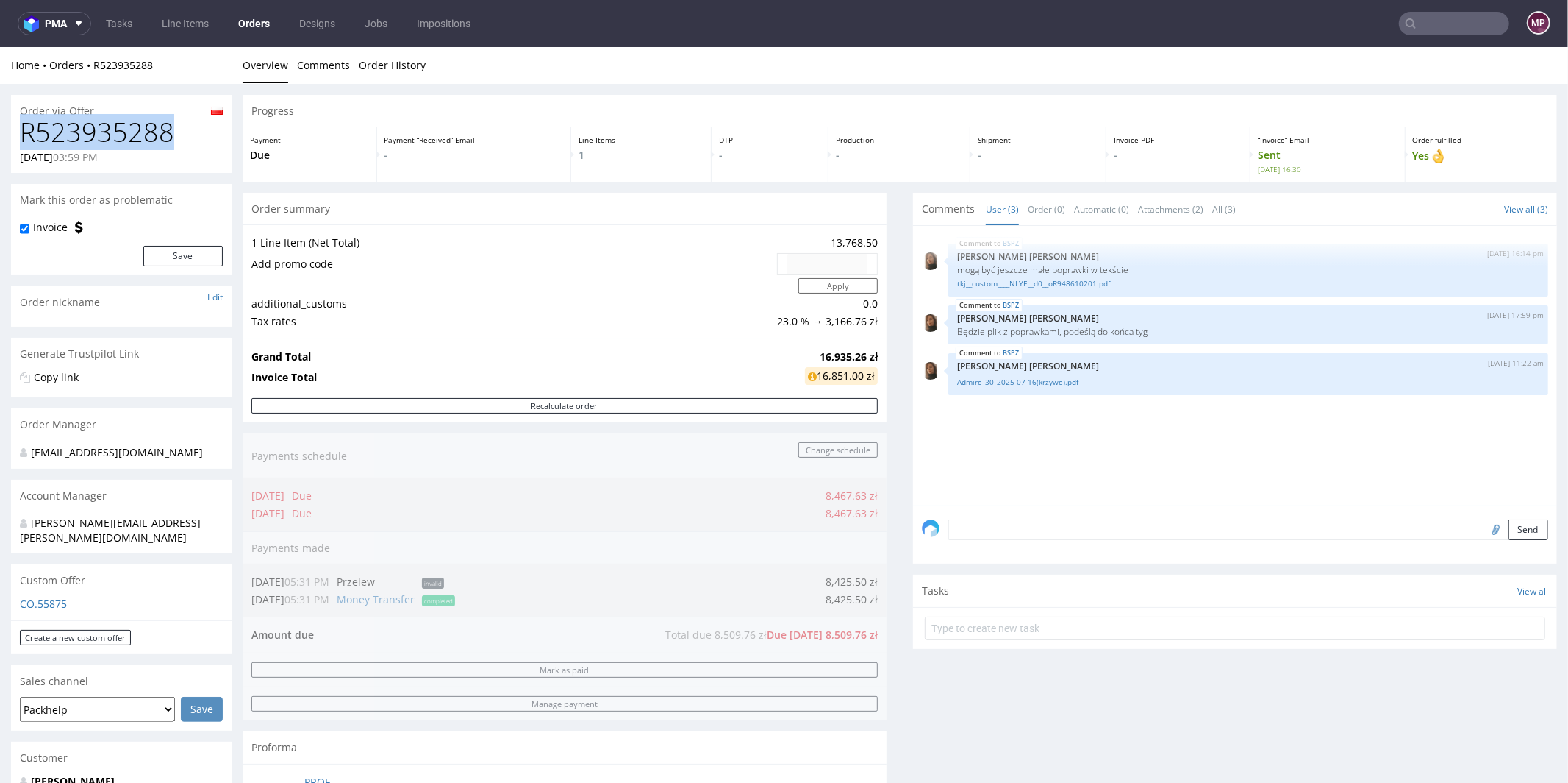
drag, startPoint x: 178, startPoint y: 134, endPoint x: 21, endPoint y: 137, distance: 157.0
click at [21, 137] on h1 "R523935288" at bounding box center [121, 131] width 202 height 29
copy h1 "R523935288"
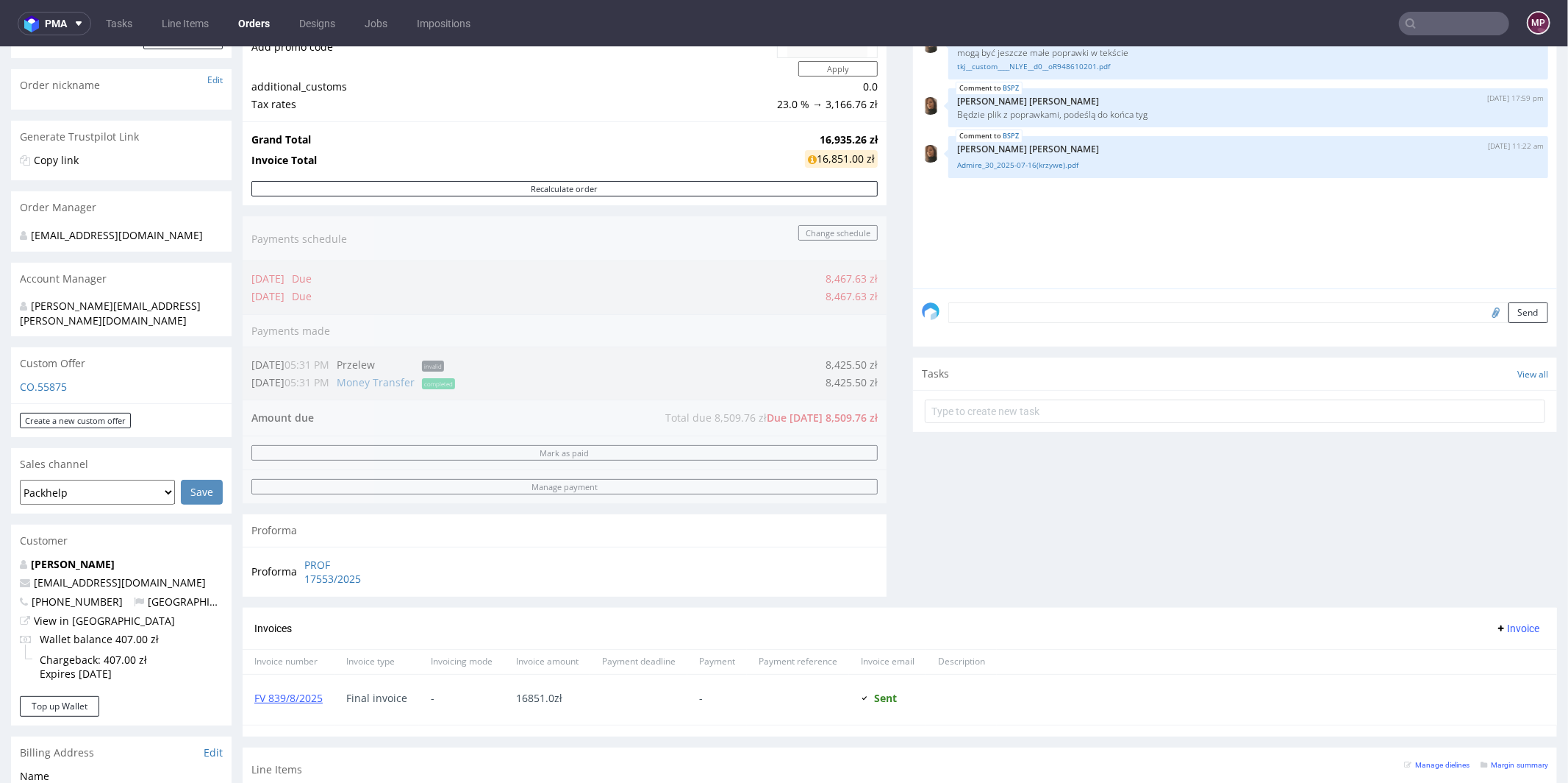
scroll to position [545, 0]
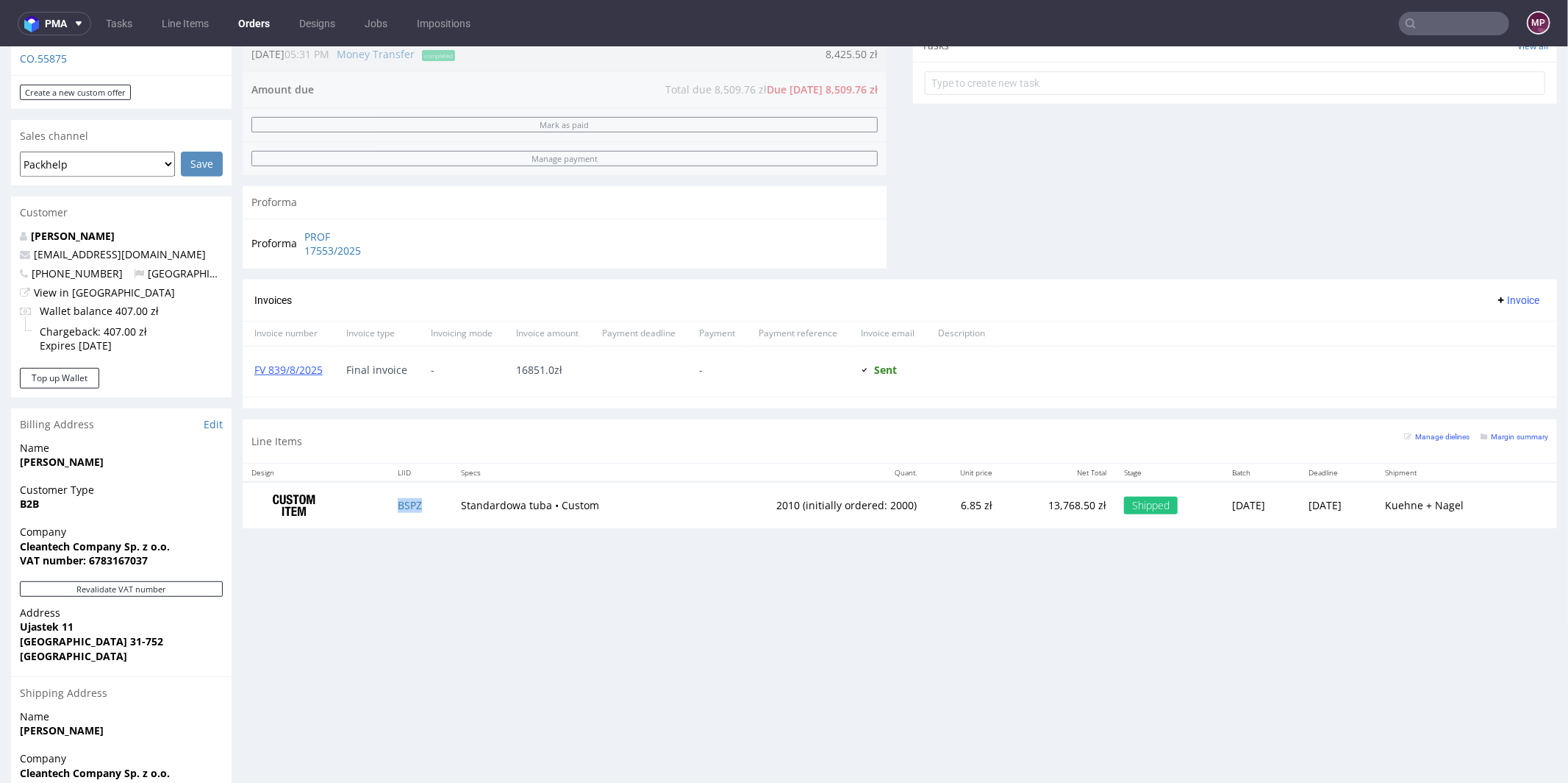
click at [433, 505] on td "BSPZ" at bounding box center [421, 504] width 63 height 47
copy link "BSPZ"
click at [1447, 25] on input "text" at bounding box center [1454, 23] width 110 height 24
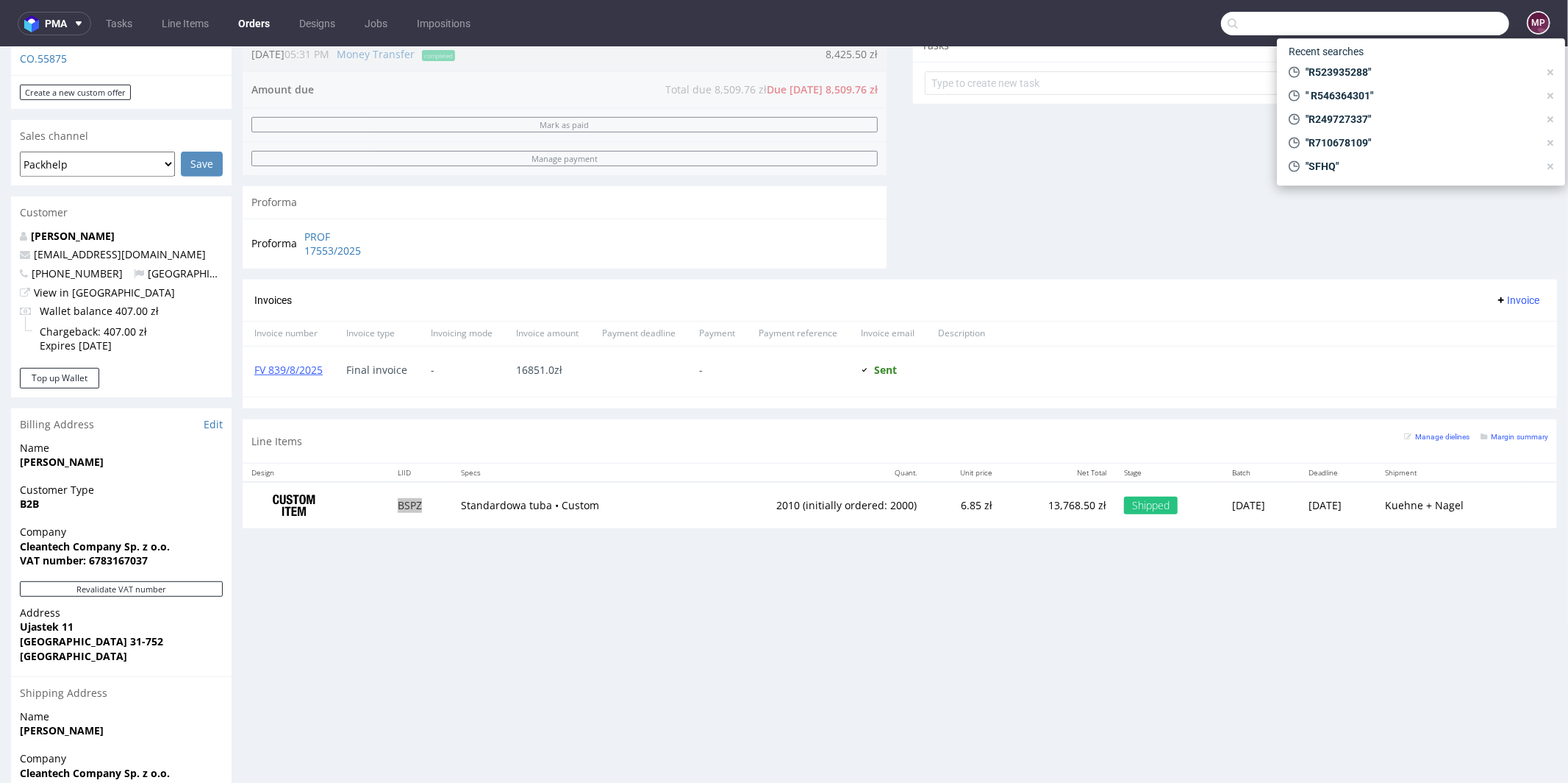
paste input "R870733857"
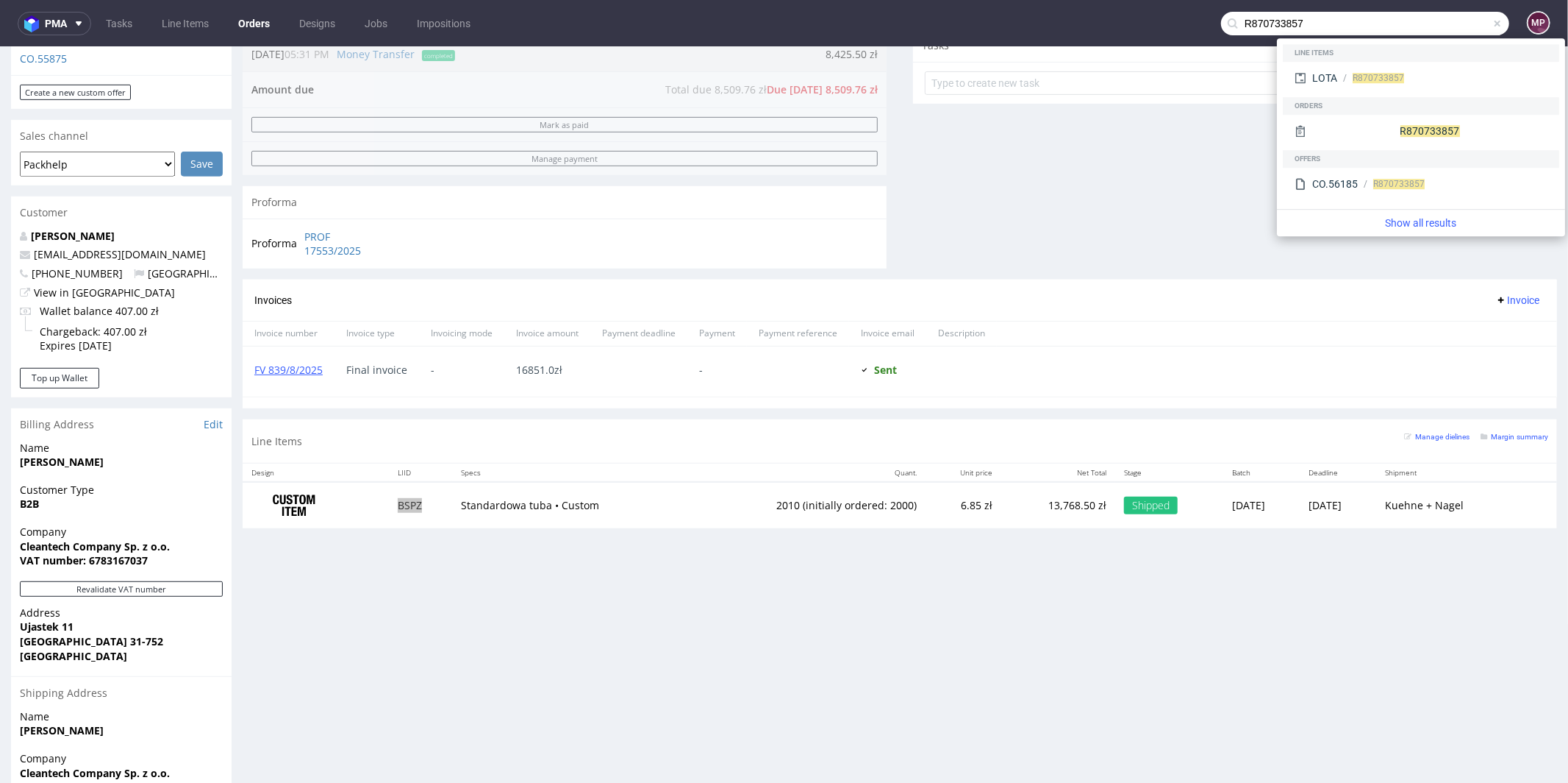
type input "R870733857"
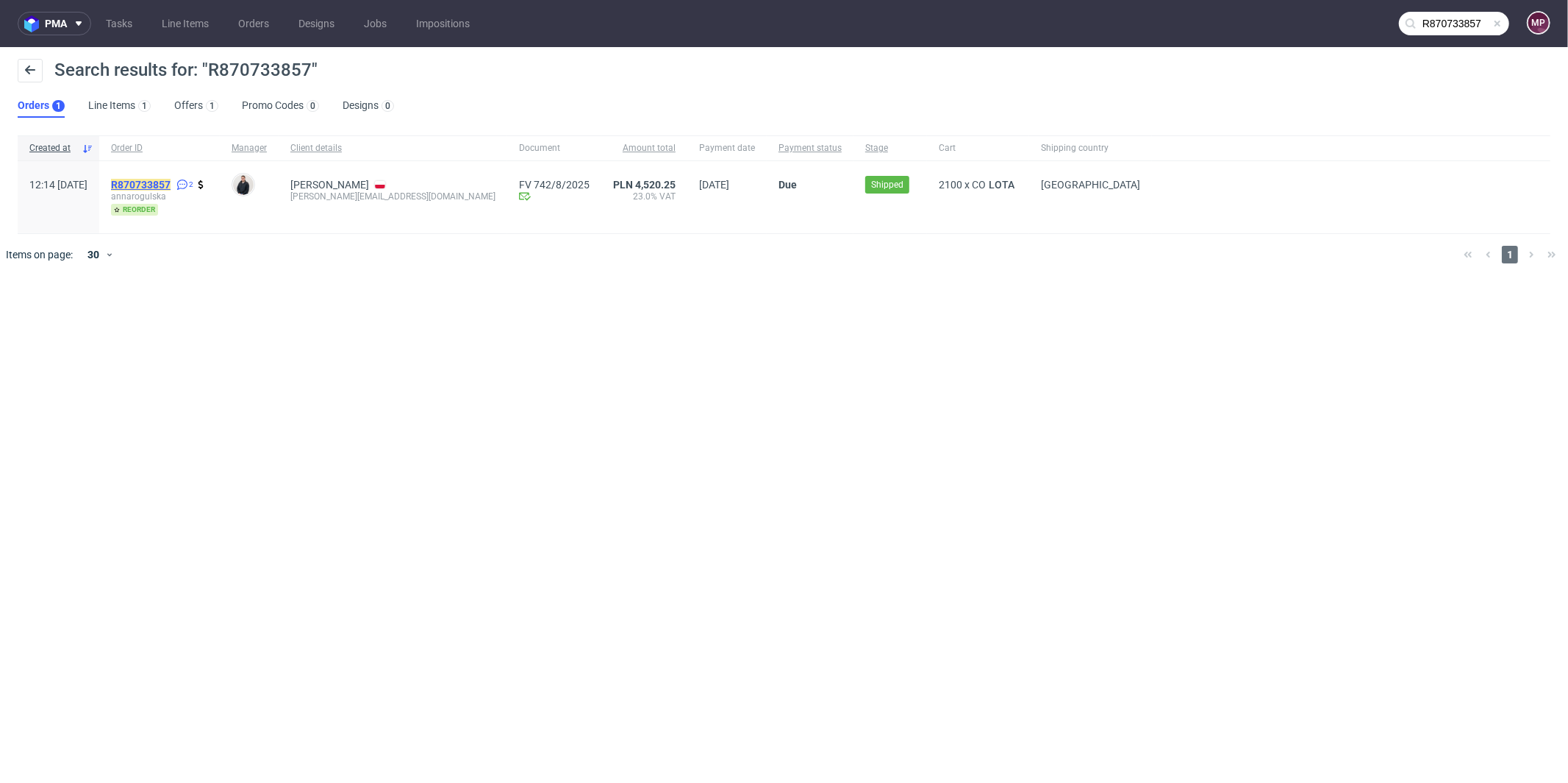
click at [152, 183] on mark "R870733857" at bounding box center [141, 184] width 60 height 11
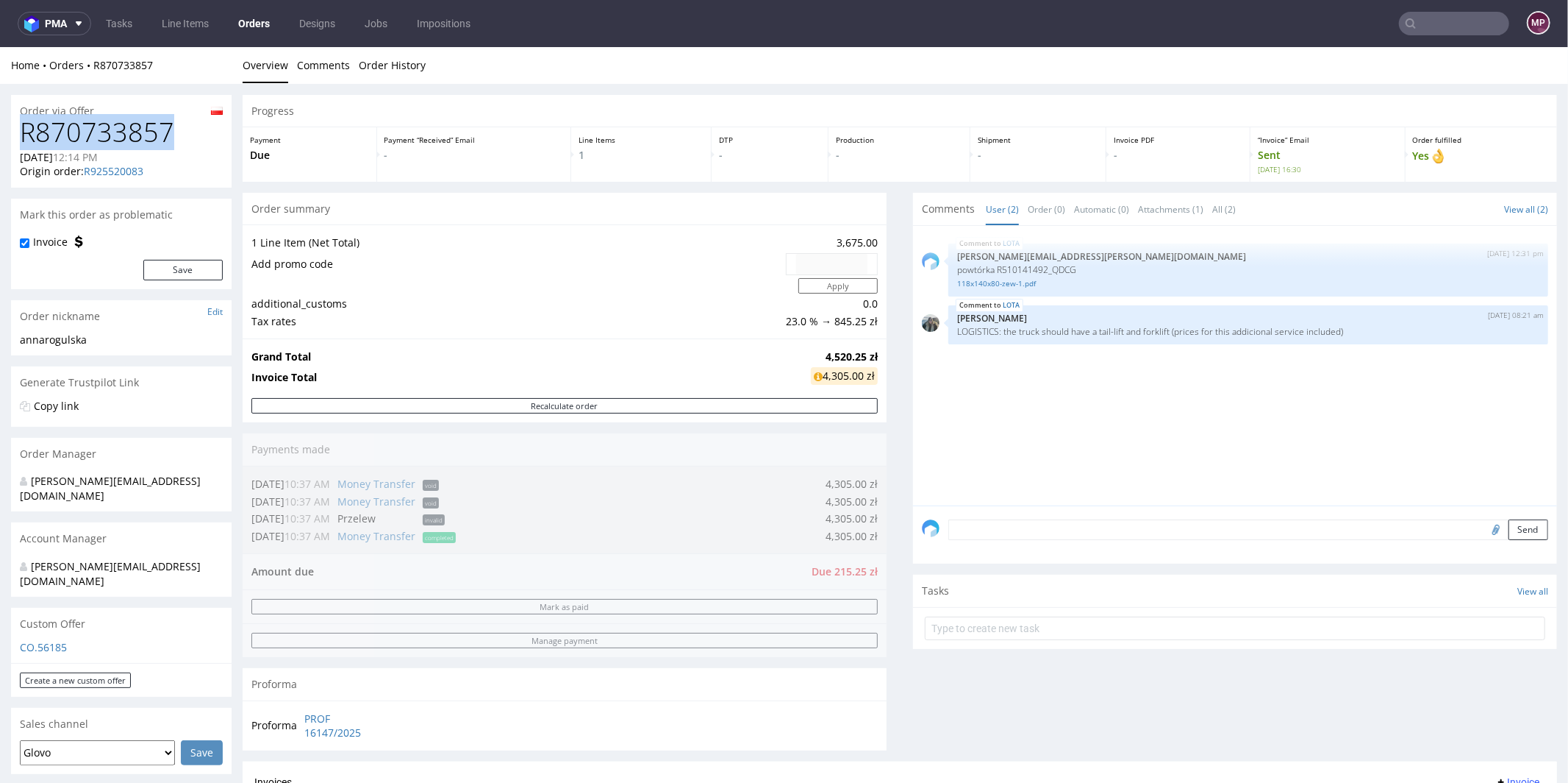
drag, startPoint x: 172, startPoint y: 131, endPoint x: 26, endPoint y: 134, distance: 146.0
click at [26, 134] on h1 "R870733857" at bounding box center [121, 131] width 202 height 29
copy h1 "R870733857"
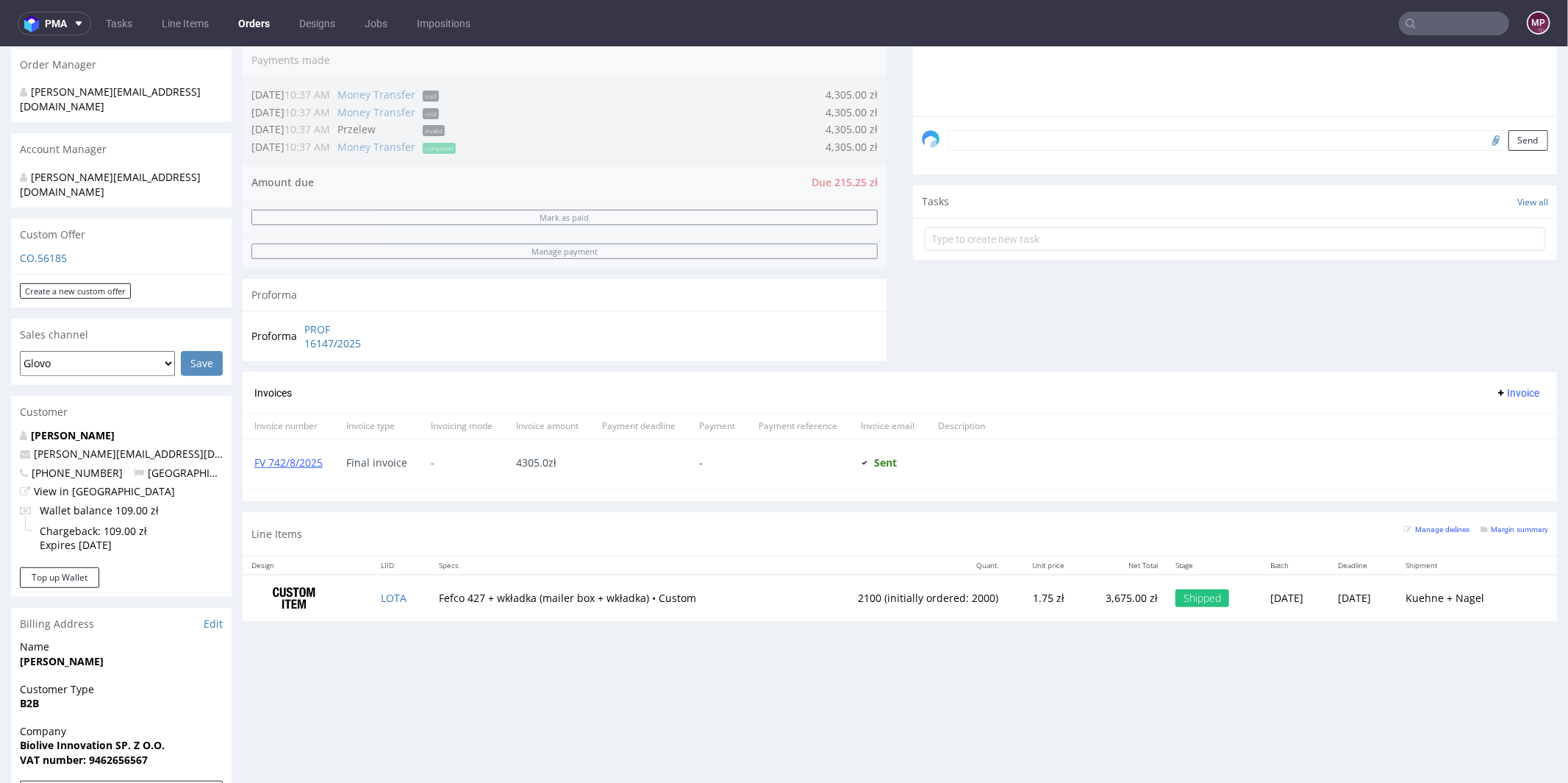
scroll to position [479, 0]
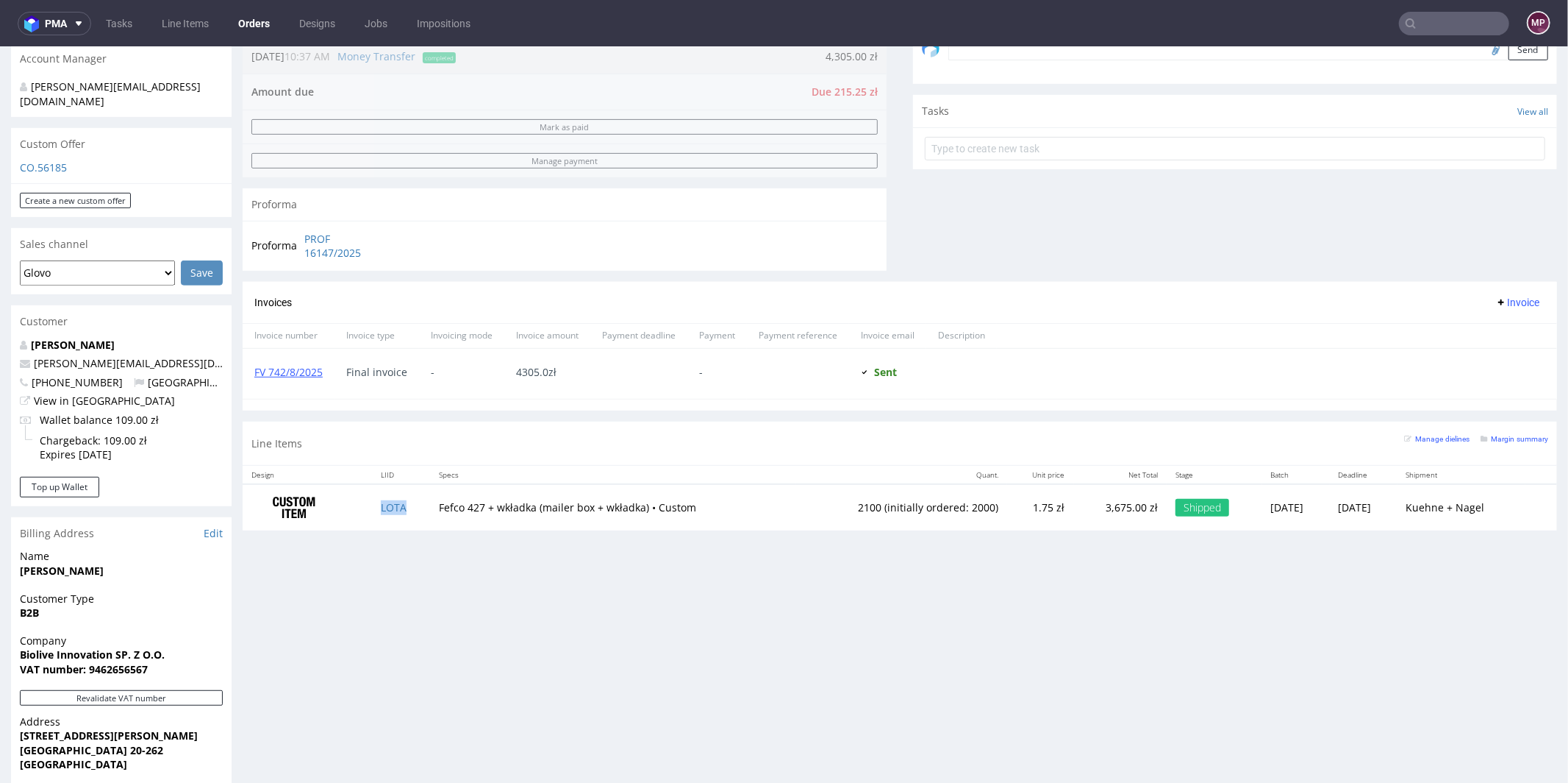
click at [400, 512] on td "LOTA" at bounding box center [401, 506] width 58 height 47
click at [1444, 22] on input "text" at bounding box center [1454, 23] width 110 height 24
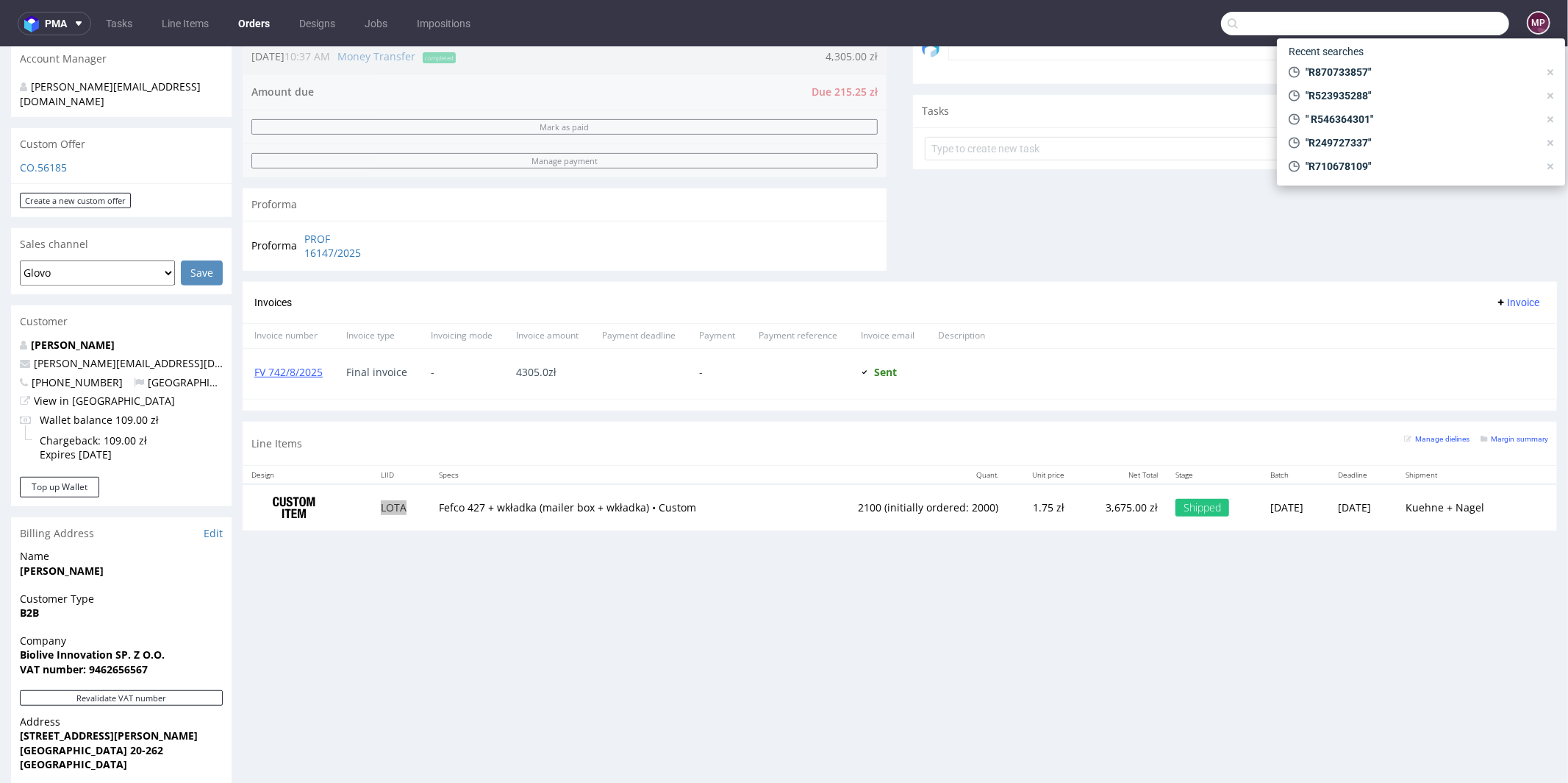
paste input "R420849888"
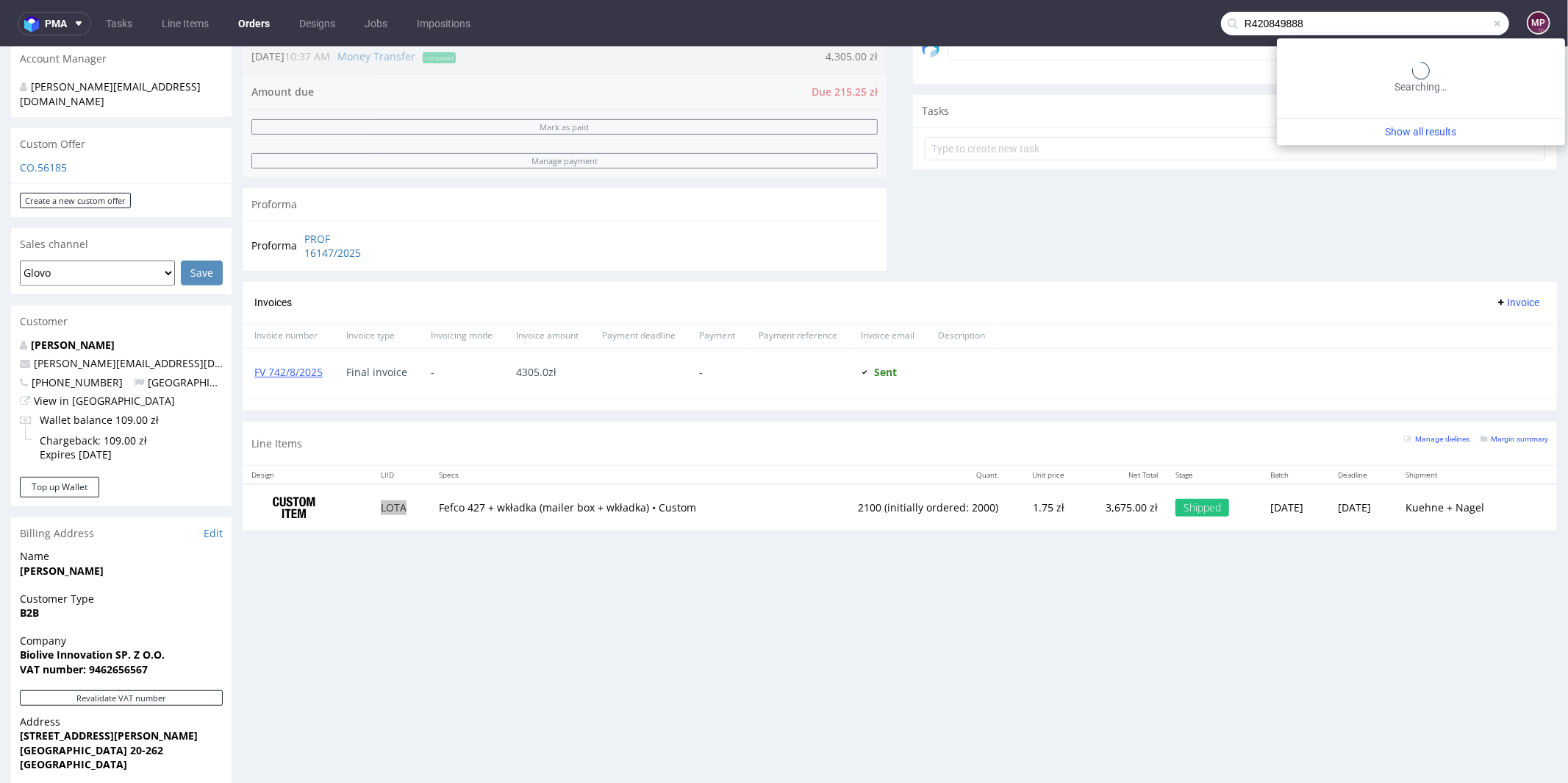
type input "R420849888"
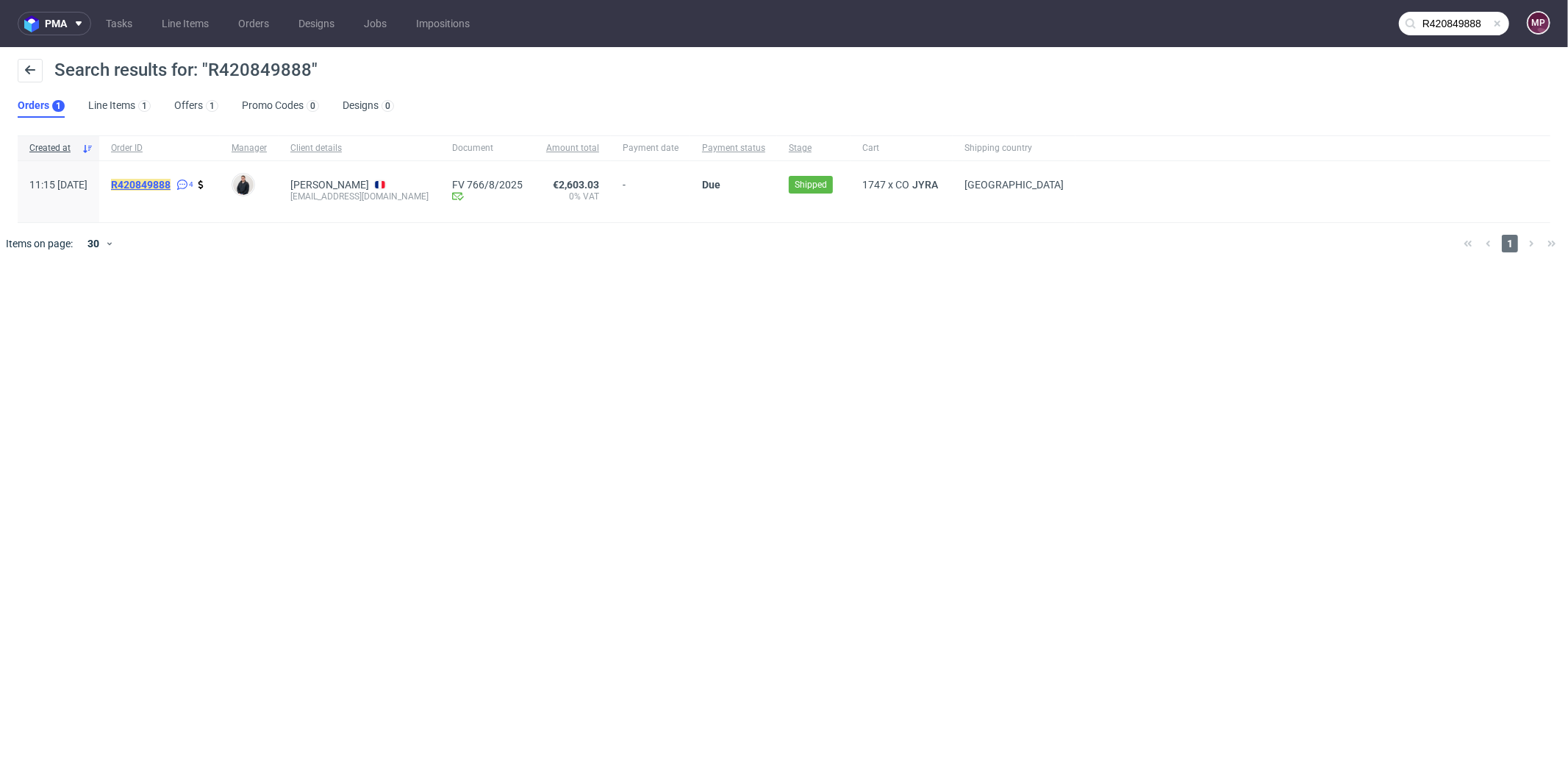
click at [171, 179] on mark "R420849888" at bounding box center [141, 184] width 60 height 11
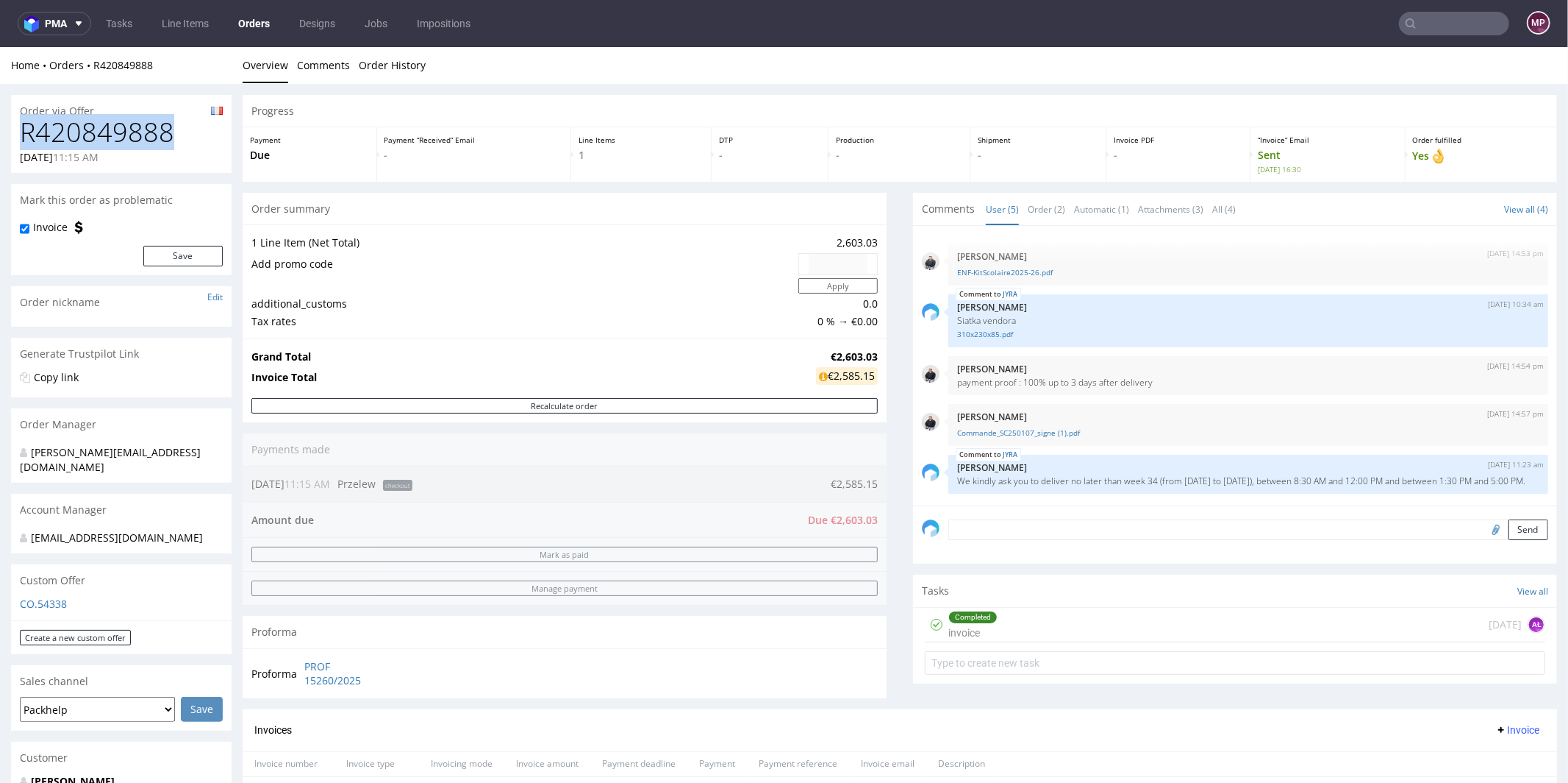
drag, startPoint x: 180, startPoint y: 127, endPoint x: 23, endPoint y: 130, distance: 157.0
click at [23, 130] on h1 "R420849888" at bounding box center [121, 131] width 202 height 29
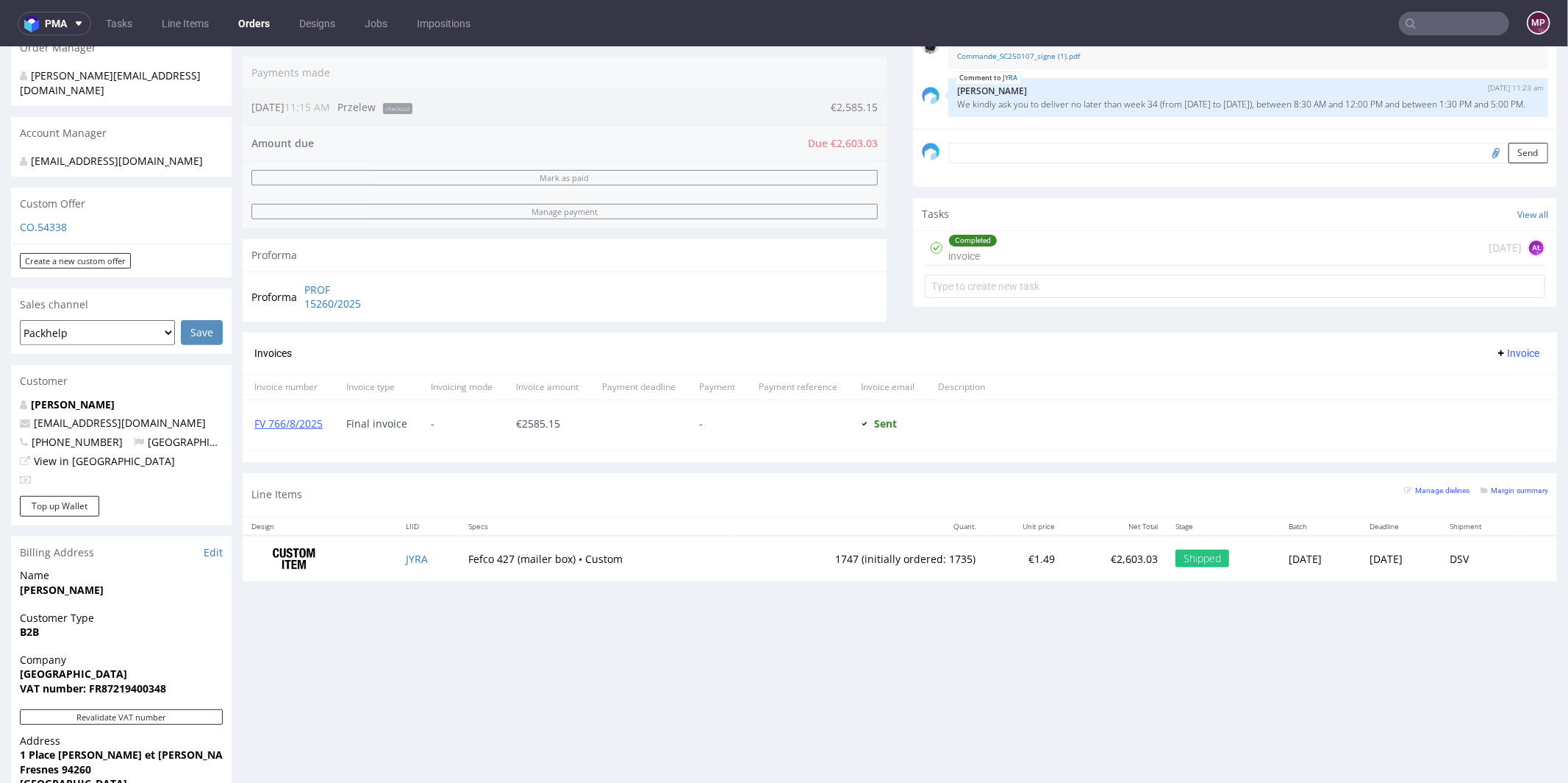
scroll to position [461, 0]
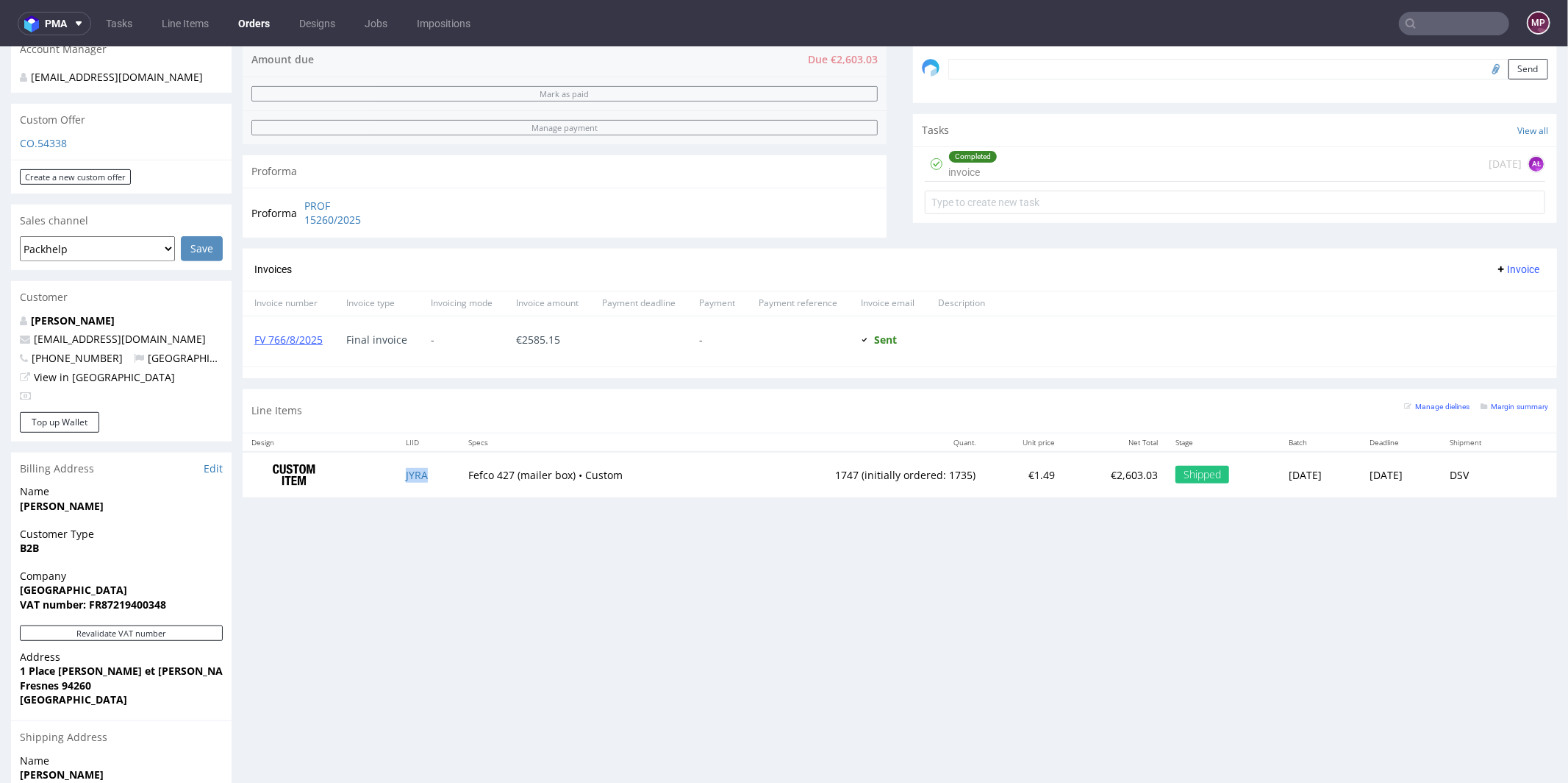
click at [439, 464] on td "JYRA" at bounding box center [429, 474] width 63 height 47
click at [1424, 26] on input "text" at bounding box center [1454, 23] width 110 height 24
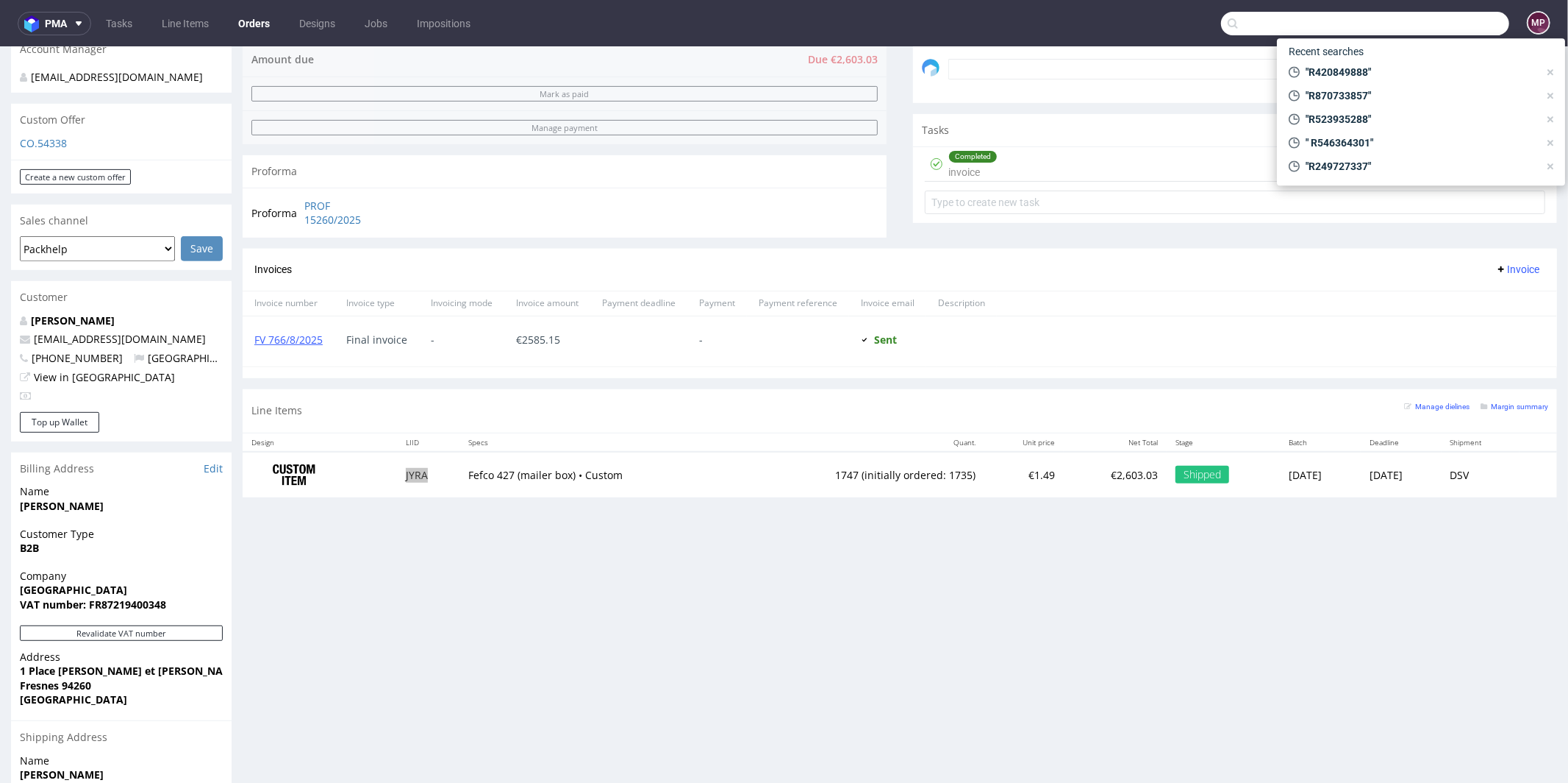
paste input "R220303261"
type input "R220303261"
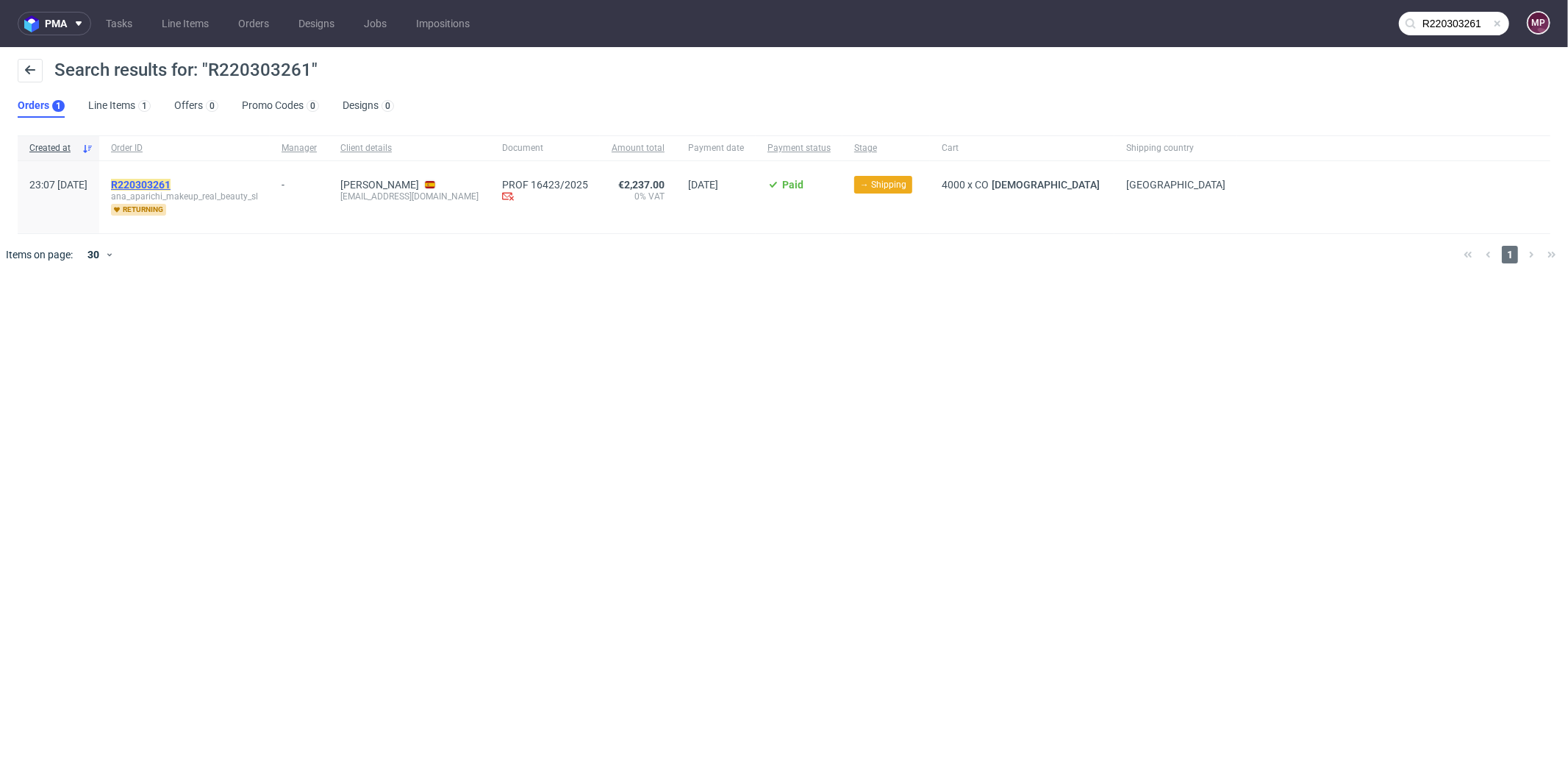
click at [170, 189] on mark "R220303261" at bounding box center [141, 184] width 60 height 11
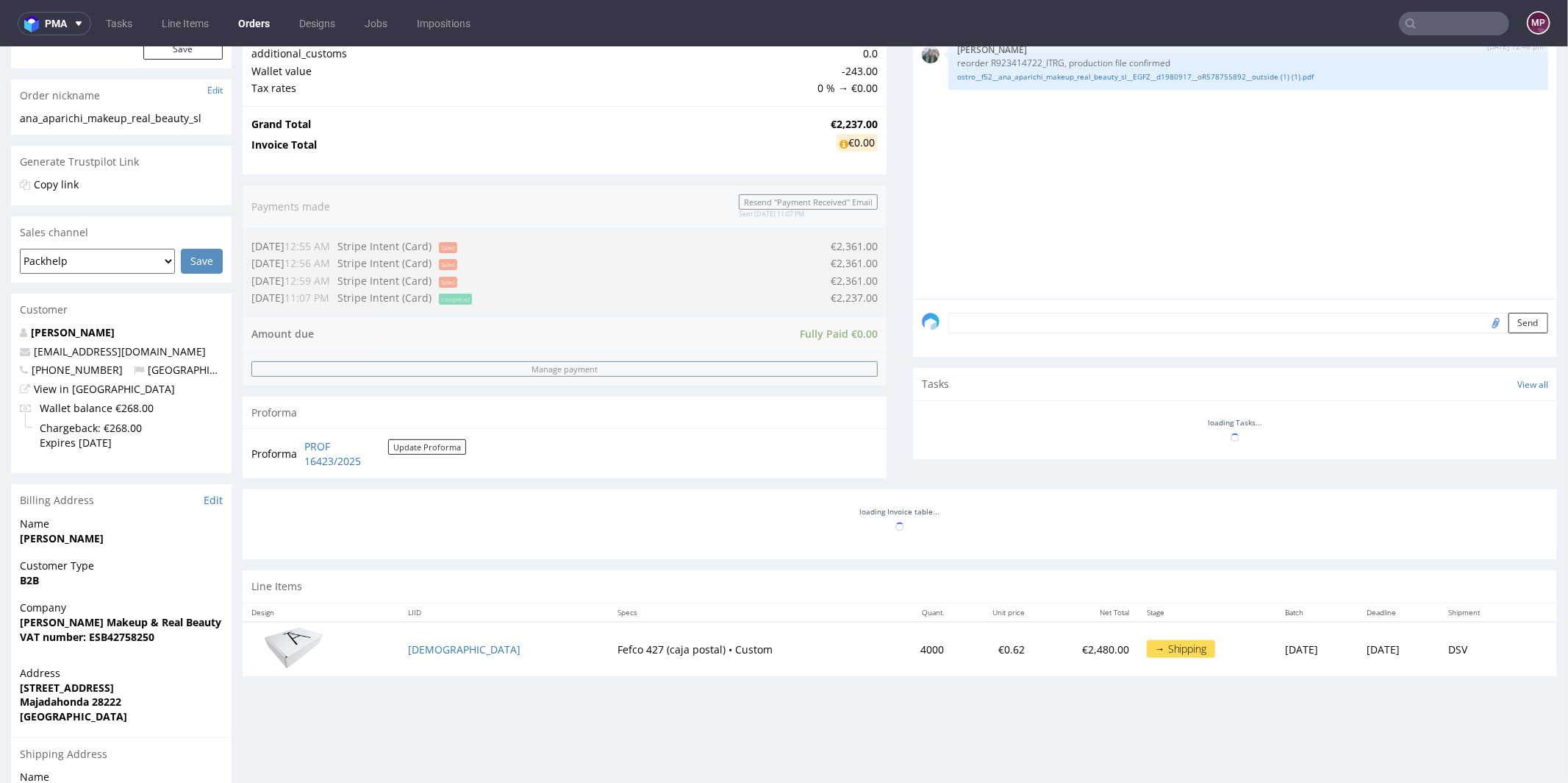
scroll to position [310, 0]
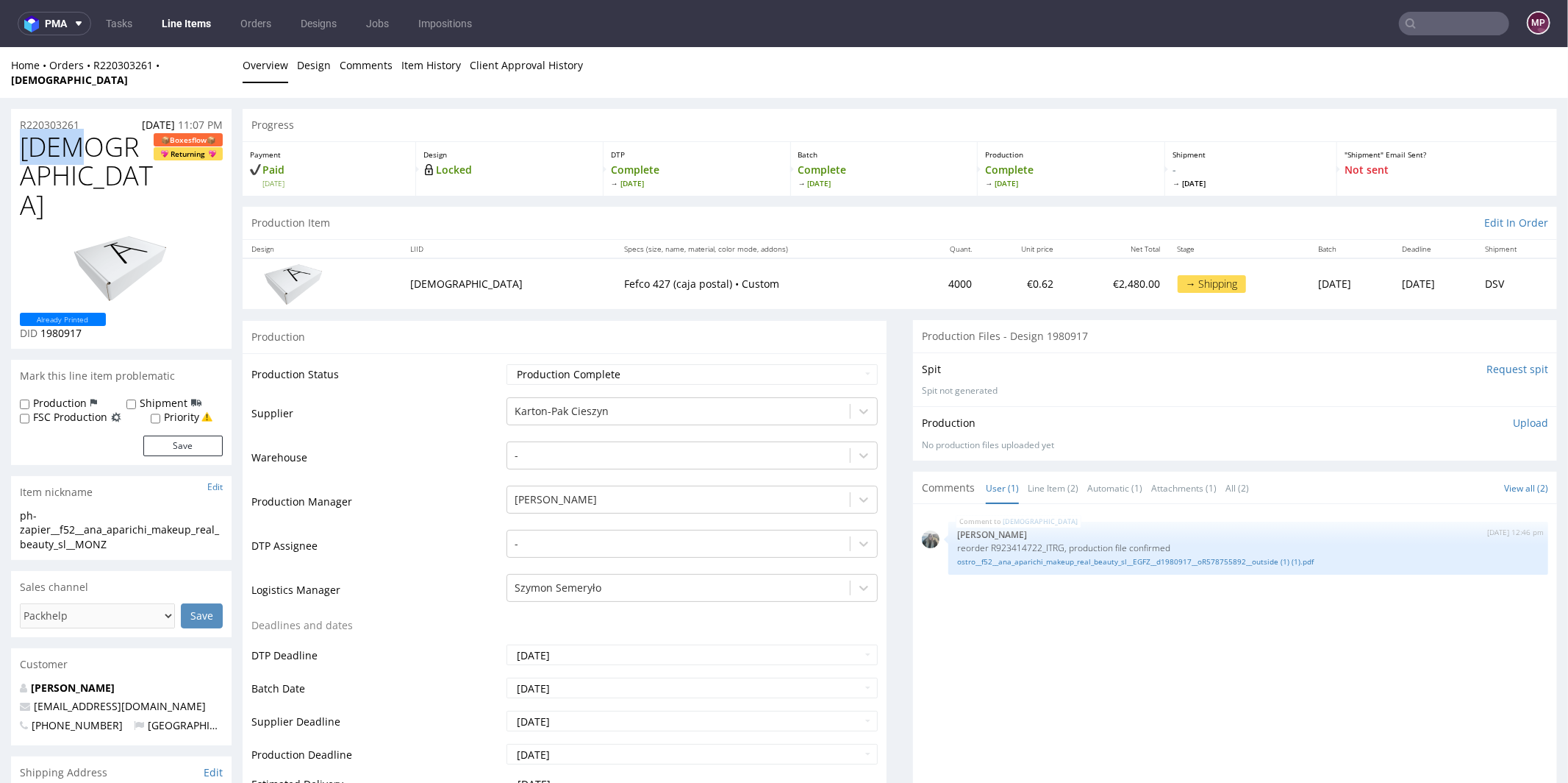
drag, startPoint x: 113, startPoint y: 129, endPoint x: 24, endPoint y: 129, distance: 89.0
click at [24, 131] on h1 "MONZ Boxesflow Returning" at bounding box center [121, 174] width 202 height 87
